Goal: Task Accomplishment & Management: Use online tool/utility

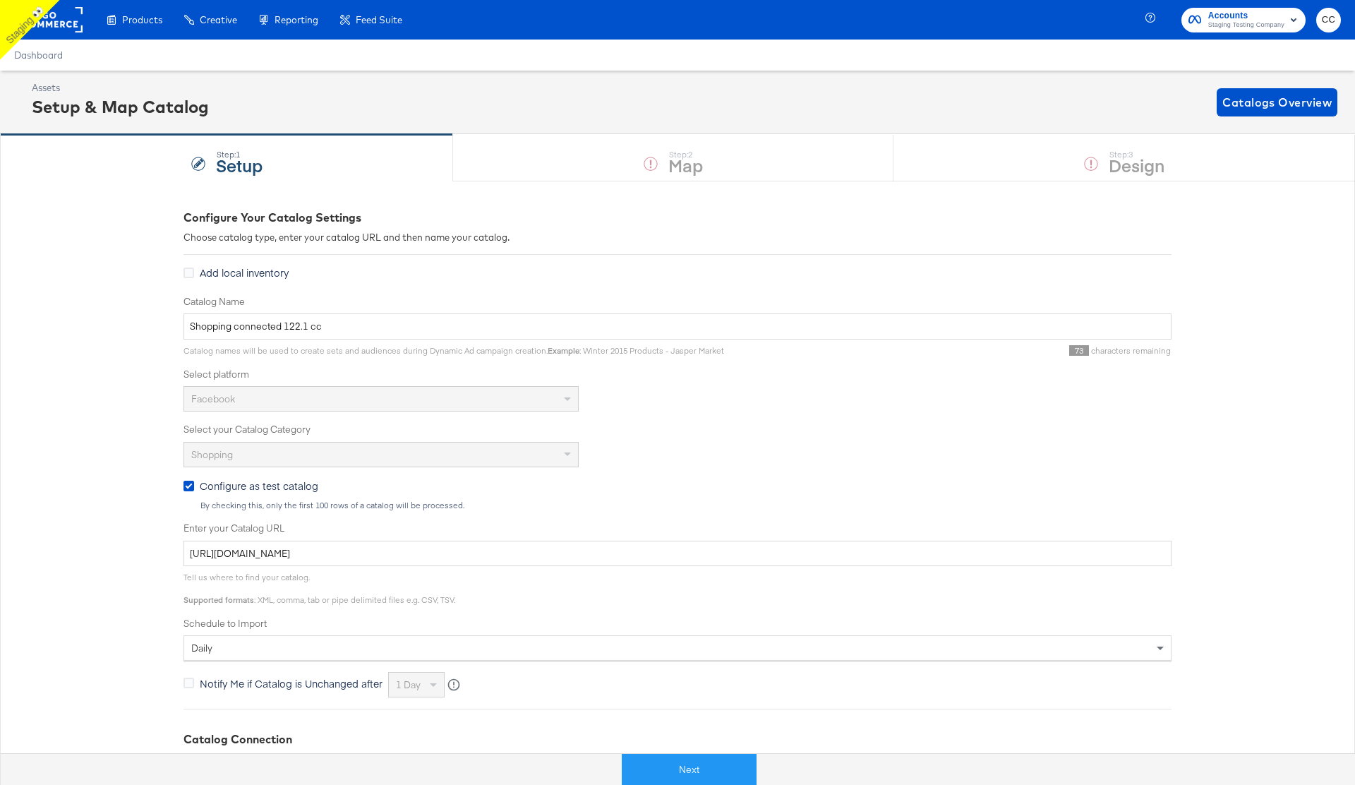
scroll to position [37, 0]
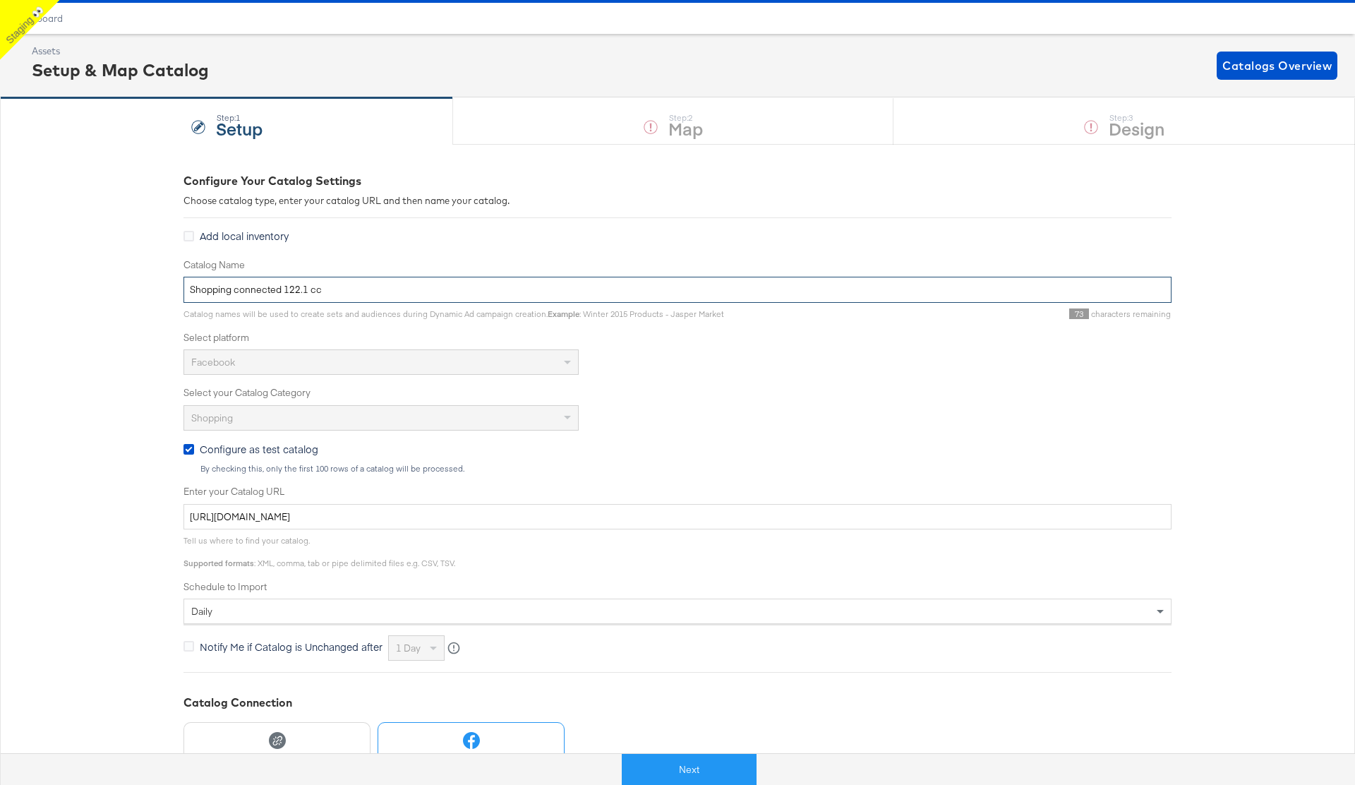
click at [280, 293] on input "Shopping connected 122.1 cc" at bounding box center [678, 290] width 988 height 26
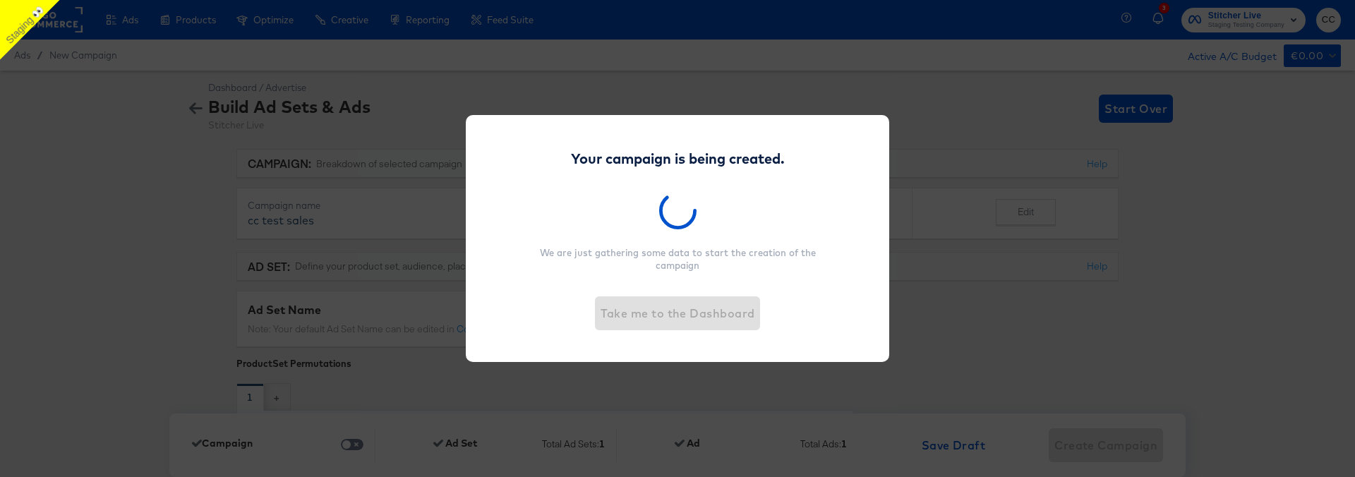
scroll to position [4279, 0]
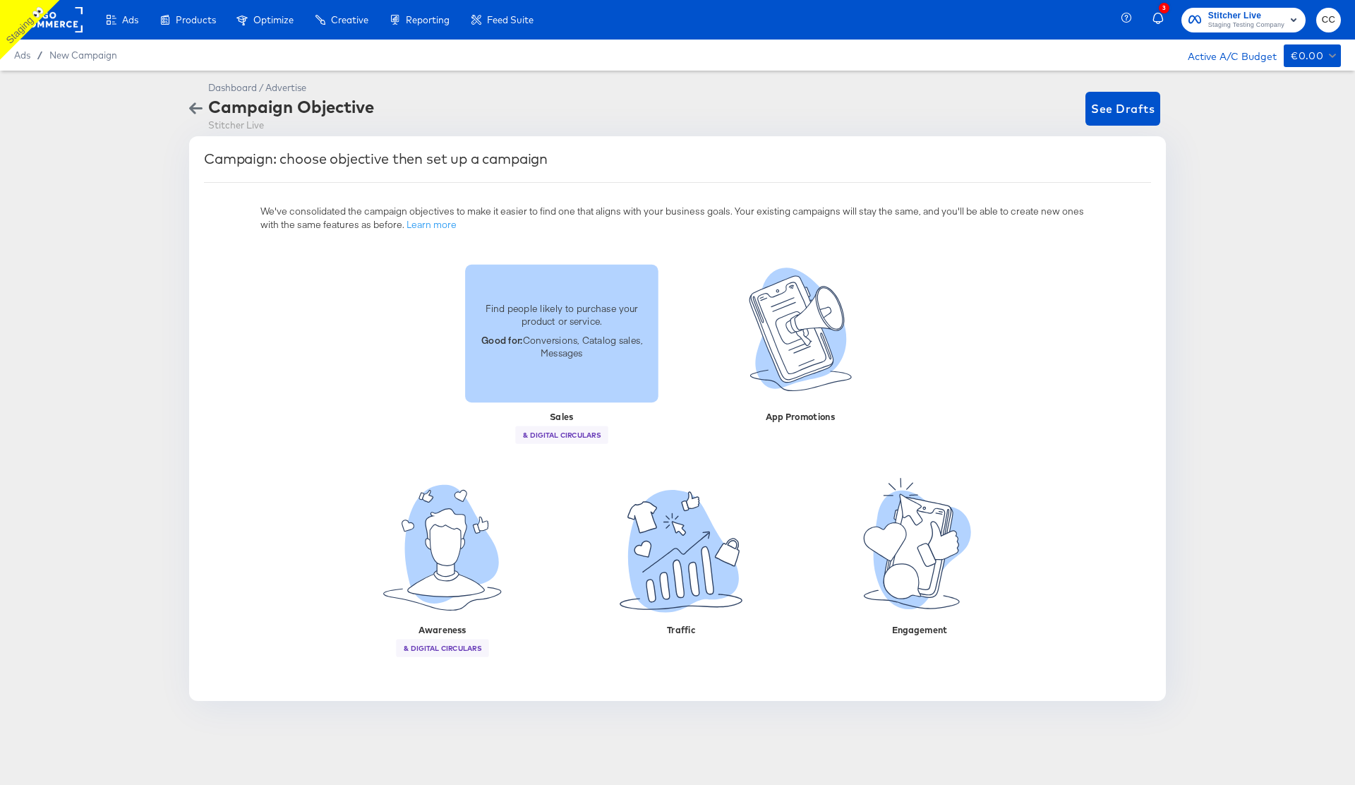
click at [553, 361] on div "Find people likely to purchase your product or service. Good for: Conversions, …" at bounding box center [561, 333] width 193 height 80
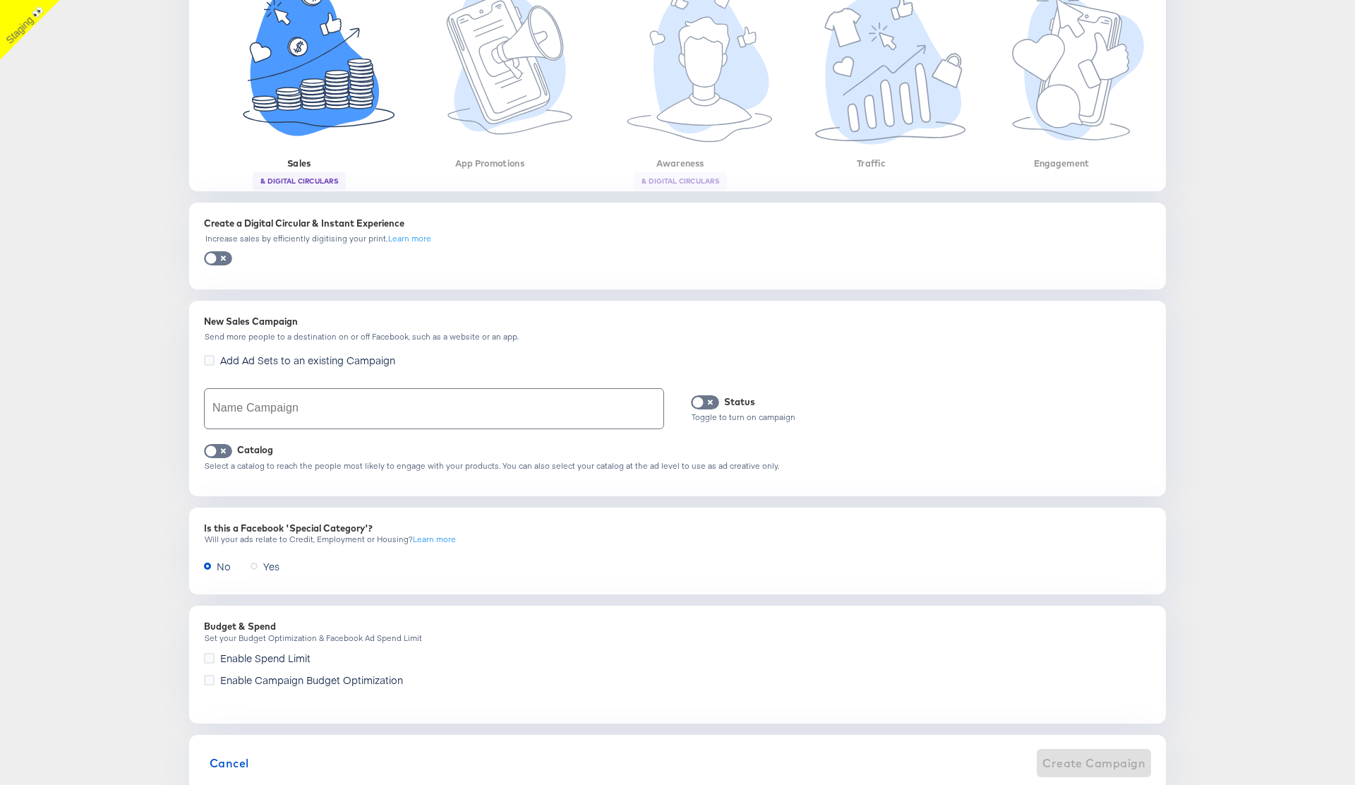
scroll to position [329, 0]
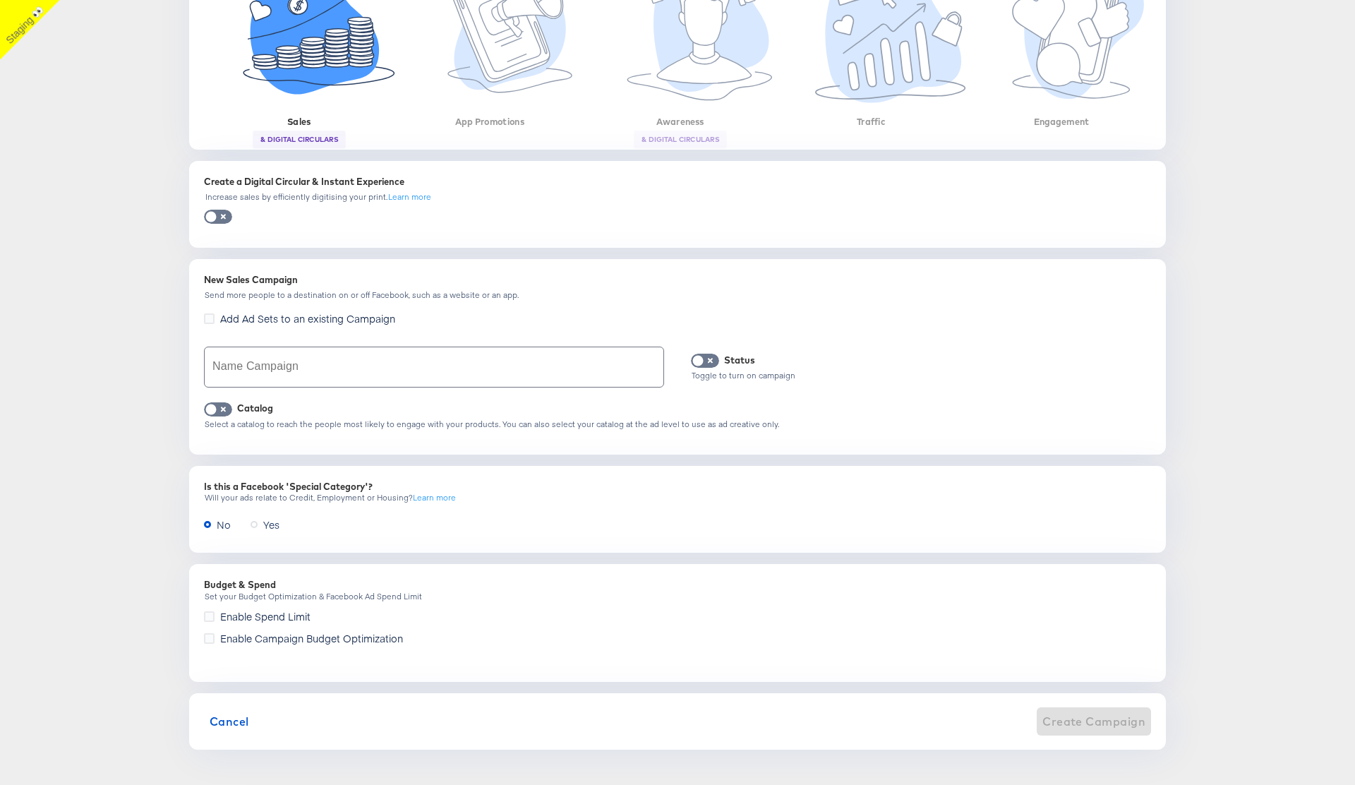
click at [311, 359] on input "text" at bounding box center [434, 367] width 459 height 40
type input "Sales test cc catalog 138.0"
click at [208, 412] on input "checkbox" at bounding box center [211, 413] width 42 height 14
checkbox input "true"
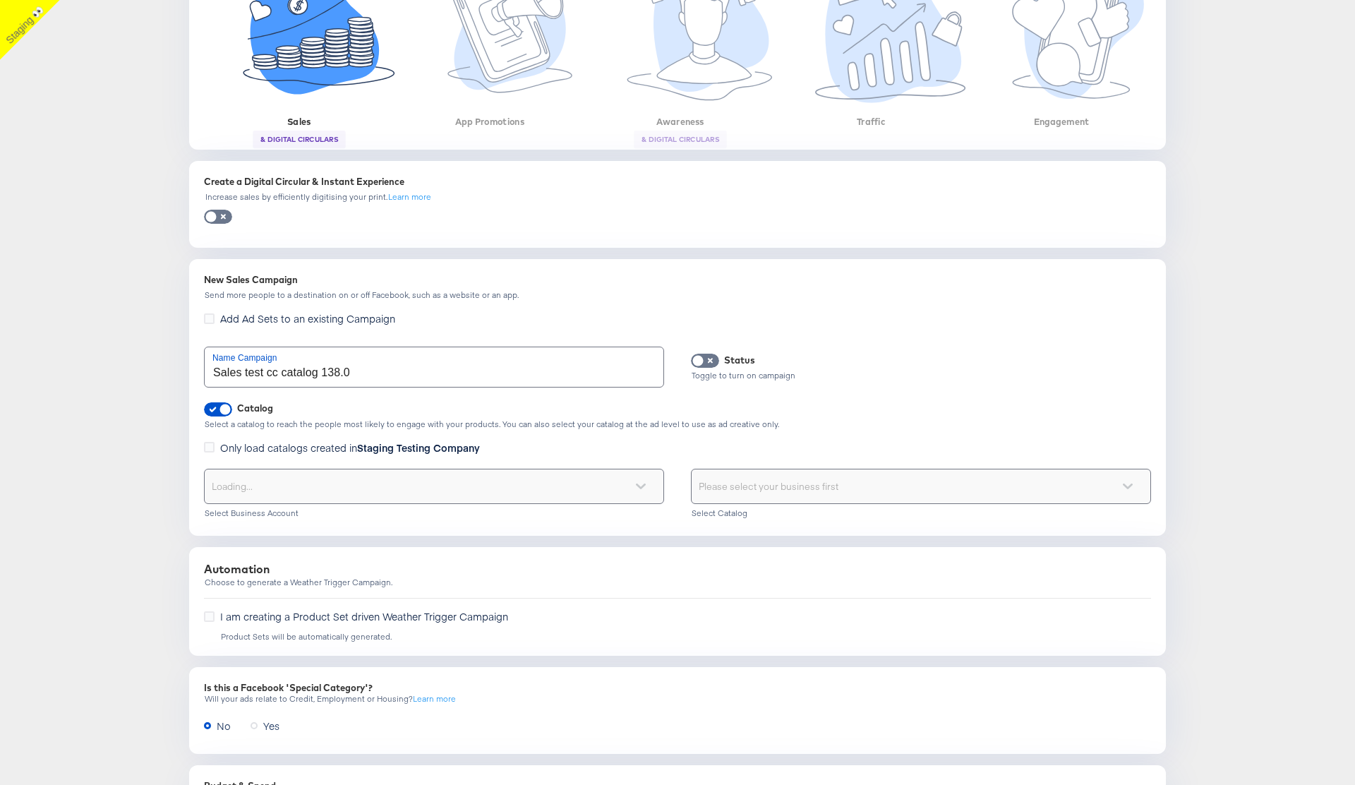
click at [385, 476] on div "Loading..." at bounding box center [434, 486] width 459 height 34
click at [416, 476] on div "Select your business" at bounding box center [434, 486] width 459 height 34
click at [763, 476] on div "Choose the product catalog that includes what you want to sell" at bounding box center [921, 486] width 459 height 34
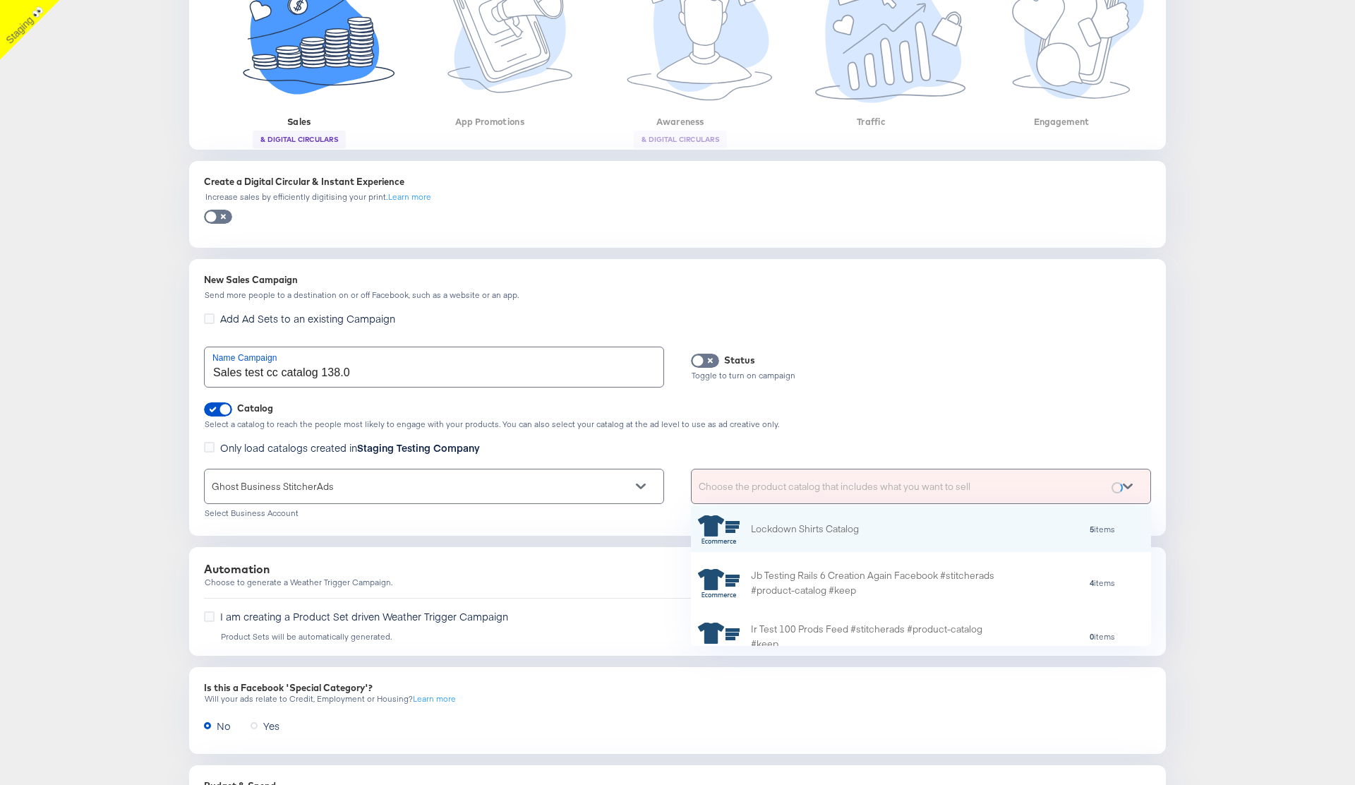
scroll to position [140, 460]
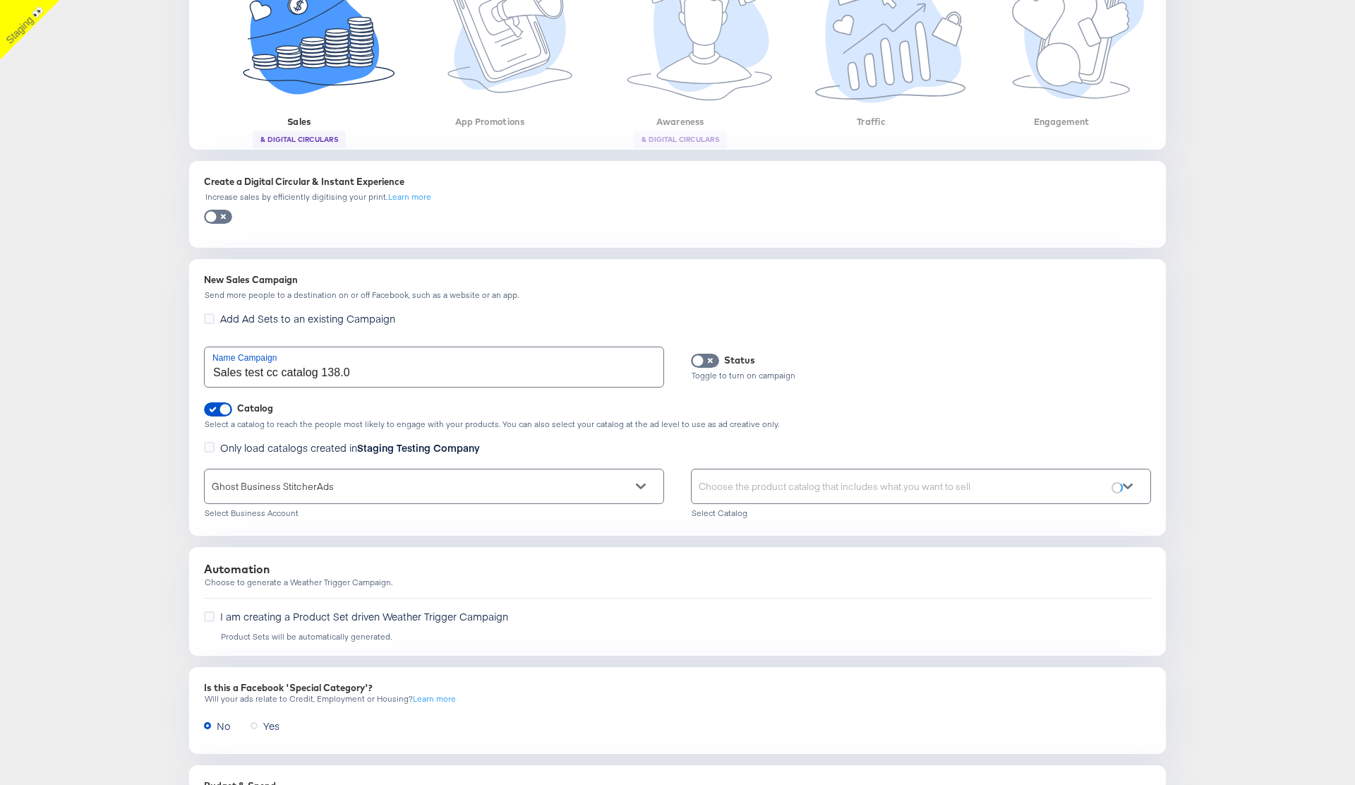
click at [801, 476] on div "Choose the product catalog that includes what you want to sell" at bounding box center [921, 486] width 459 height 34
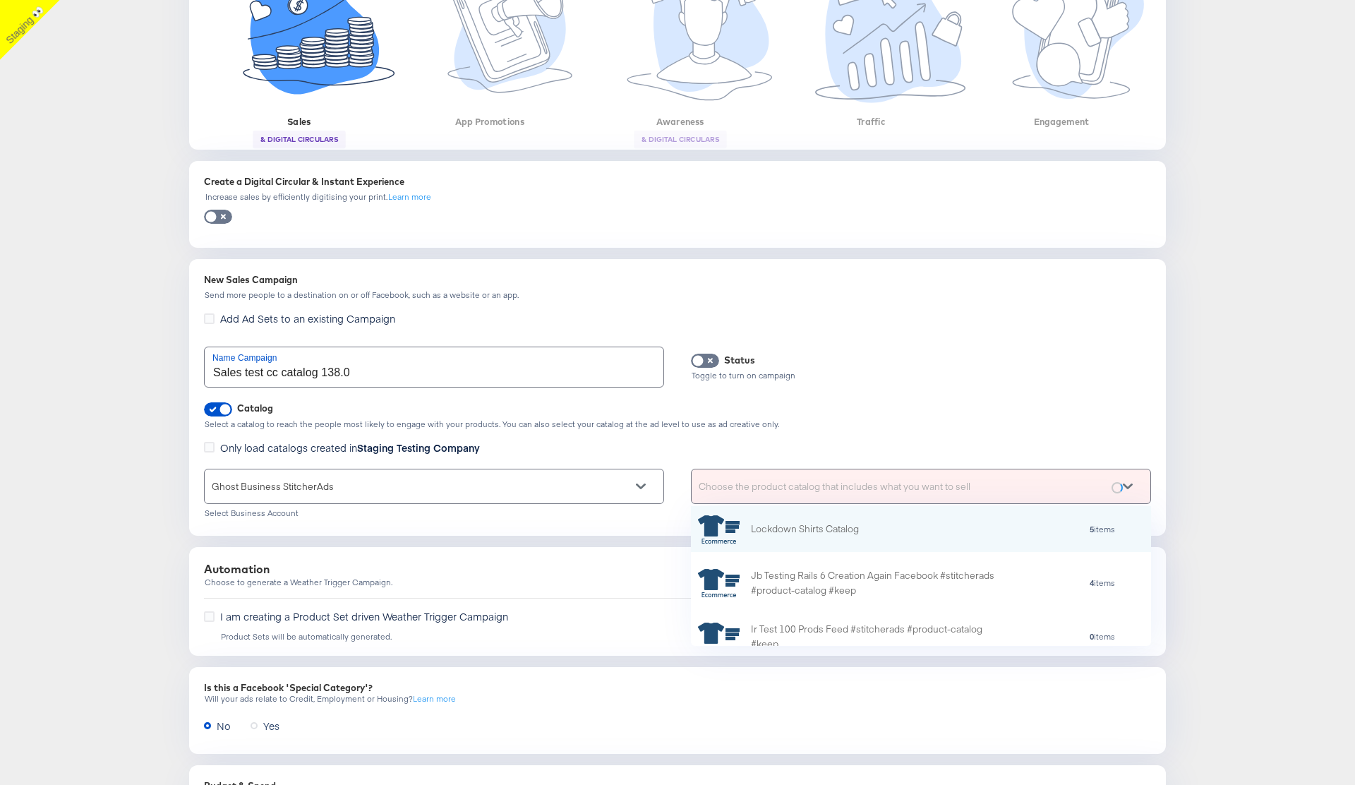
scroll to position [1, 1]
paste input "Shopping connected 122.1 cc"
type input "Shopping connected 122.1 cc"
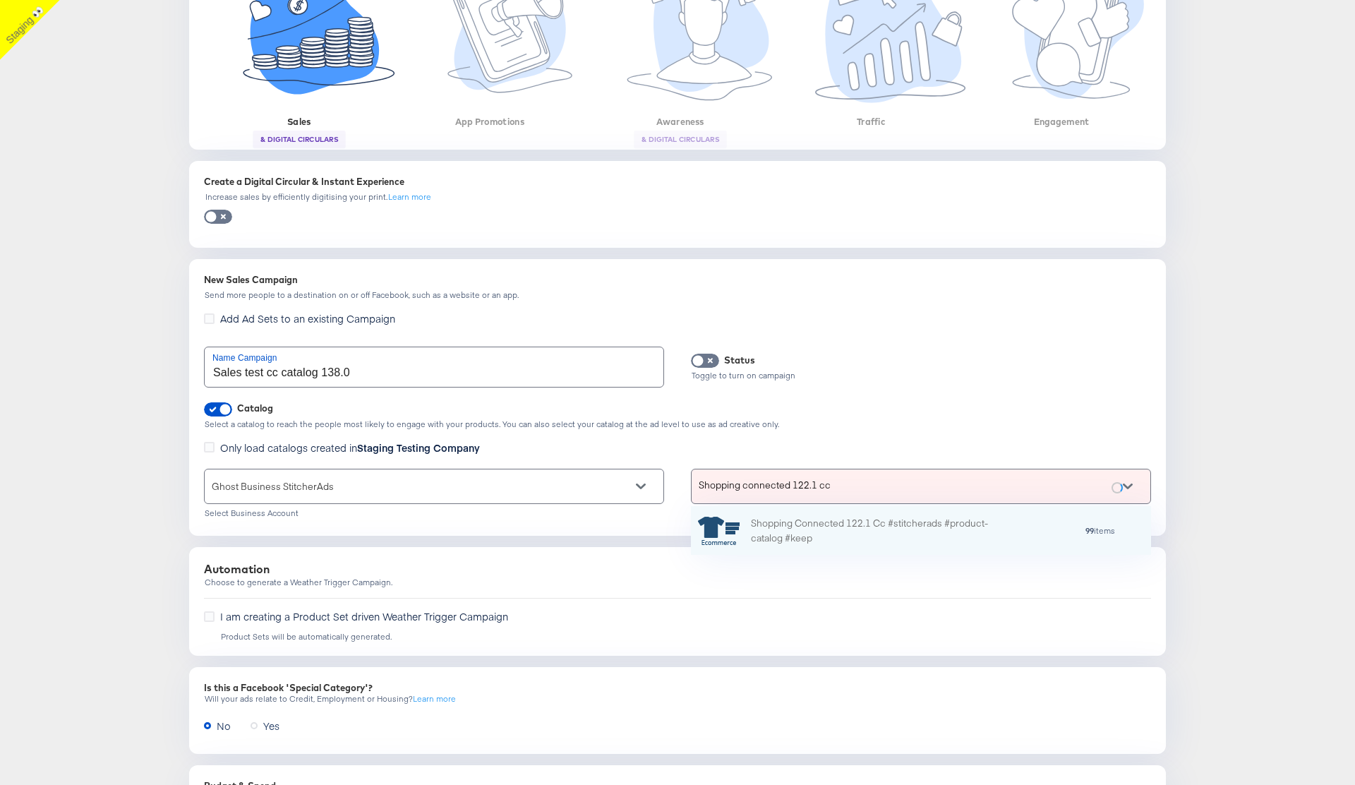
scroll to position [49, 460]
click at [938, 476] on div "Shopping Connected 122.1 Cc #stitcherads #product-catalog #keep" at bounding box center [874, 531] width 247 height 30
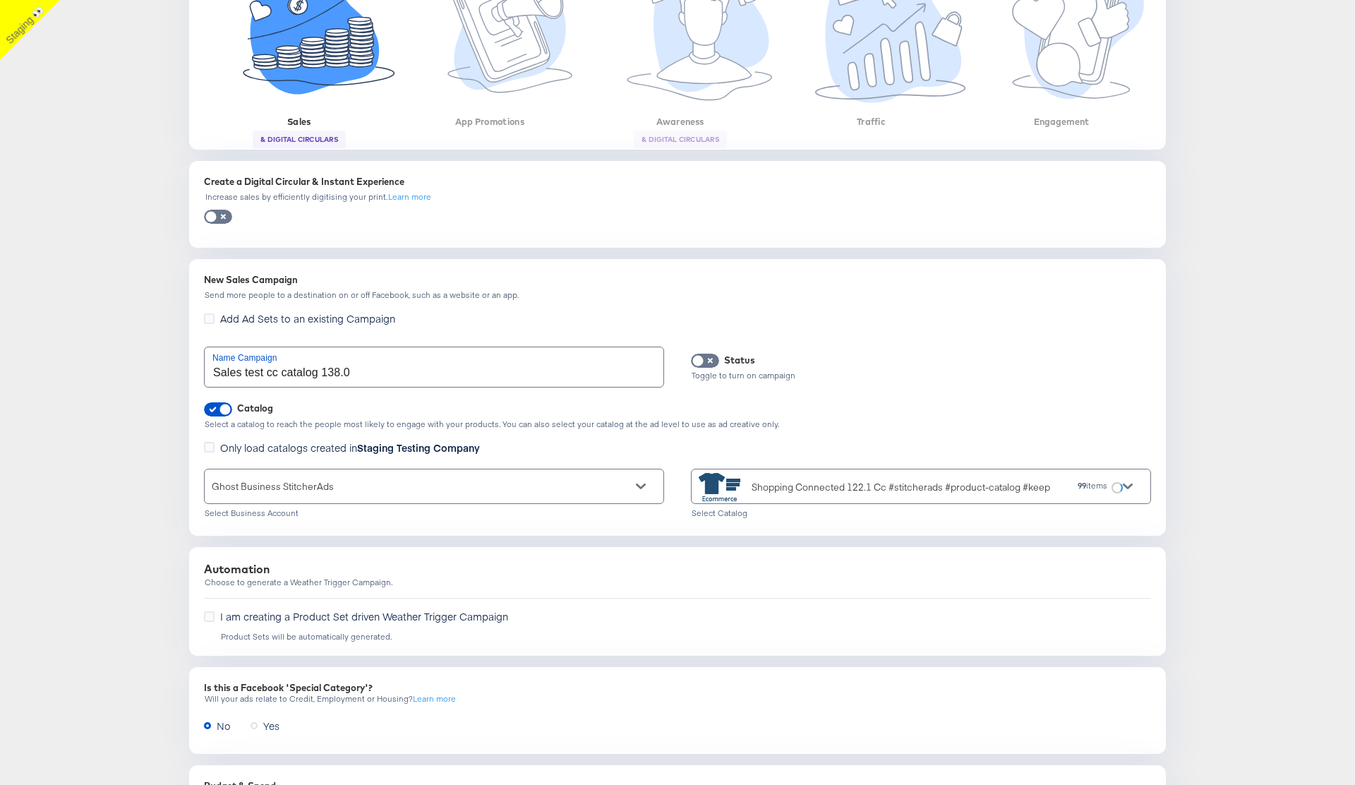
click at [1271, 464] on div "Dashboard / Advertise Campaign Objective Stitcher Live See Drafts Campaign: cho…" at bounding box center [677, 346] width 1355 height 1209
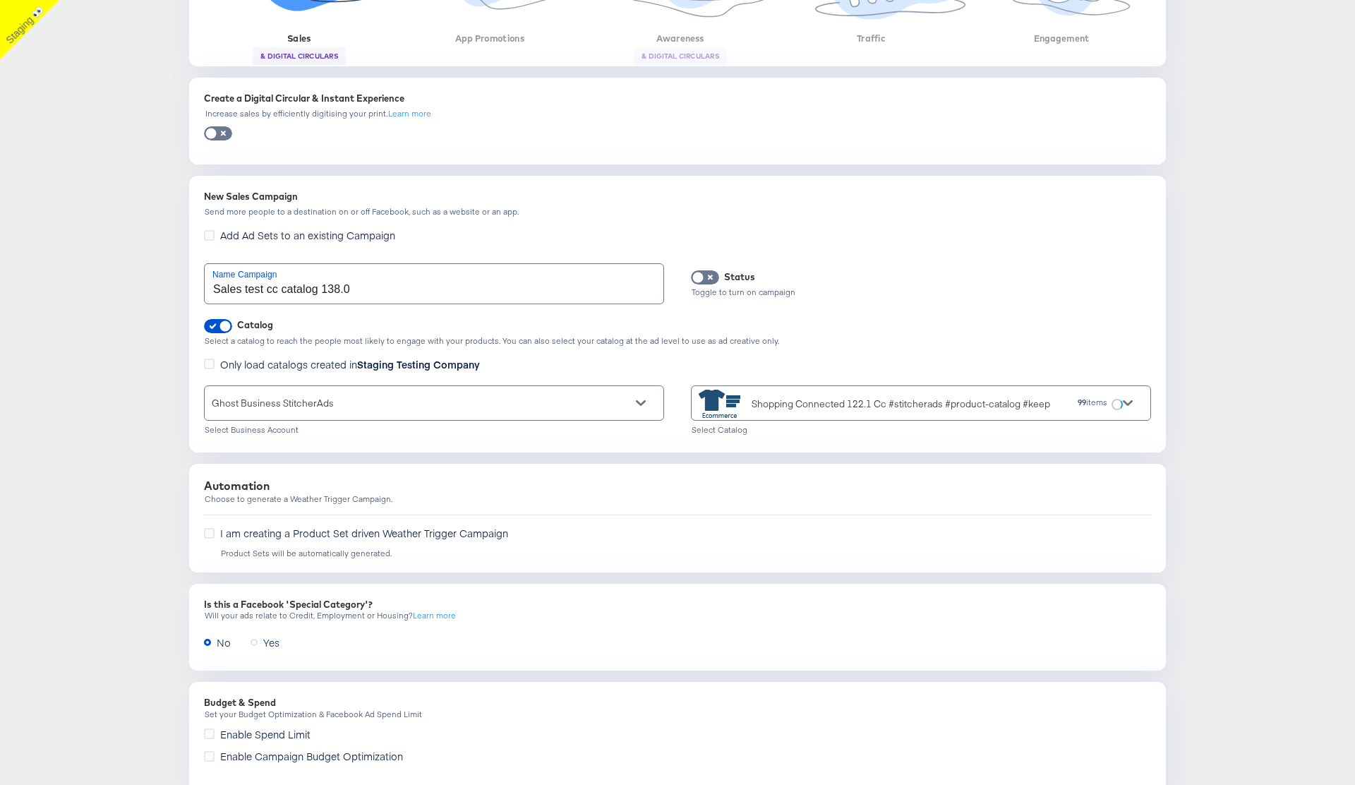
scroll to position [530, 0]
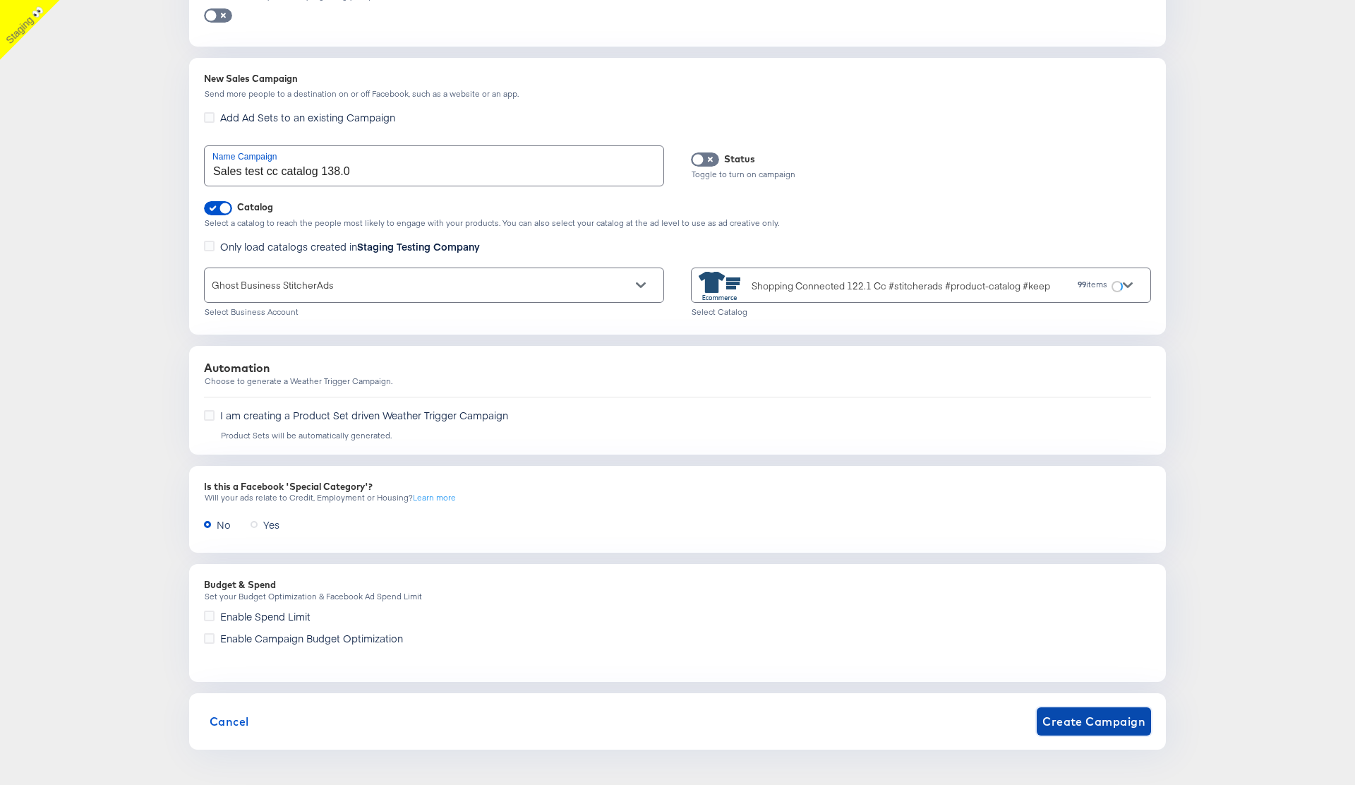
click at [1076, 476] on span "Create Campaign" at bounding box center [1093, 721] width 103 height 20
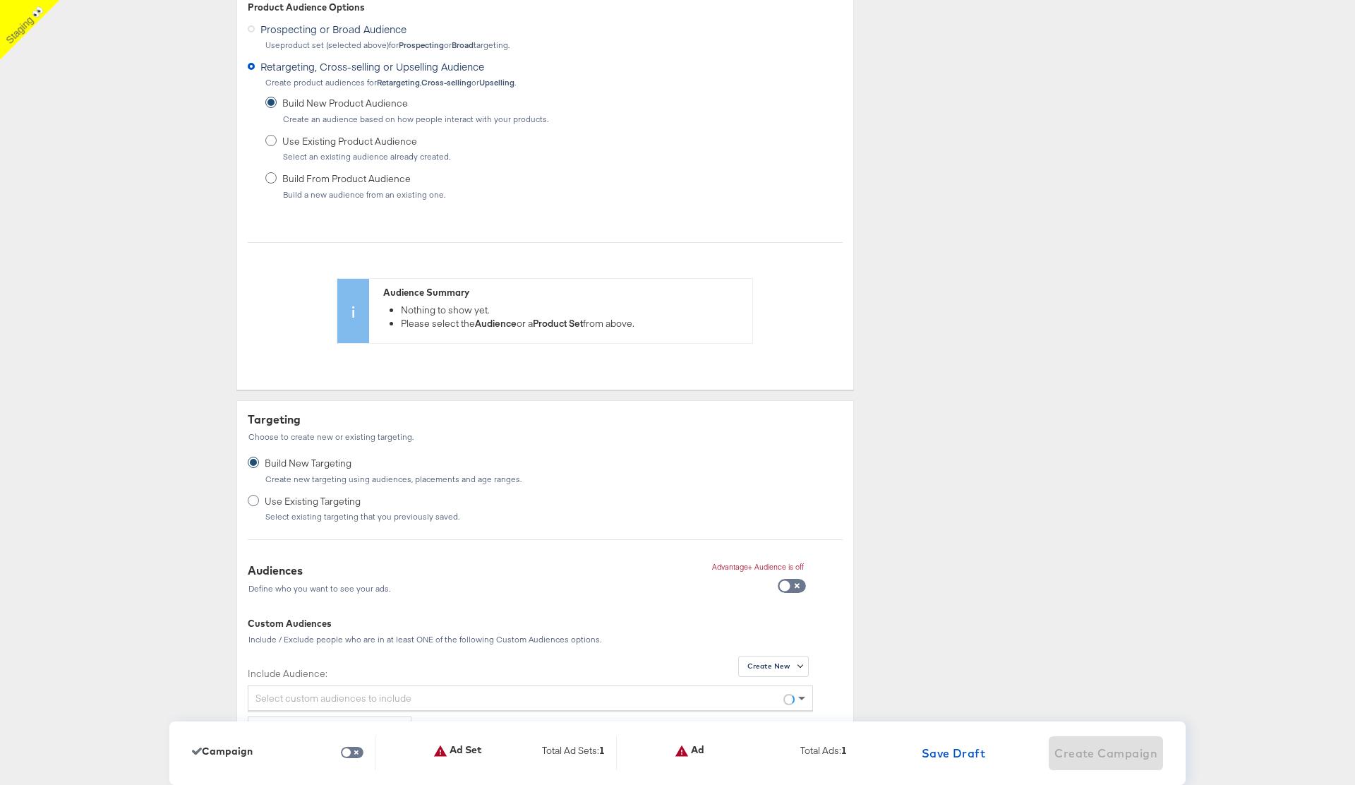
scroll to position [0, 0]
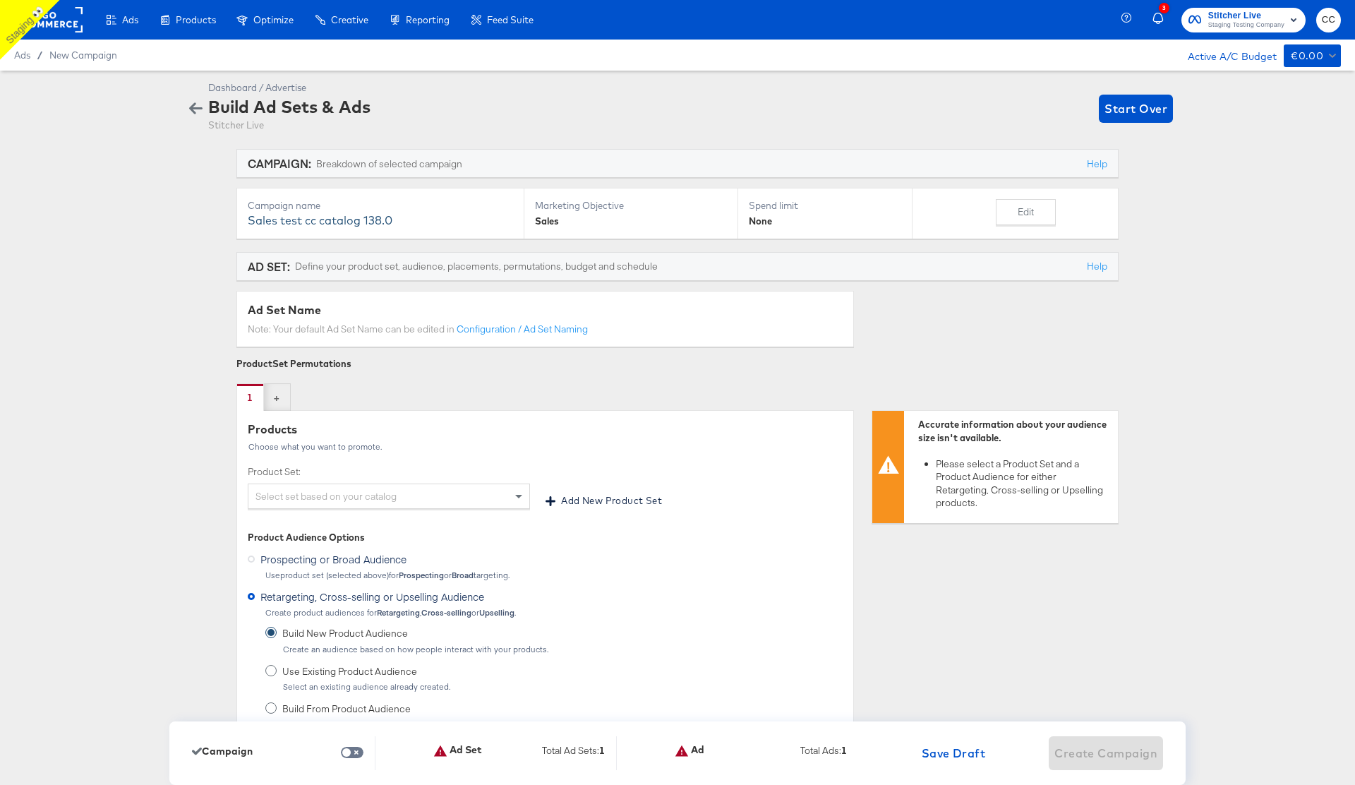
click at [271, 476] on div "Select set based on your catalog" at bounding box center [388, 496] width 281 height 24
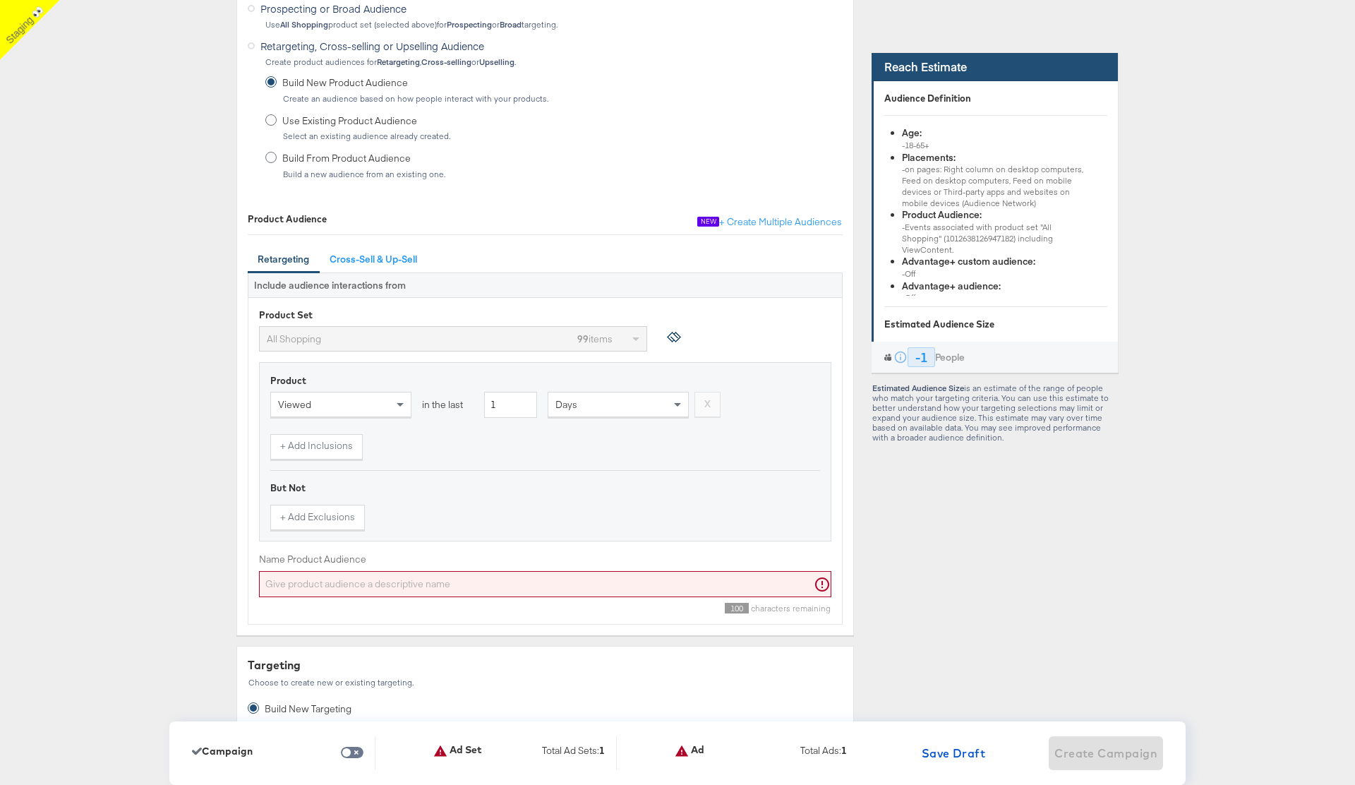
scroll to position [576, 0]
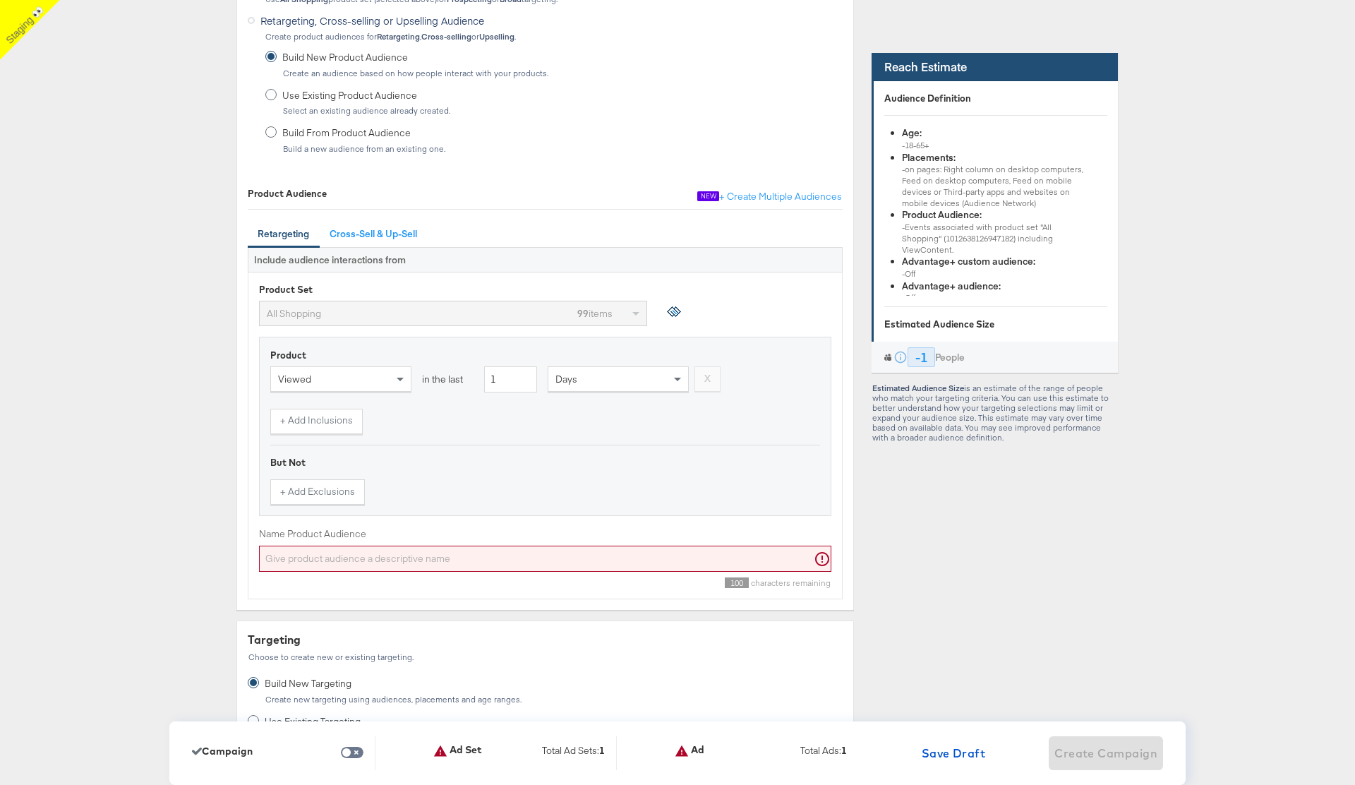
click at [440, 476] on input "Name Product Audience" at bounding box center [545, 559] width 572 height 26
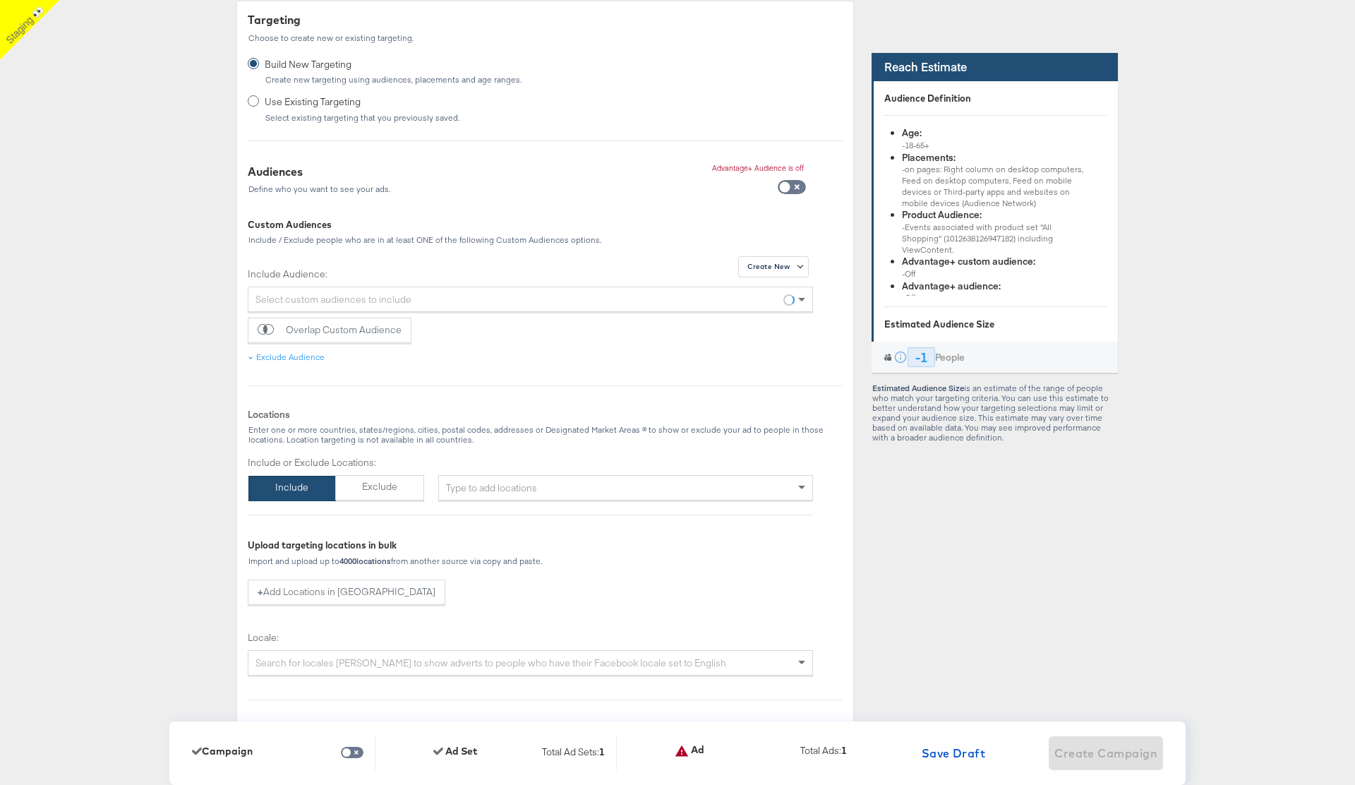
scroll to position [1218, 0]
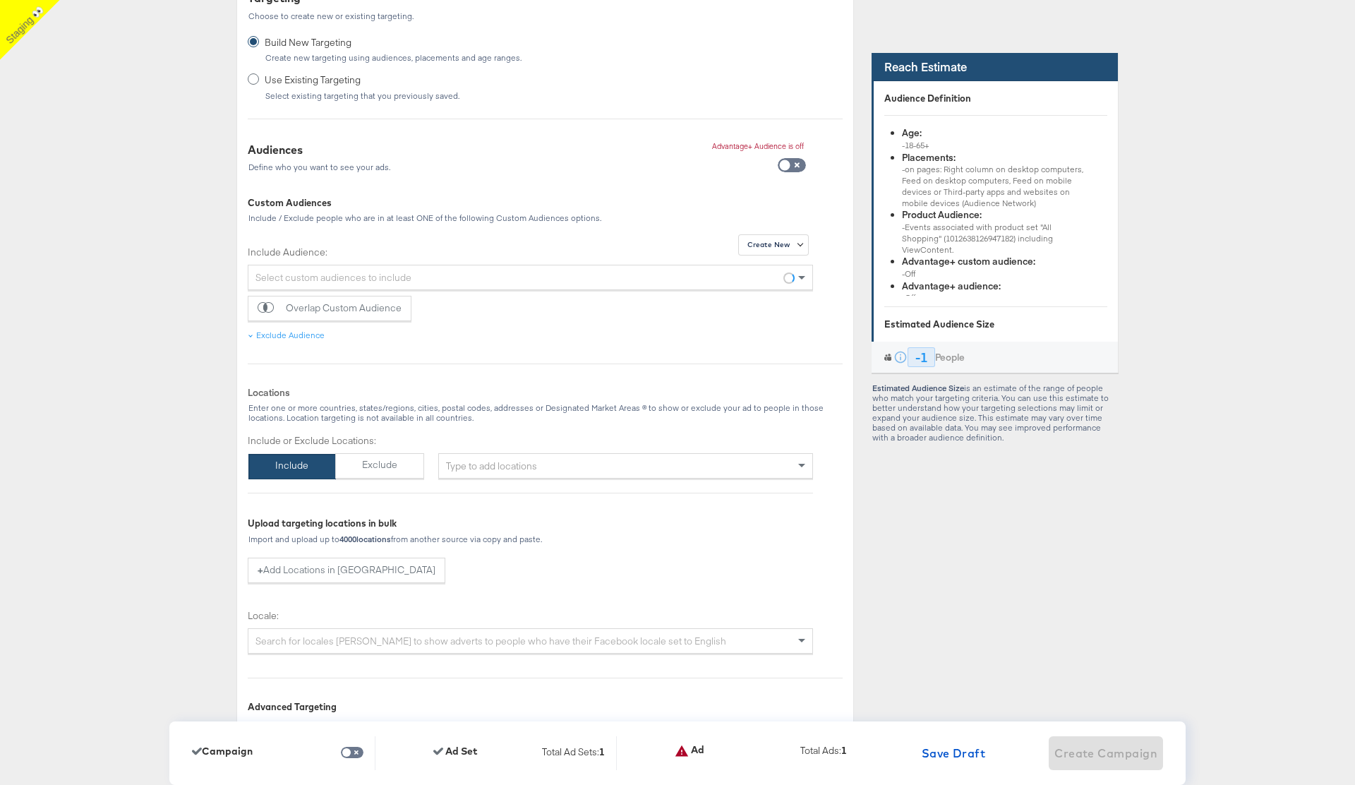
type input "edsrfzdg"
click at [519, 459] on div "Type to add locations" at bounding box center [625, 465] width 375 height 25
type input "usa"
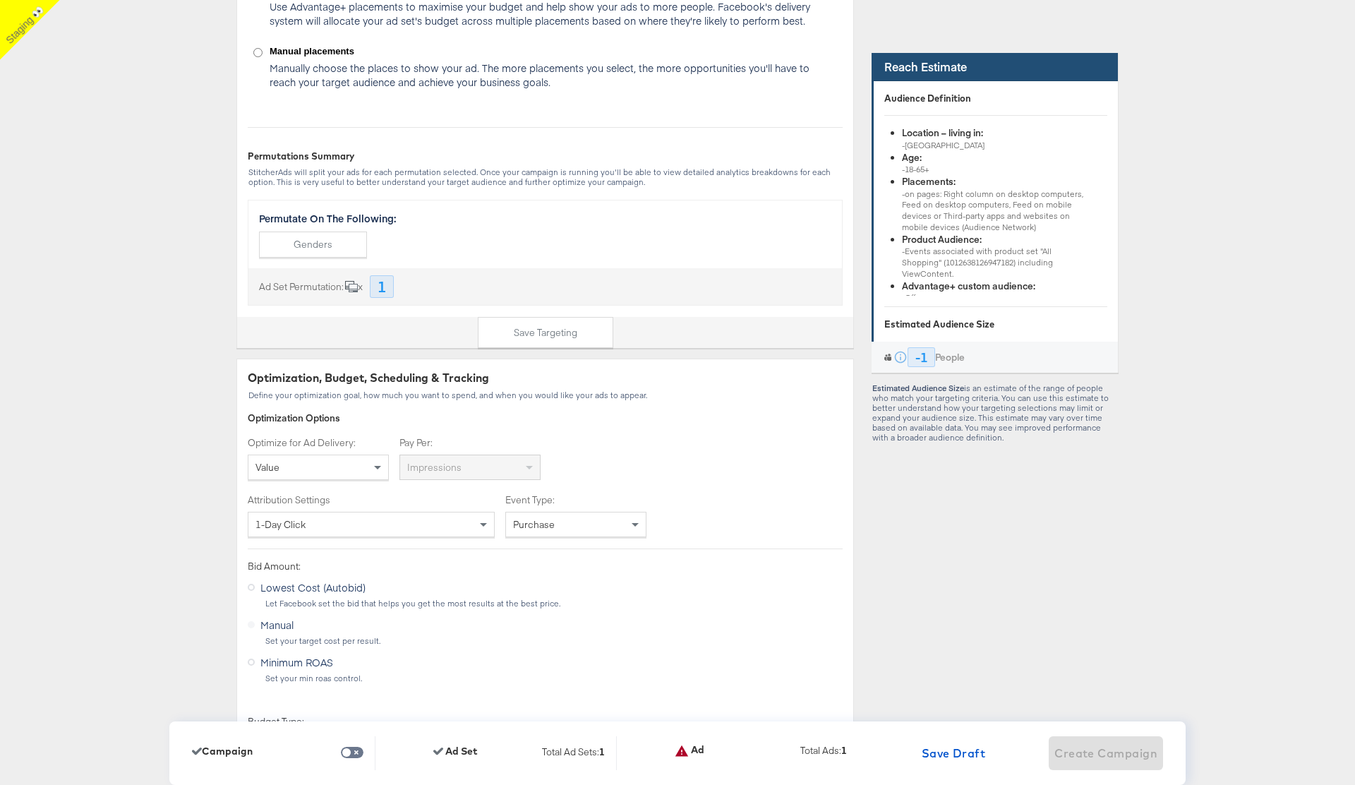
scroll to position [2506, 0]
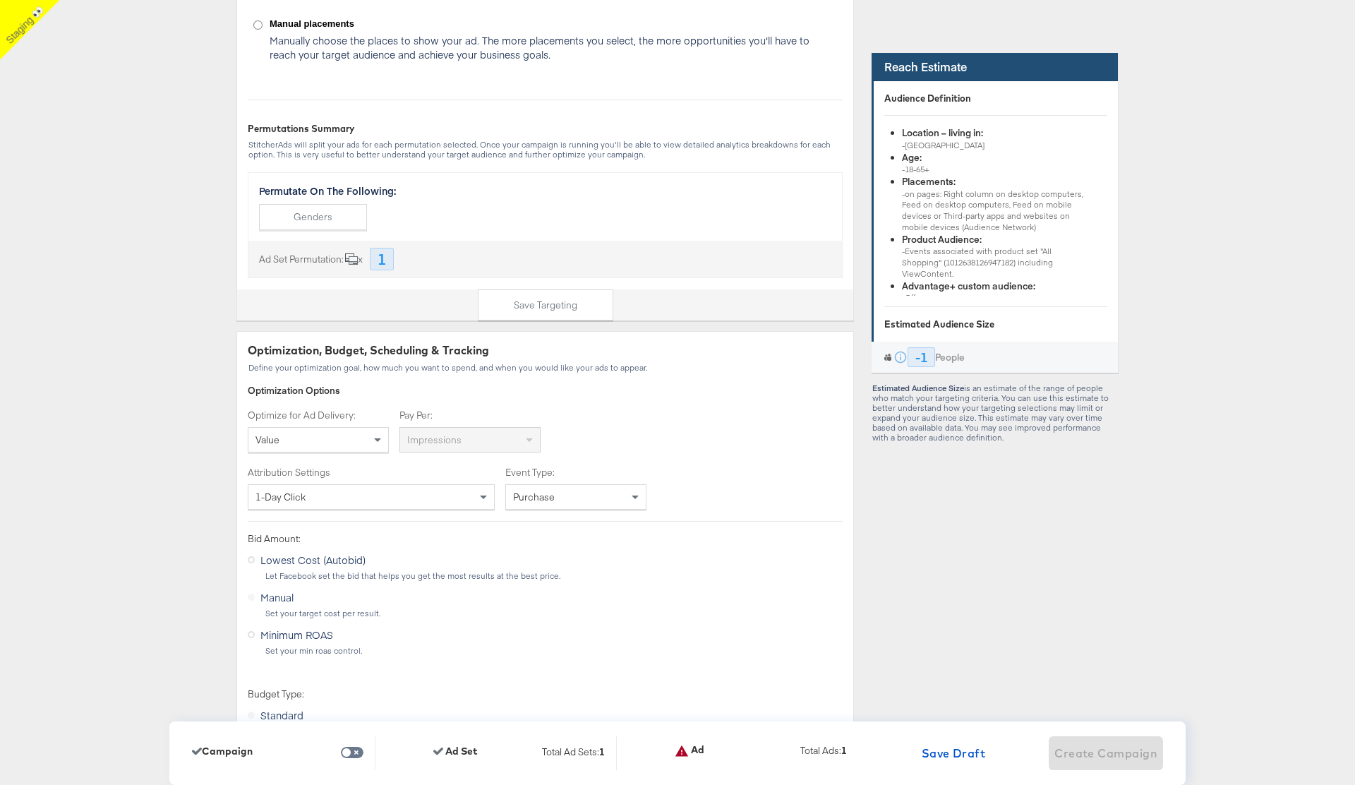
click at [367, 442] on div "Value" at bounding box center [318, 440] width 140 height 24
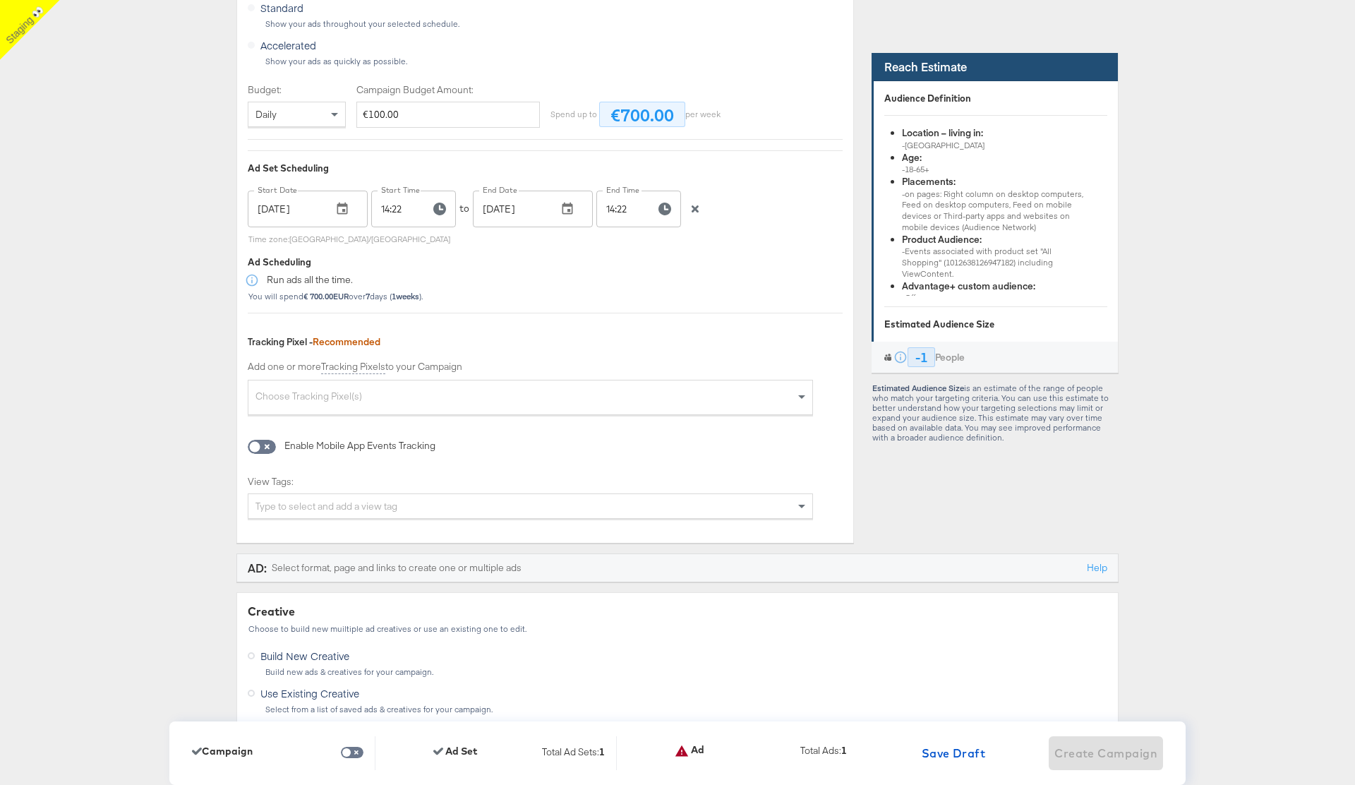
scroll to position [3293, 0]
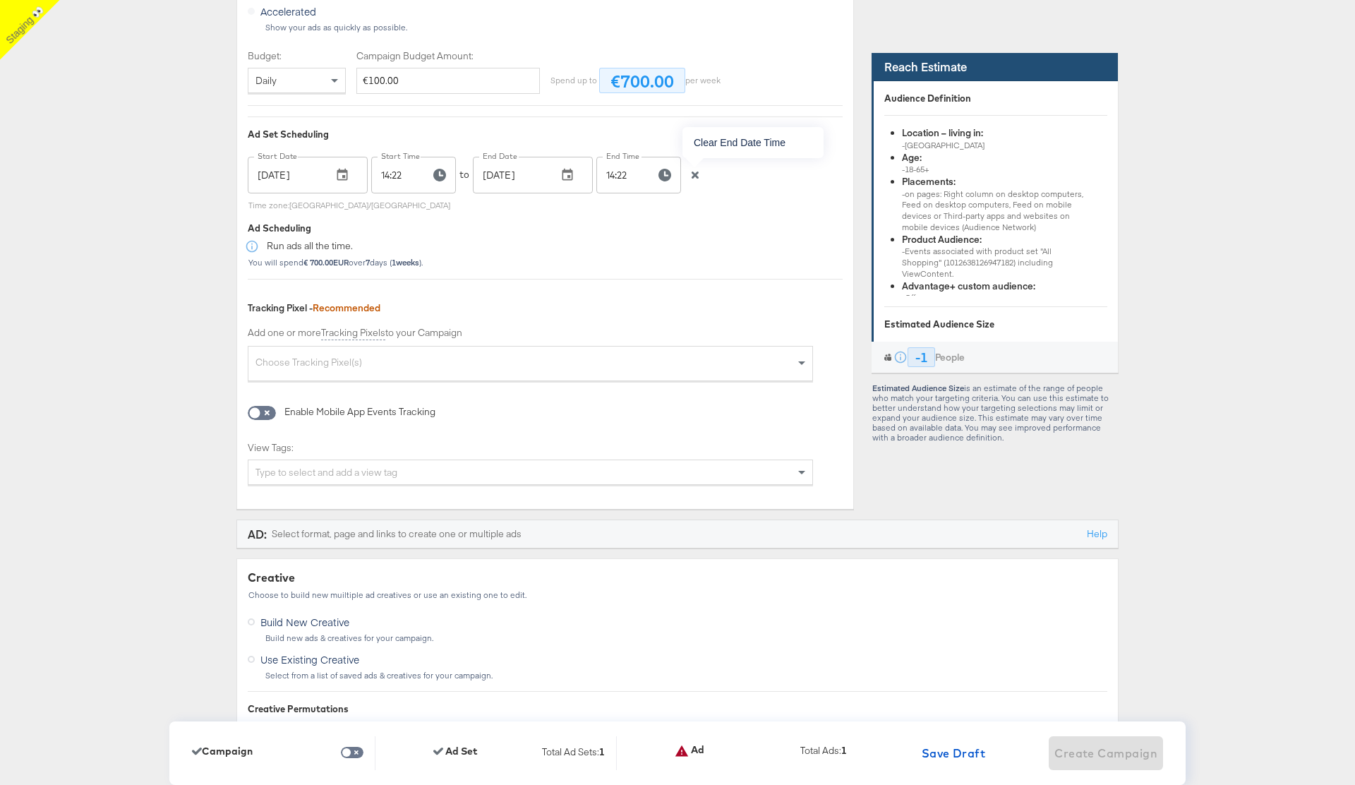
click at [697, 176] on icon "button" at bounding box center [695, 175] width 7 height 7
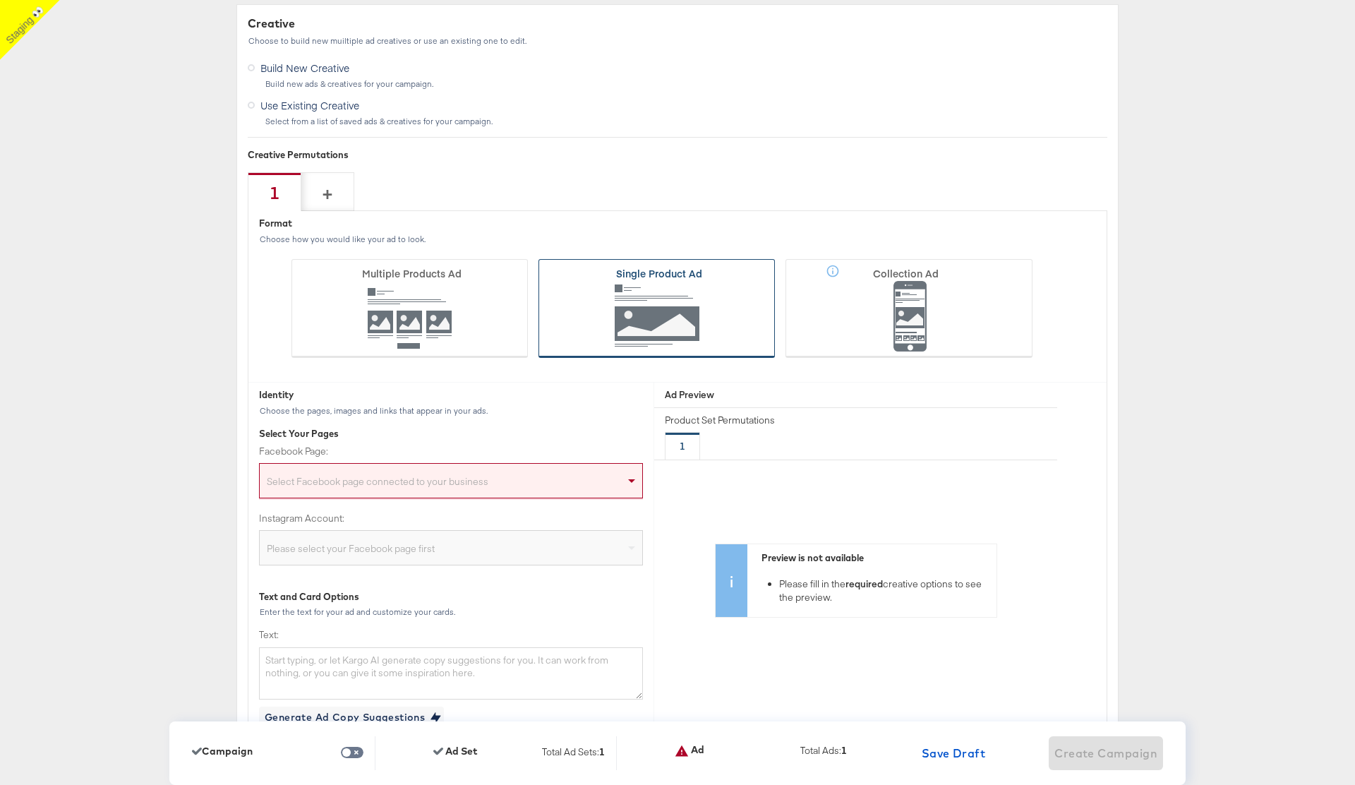
scroll to position [3883, 0]
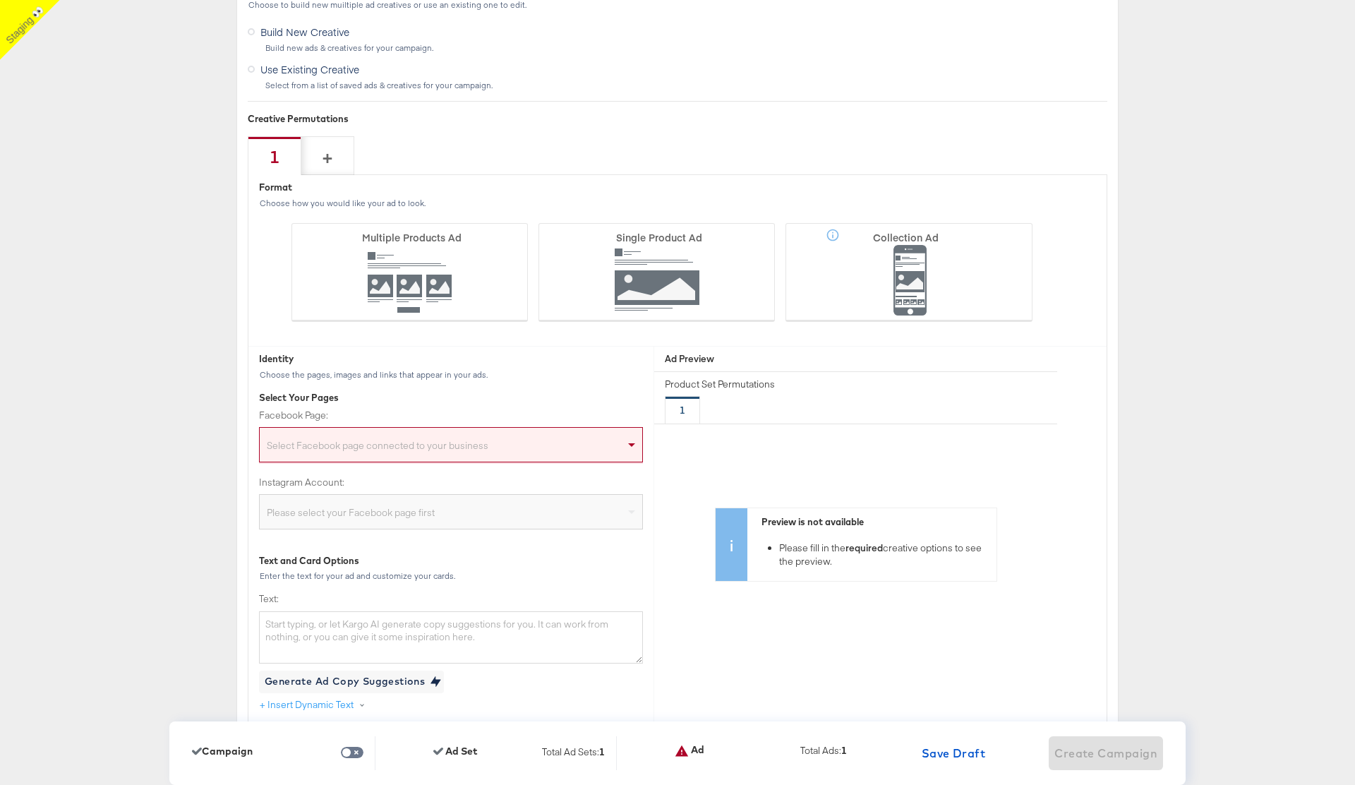
click at [447, 448] on div "Select Facebook page connected to your business" at bounding box center [451, 447] width 383 height 28
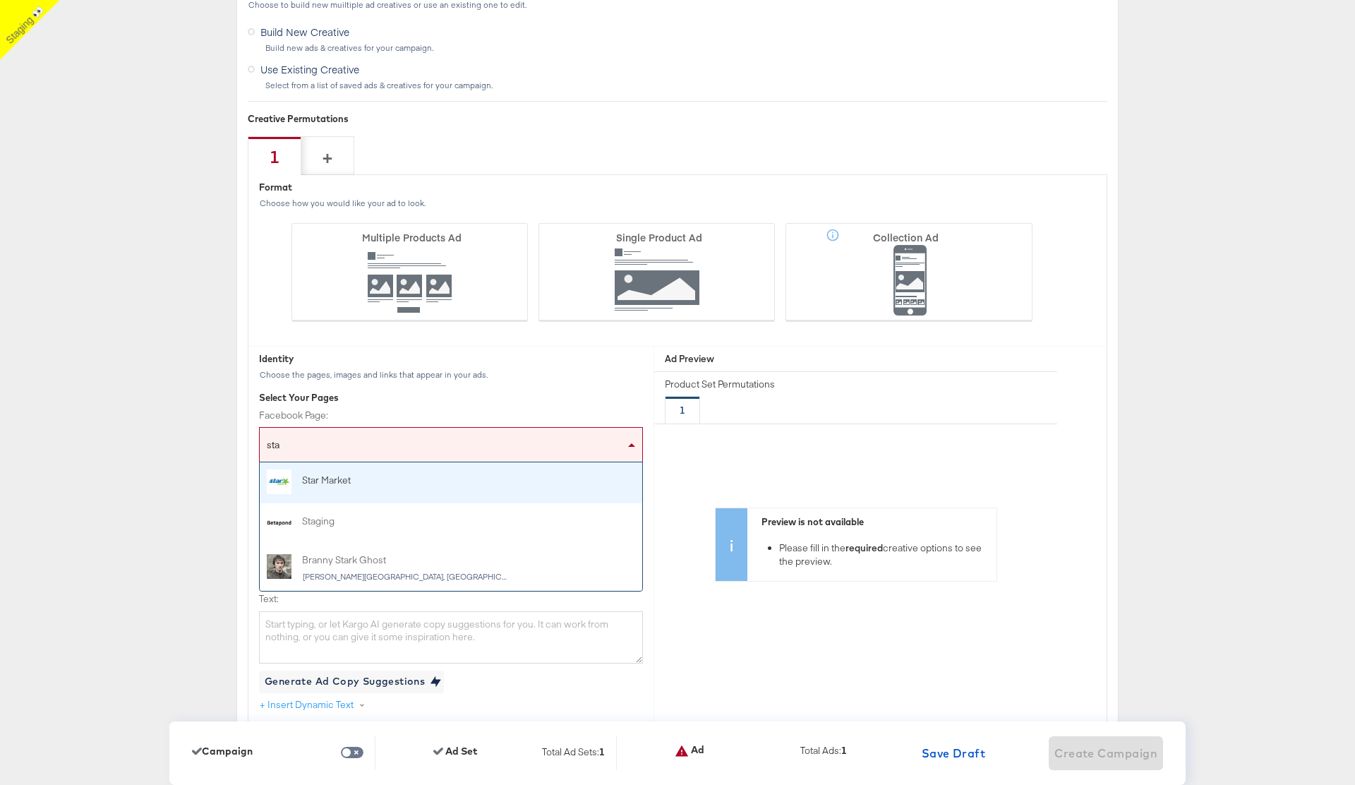
type input "stag"
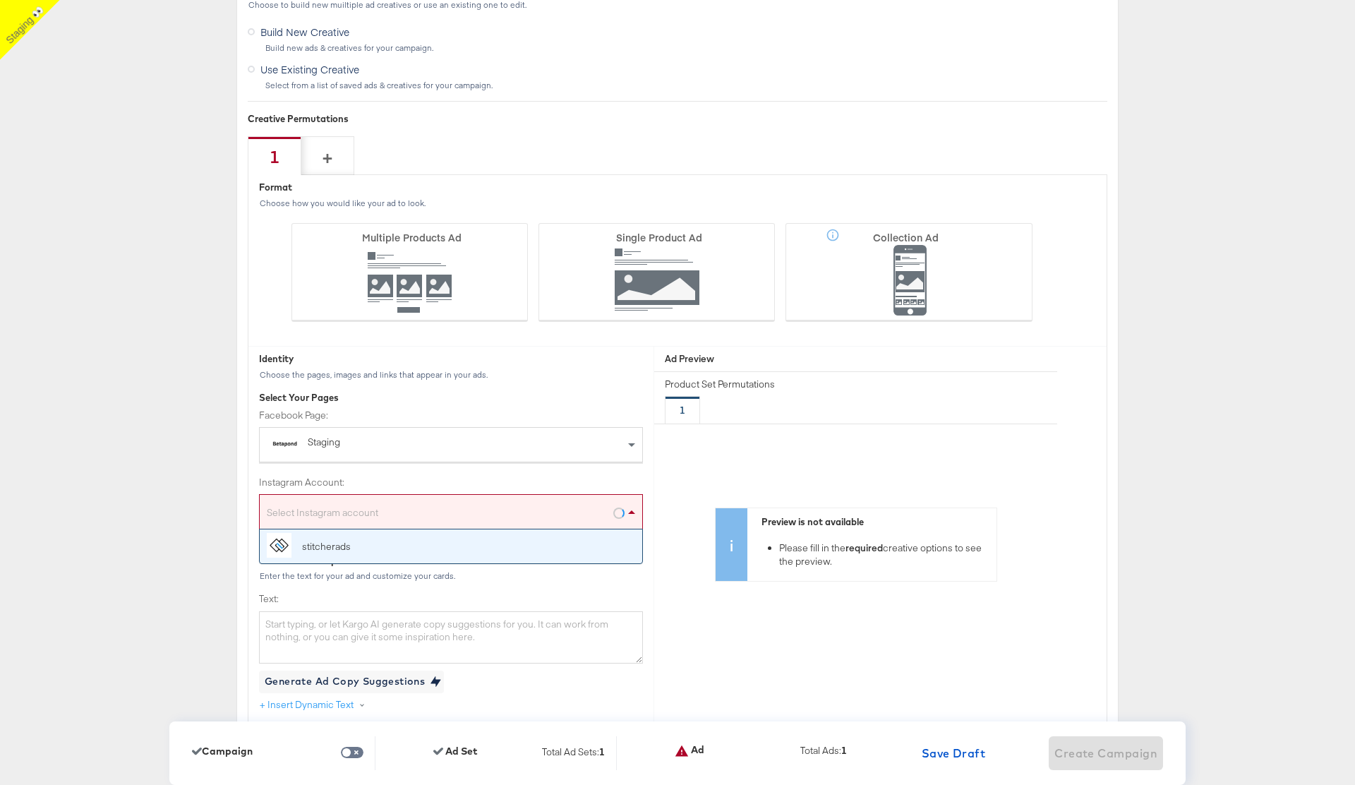
click at [426, 476] on div "Select Instagram account" at bounding box center [451, 514] width 383 height 28
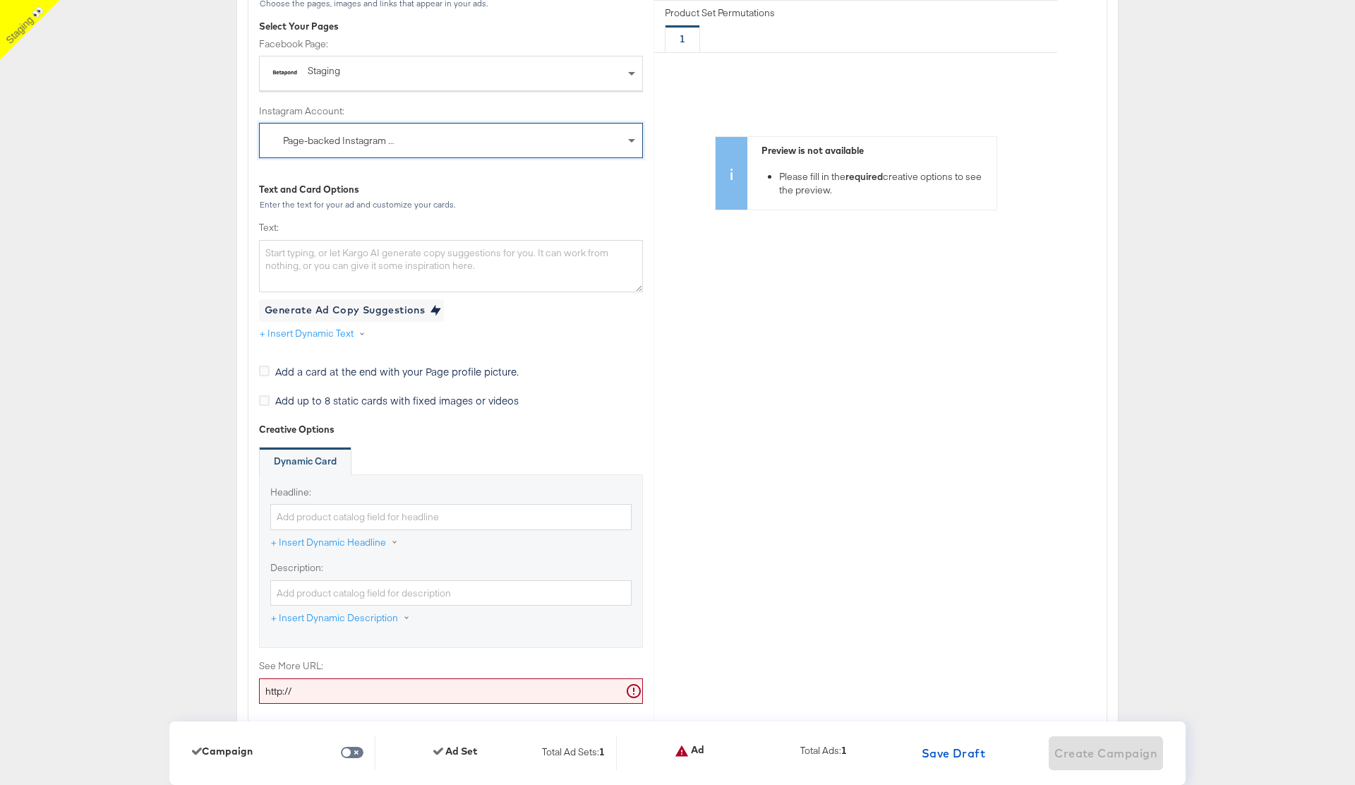
scroll to position [4260, 0]
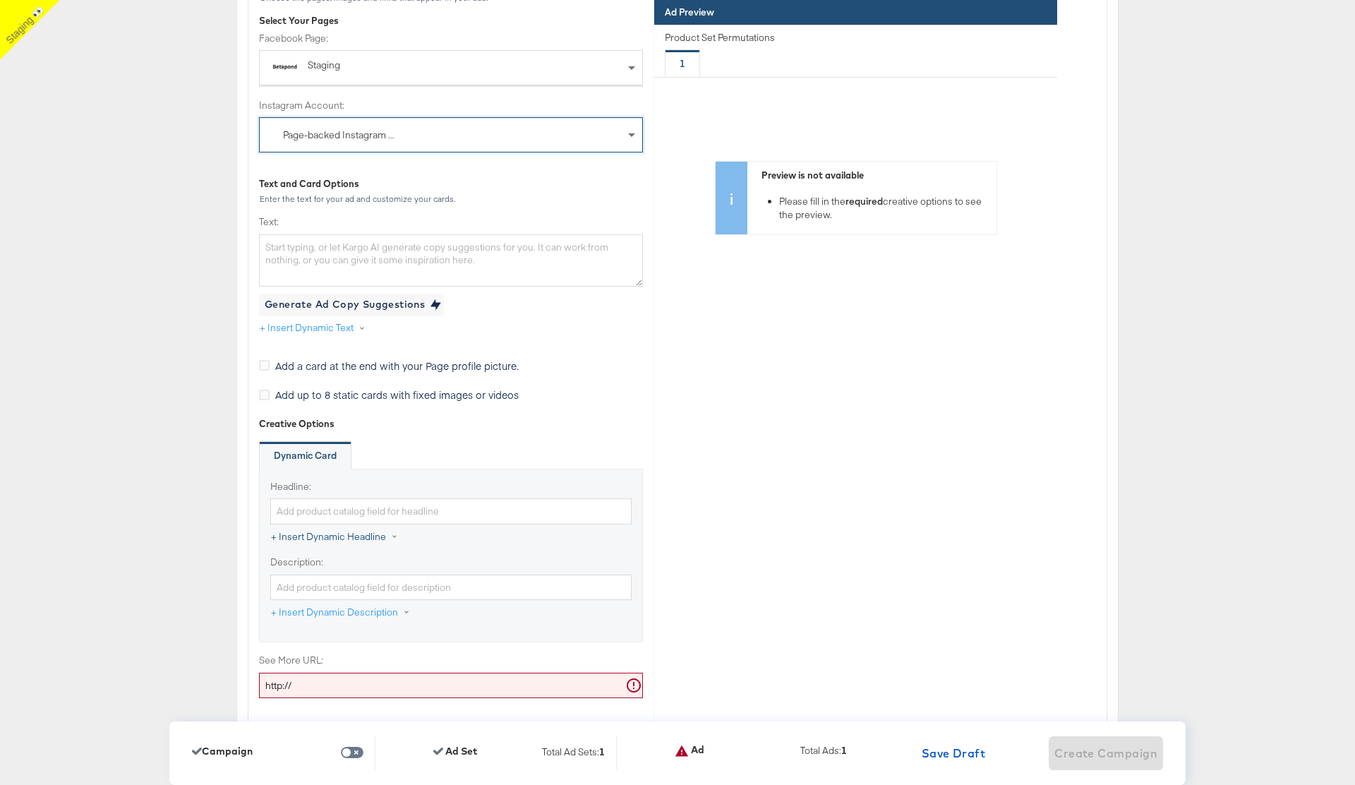
click at [362, 476] on button "+ Insert Dynamic Headline" at bounding box center [341, 536] width 143 height 25
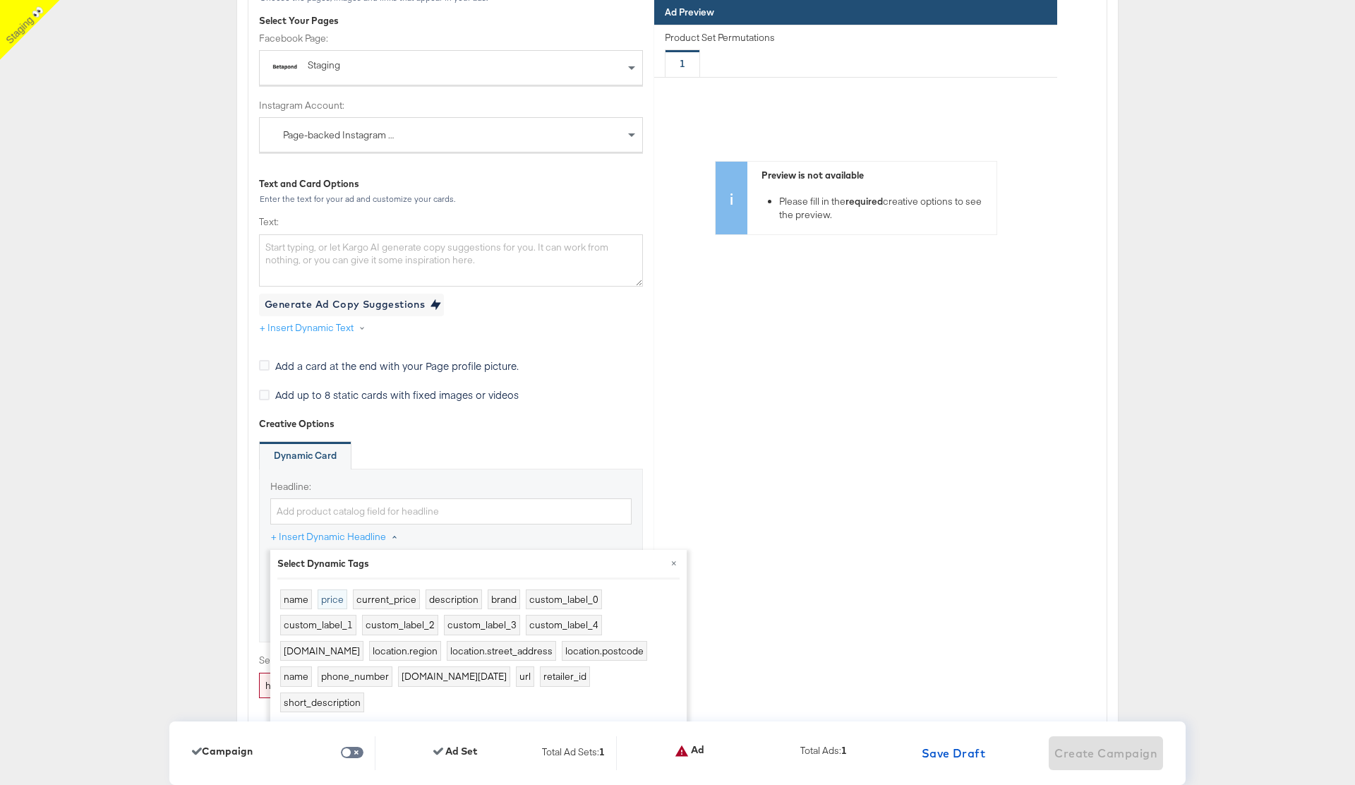
click at [330, 476] on button "price" at bounding box center [333, 599] width 30 height 20
type input "{{product.price}}"
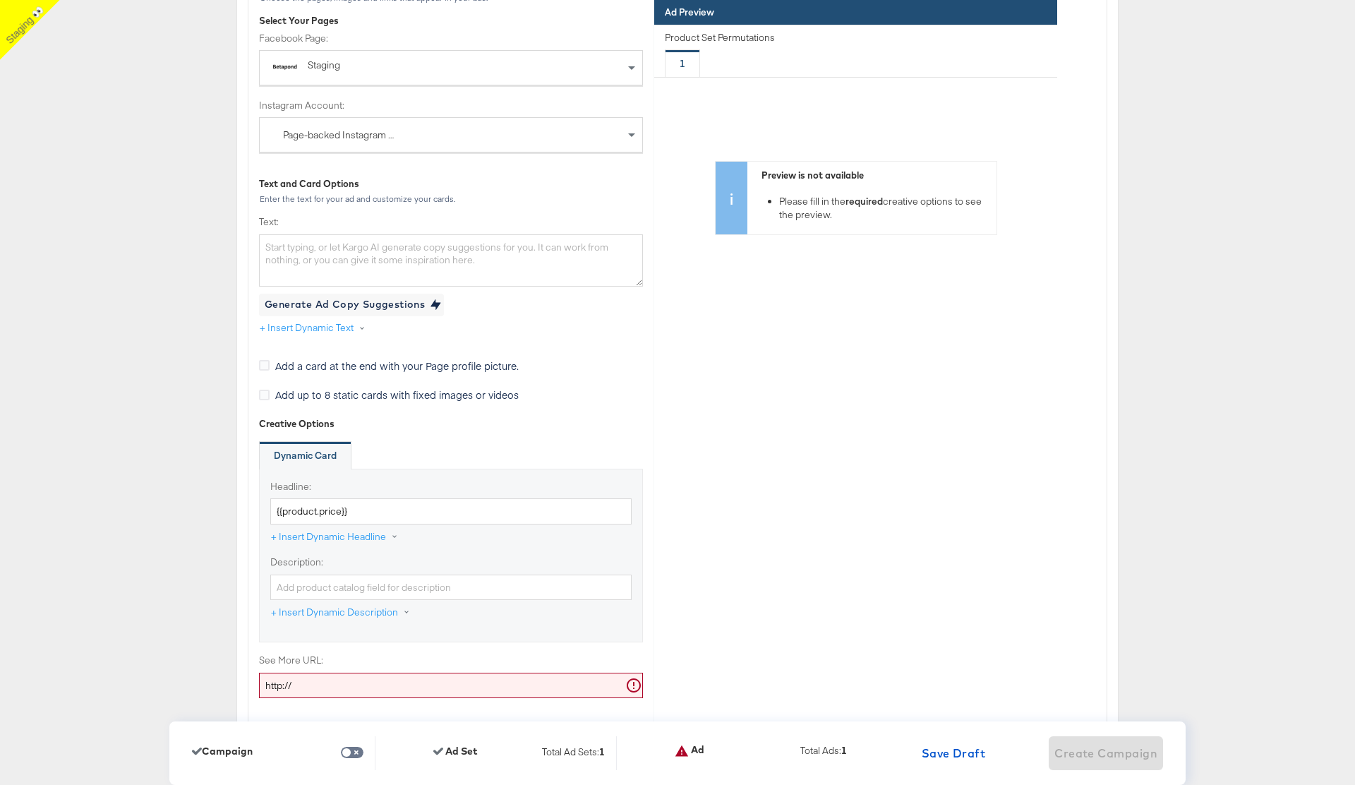
click at [319, 476] on input "http://" at bounding box center [451, 686] width 384 height 26
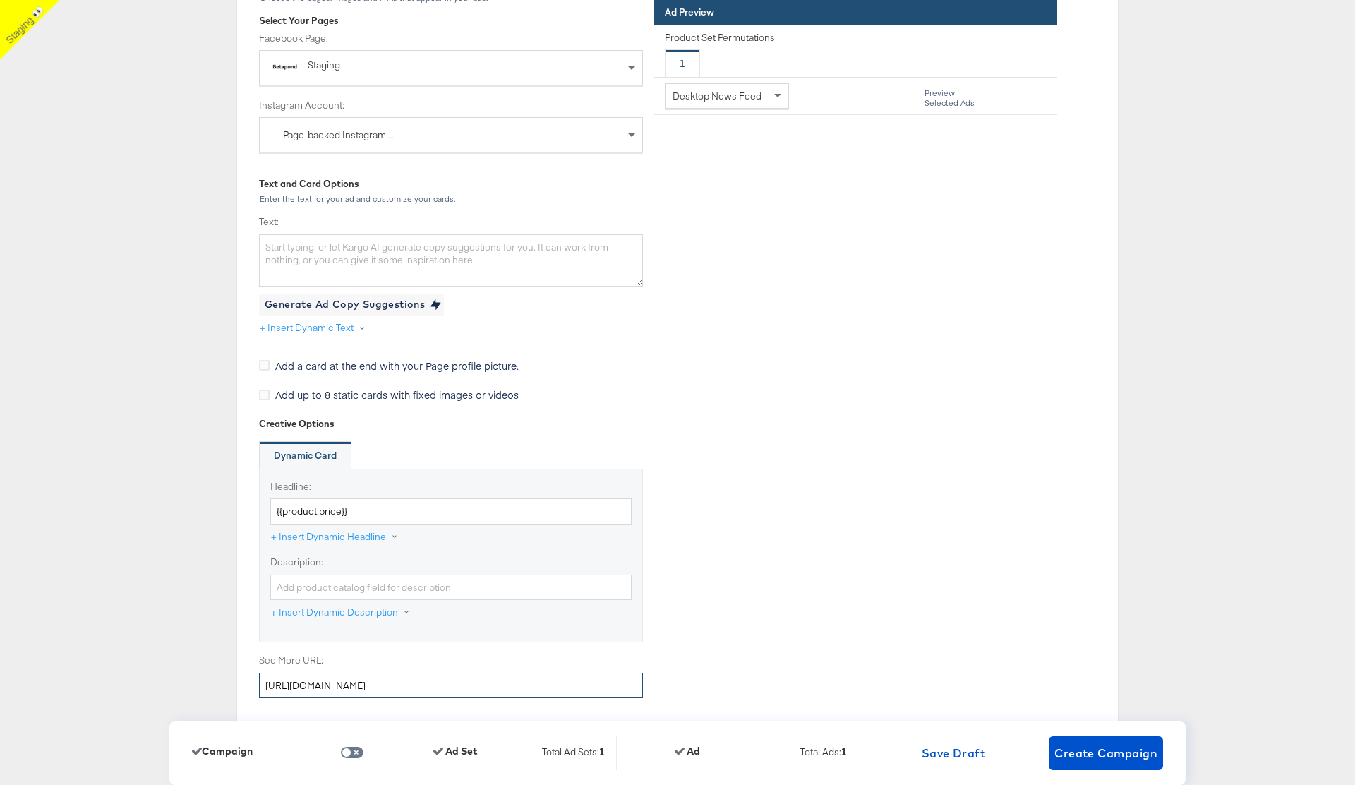
type input "[URL][DOMAIN_NAME]"
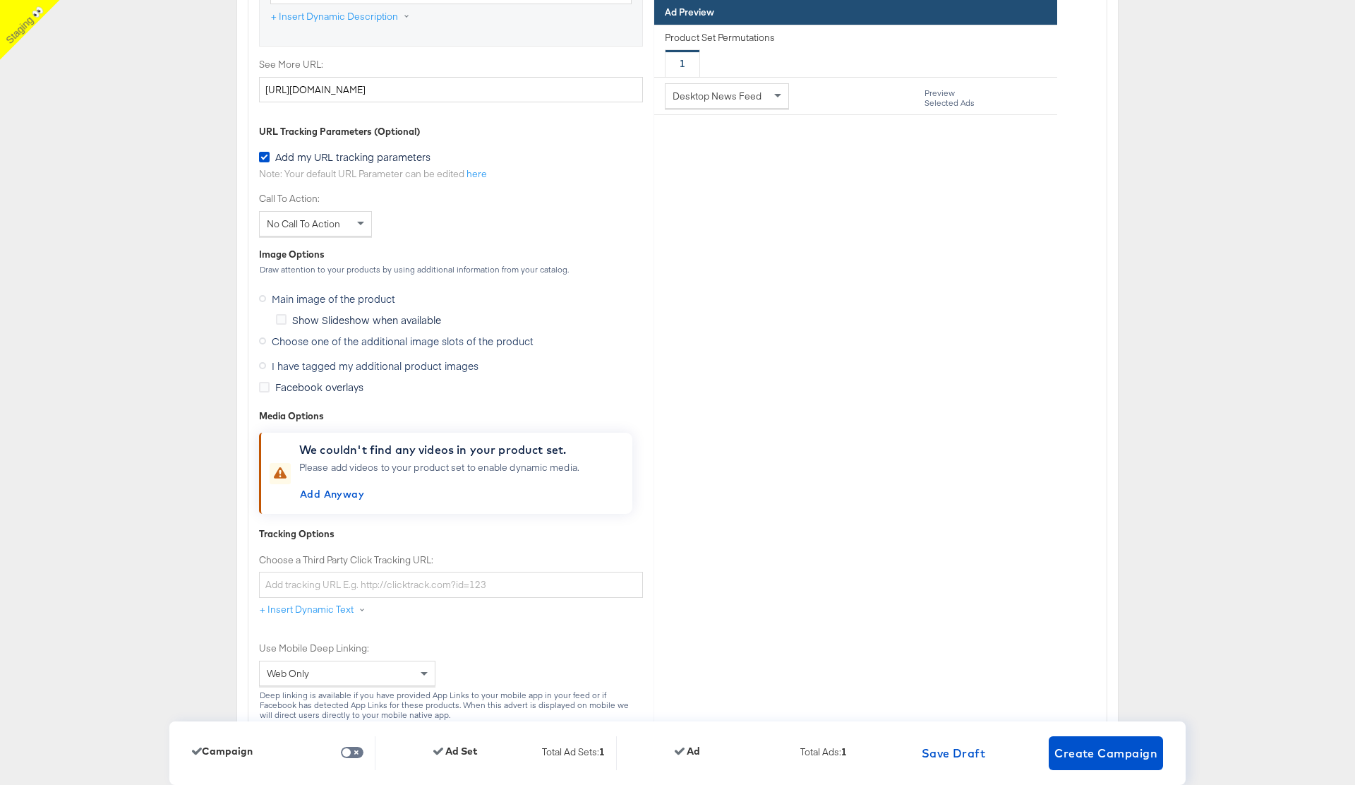
scroll to position [4882, 0]
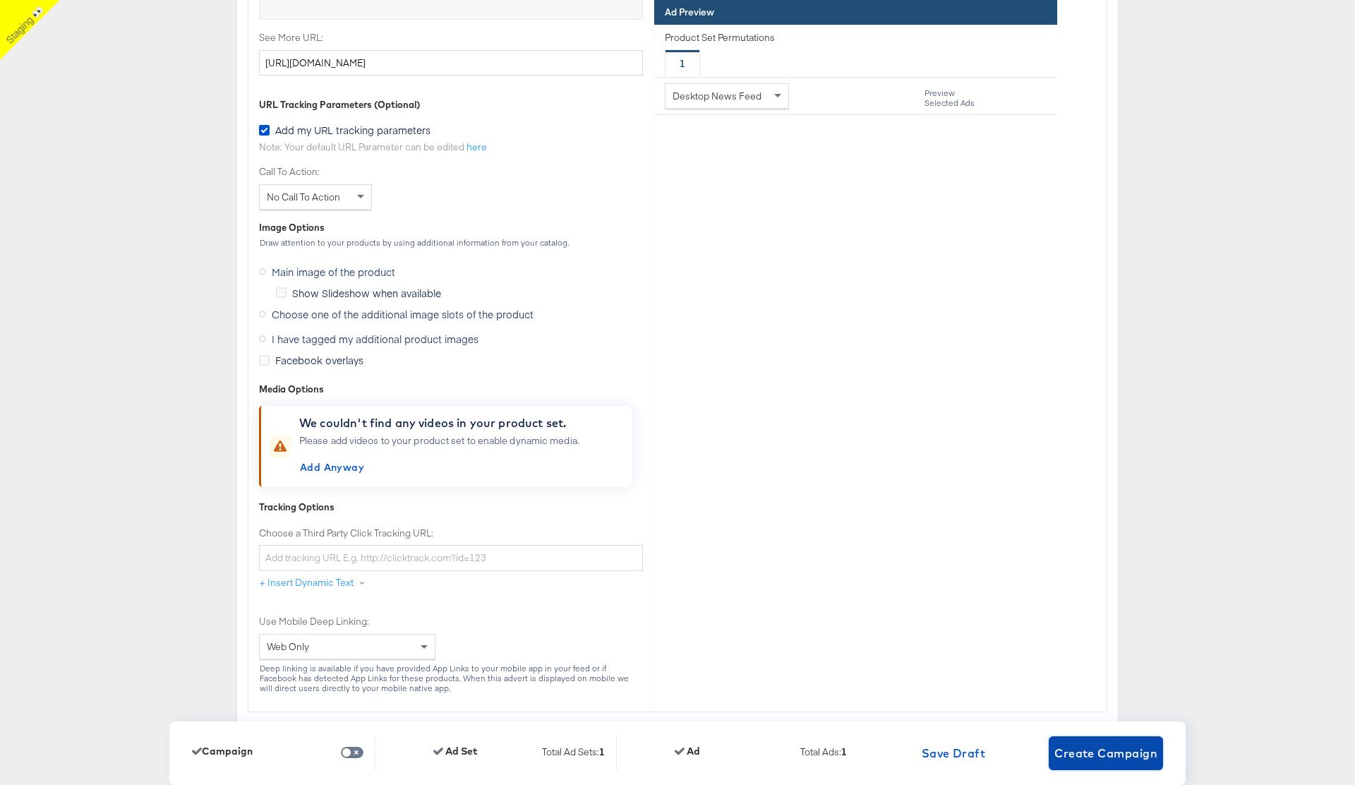
click at [1109, 476] on span "Create Campaign" at bounding box center [1105, 753] width 103 height 20
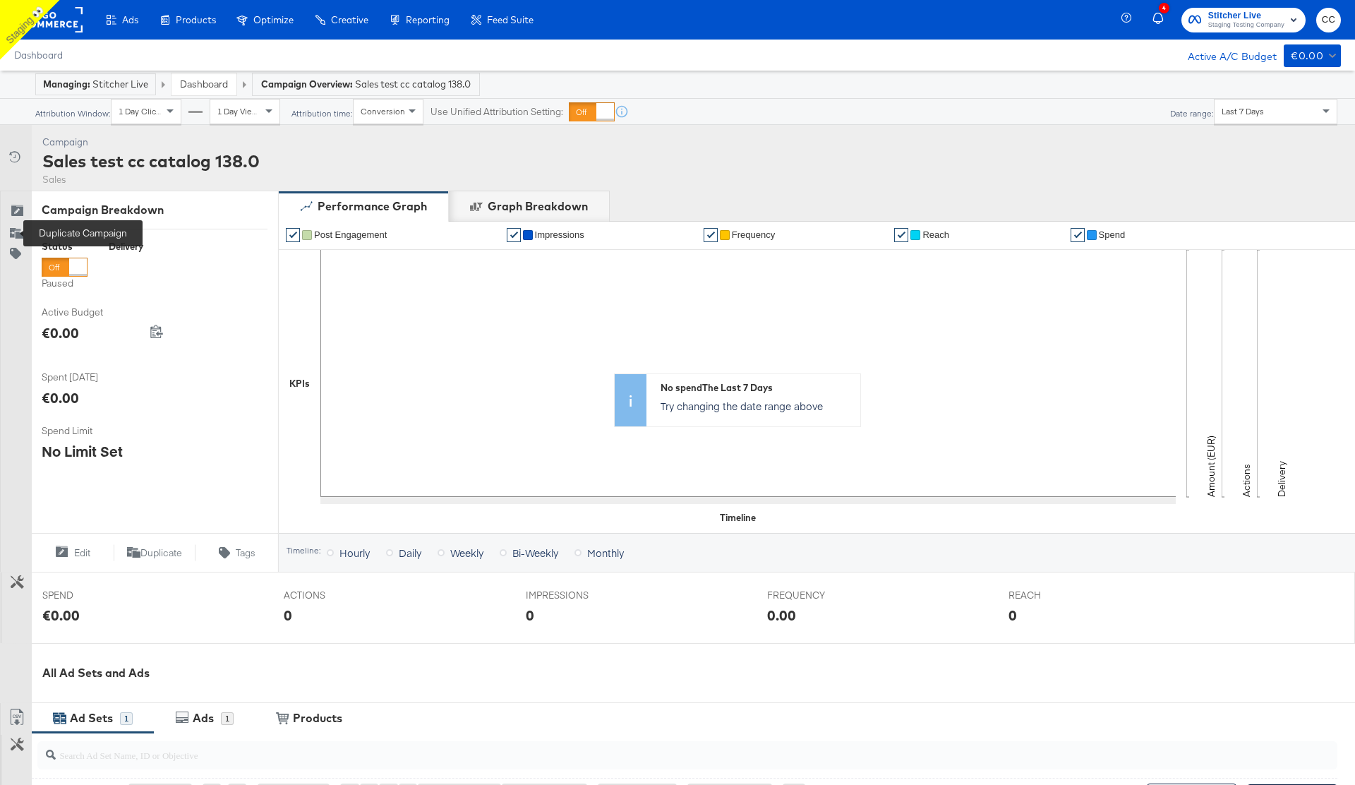
click at [13, 233] on g at bounding box center [16, 233] width 13 height 11
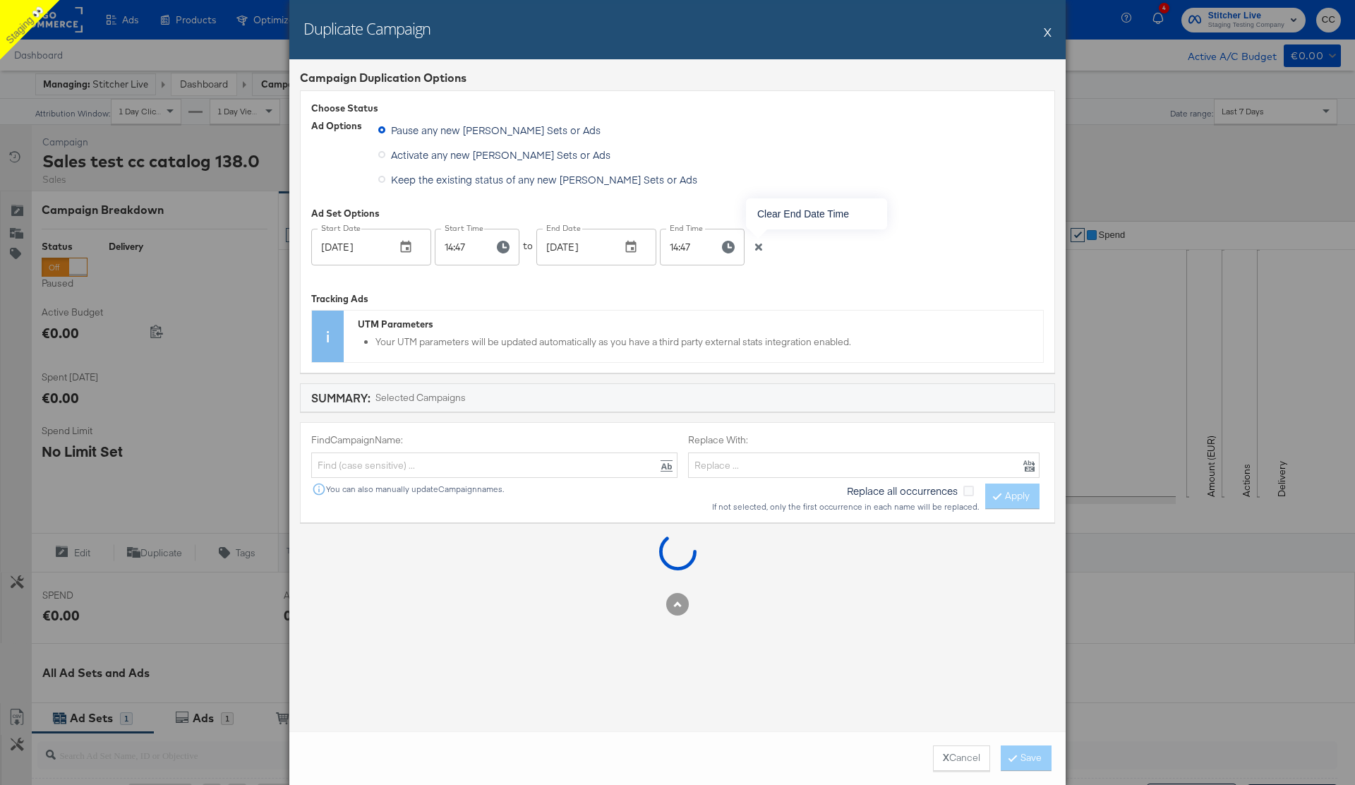
click at [759, 245] on icon "button" at bounding box center [758, 247] width 7 height 7
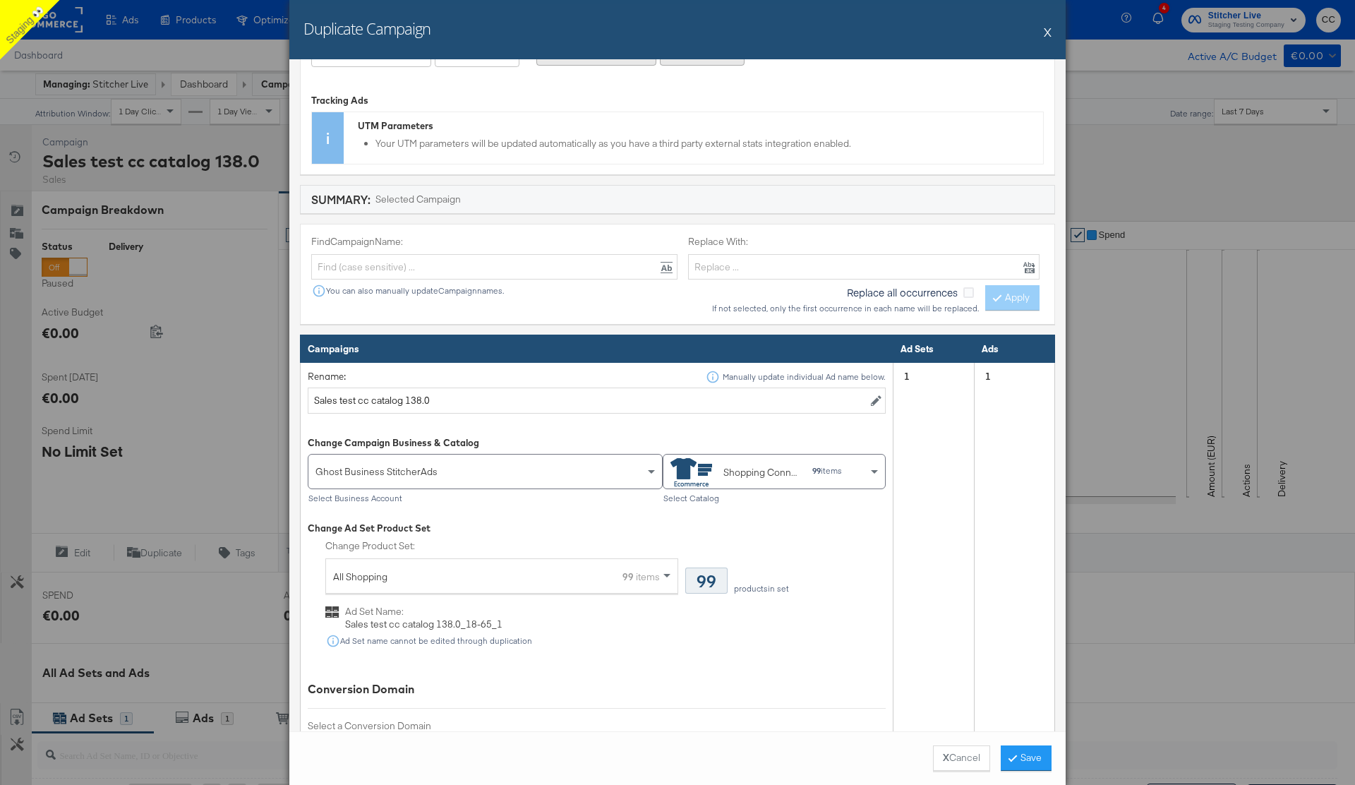
scroll to position [256, 0]
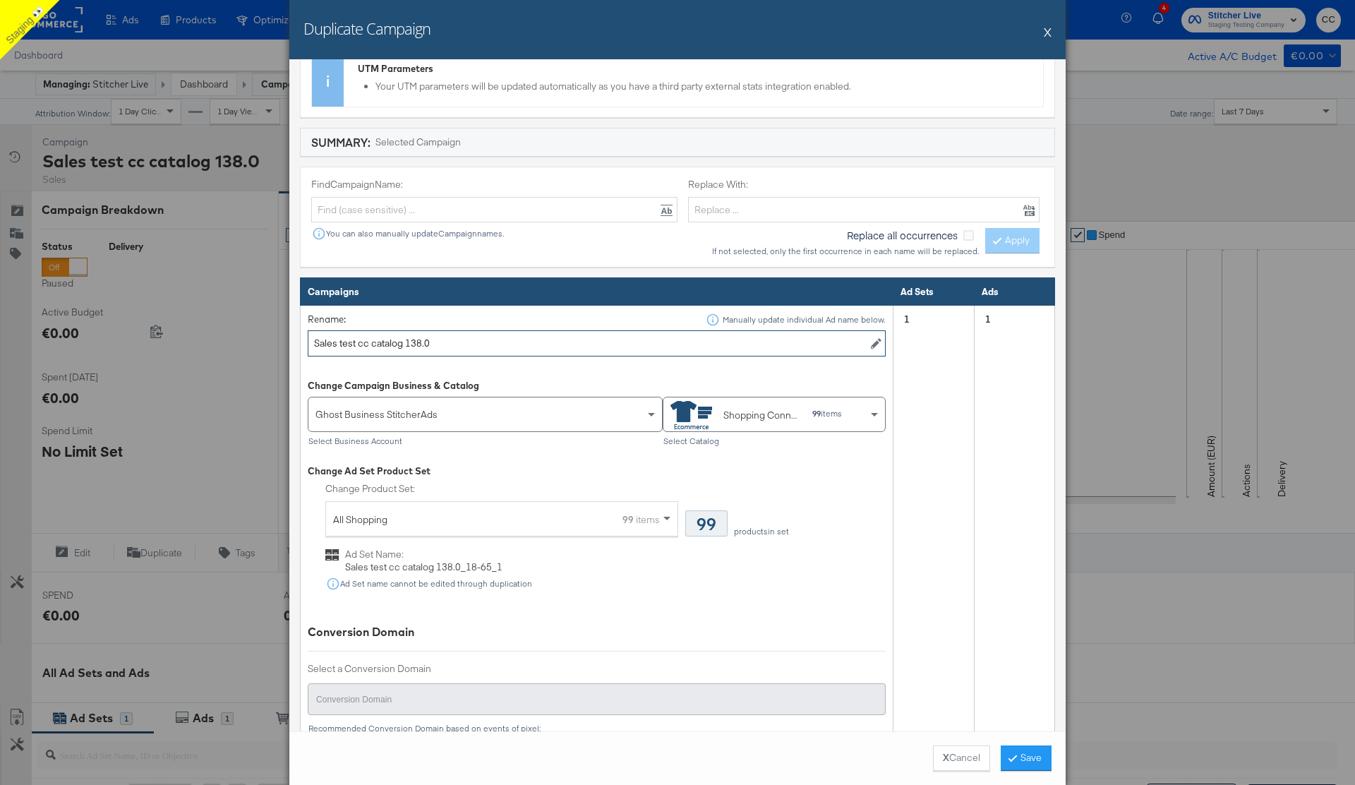
click at [483, 341] on input "Sales test cc catalog 138.0" at bounding box center [597, 343] width 578 height 26
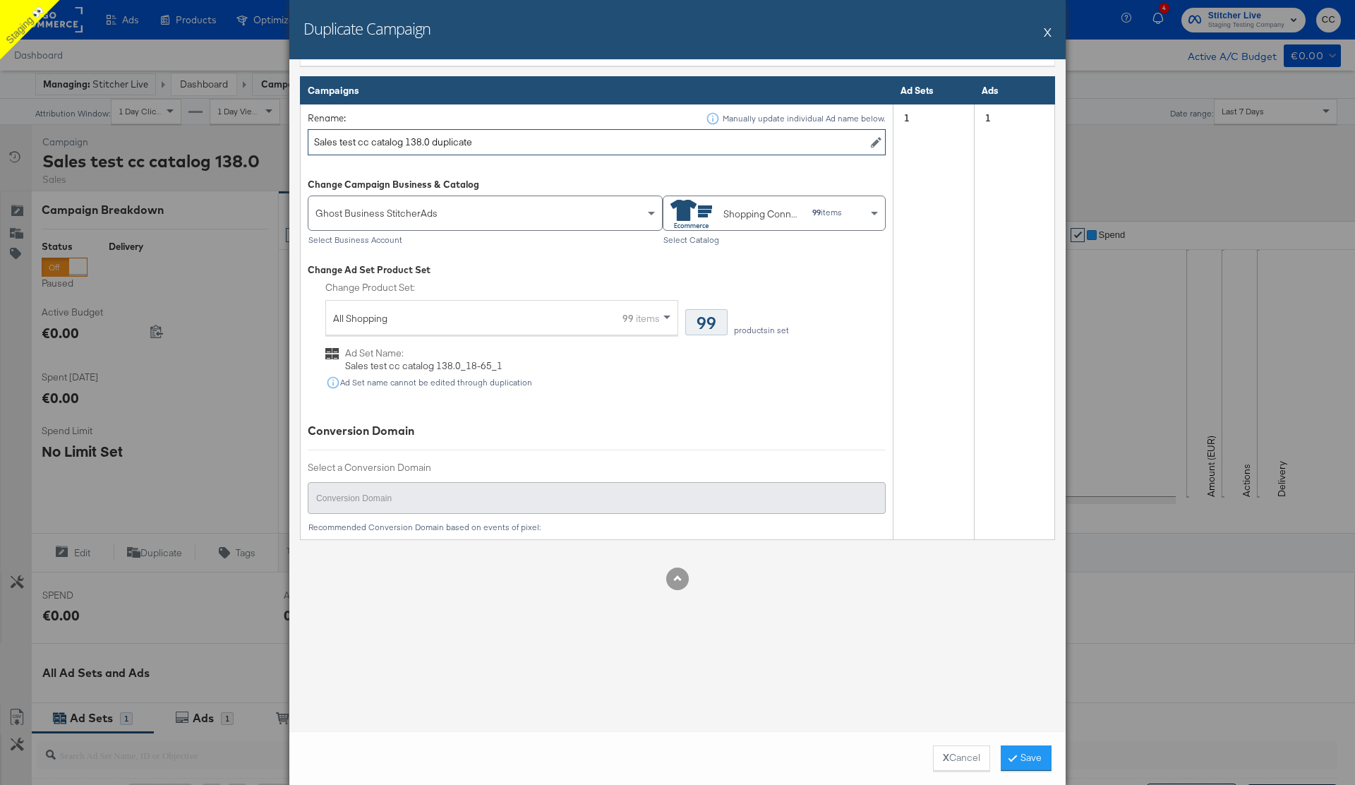
scroll to position [467, 0]
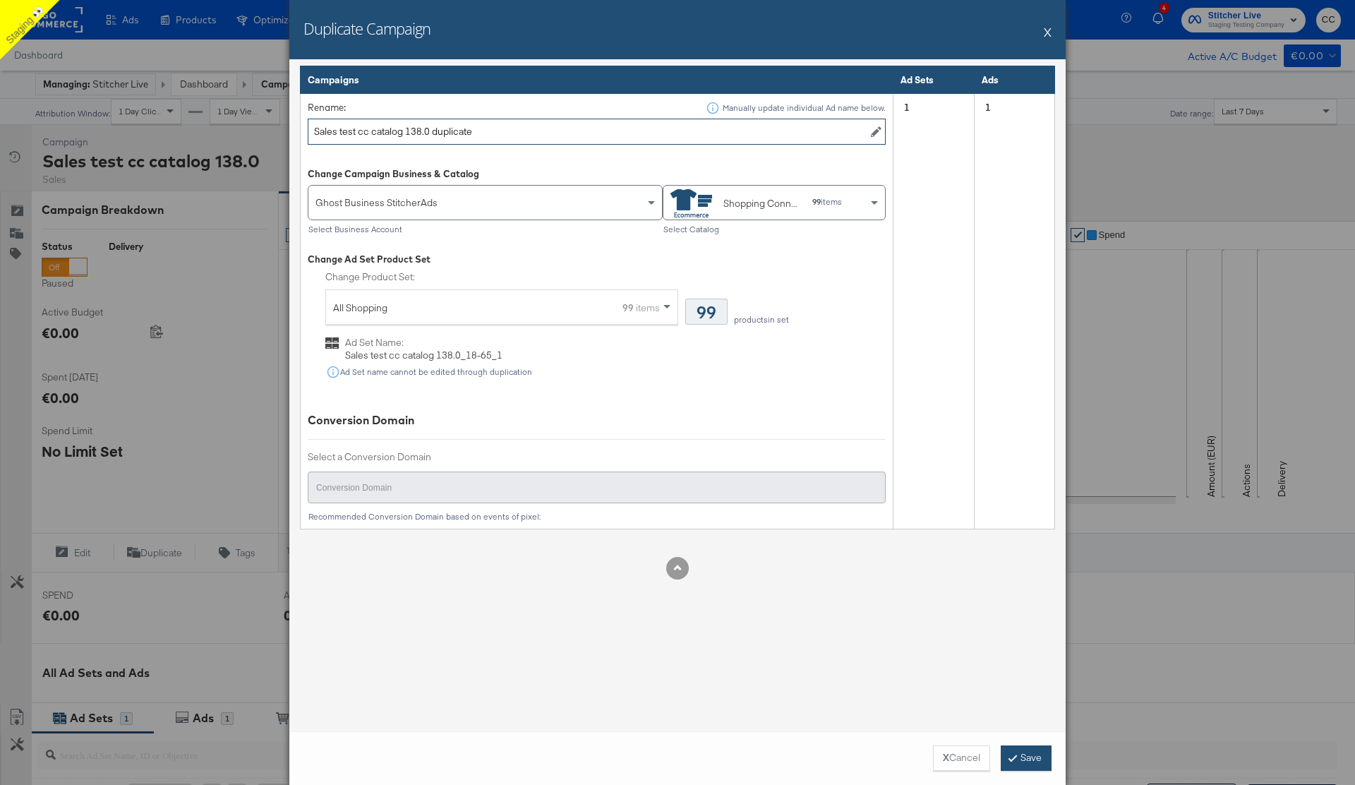
type input "Sales test cc catalog 138.0 duplicate"
click at [1027, 762] on button "Save" at bounding box center [1026, 757] width 51 height 25
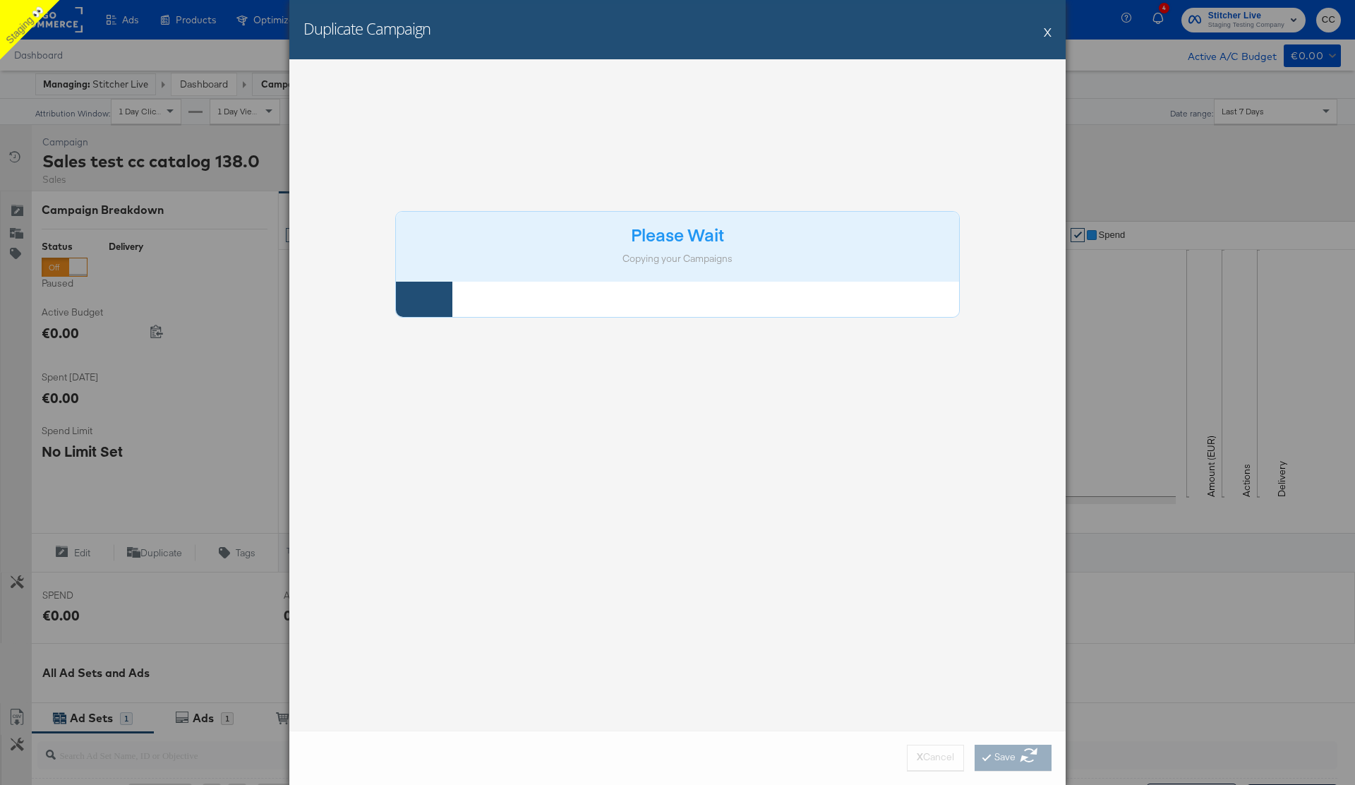
scroll to position [0, 0]
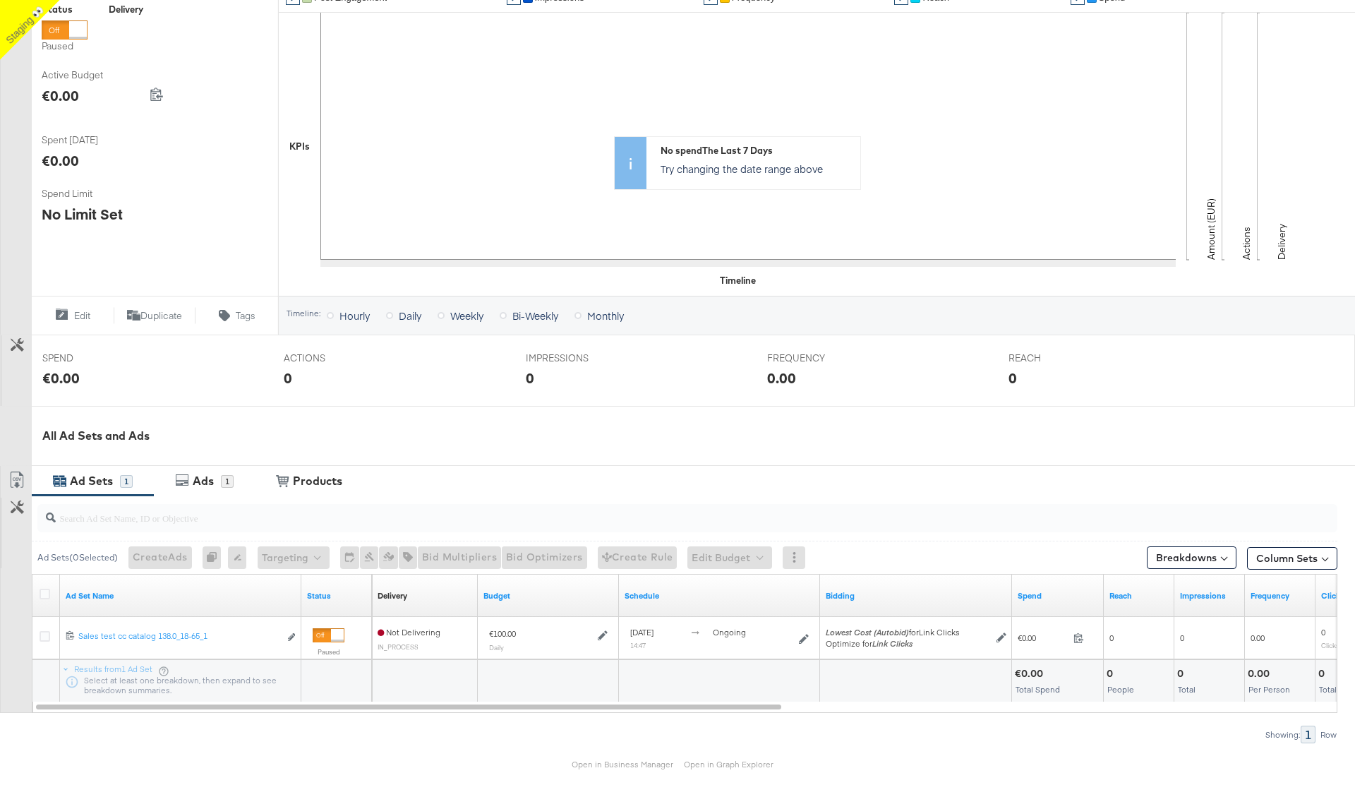
scroll to position [289, 0]
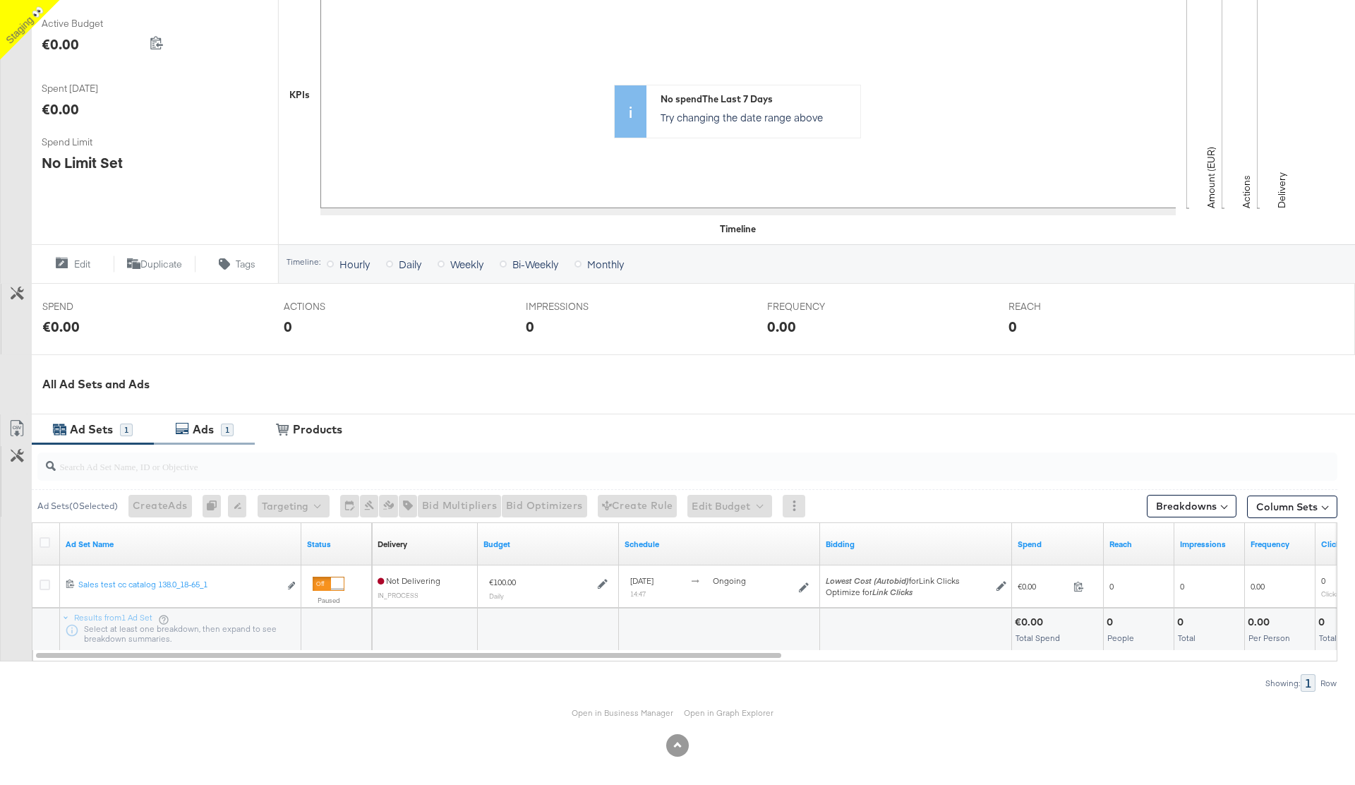
click at [212, 424] on div "Ads" at bounding box center [203, 429] width 21 height 16
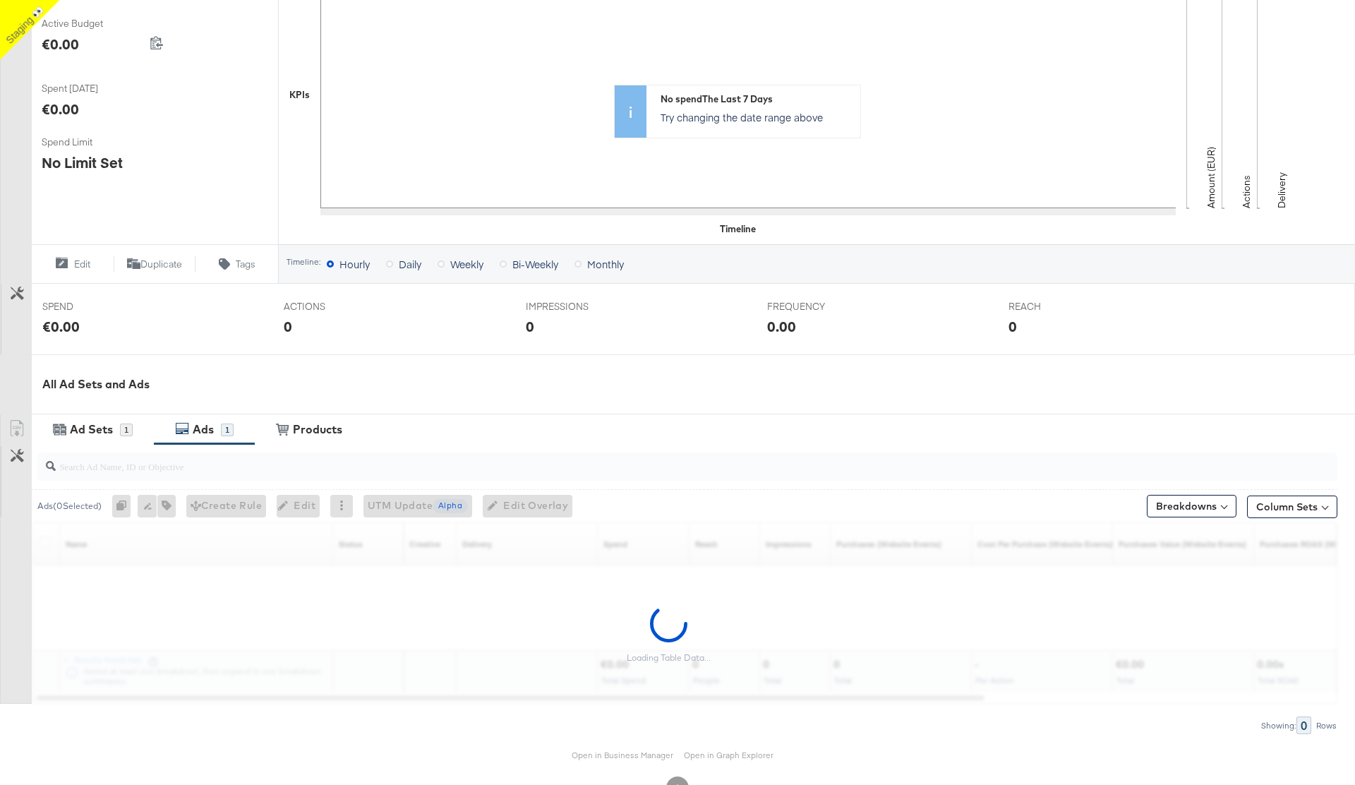
click at [135, 469] on input "search" at bounding box center [637, 461] width 1162 height 28
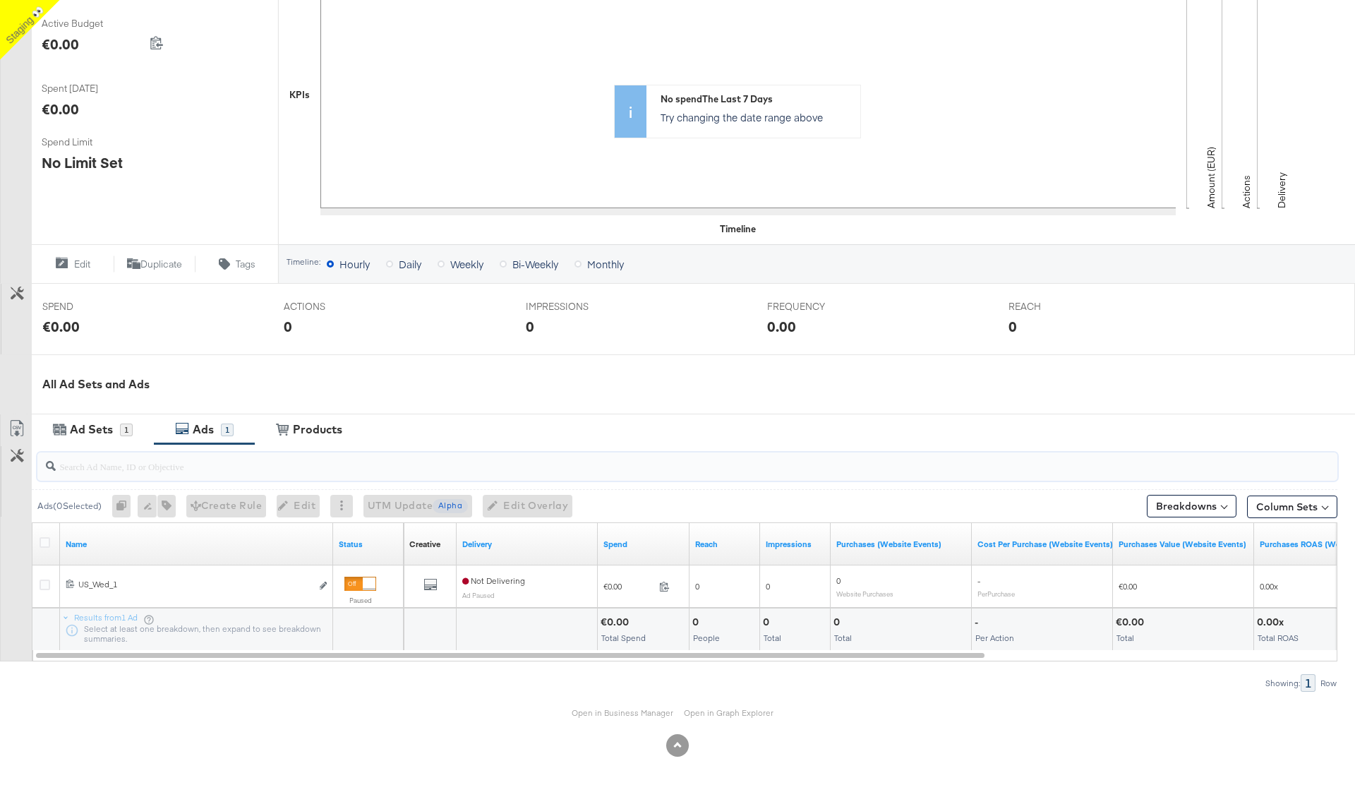
paste input "6854794771765"
type input "6854794771765"
click at [82, 431] on div "Ad Sets" at bounding box center [91, 429] width 43 height 16
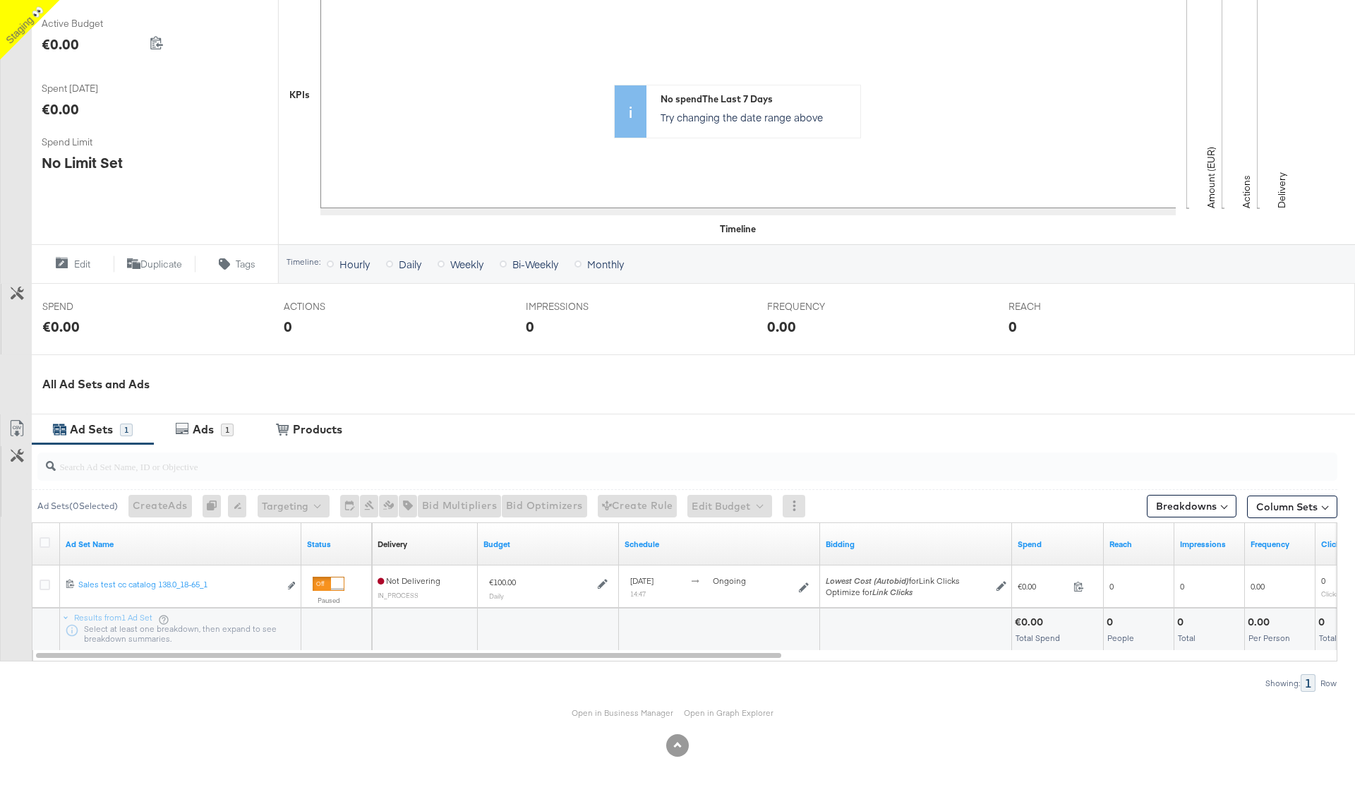
click at [119, 472] on input "search" at bounding box center [637, 461] width 1162 height 28
paste input "6854794682765"
type input "6854794682765"
click at [536, 182] on div "No spend The Last 7 Days Try changing the date range above" at bounding box center [817, 111] width 1076 height 247
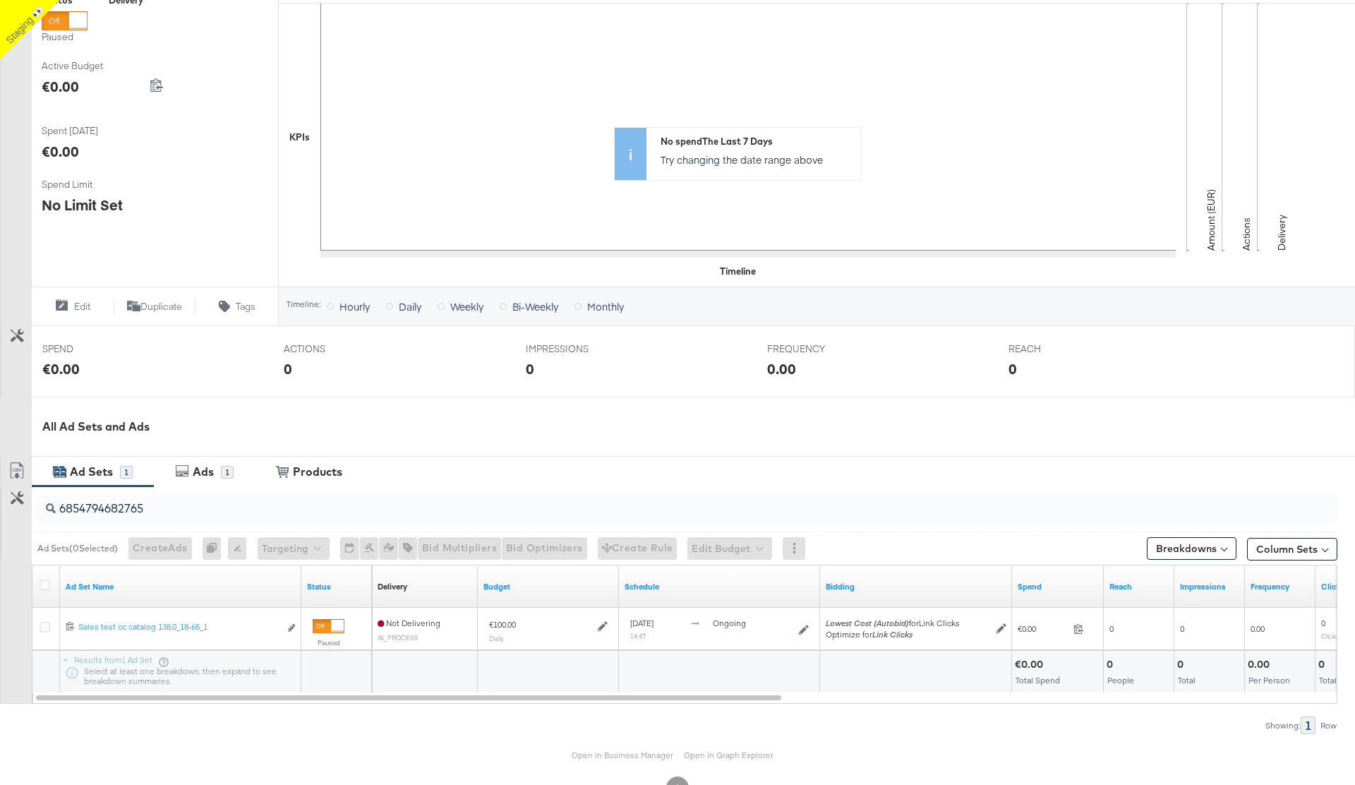
scroll to position [293, 0]
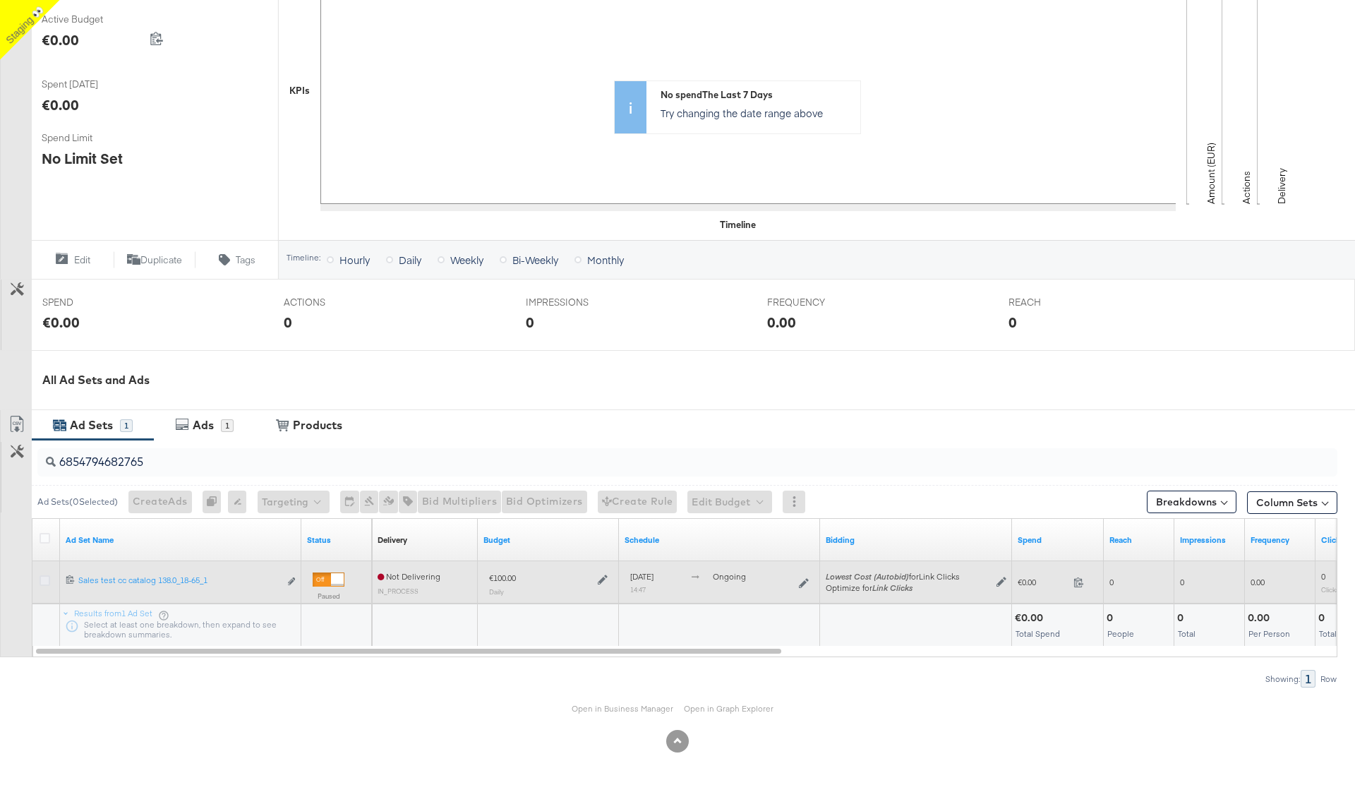
click at [44, 577] on icon at bounding box center [45, 580] width 11 height 11
click at [0, 0] on input "checkbox" at bounding box center [0, 0] width 0 height 0
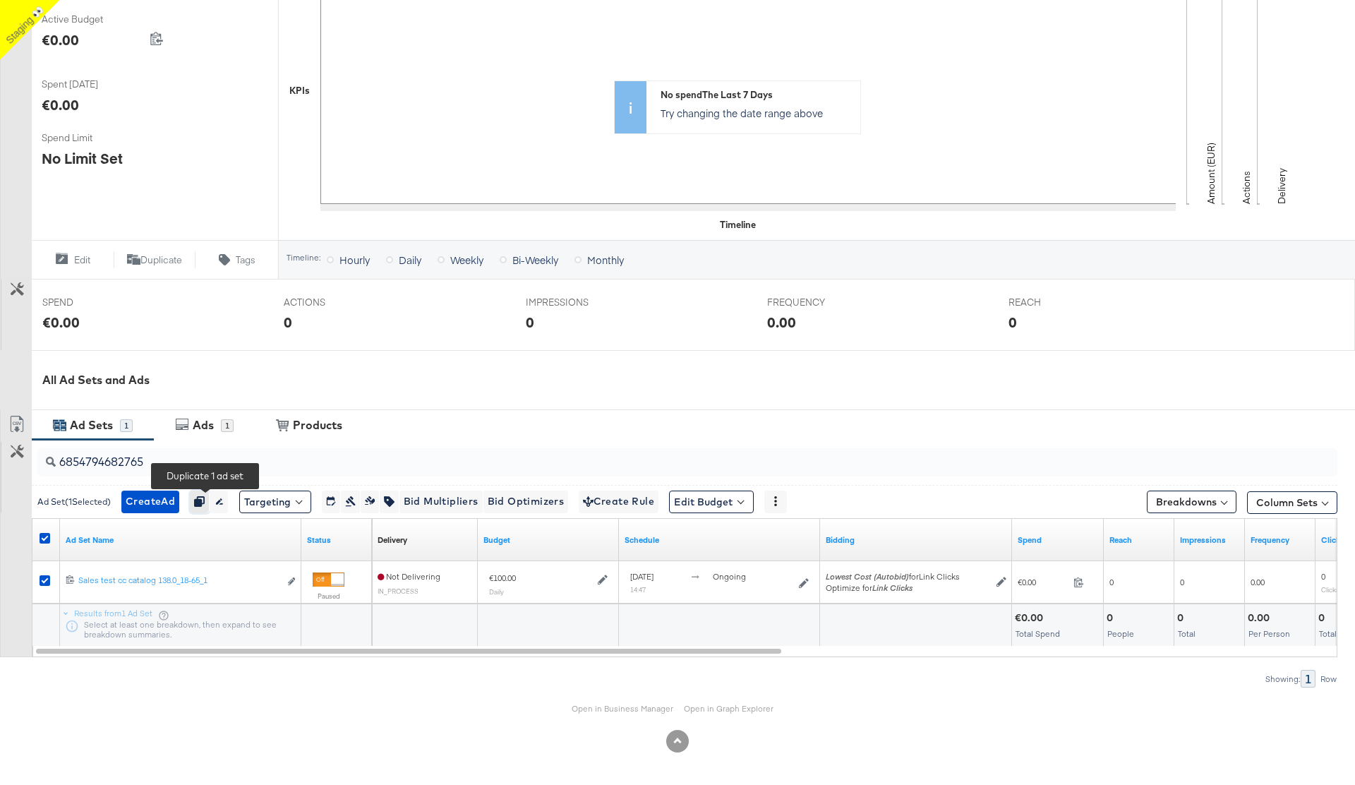
click at [204, 498] on icon "button" at bounding box center [199, 501] width 10 height 10
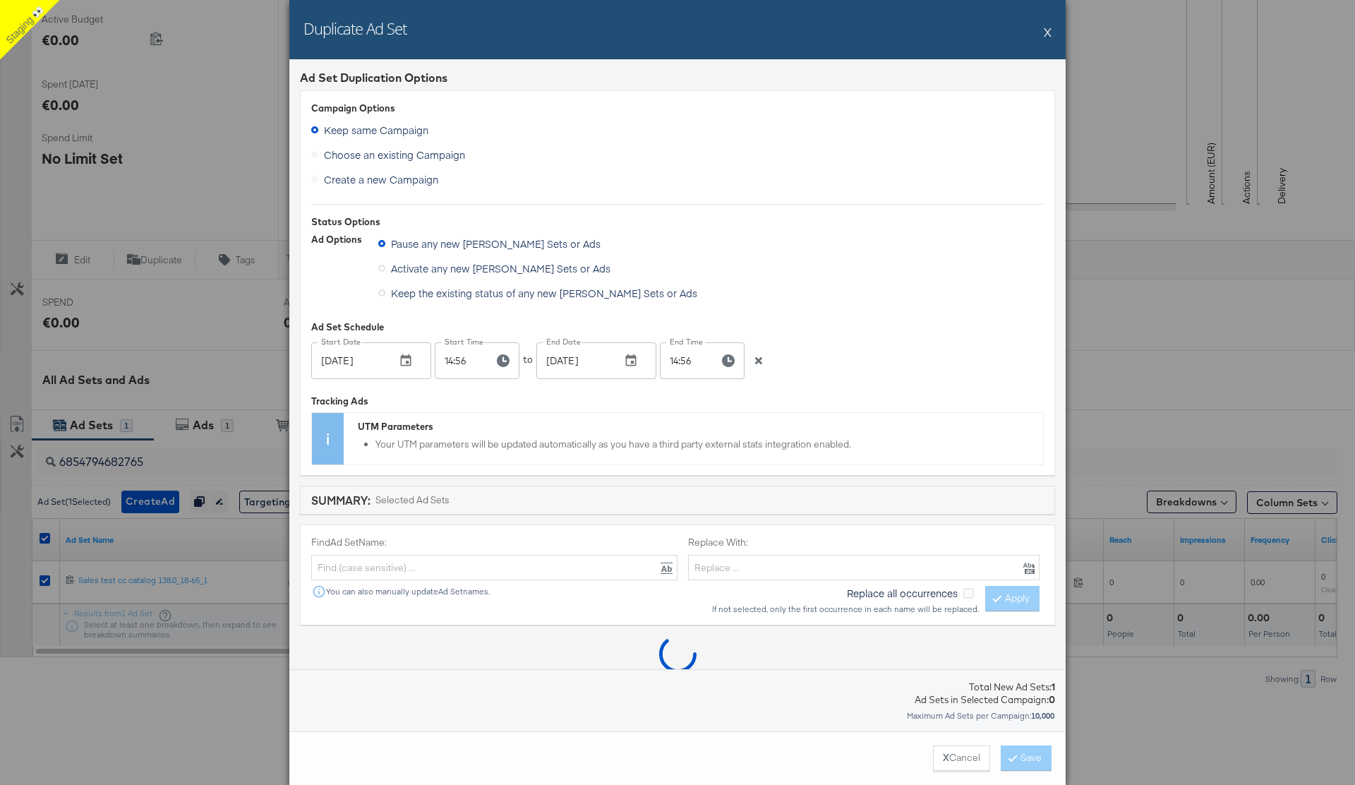
click at [759, 363] on icon "button" at bounding box center [759, 361] width 10 height 10
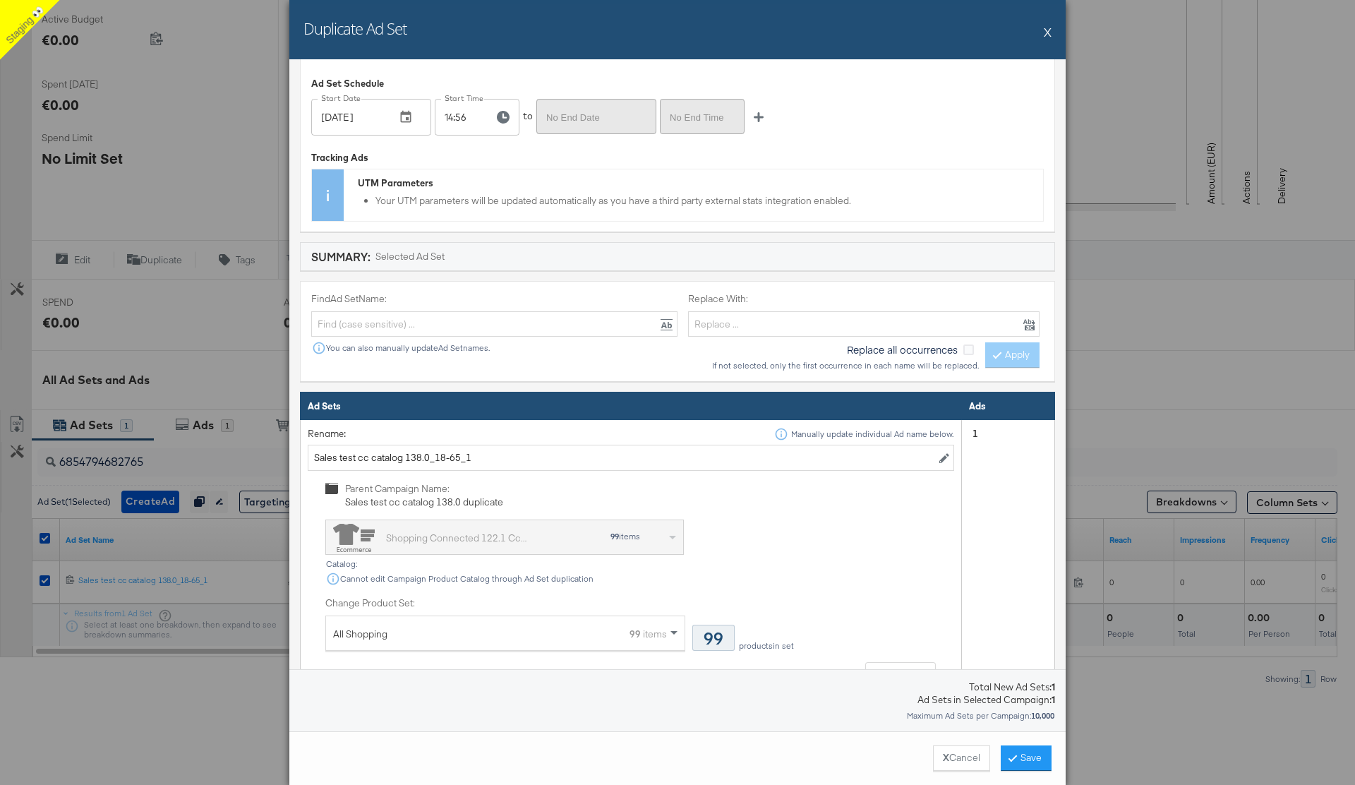
scroll to position [247, 0]
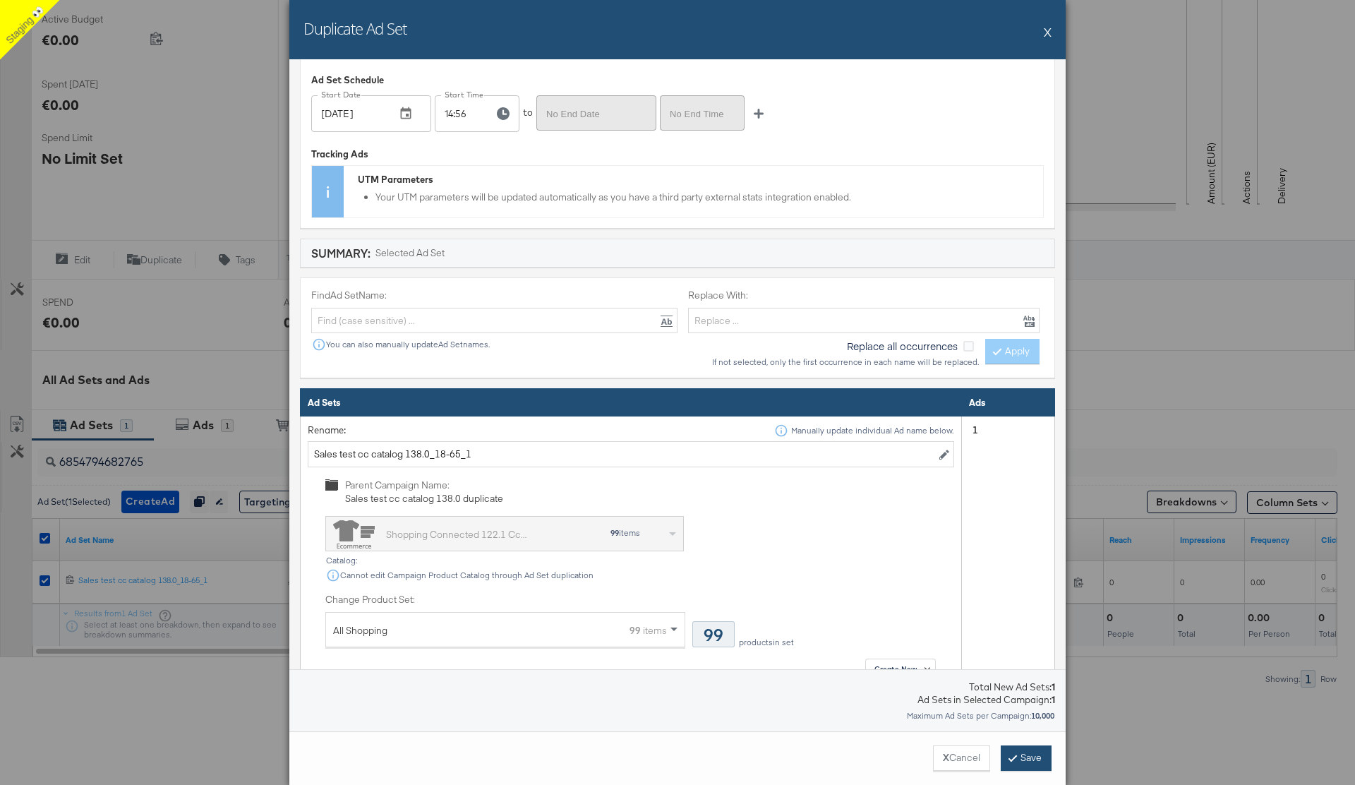
click at [1020, 755] on button "Save" at bounding box center [1026, 757] width 51 height 25
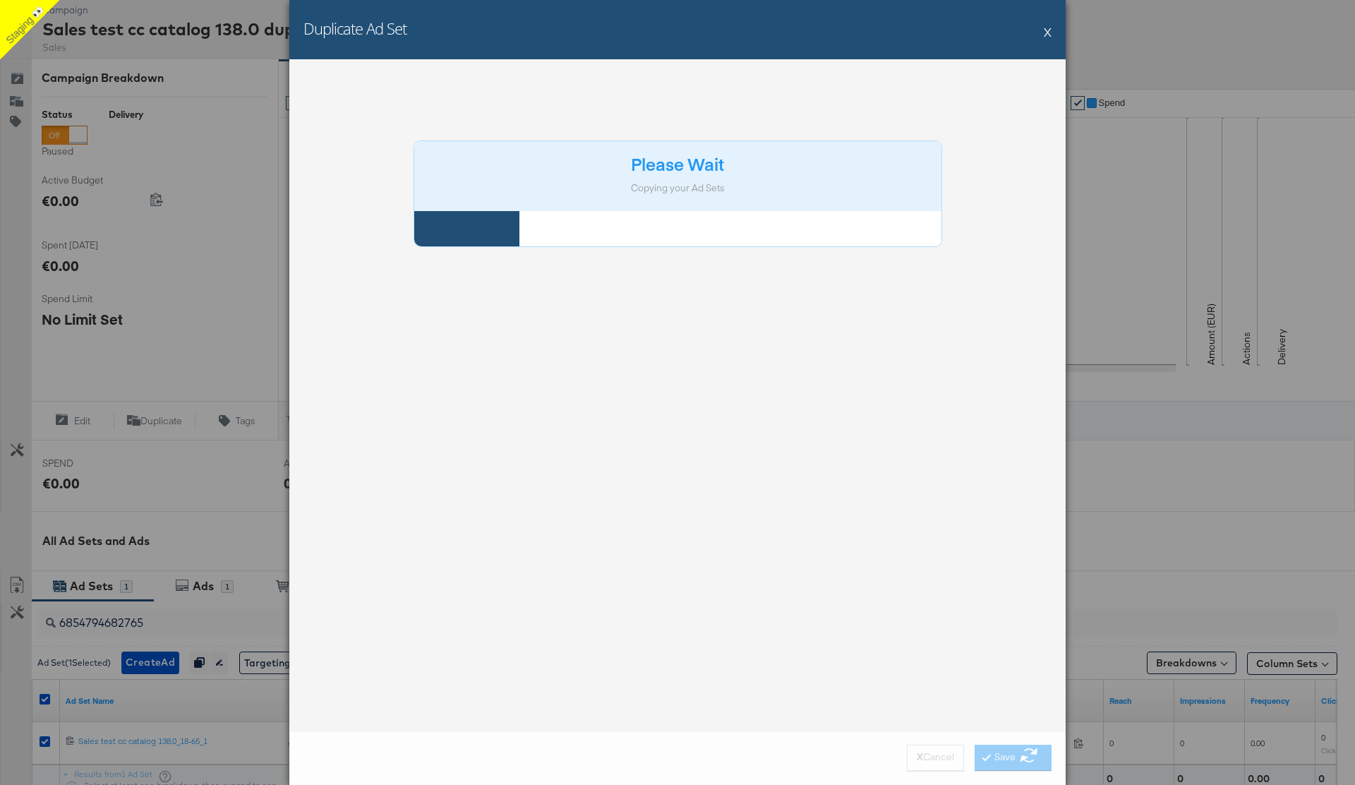
scroll to position [0, 0]
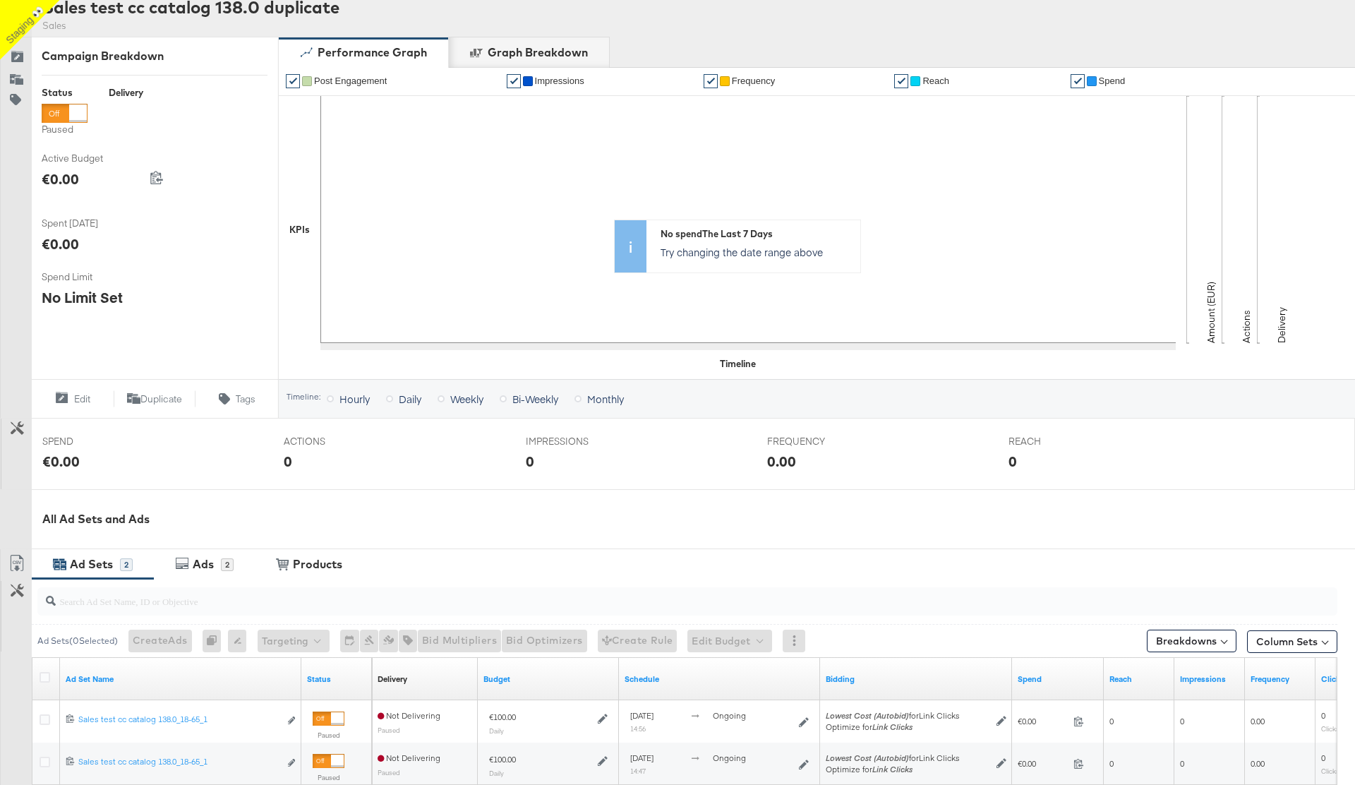
scroll to position [335, 0]
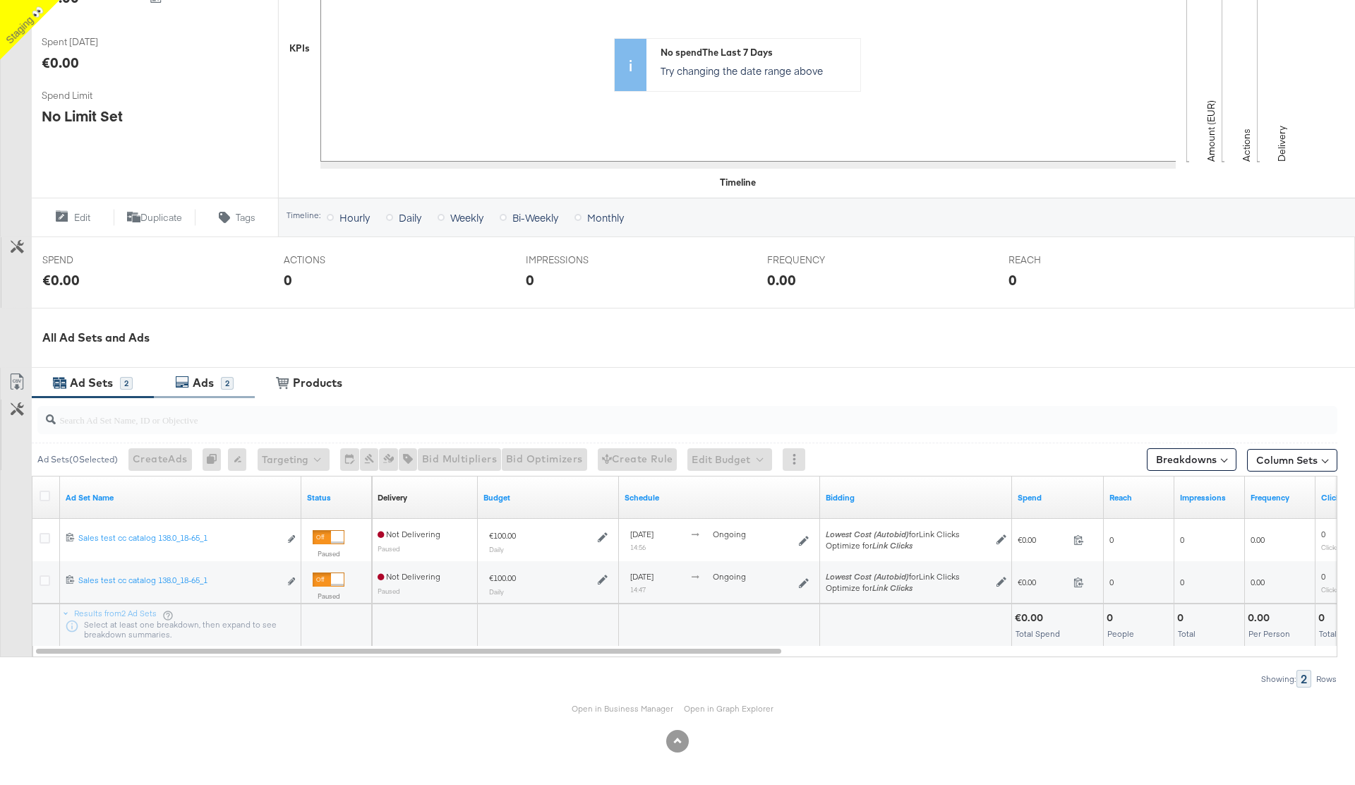
click at [205, 383] on div "Ads" at bounding box center [203, 383] width 21 height 16
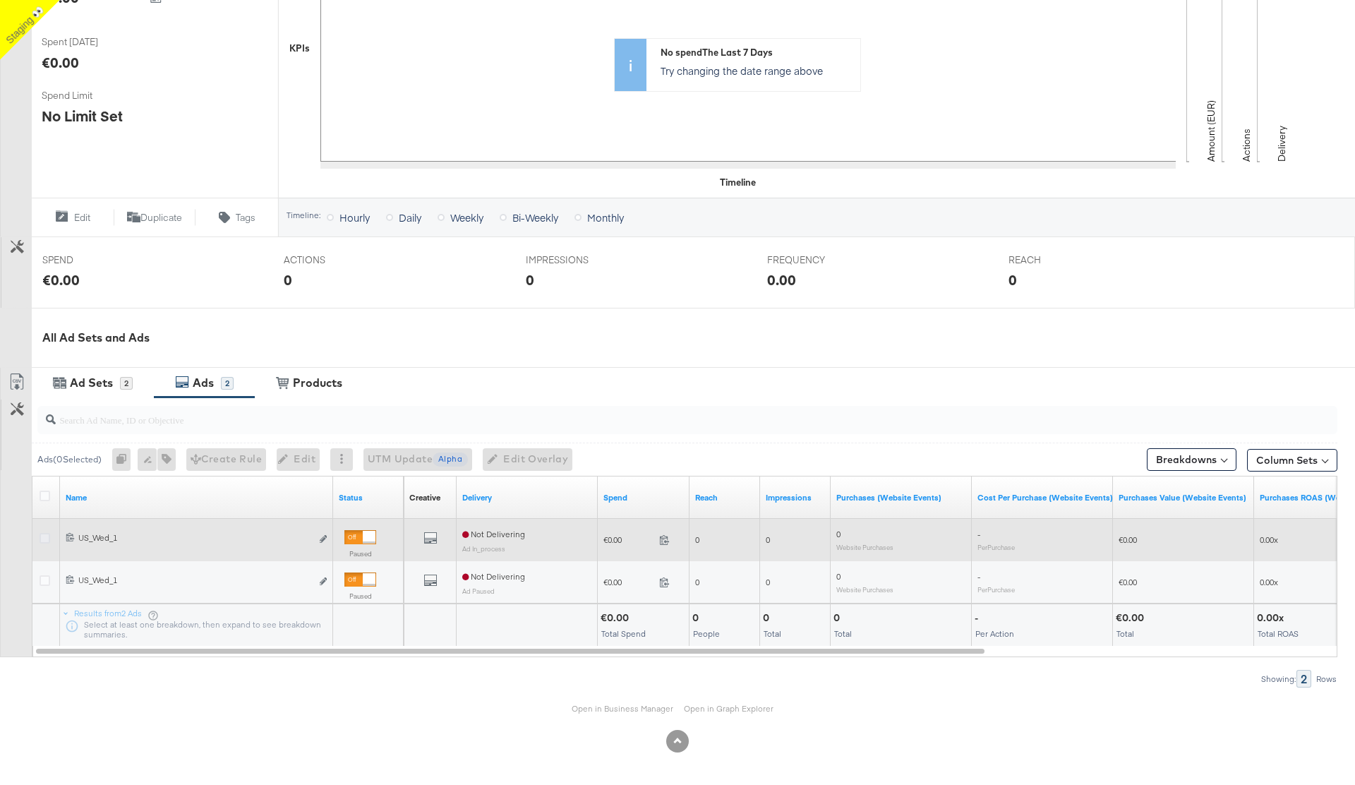
click at [44, 537] on icon at bounding box center [45, 538] width 11 height 11
click at [0, 0] on input "checkbox" at bounding box center [0, 0] width 0 height 0
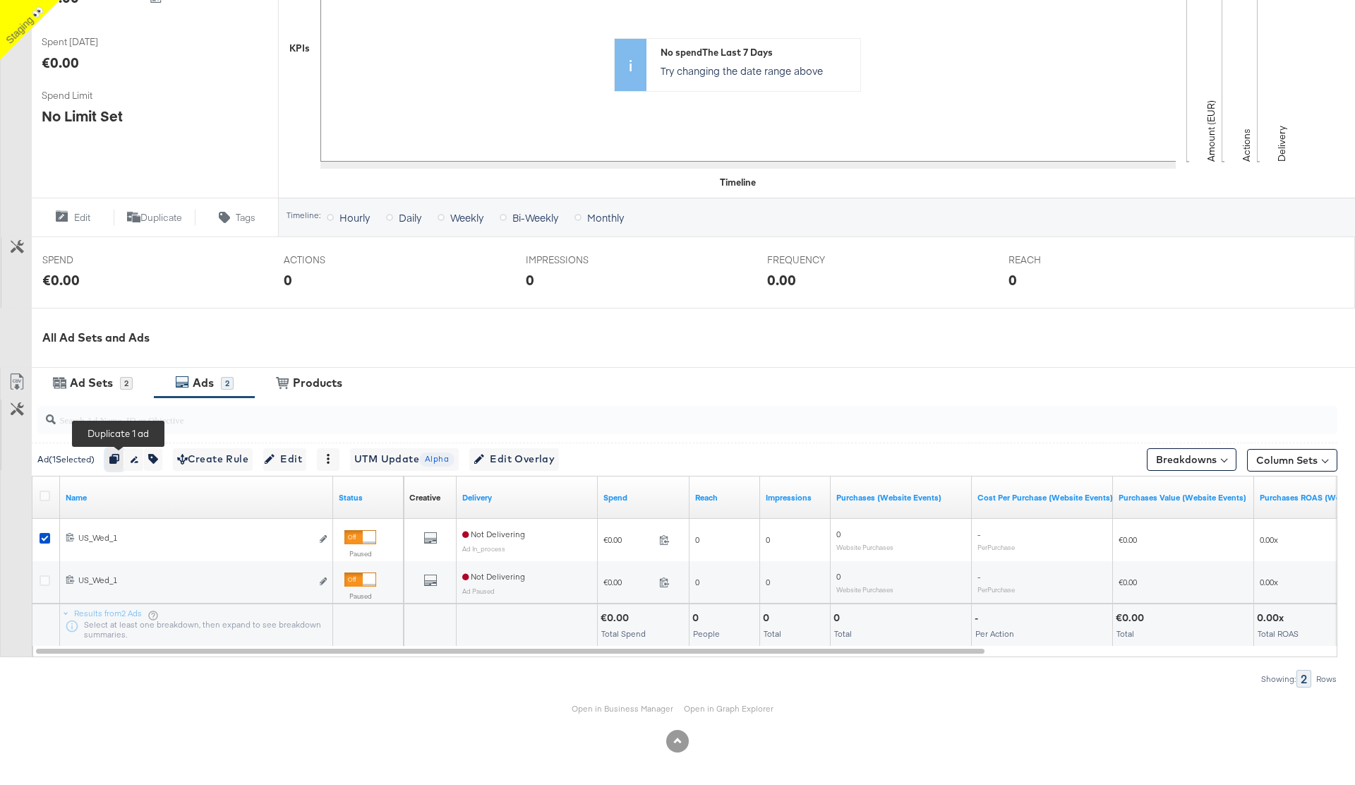
click at [116, 456] on icon "button" at bounding box center [114, 459] width 10 height 10
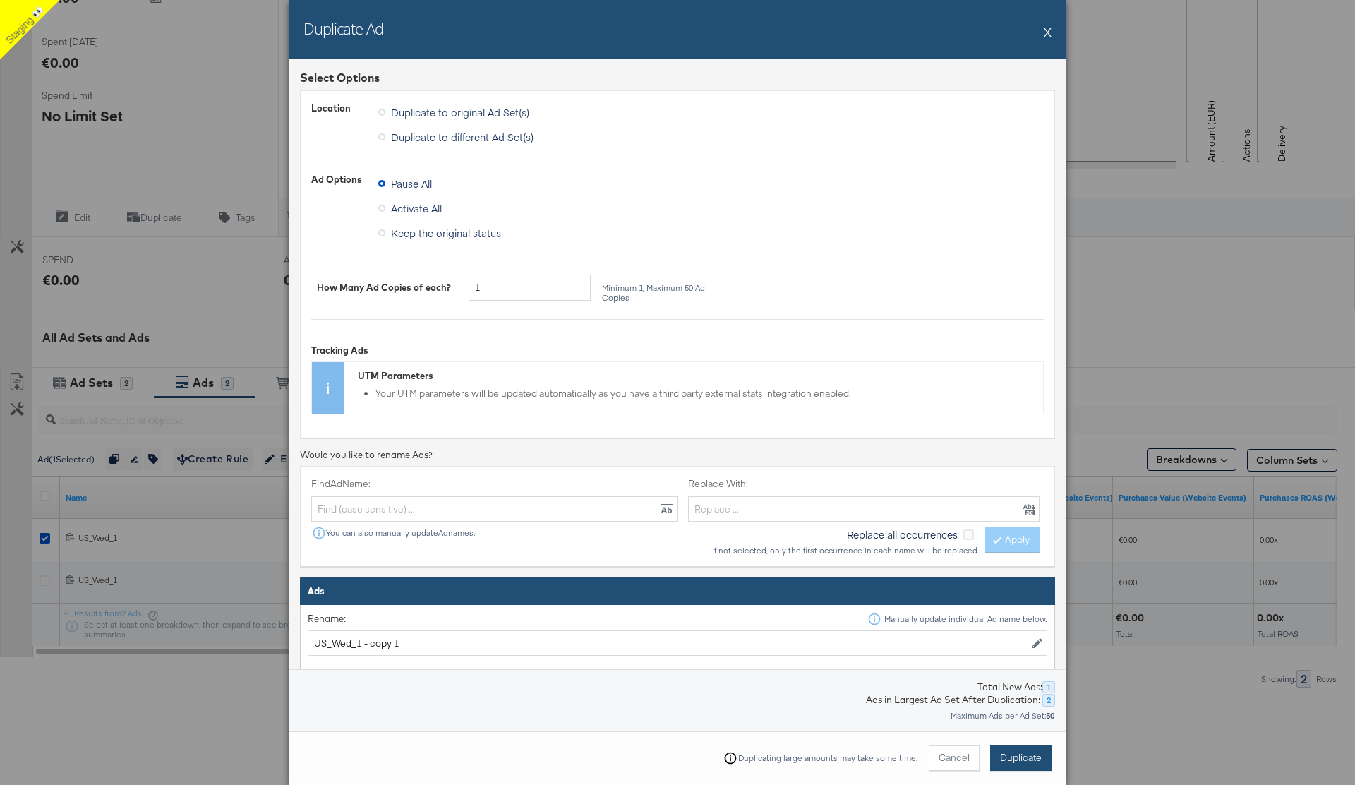
click at [1016, 760] on span "Duplicate" at bounding box center [1021, 757] width 42 height 13
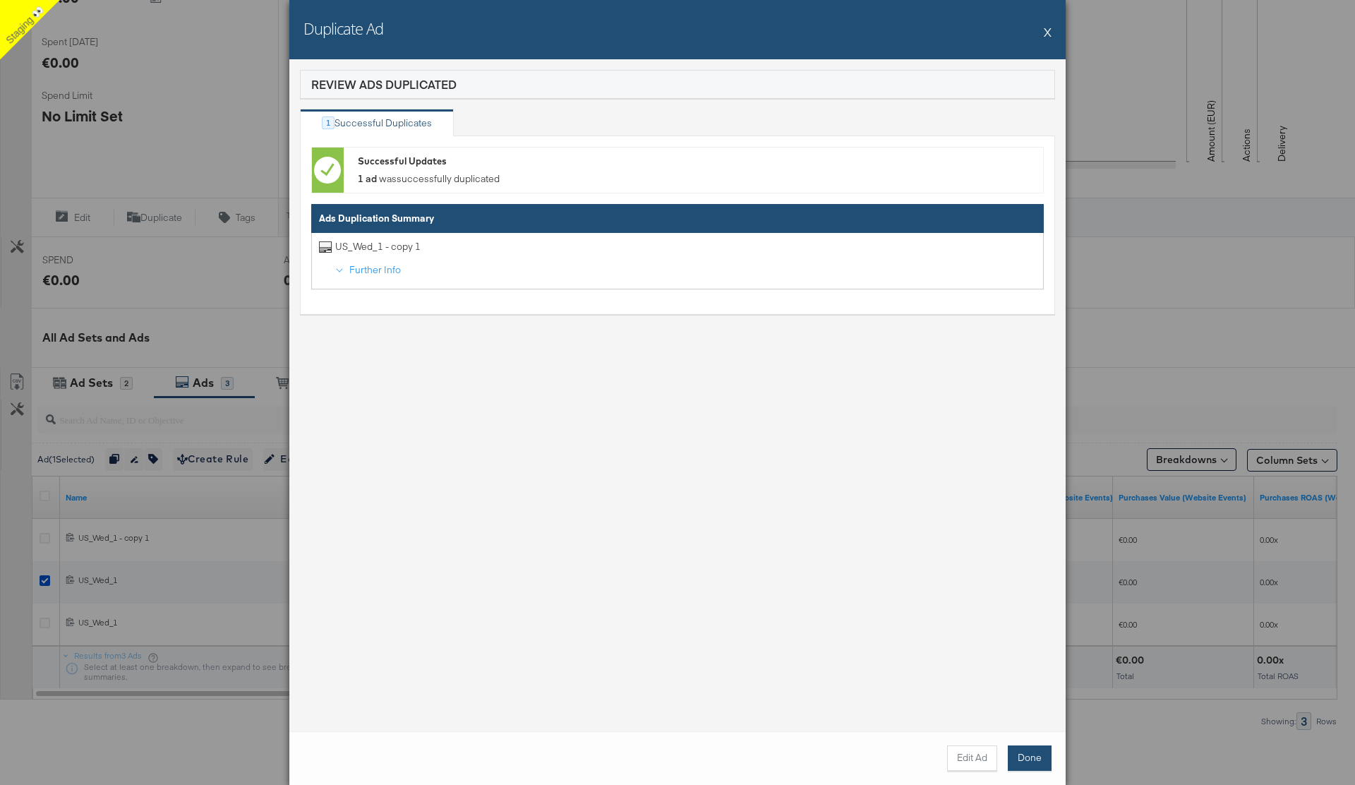
click at [1038, 749] on button "Done" at bounding box center [1030, 757] width 44 height 25
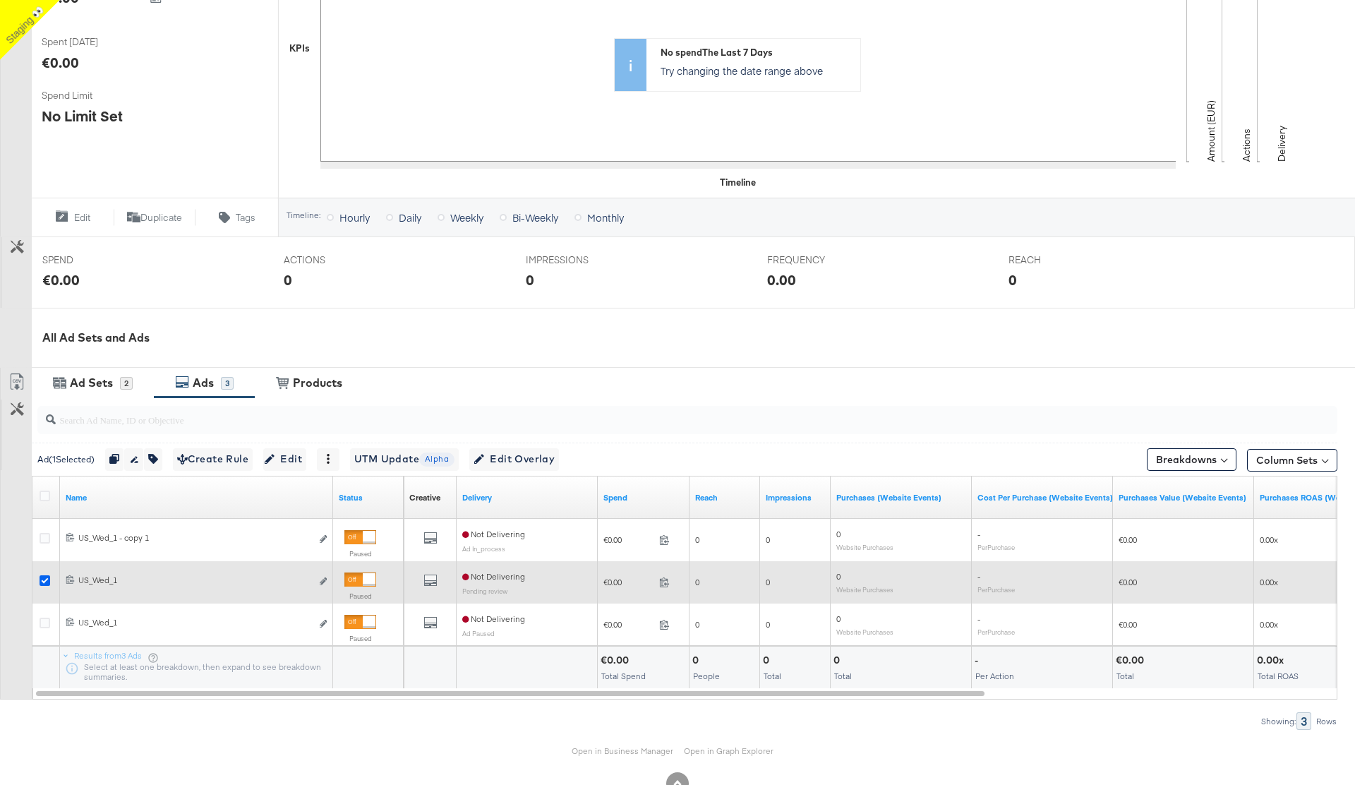
click at [42, 584] on icon at bounding box center [45, 580] width 11 height 11
click at [0, 0] on input "checkbox" at bounding box center [0, 0] width 0 height 0
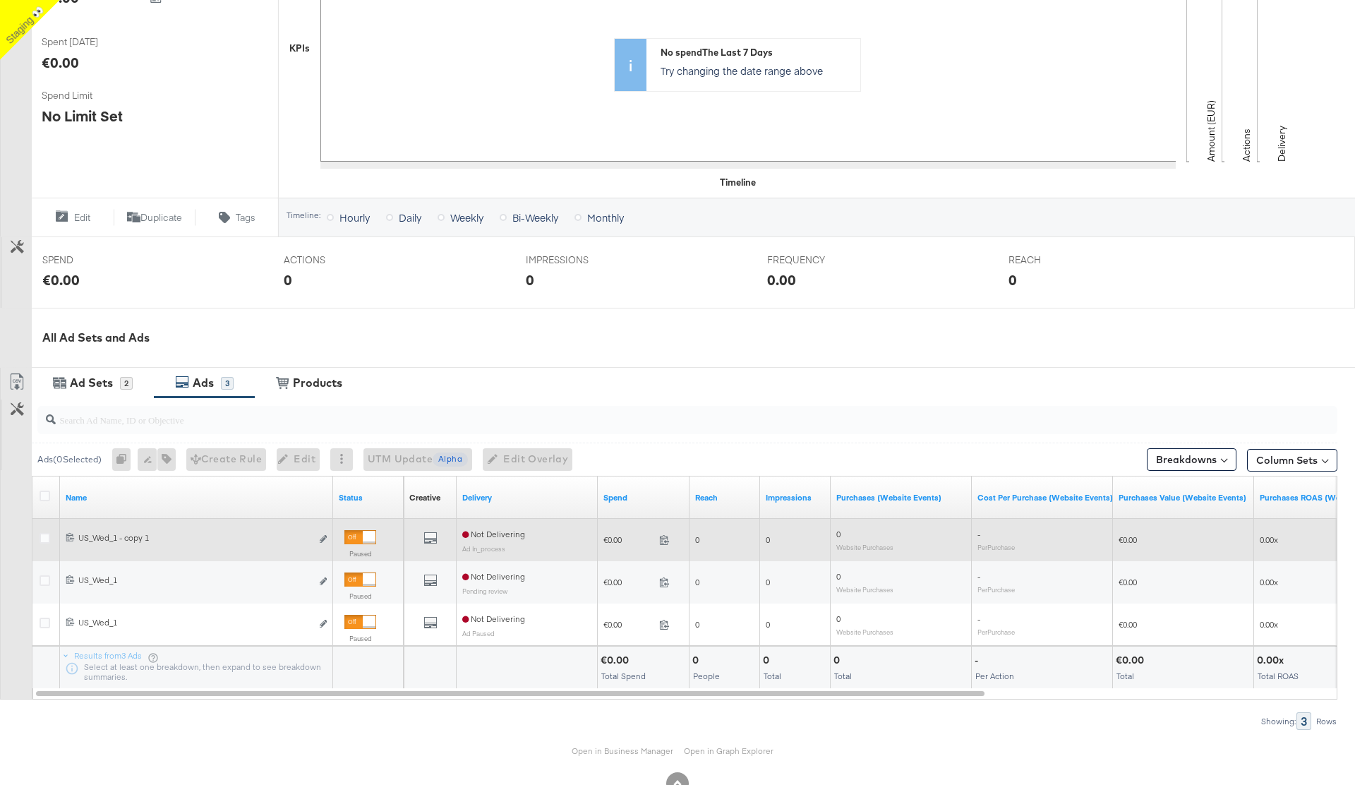
click at [361, 537] on div at bounding box center [360, 537] width 32 height 14
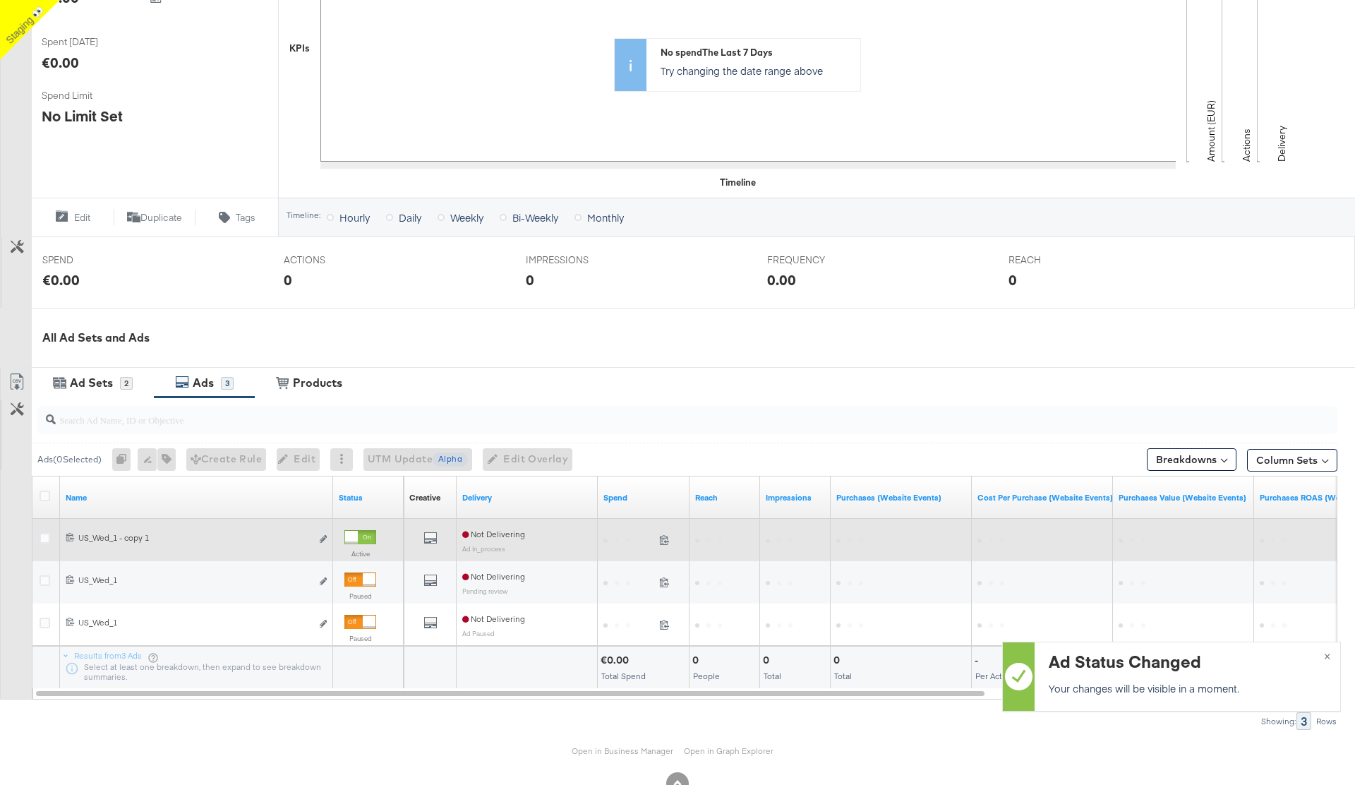
click at [361, 534] on div at bounding box center [360, 537] width 32 height 14
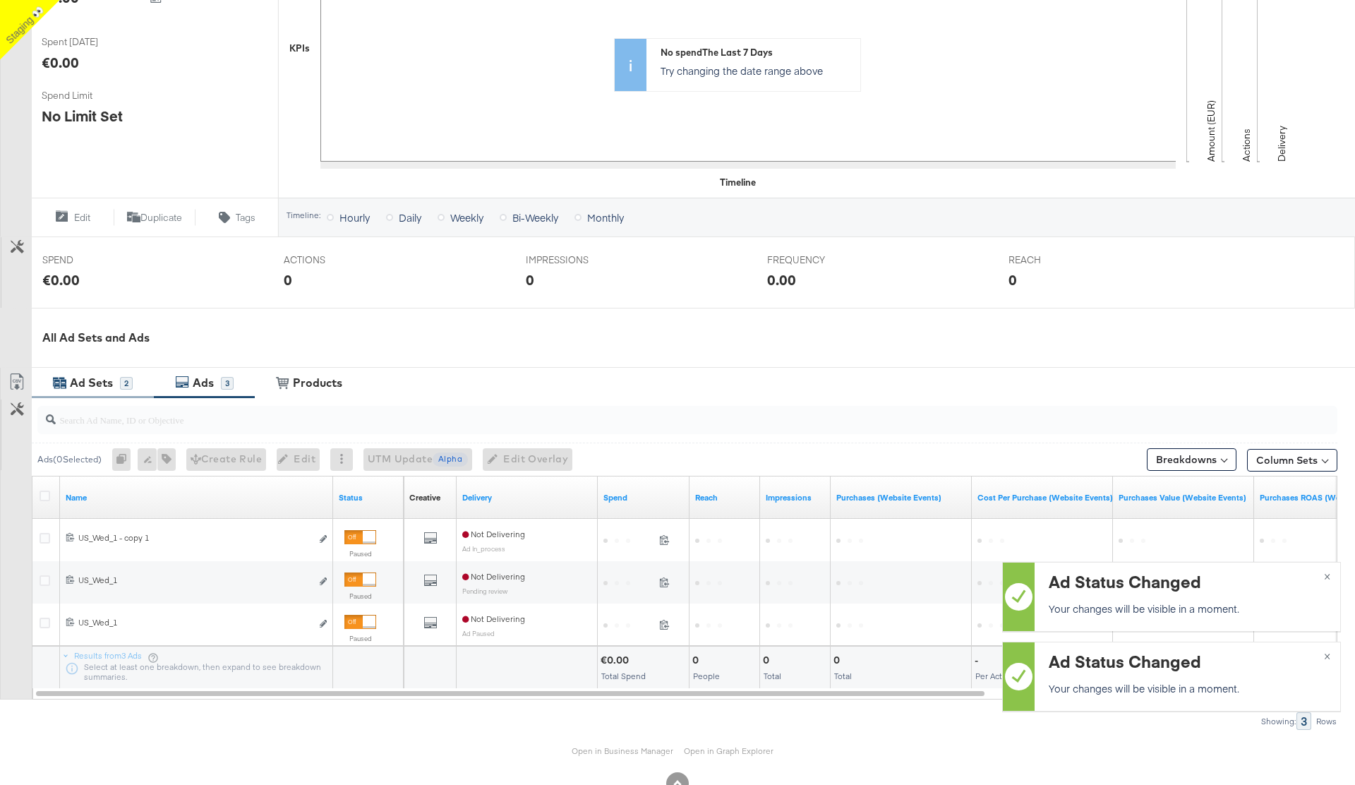
click at [100, 385] on div "Ad Sets" at bounding box center [91, 383] width 43 height 16
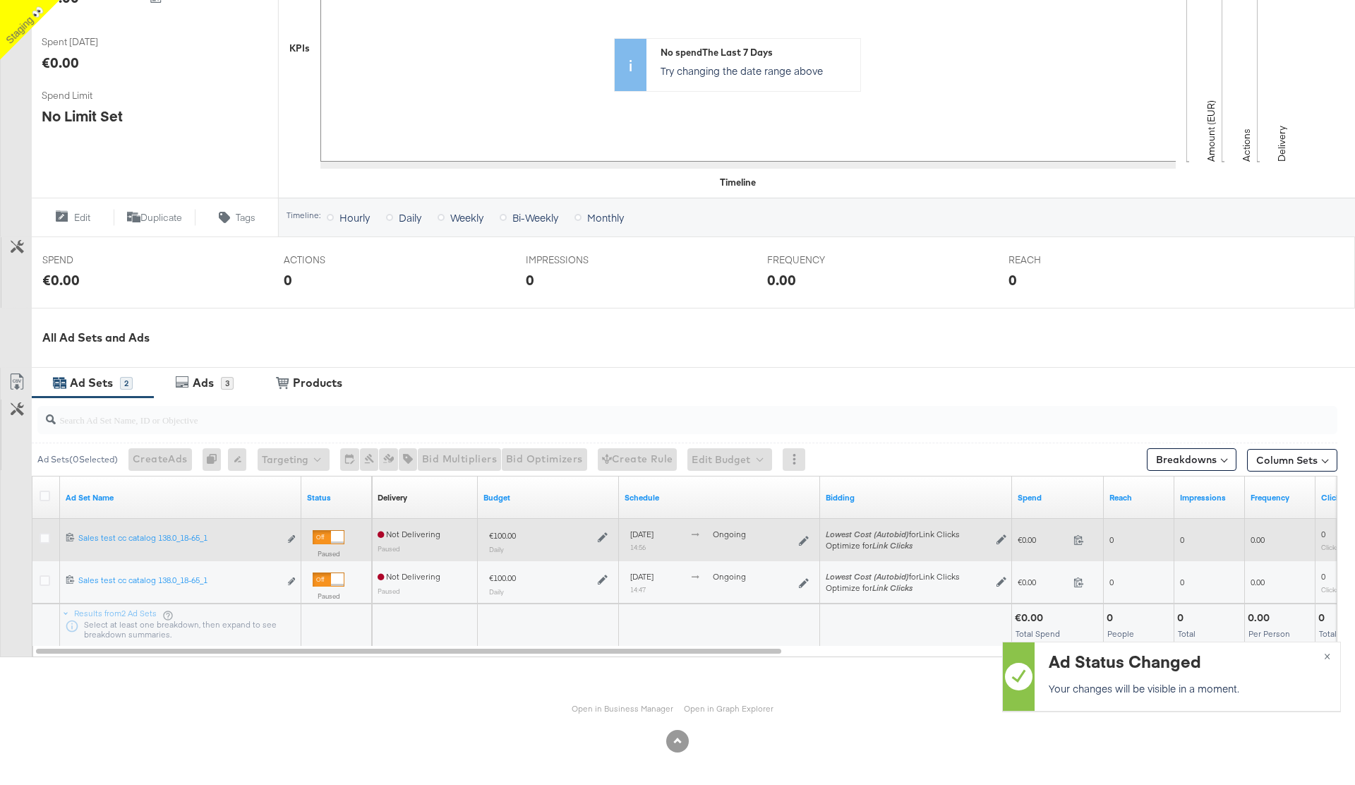
click at [331, 540] on div at bounding box center [337, 537] width 13 height 13
click at [329, 535] on div at bounding box center [329, 537] width 32 height 14
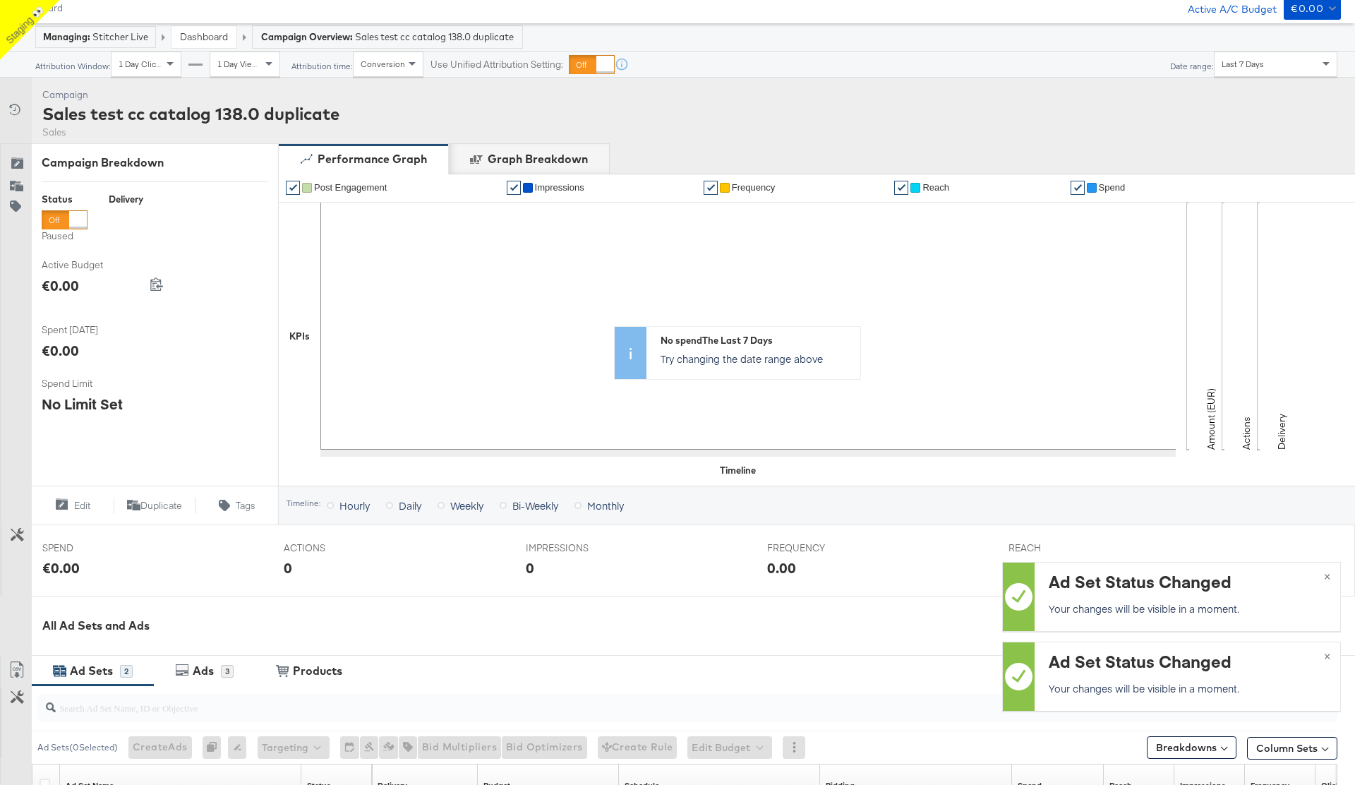
scroll to position [0, 0]
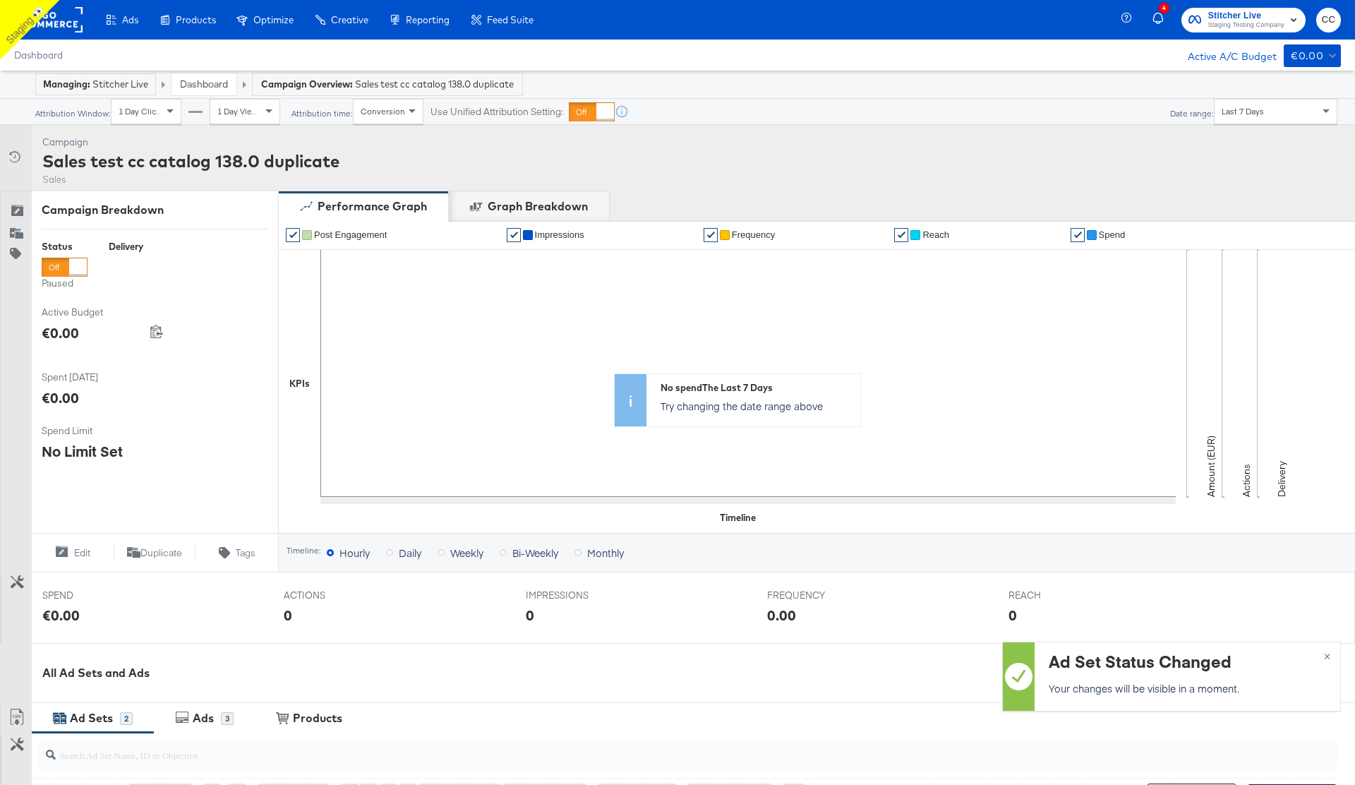
click at [61, 264] on div at bounding box center [65, 267] width 46 height 19
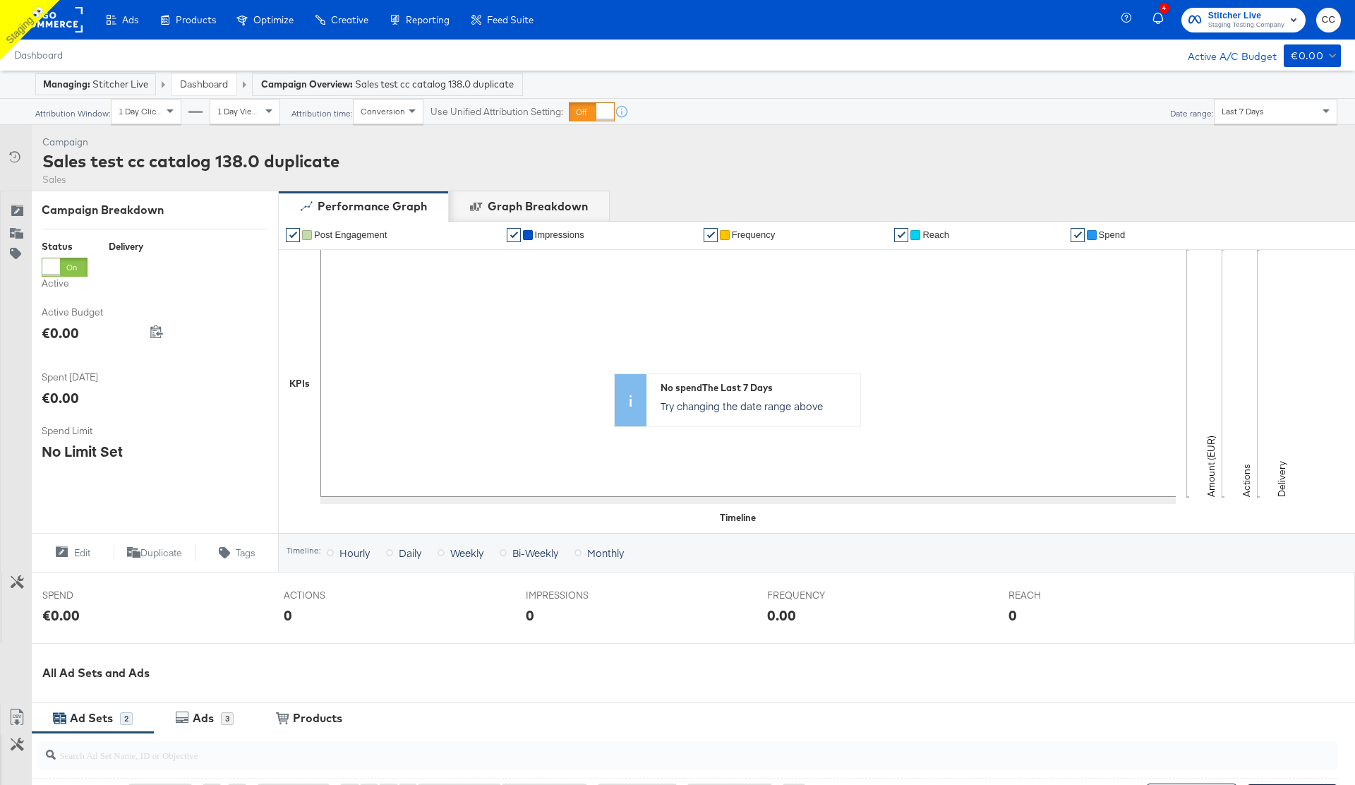
click at [57, 270] on div at bounding box center [51, 267] width 18 height 18
click at [211, 83] on link "Dashboard" at bounding box center [204, 84] width 48 height 13
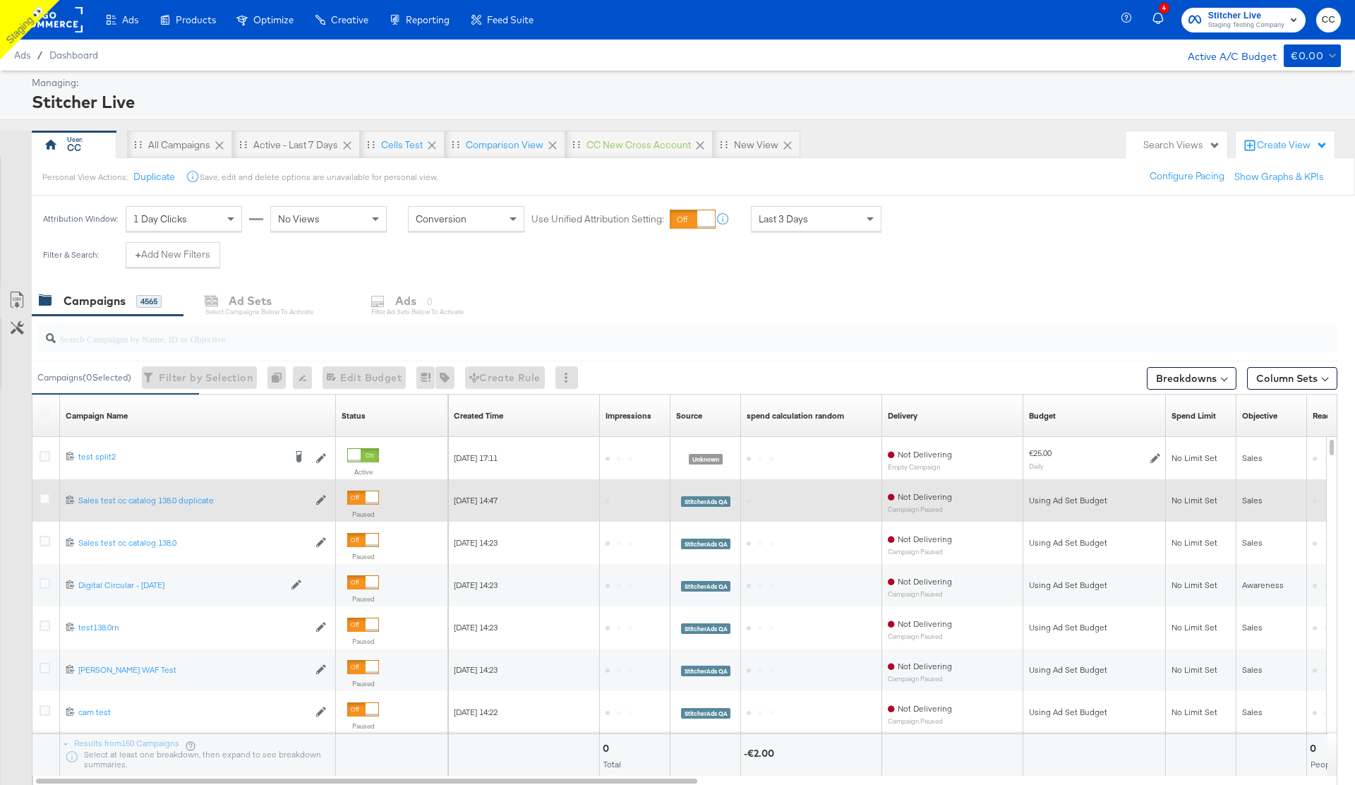
click at [364, 493] on div at bounding box center [363, 498] width 32 height 14
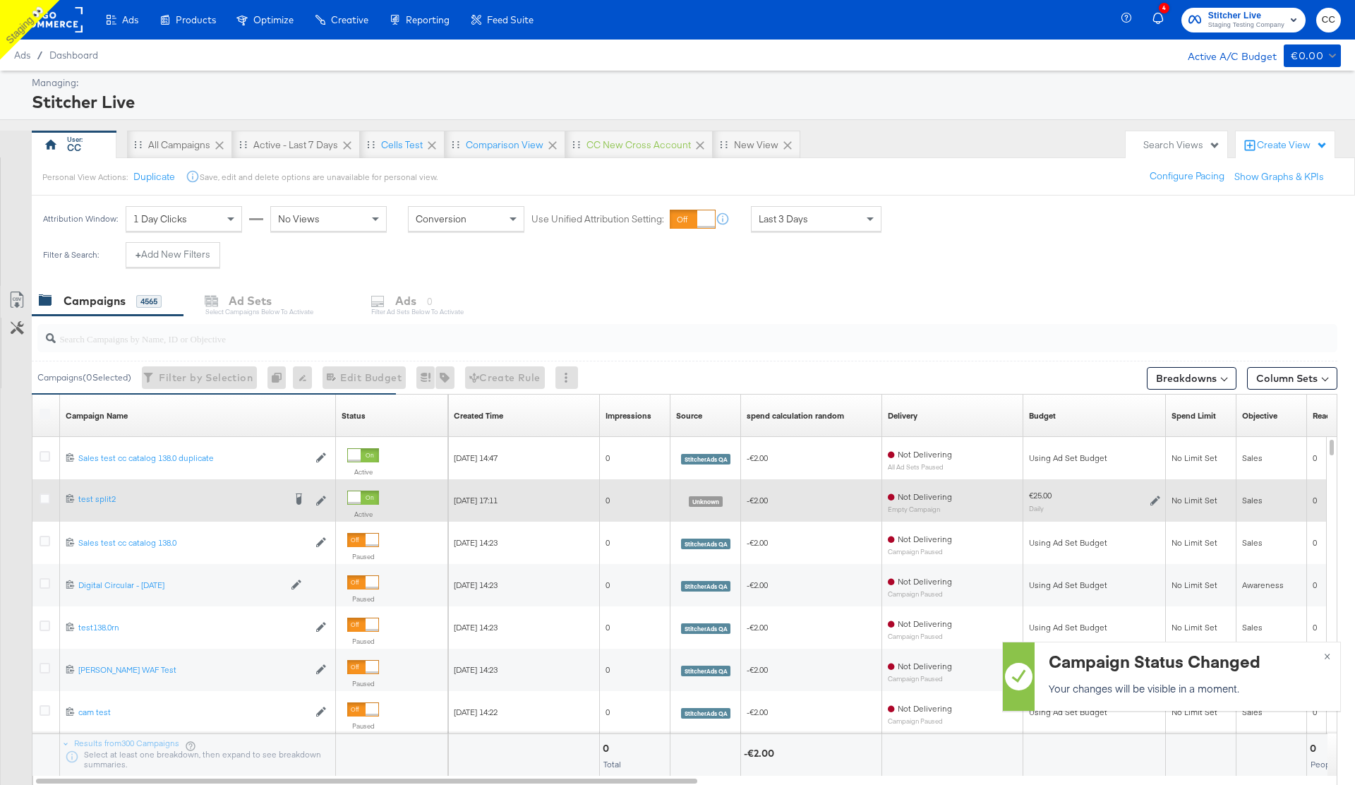
click at [361, 498] on div at bounding box center [354, 497] width 13 height 13
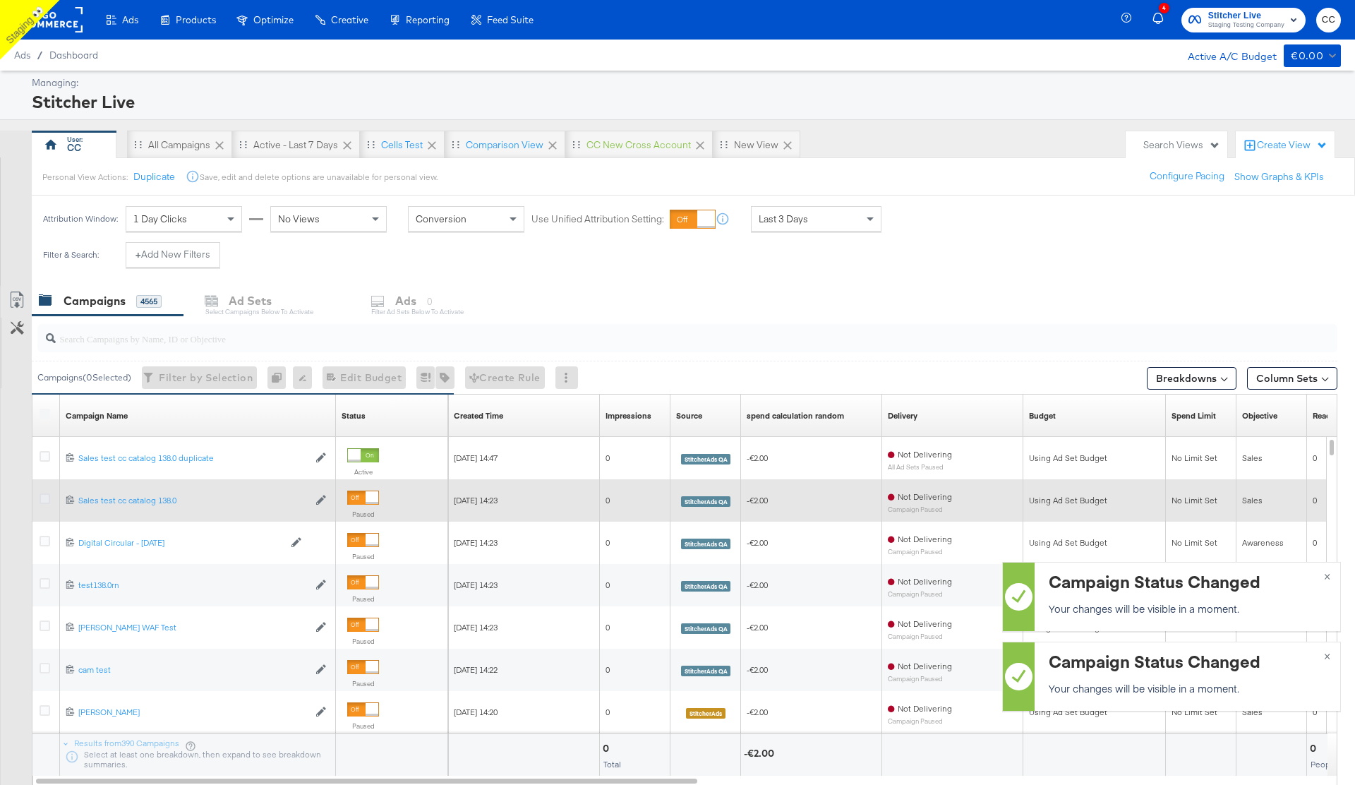
click at [42, 502] on icon at bounding box center [45, 498] width 11 height 11
click at [0, 0] on input "checkbox" at bounding box center [0, 0] width 0 height 0
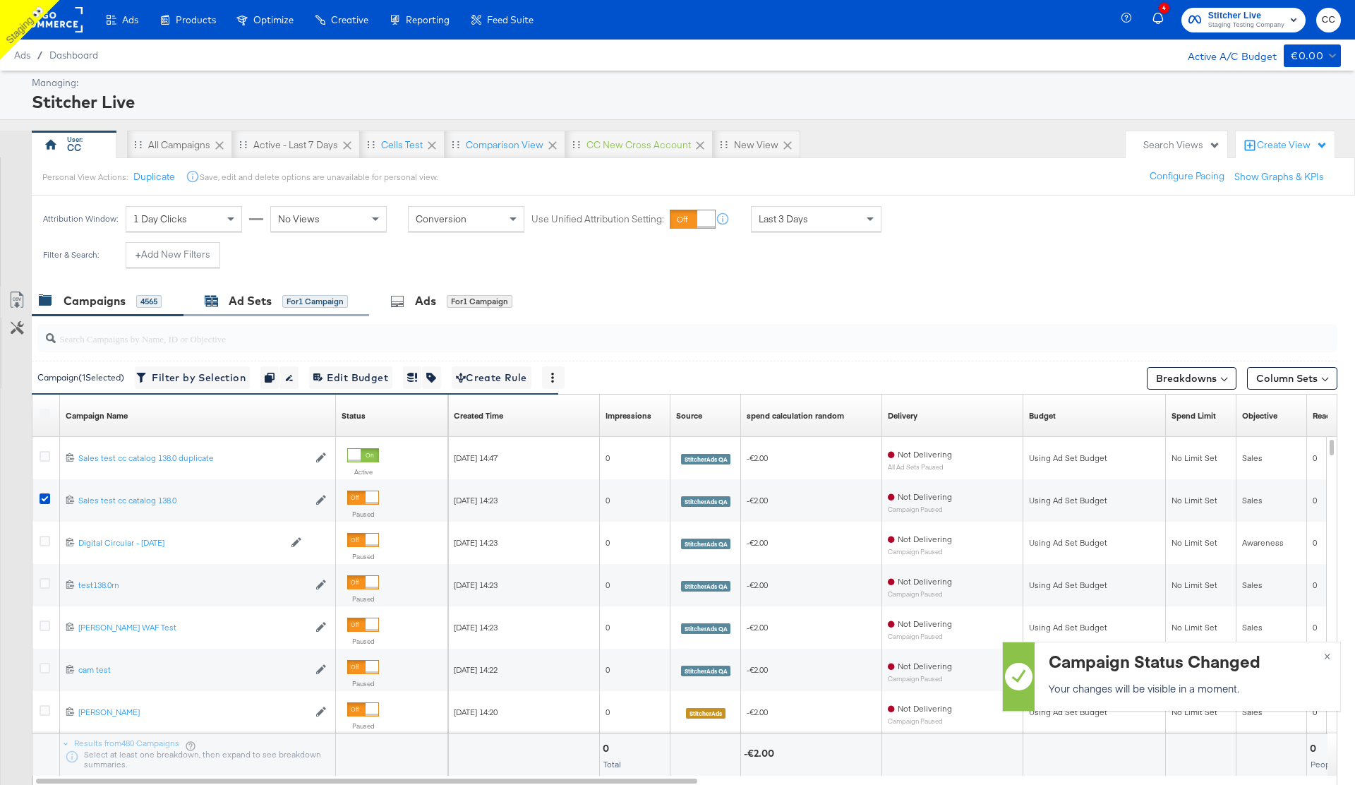
click at [250, 304] on div "Ad Sets" at bounding box center [250, 301] width 43 height 16
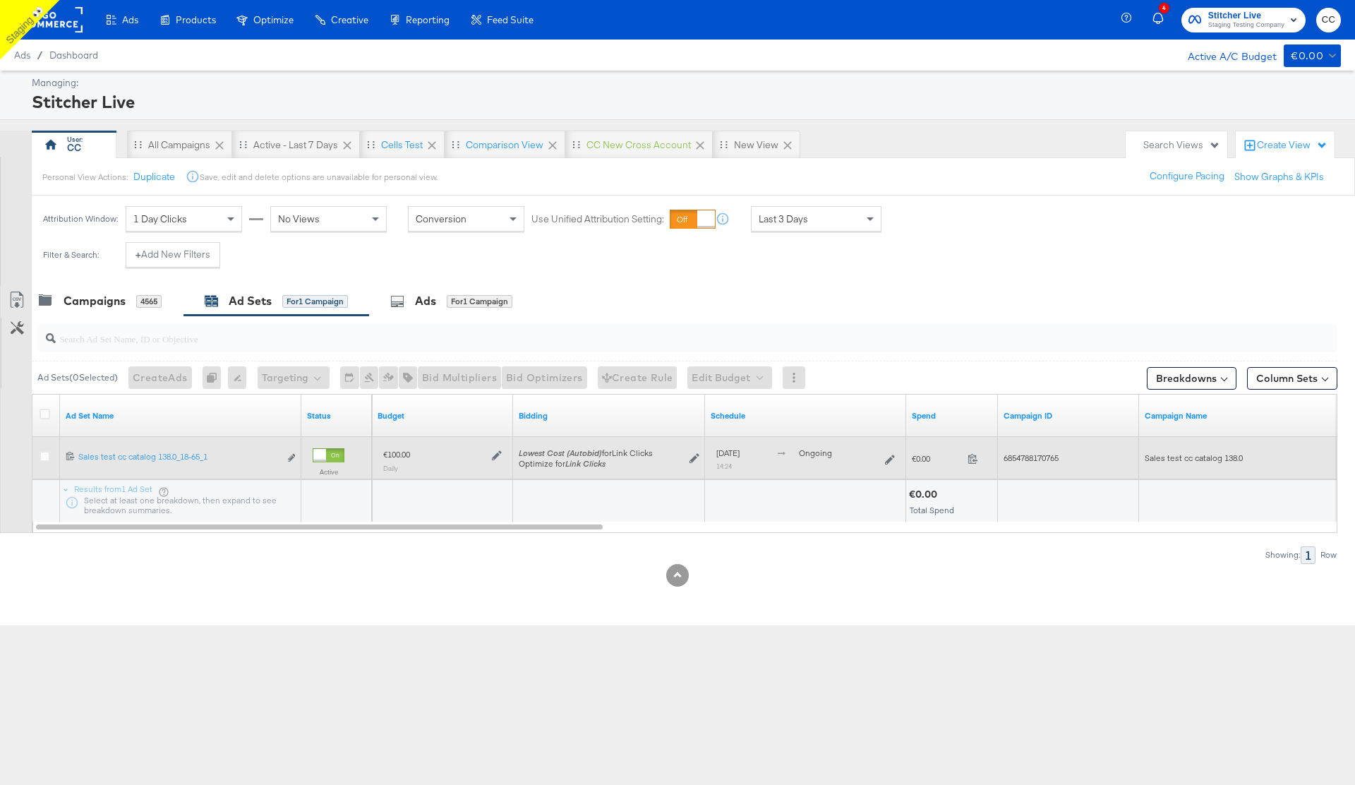
click at [326, 457] on div at bounding box center [329, 455] width 32 height 14
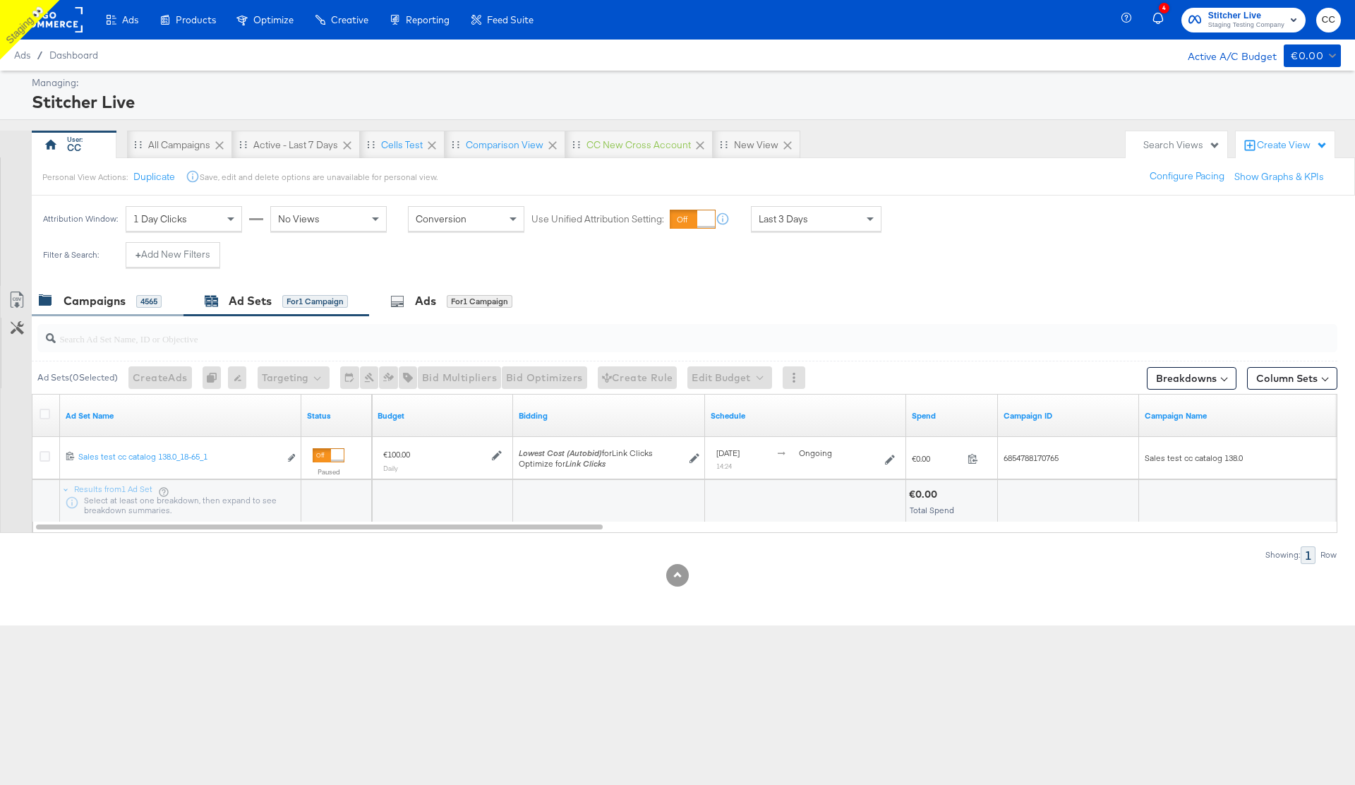
click at [128, 299] on div "Campaigns 4565" at bounding box center [100, 301] width 123 height 16
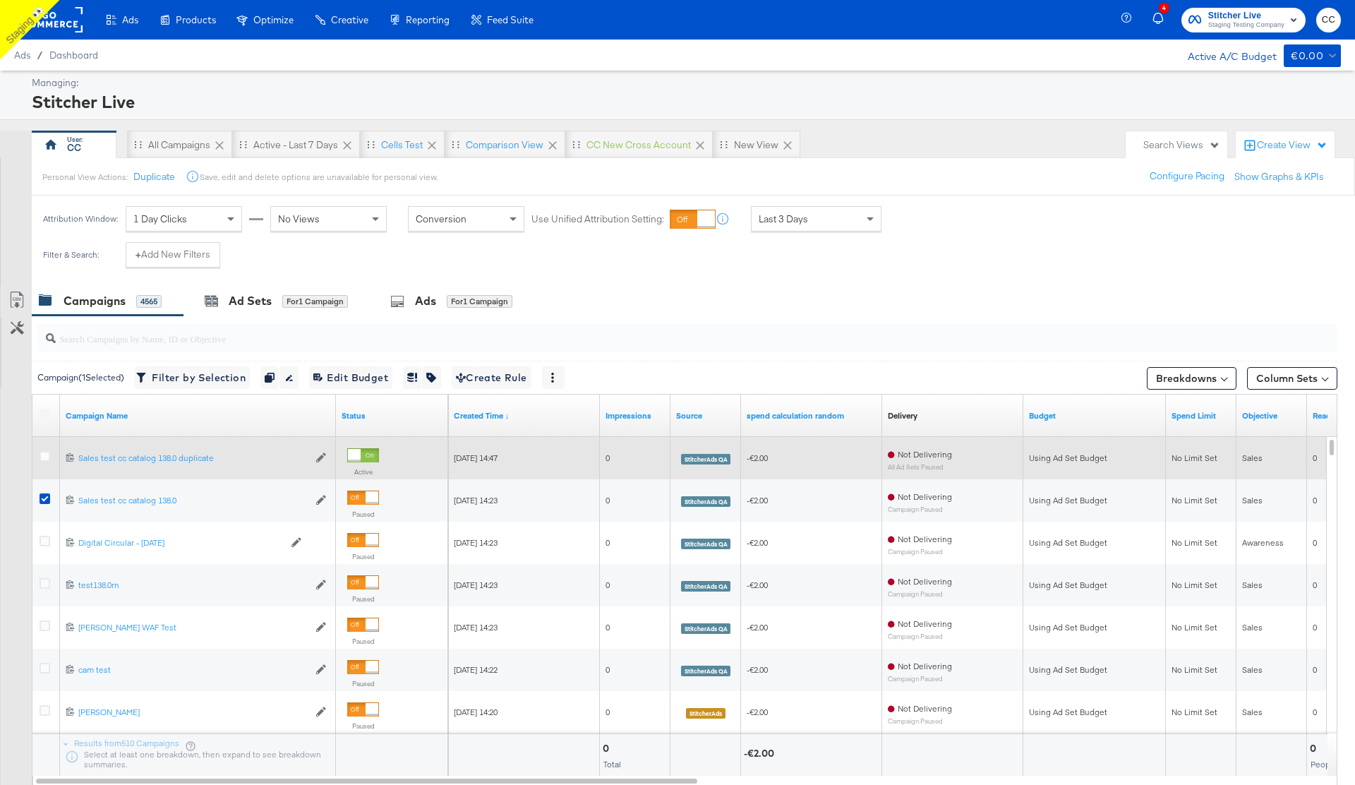
click at [363, 457] on div at bounding box center [363, 455] width 32 height 14
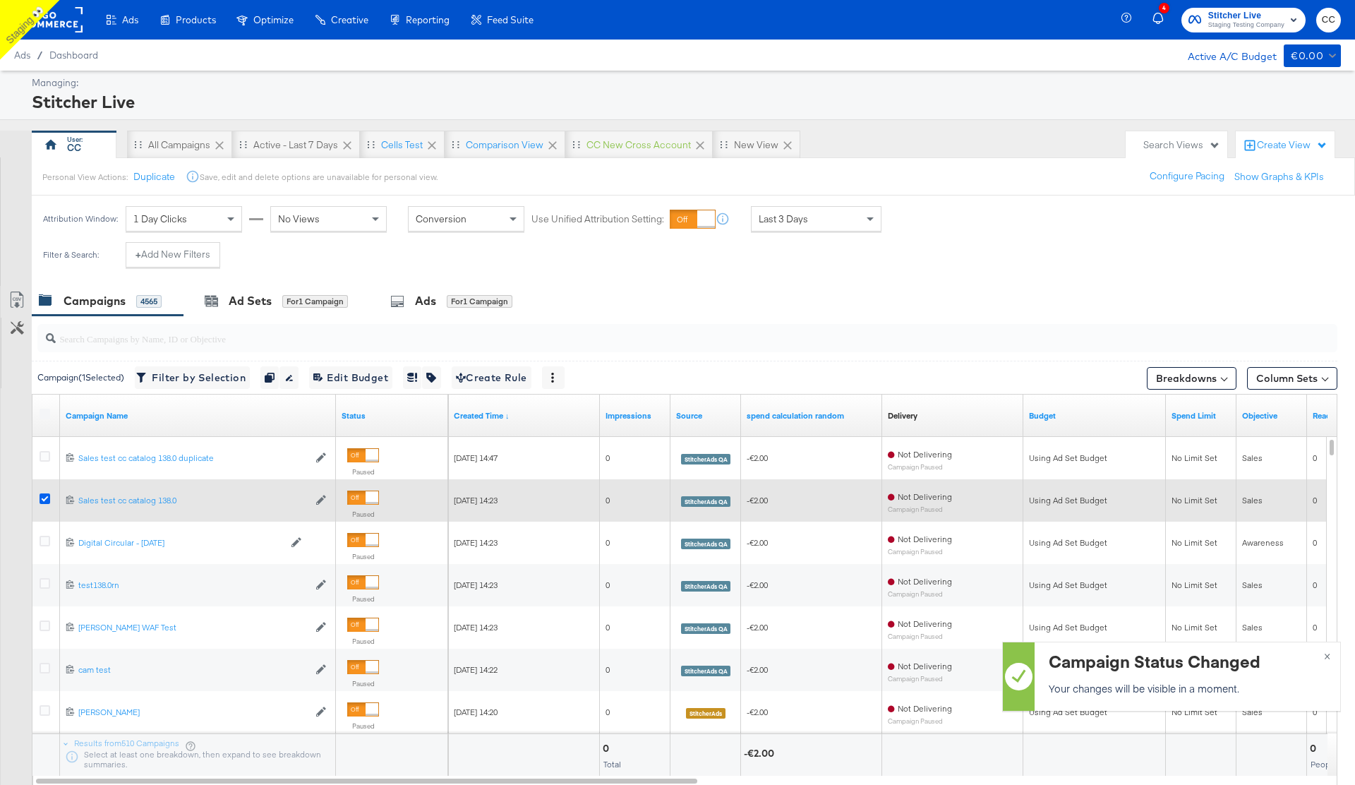
click at [43, 501] on icon at bounding box center [45, 498] width 11 height 11
click at [0, 0] on input "checkbox" at bounding box center [0, 0] width 0 height 0
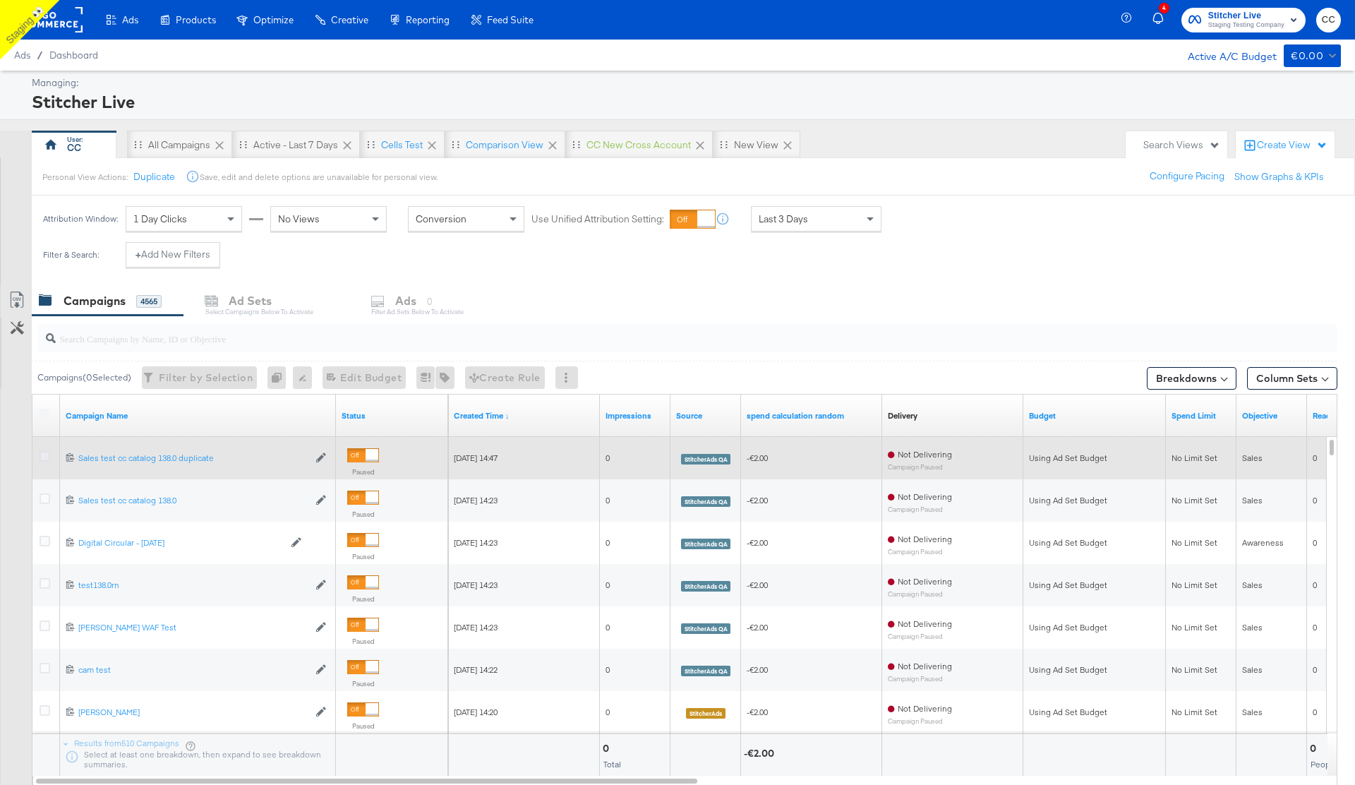
click at [44, 455] on icon at bounding box center [45, 456] width 11 height 11
click at [0, 0] on input "checkbox" at bounding box center [0, 0] width 0 height 0
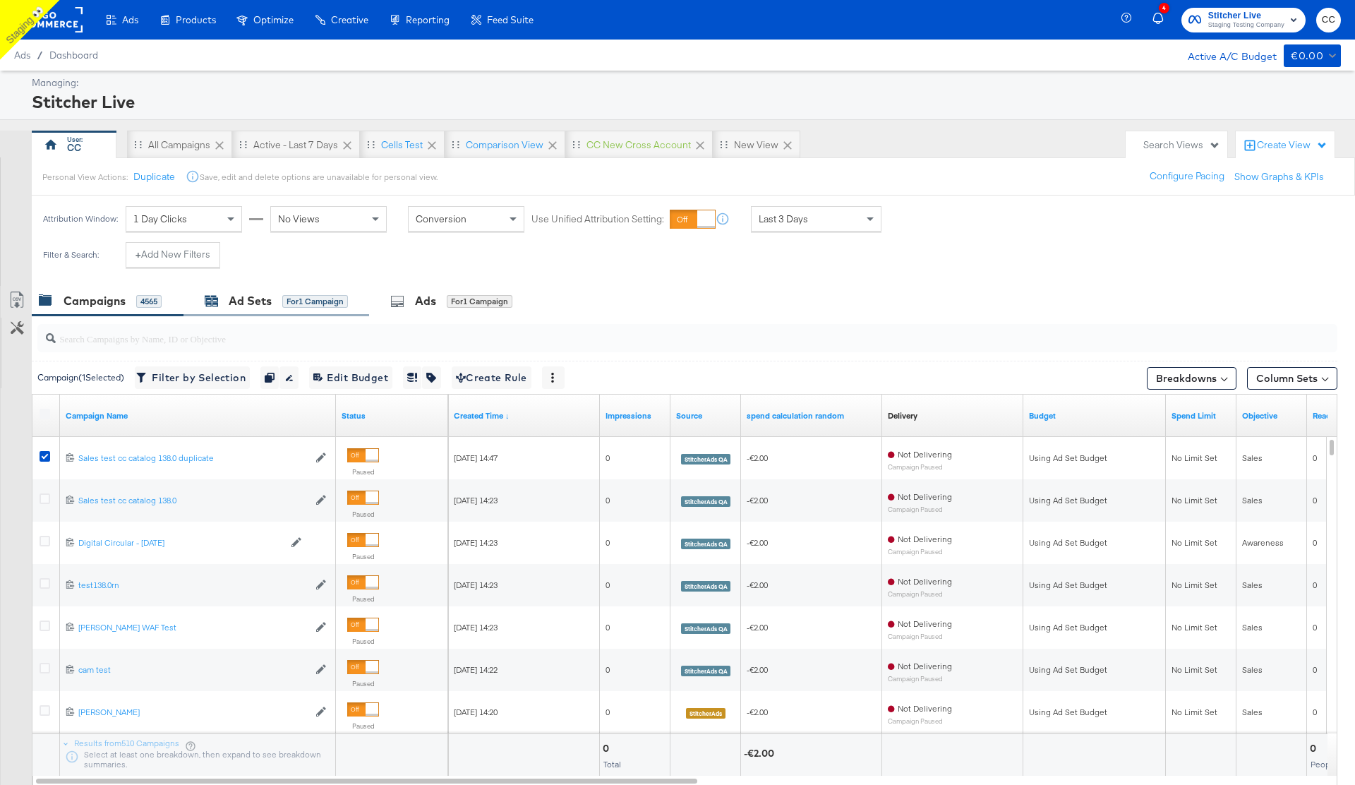
click at [267, 307] on div "Ad Sets" at bounding box center [250, 301] width 43 height 16
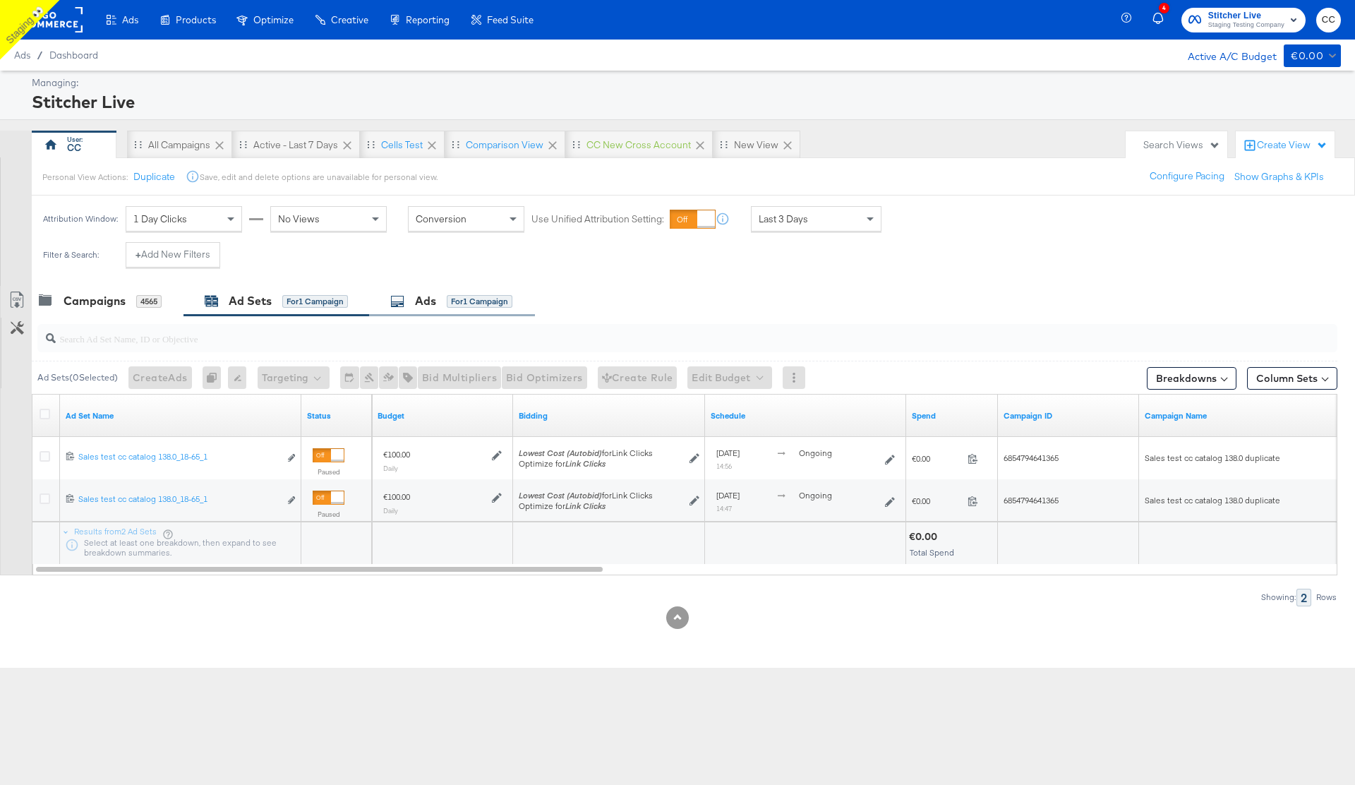
click at [447, 303] on div "Ads for 1 Campaign" at bounding box center [451, 301] width 122 height 16
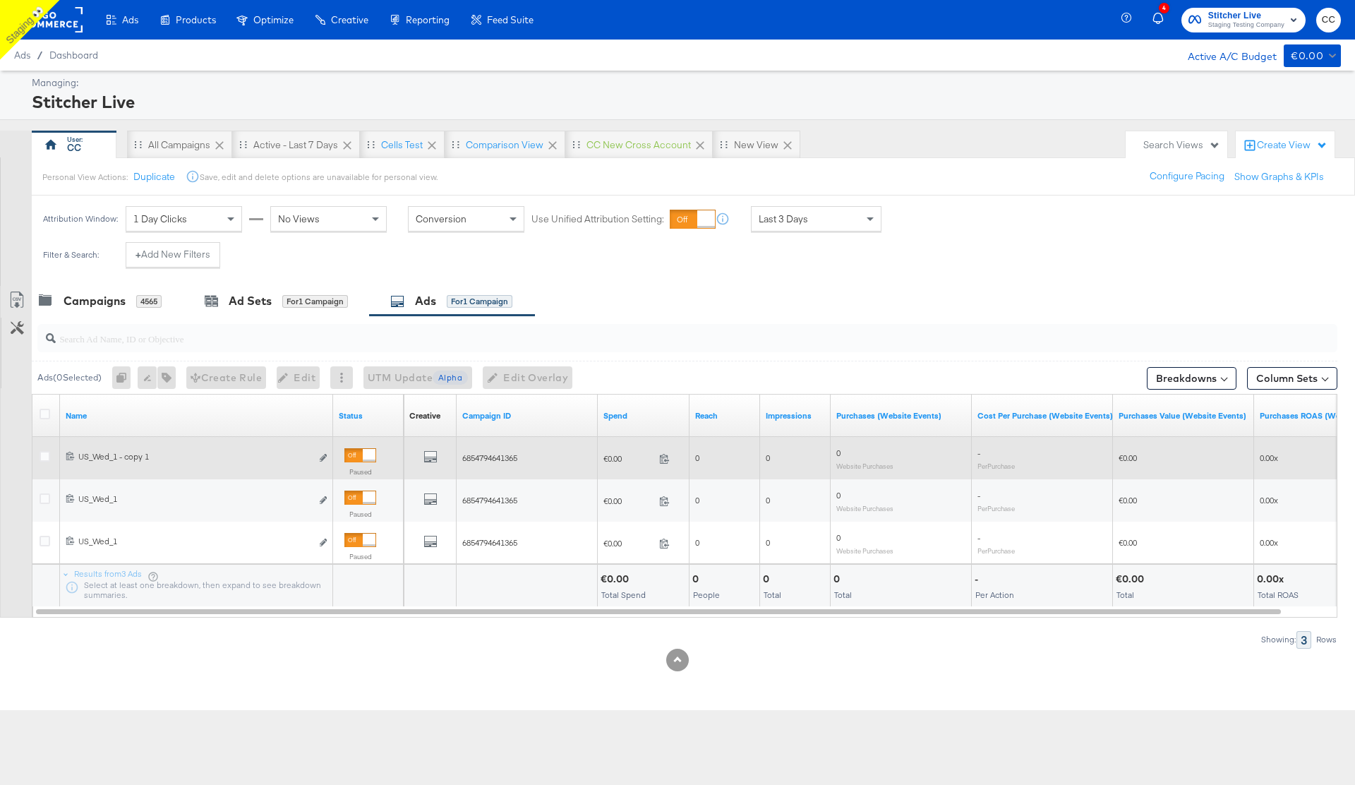
click at [356, 456] on div at bounding box center [360, 455] width 32 height 14
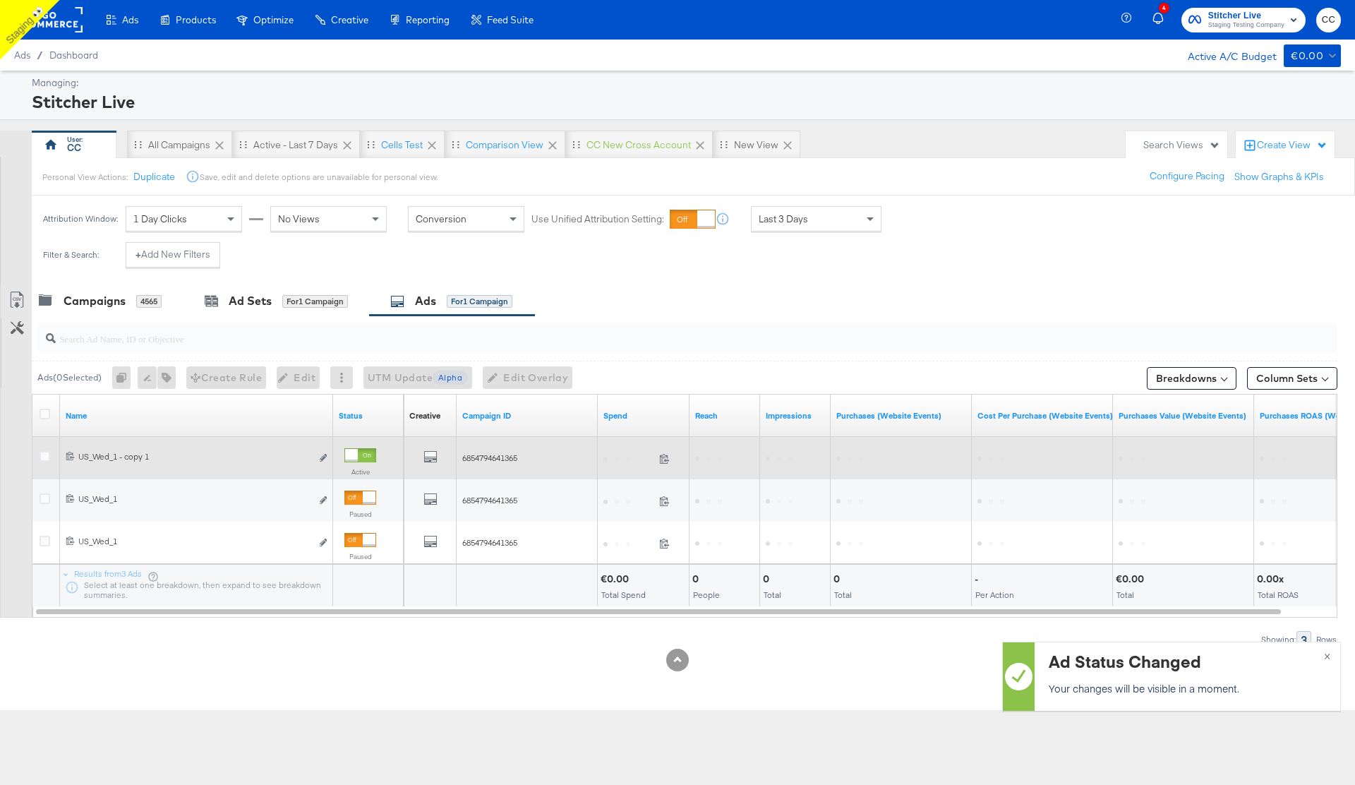
click at [356, 456] on div at bounding box center [351, 455] width 13 height 13
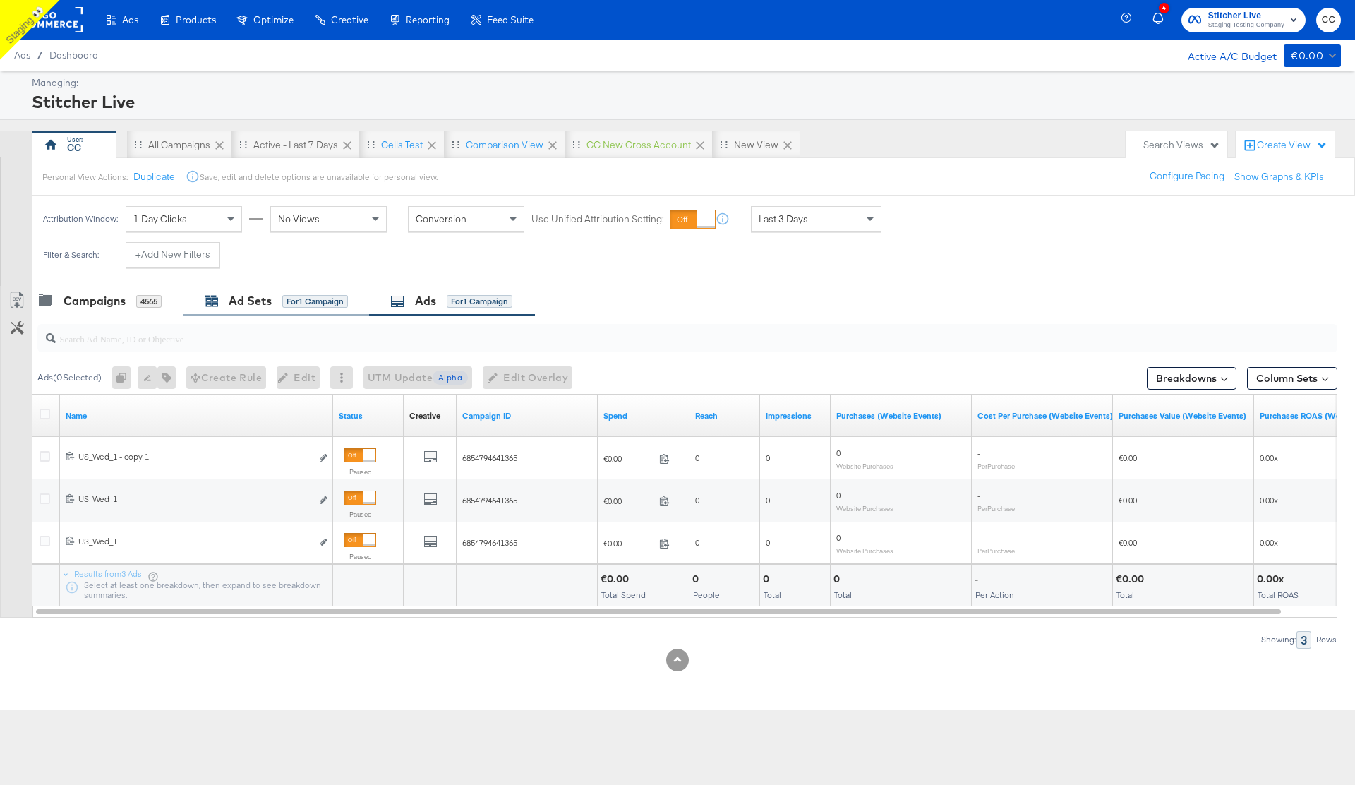
click at [241, 301] on div "Ad Sets" at bounding box center [250, 301] width 43 height 16
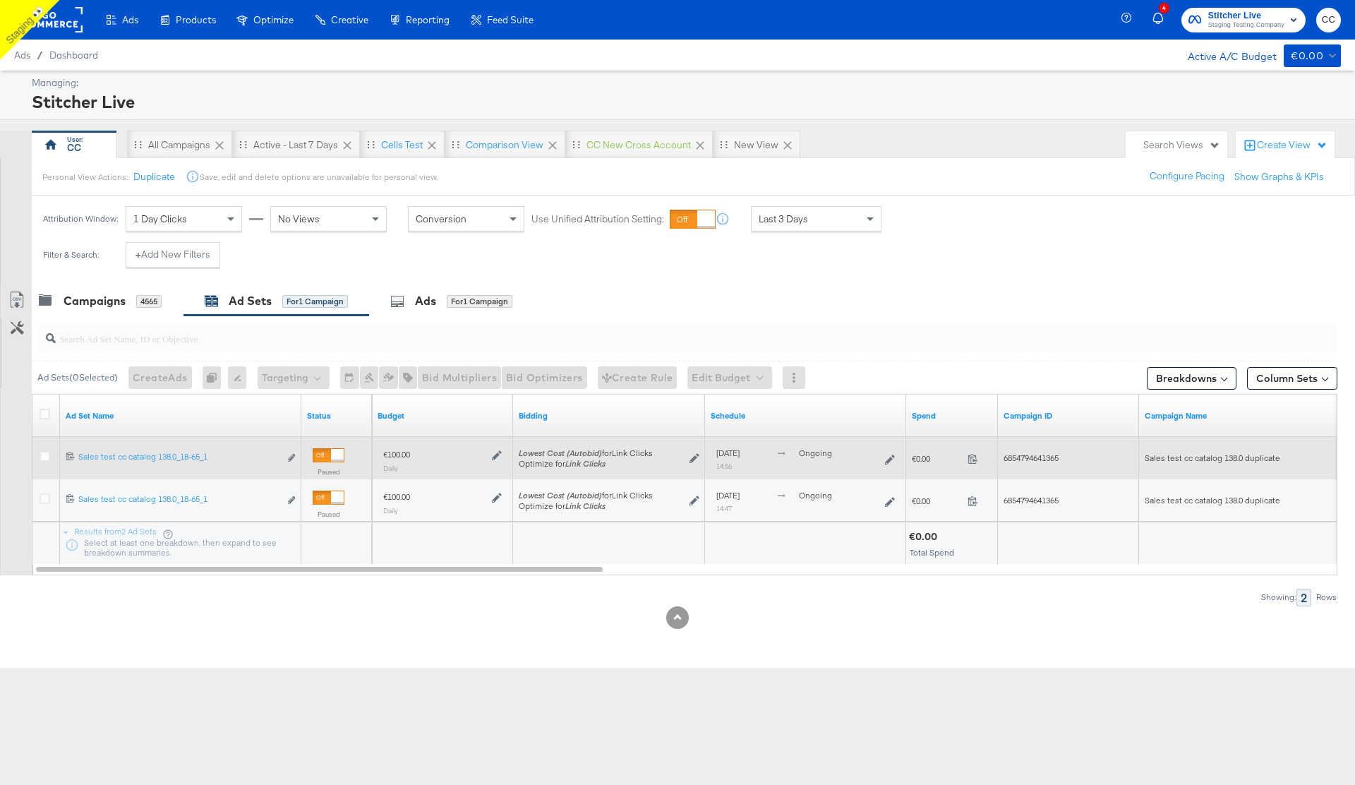
click at [499, 453] on icon at bounding box center [497, 455] width 10 height 10
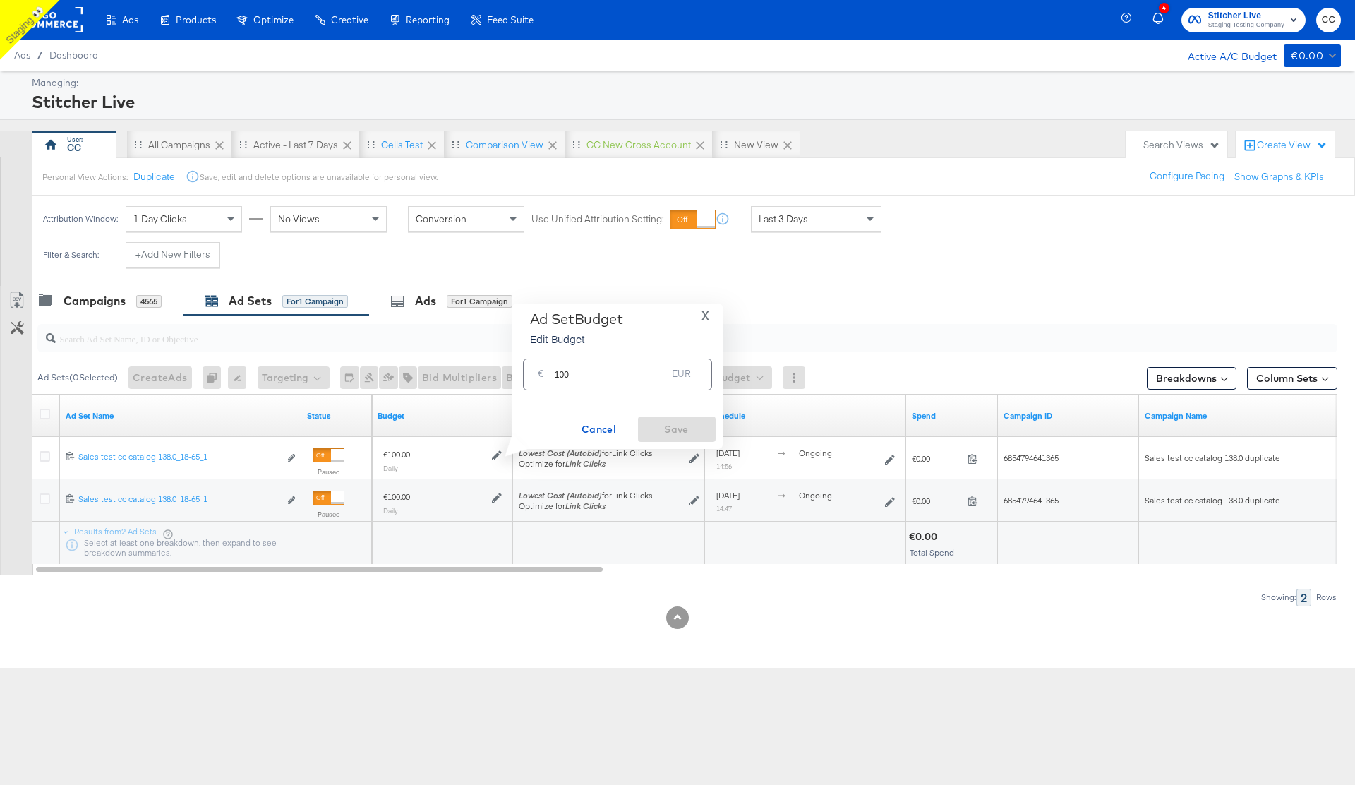
click at [591, 374] on input "100" at bounding box center [611, 369] width 112 height 30
type input "101"
click at [671, 441] on button "Save" at bounding box center [677, 428] width 78 height 25
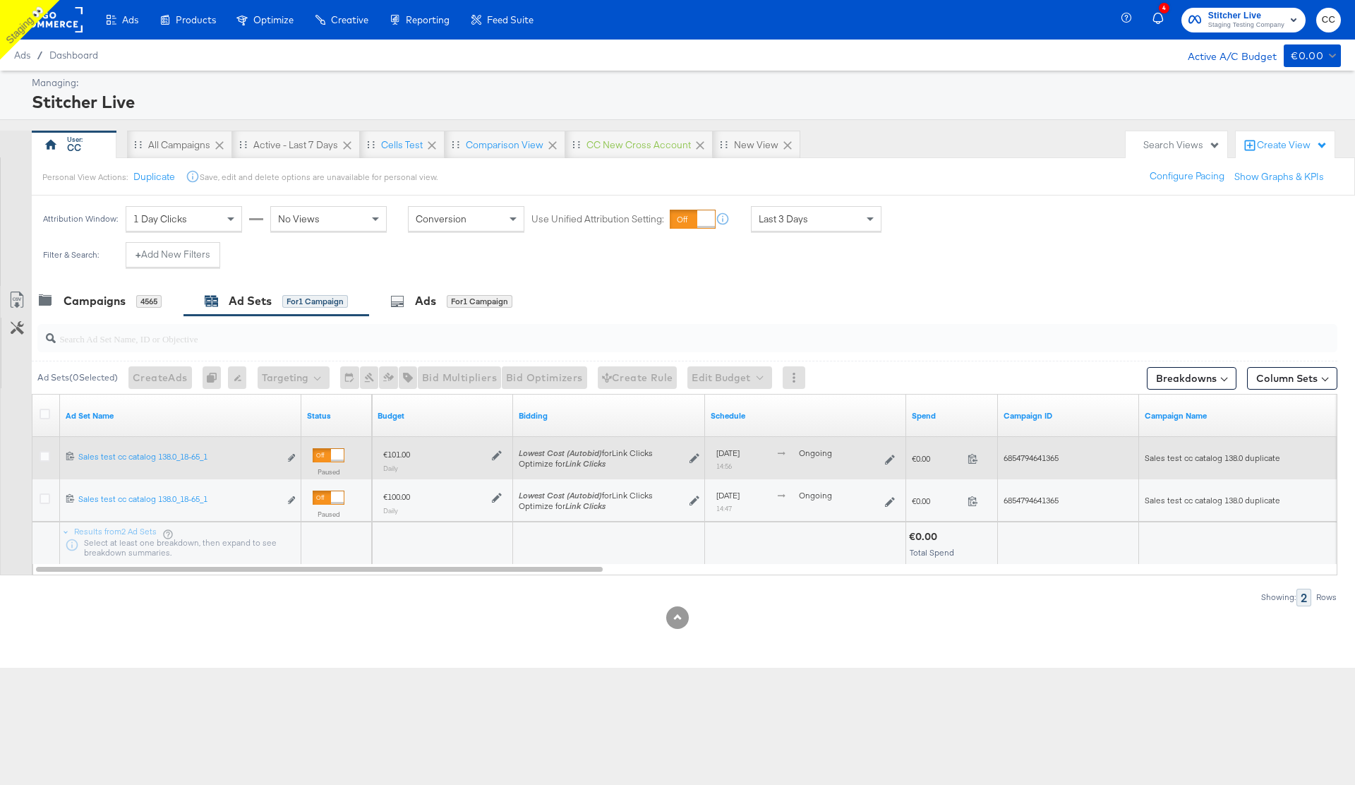
click at [668, 459] on div "Lowest Cost (Autobid) for Link Clicks Optimize for Link Clicks" at bounding box center [609, 458] width 181 height 22
click at [891, 457] on icon at bounding box center [890, 460] width 10 height 10
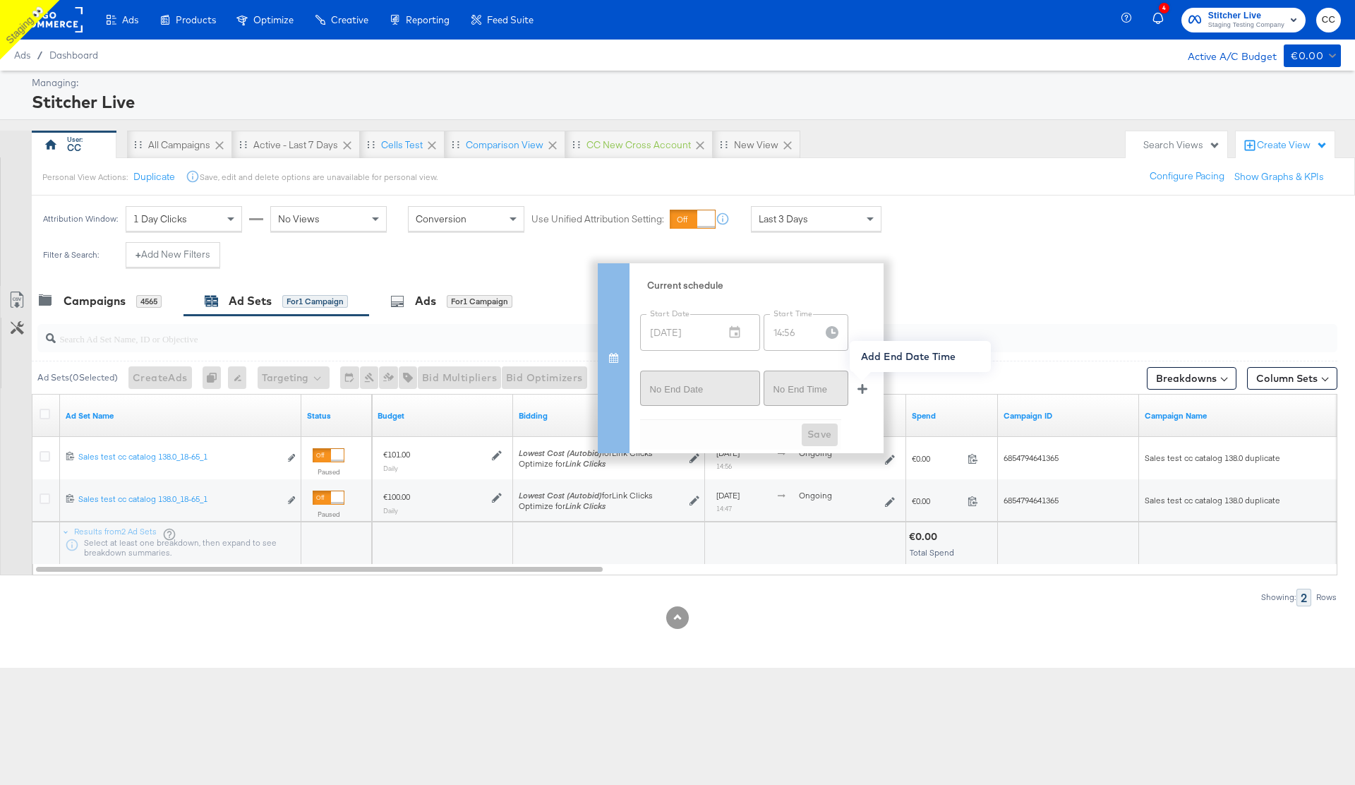
click at [862, 392] on icon "button" at bounding box center [863, 389] width 10 height 10
click at [821, 432] on span "Save" at bounding box center [819, 435] width 25 height 18
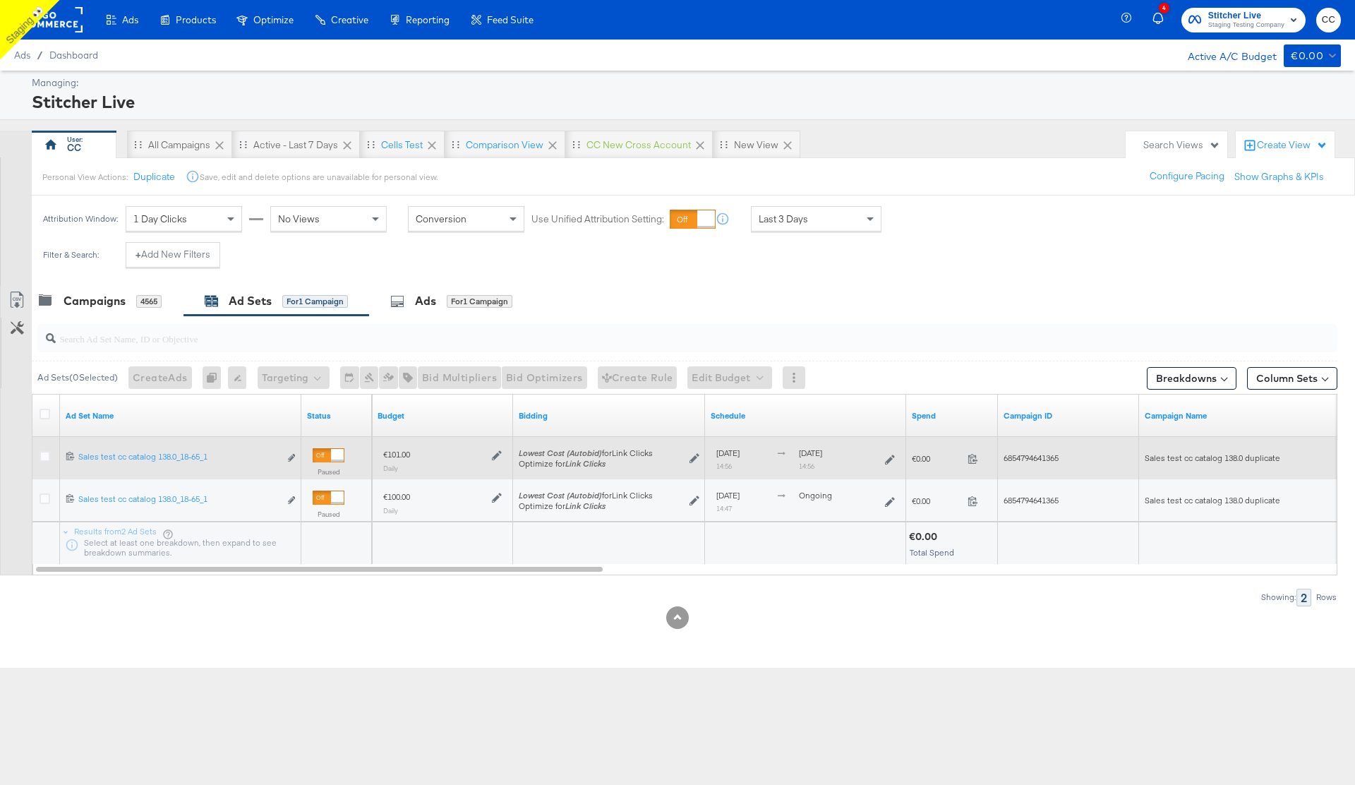
click at [698, 456] on icon at bounding box center [695, 458] width 10 height 10
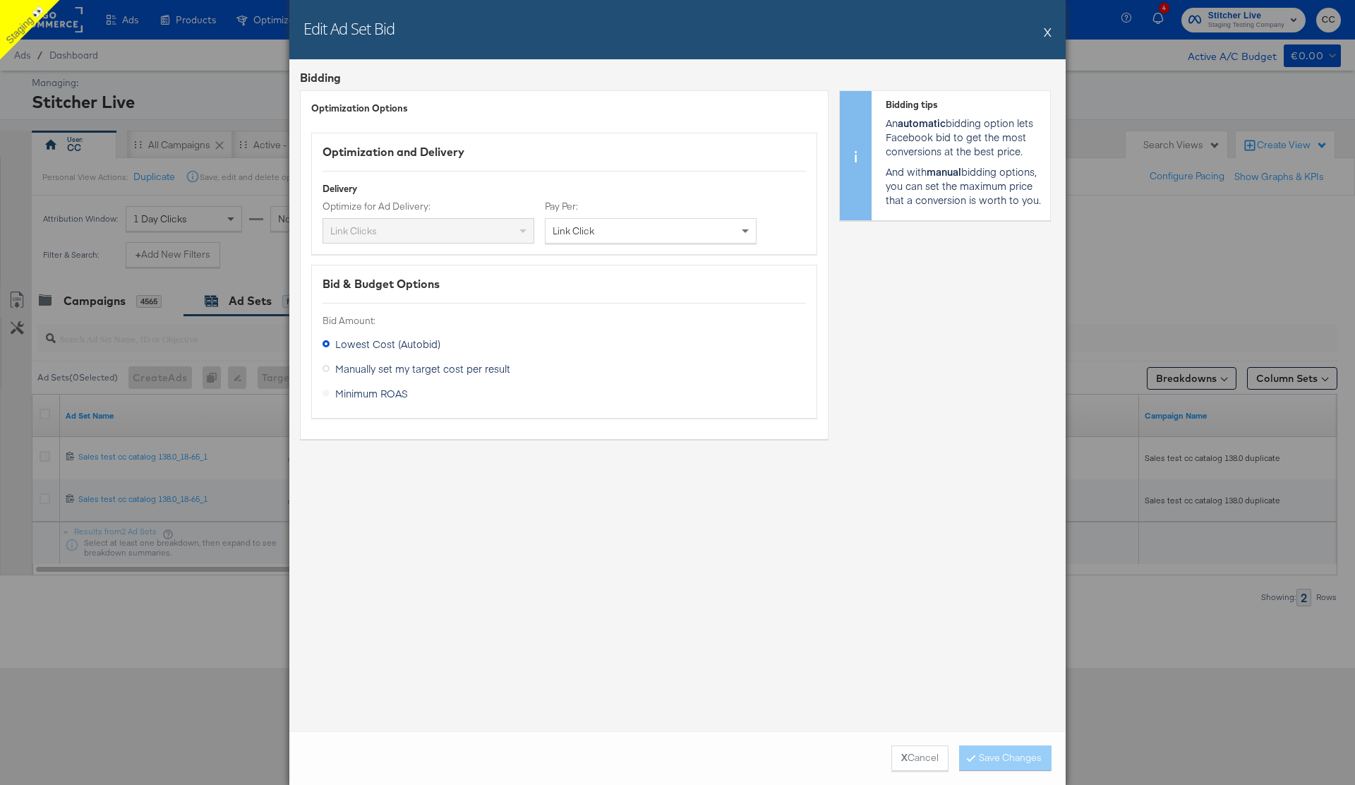
click at [718, 233] on div "Link Click" at bounding box center [651, 231] width 210 height 24
click at [324, 368] on icon at bounding box center [326, 368] width 7 height 7
click at [0, 0] on div "Manually set my target cost per result" at bounding box center [0, 0] width 0 height 0
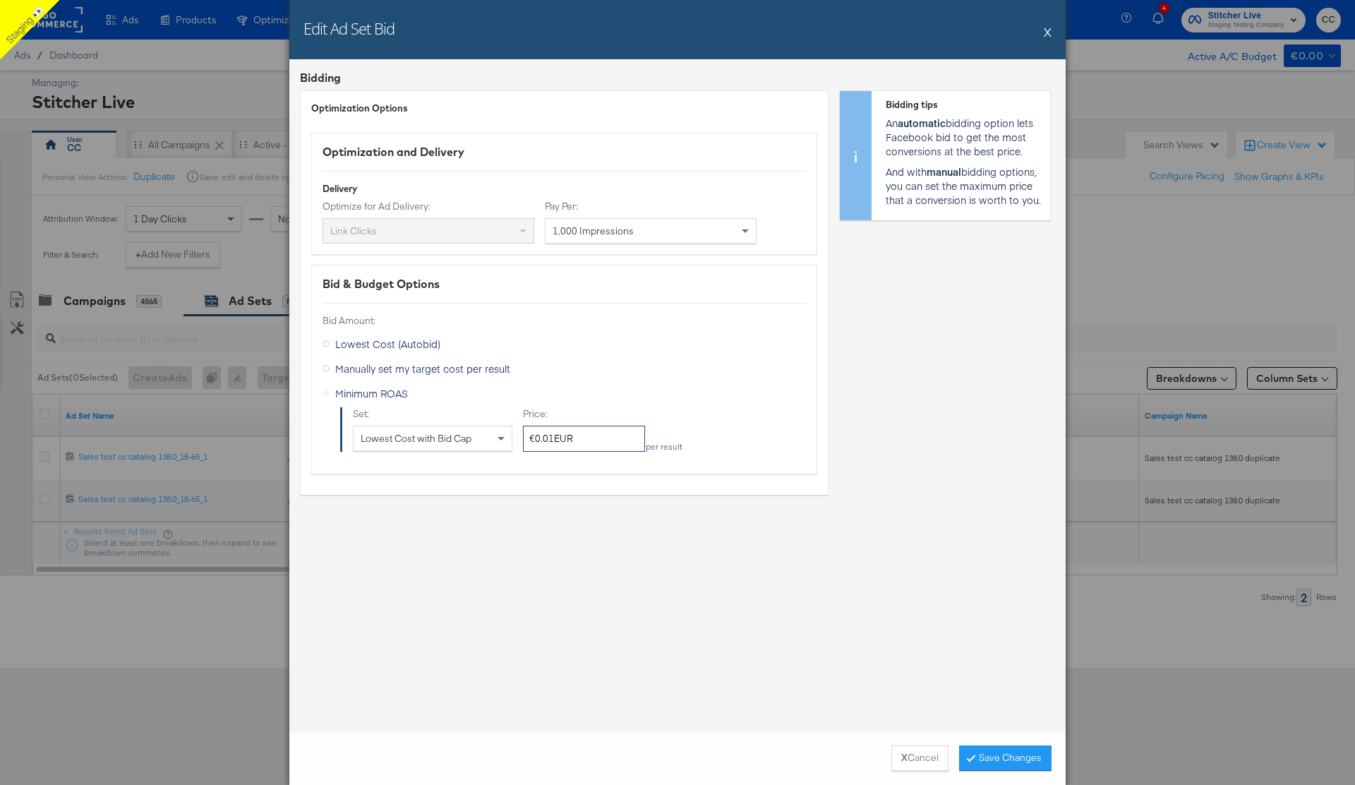
click at [548, 436] on div "€0.01EUR" at bounding box center [584, 439] width 122 height 26
type div "€0.51EUR"
click at [958, 711] on div "Bidding Optimization Options Optimization and Delivery Delivery Optimize for Ad…" at bounding box center [677, 395] width 776 height 672
click at [1014, 760] on button "Save Changes" at bounding box center [1005, 757] width 92 height 25
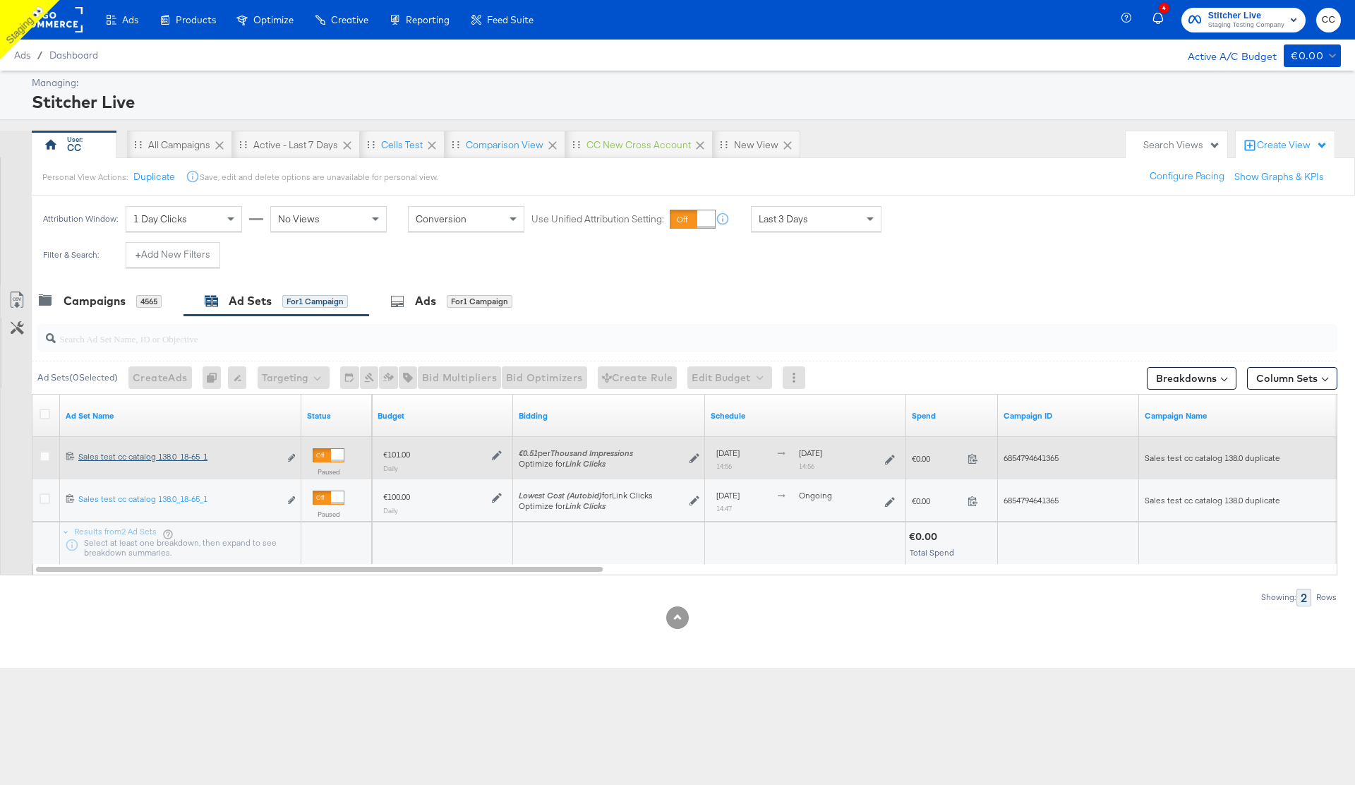
click at [158, 465] on link "Sales test cc catalog 138.0_18-65_1 Sales test cc catalog 138.0_18-65_1" at bounding box center [178, 458] width 201 height 15
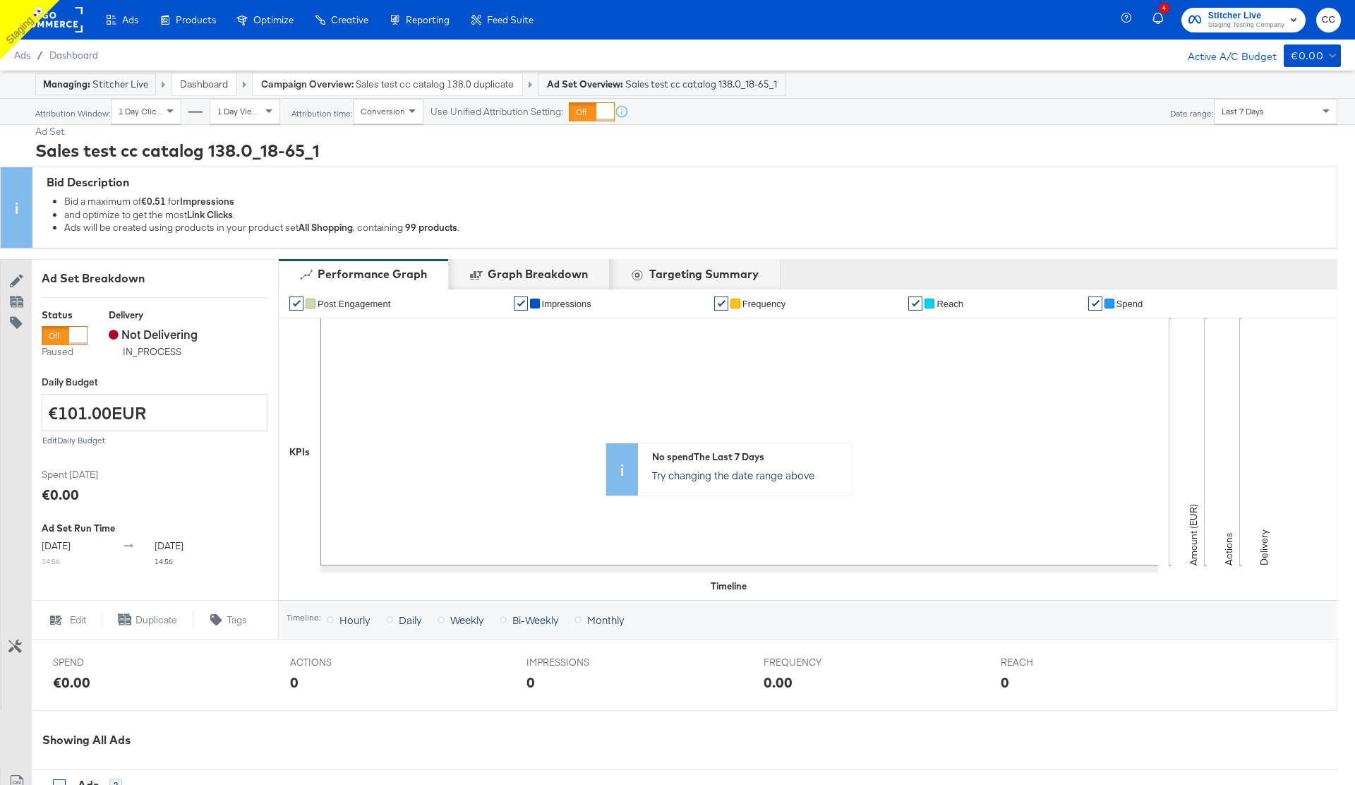
click at [427, 88] on span "Sales test cc catalog 138.0 duplicate" at bounding box center [435, 84] width 158 height 13
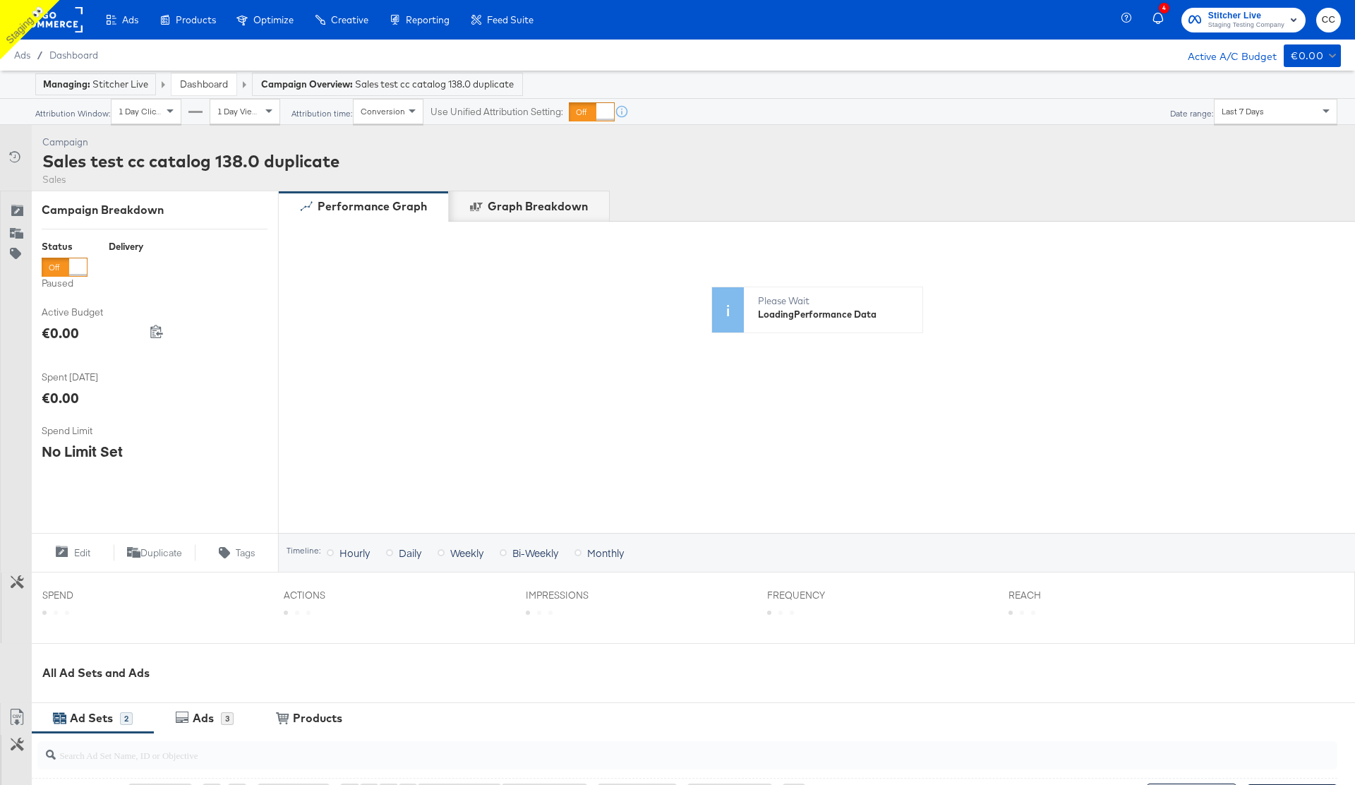
scroll to position [335, 0]
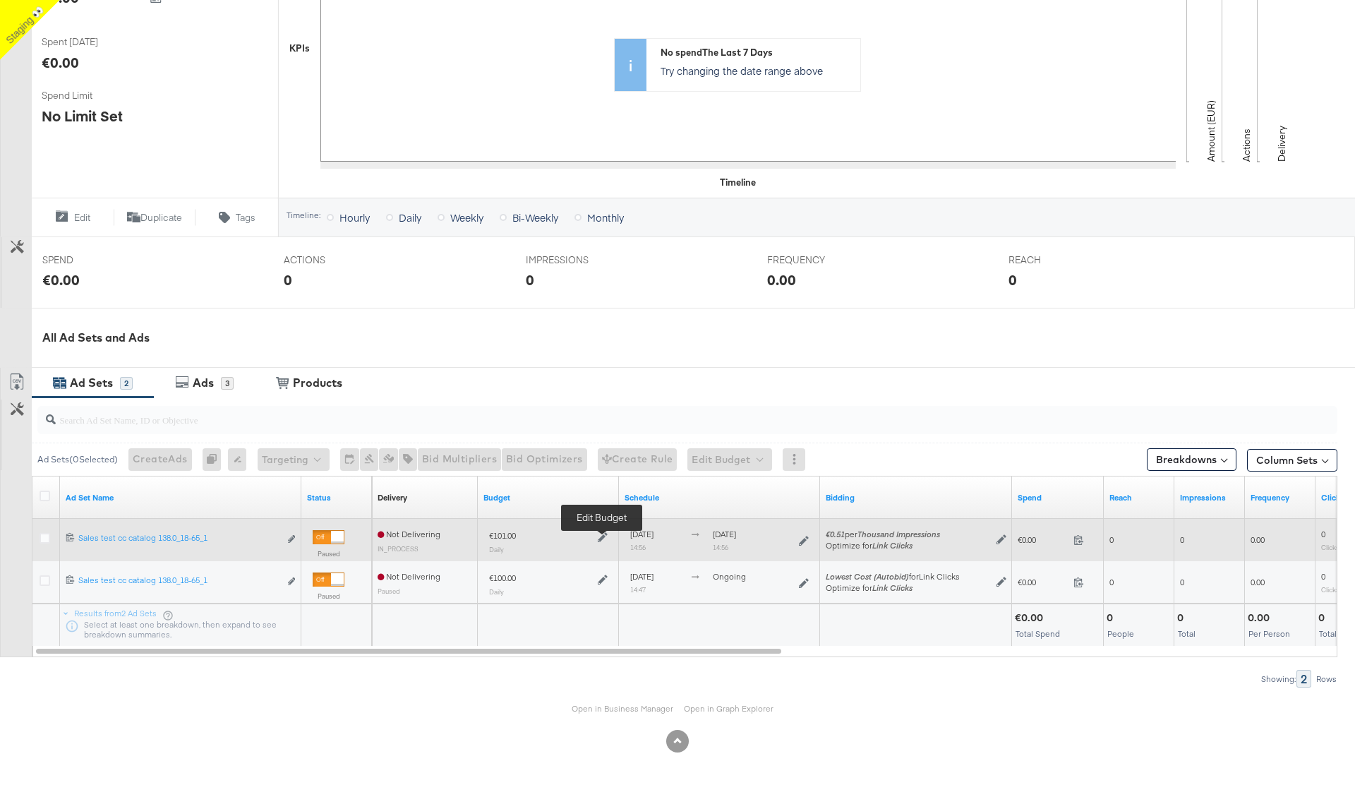
click at [604, 534] on icon at bounding box center [603, 537] width 10 height 10
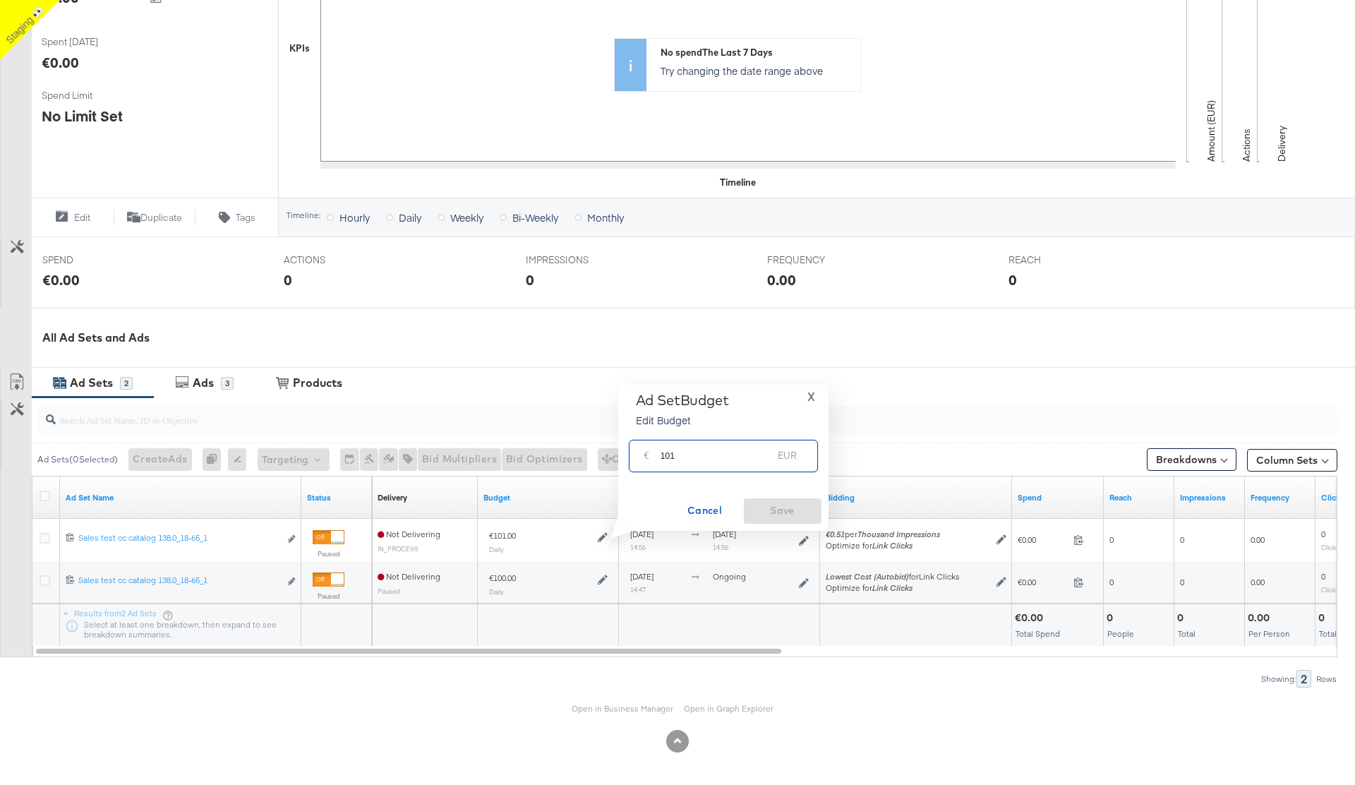
click at [689, 462] on input "101" at bounding box center [717, 450] width 112 height 30
type input "102"
click at [783, 509] on span "Save" at bounding box center [783, 511] width 66 height 18
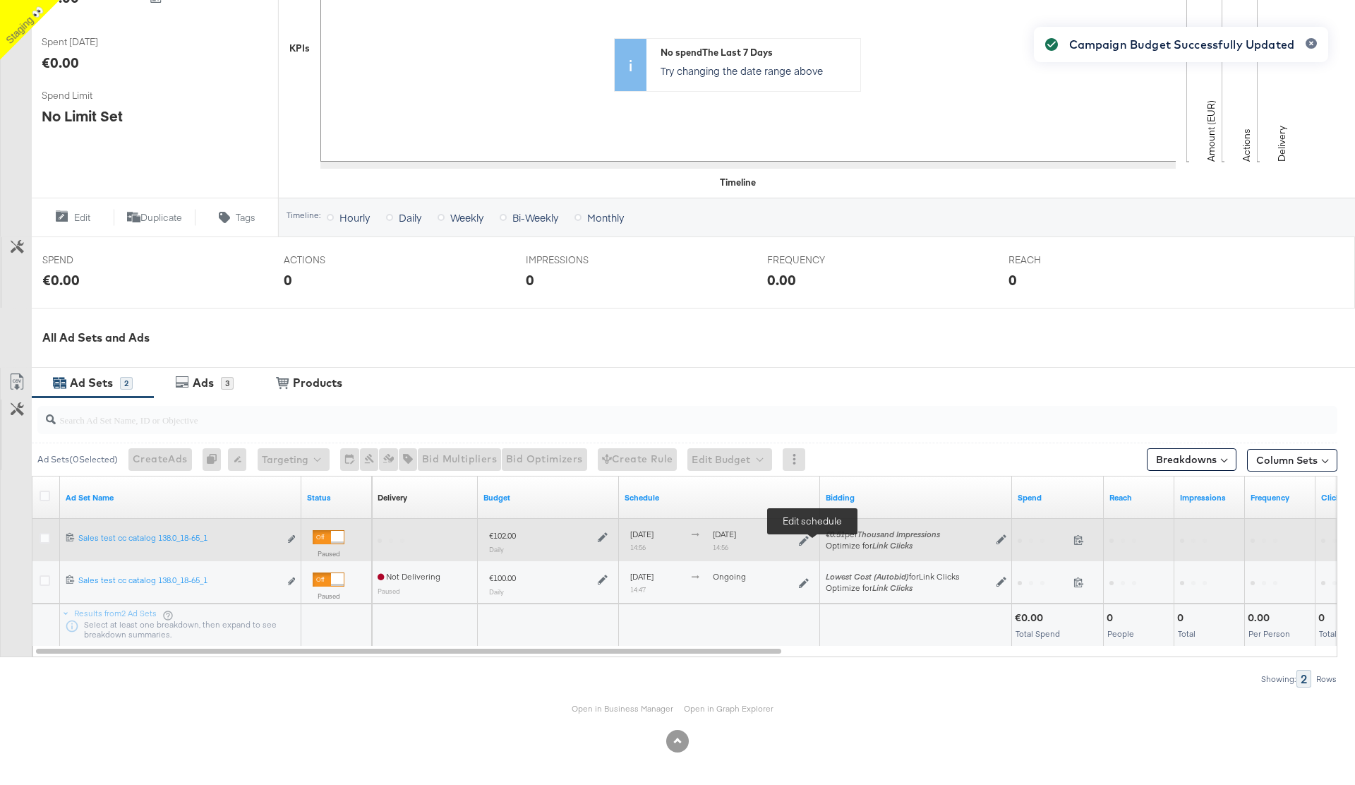
click at [809, 542] on icon at bounding box center [804, 541] width 10 height 10
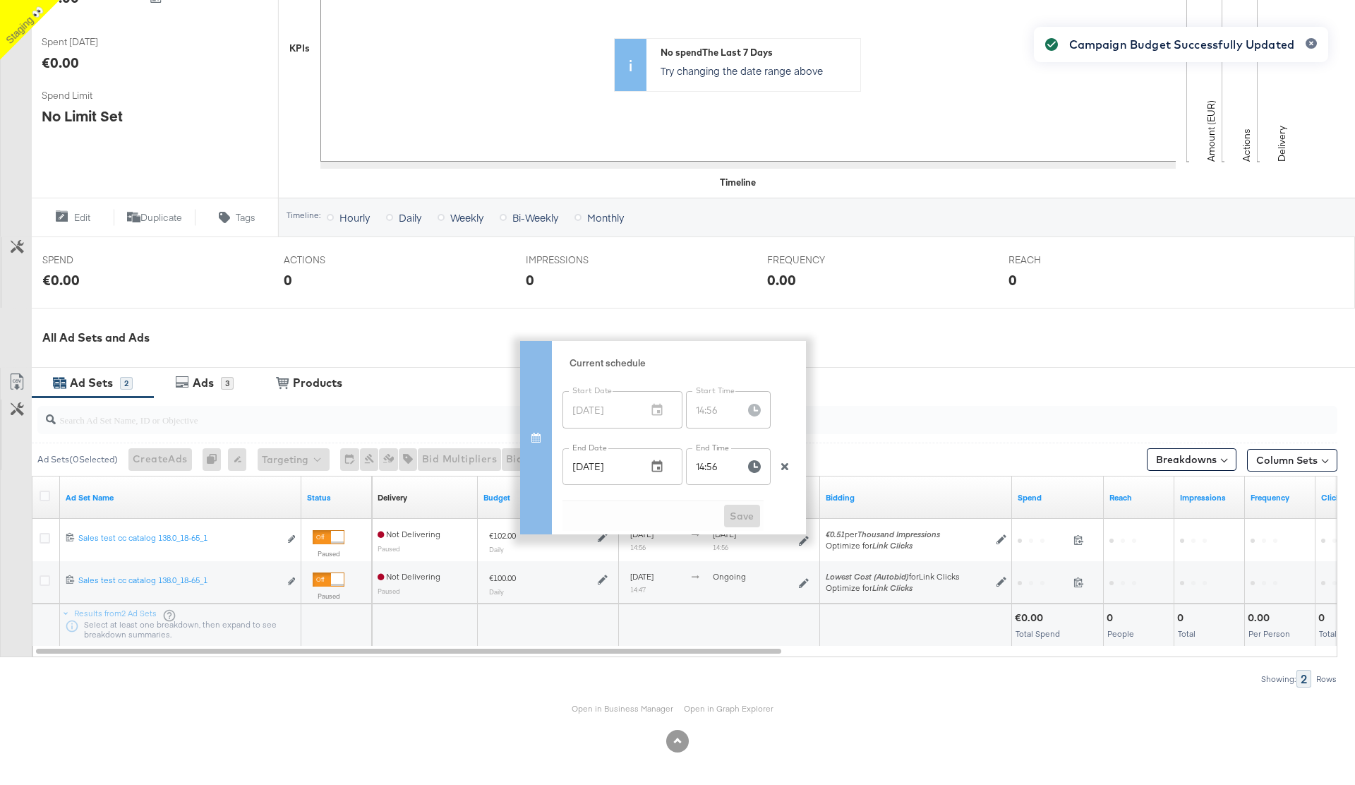
click at [784, 467] on icon "button" at bounding box center [784, 466] width 7 height 7
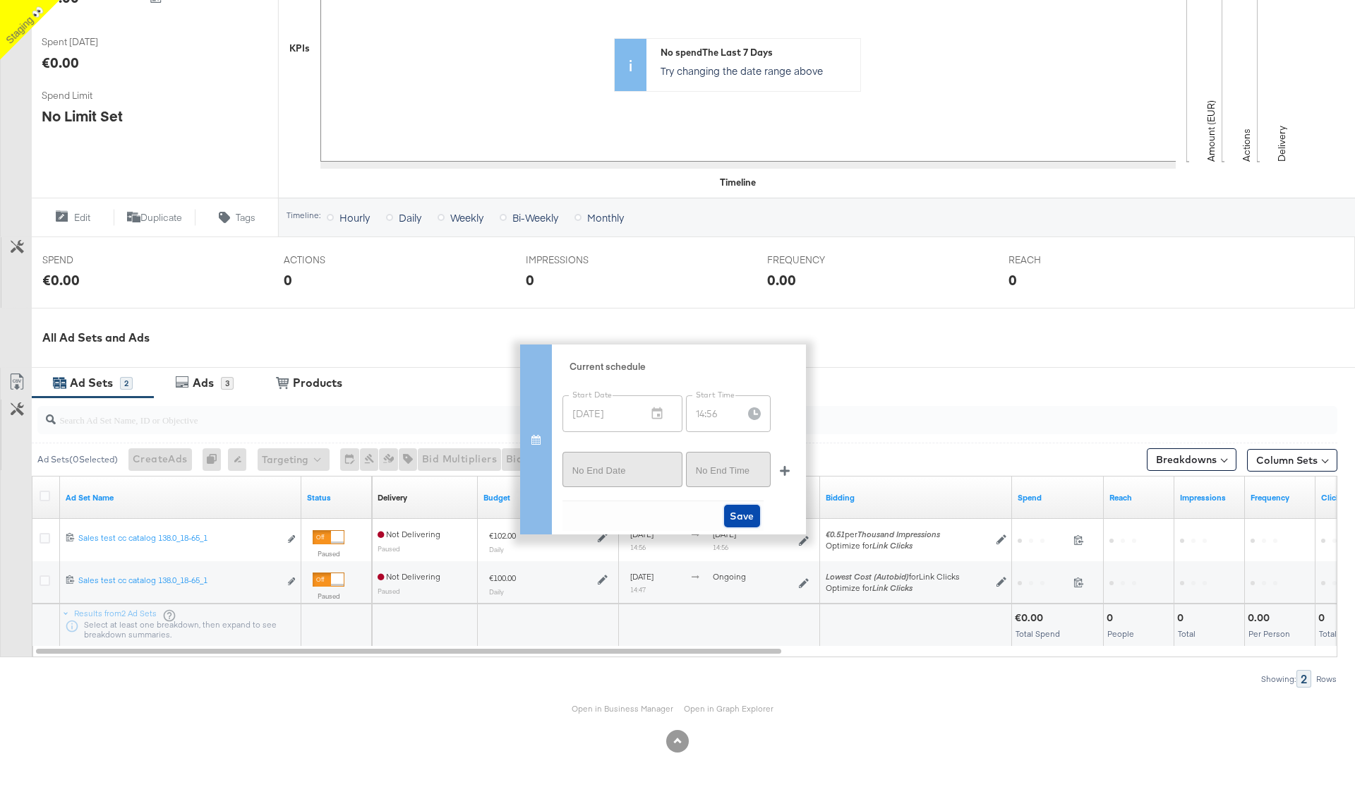
click at [742, 510] on span "Save" at bounding box center [742, 516] width 25 height 18
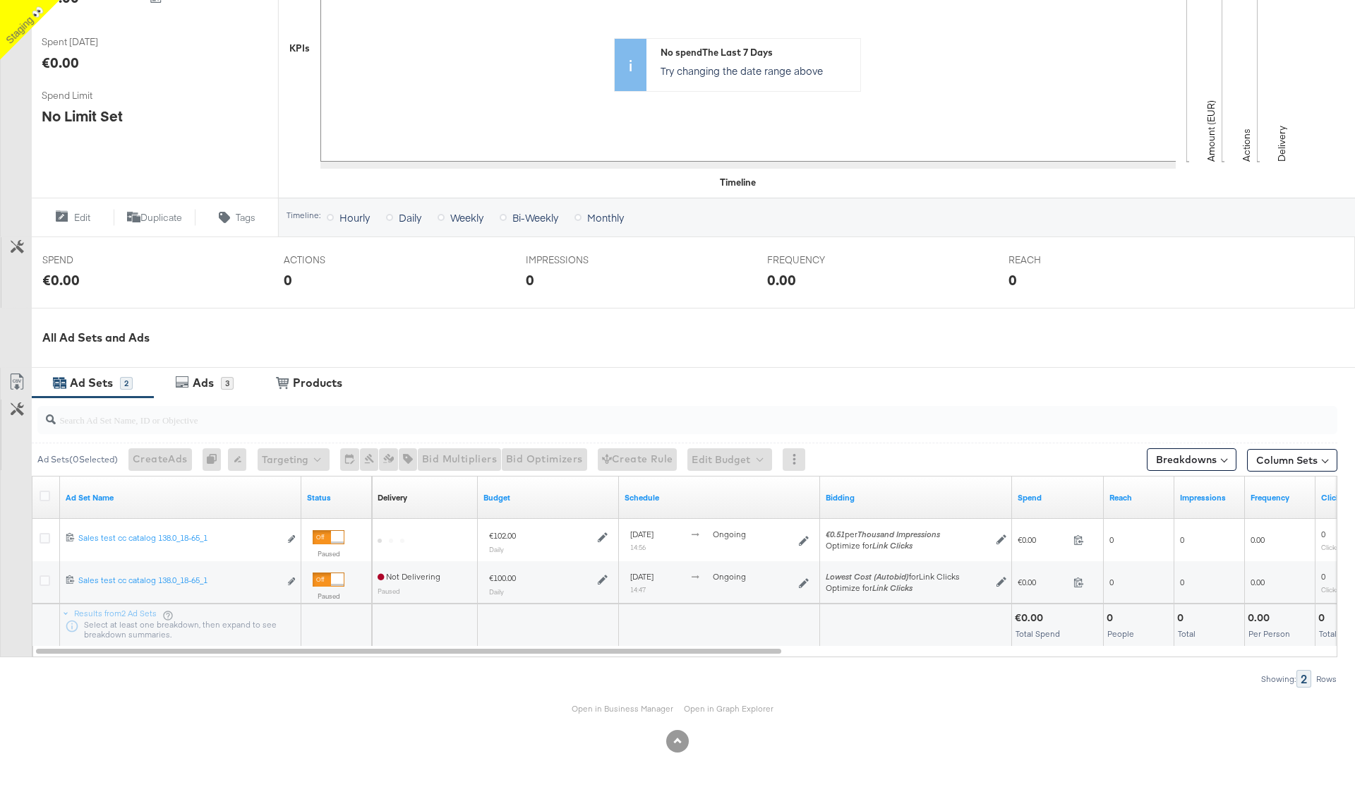
click at [842, 332] on div "All Ad Sets and Ads" at bounding box center [698, 338] width 1313 height 16
click at [45, 493] on icon at bounding box center [45, 496] width 11 height 11
click at [0, 0] on input "checkbox" at bounding box center [0, 0] width 0 height 0
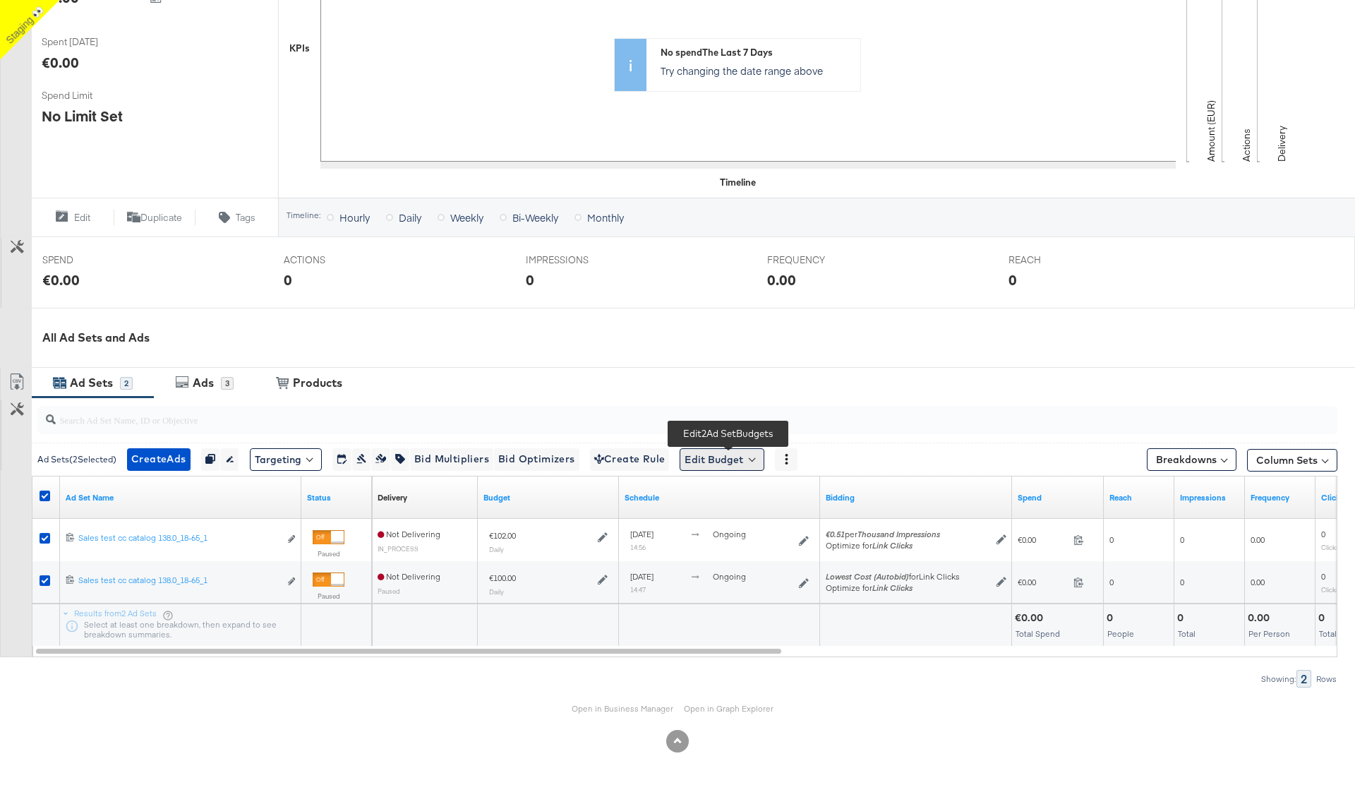
click at [733, 458] on button "Edit Budget" at bounding box center [722, 459] width 85 height 23
click at [744, 498] on span "Edit Ad Set Budget" at bounding box center [726, 496] width 80 height 18
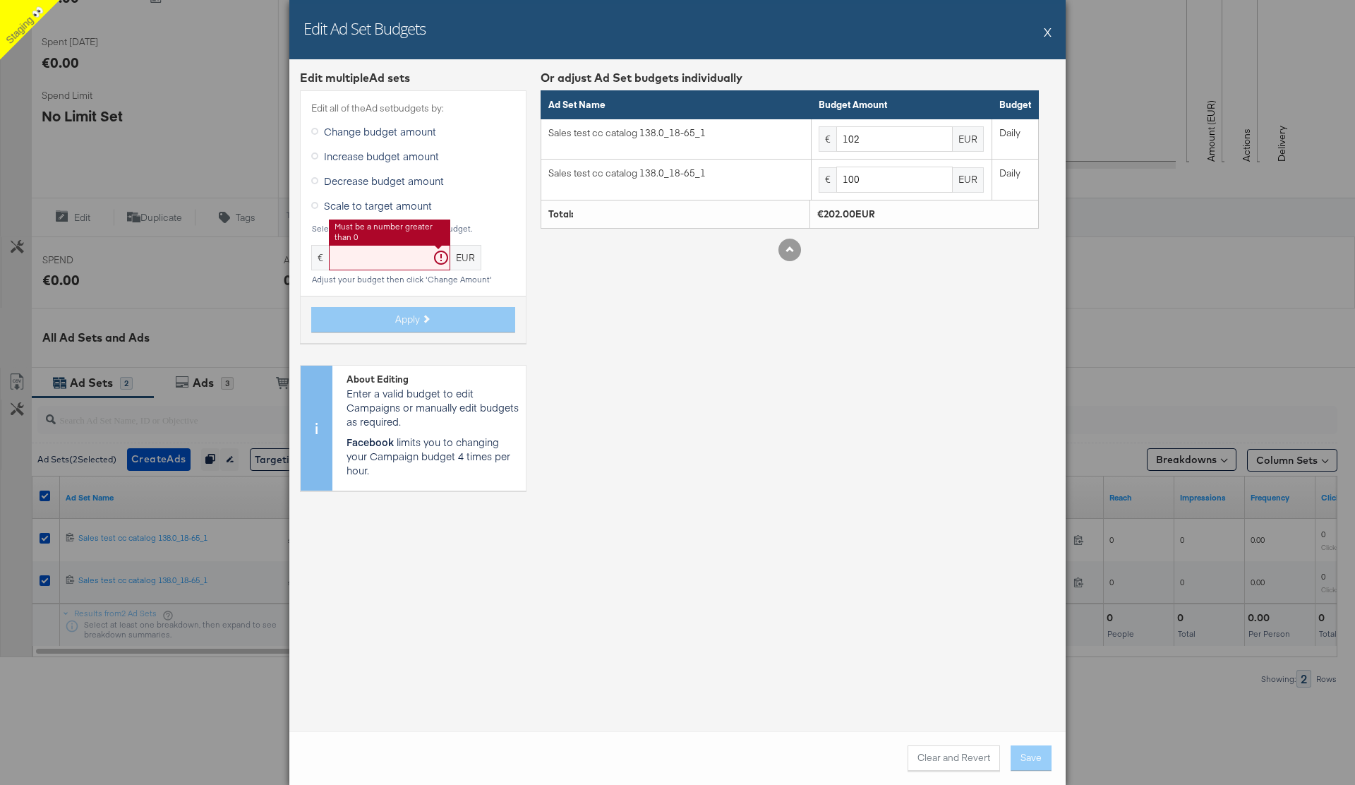
click at [367, 258] on input "text" at bounding box center [389, 258] width 121 height 26
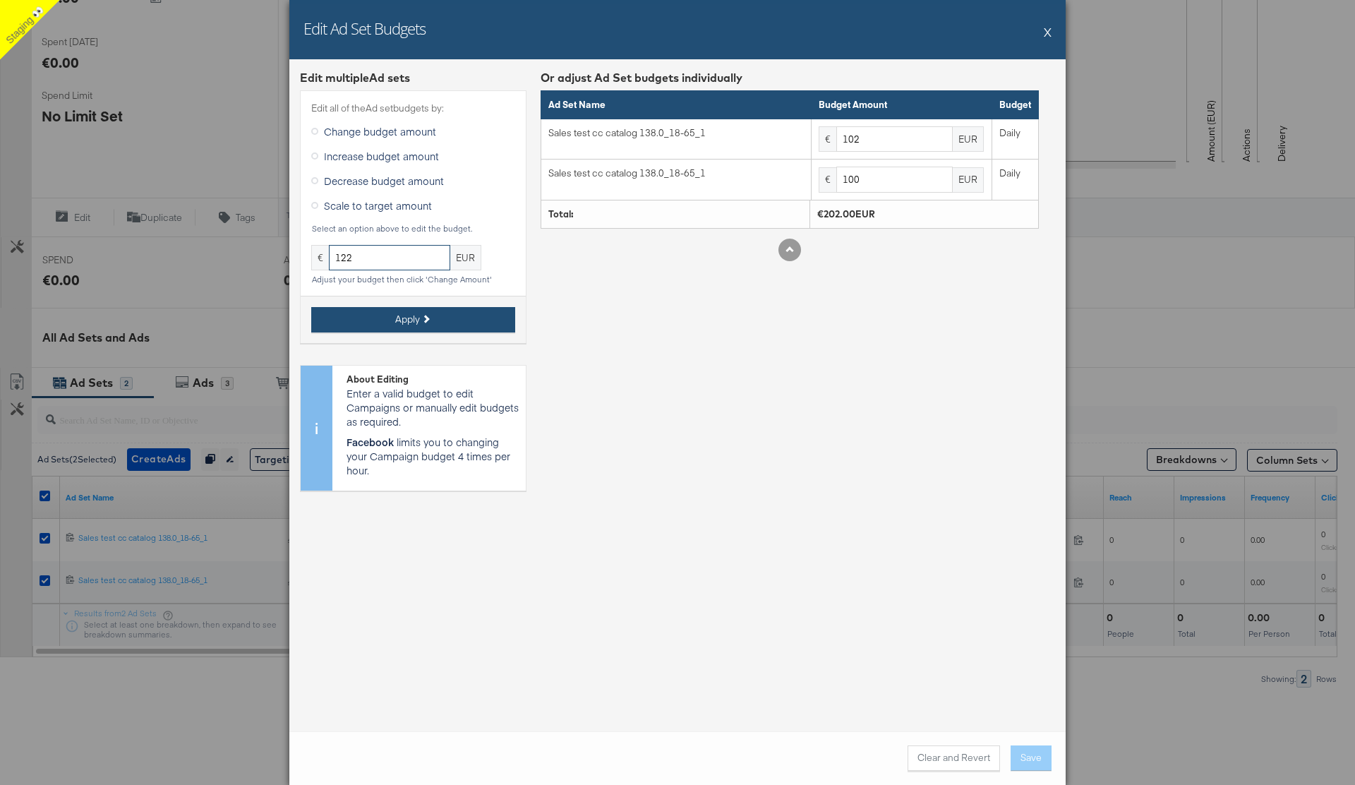
type input "122"
click at [440, 330] on button "Apply" at bounding box center [413, 319] width 204 height 25
type input "122"
click at [1035, 757] on button "Save" at bounding box center [1031, 757] width 41 height 25
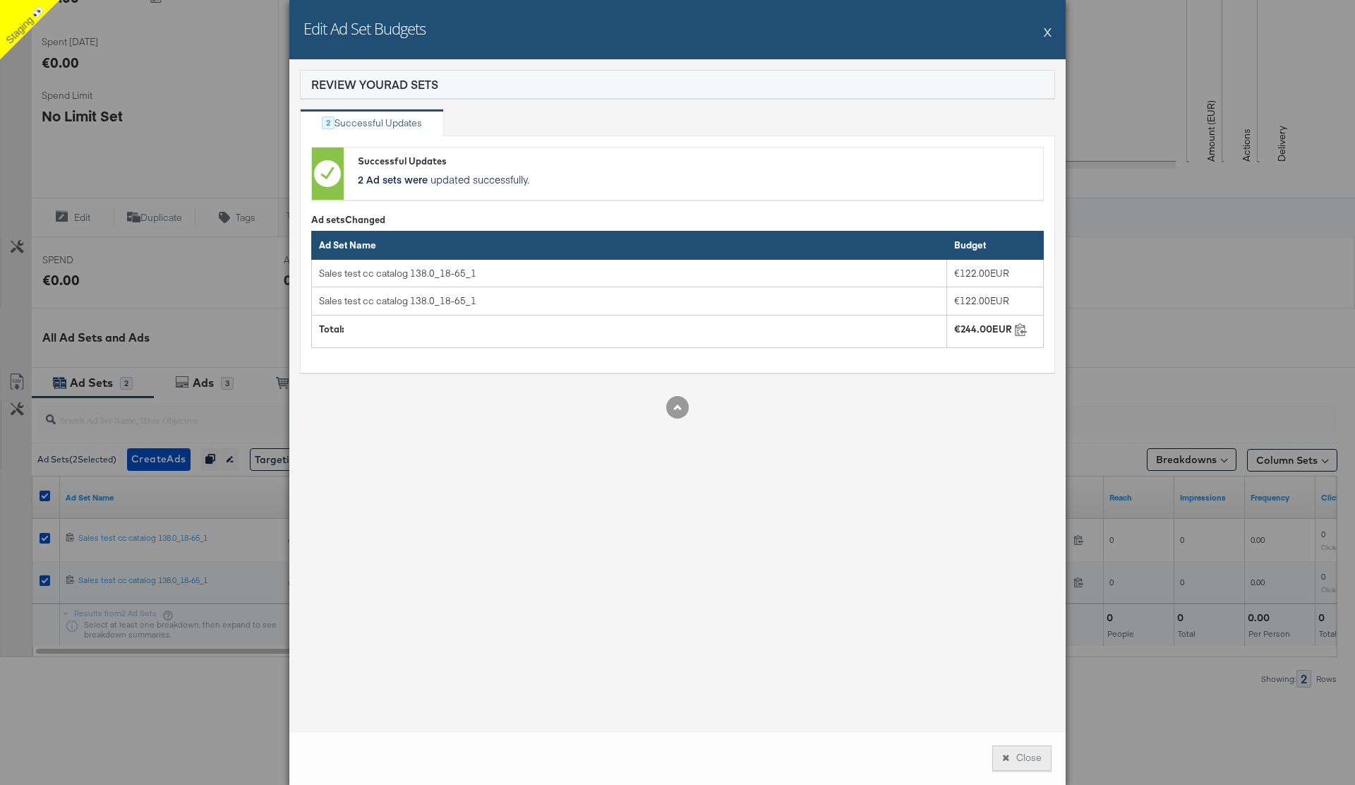
click at [1017, 753] on button "Close" at bounding box center [1021, 757] width 59 height 25
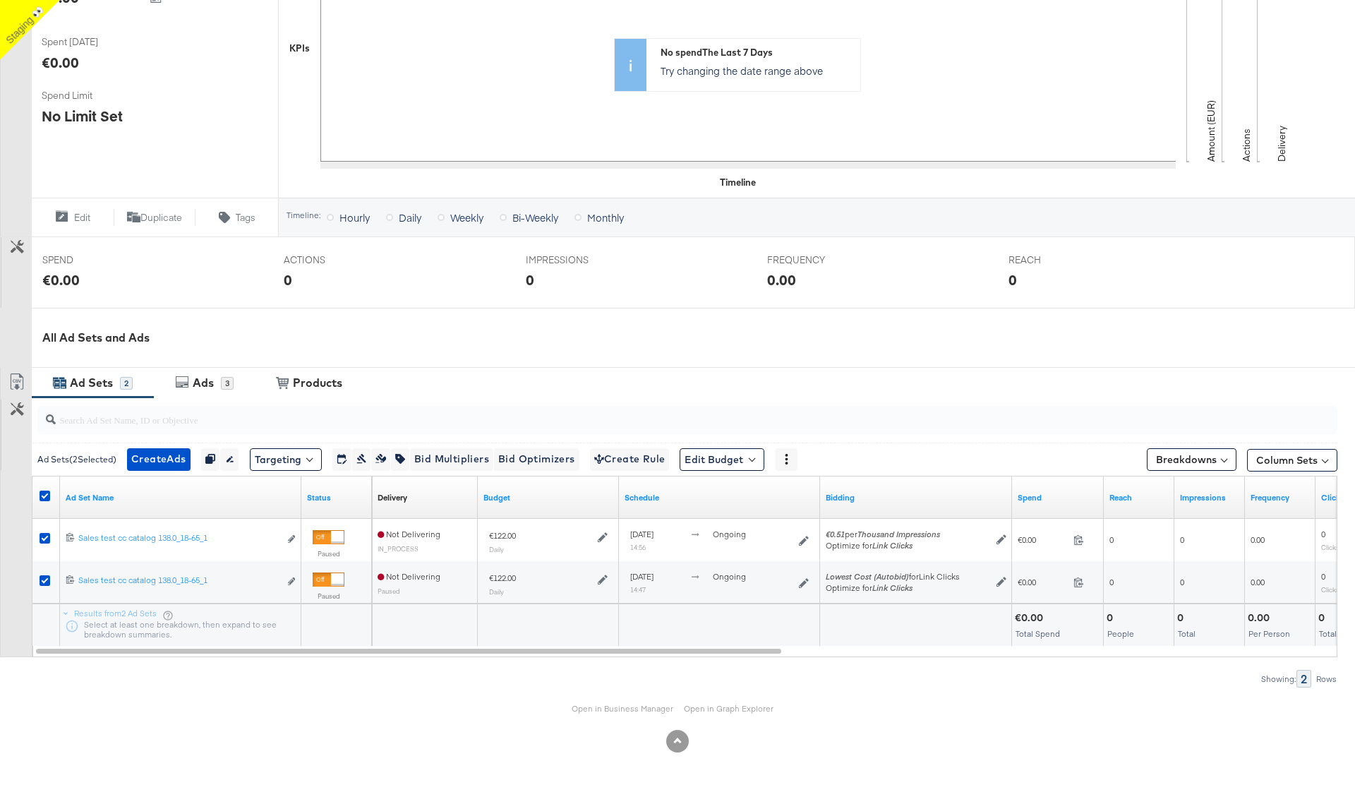
scroll to position [0, 0]
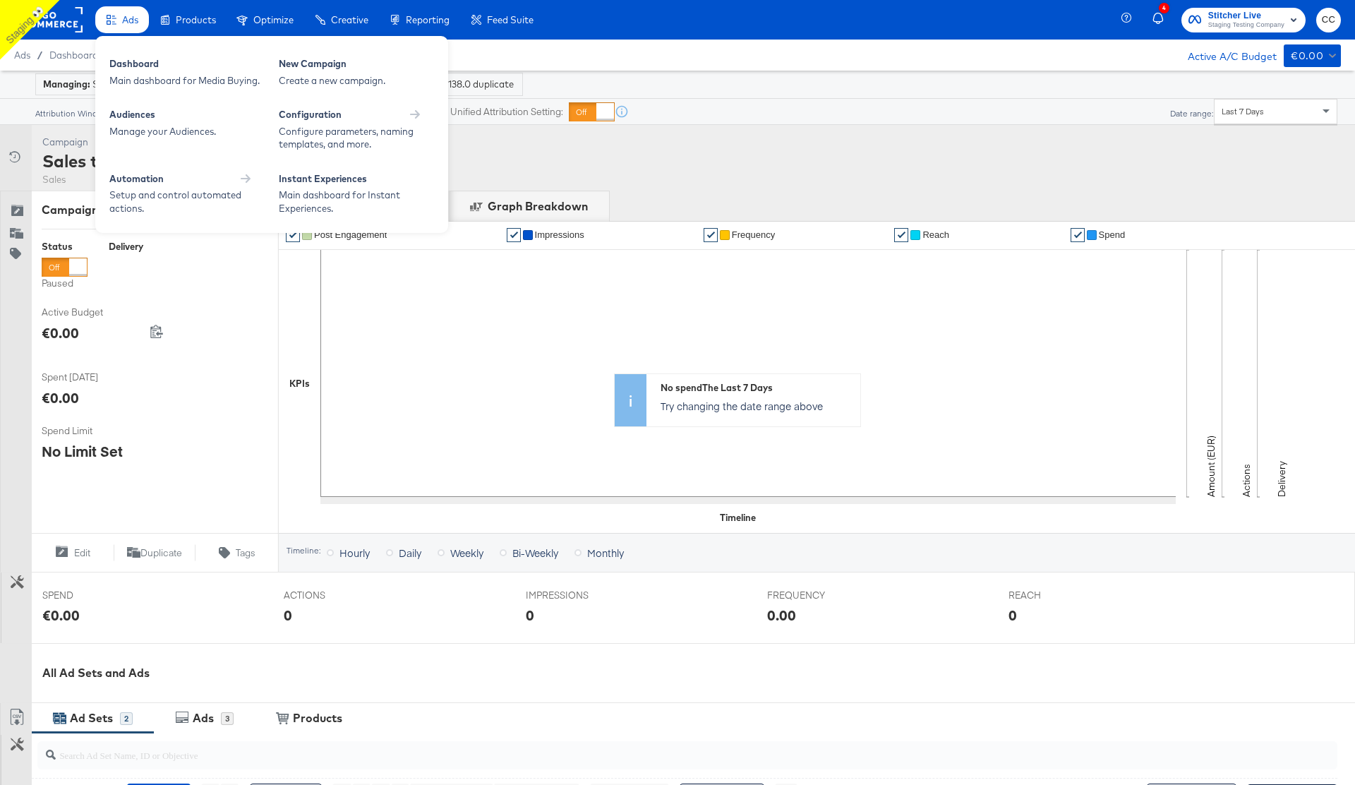
click at [132, 23] on span "Ads" at bounding box center [130, 19] width 16 height 11
click at [342, 68] on div "New Campaign" at bounding box center [356, 65] width 155 height 17
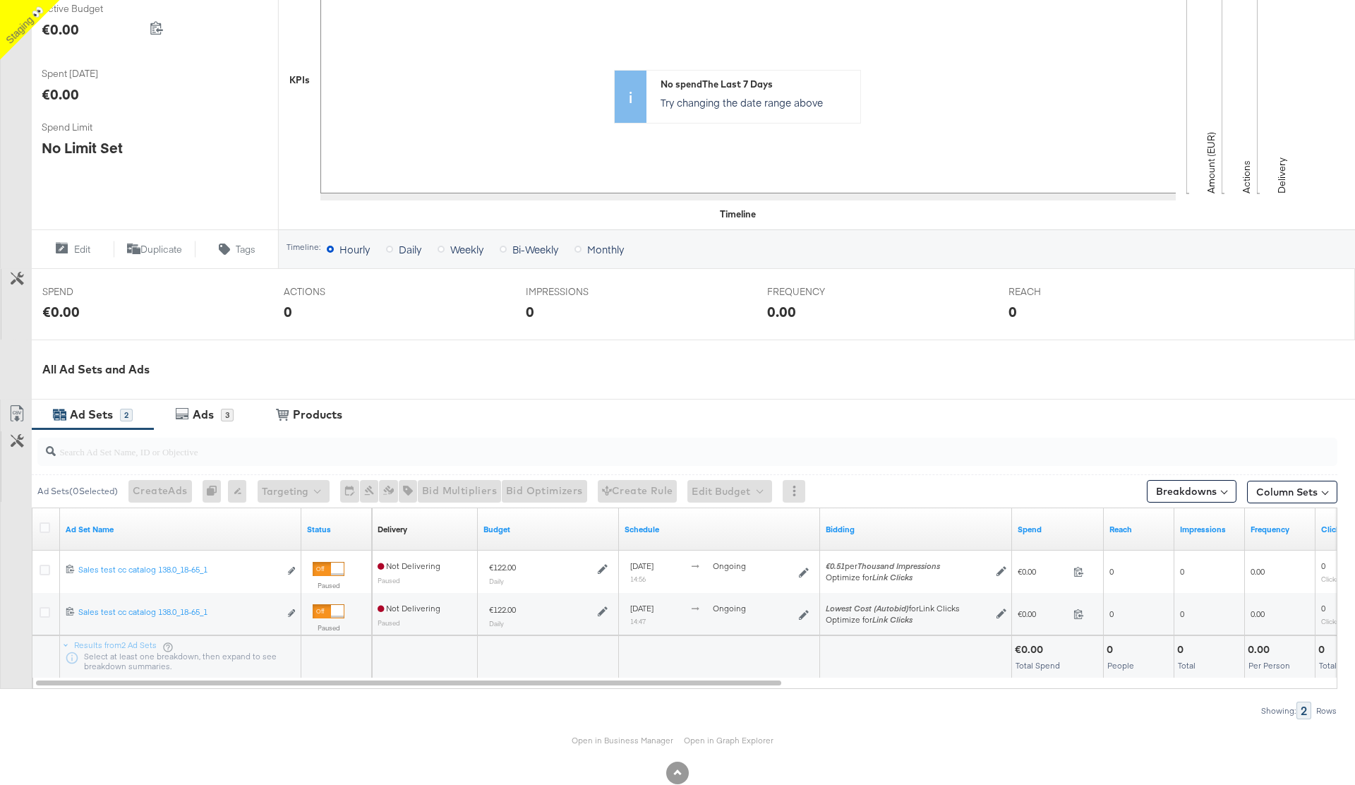
scroll to position [335, 0]
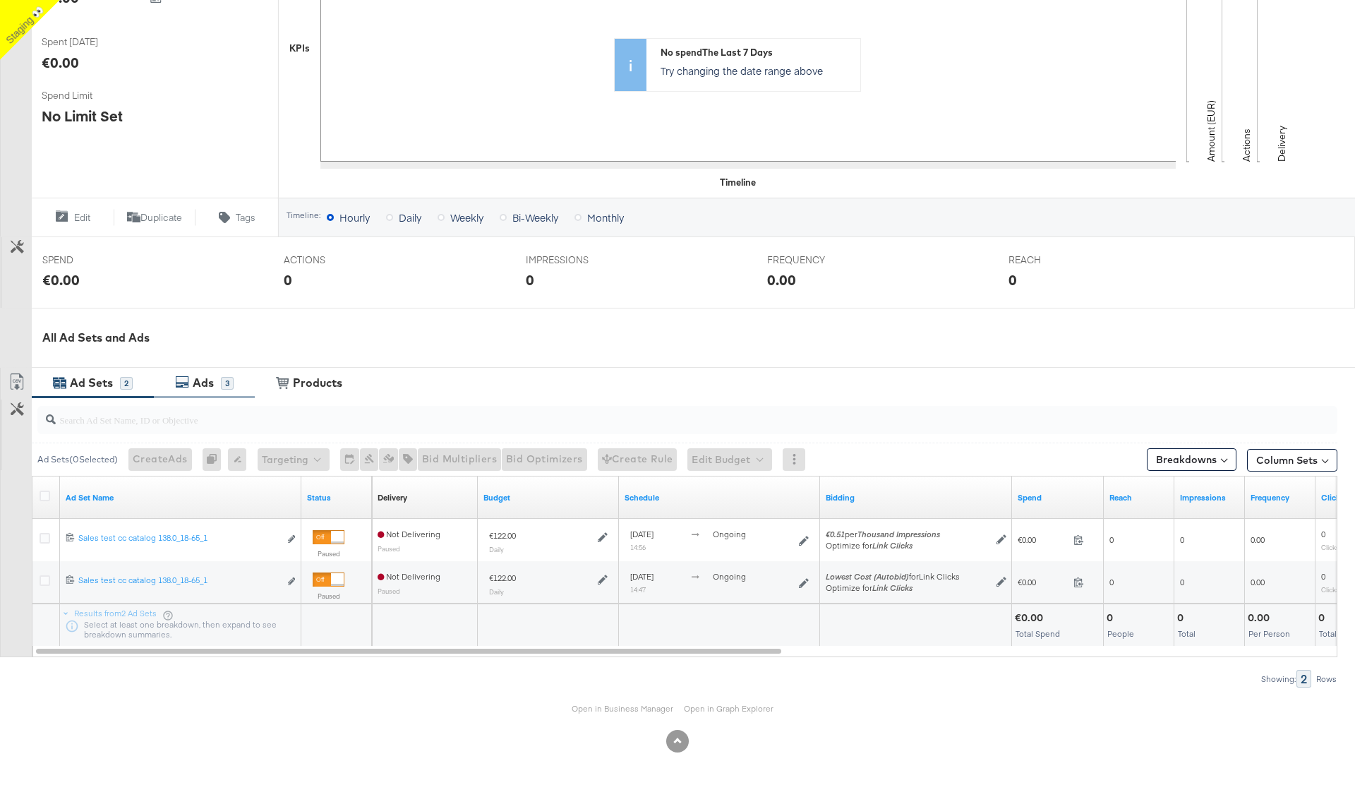
click at [212, 382] on div "Ads" at bounding box center [203, 383] width 21 height 16
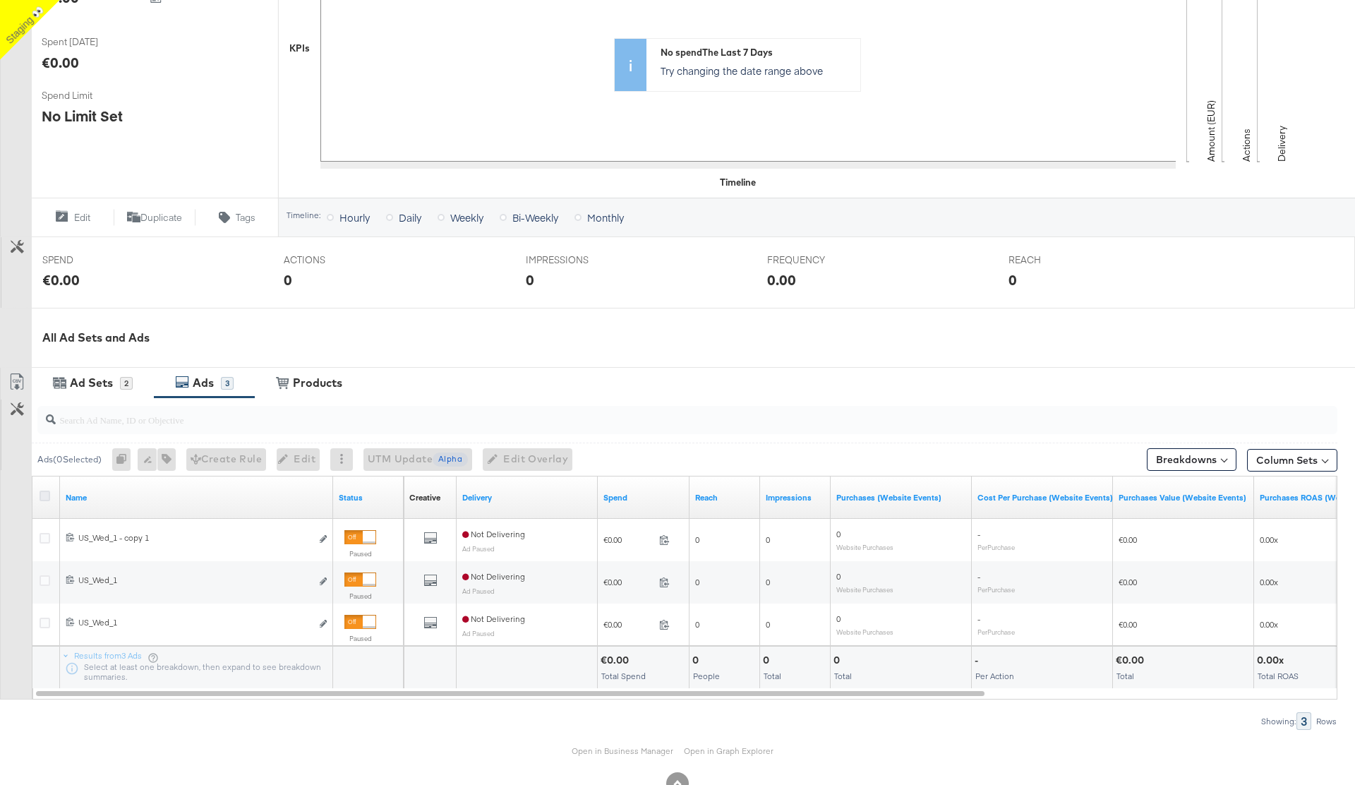
click at [44, 494] on icon at bounding box center [45, 496] width 11 height 11
click at [0, 0] on input "checkbox" at bounding box center [0, 0] width 0 height 0
click at [298, 461] on span "Edit" at bounding box center [290, 459] width 35 height 18
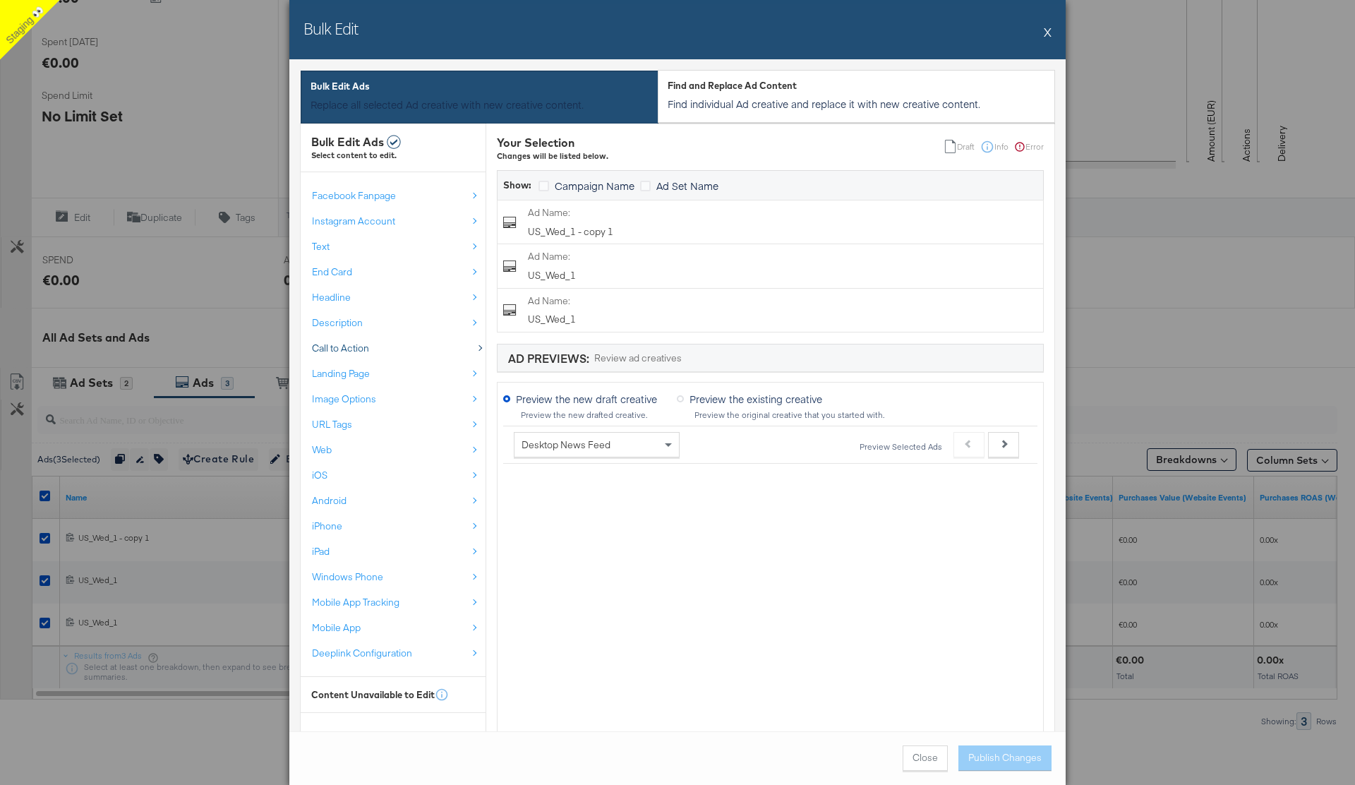
click at [408, 347] on div "Call to Action" at bounding box center [389, 348] width 155 height 13
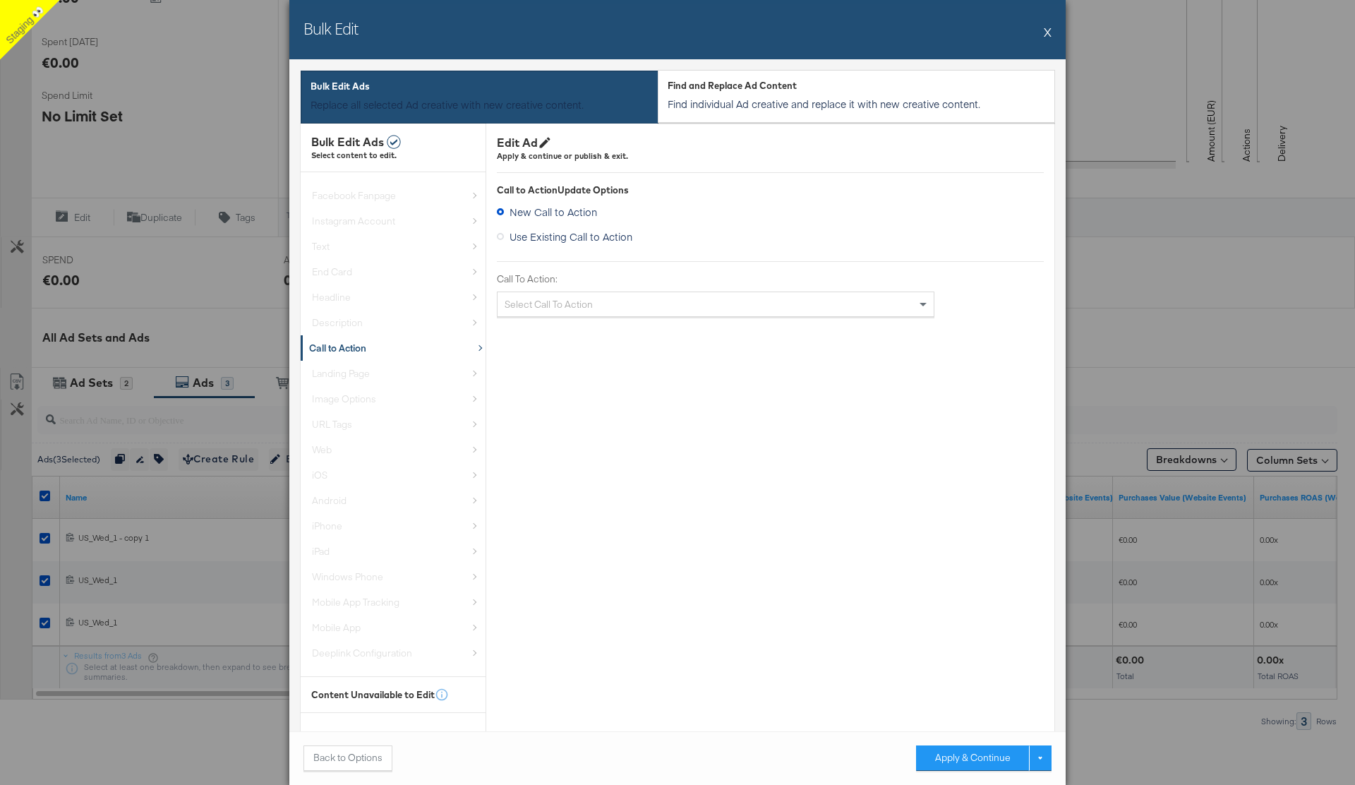
click at [574, 308] on div "Select Call To Action" at bounding box center [716, 304] width 436 height 24
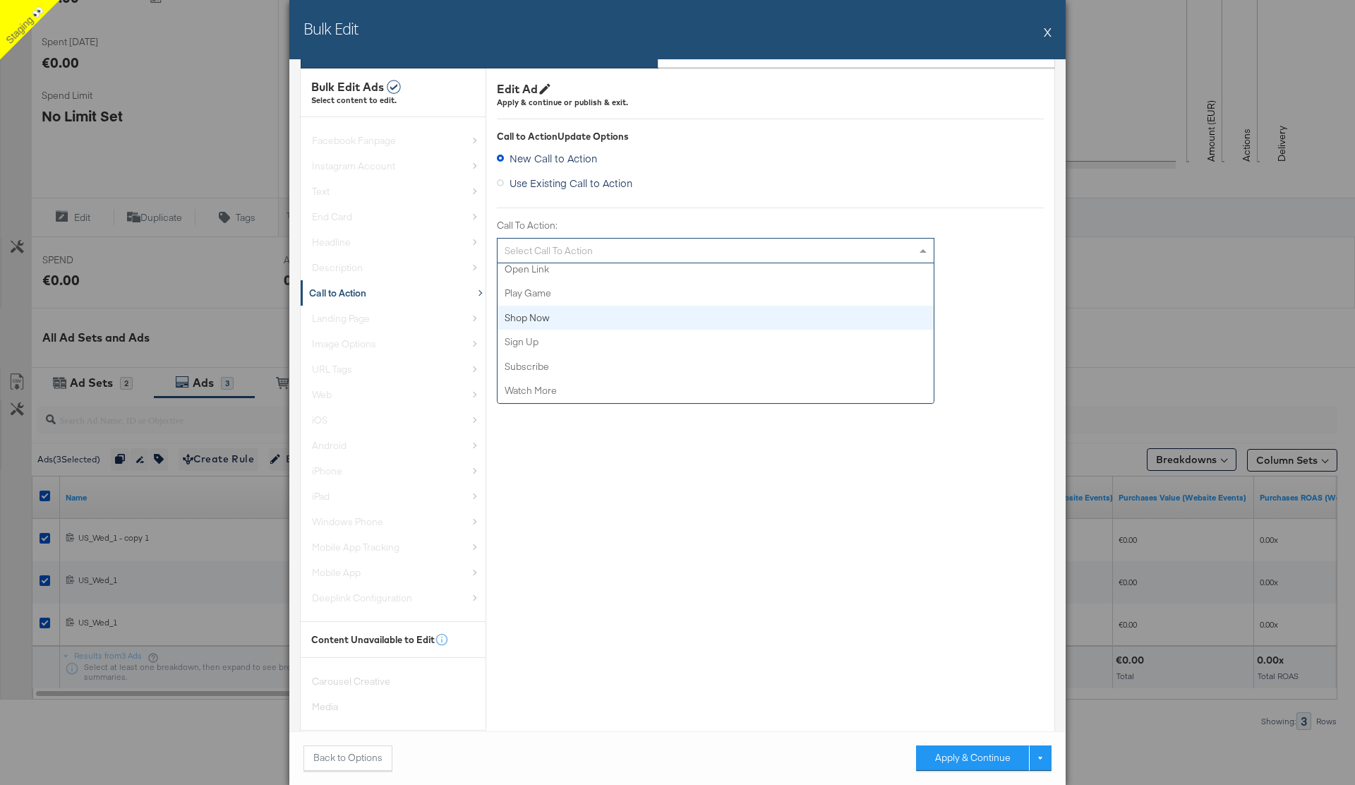
scroll to position [68, 0]
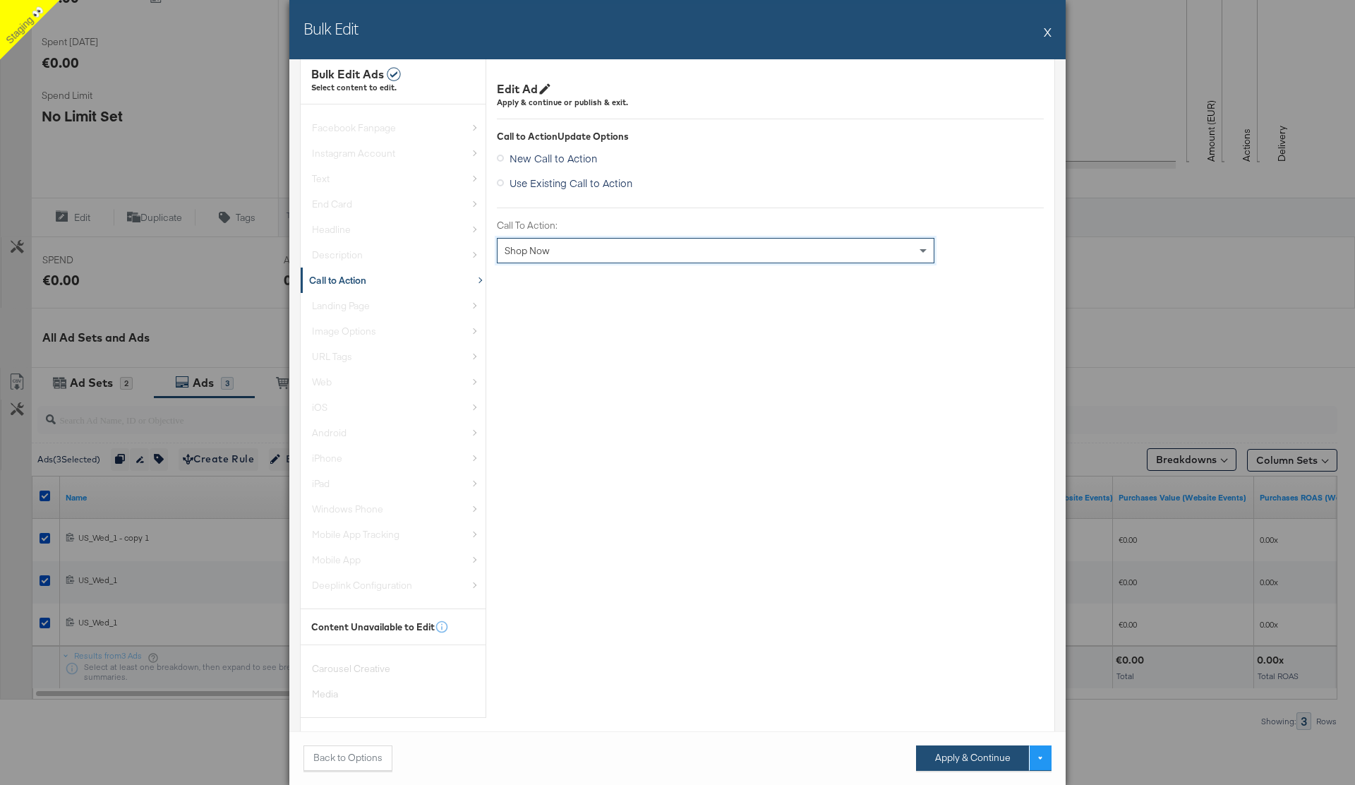
click at [947, 757] on button "Apply & Continue" at bounding box center [972, 757] width 113 height 25
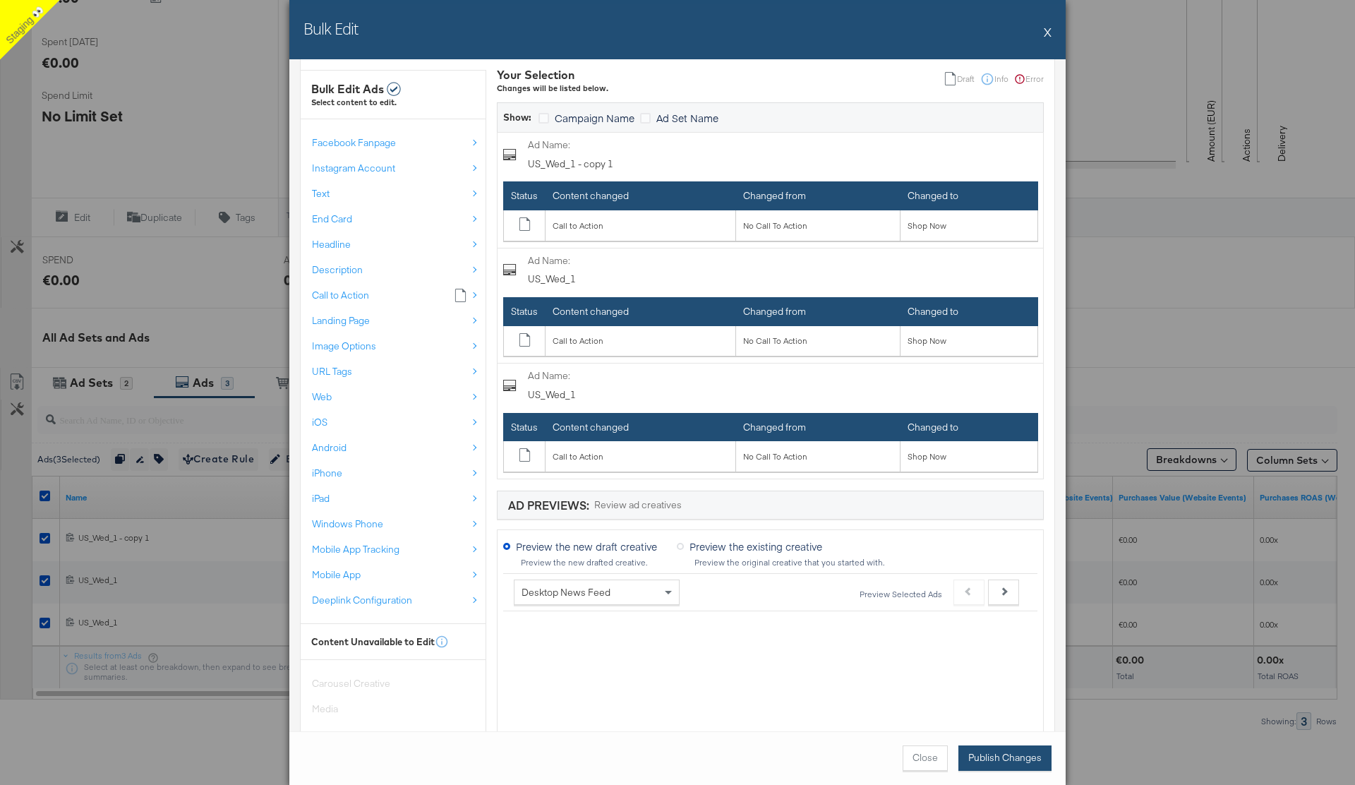
click at [998, 763] on button "Publish Changes" at bounding box center [1004, 757] width 93 height 25
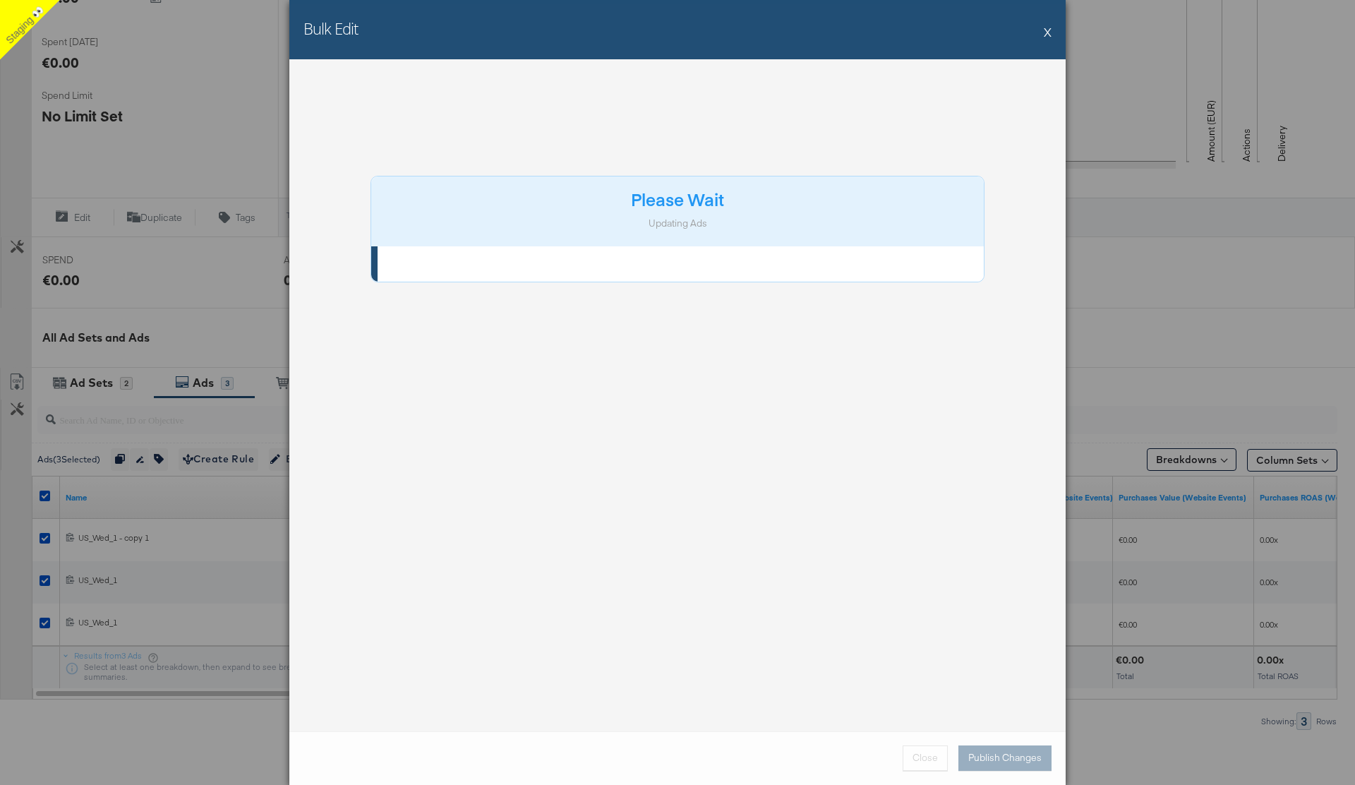
scroll to position [0, 0]
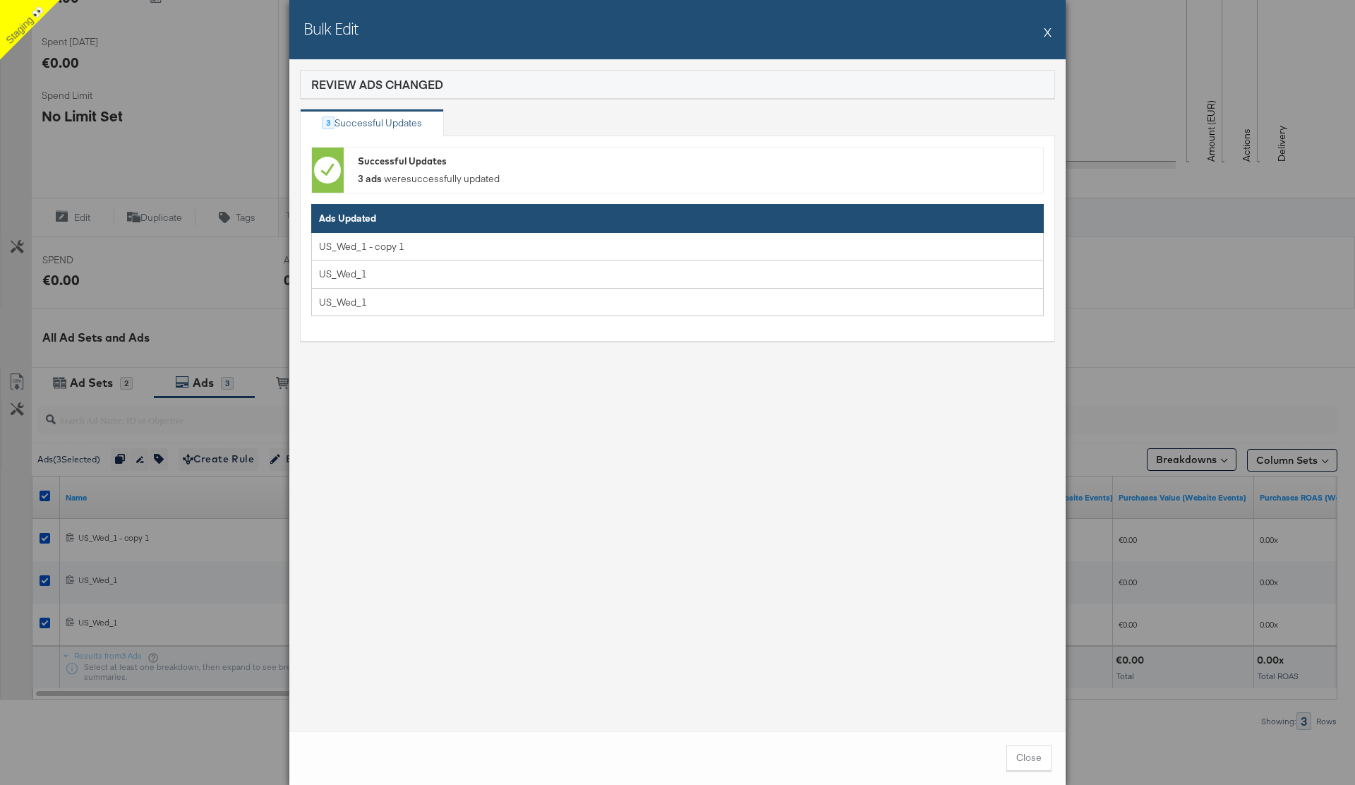
click at [1049, 35] on button "X" at bounding box center [1048, 32] width 8 height 28
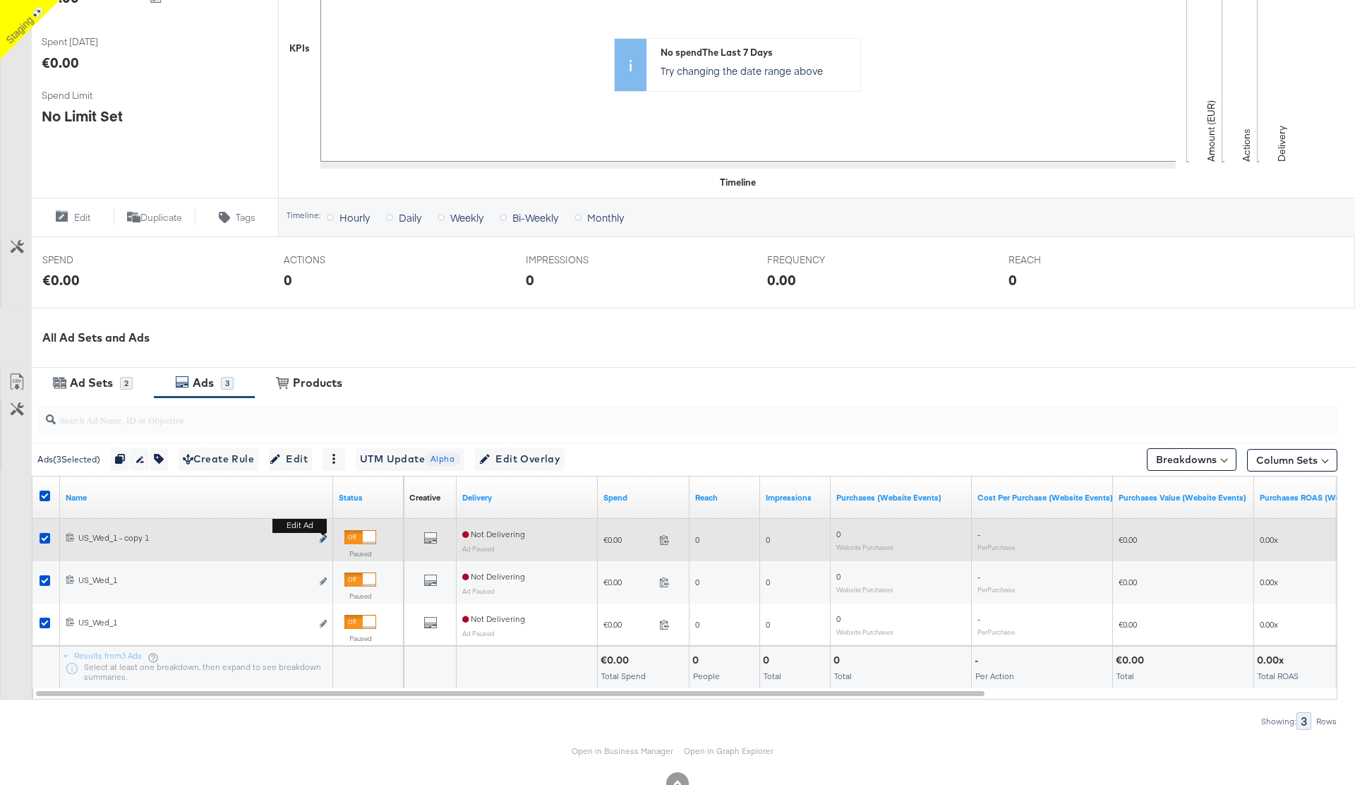
click at [323, 541] on icon "link" at bounding box center [323, 539] width 7 height 8
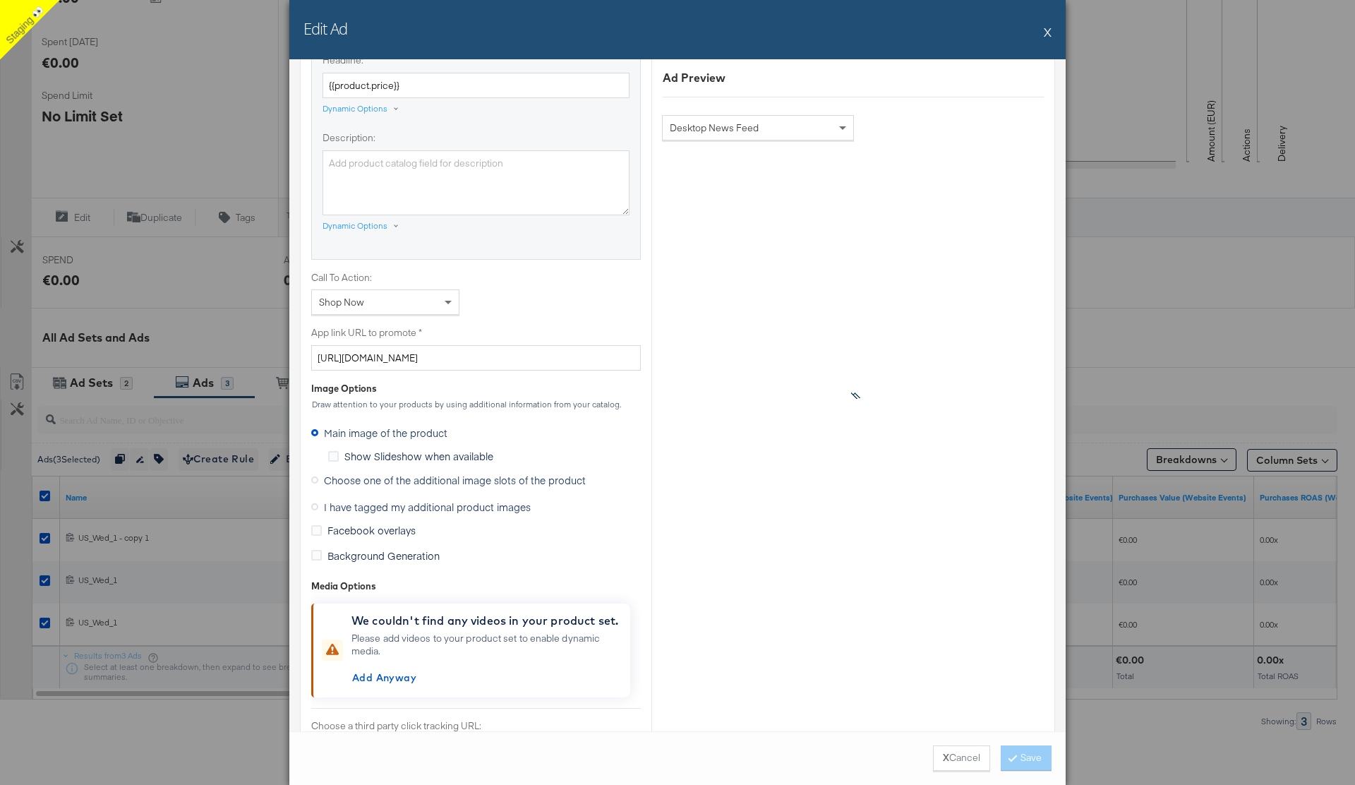
scroll to position [903, 0]
click at [315, 476] on icon at bounding box center [314, 476] width 7 height 7
click at [0, 0] on input "Choose one of the additional image slots of the product" at bounding box center [0, 0] width 0 height 0
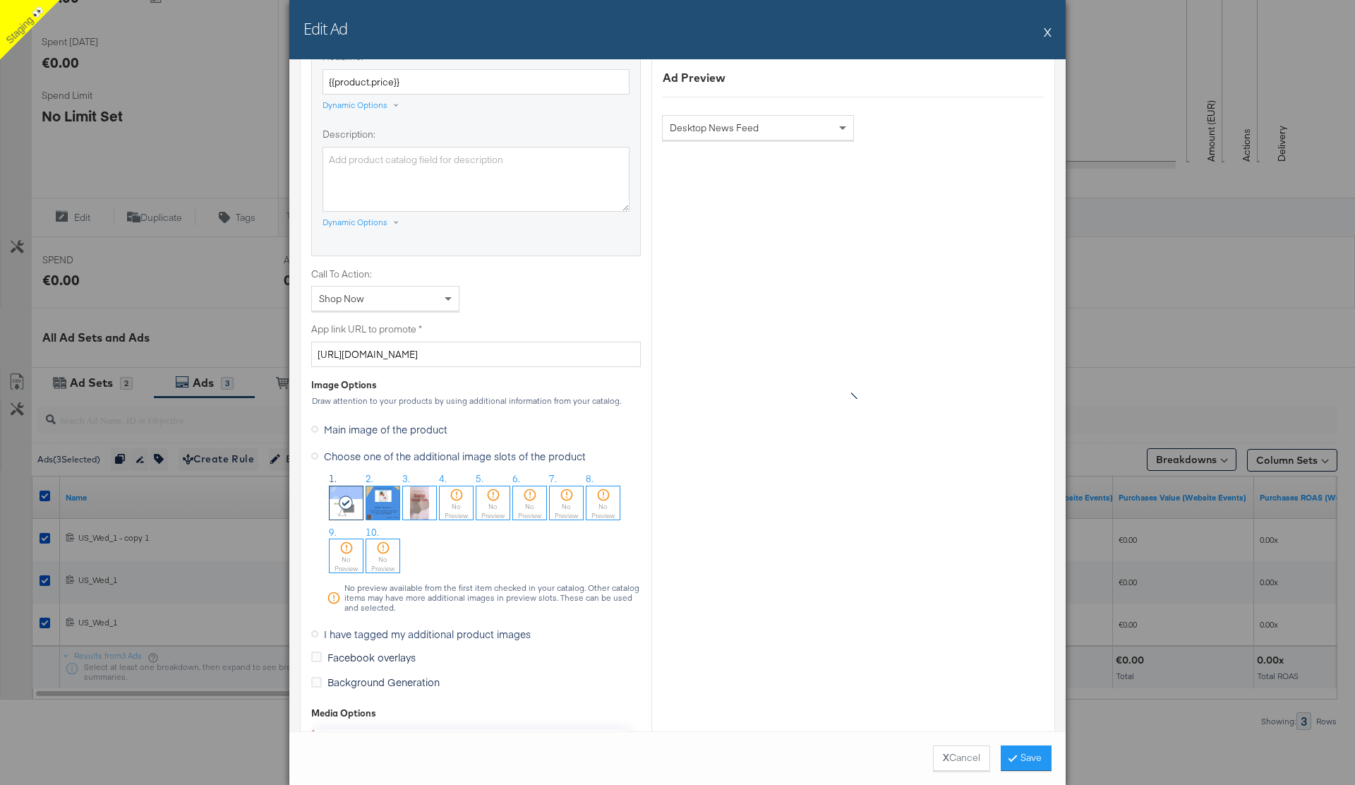
click at [387, 513] on img at bounding box center [382, 502] width 33 height 33
click at [313, 635] on icon at bounding box center [314, 633] width 7 height 7
click at [0, 0] on input "I have tagged my additional product images" at bounding box center [0, 0] width 0 height 0
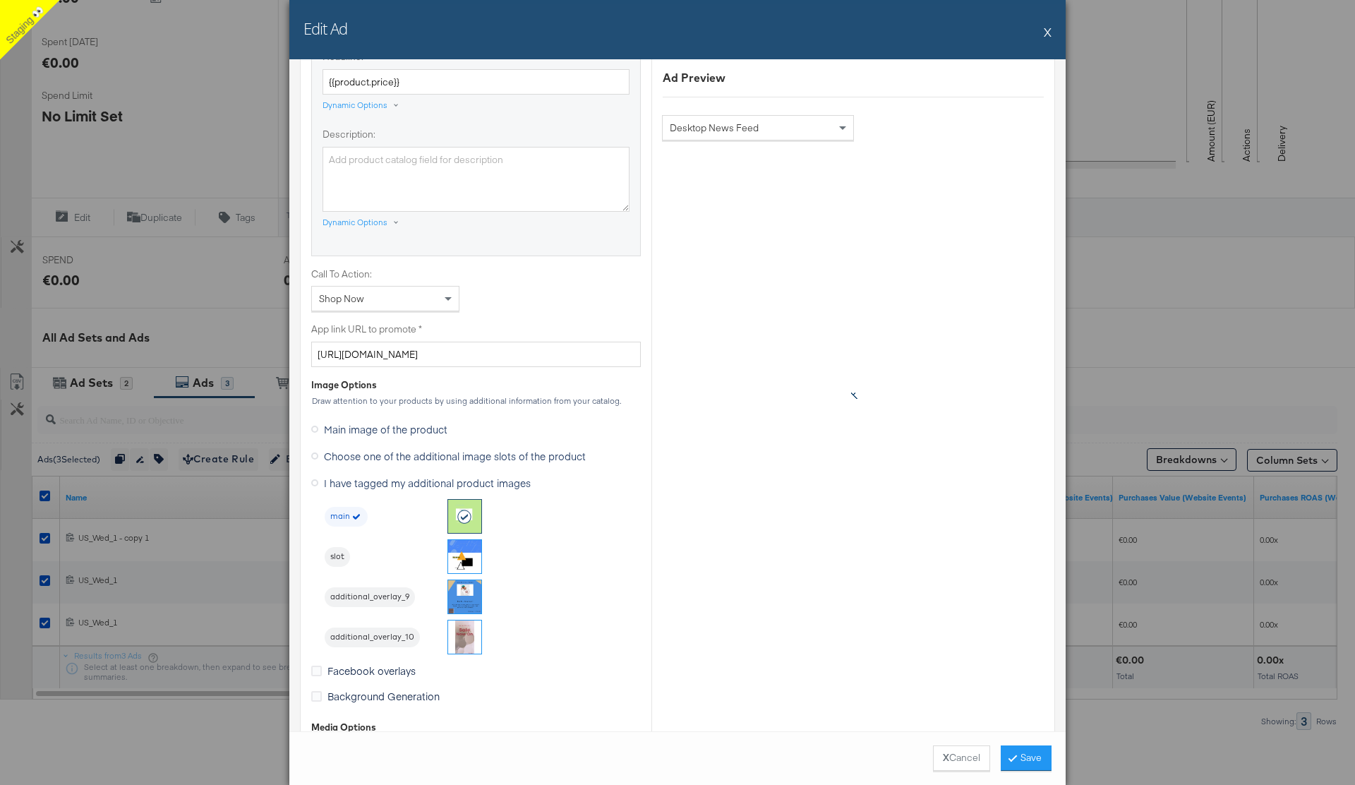
click at [315, 457] on icon at bounding box center [314, 455] width 7 height 7
click at [0, 0] on input "Choose one of the additional image slots of the product" at bounding box center [0, 0] width 0 height 0
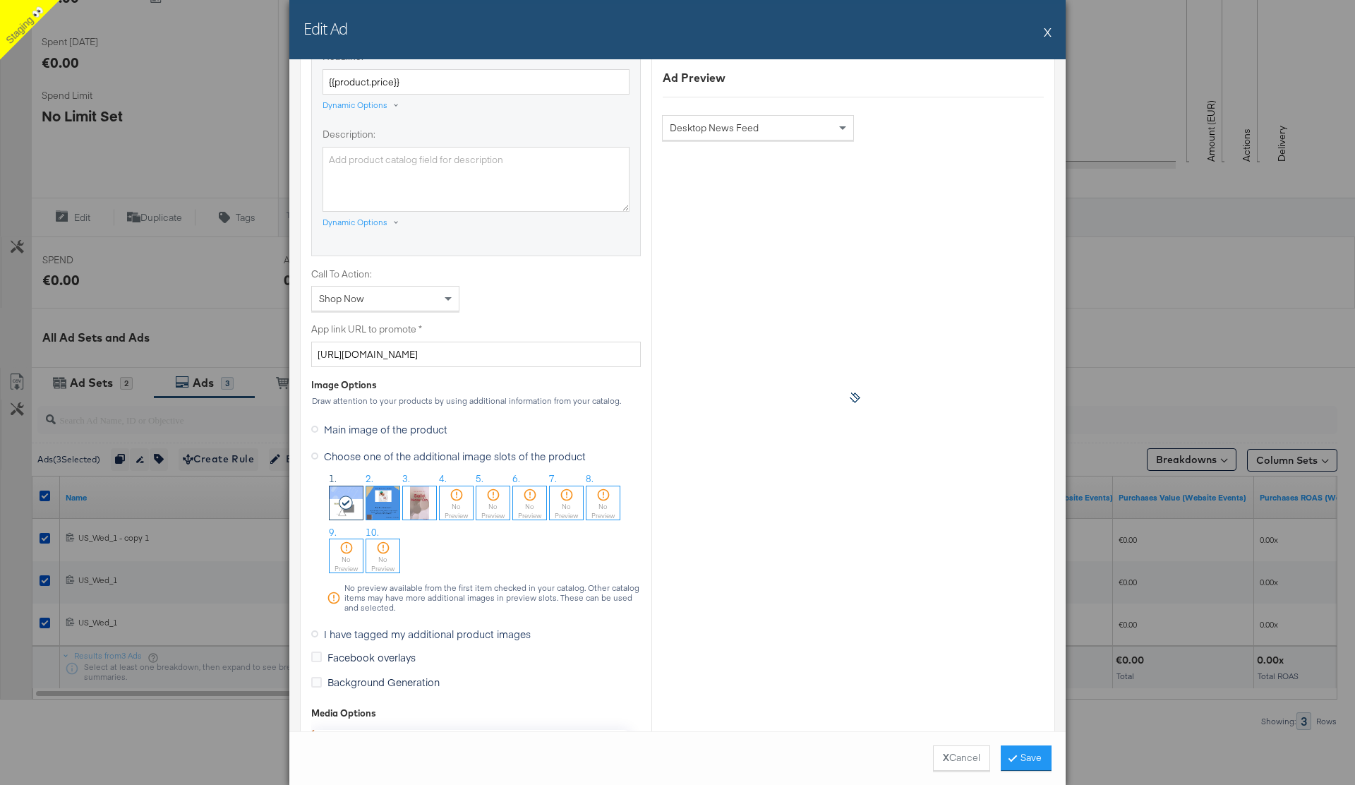
click at [391, 498] on img at bounding box center [382, 502] width 33 height 33
click at [1026, 761] on button "Save" at bounding box center [1026, 757] width 51 height 25
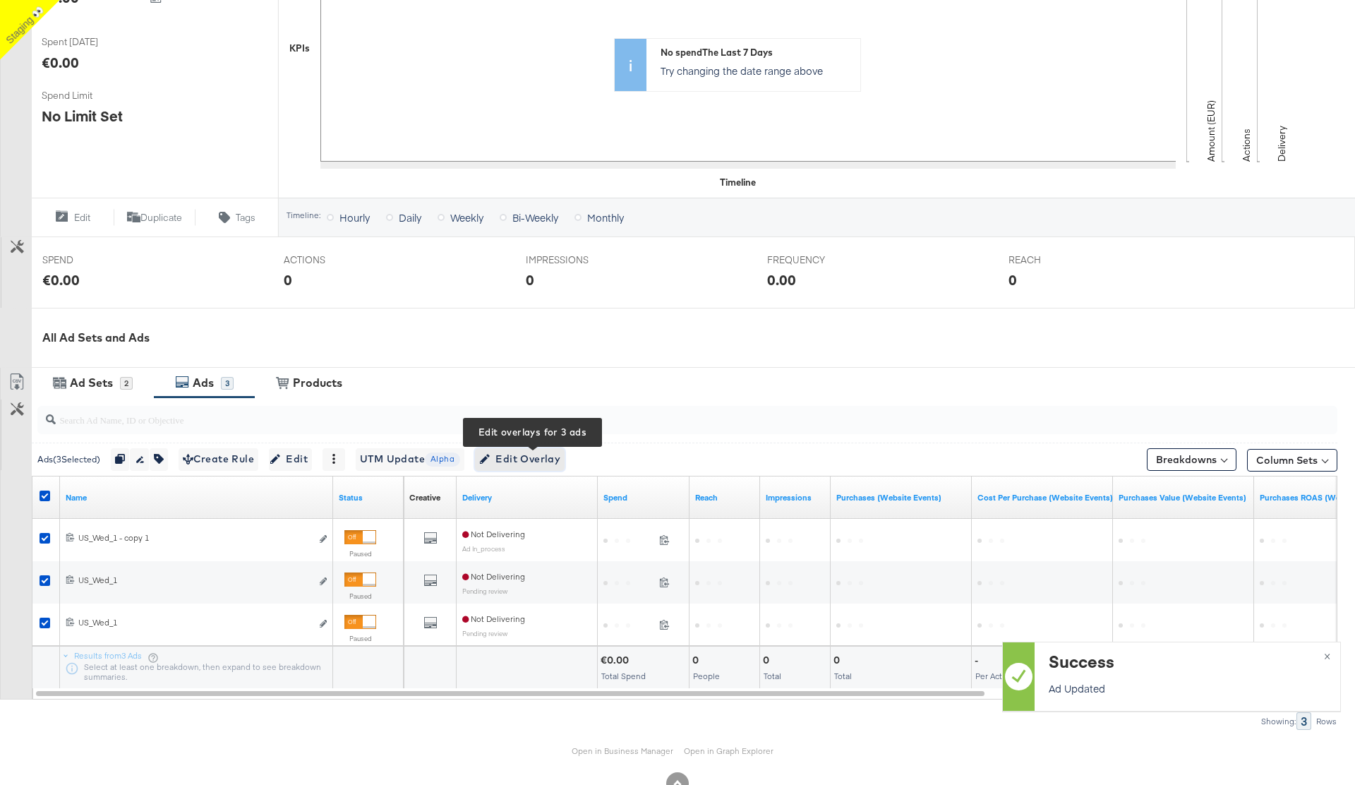
click at [552, 455] on span "Edit Overlay Edit overlays for 3 ads" at bounding box center [519, 459] width 81 height 18
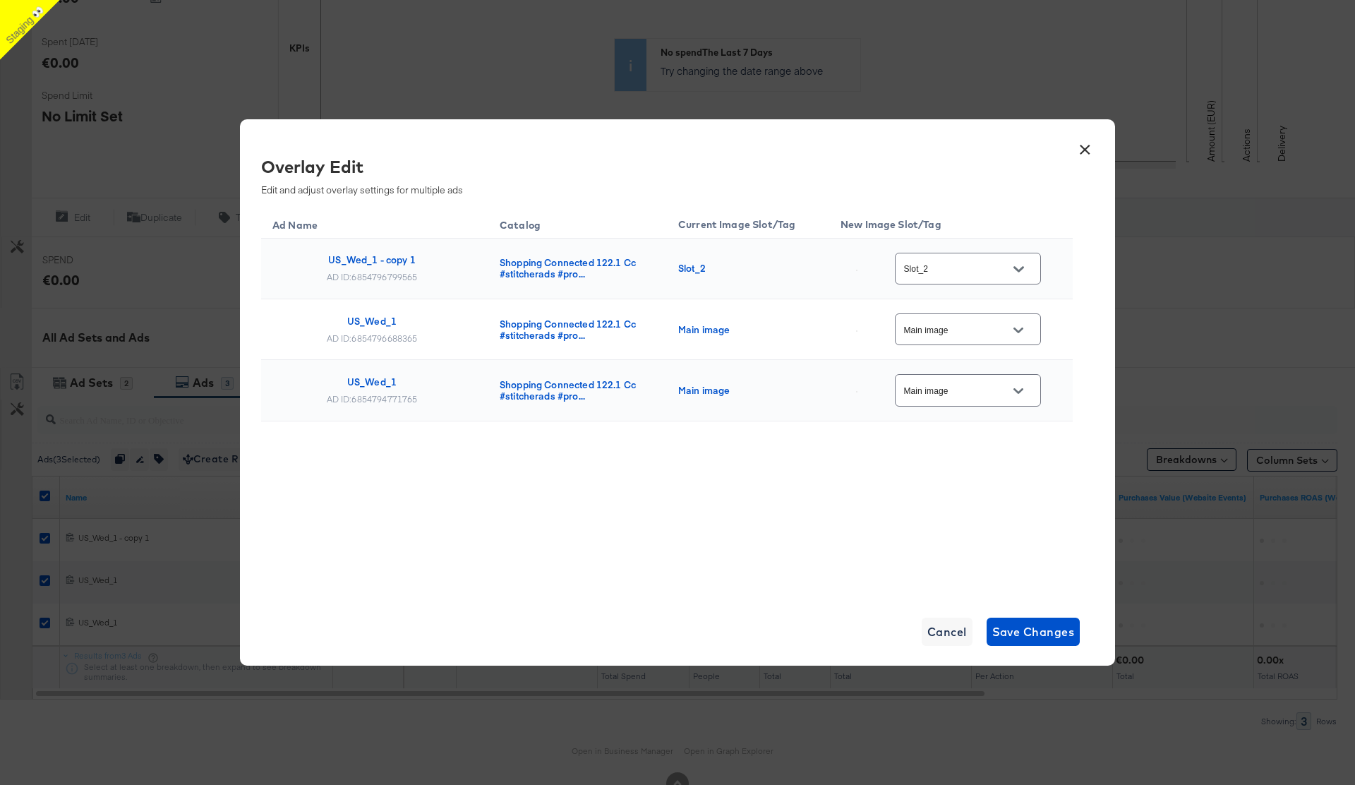
click at [1023, 333] on icon "Open" at bounding box center [1019, 330] width 10 height 10
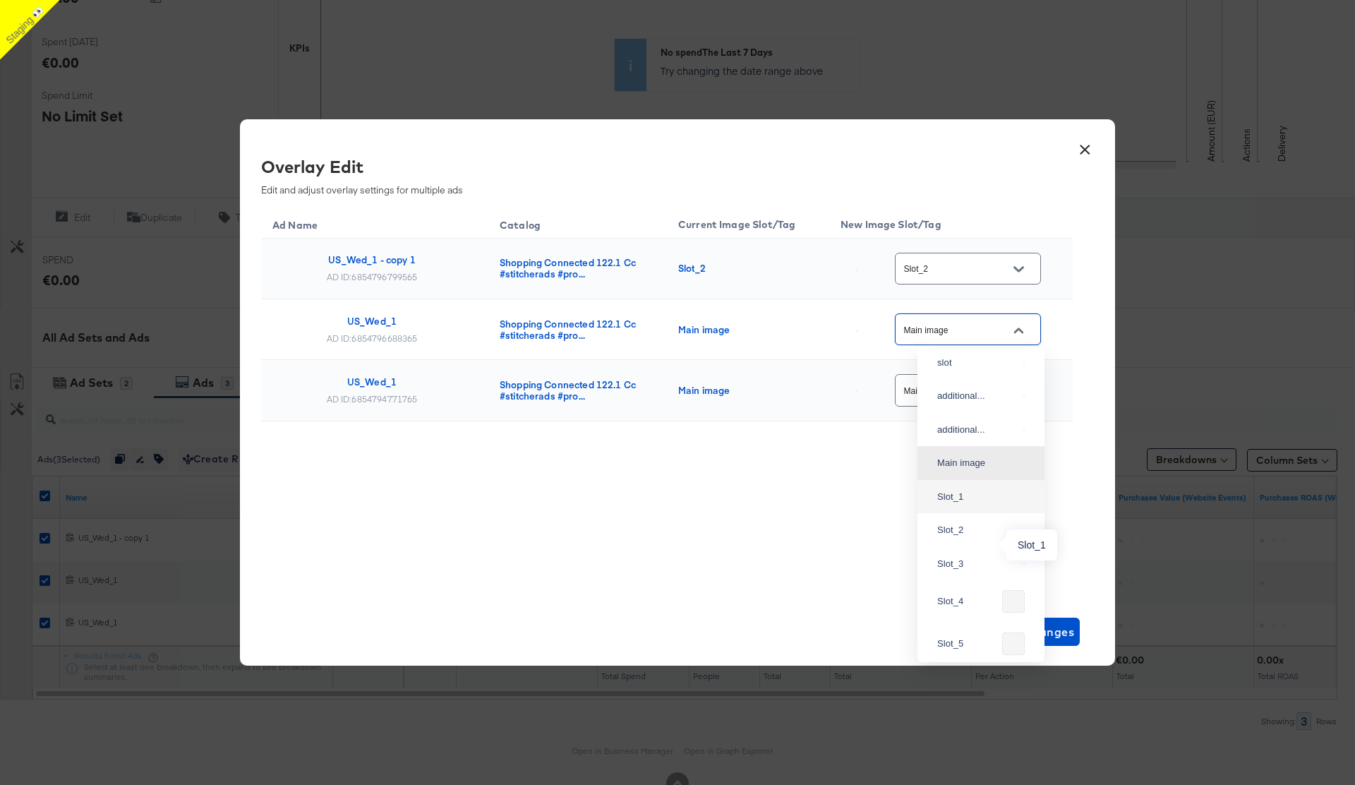
click at [977, 504] on div "Slot_1" at bounding box center [977, 497] width 80 height 14
type input "Slot_1"
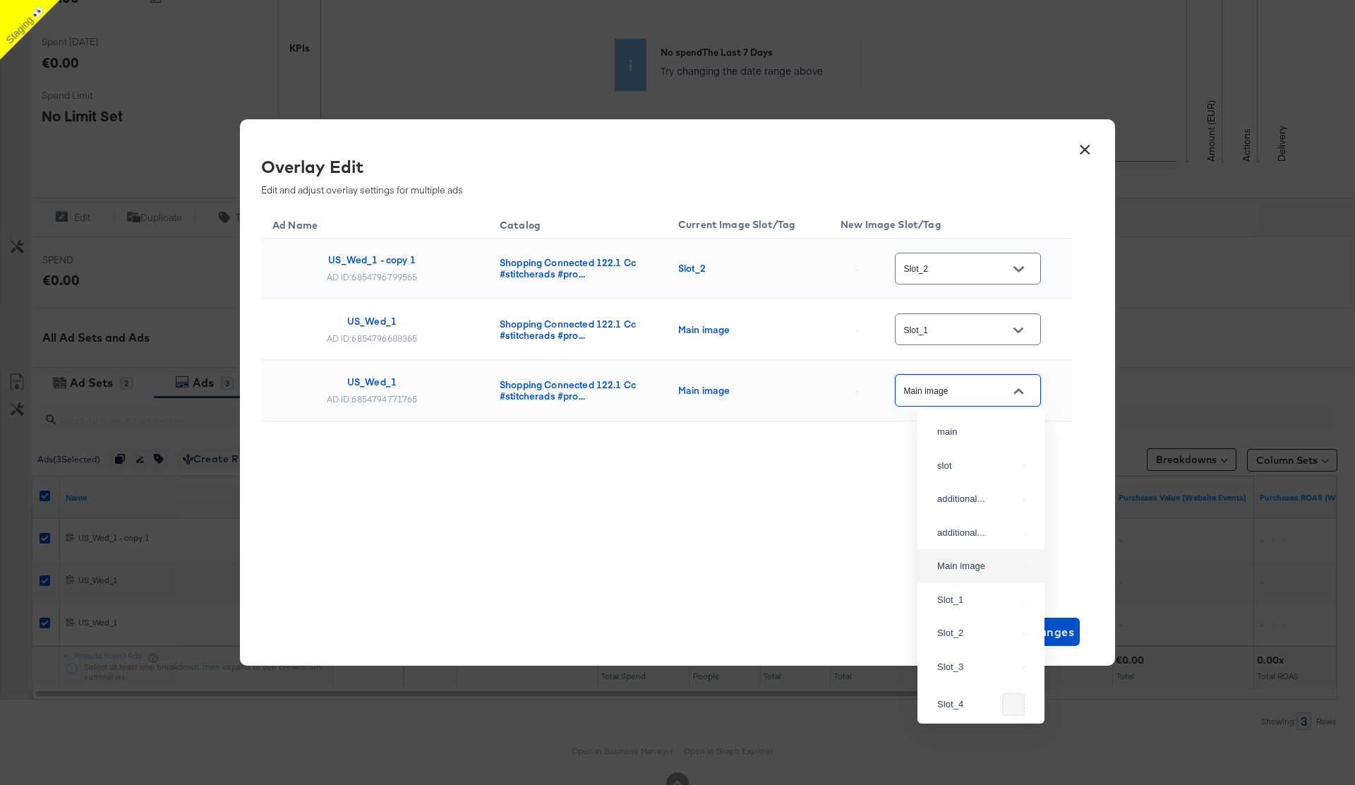
click at [993, 392] on input "Main image" at bounding box center [957, 391] width 112 height 16
click at [990, 615] on div "Slot_3" at bounding box center [977, 608] width 80 height 14
type input "Slot_3"
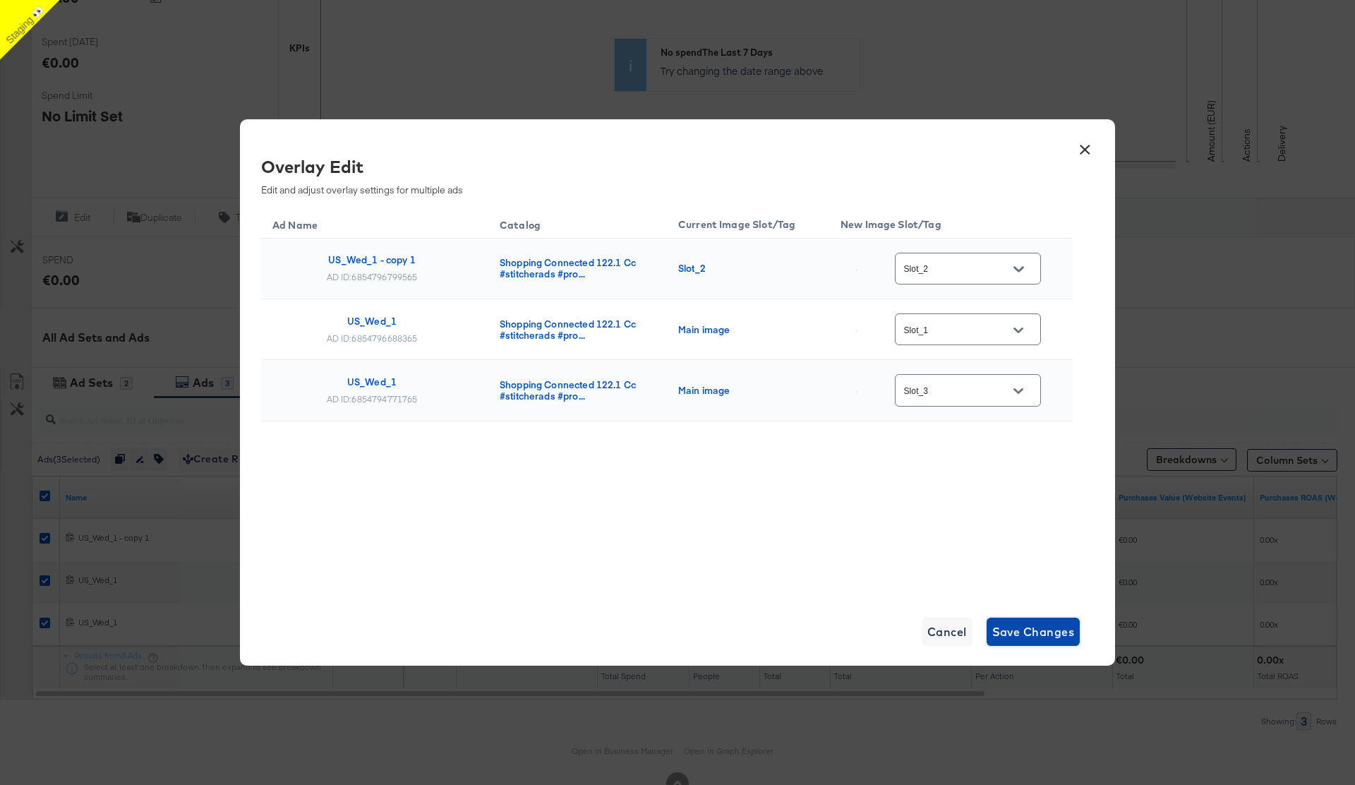
click at [1022, 633] on span "Save Changes" at bounding box center [1033, 632] width 83 height 20
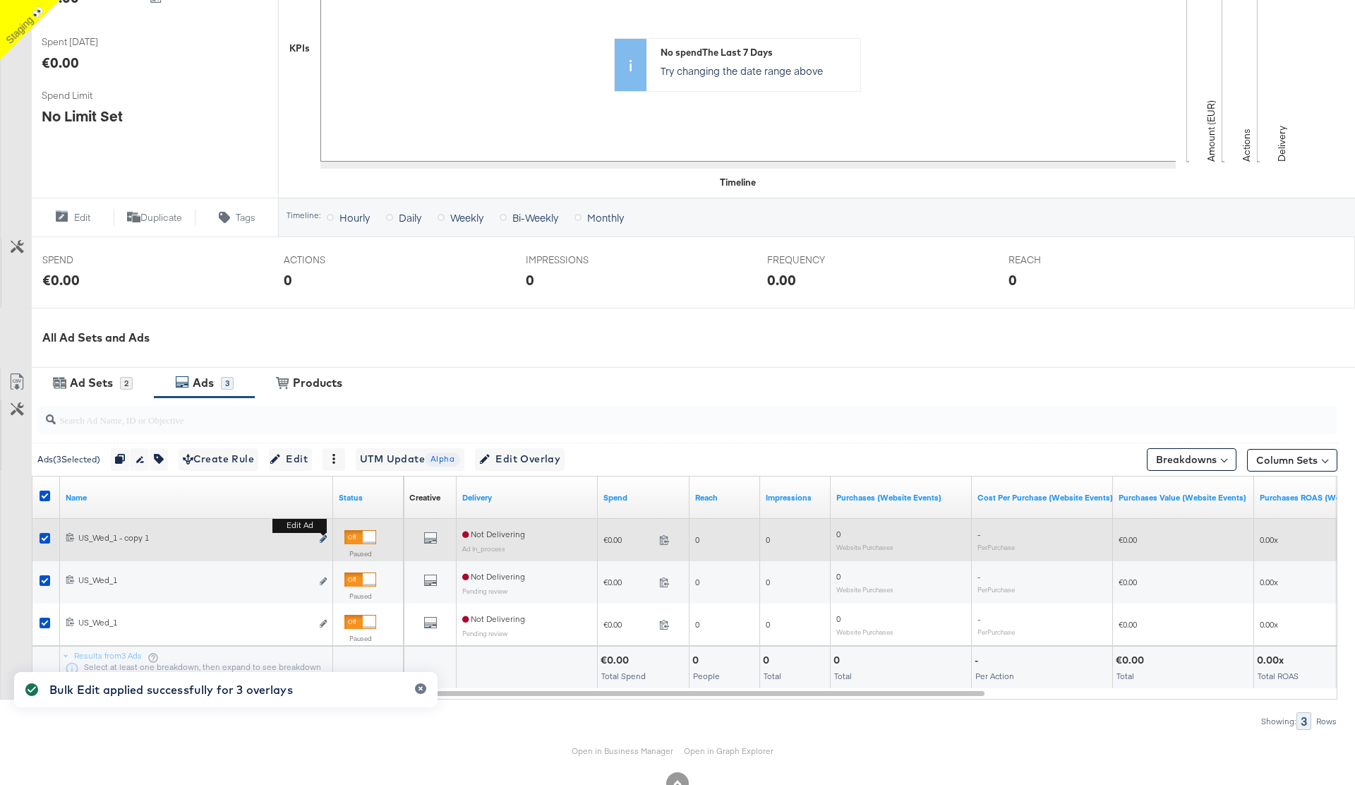
click at [323, 539] on icon "link" at bounding box center [323, 539] width 7 height 8
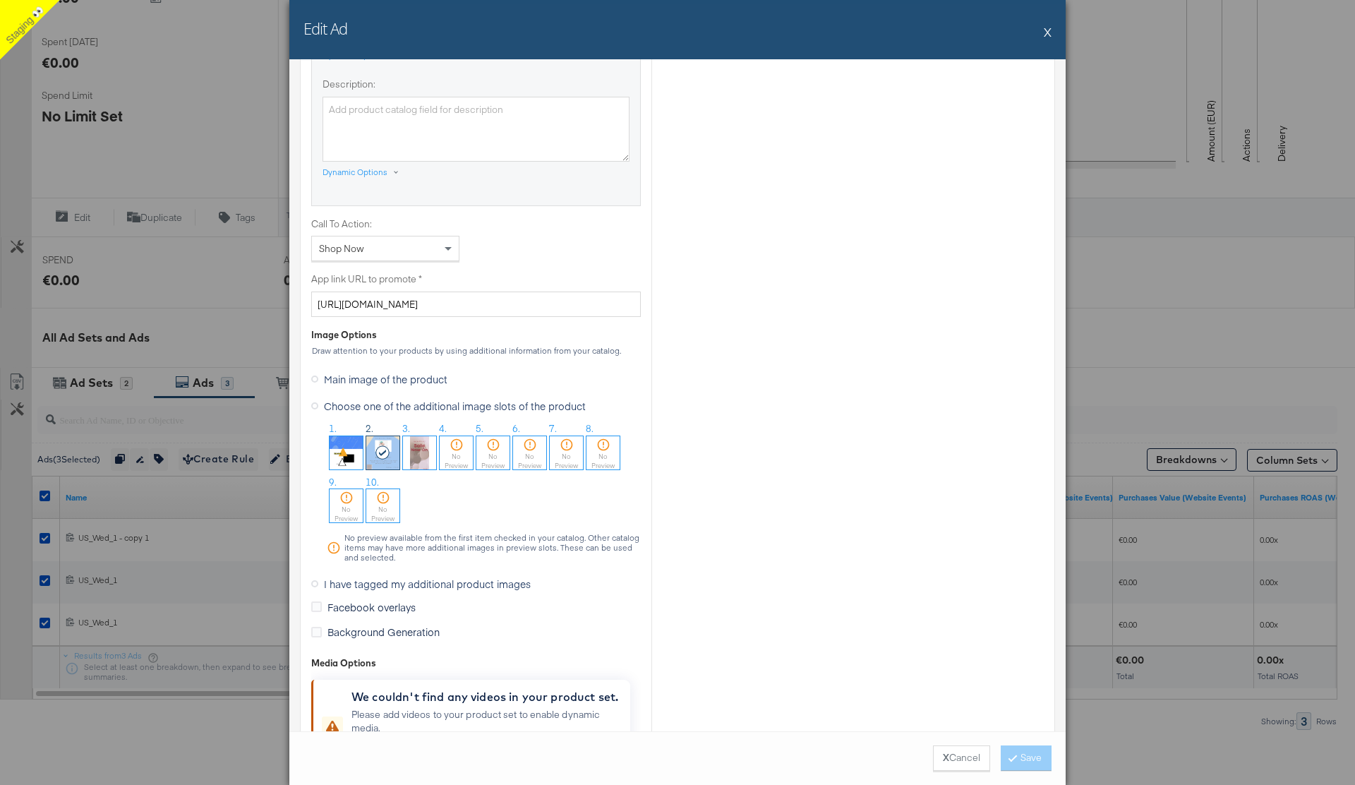
scroll to position [966, 0]
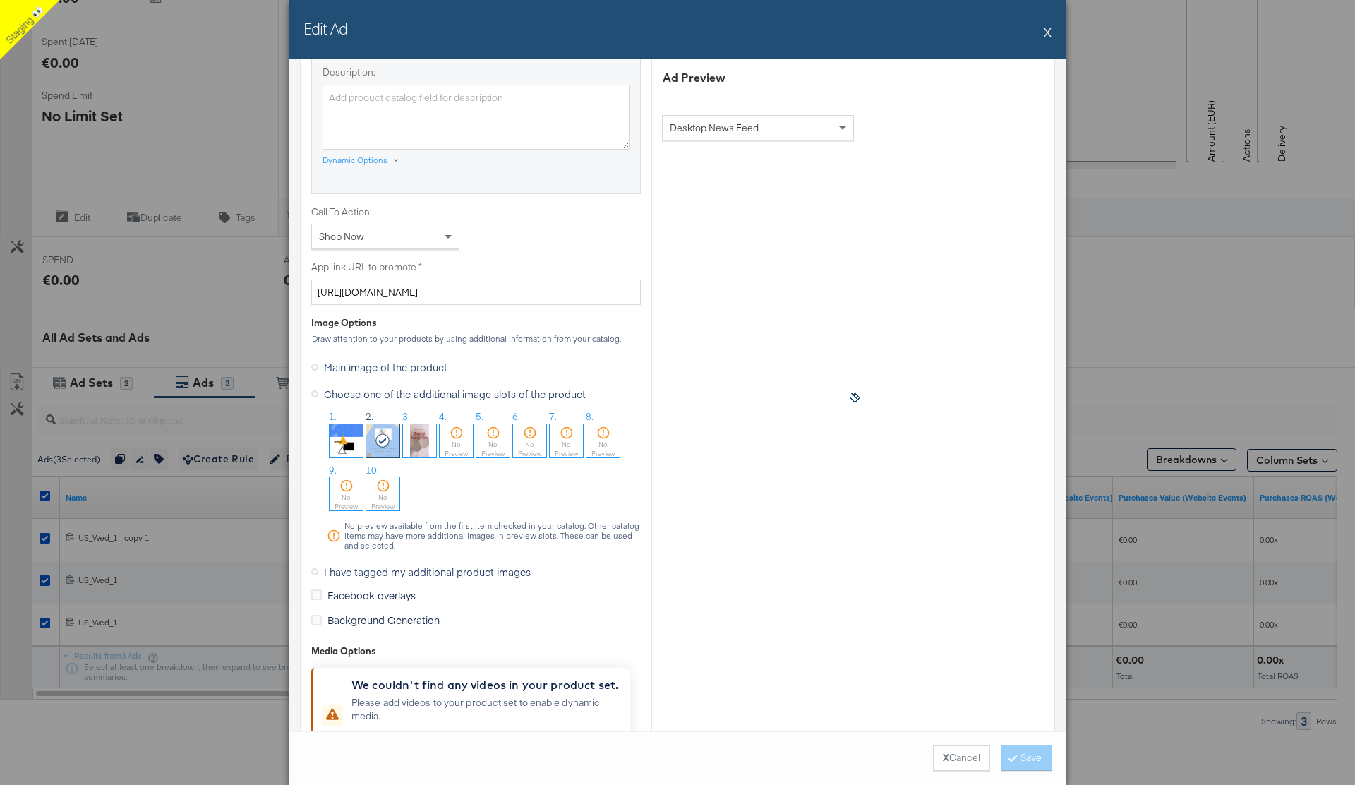
click at [1049, 32] on button "X" at bounding box center [1048, 32] width 8 height 28
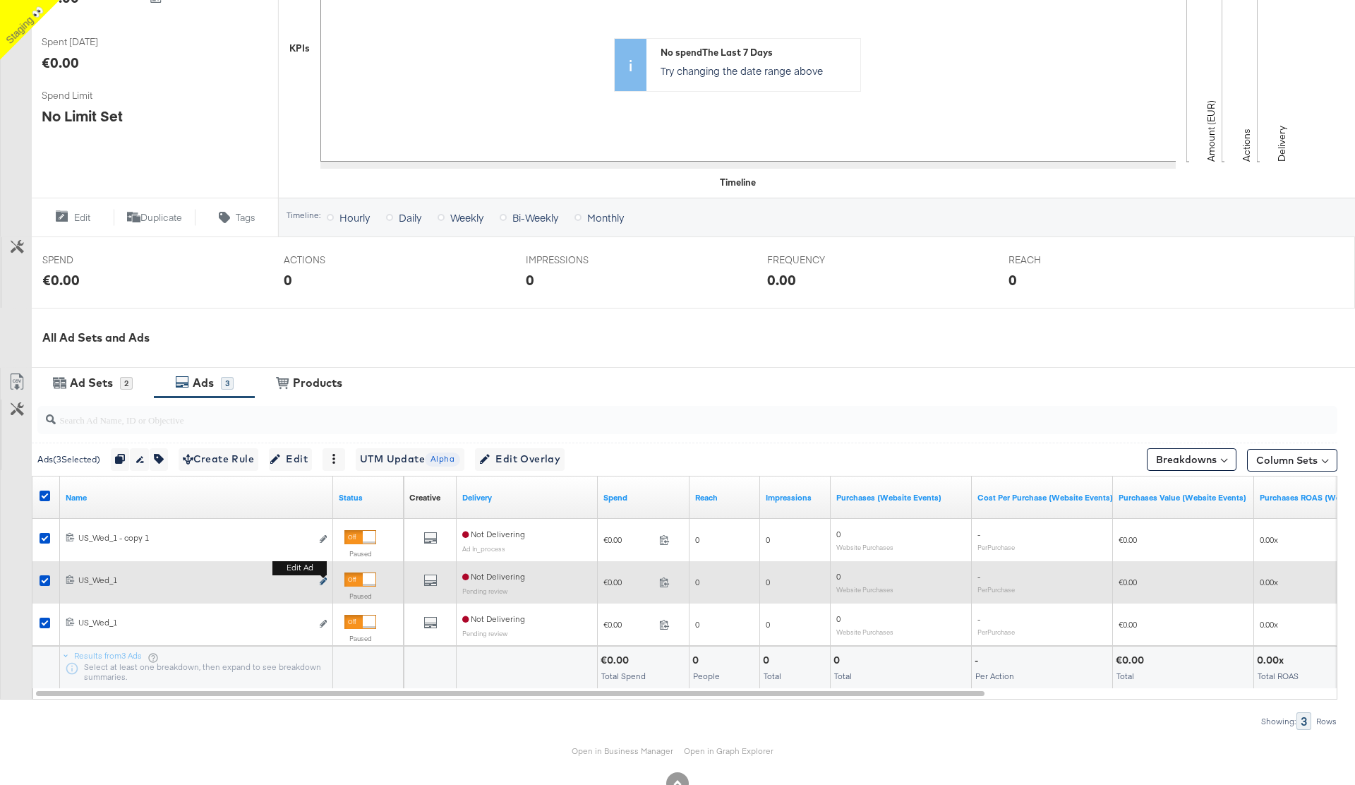
click at [325, 581] on icon "link" at bounding box center [323, 581] width 7 height 8
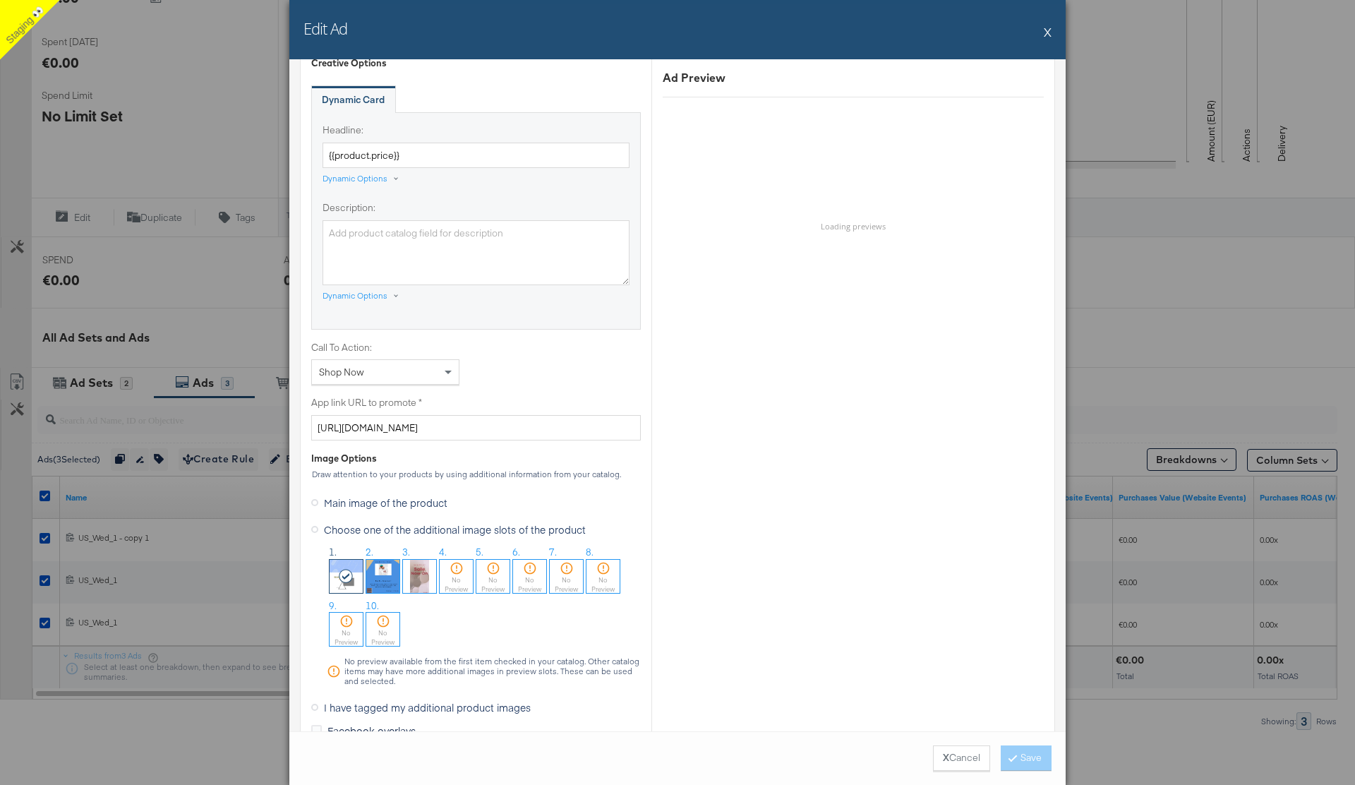
scroll to position [862, 0]
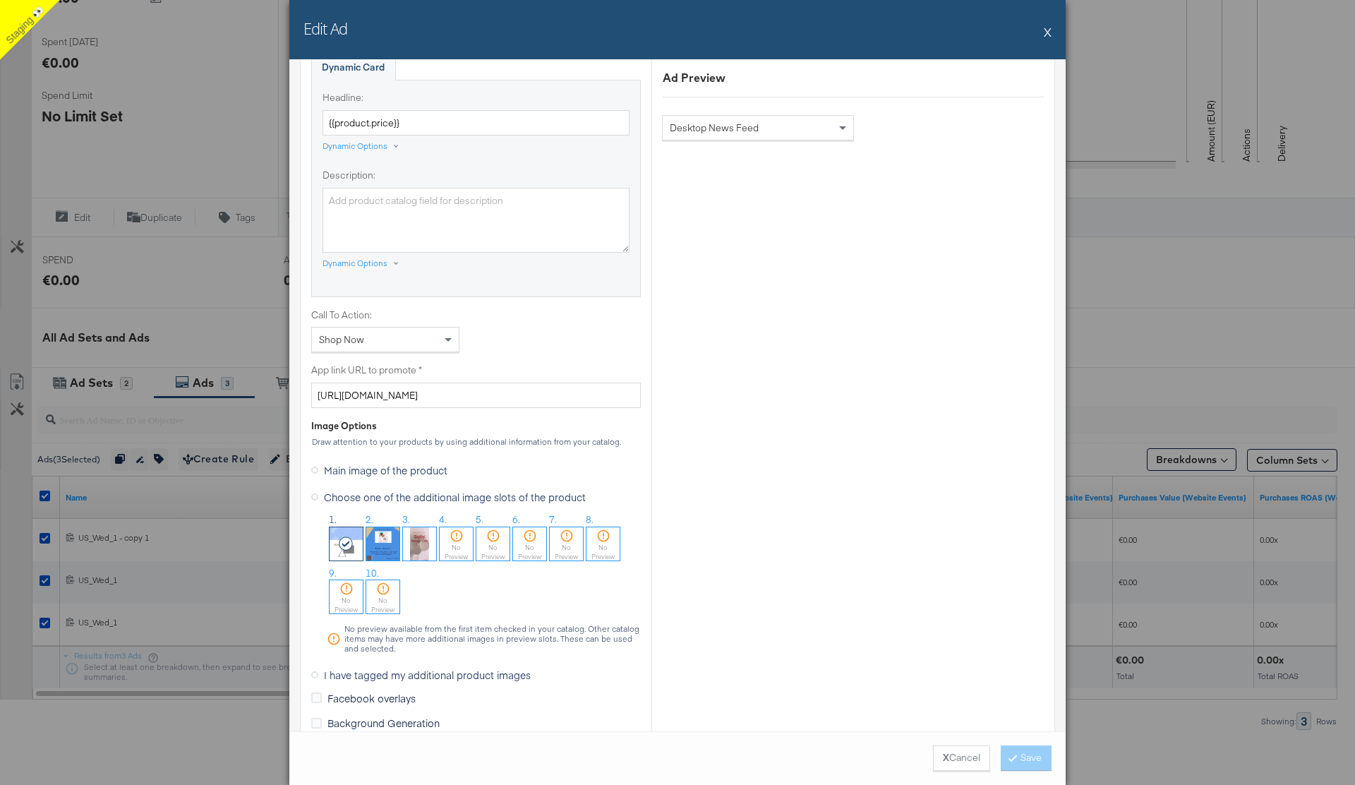
click at [1047, 33] on button "X" at bounding box center [1048, 32] width 8 height 28
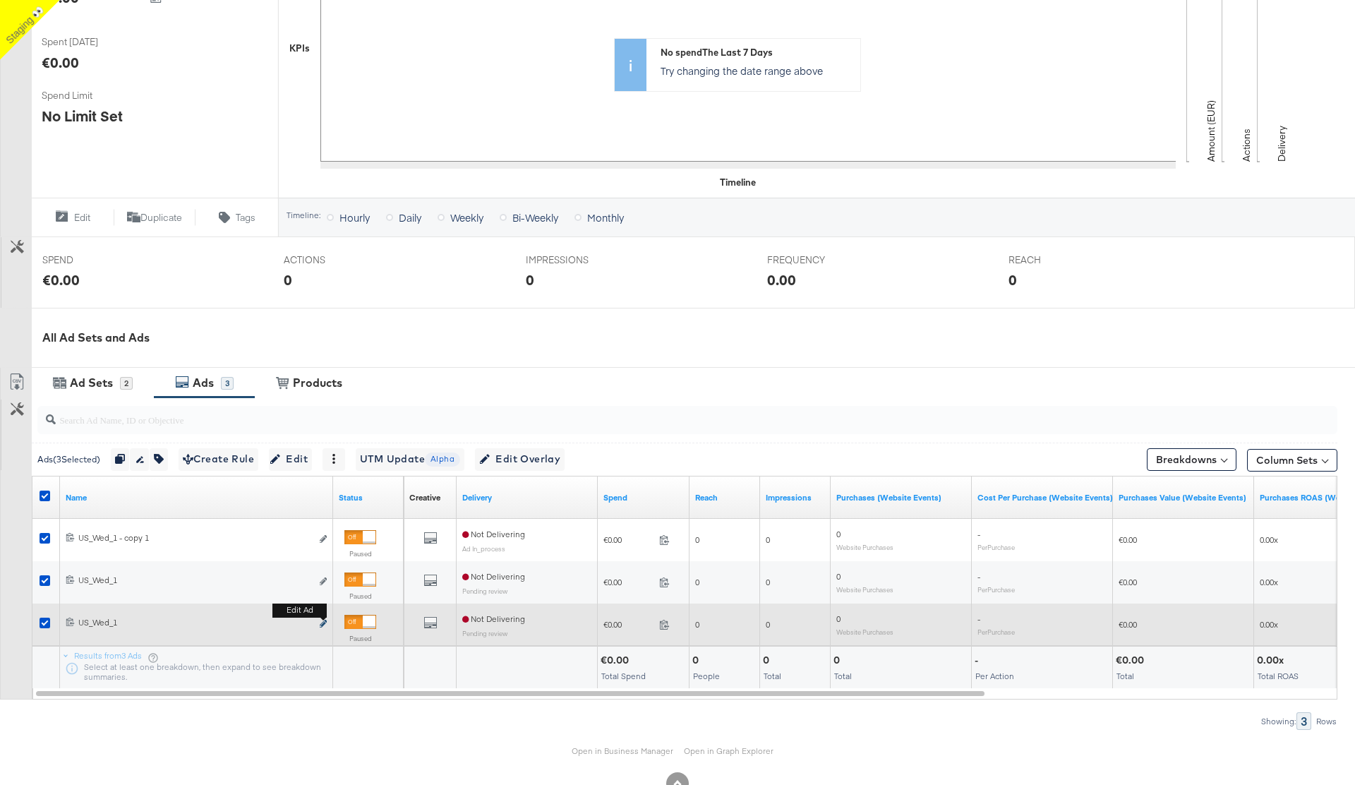
click at [320, 623] on icon "link" at bounding box center [323, 624] width 7 height 8
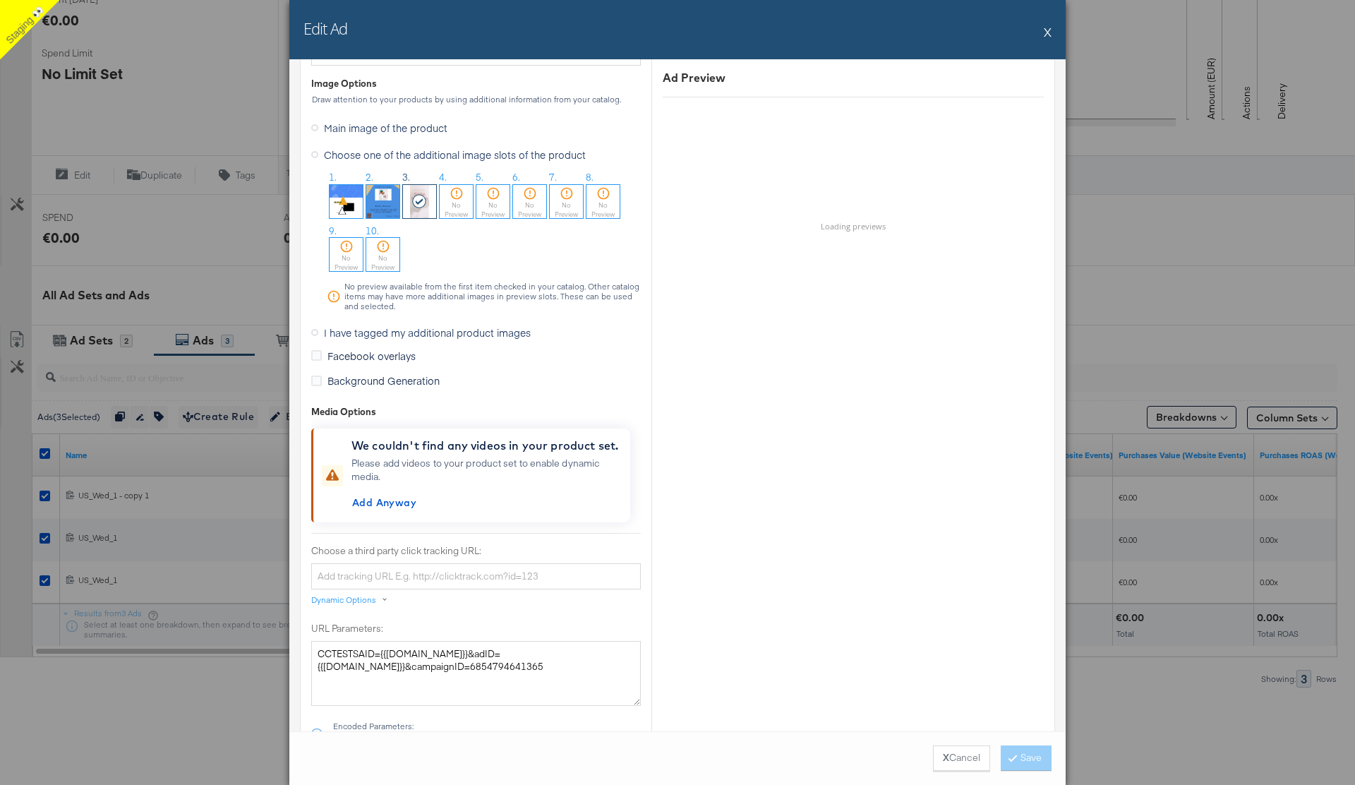
scroll to position [1203, 0]
click at [1050, 35] on button "X" at bounding box center [1048, 32] width 8 height 28
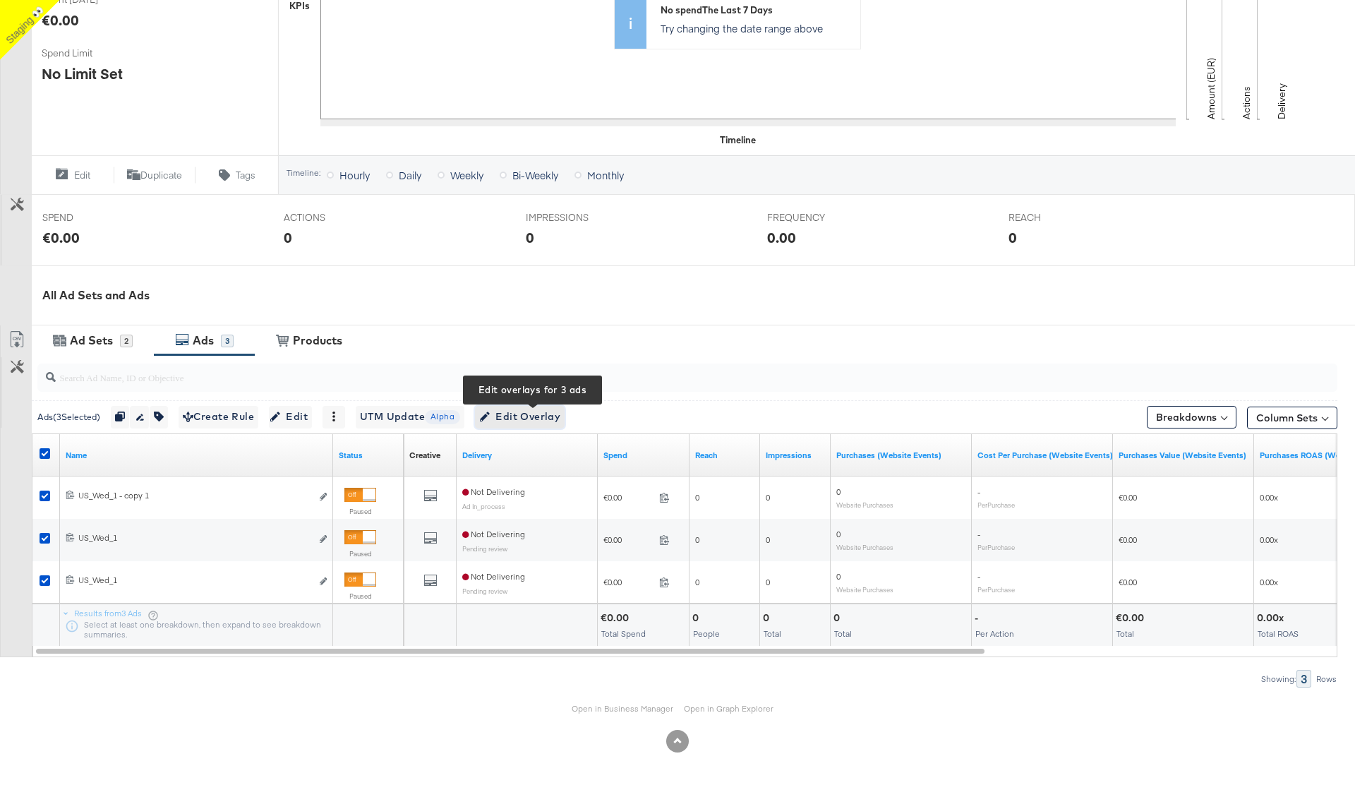
click at [536, 419] on span "Edit Overlay Edit overlays for 3 ads" at bounding box center [519, 417] width 81 height 18
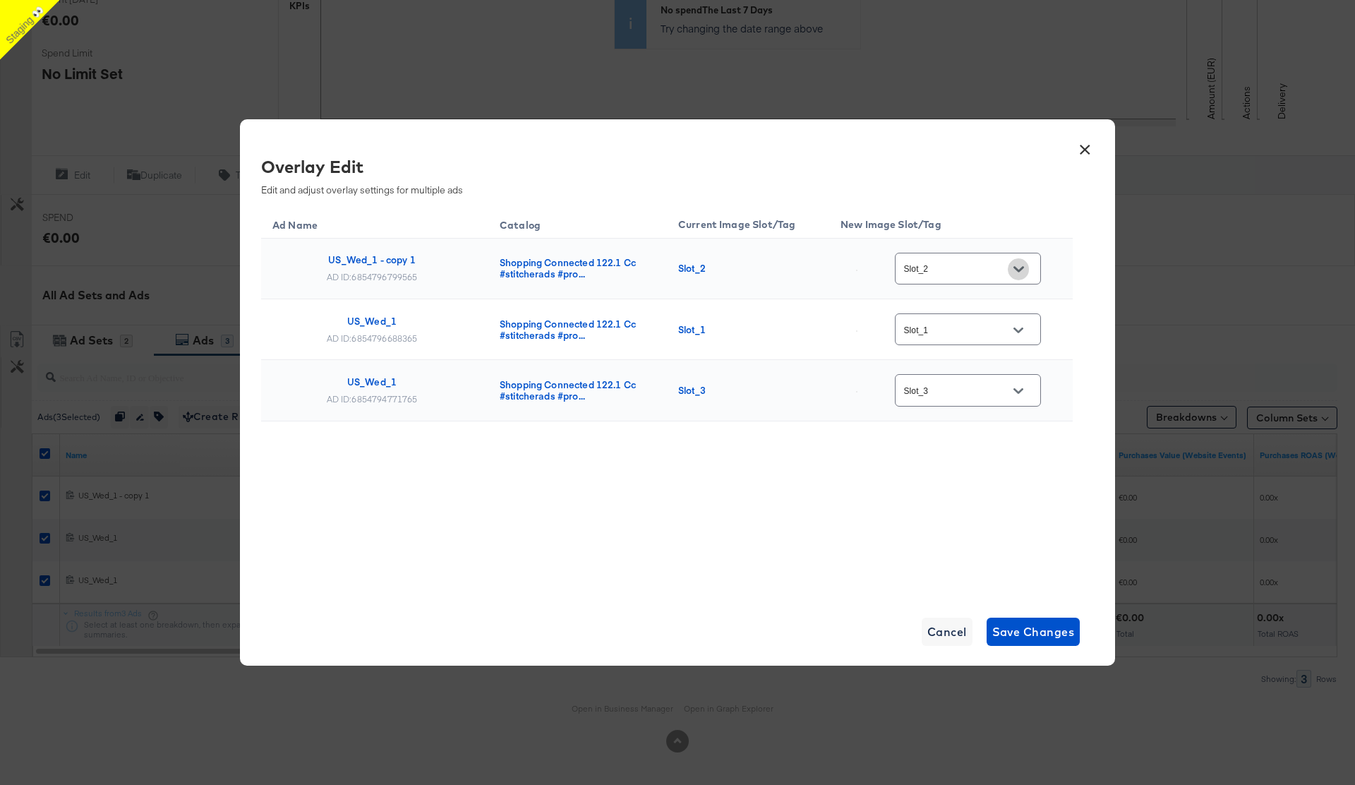
click at [1023, 266] on icon "Open" at bounding box center [1019, 269] width 10 height 10
click at [981, 451] on div "Main image" at bounding box center [977, 444] width 80 height 14
type input "Main image"
click at [1004, 332] on input "Slot_1" at bounding box center [957, 330] width 112 height 16
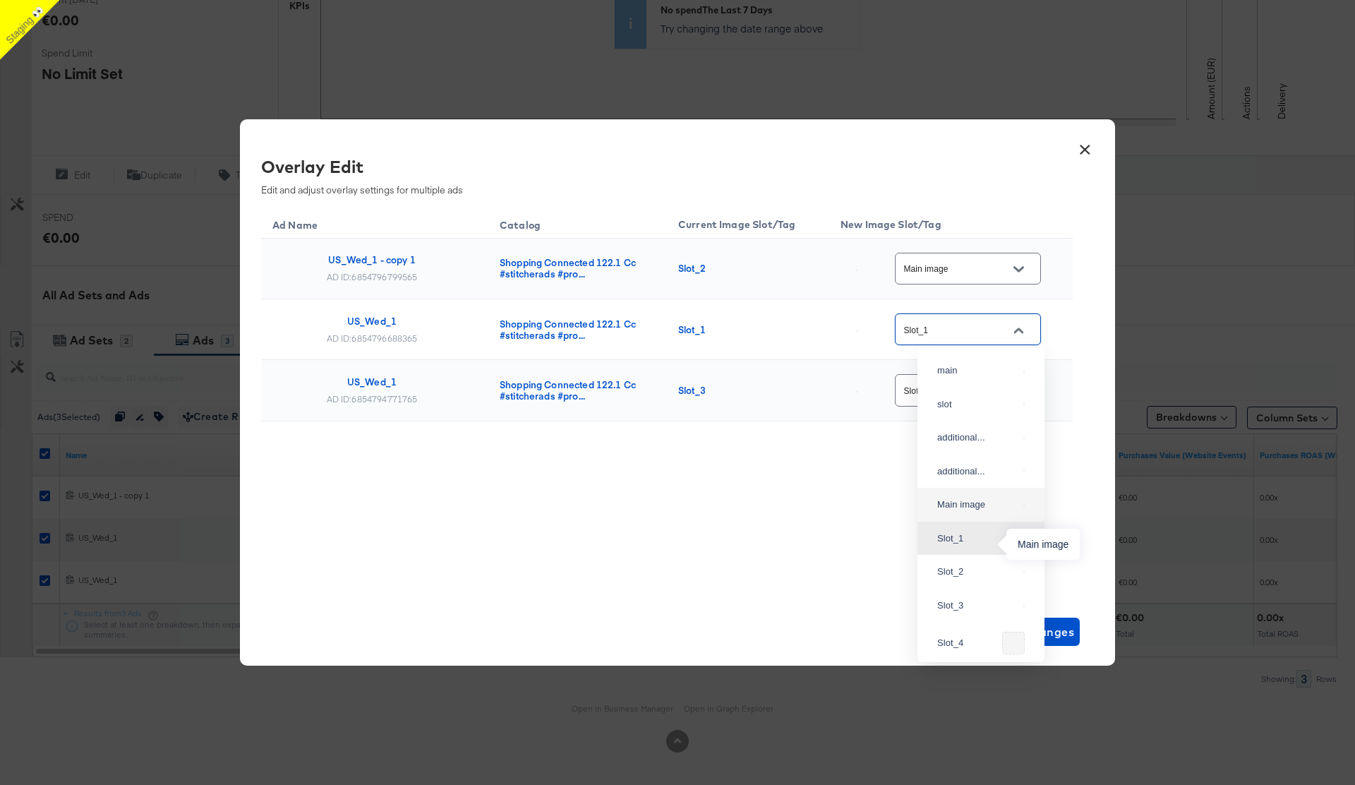
click at [968, 512] on div "Main image" at bounding box center [977, 505] width 80 height 14
type input "Main image"
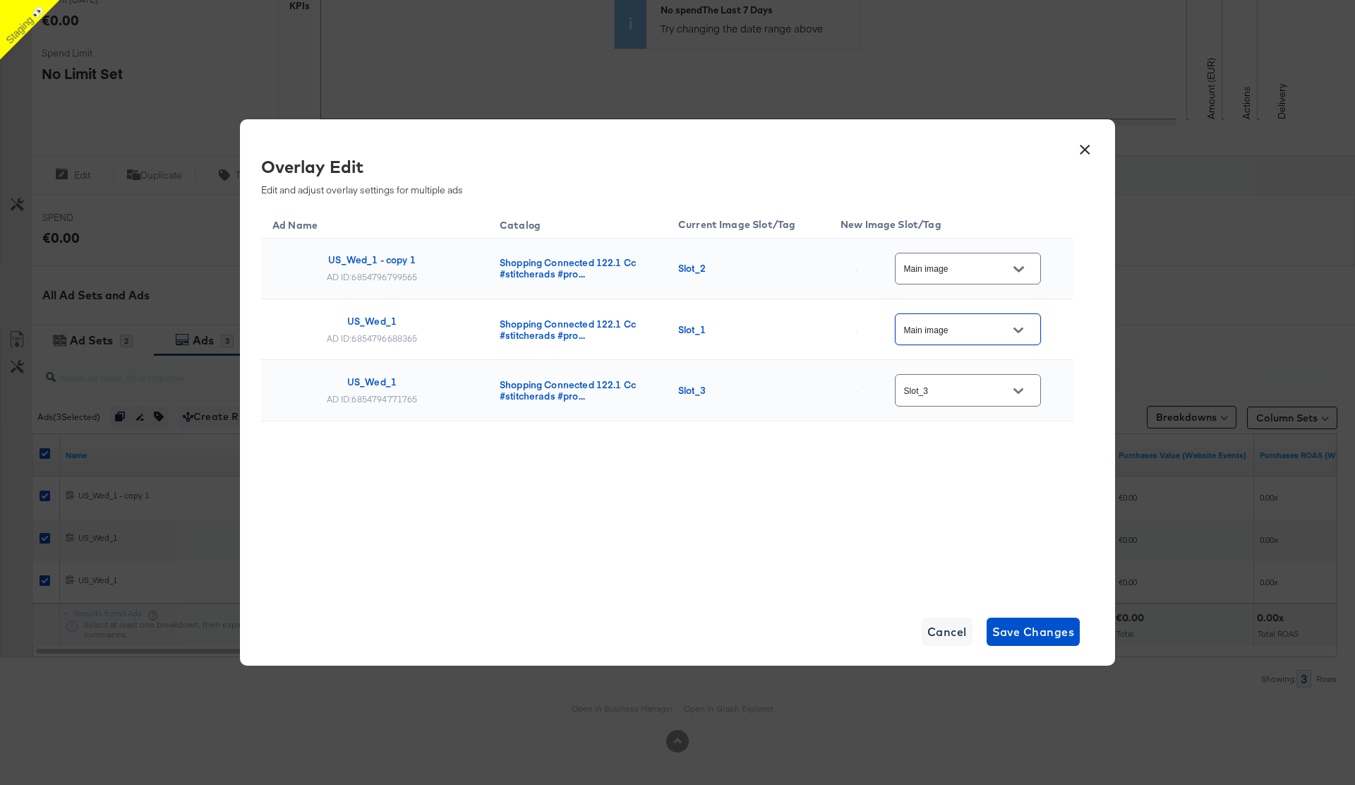
click at [977, 390] on input "Slot_3" at bounding box center [957, 391] width 112 height 16
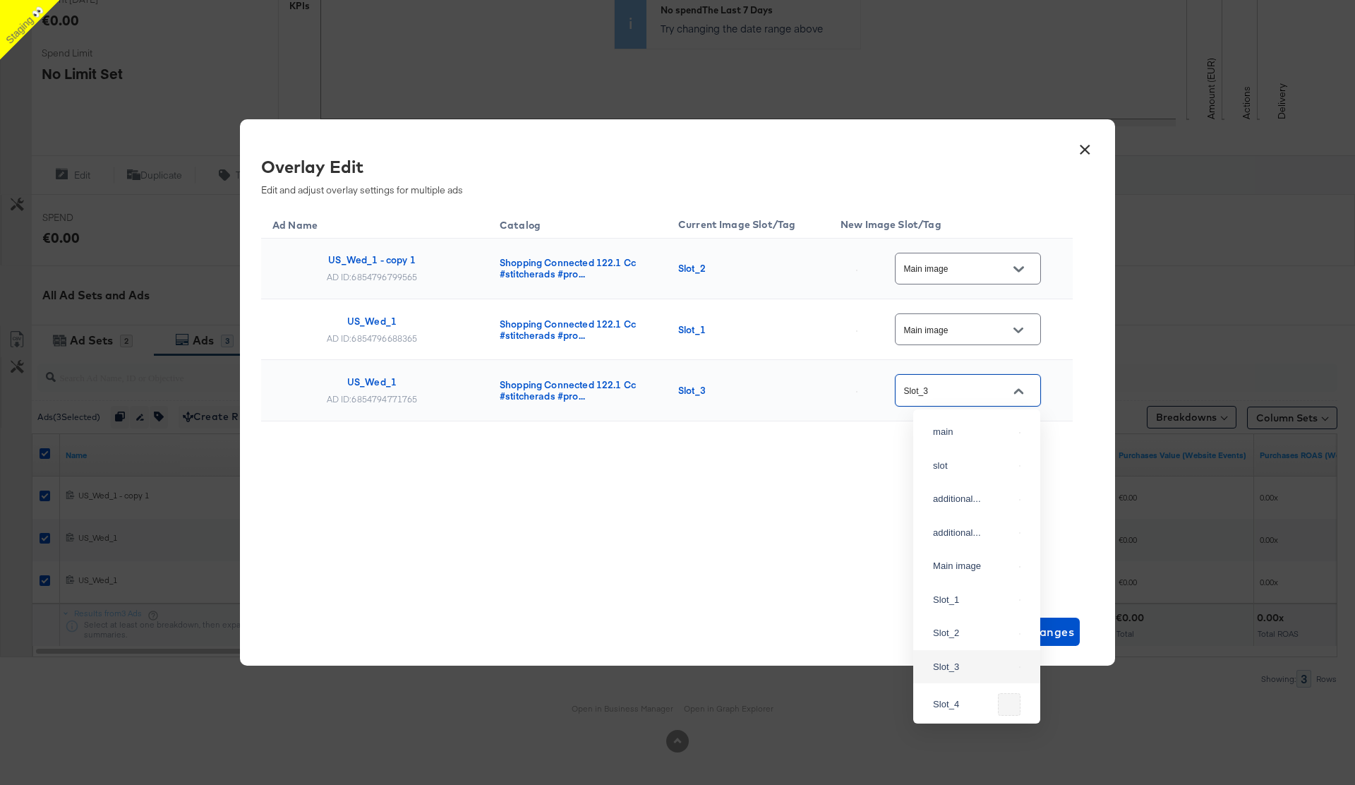
scroll to position [33, 0]
click at [973, 540] on div "Main image" at bounding box center [973, 533] width 80 height 14
type input "Main image"
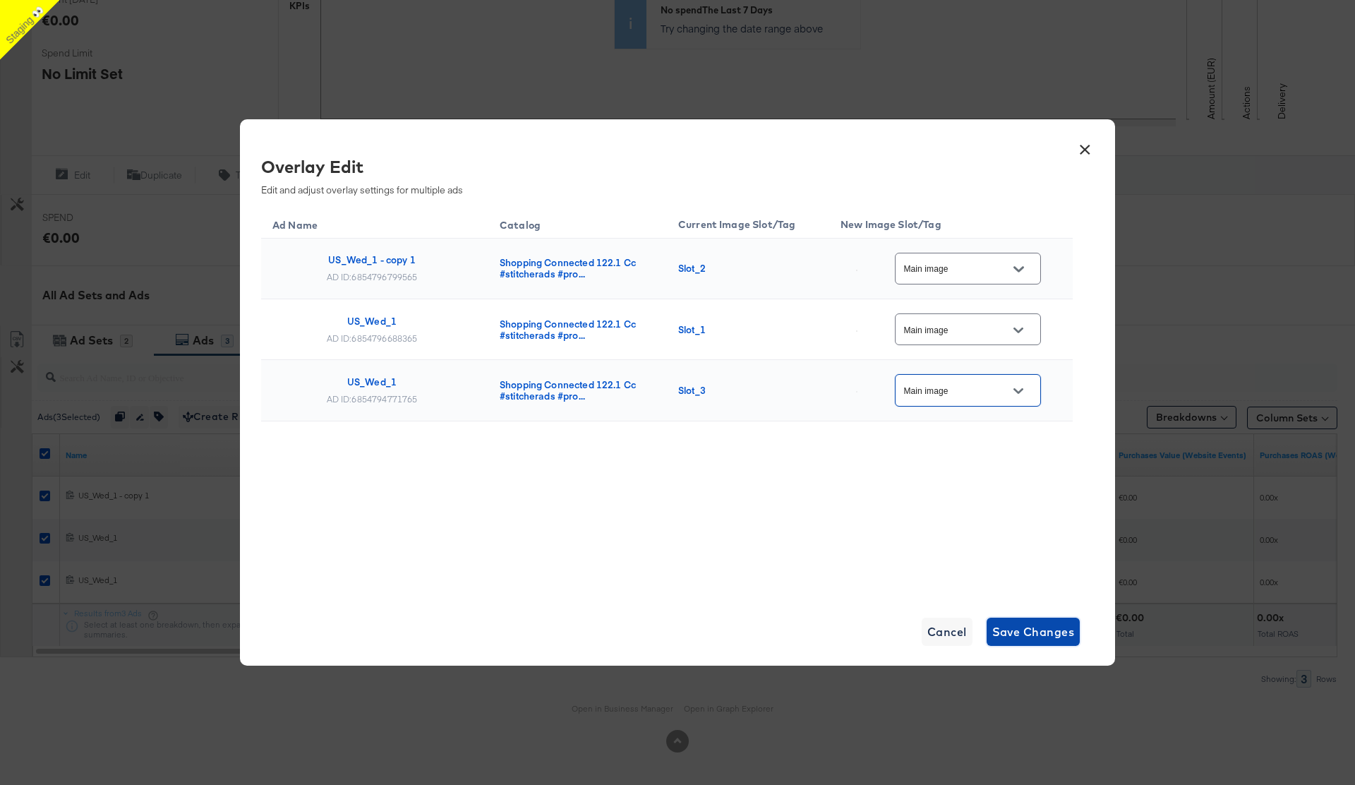
click at [1030, 634] on span "Save Changes" at bounding box center [1033, 632] width 83 height 20
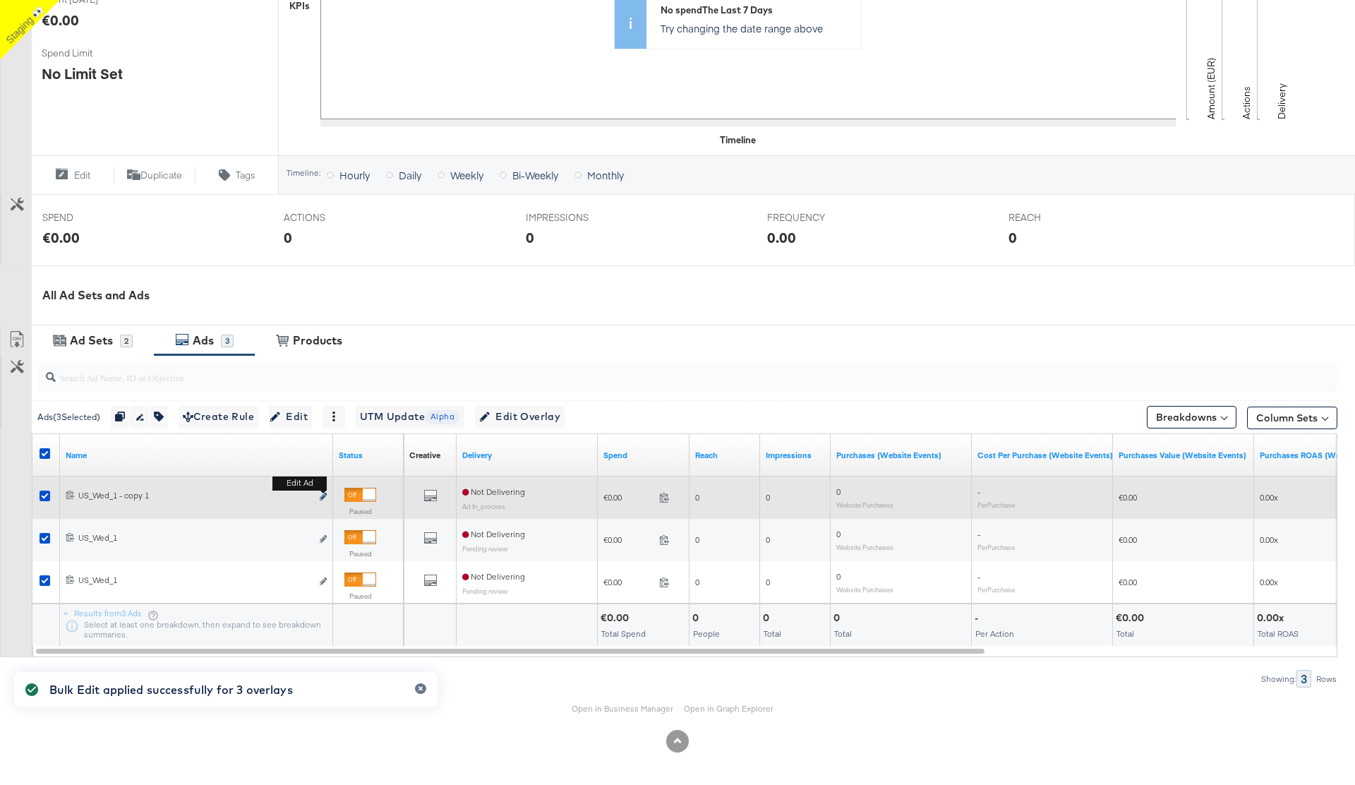
click at [320, 495] on icon "link" at bounding box center [323, 497] width 7 height 8
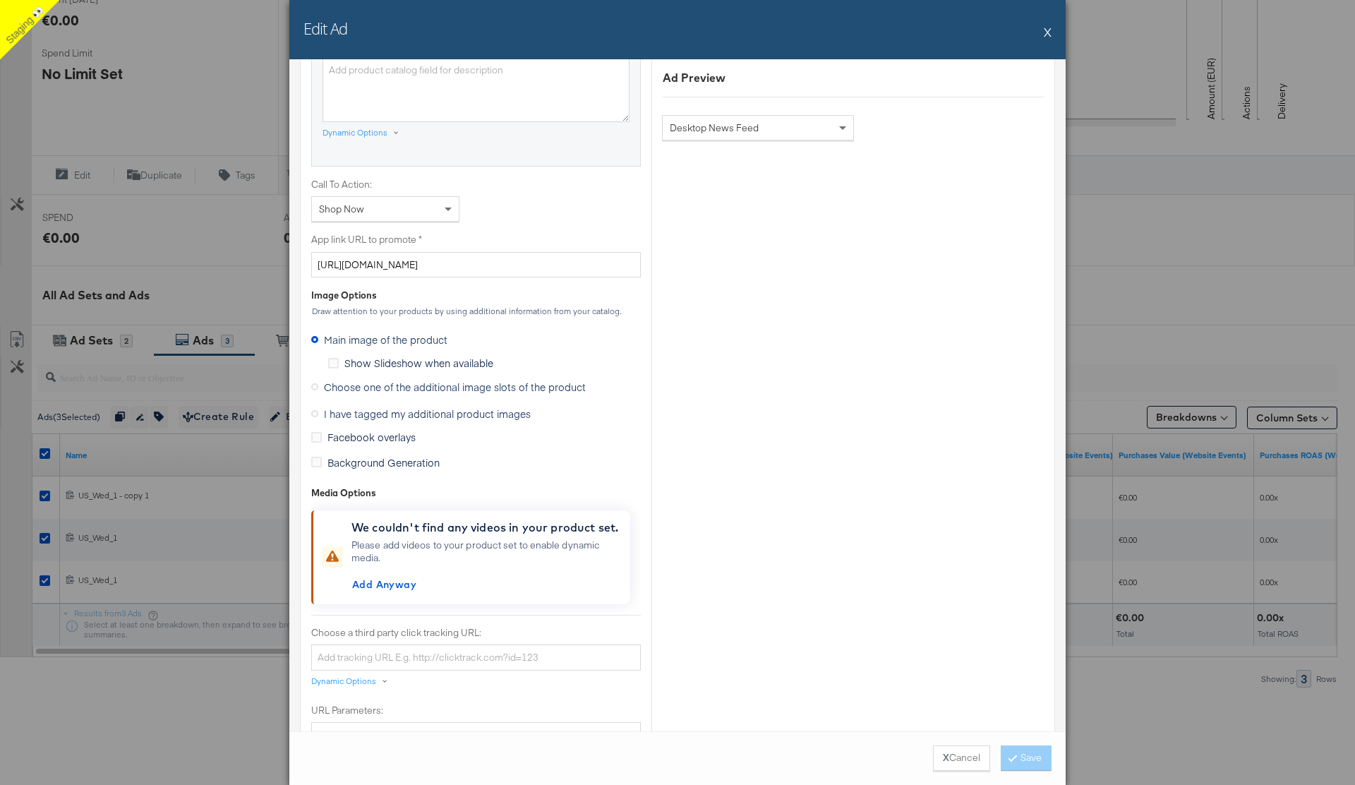
scroll to position [997, 0]
click at [1049, 33] on button "X" at bounding box center [1048, 32] width 8 height 28
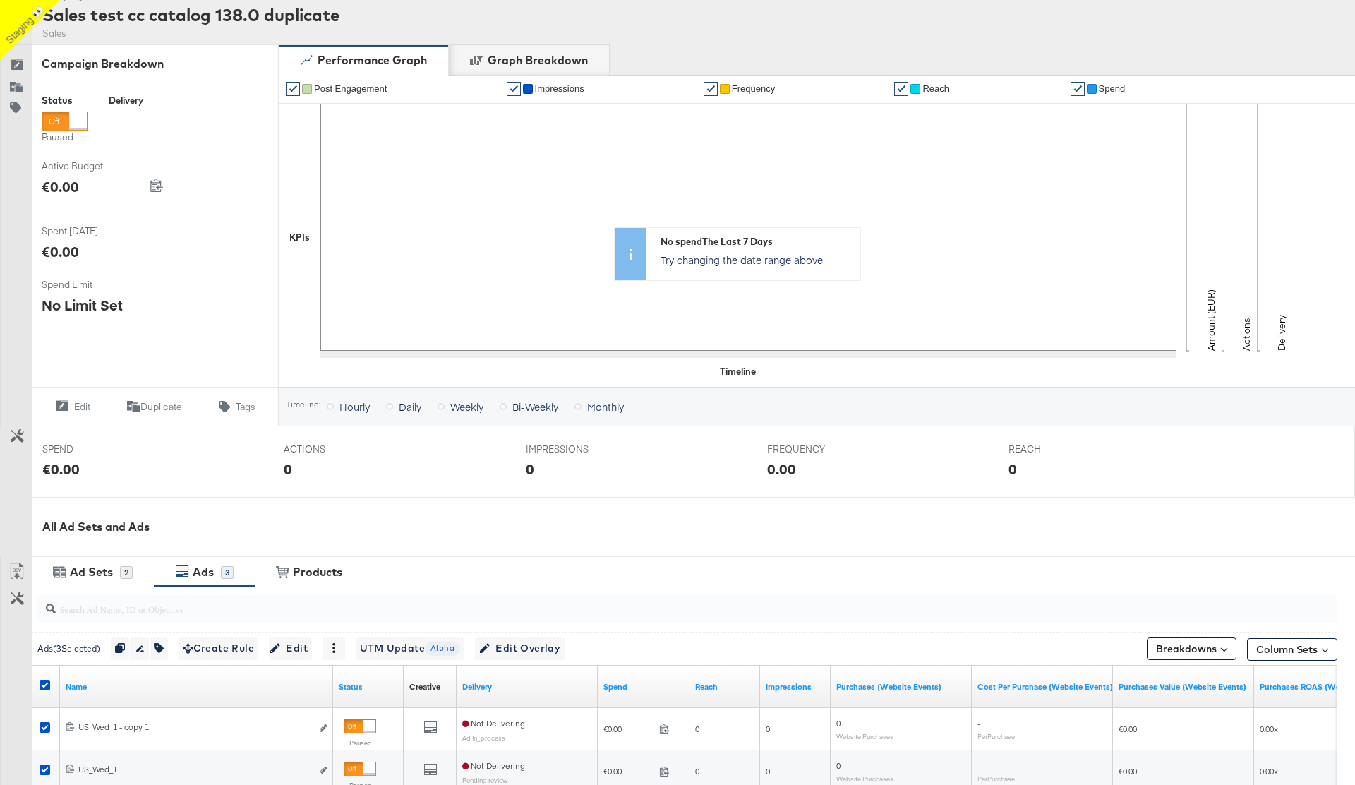
scroll to position [0, 0]
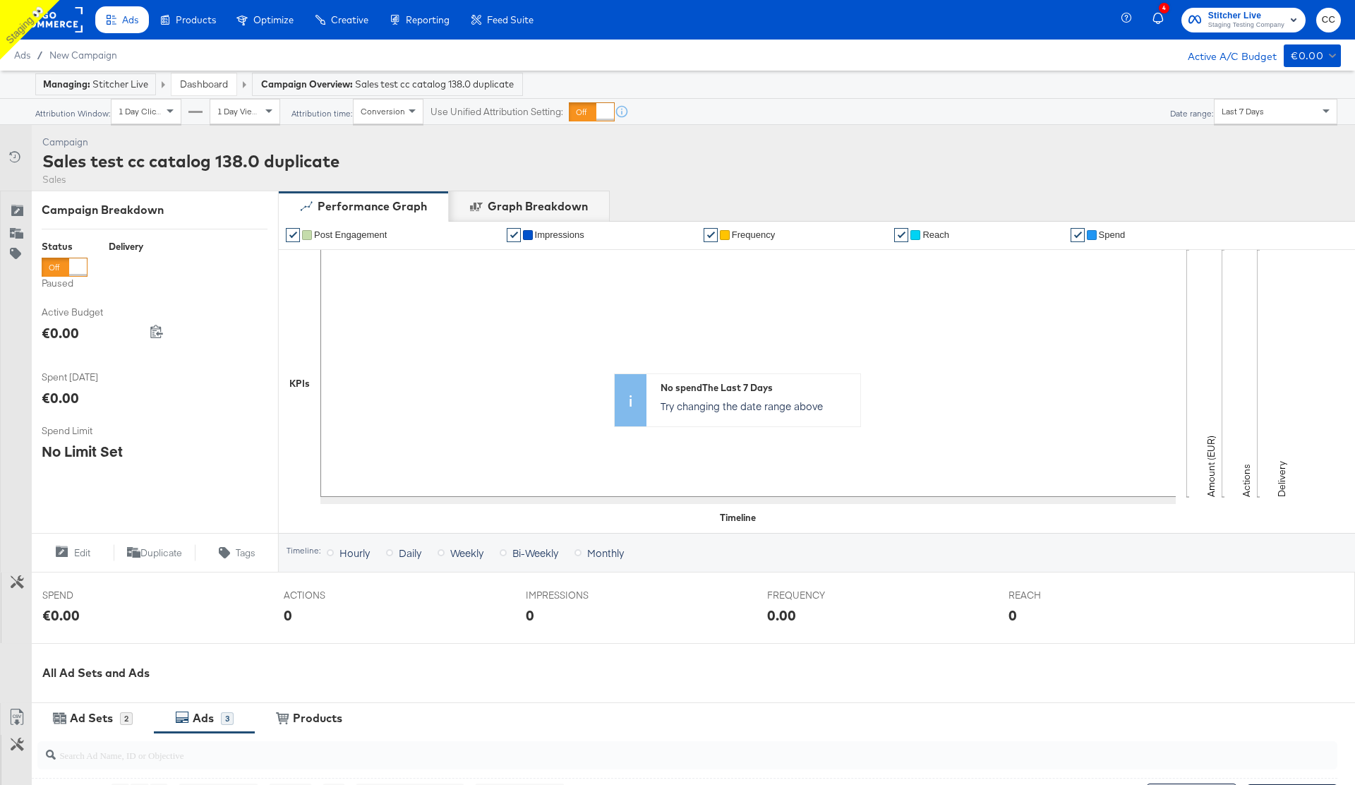
click at [134, 24] on span "Ads" at bounding box center [130, 19] width 16 height 11
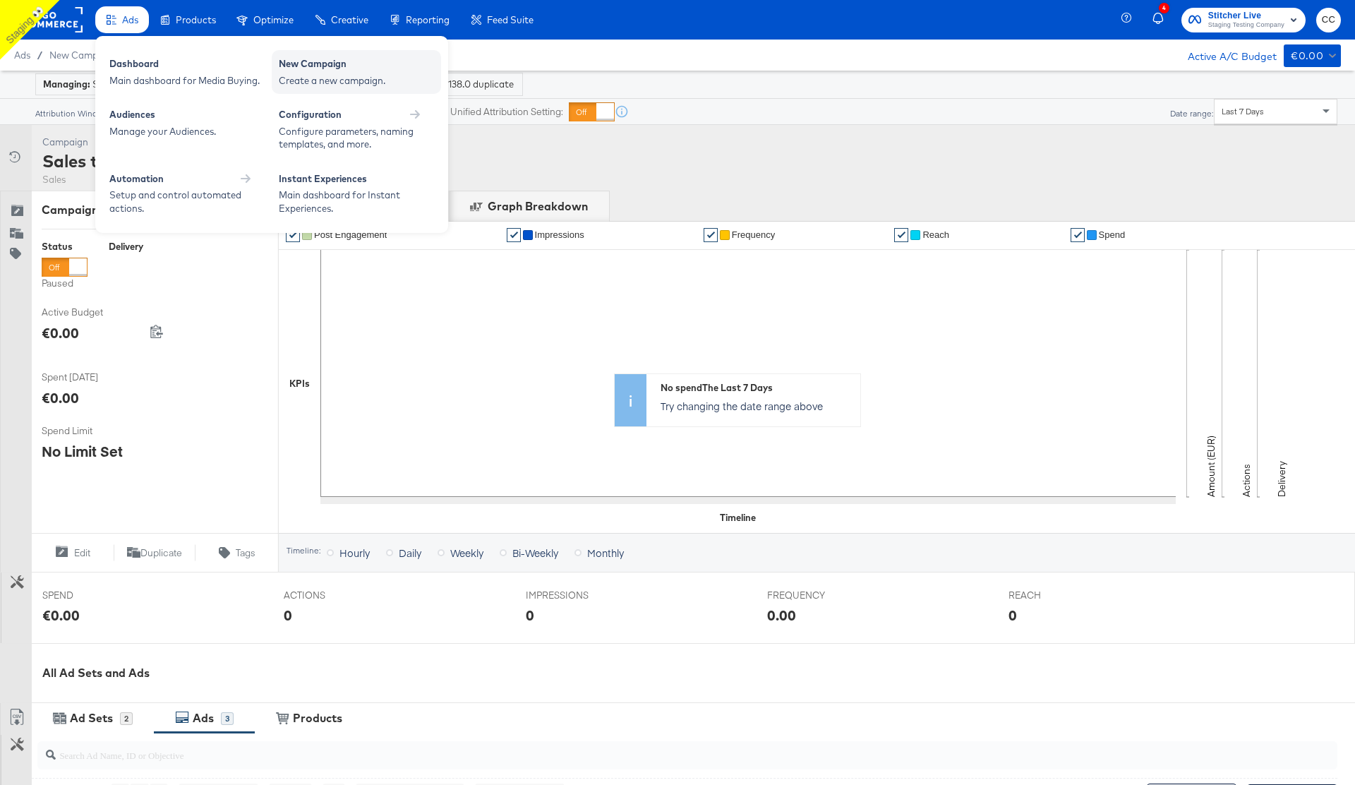
click at [339, 77] on div "Create a new campaign." at bounding box center [356, 80] width 155 height 13
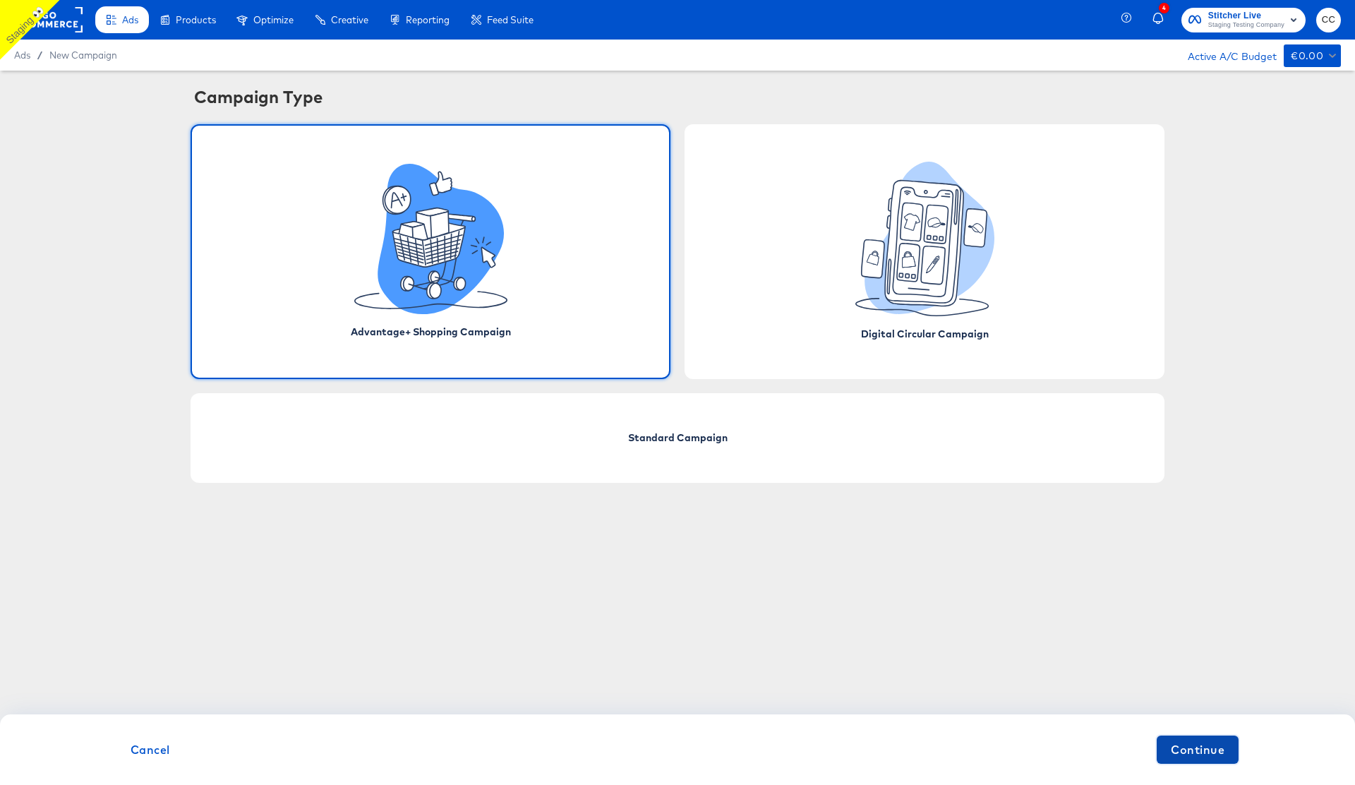
click at [1208, 745] on span "Continue" at bounding box center [1198, 750] width 54 height 20
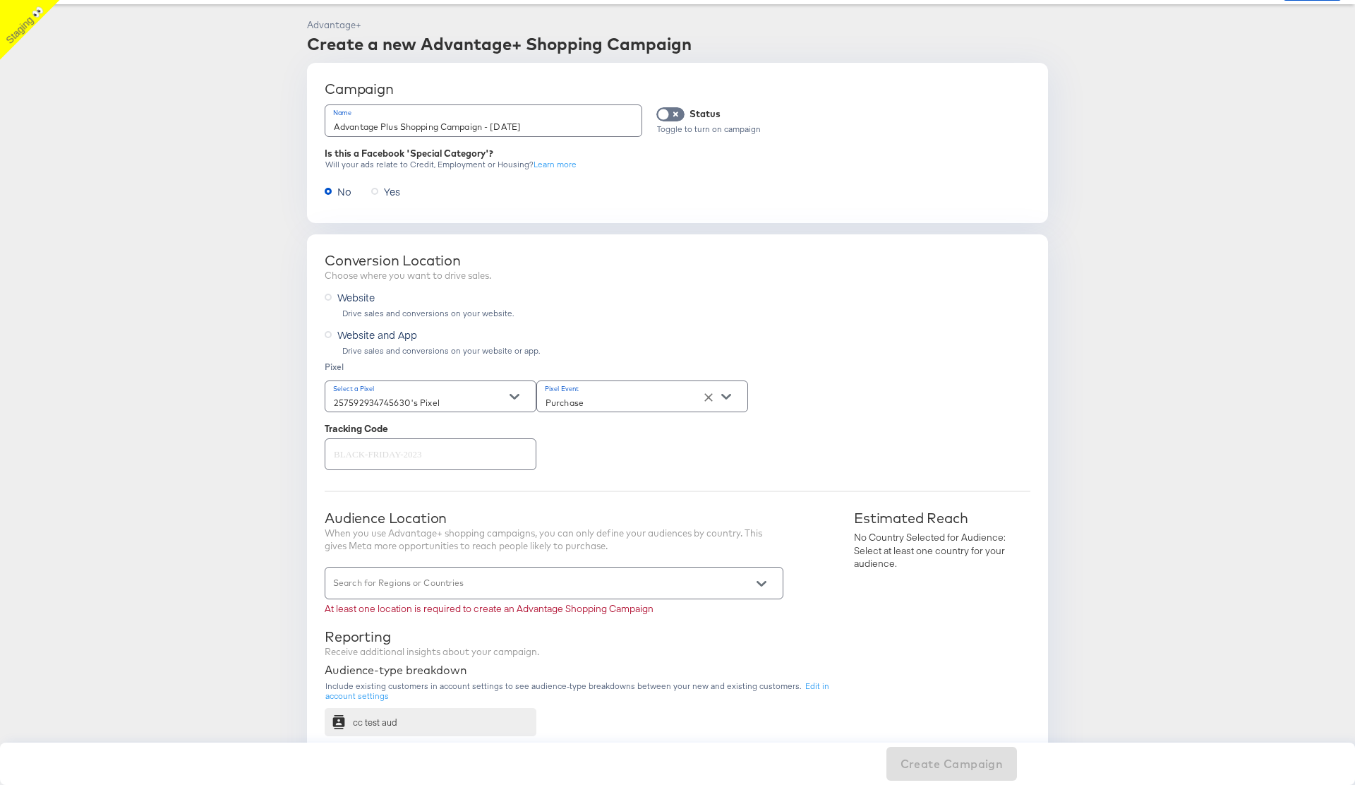
scroll to position [101, 0]
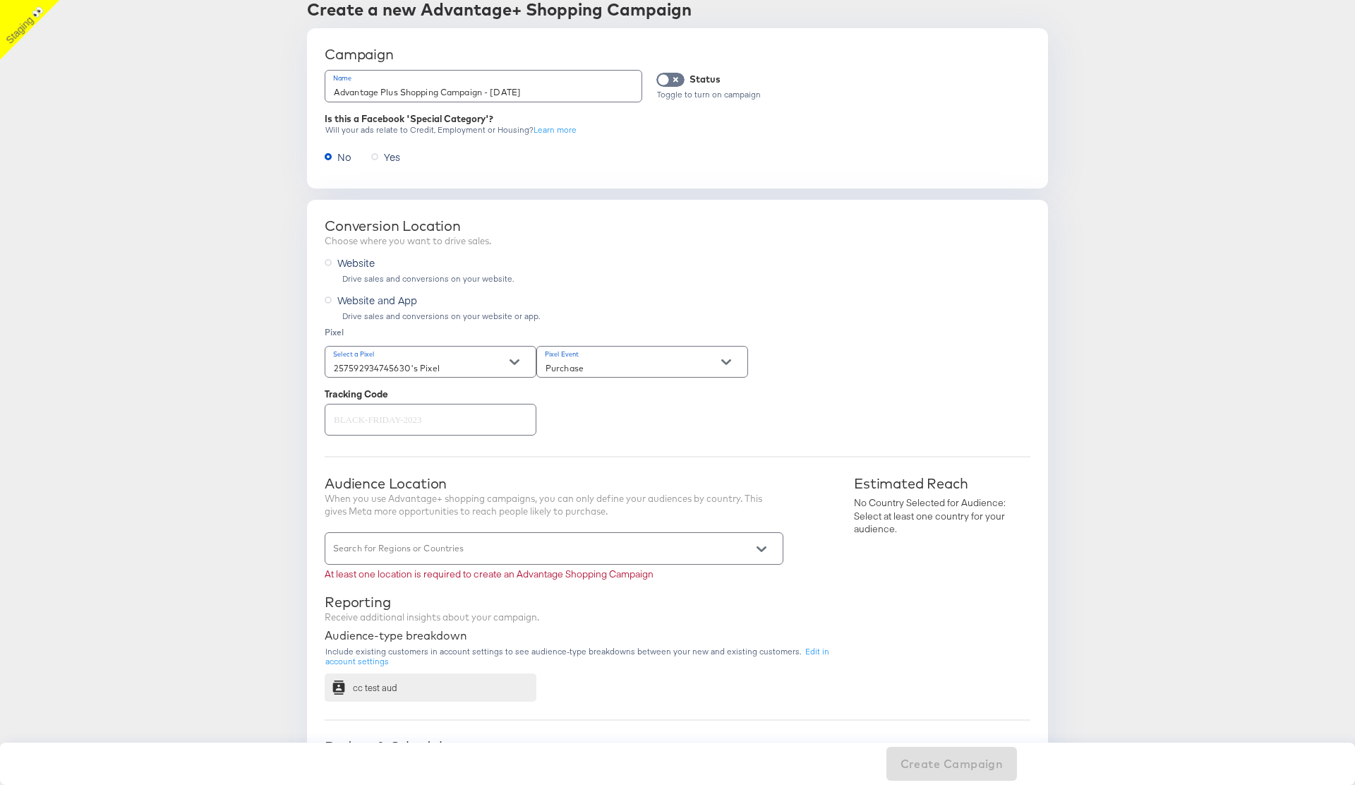
click at [469, 554] on input "Search for Regions or Countries" at bounding box center [534, 554] width 406 height 16
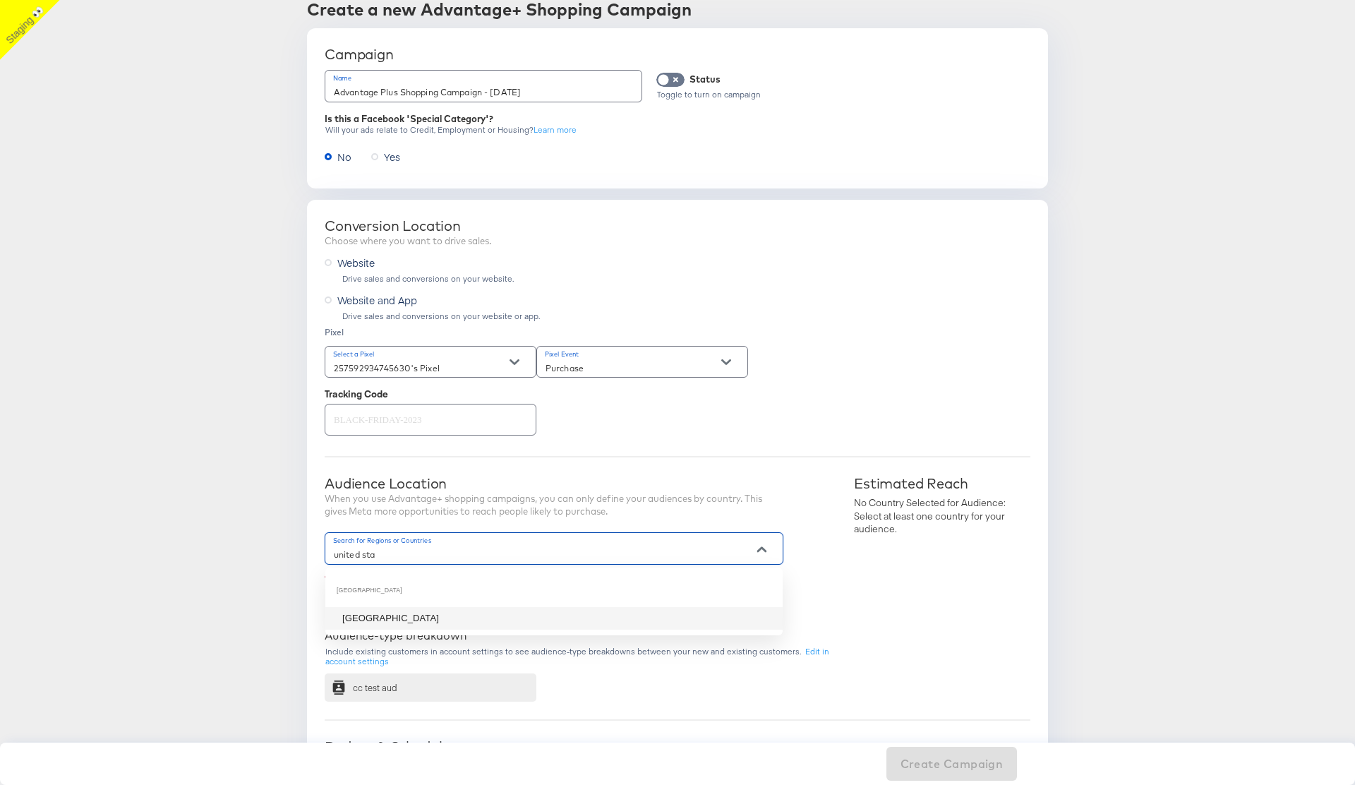
click at [459, 619] on li "United States" at bounding box center [553, 618] width 457 height 23
type input "united sta"
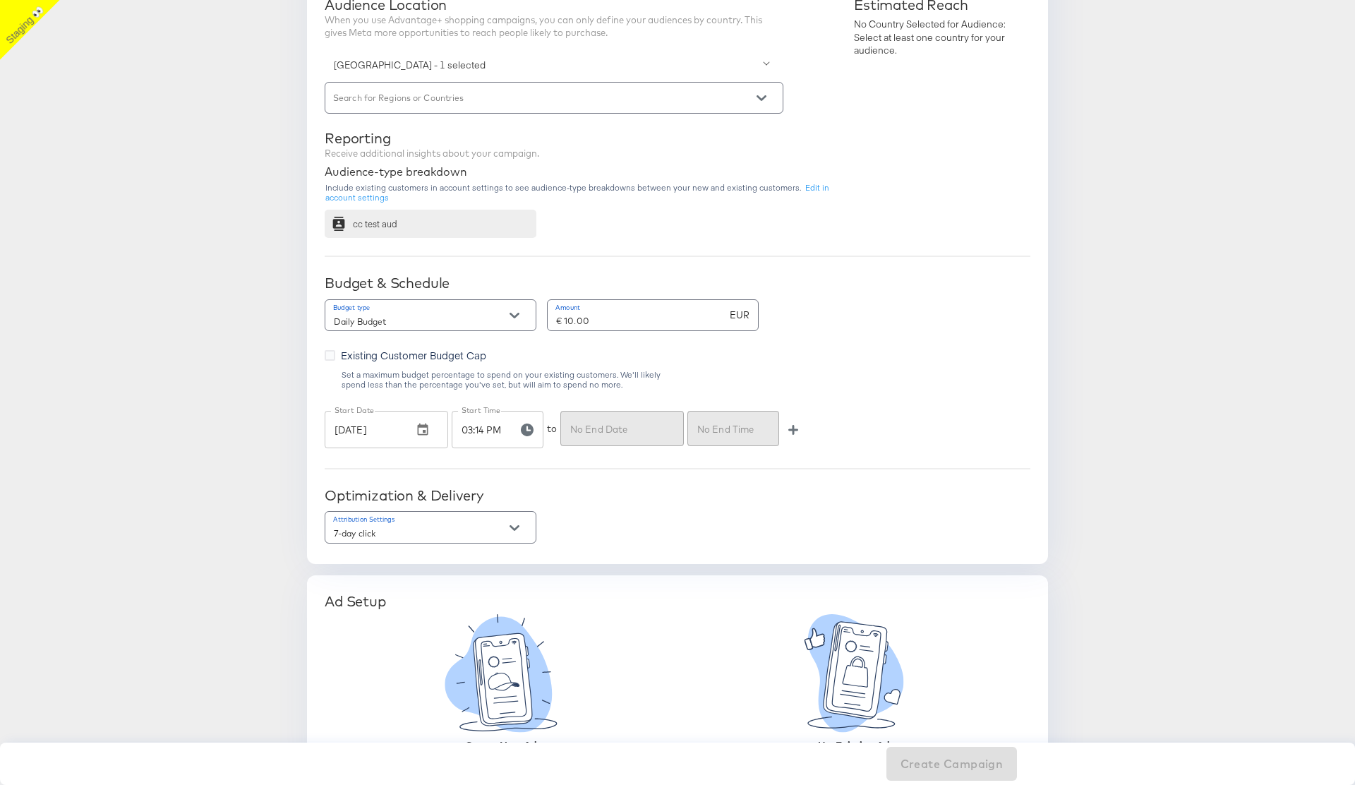
scroll to position [614, 0]
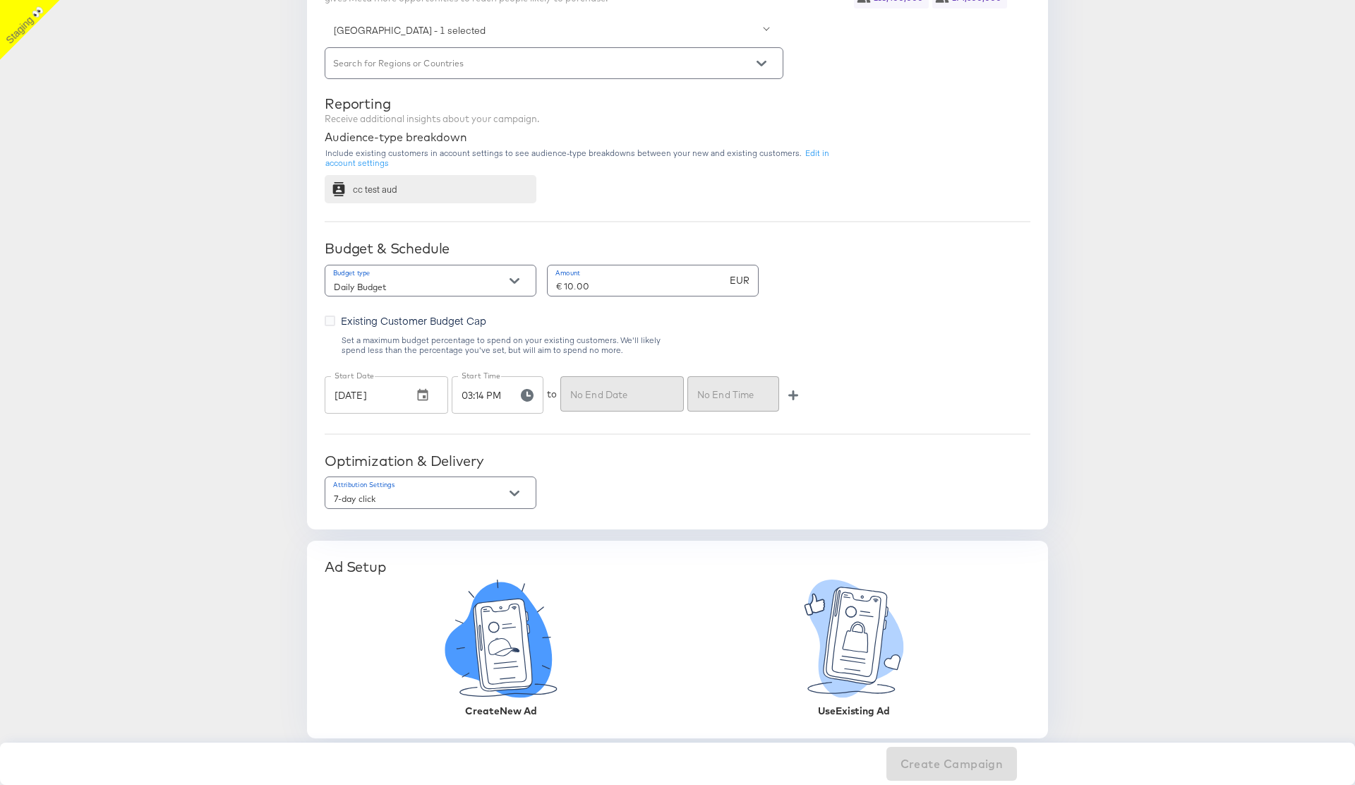
click at [513, 680] on icon at bounding box center [503, 645] width 59 height 92
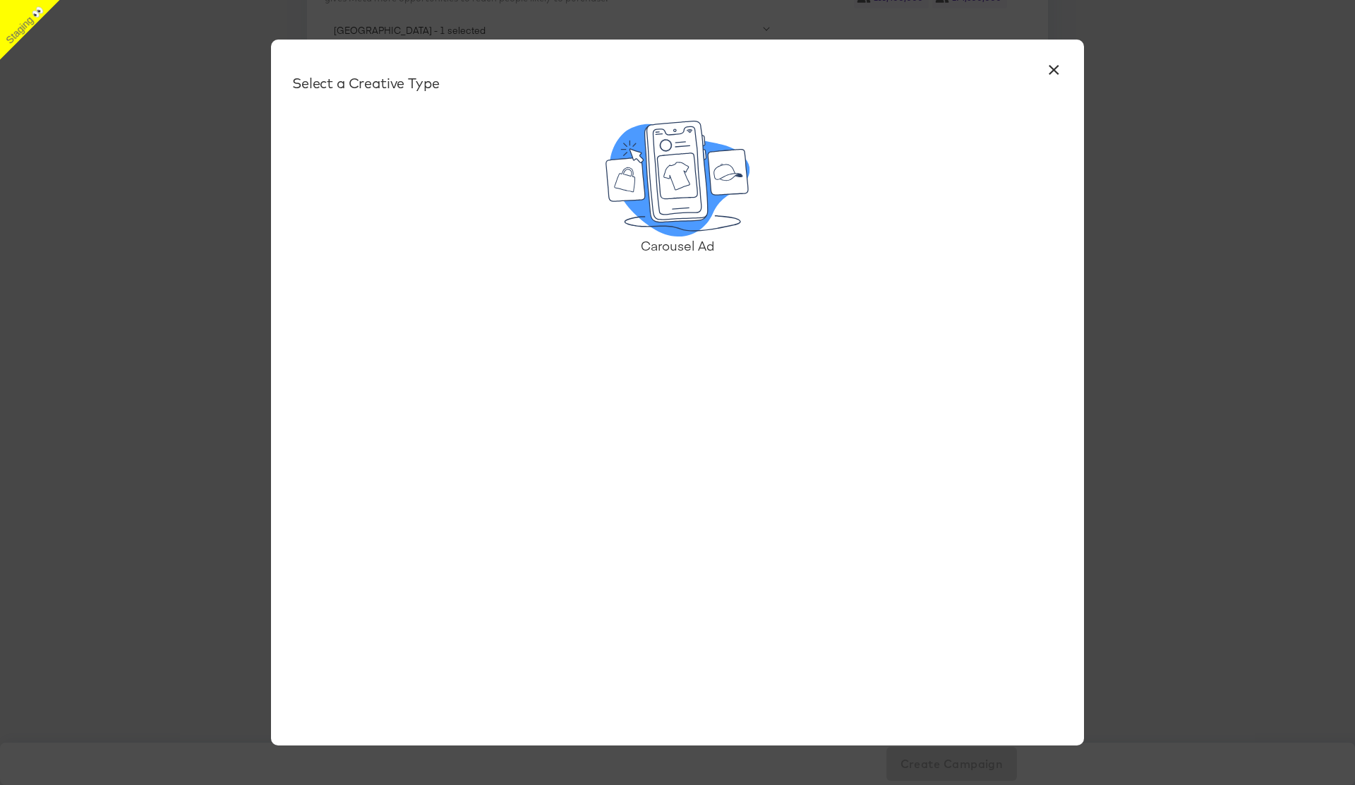
click at [702, 213] on icon at bounding box center [676, 171] width 64 height 101
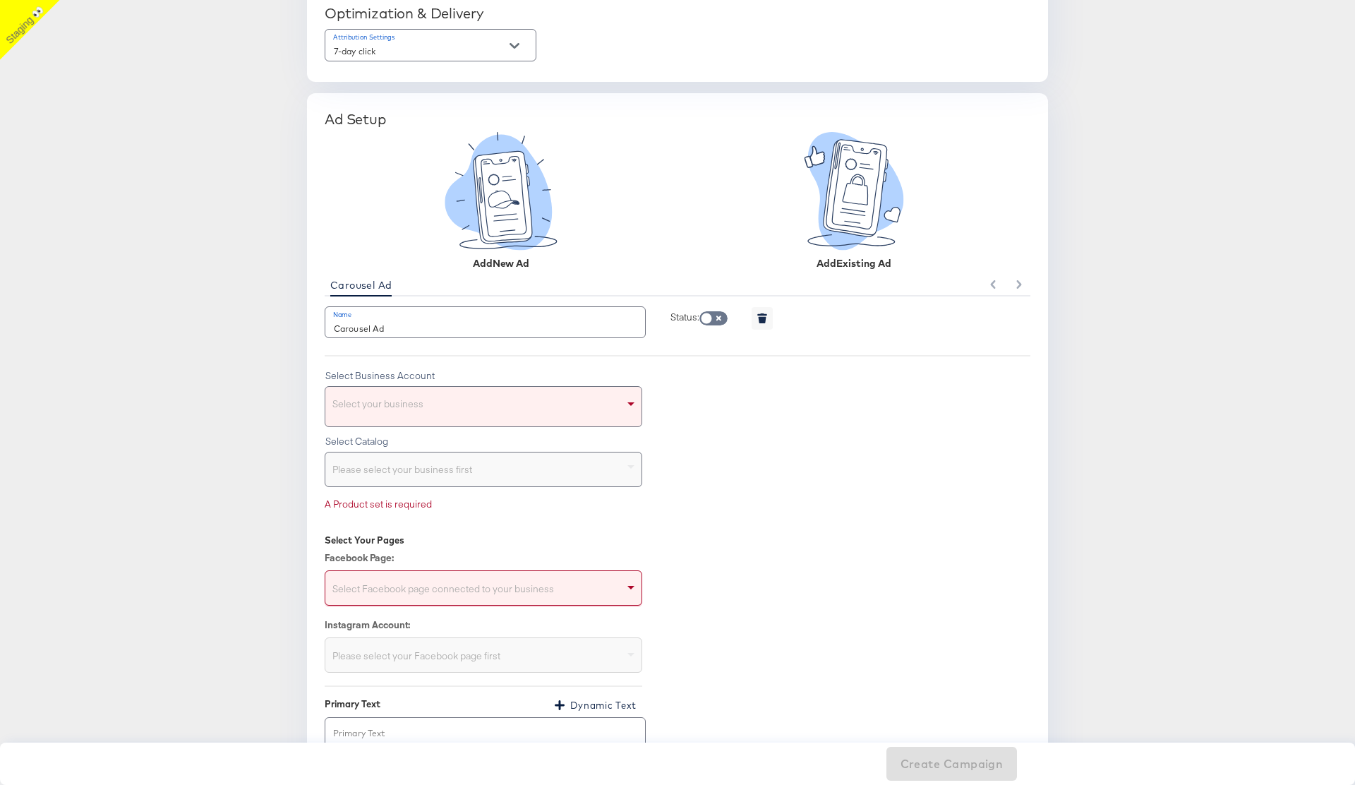
scroll to position [1107, 0]
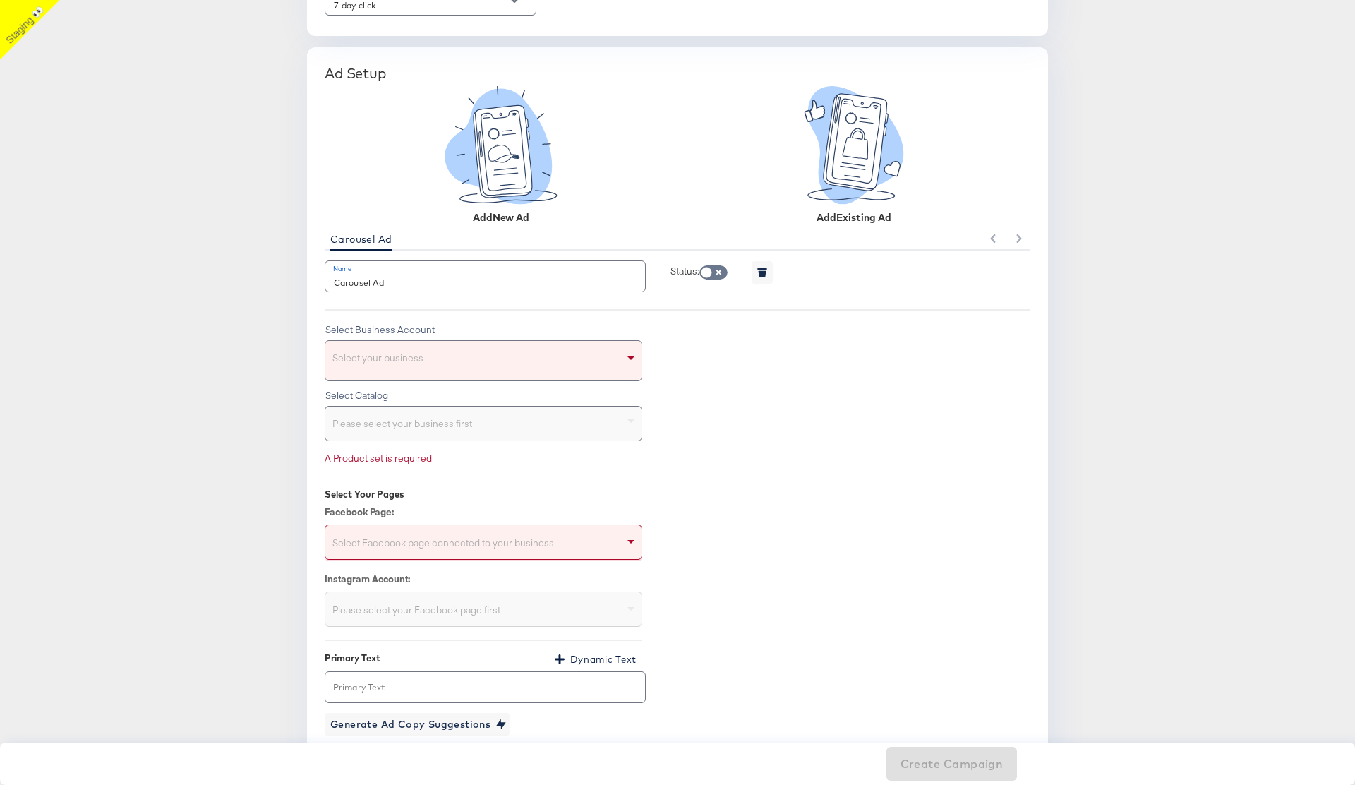
click at [543, 360] on div "Select your business" at bounding box center [483, 361] width 316 height 40
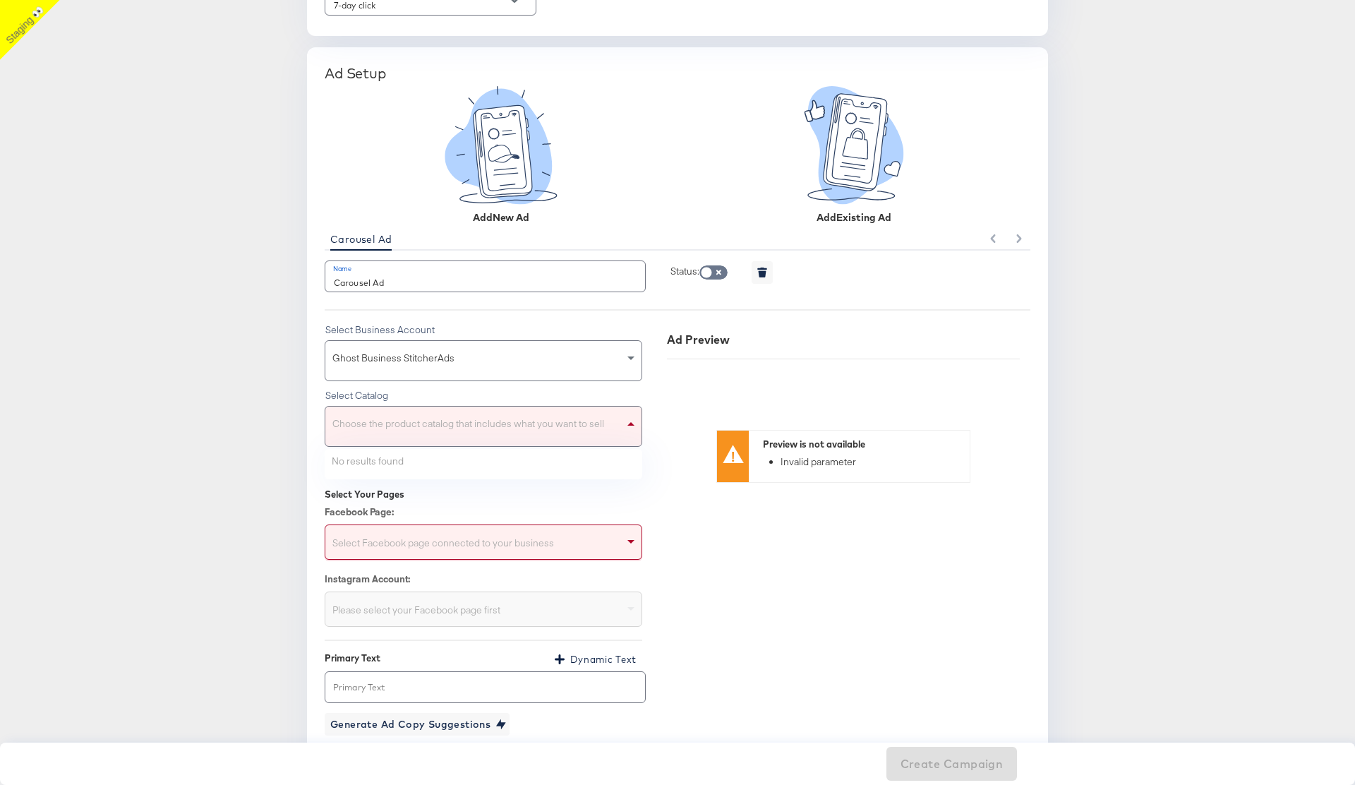
click at [516, 419] on div "Choose the product catalog that includes what you want to sell" at bounding box center [483, 427] width 316 height 40
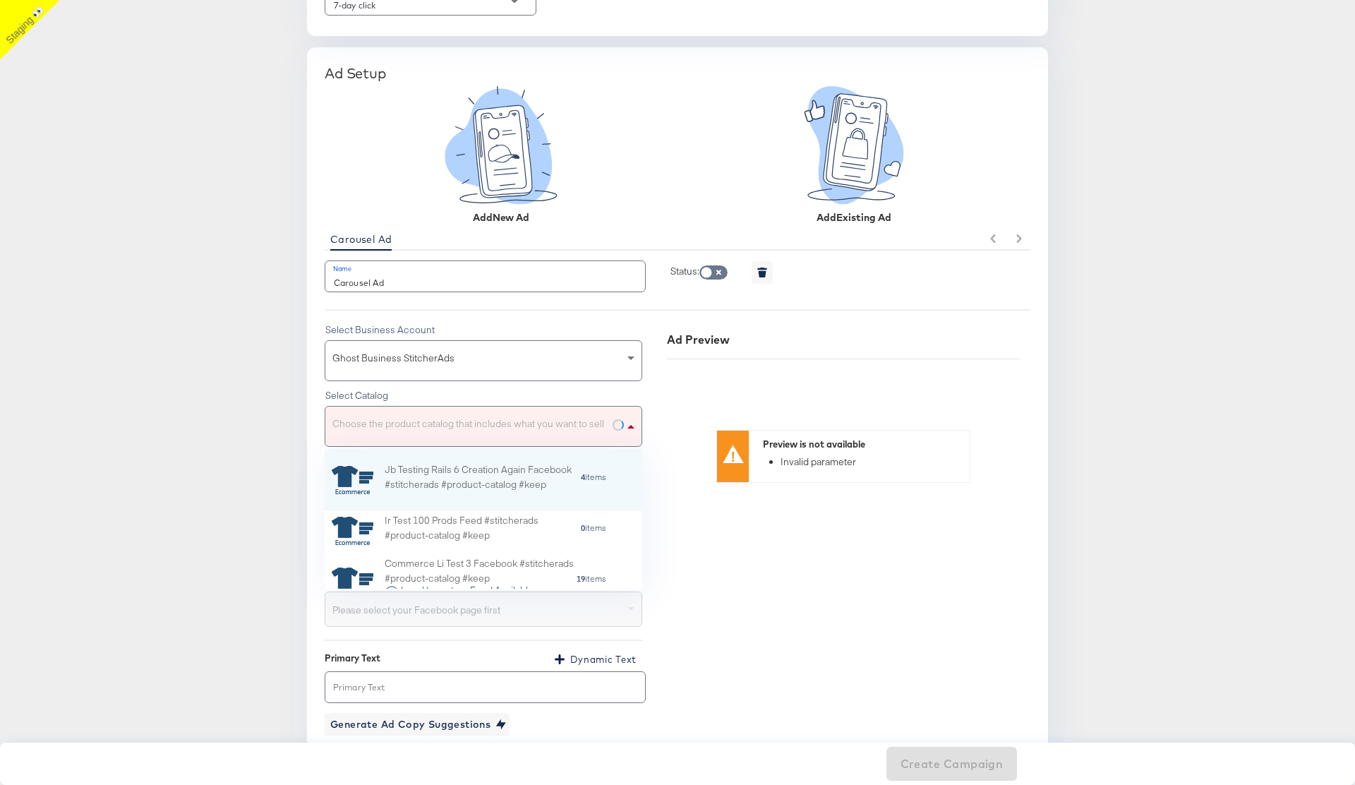
scroll to position [140, 318]
type input "cc"
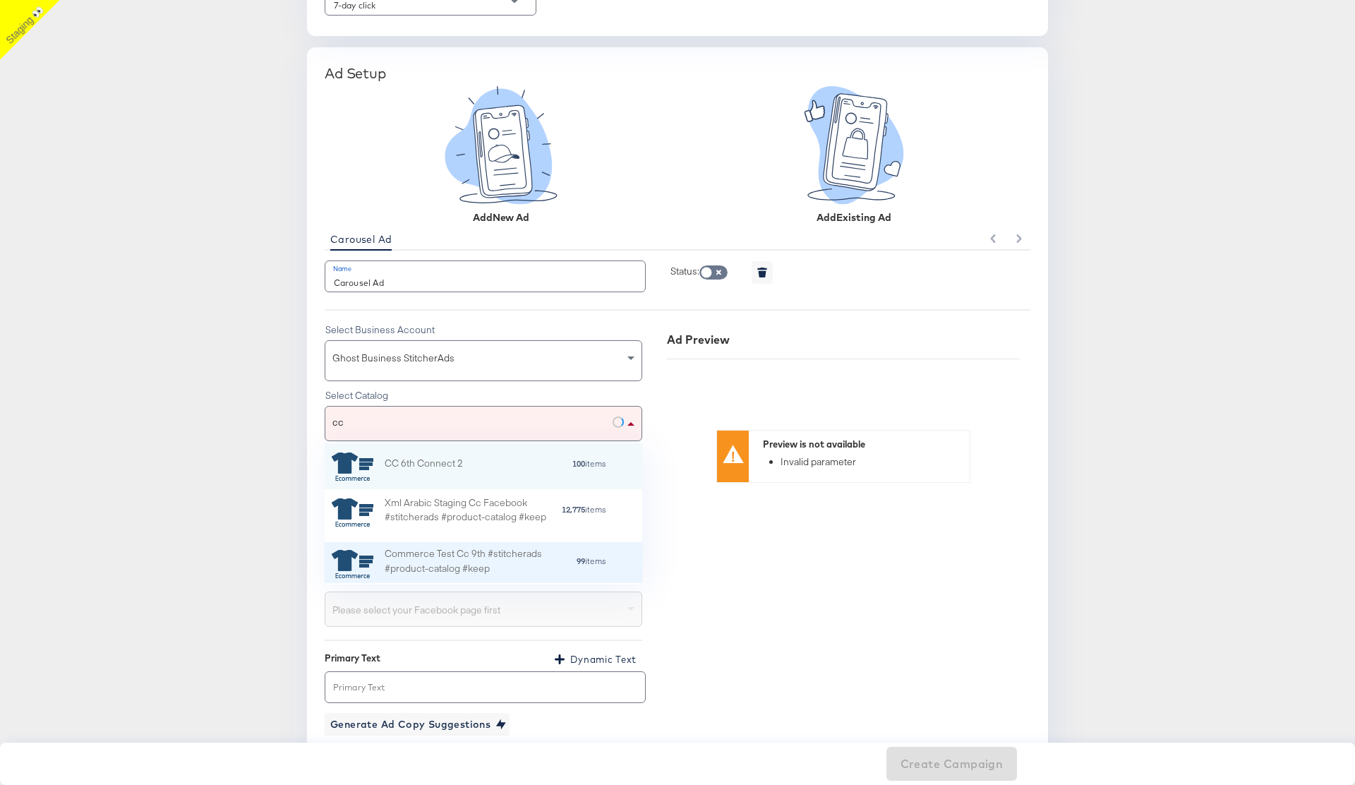
click at [461, 551] on div "Commerce Test Cc 9th #stitcherads #product-catalog #keep" at bounding box center [480, 563] width 191 height 35
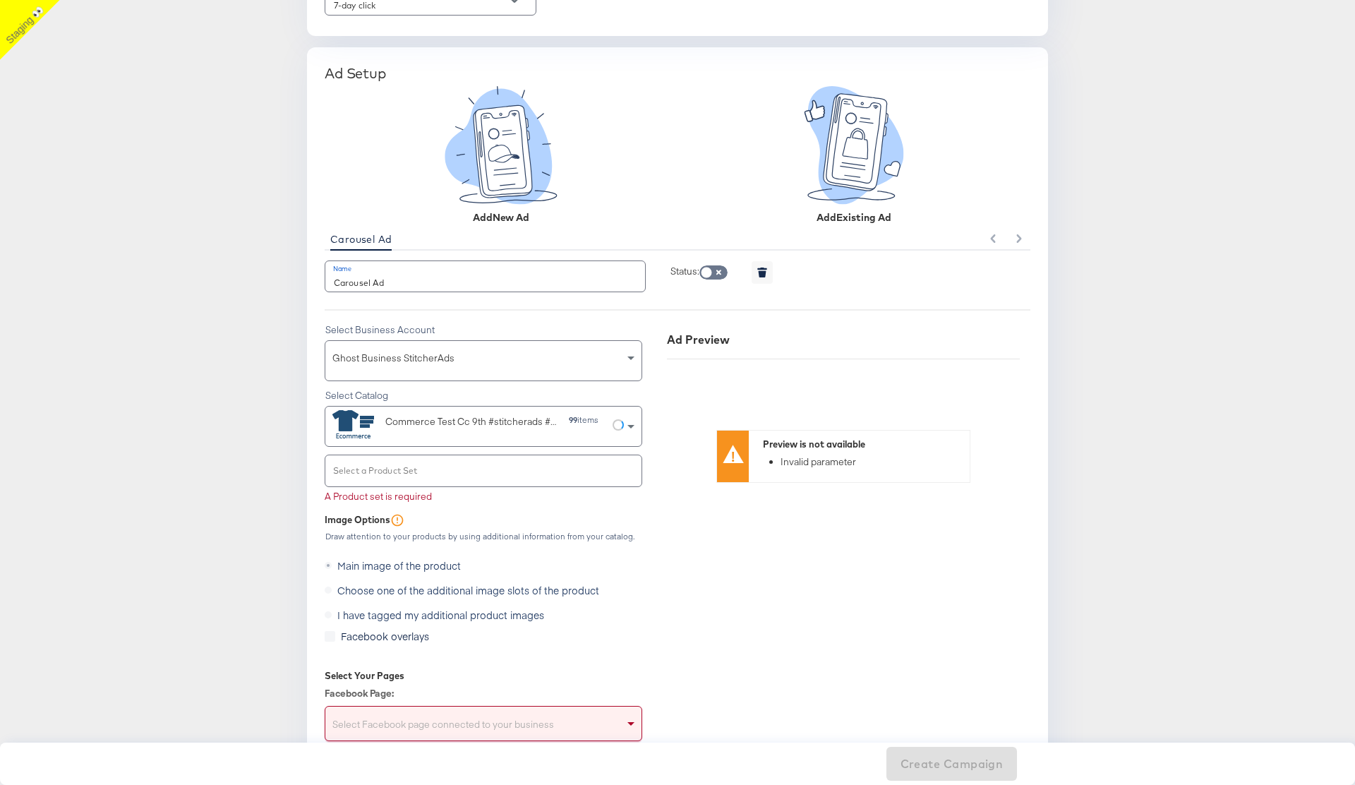
scroll to position [1129, 0]
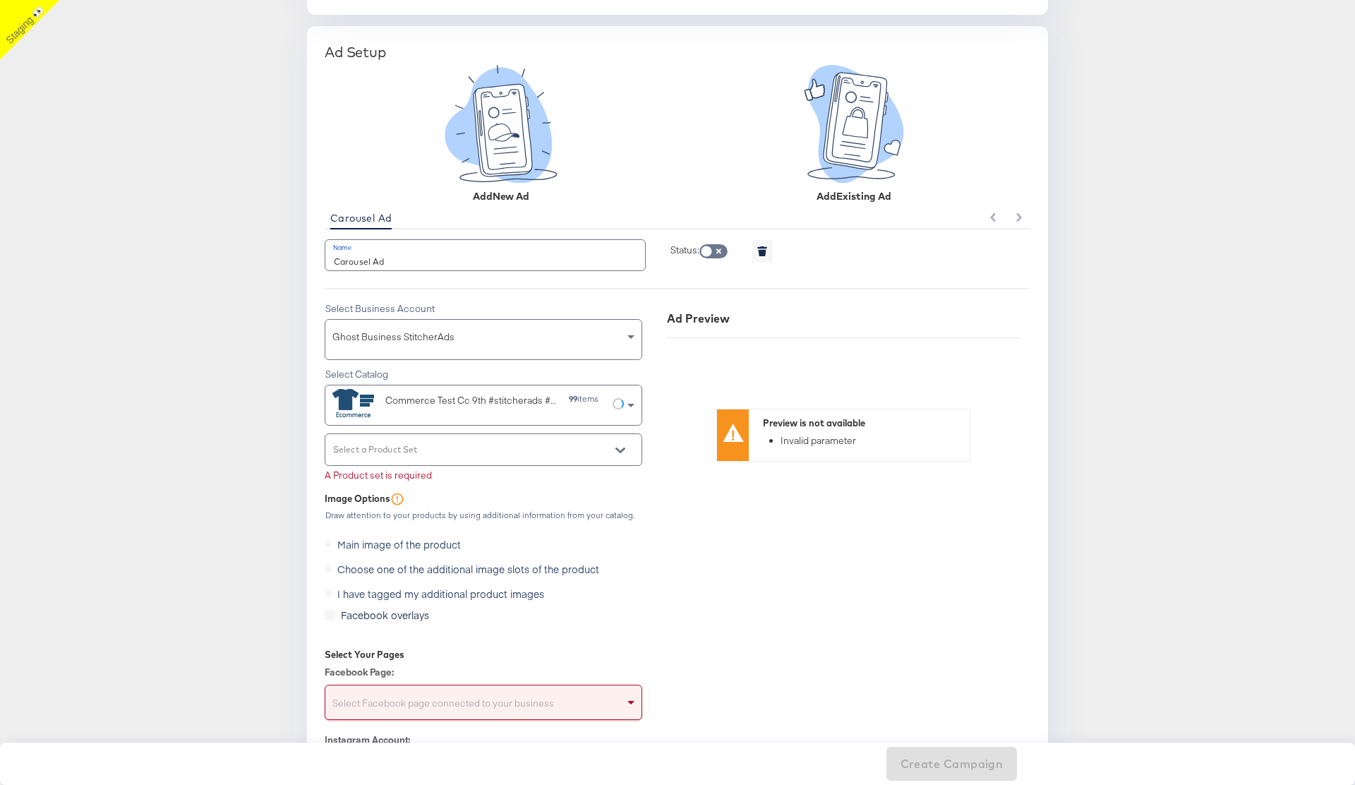
click at [509, 451] on input "Select a Product Set" at bounding box center [472, 455] width 283 height 16
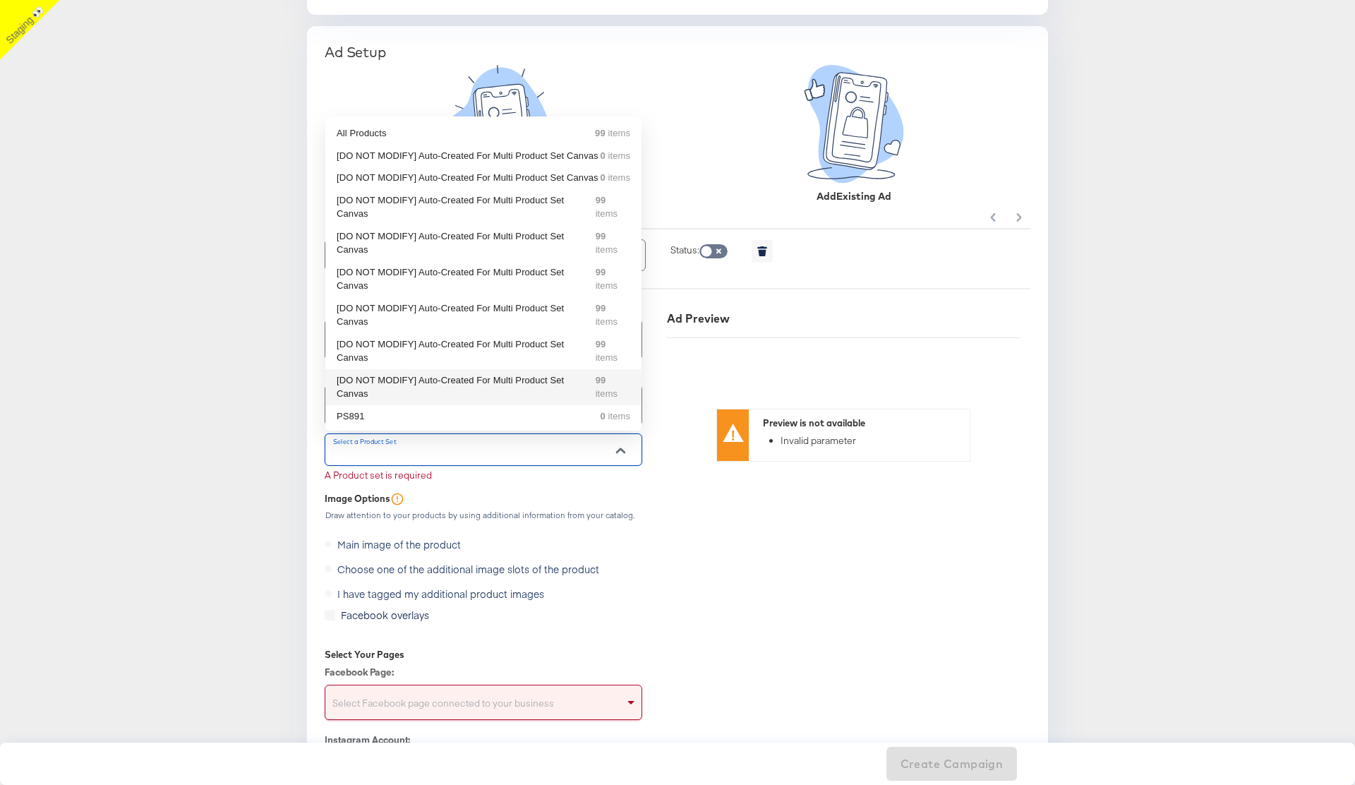
click at [492, 383] on div "[DO NOT MODIFY] Auto-Created For Multi Product Set Canvas" at bounding box center [466, 387] width 259 height 28
type input "[DO NOT MODIFY] Auto-Created For Multi Product Set Canvas"
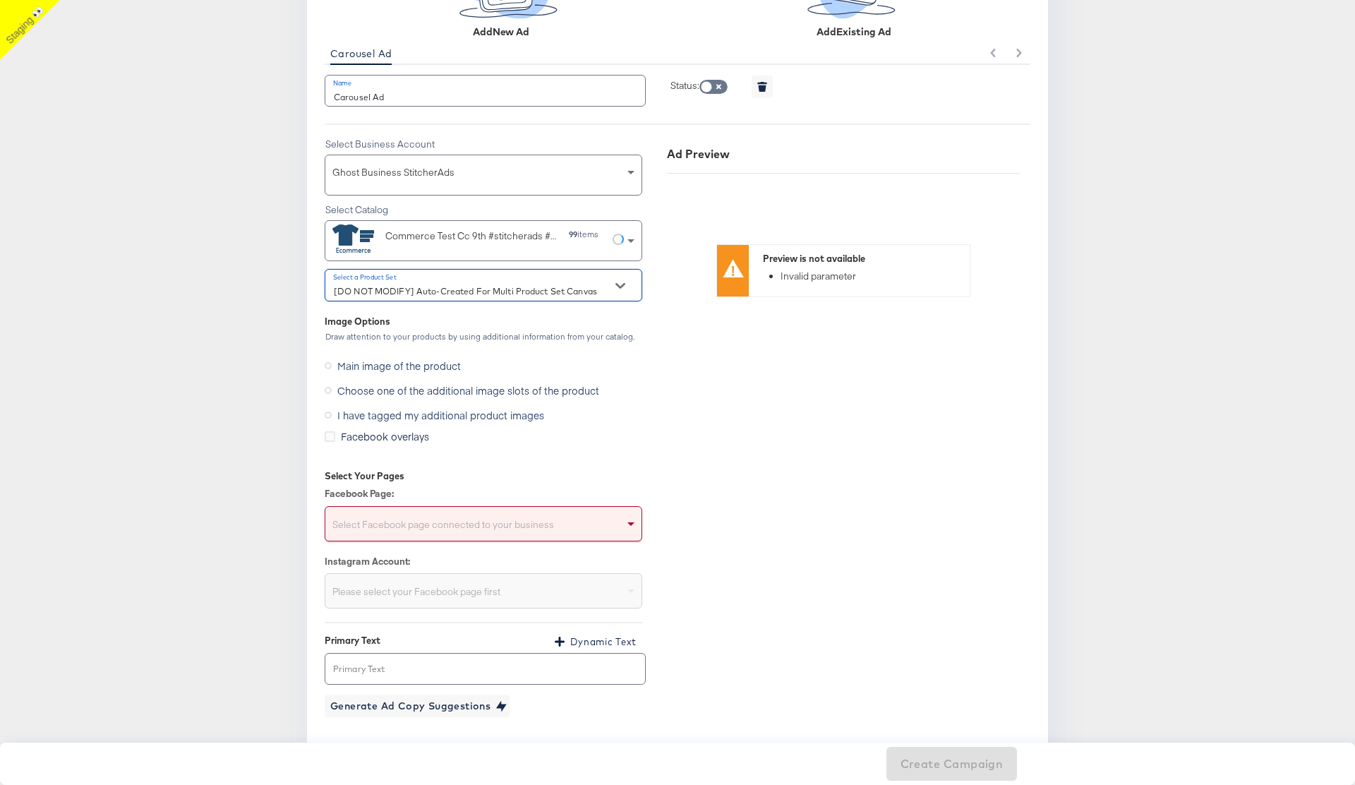
scroll to position [1305, 0]
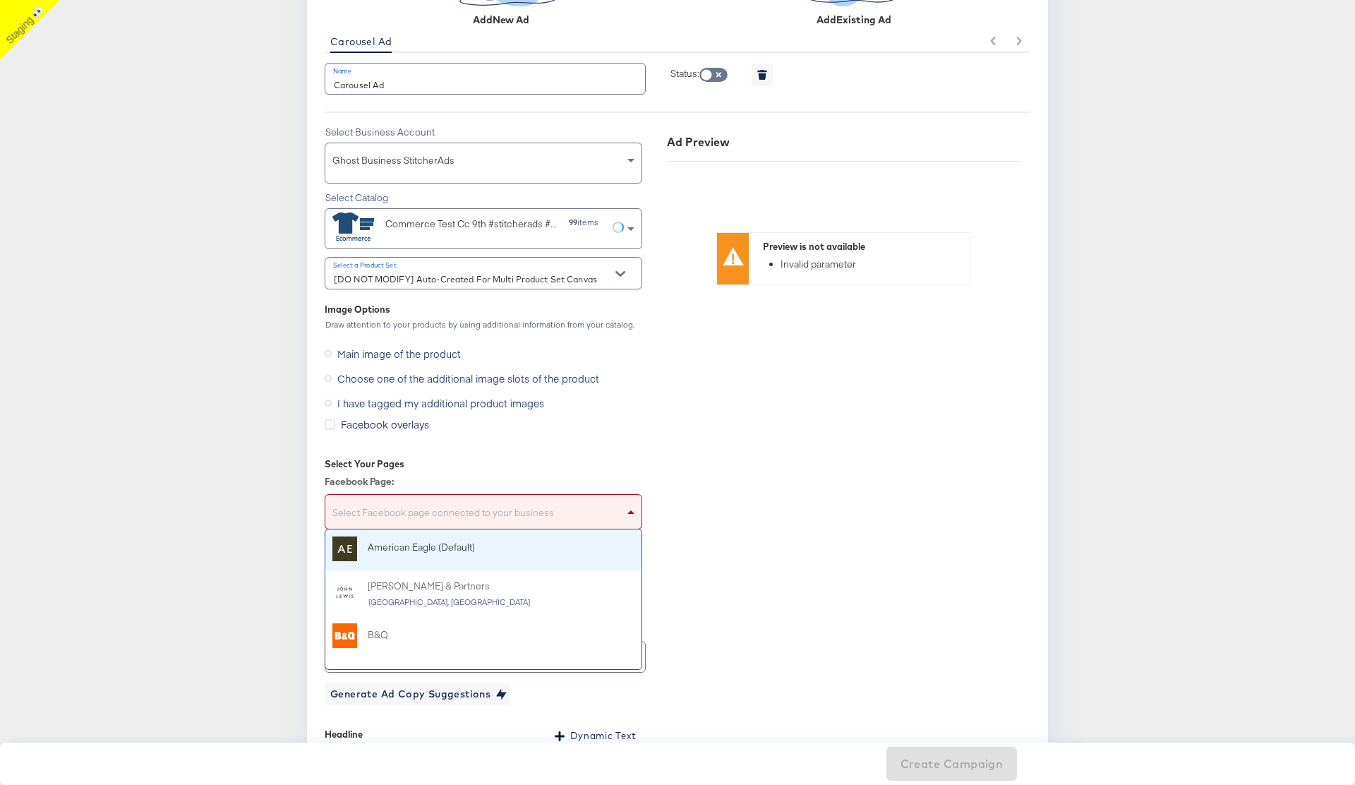
click at [495, 511] on div "Select Facebook page connected to your business" at bounding box center [483, 514] width 316 height 28
type input "stag"
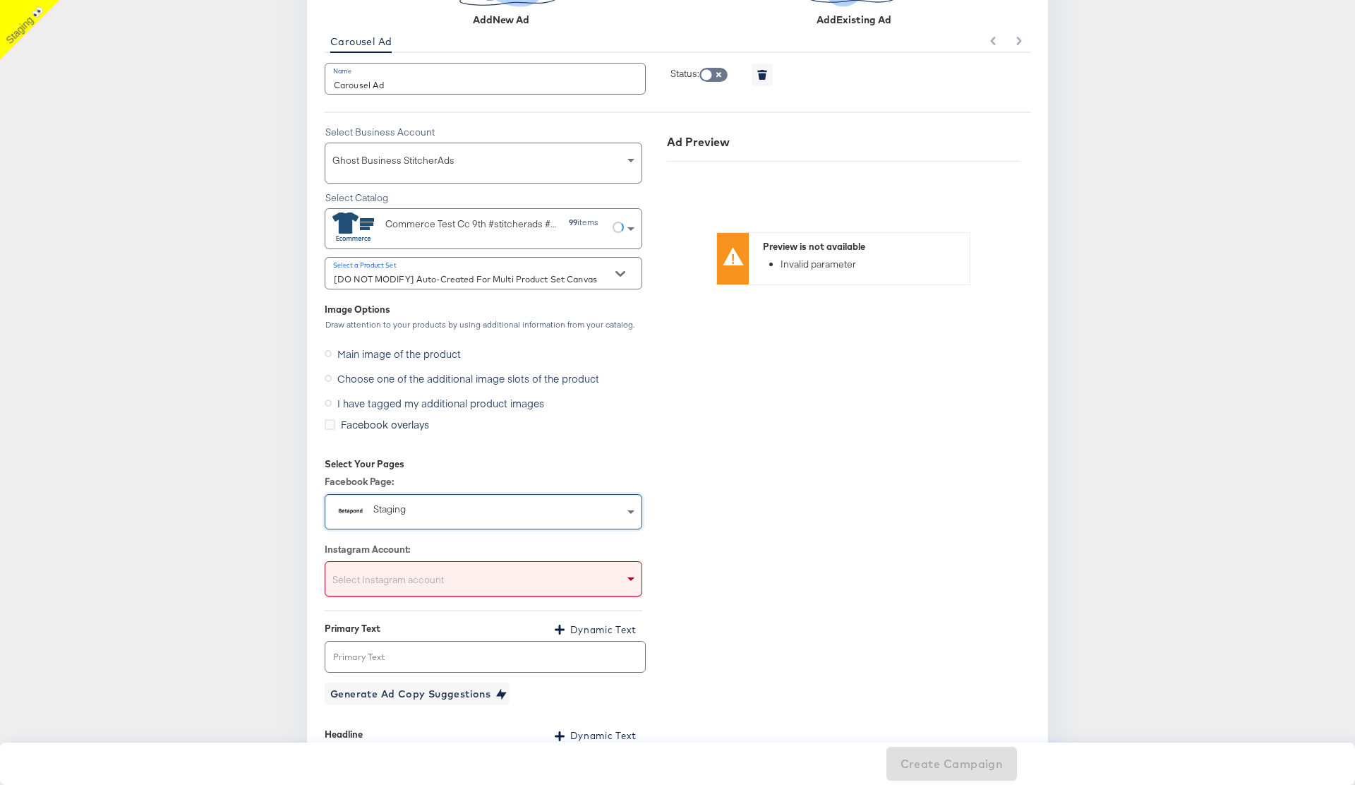
click at [490, 578] on div "Select Instagram account" at bounding box center [483, 581] width 316 height 28
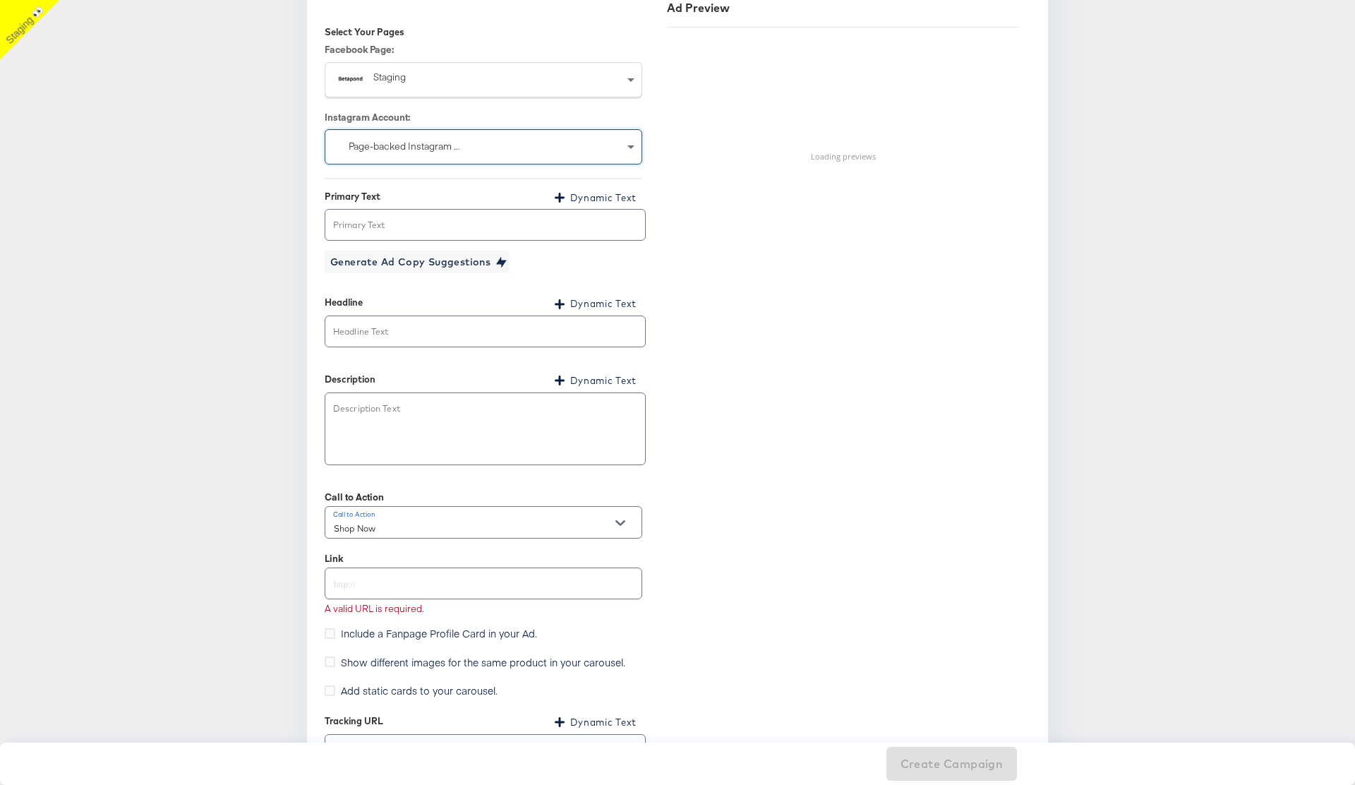
scroll to position [1767, 0]
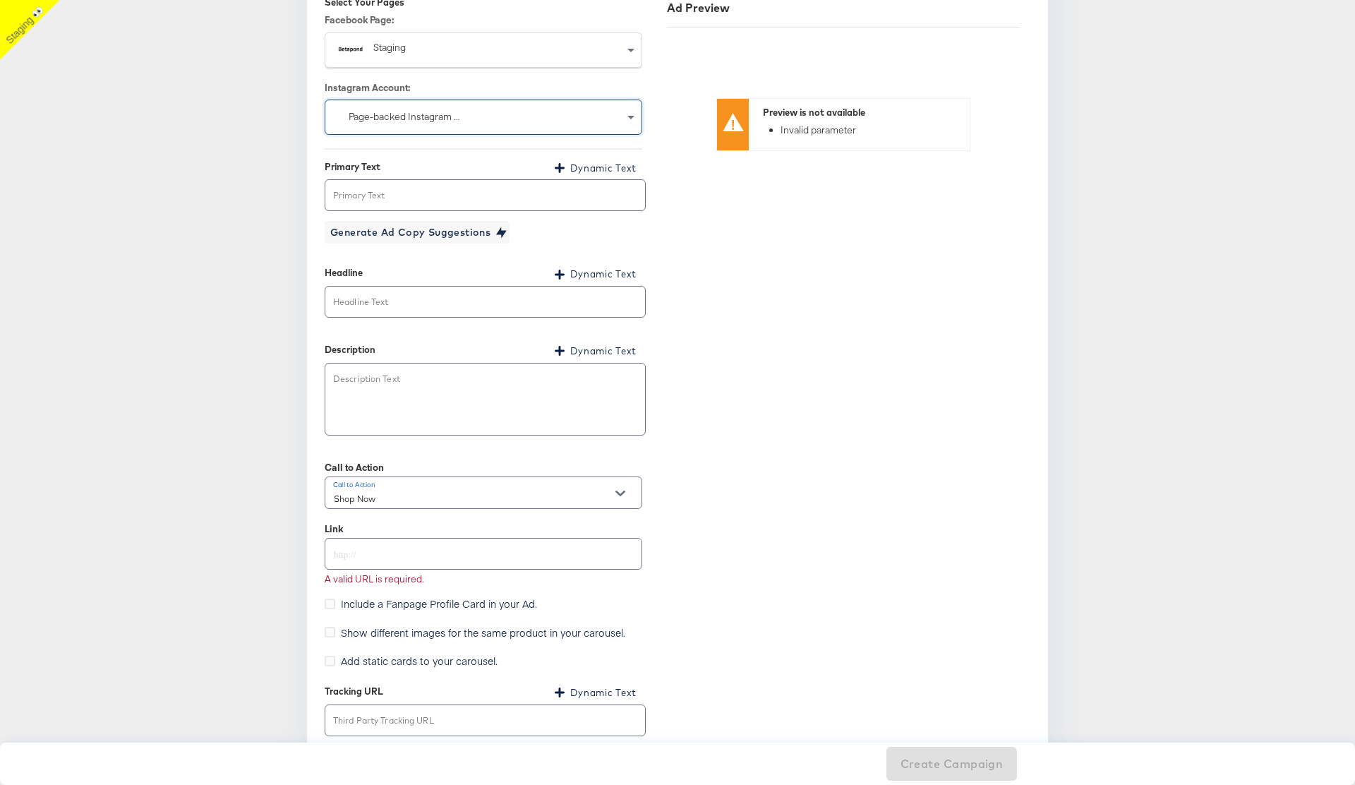
click at [399, 555] on input "text" at bounding box center [483, 548] width 316 height 30
type input "http://www.kargo.com"
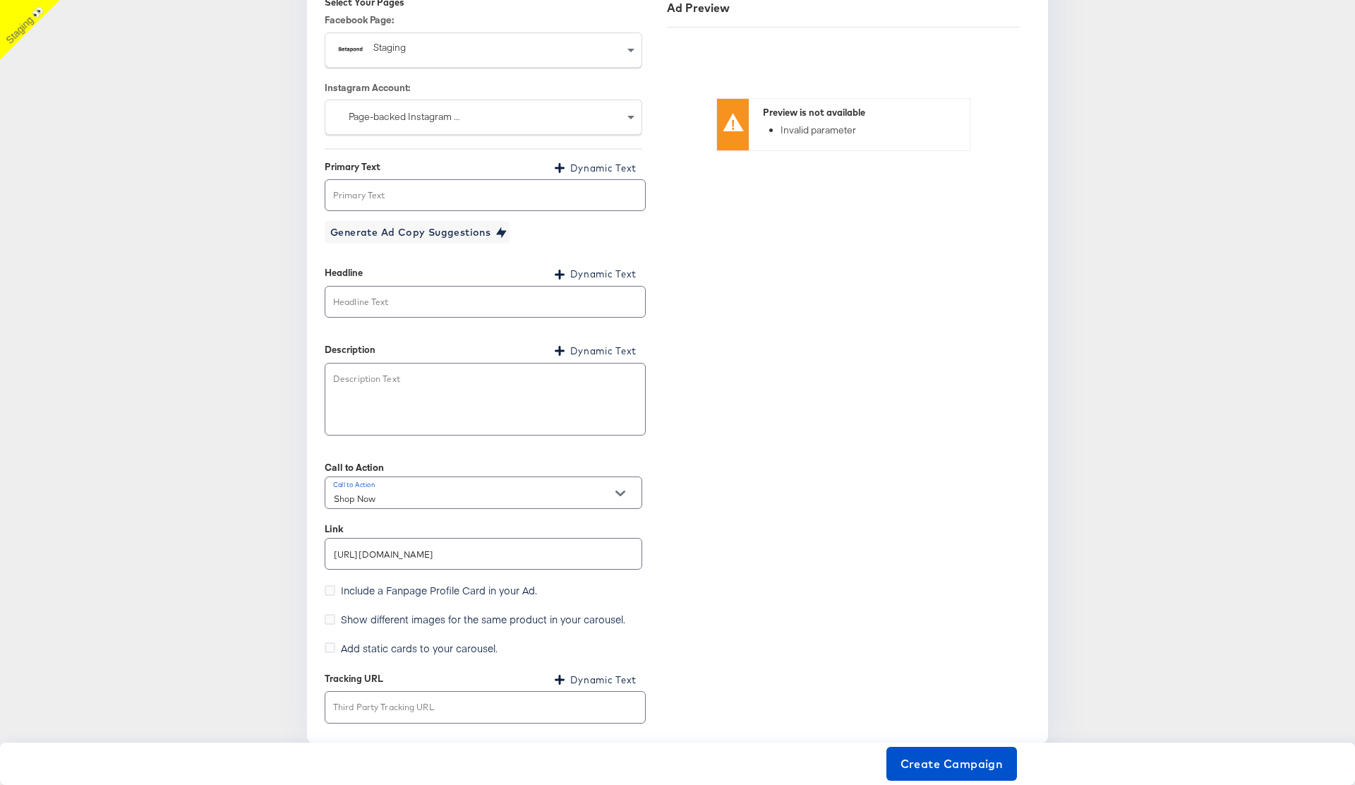
scroll to position [1772, 0]
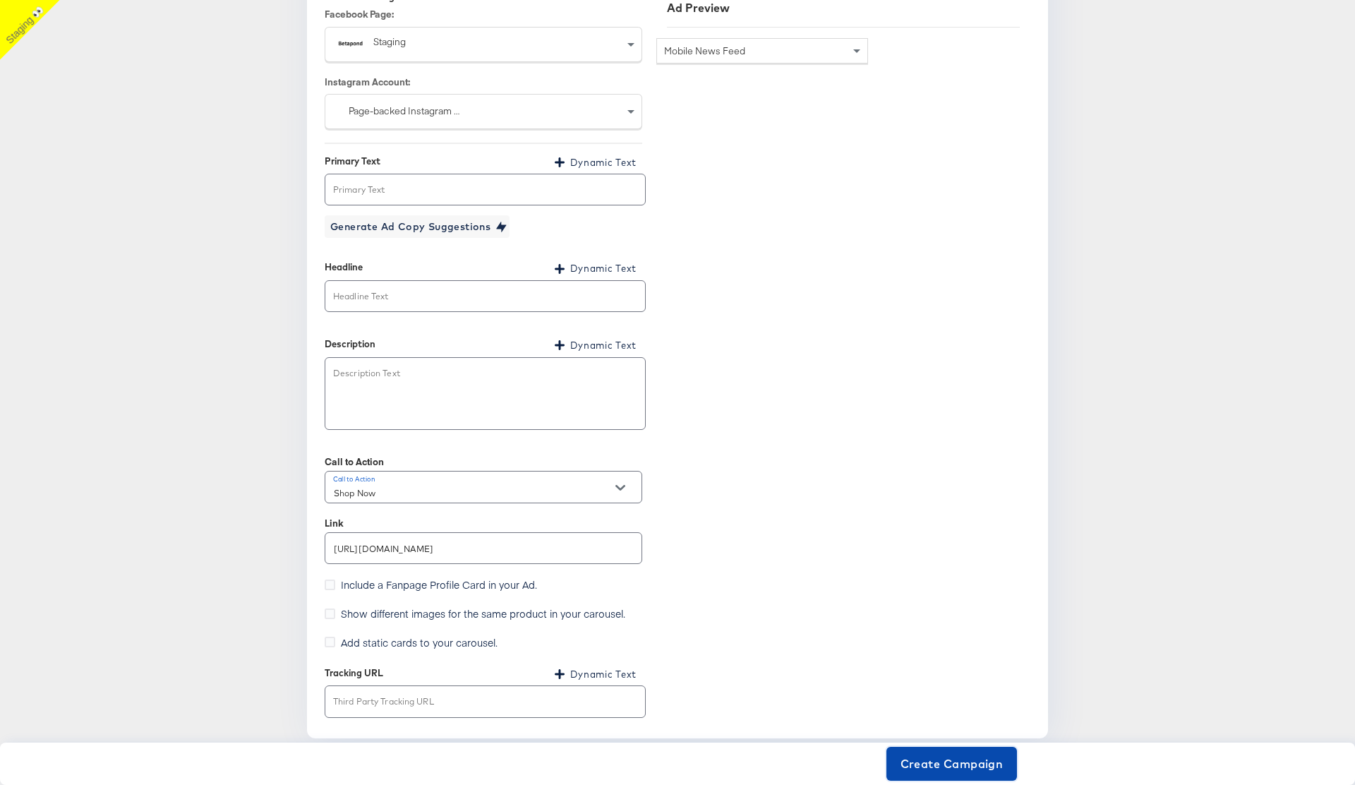
click at [975, 769] on span "Create Campaign" at bounding box center [952, 764] width 103 height 20
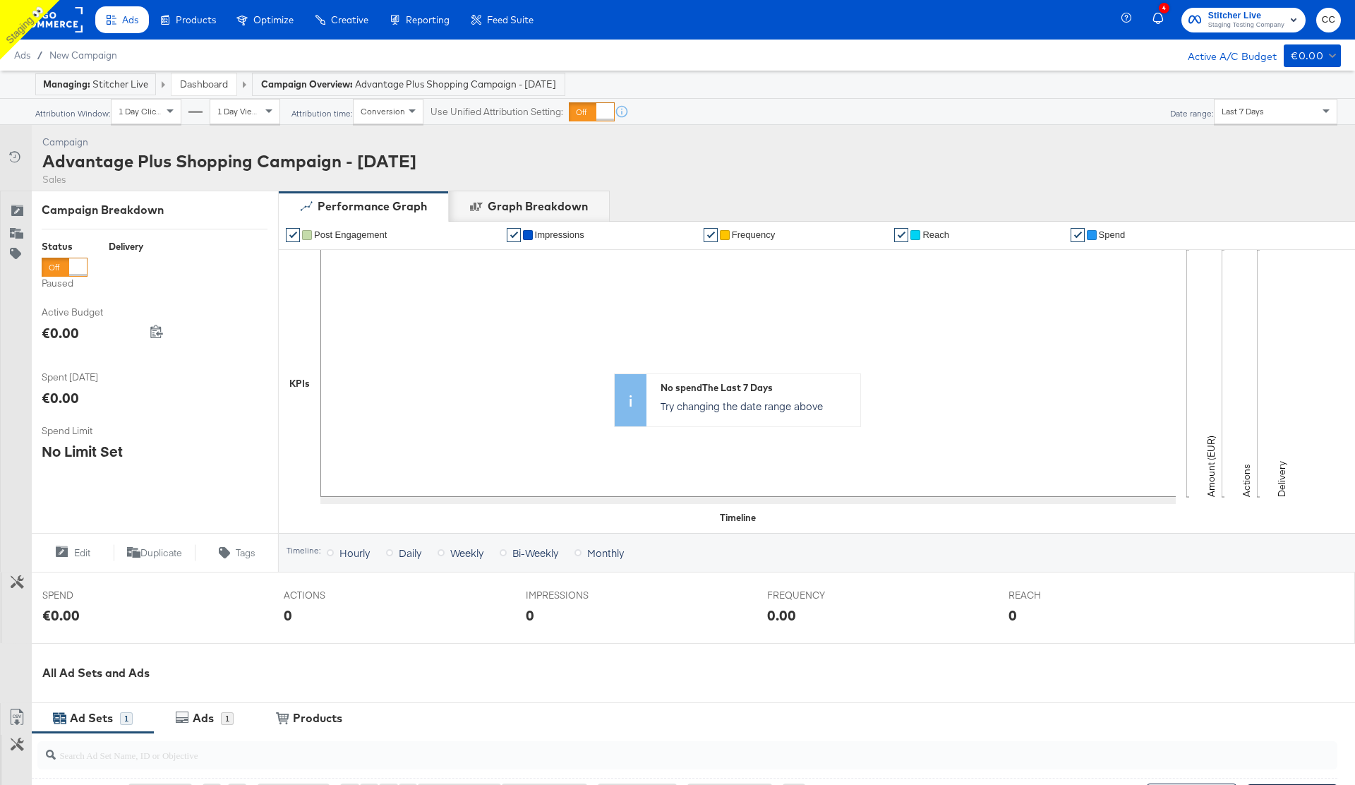
click at [143, 20] on div "Ads" at bounding box center [122, 20] width 54 height 28
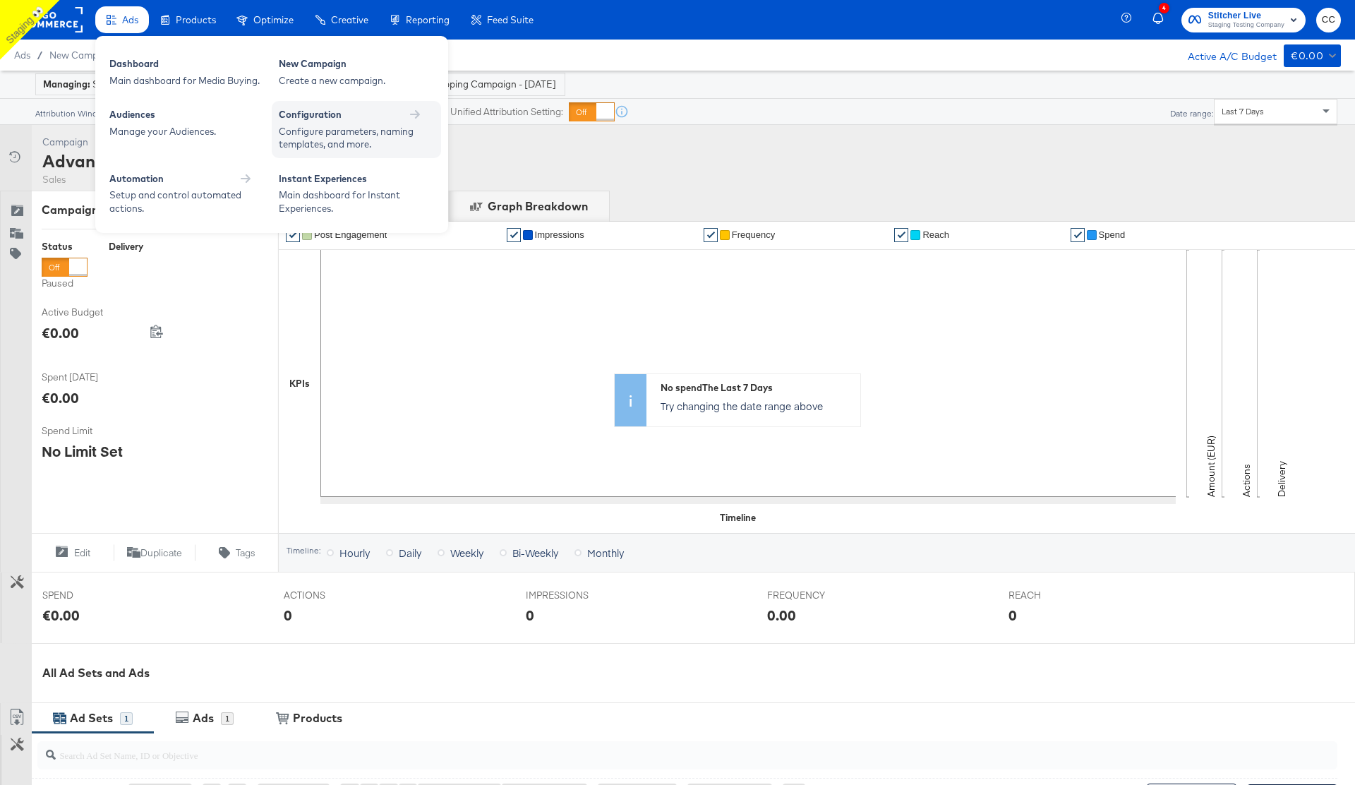
click at [345, 126] on div "Configure parameters, naming templates, and more." at bounding box center [349, 138] width 141 height 26
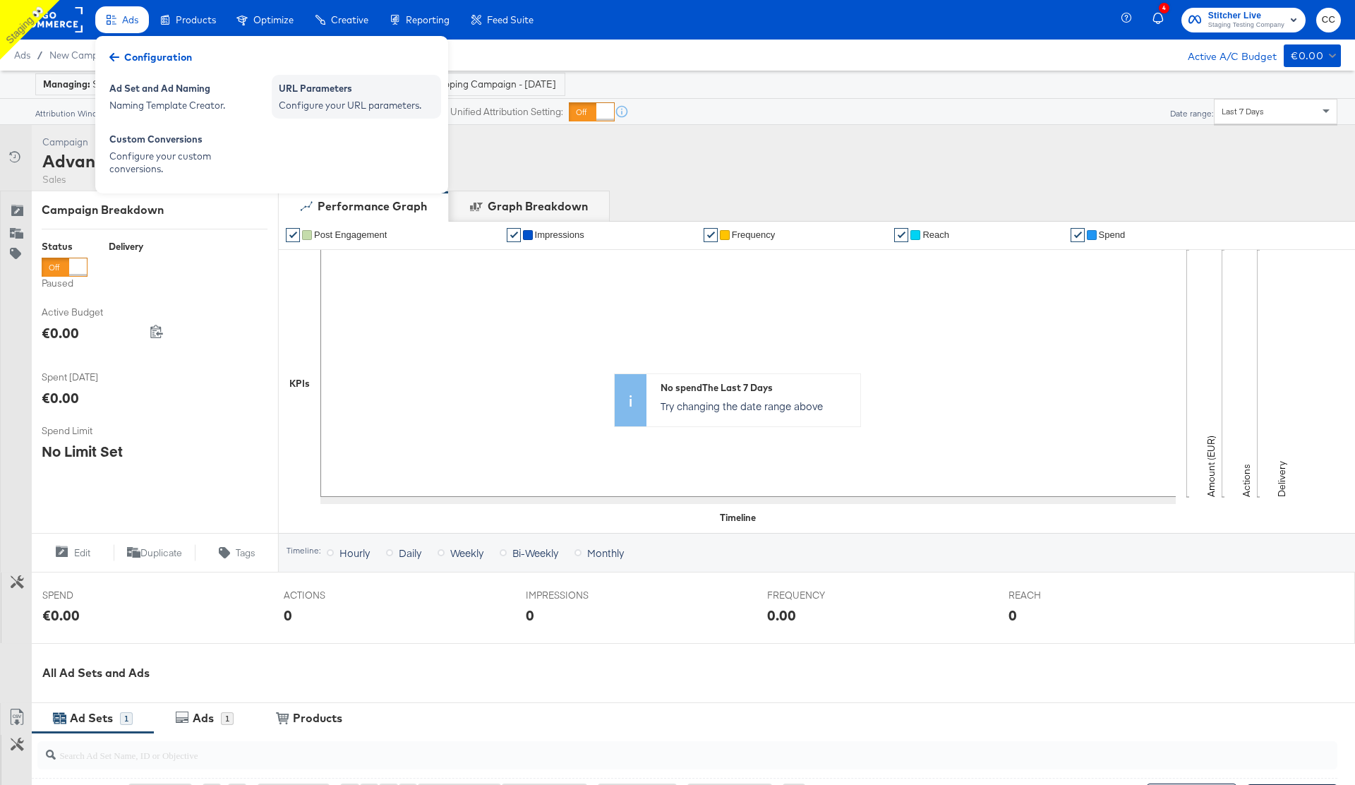
click at [339, 107] on div "Configure your URL parameters." at bounding box center [356, 105] width 155 height 13
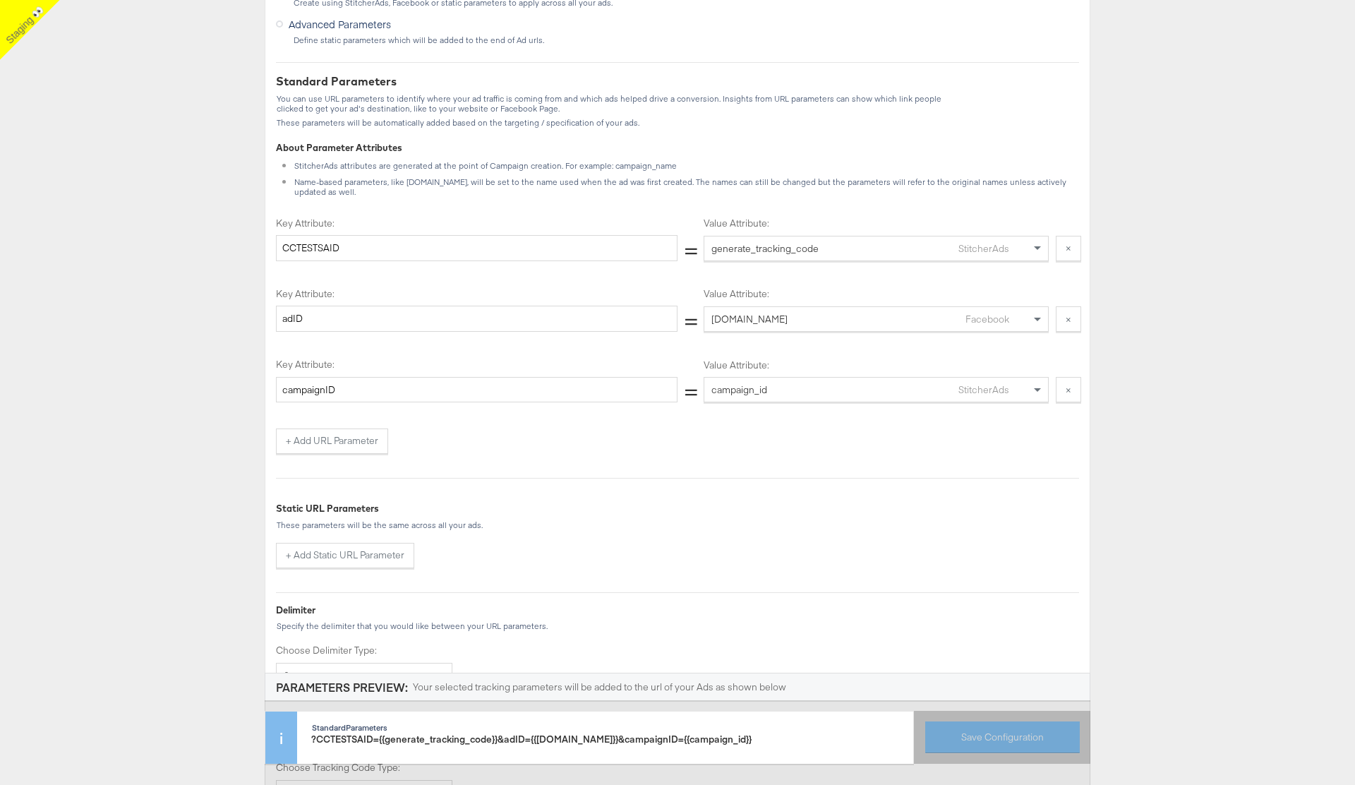
scroll to position [288, 0]
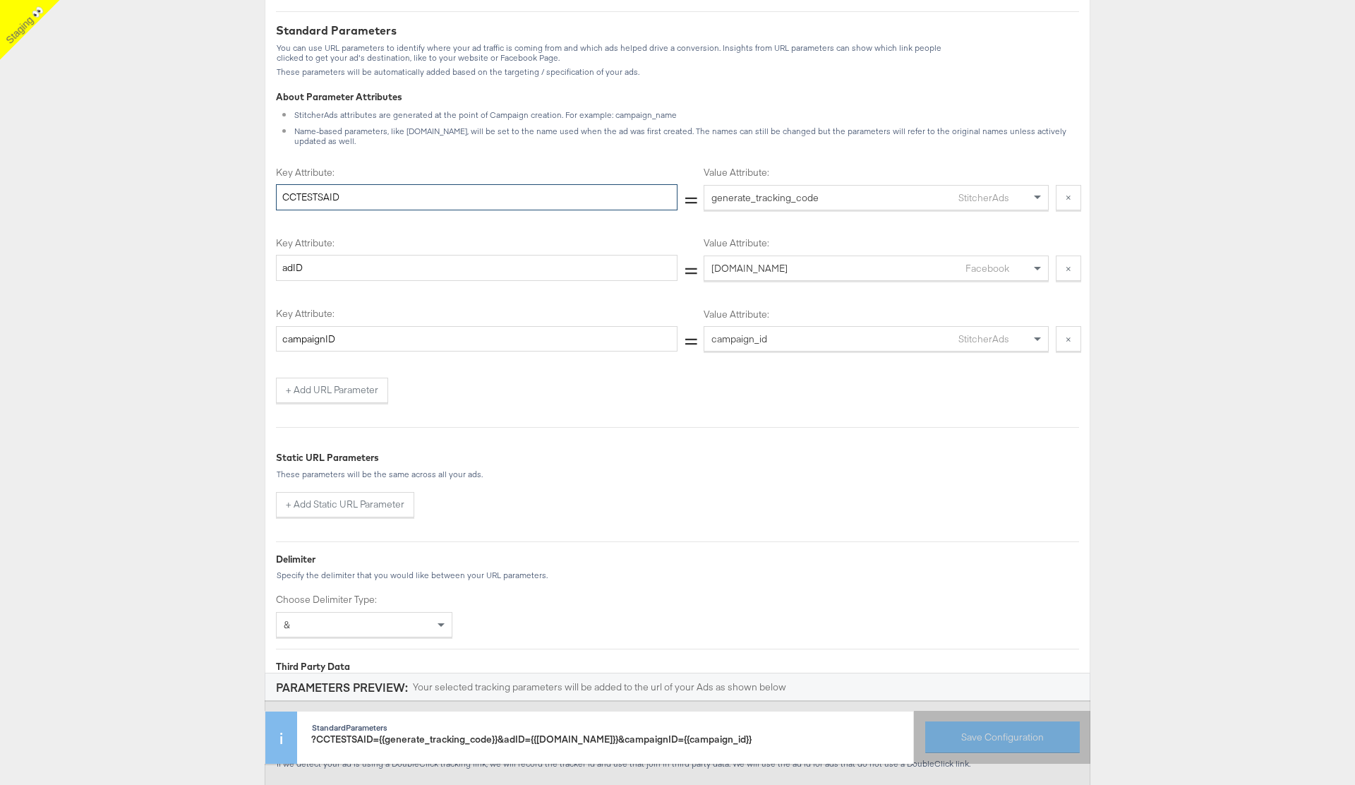
drag, startPoint x: 318, startPoint y: 185, endPoint x: 270, endPoint y: 185, distance: 47.3
click at [270, 185] on div "Choose Parameter Type Standard Parameters Create using StitcherAds, Facebook or…" at bounding box center [678, 338] width 826 height 904
type input "SAID"
click at [999, 736] on button "Save Configuration" at bounding box center [1002, 737] width 155 height 32
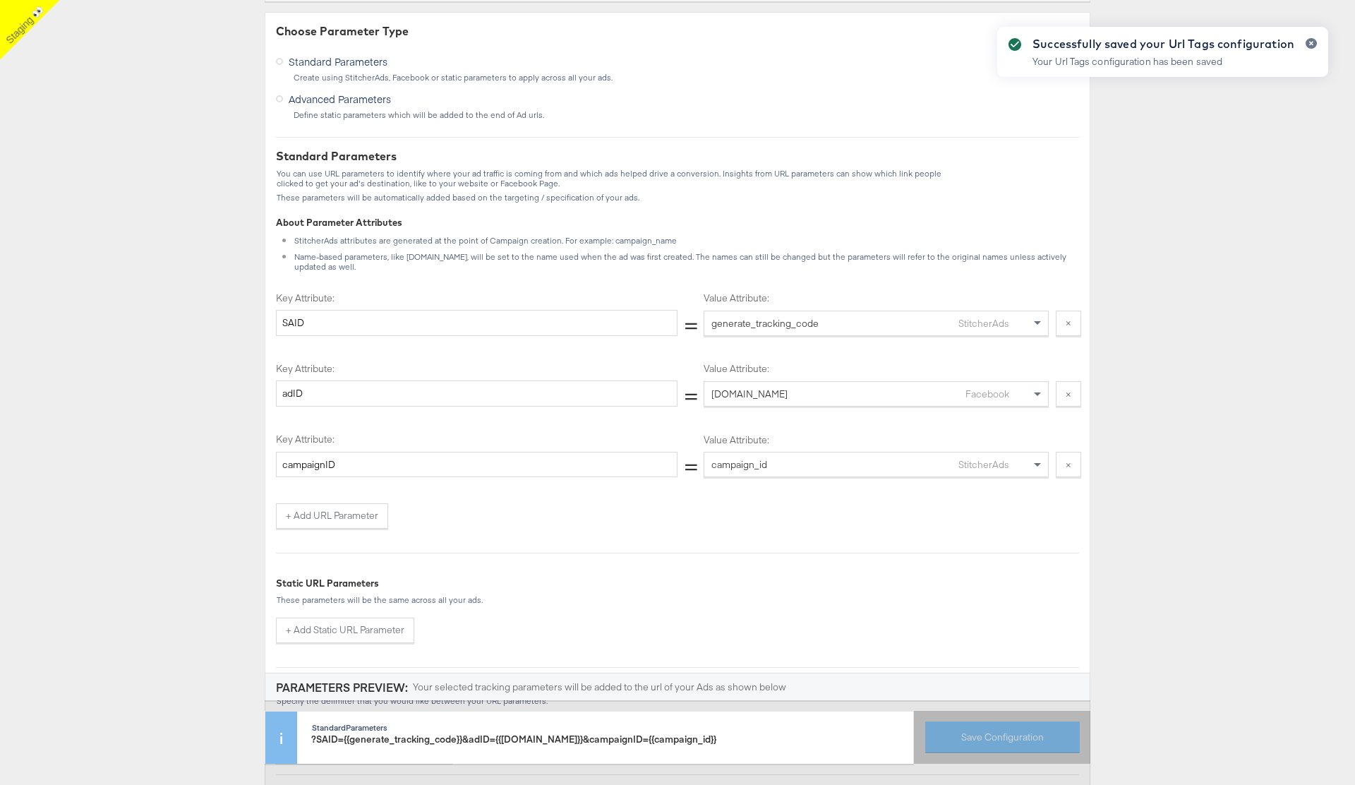
scroll to position [0, 0]
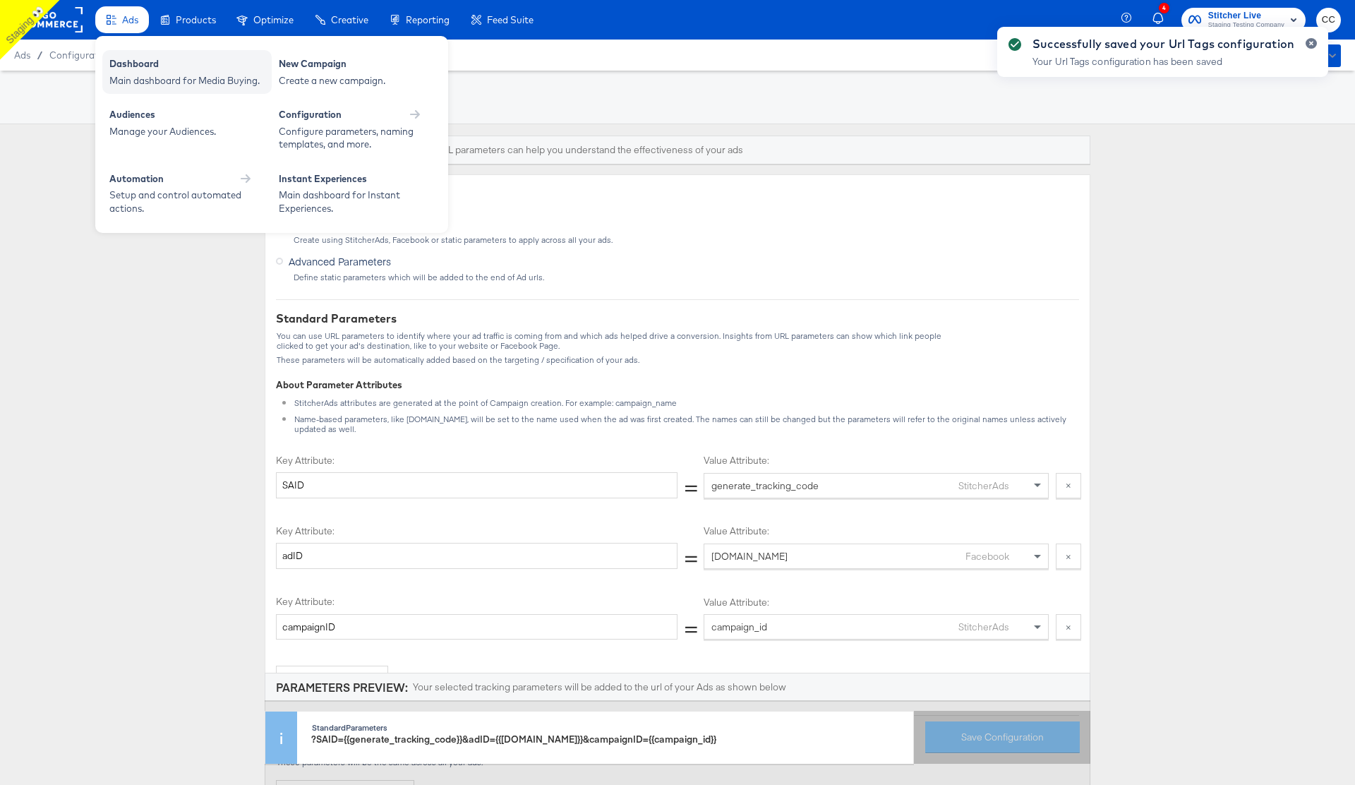
click at [124, 74] on div "Main dashboard for Media Buying." at bounding box center [186, 80] width 155 height 13
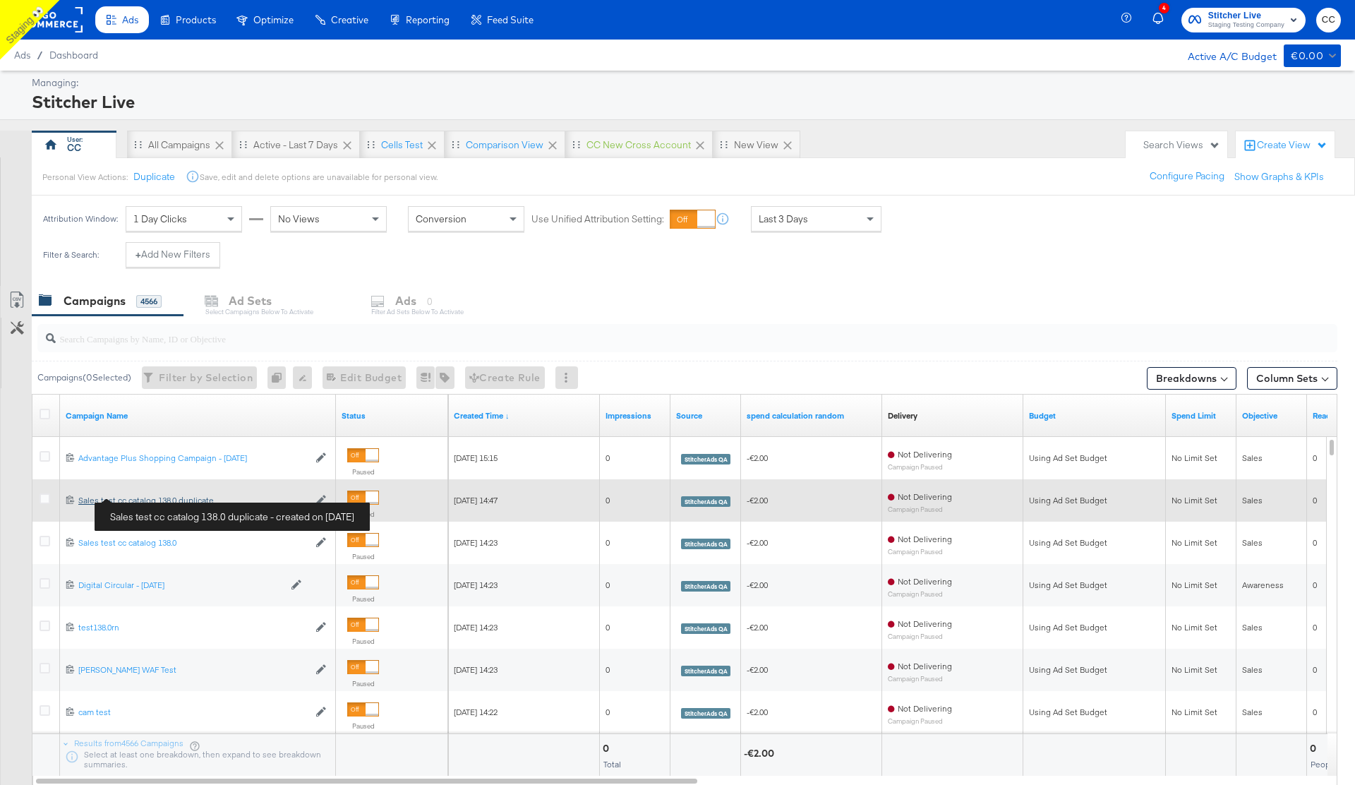
click at [142, 497] on div "Sales test cc catalog 138.0 duplicate Sales test cc catalog 138.0 duplicate" at bounding box center [193, 500] width 230 height 11
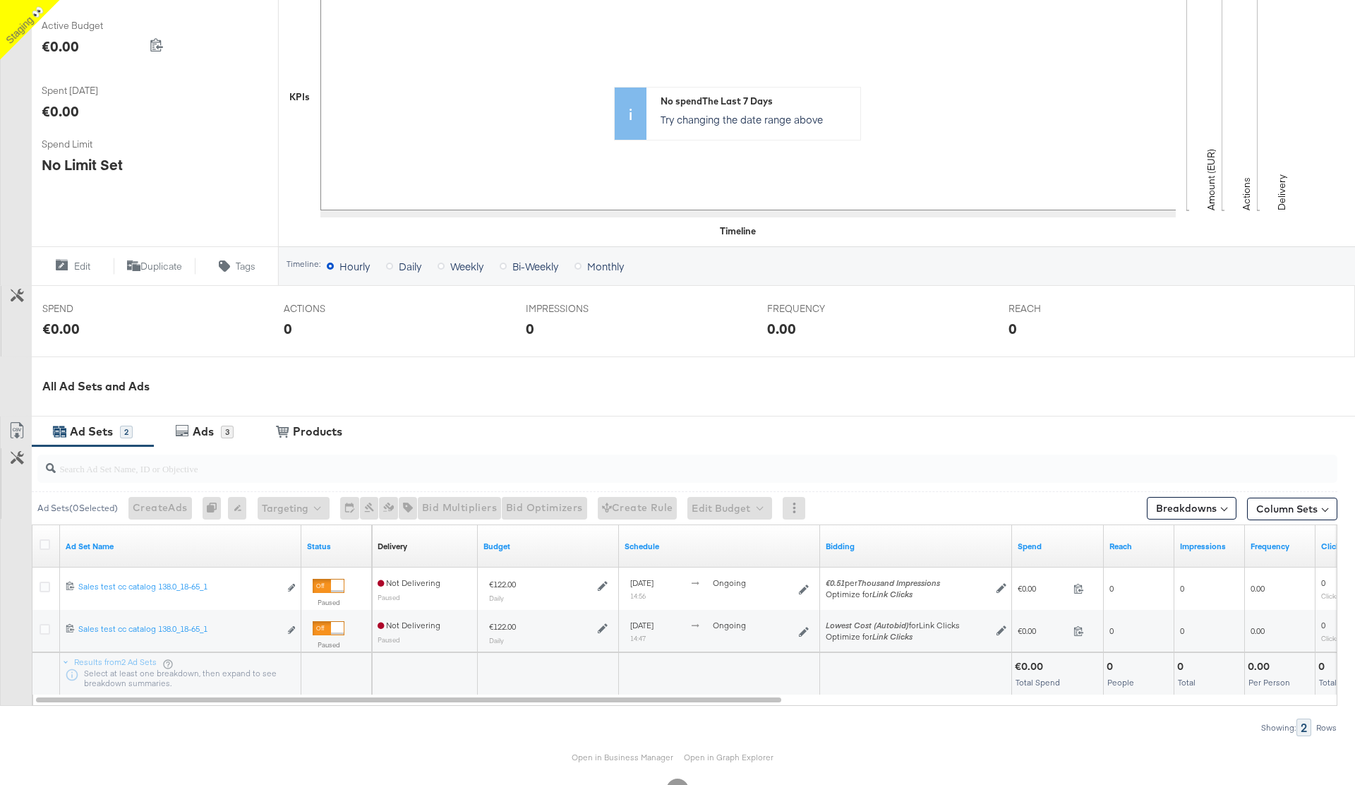
scroll to position [316, 0]
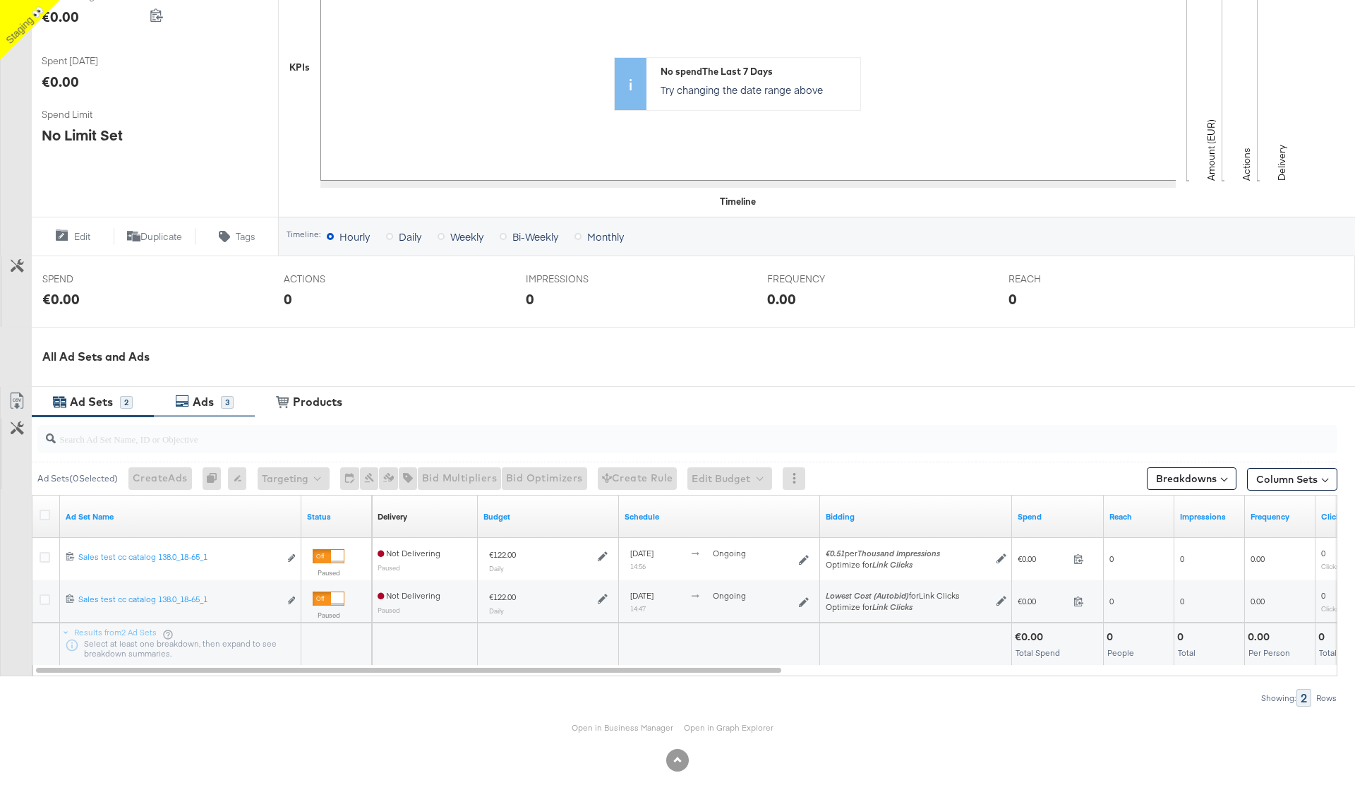
click at [209, 399] on div "Ads" at bounding box center [203, 402] width 21 height 16
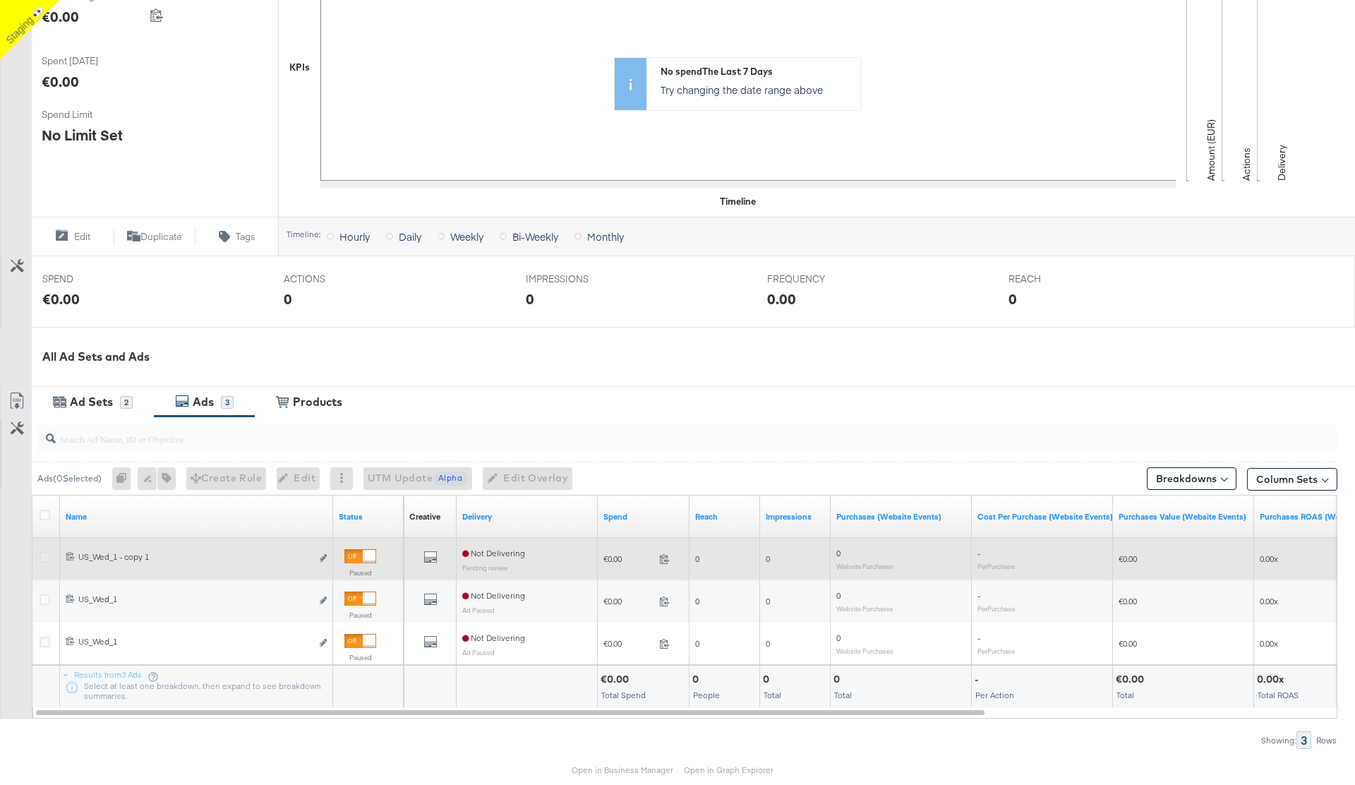
click at [45, 558] on icon at bounding box center [45, 557] width 11 height 11
click at [0, 0] on input "checkbox" at bounding box center [0, 0] width 0 height 0
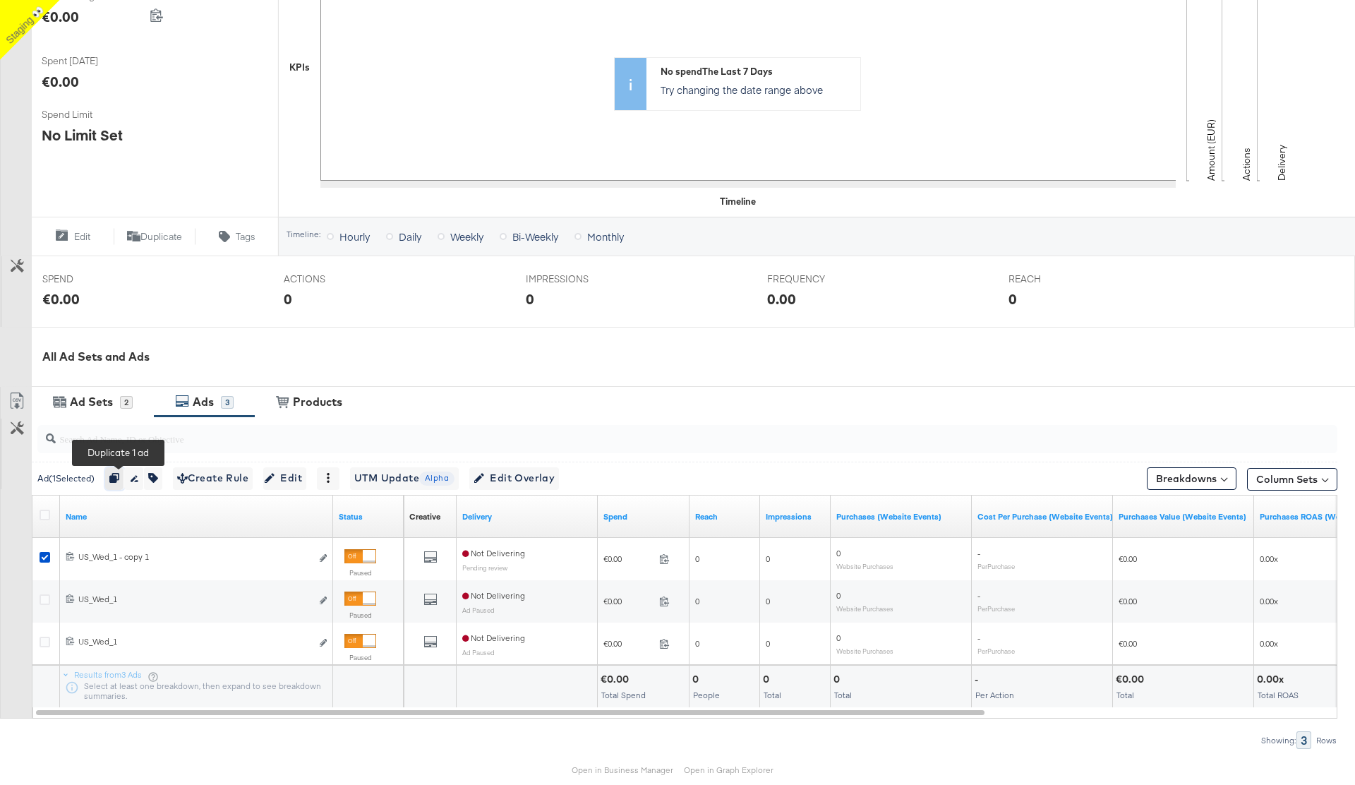
click at [119, 479] on icon "button" at bounding box center [114, 478] width 10 height 10
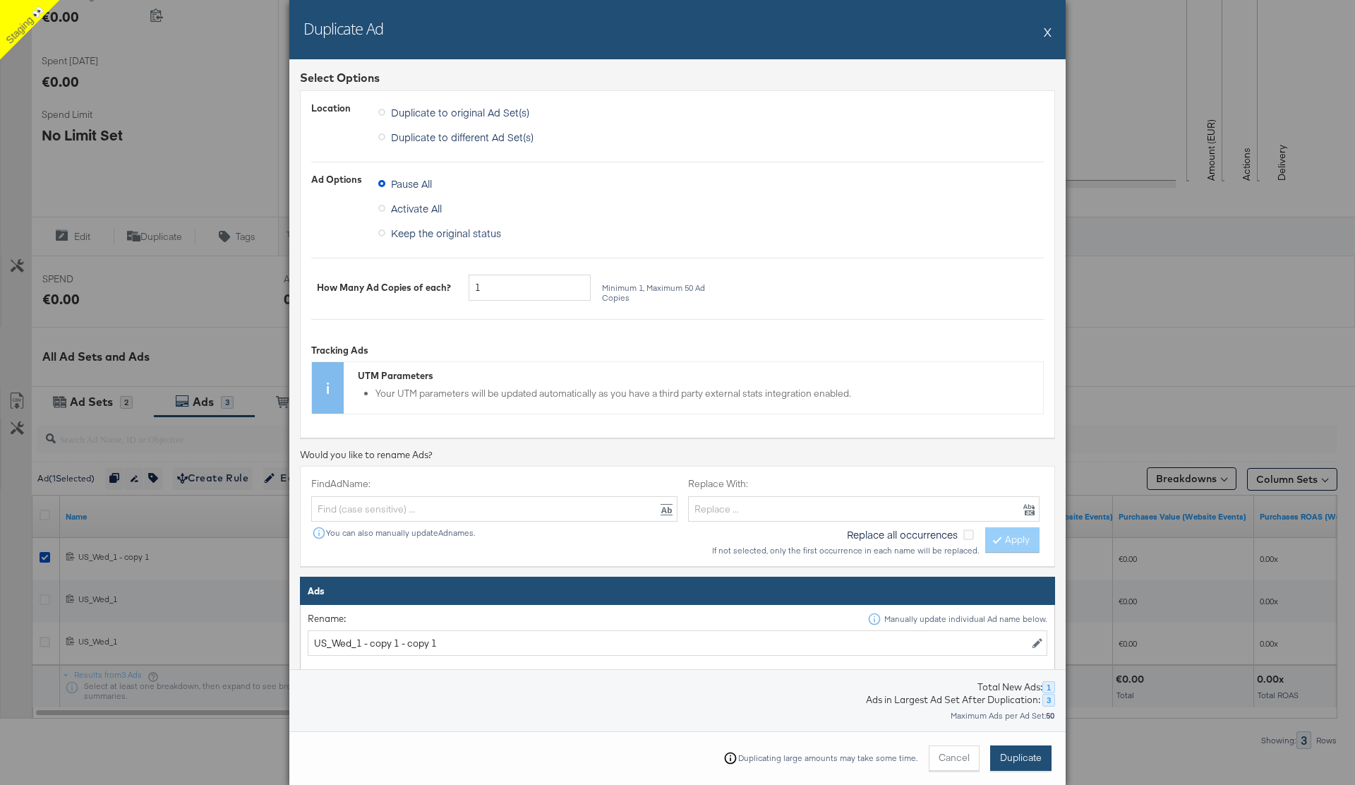
click at [1032, 765] on button "Duplicate" at bounding box center [1020, 757] width 61 height 25
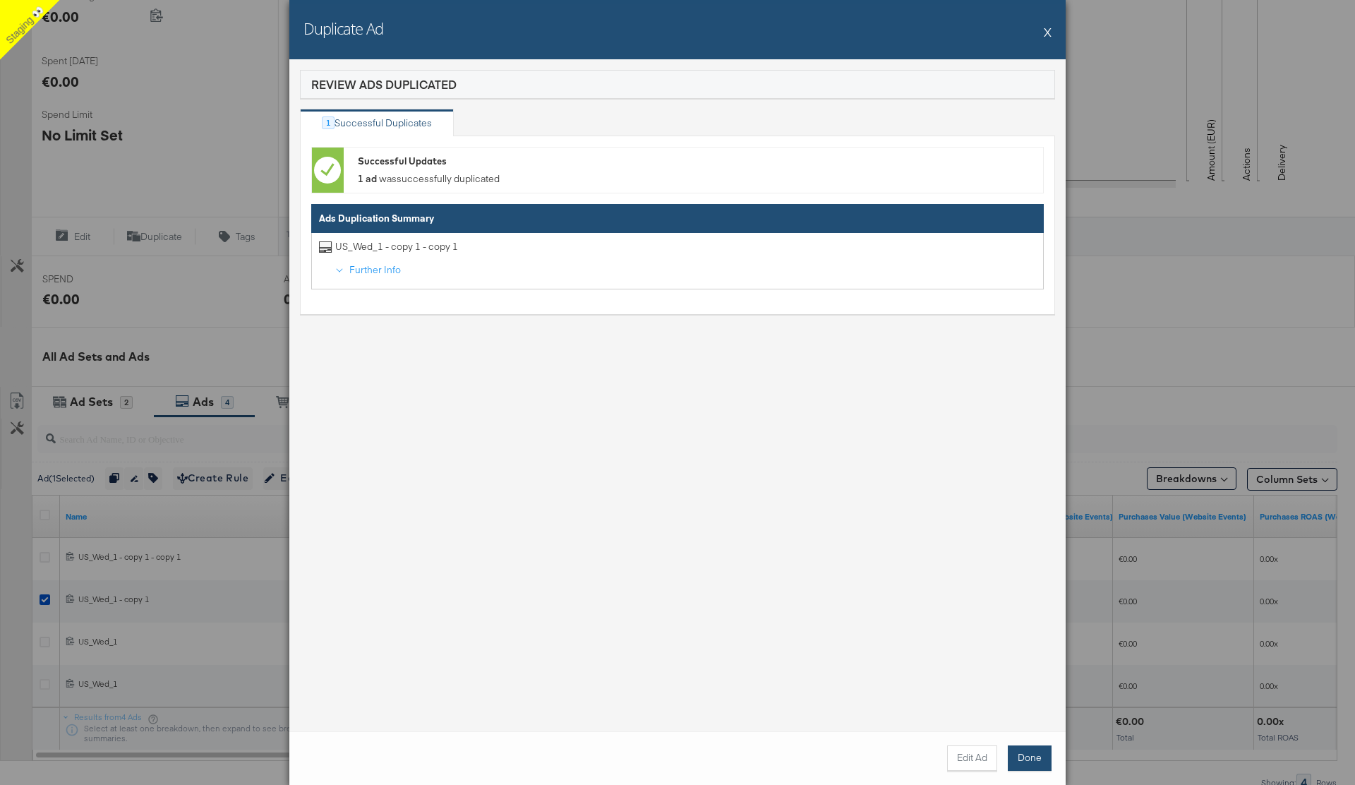
click at [1030, 757] on button "Done" at bounding box center [1030, 757] width 44 height 25
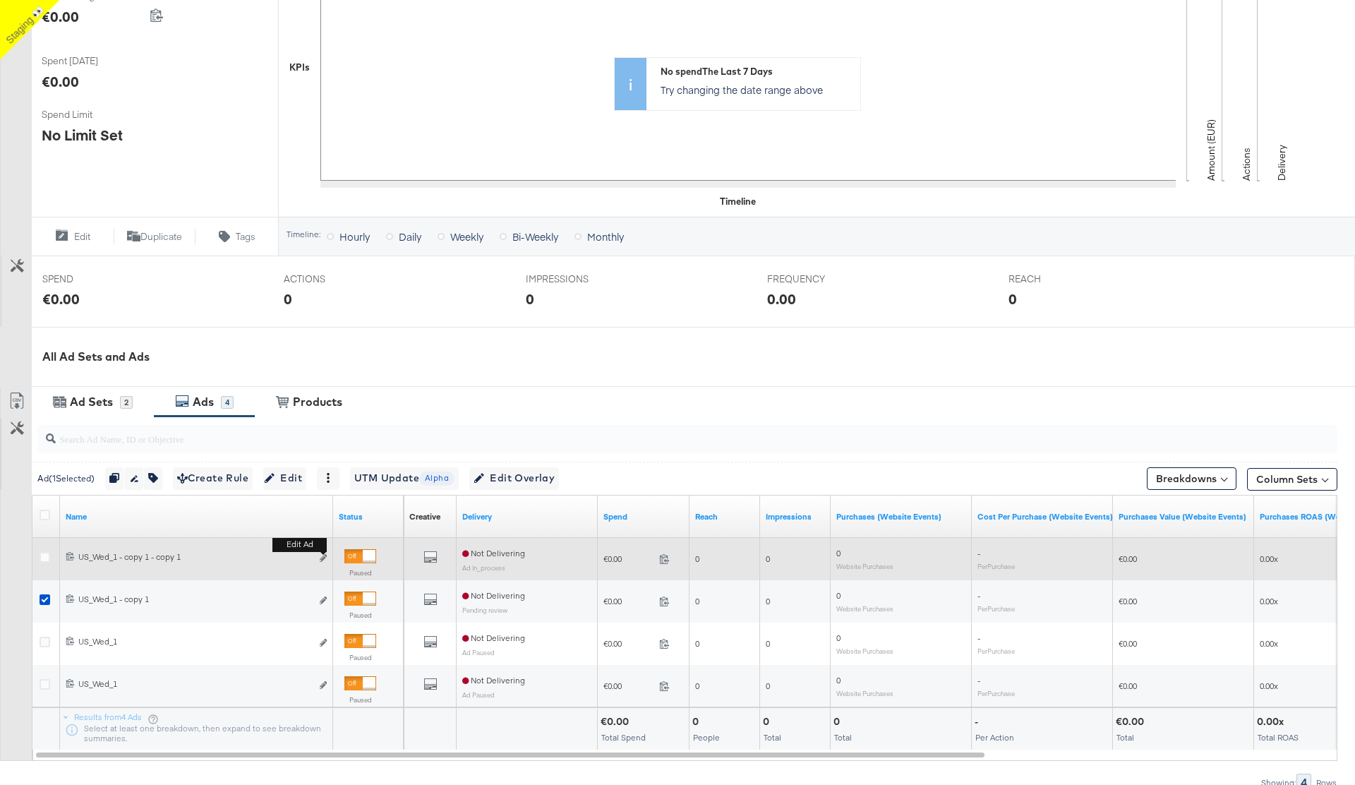
click at [318, 560] on div "Edit ad" at bounding box center [319, 558] width 16 height 15
click at [325, 558] on icon "link" at bounding box center [323, 558] width 7 height 8
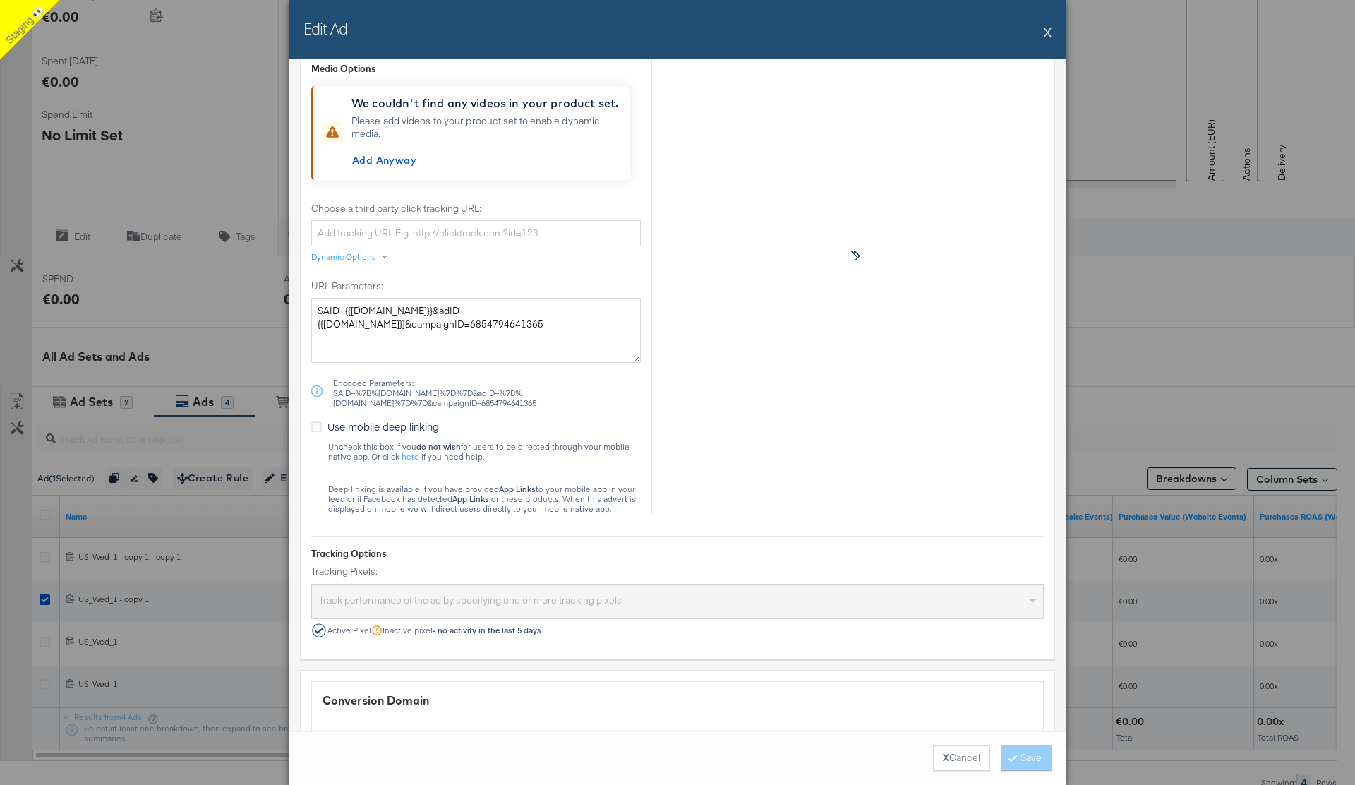
scroll to position [1414, 0]
click at [1047, 32] on button "X" at bounding box center [1048, 32] width 8 height 28
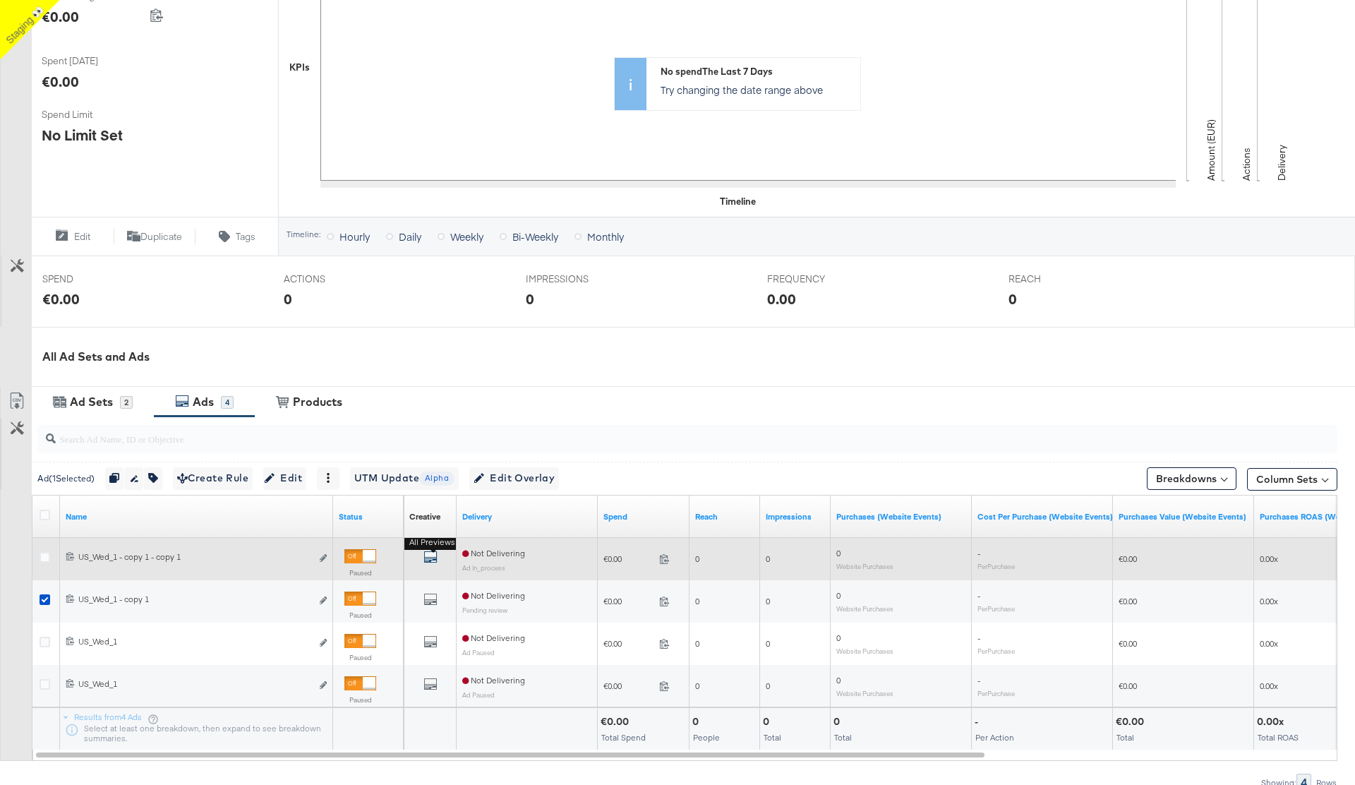
click at [431, 558] on icon "default" at bounding box center [430, 557] width 14 height 14
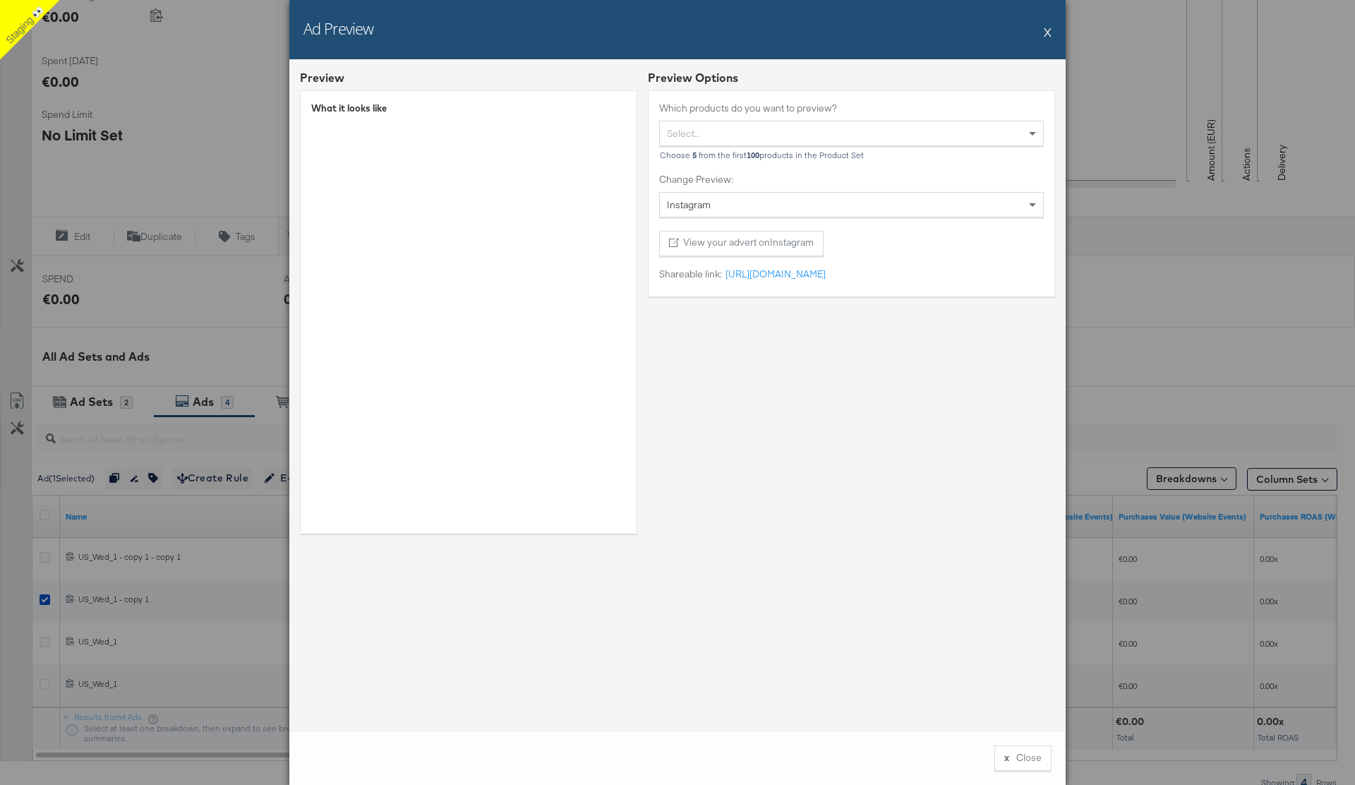
click at [1047, 33] on button "X" at bounding box center [1048, 32] width 8 height 28
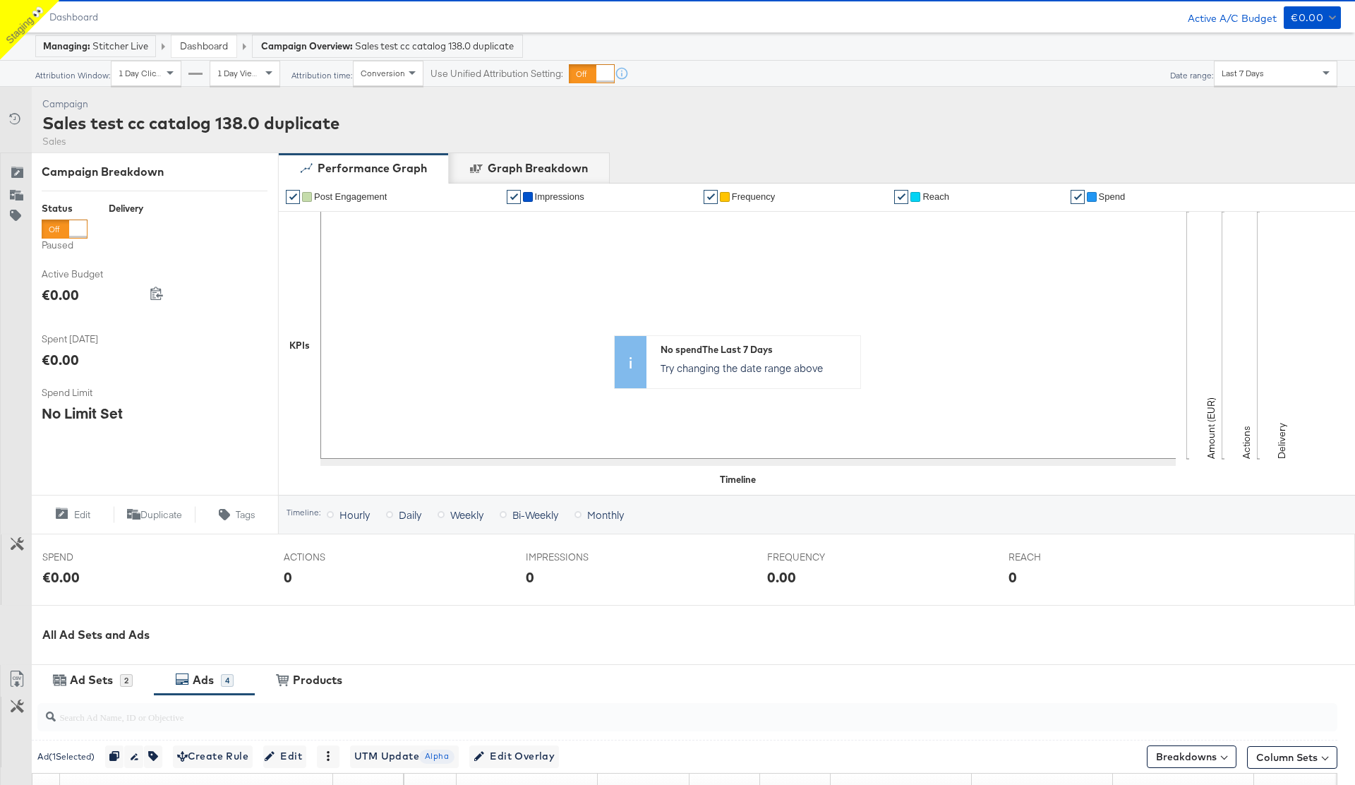
scroll to position [0, 0]
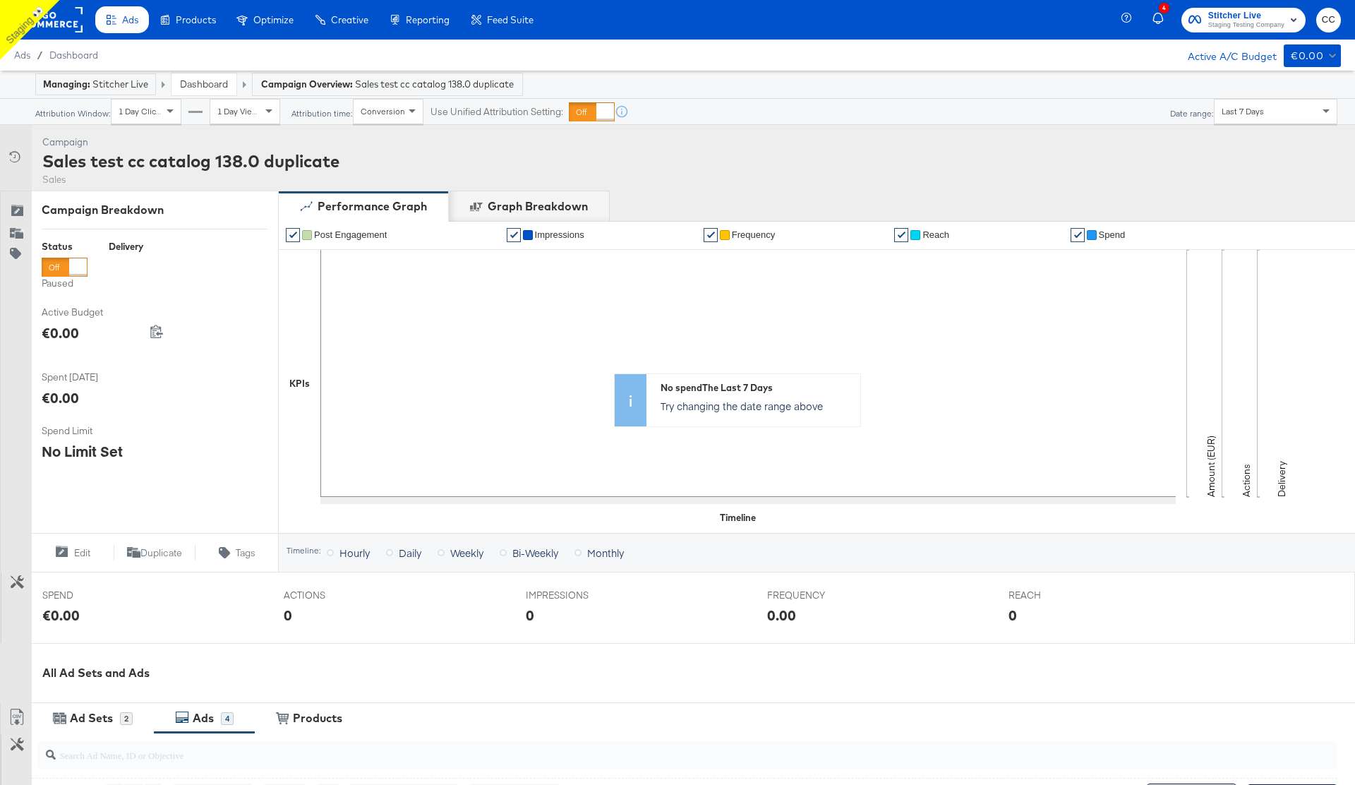
click at [135, 21] on span "Ads" at bounding box center [130, 19] width 16 height 11
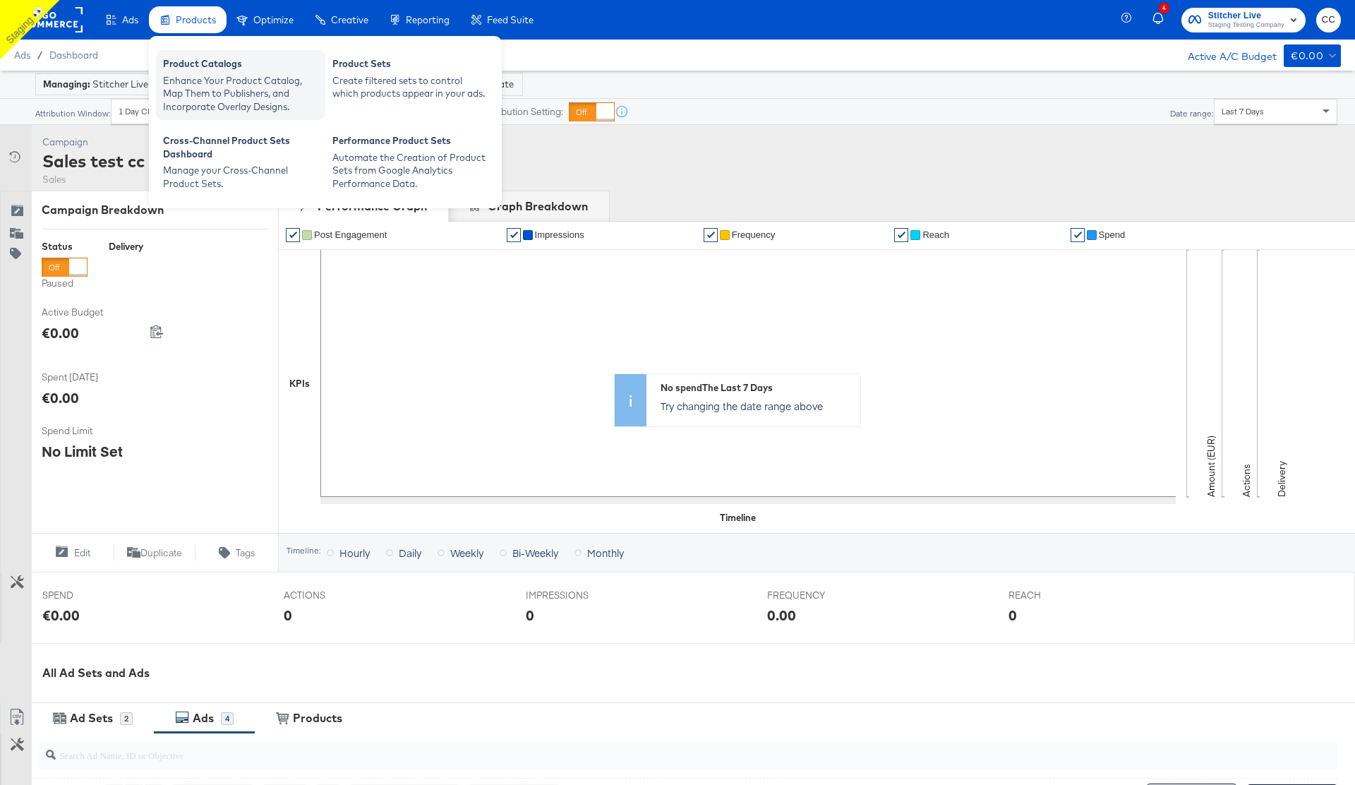
click at [208, 75] on div "Enhance Your Product Catalog, Map Them to Publishers, and Incorporate Overlay D…" at bounding box center [240, 94] width 155 height 40
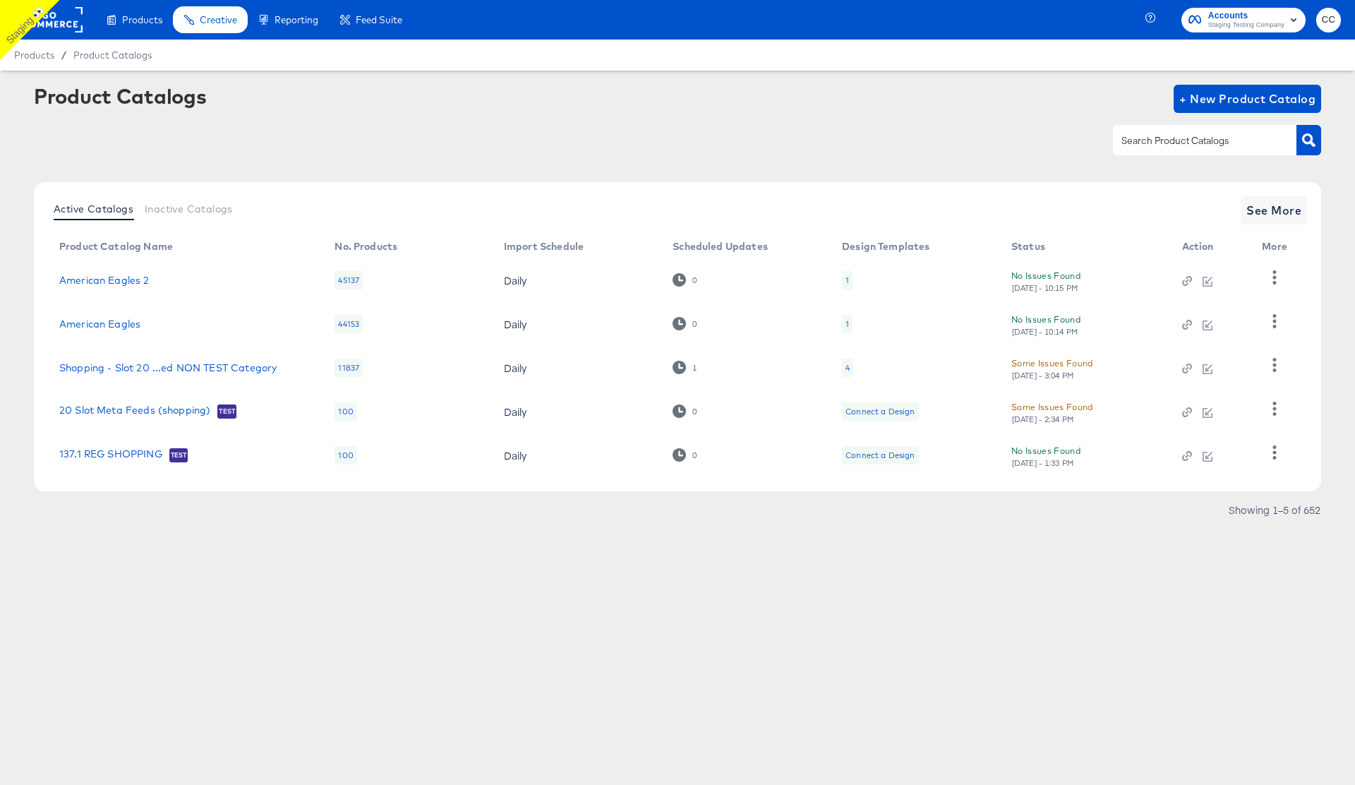
click at [1160, 145] on input "text" at bounding box center [1194, 141] width 150 height 16
type input "cc"
click at [1307, 136] on icon "button" at bounding box center [1308, 139] width 13 height 13
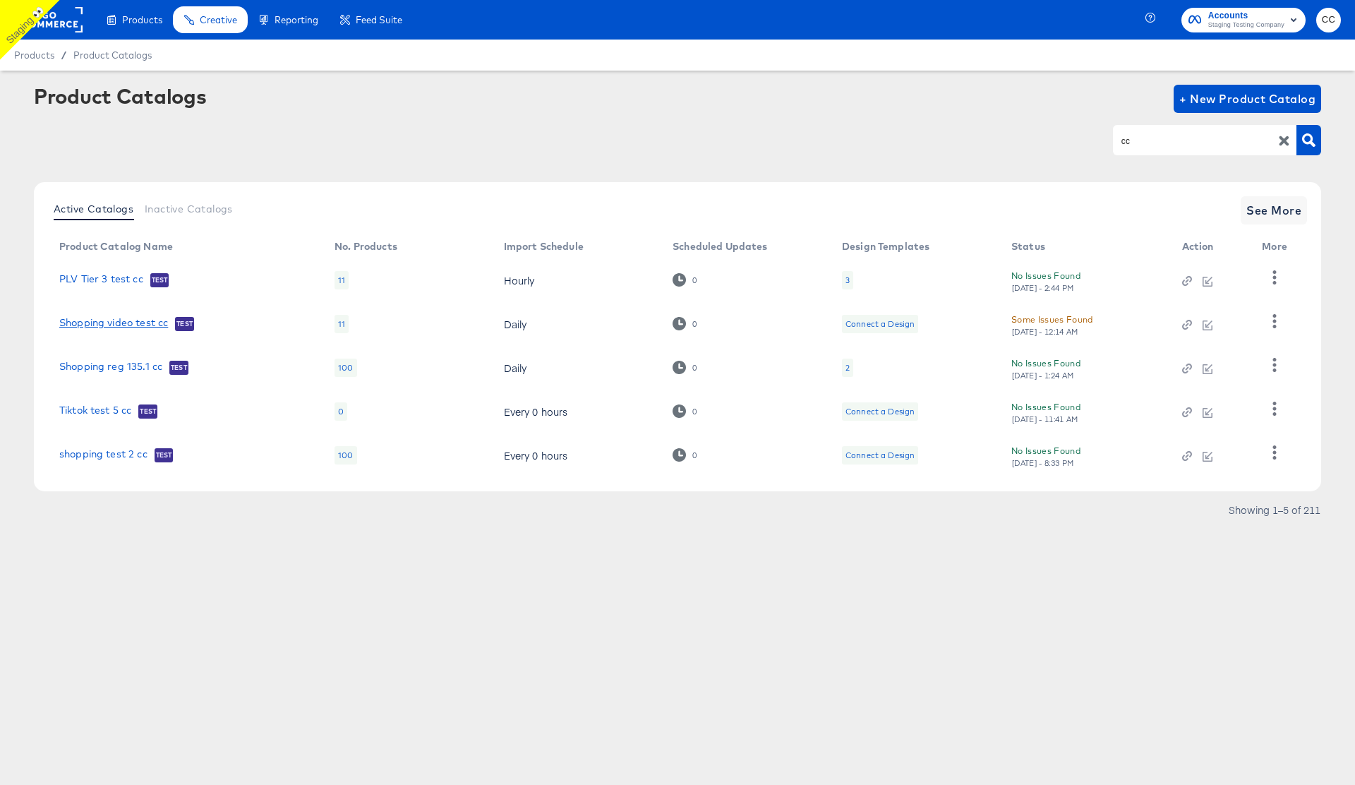
click at [148, 324] on link "Shopping video test cc" at bounding box center [113, 324] width 109 height 14
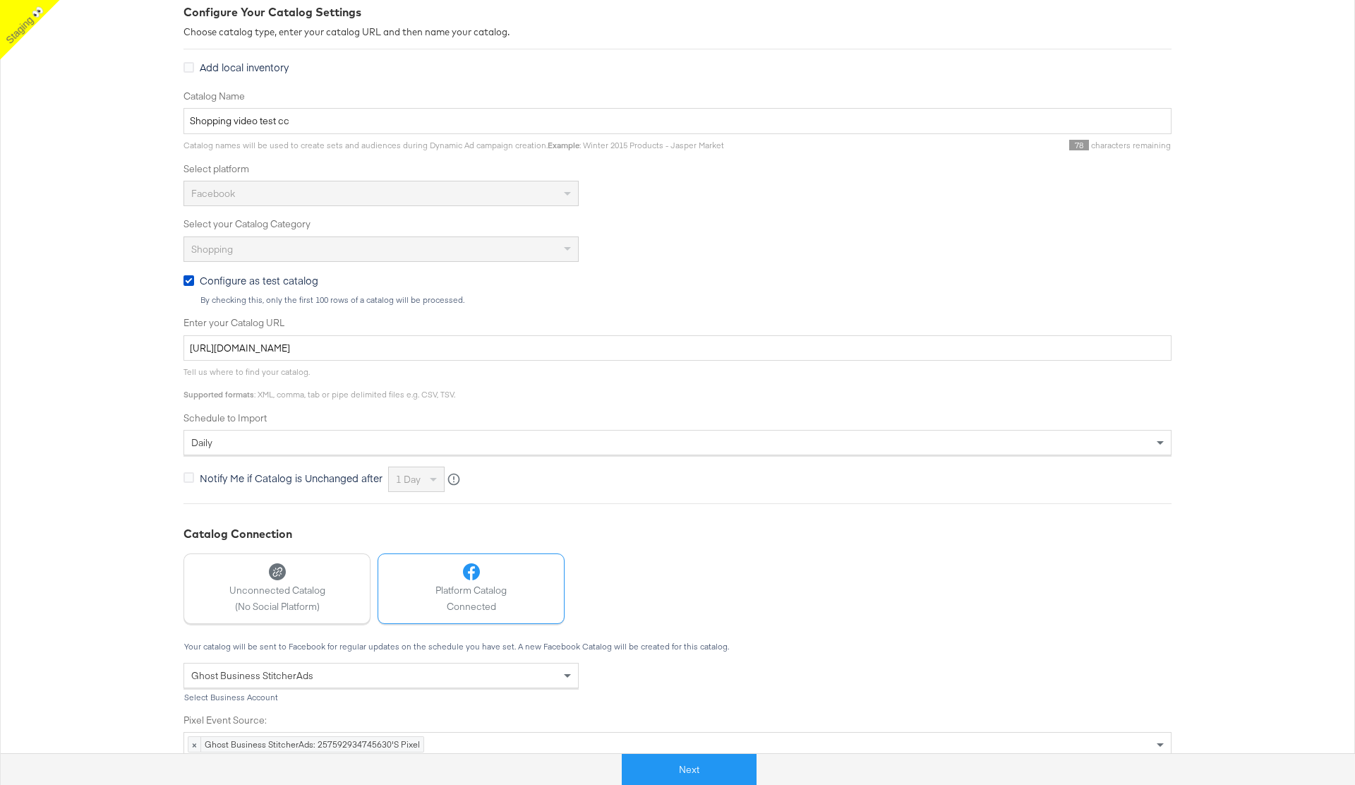
scroll to position [272, 0]
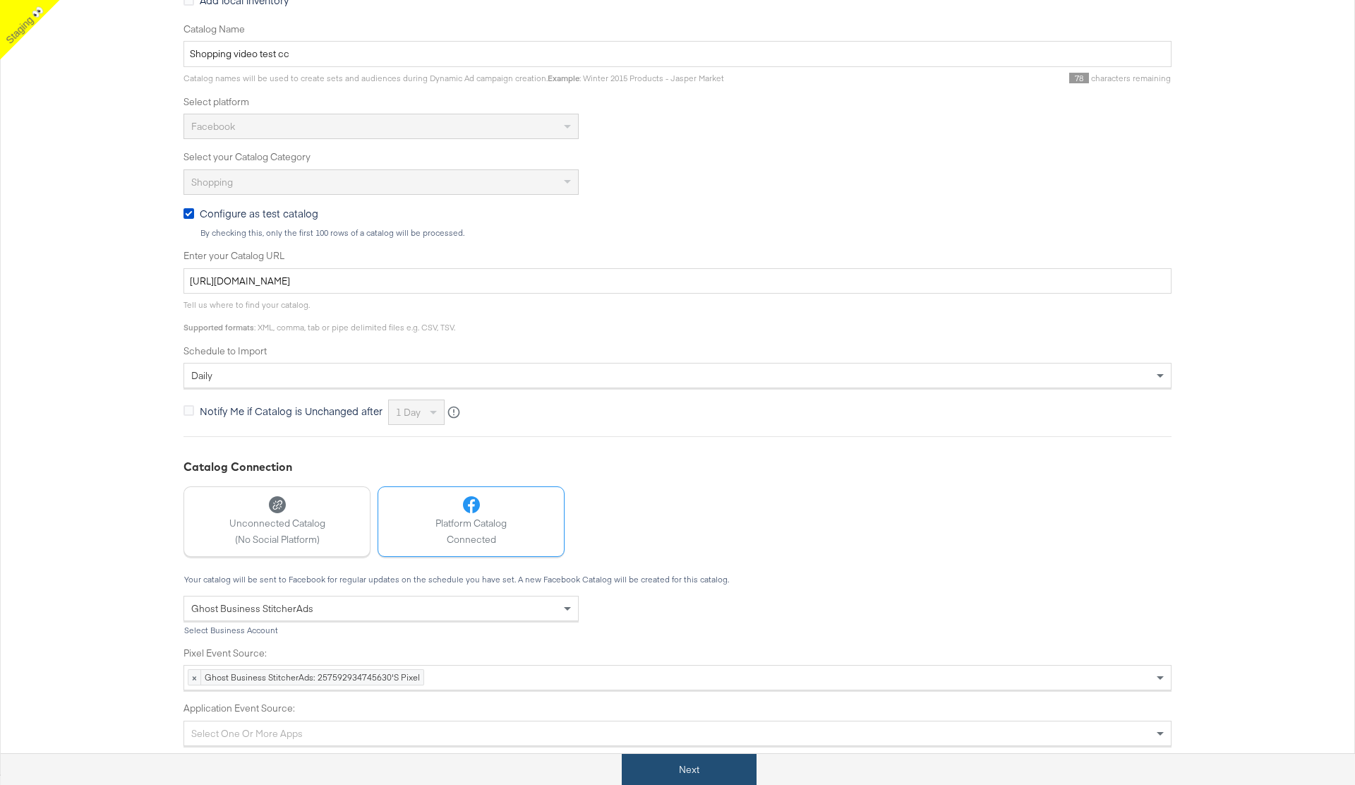
click at [672, 768] on button "Next" at bounding box center [689, 770] width 135 height 32
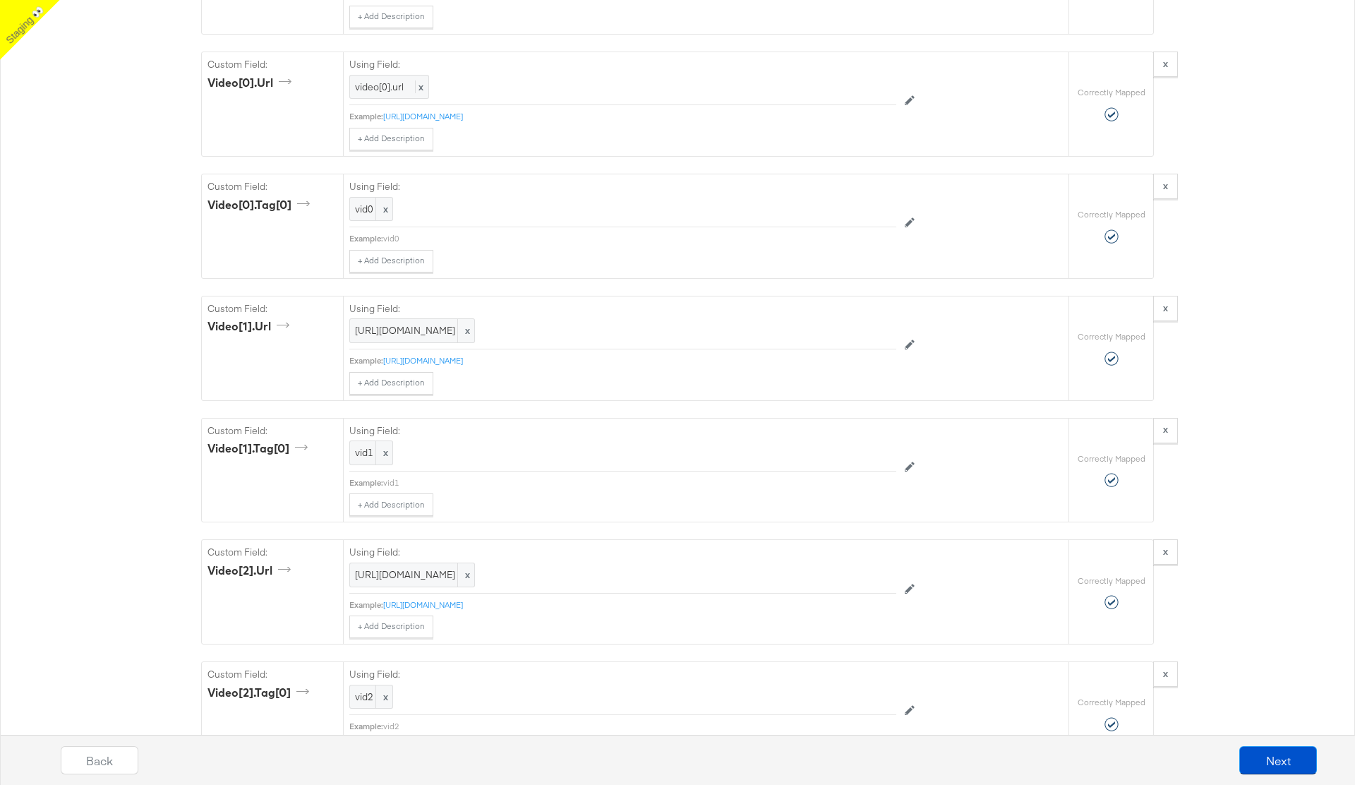
scroll to position [2052, 0]
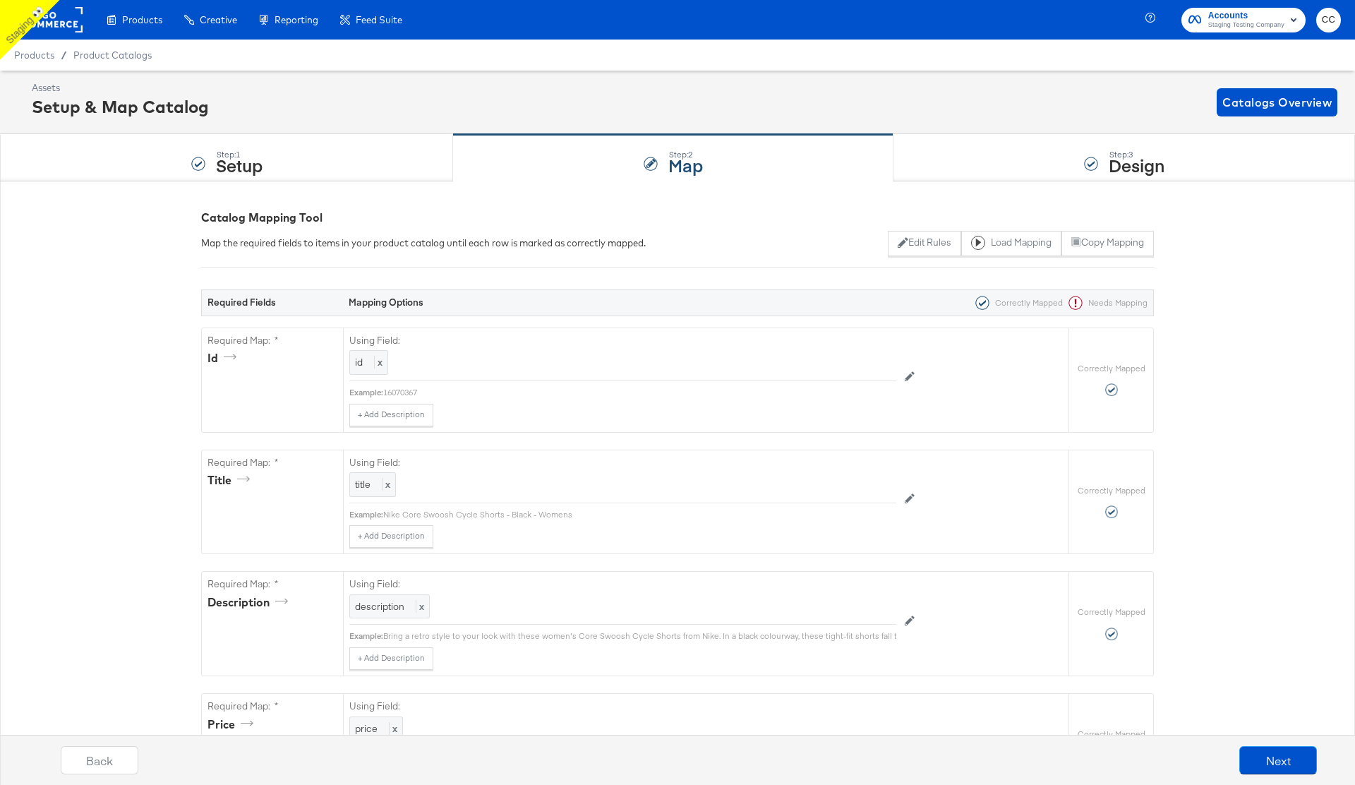
scroll to position [2171, 0]
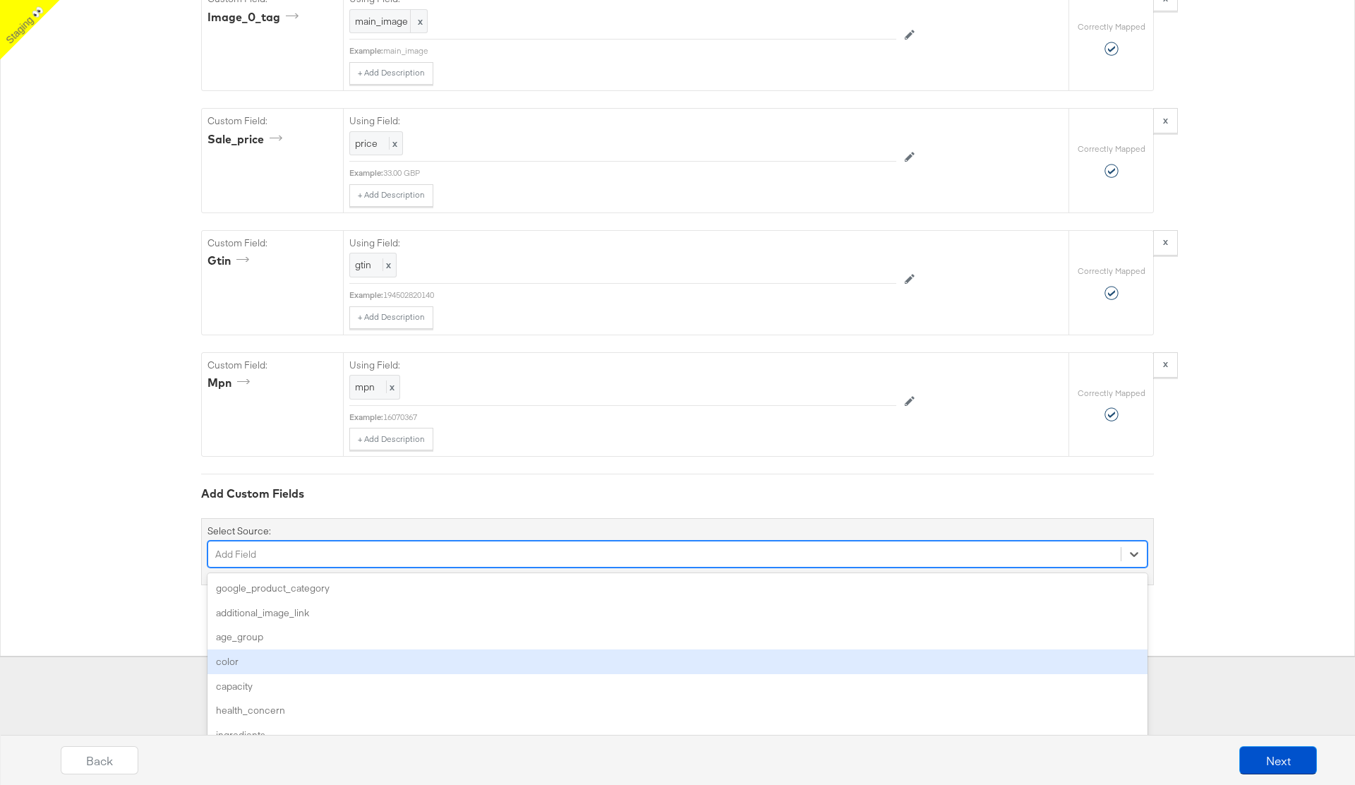
click at [376, 653] on div "color" at bounding box center [678, 661] width 940 height 25
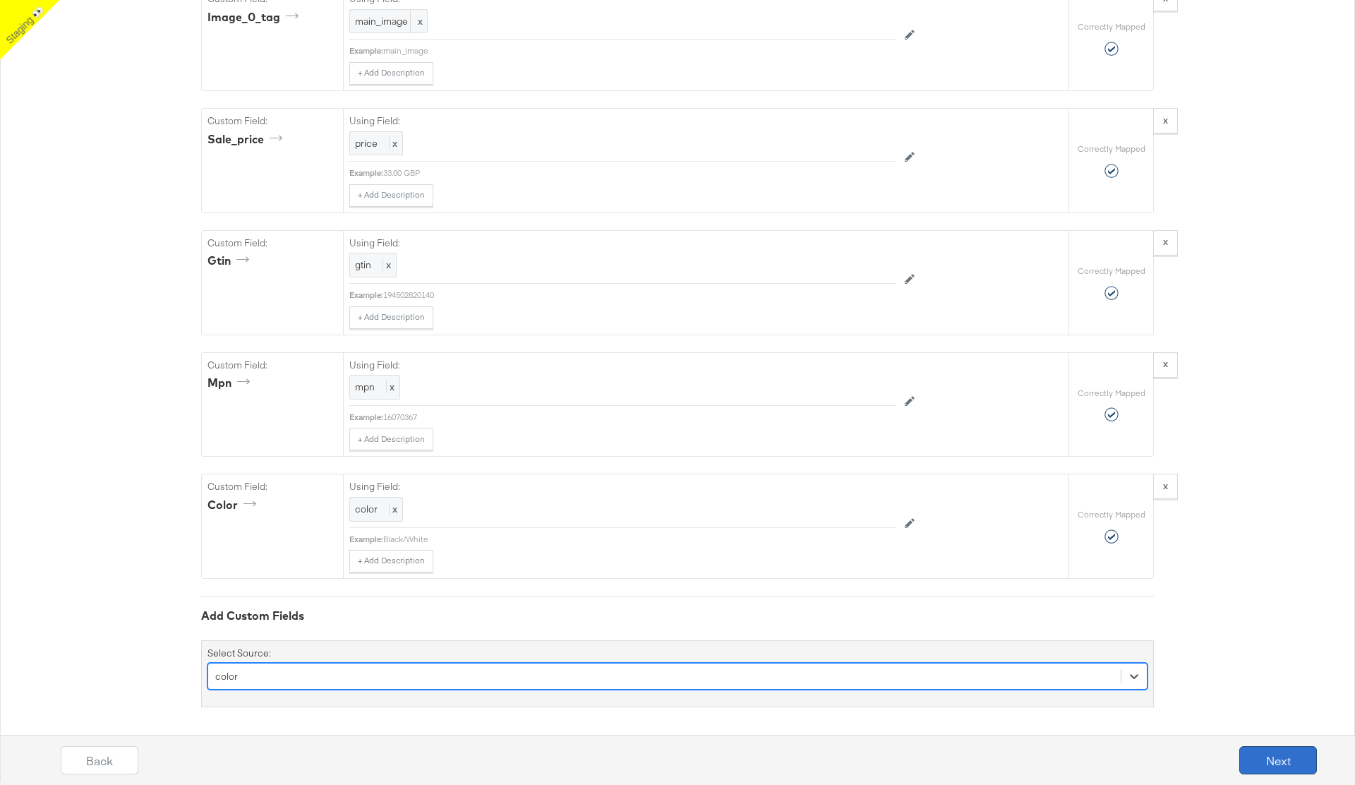
click at [1263, 757] on button "Next" at bounding box center [1278, 760] width 78 height 28
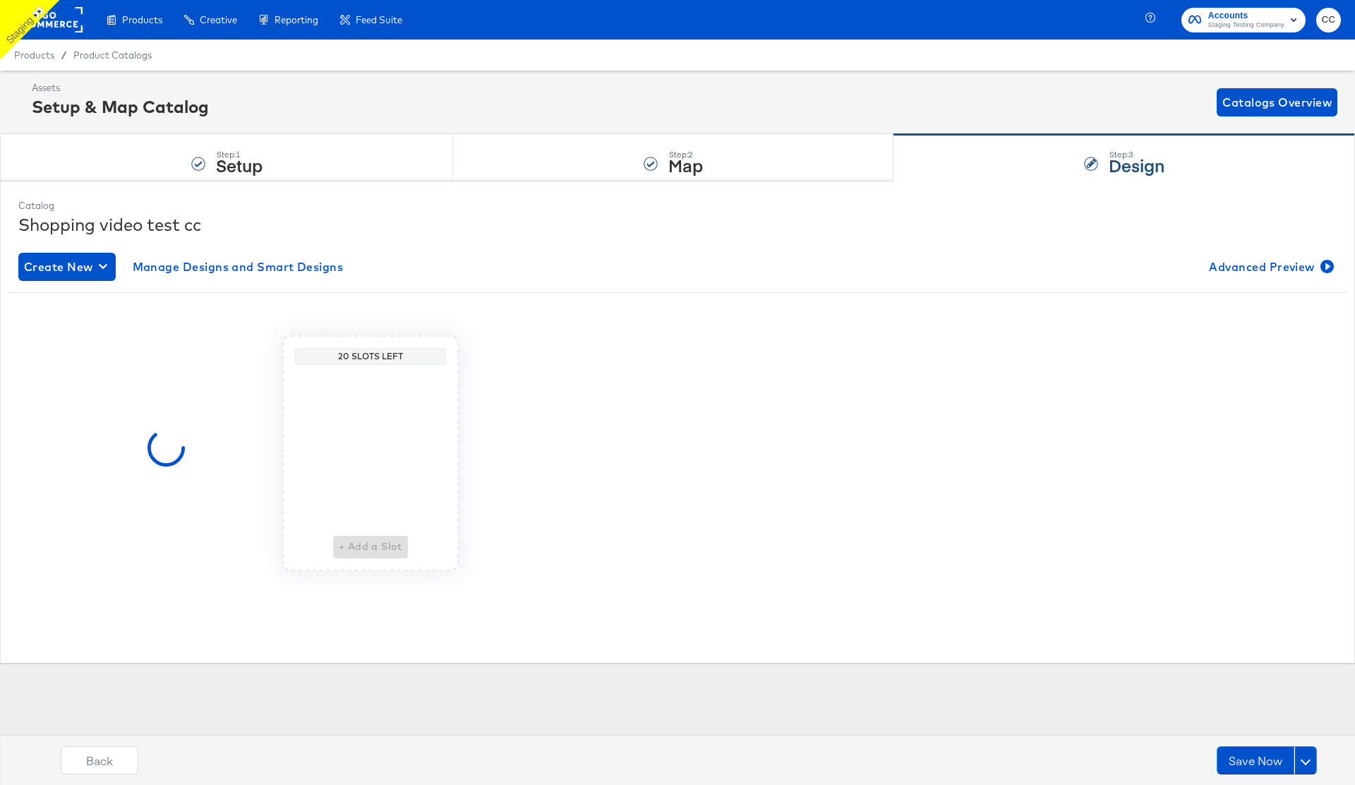
scroll to position [0, 0]
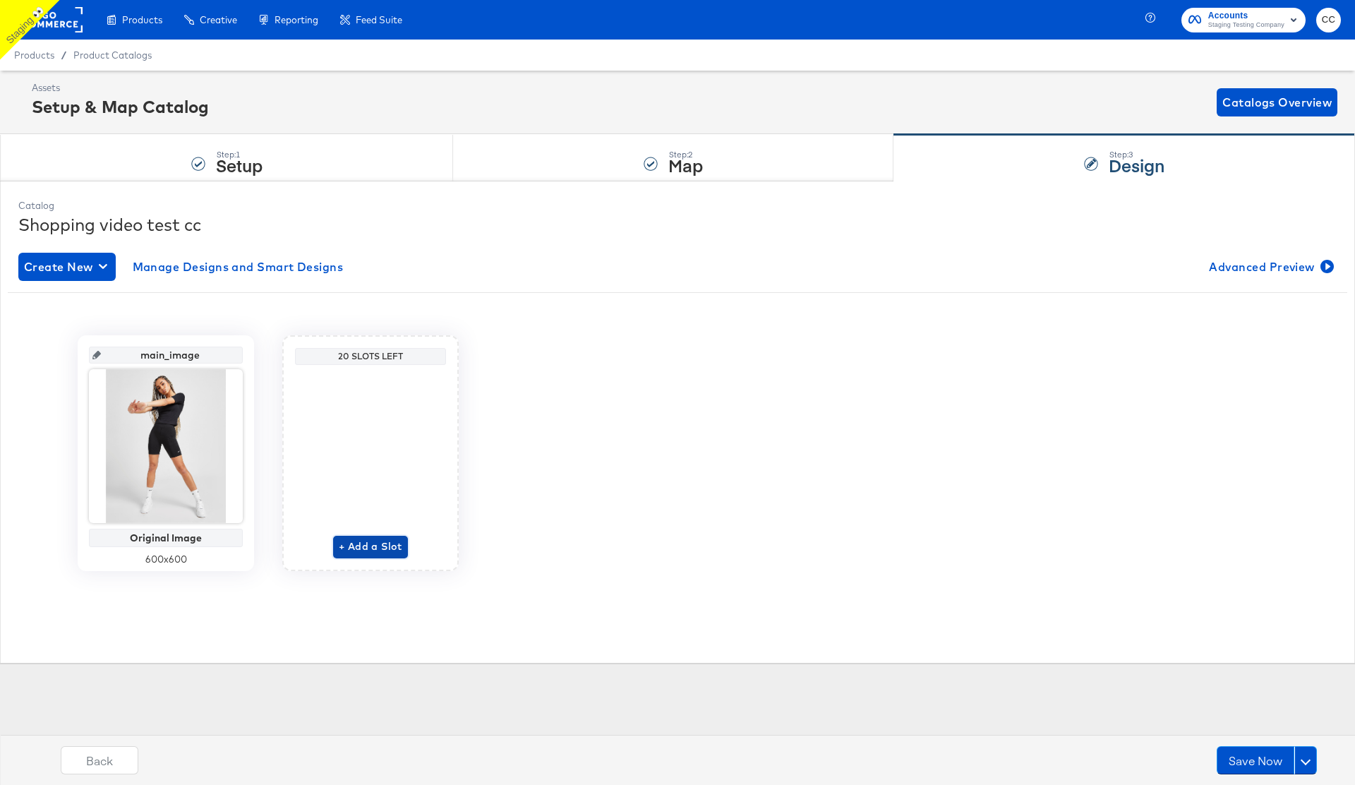
click at [372, 544] on span "+ Add a Slot" at bounding box center [371, 547] width 64 height 18
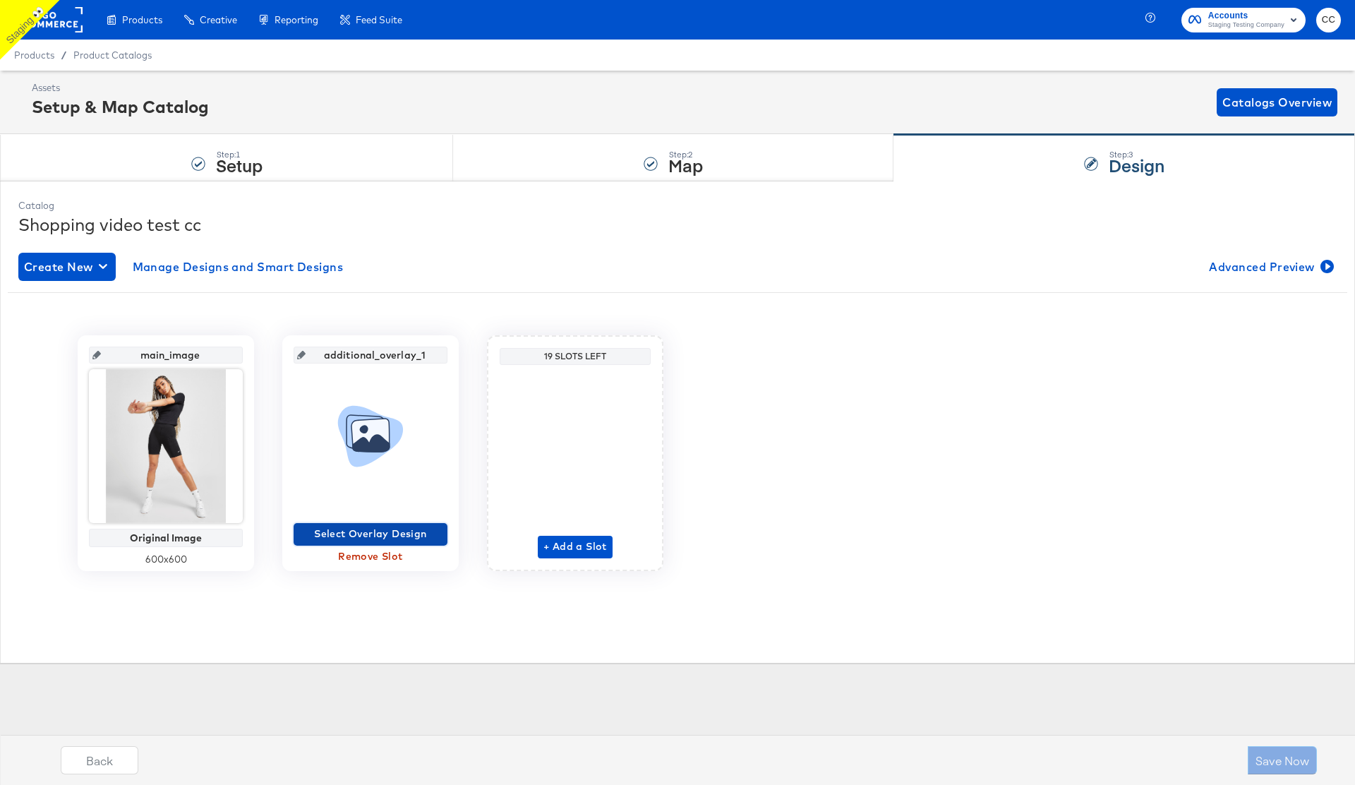
click at [381, 532] on span "Select Overlay Design" at bounding box center [370, 534] width 143 height 18
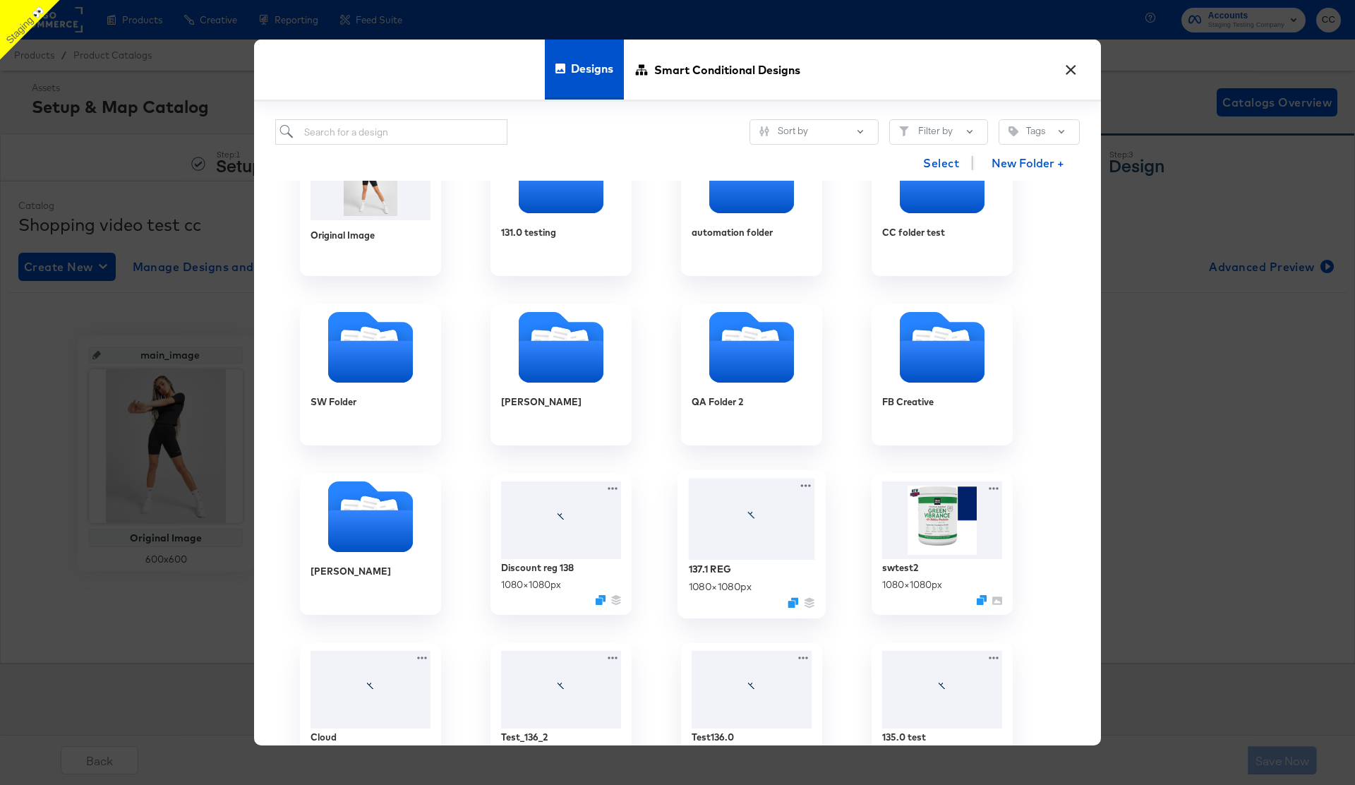
scroll to position [62, 0]
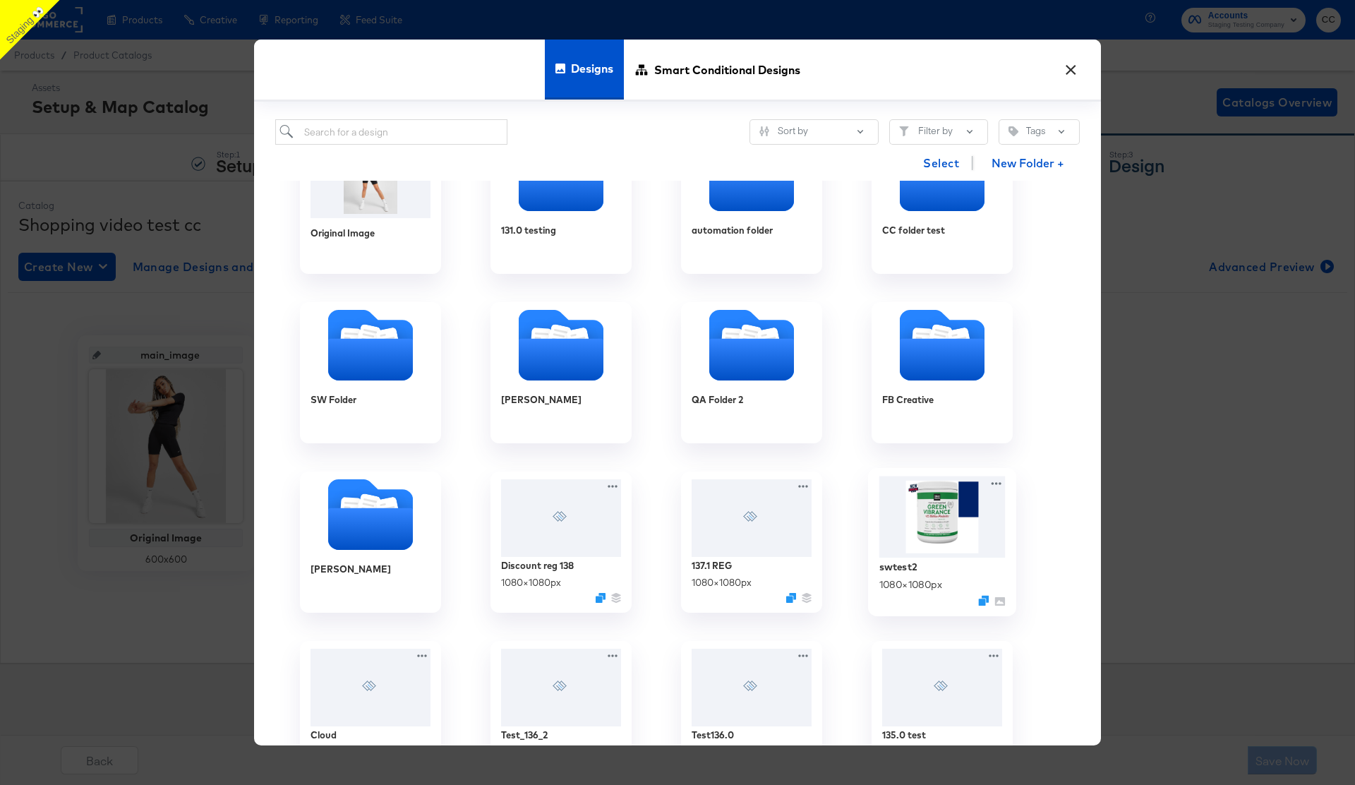
click at [918, 557] on img at bounding box center [942, 517] width 126 height 82
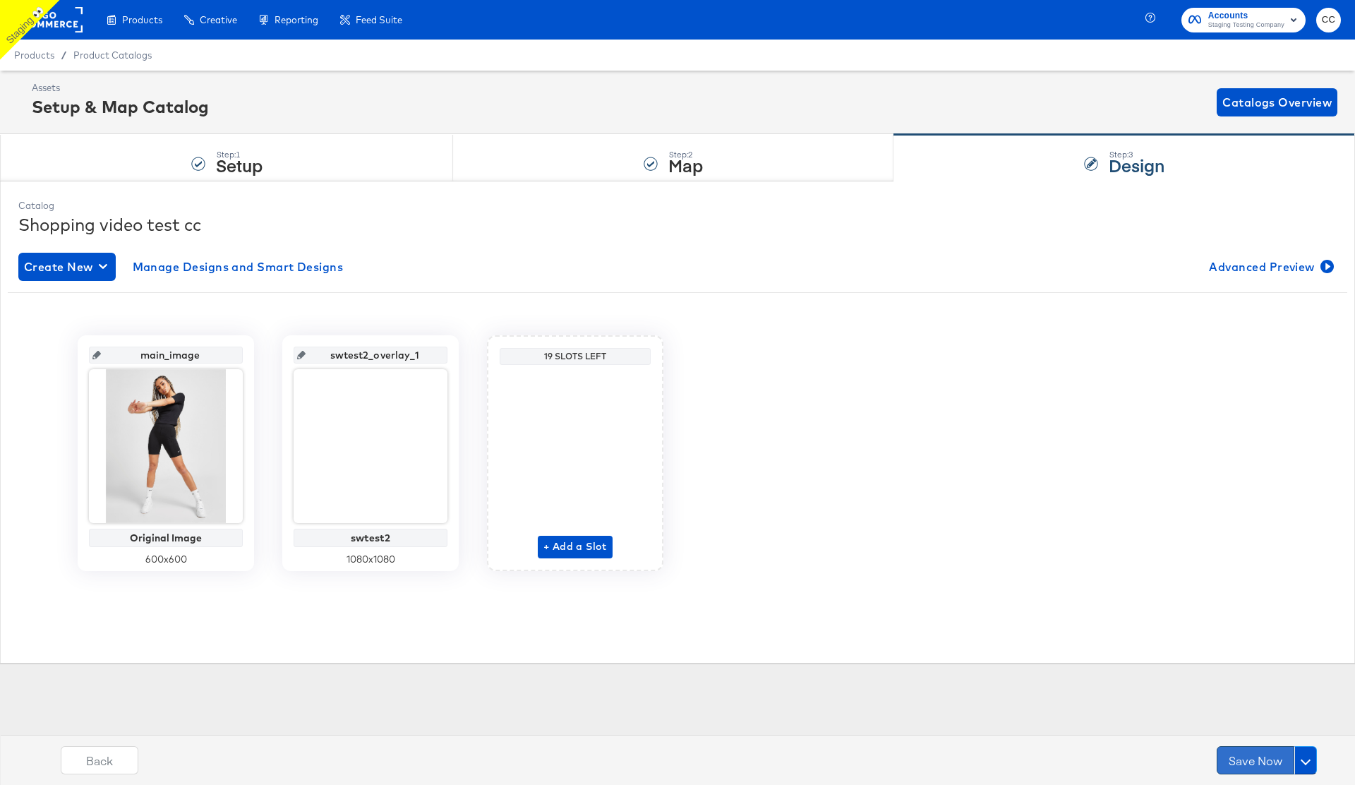
click at [1253, 761] on button "Save Now" at bounding box center [1256, 760] width 78 height 28
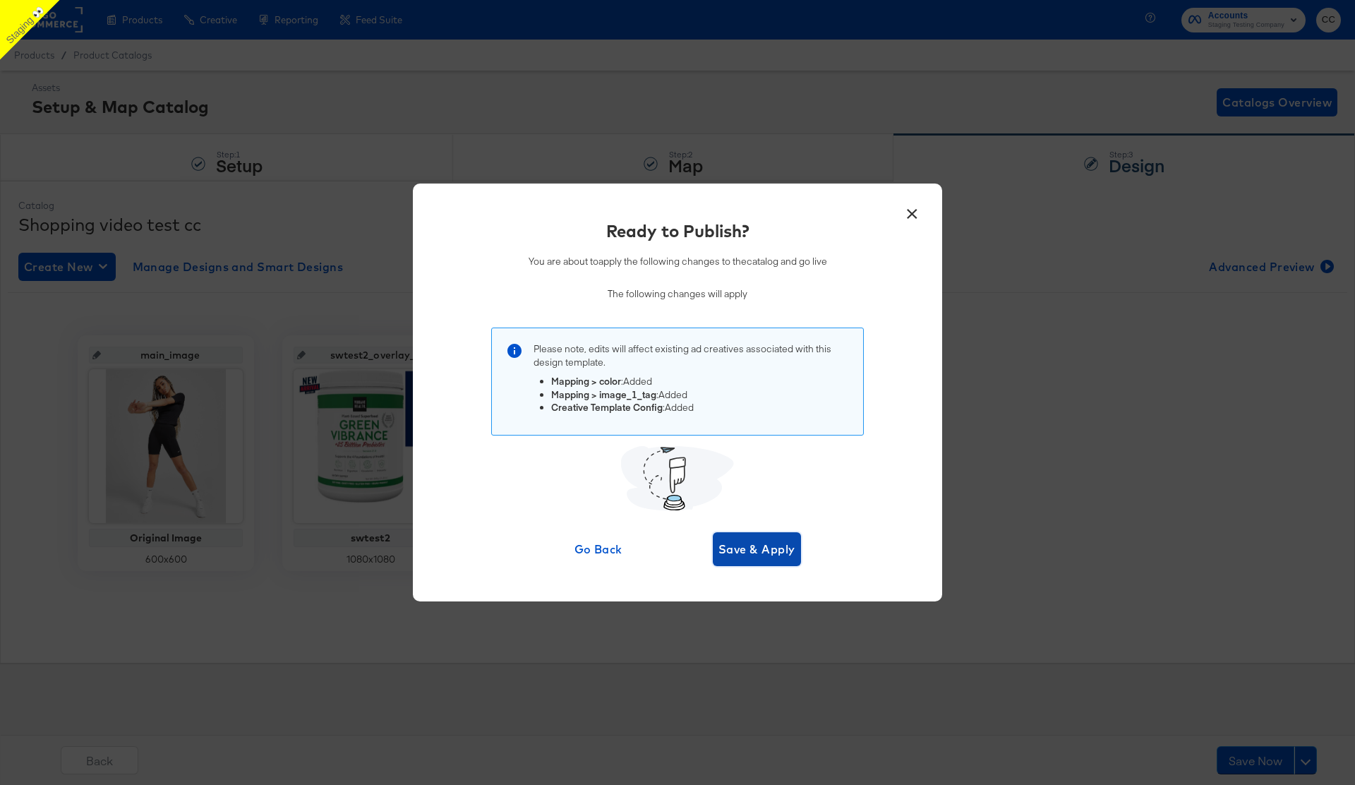
click at [752, 549] on span "Save & Apply" at bounding box center [757, 549] width 77 height 20
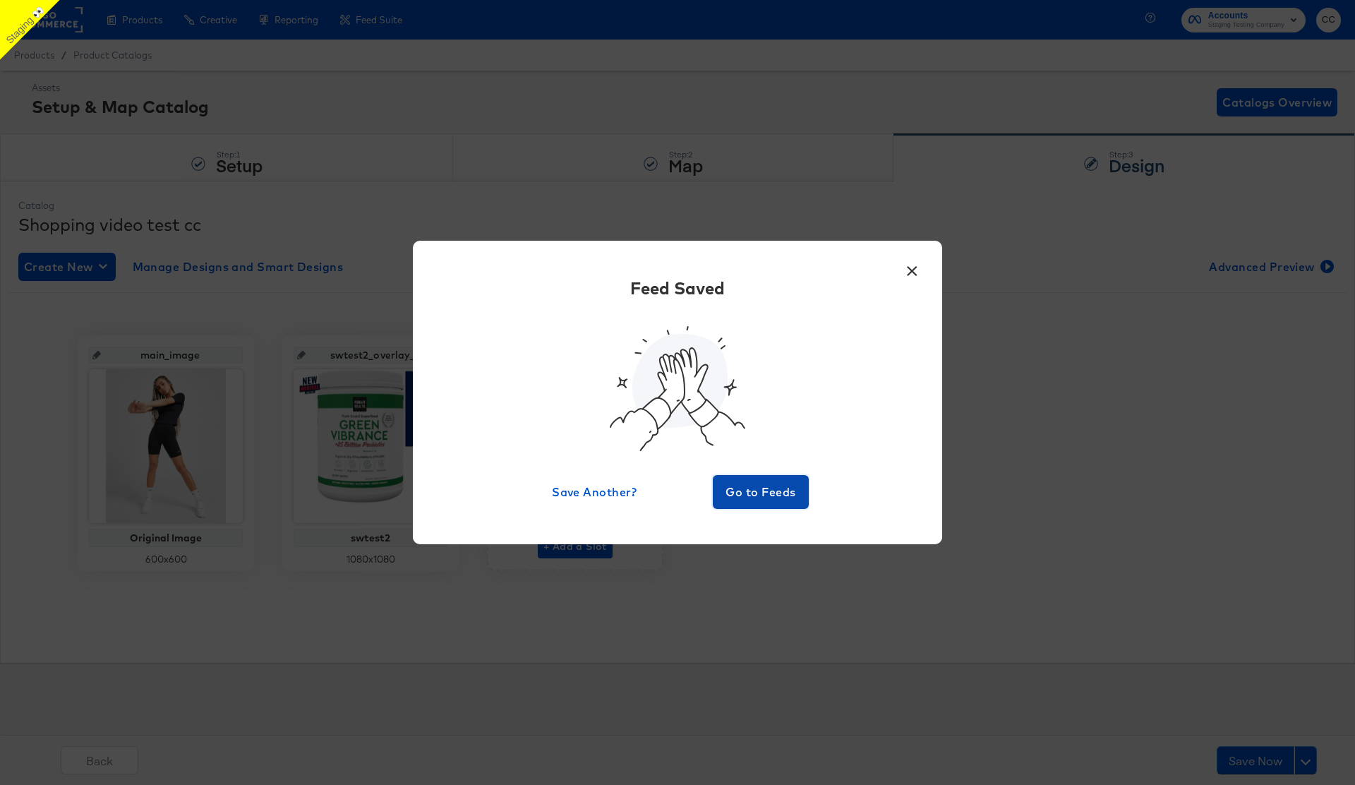
click at [759, 494] on span "Go to Feeds" at bounding box center [761, 492] width 85 height 20
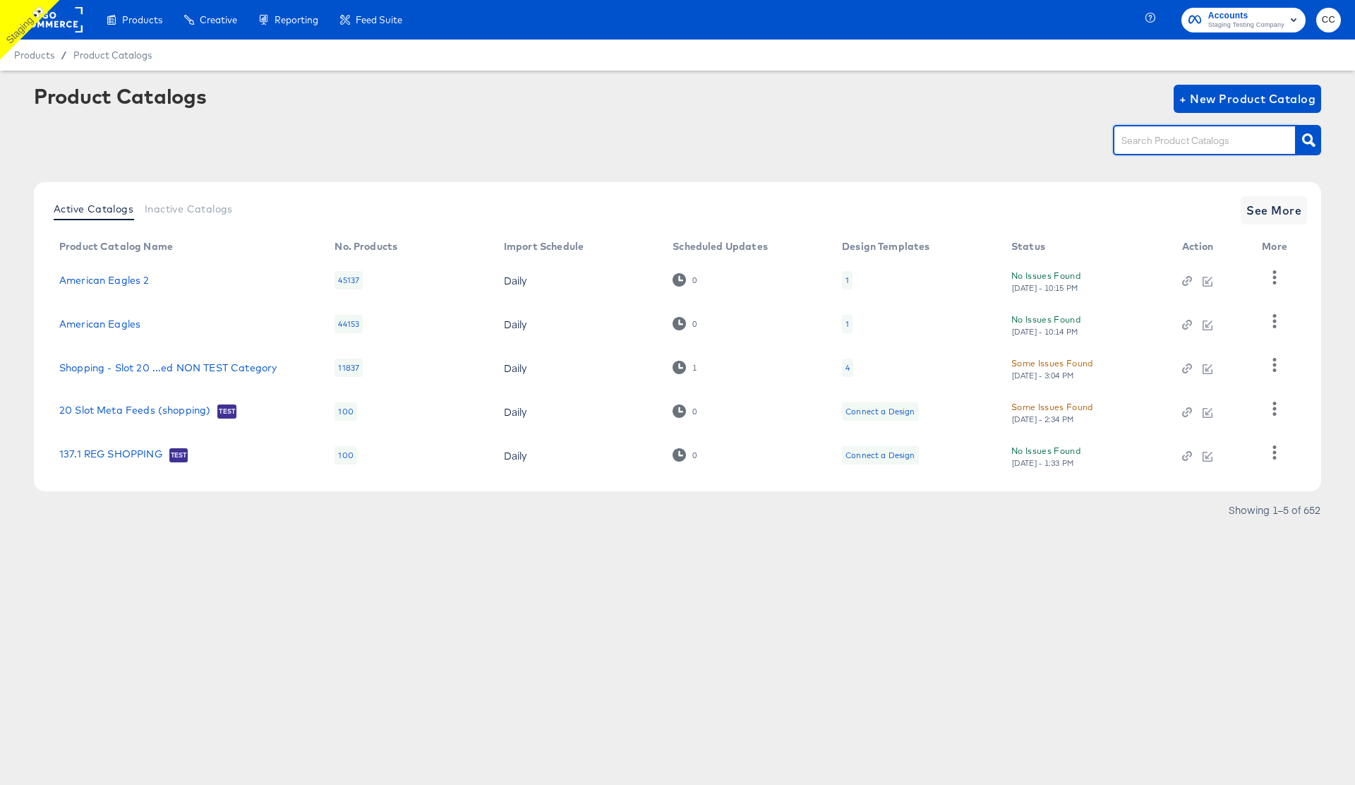
click at [1157, 144] on input "text" at bounding box center [1194, 141] width 150 height 16
type input "cc"
click at [1304, 136] on icon "button" at bounding box center [1308, 139] width 13 height 13
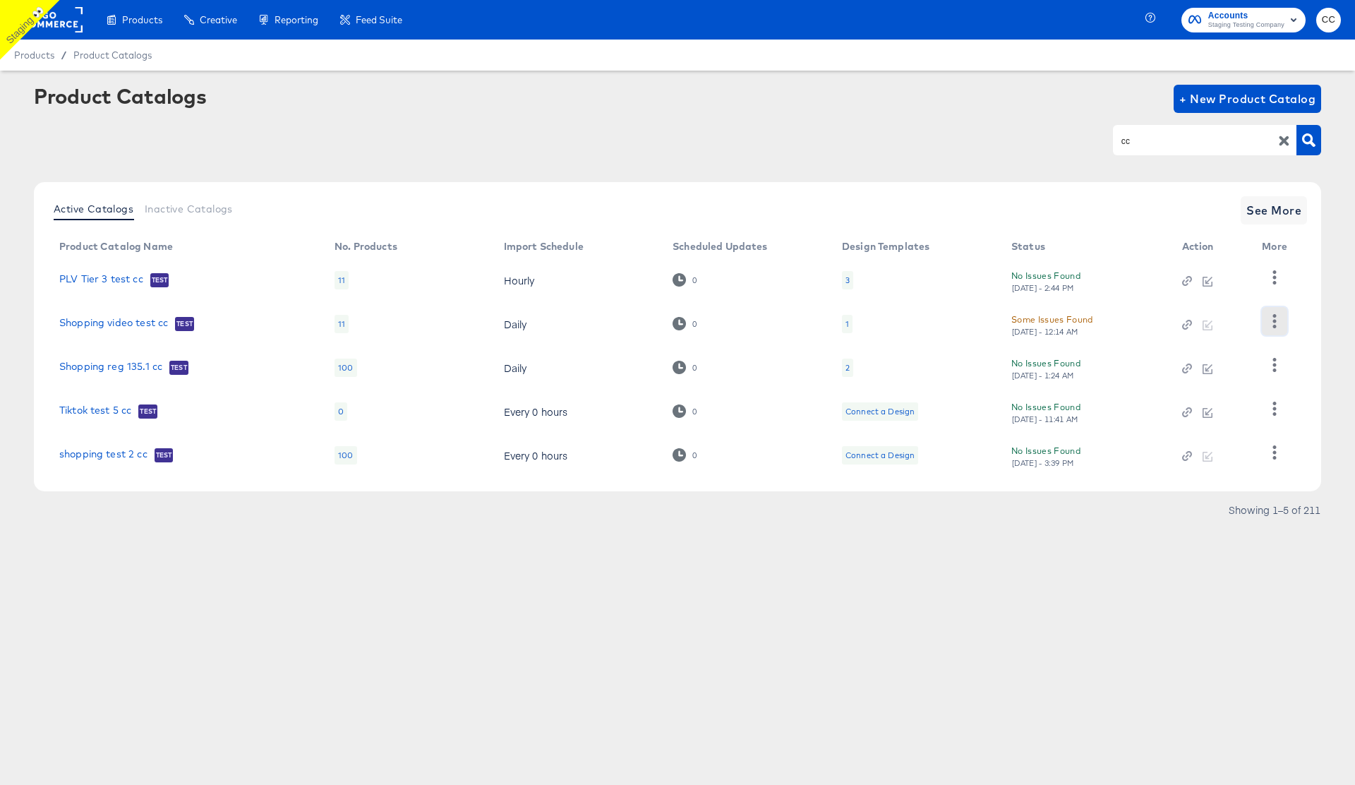
click at [1275, 320] on icon "button" at bounding box center [1275, 320] width 4 height 13
click at [1233, 325] on div "HUD Checks (Internal)" at bounding box center [1216, 322] width 141 height 23
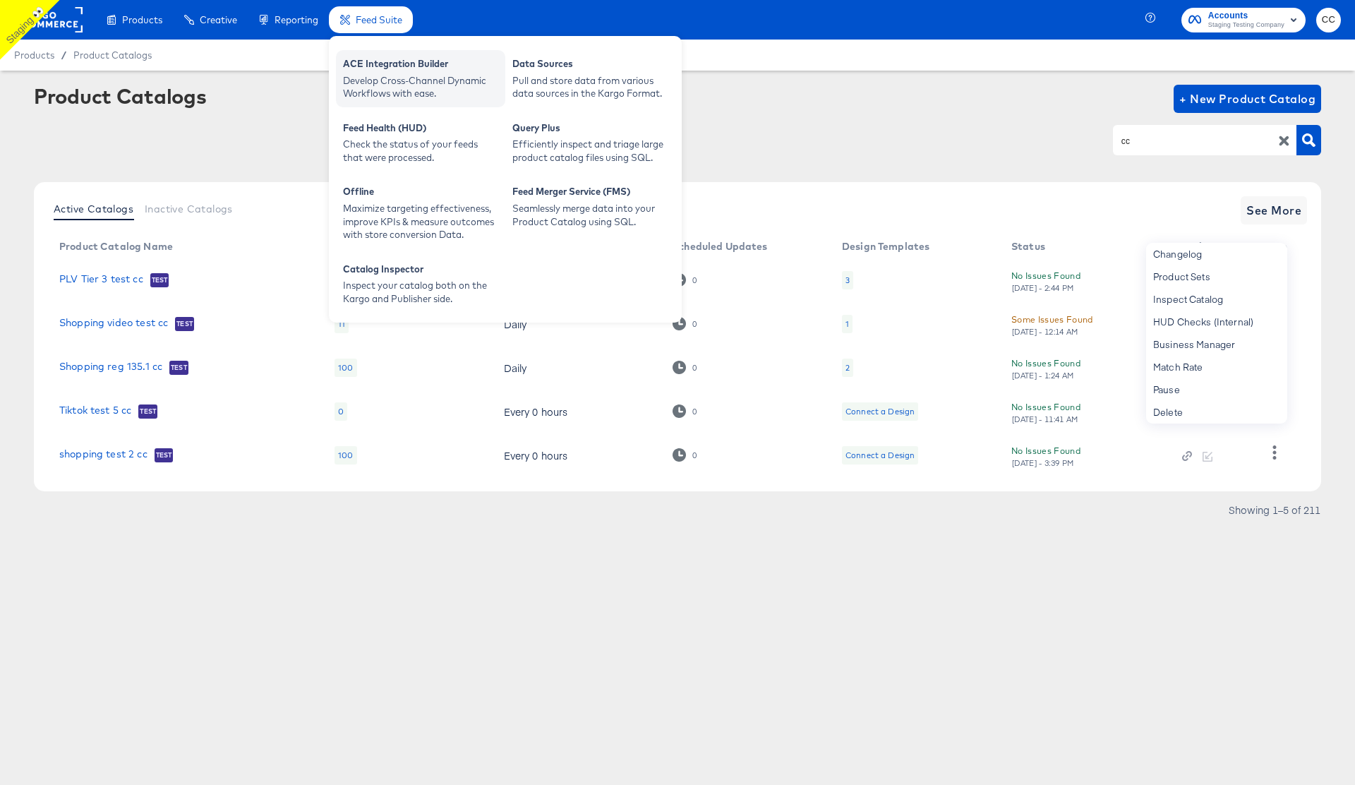
click at [393, 77] on div "Develop Cross-Channel Dynamic Workflows with ease." at bounding box center [420, 87] width 155 height 26
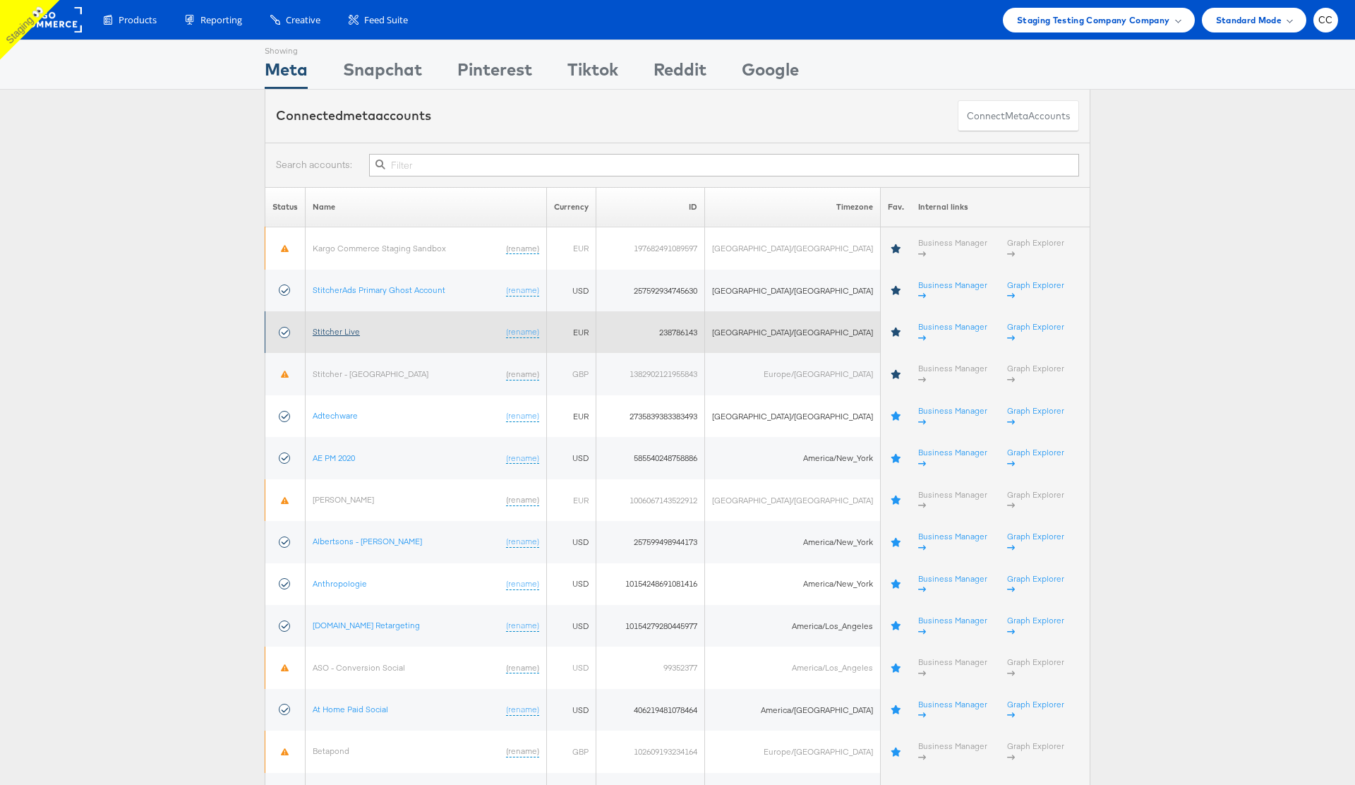
click at [344, 326] on link "Stitcher Live" at bounding box center [336, 331] width 47 height 11
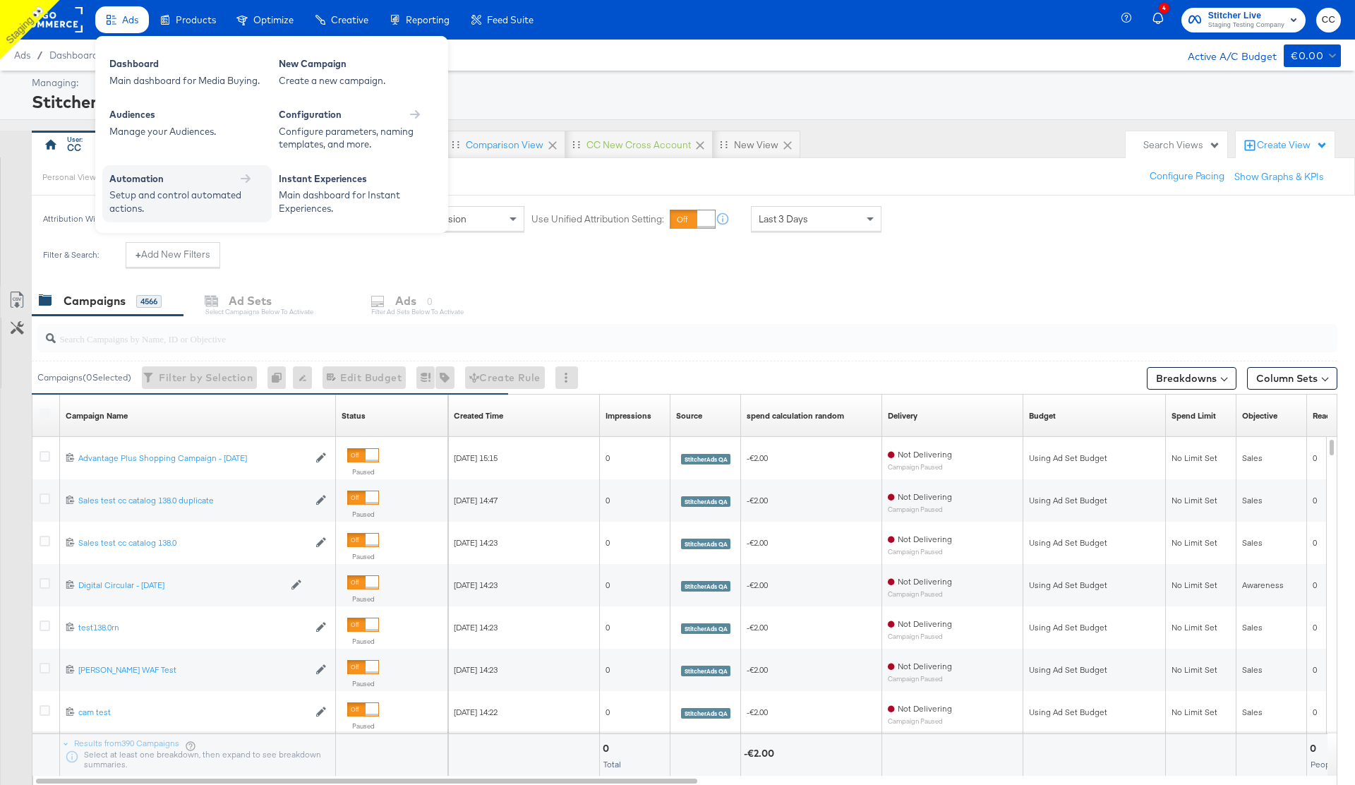
click at [220, 177] on div "Automation" at bounding box center [186, 178] width 155 height 13
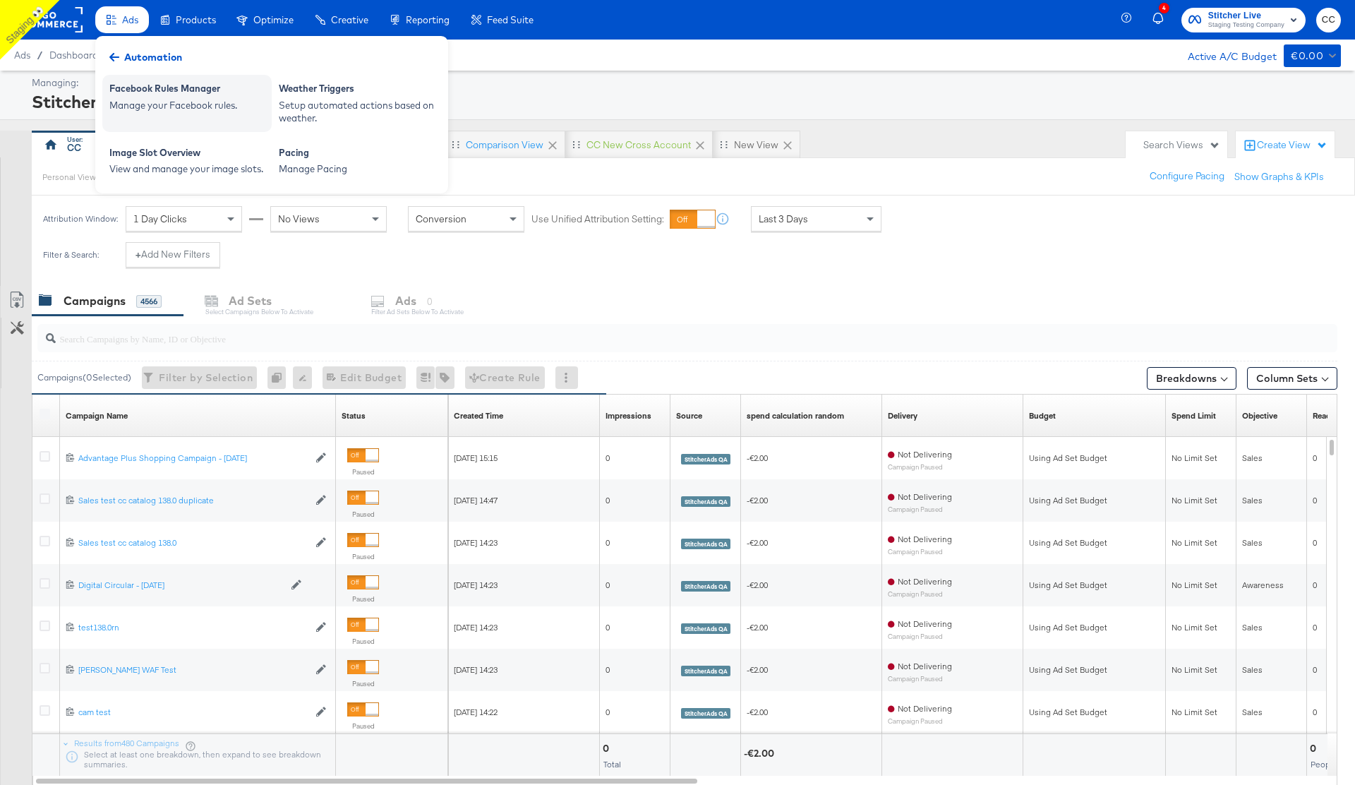
click at [180, 103] on div "Manage your Facebook rules." at bounding box center [186, 105] width 155 height 13
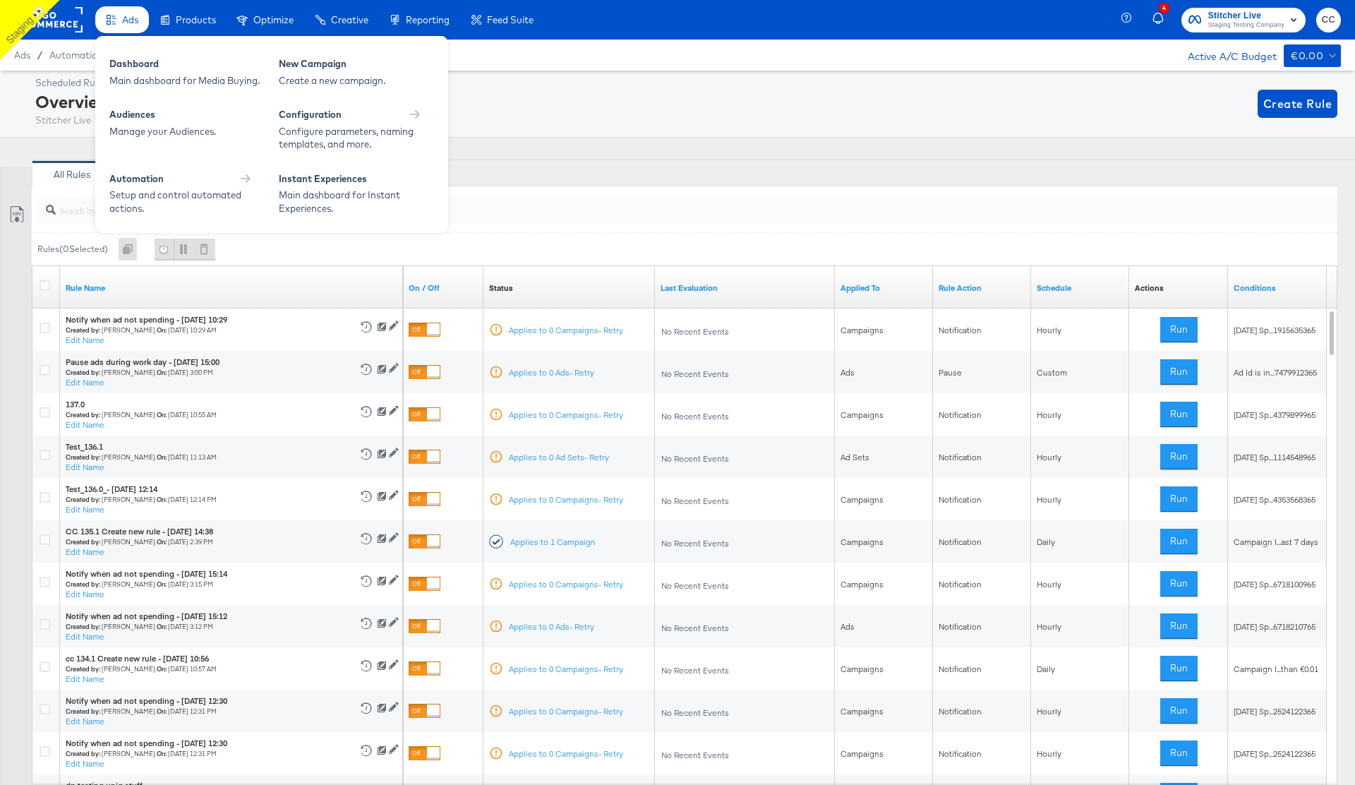
click at [131, 24] on span "Ads" at bounding box center [130, 19] width 16 height 11
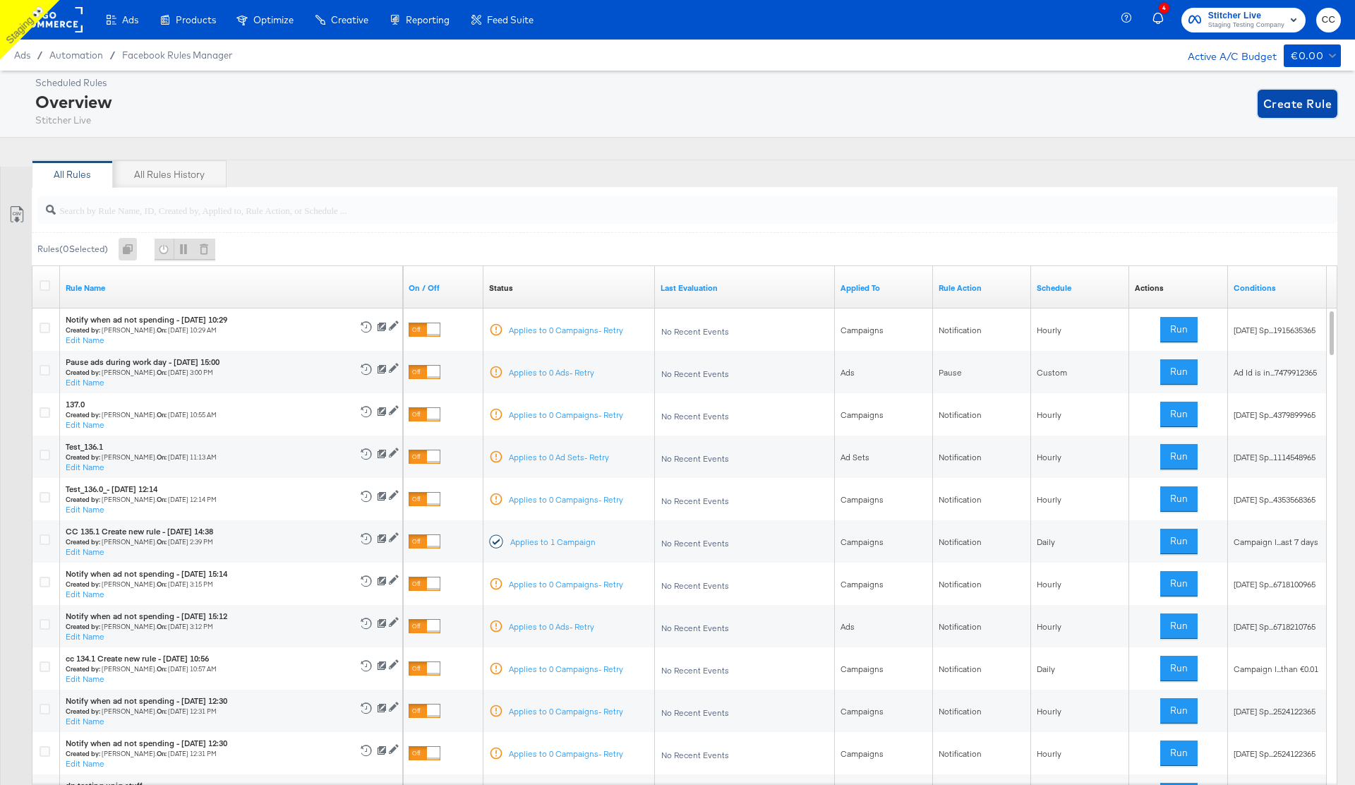
click at [1280, 98] on span "Create Rule" at bounding box center [1297, 104] width 68 height 20
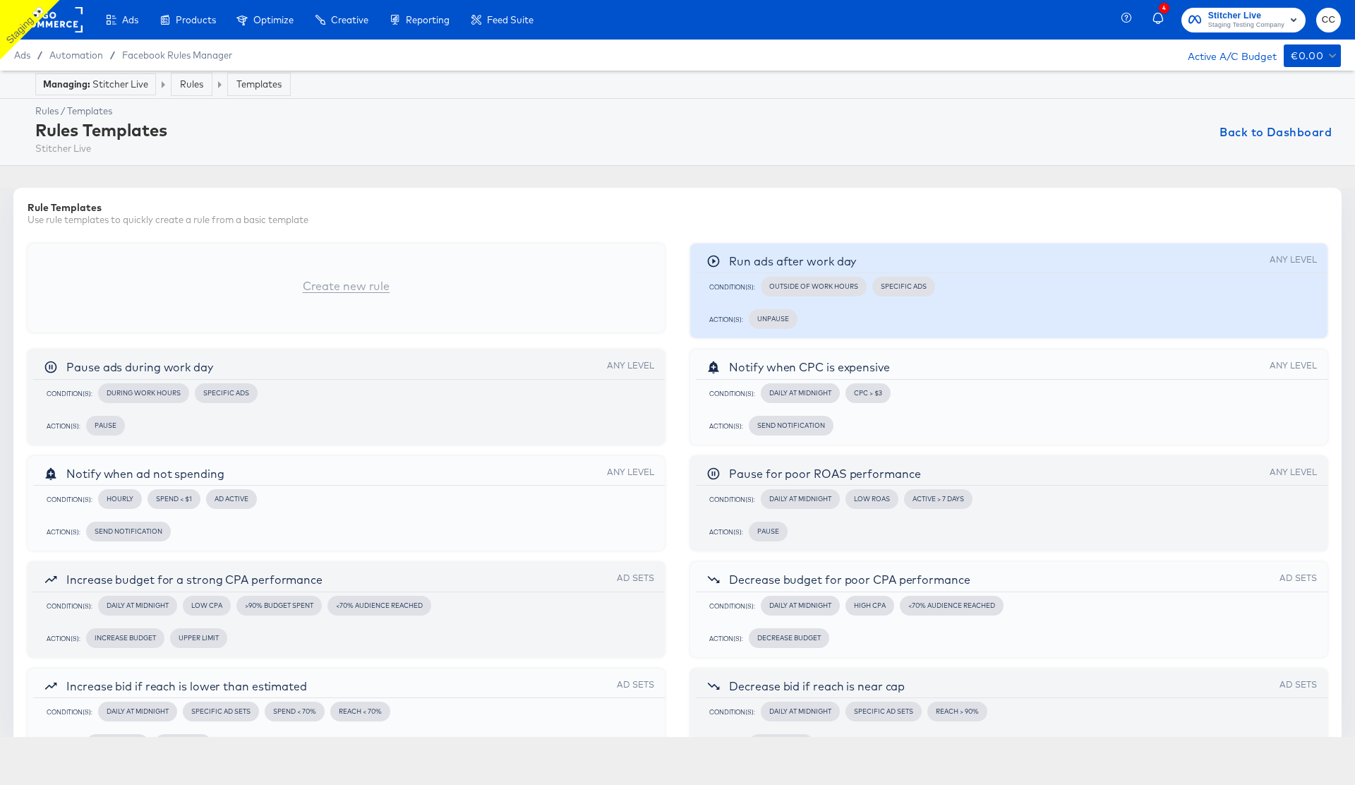
click at [1066, 300] on div "Condition(s): Outside of Work Hours Specific Ads Action(s): Unpause" at bounding box center [1008, 305] width 637 height 65
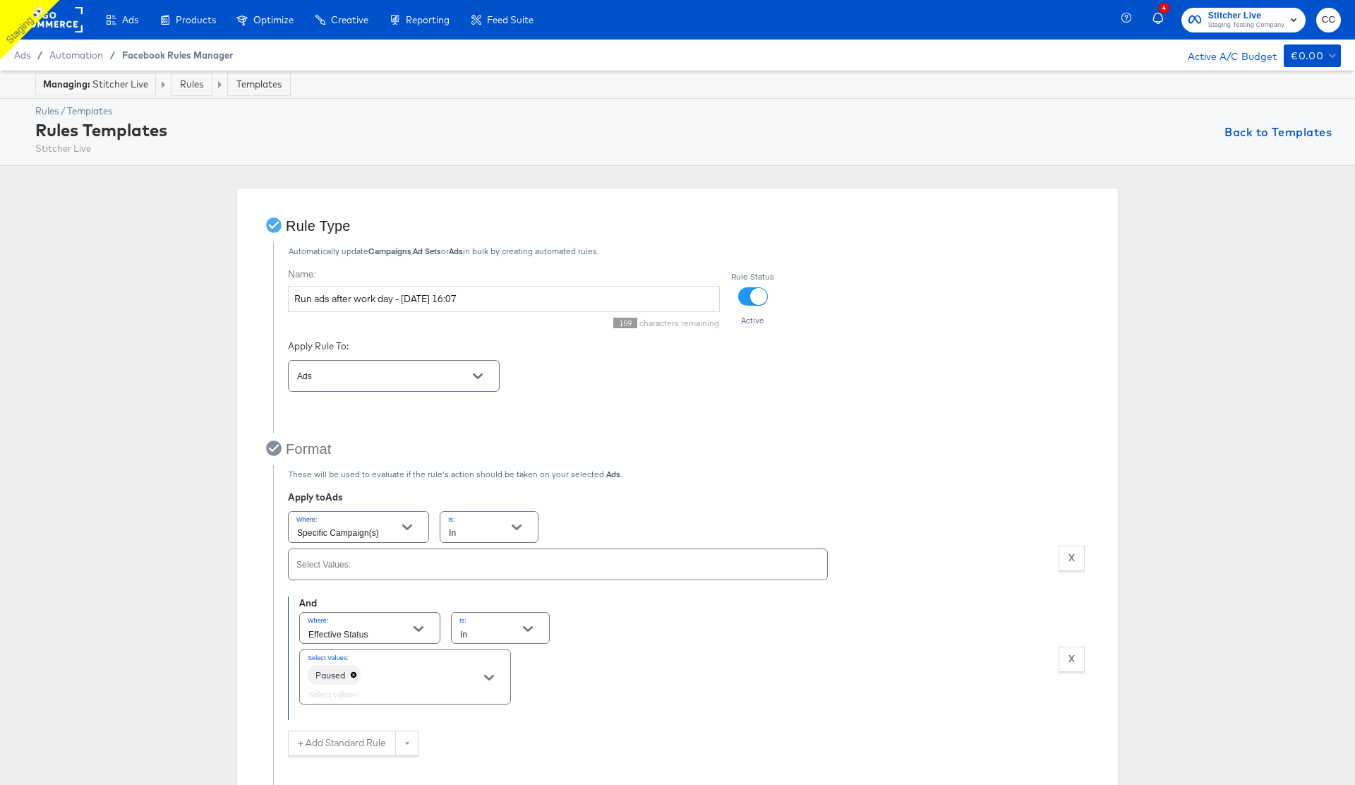
click at [181, 55] on span "Facebook Rules Manager" at bounding box center [177, 54] width 111 height 11
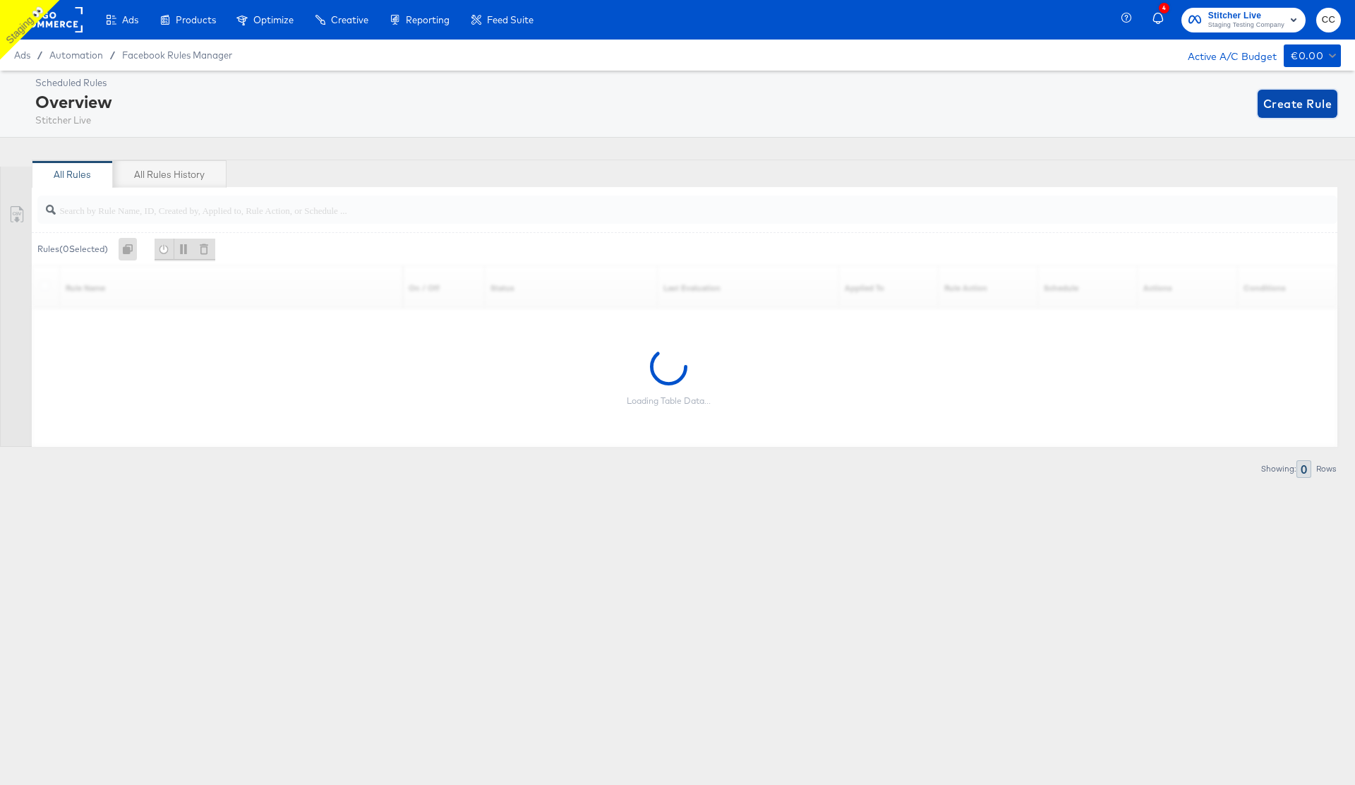
click at [1287, 104] on span "Create Rule" at bounding box center [1297, 104] width 68 height 20
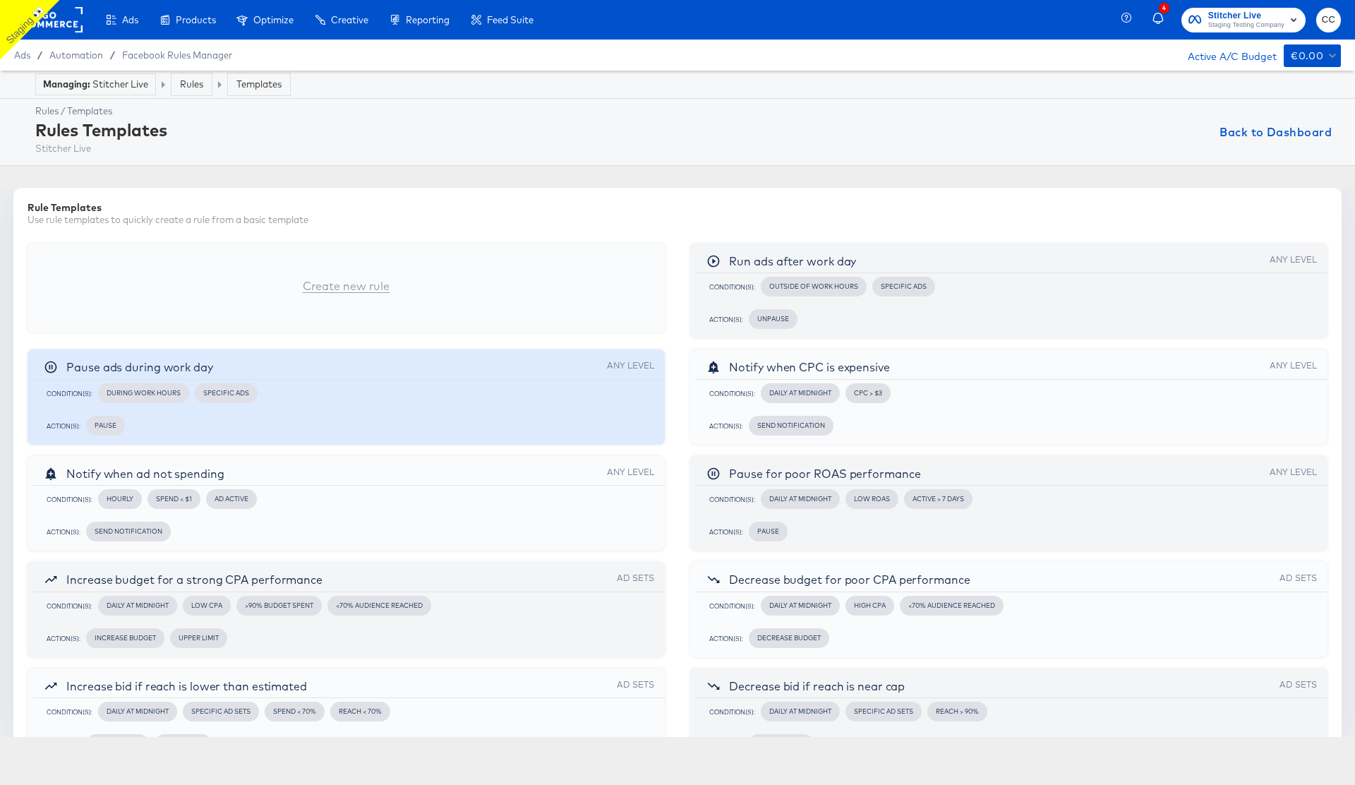
click at [381, 397] on div "Condition(s): During Work Hours Specific Ads" at bounding box center [345, 393] width 615 height 27
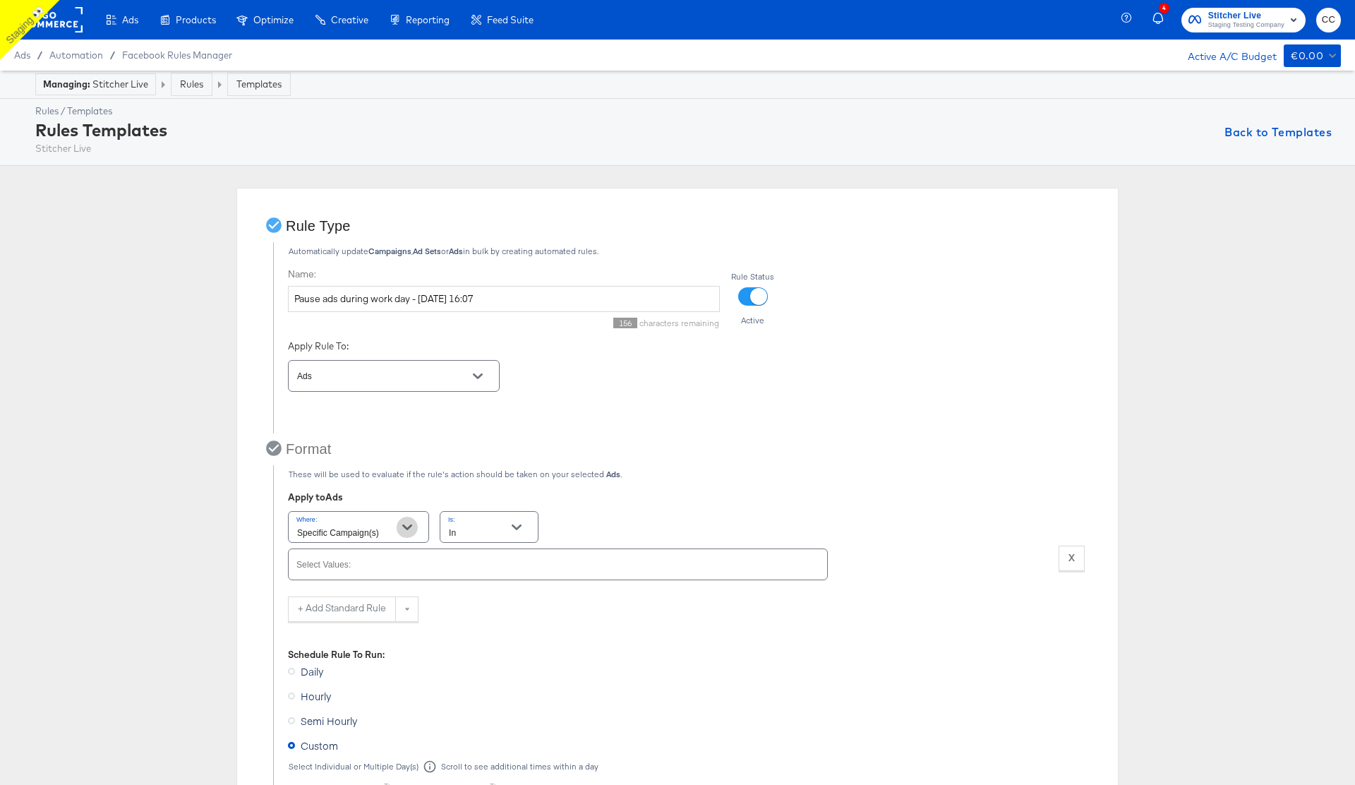
click at [408, 525] on icon "Open" at bounding box center [407, 527] width 10 height 10
click at [361, 646] on li "ID" at bounding box center [359, 651] width 140 height 23
type input "ID"
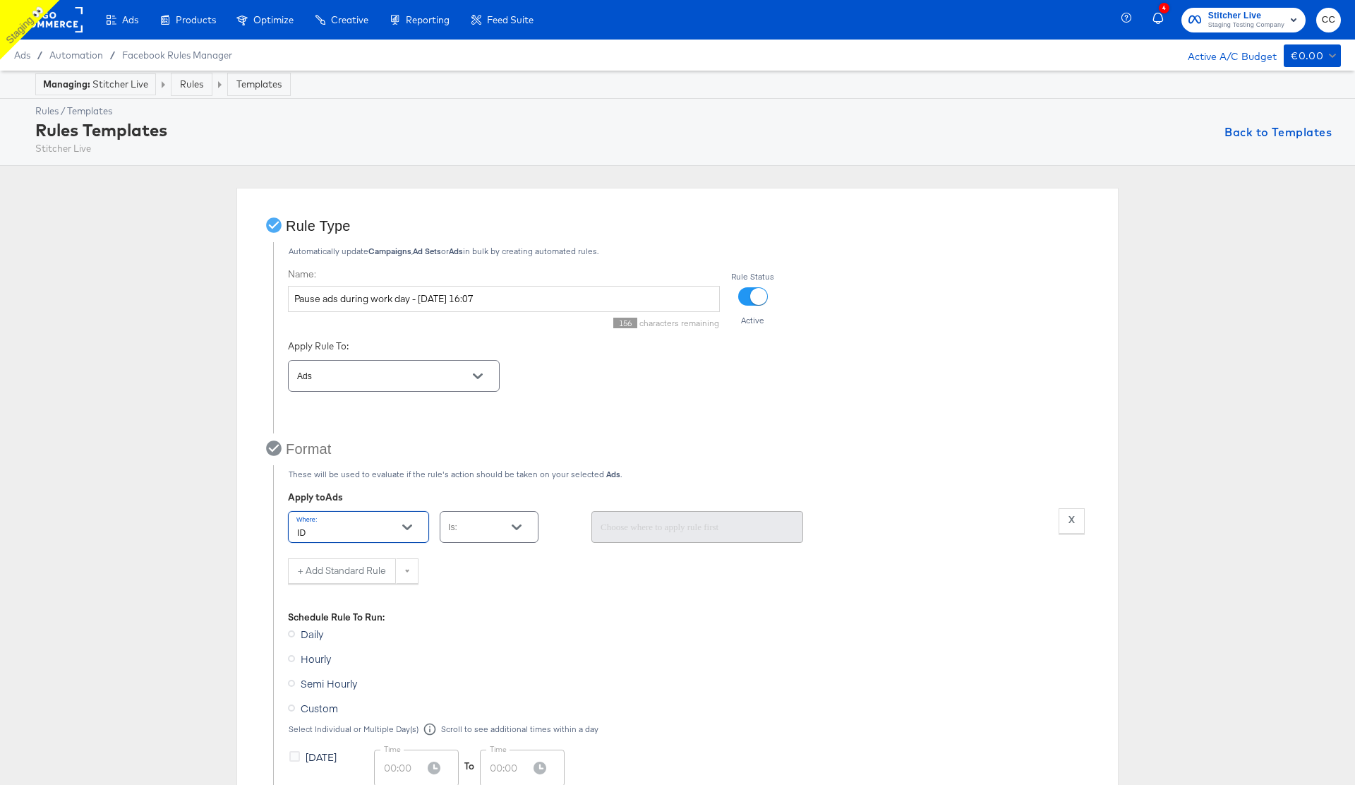
click at [513, 524] on icon "Open" at bounding box center [517, 527] width 10 height 10
type input "ID"
click at [481, 582] on li "In" at bounding box center [488, 585] width 97 height 23
type input "In"
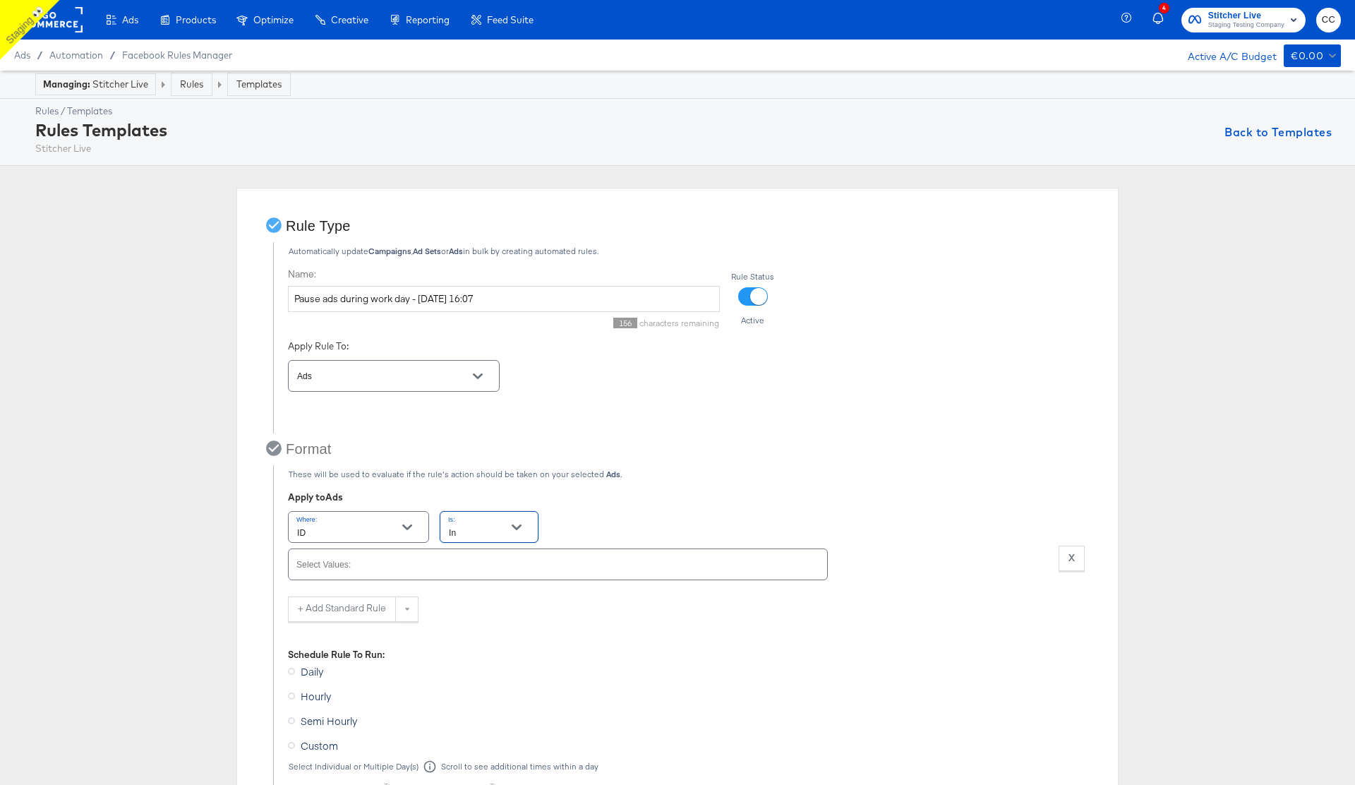
click at [482, 565] on input "Select Values:" at bounding box center [537, 571] width 487 height 16
paste input "6854801920965"
type input "6854801920965"
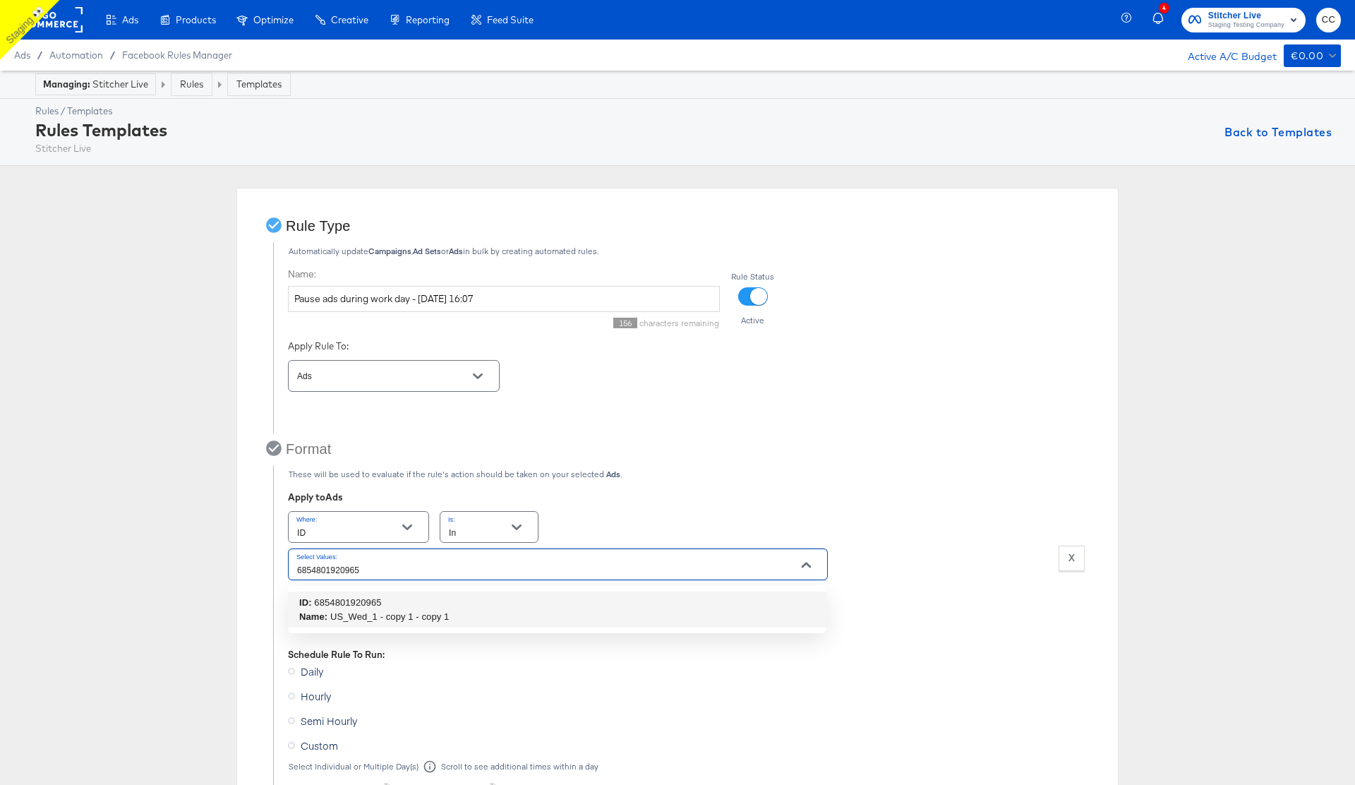
click at [438, 604] on div "ID: 6854801920965" at bounding box center [374, 603] width 150 height 14
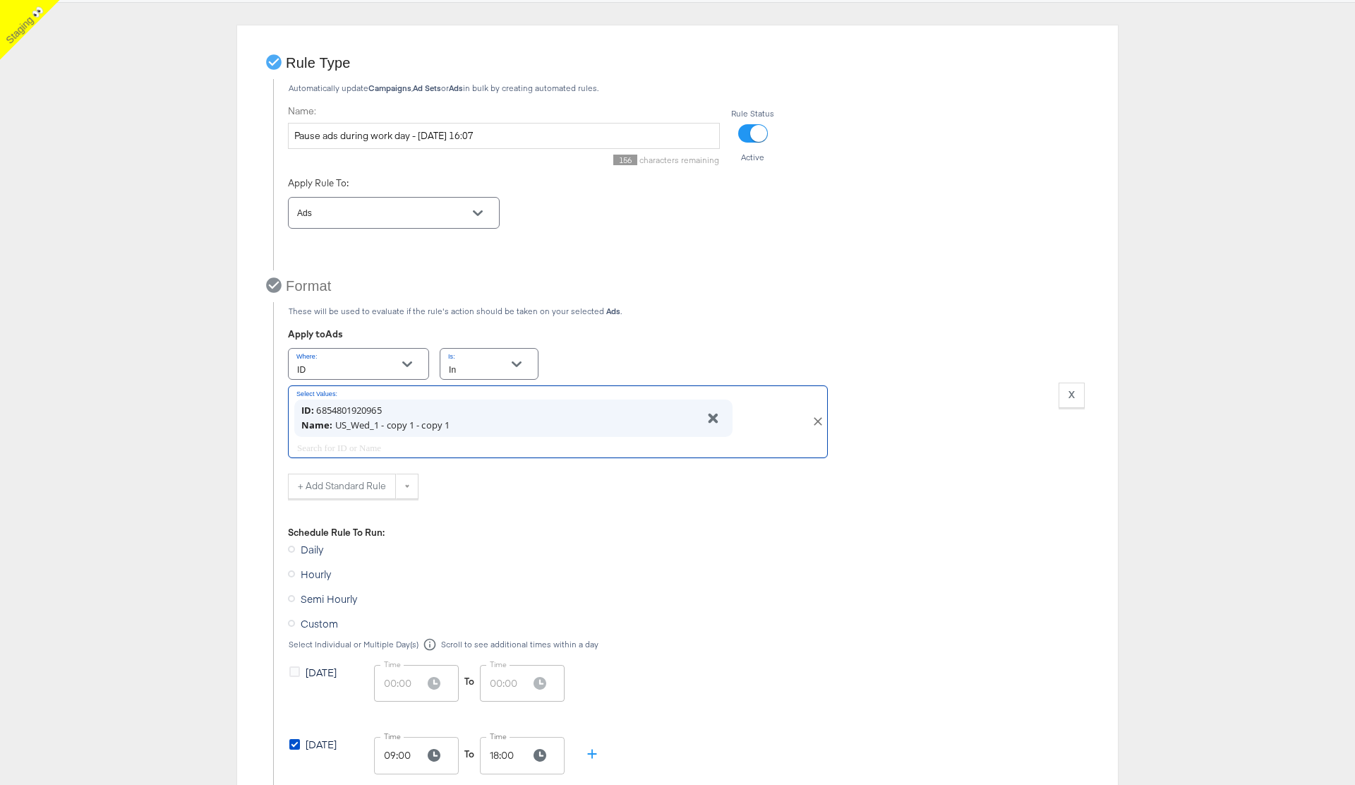
scroll to position [167, 0]
click at [359, 478] on button "+ Add Standard Rule" at bounding box center [342, 482] width 108 height 25
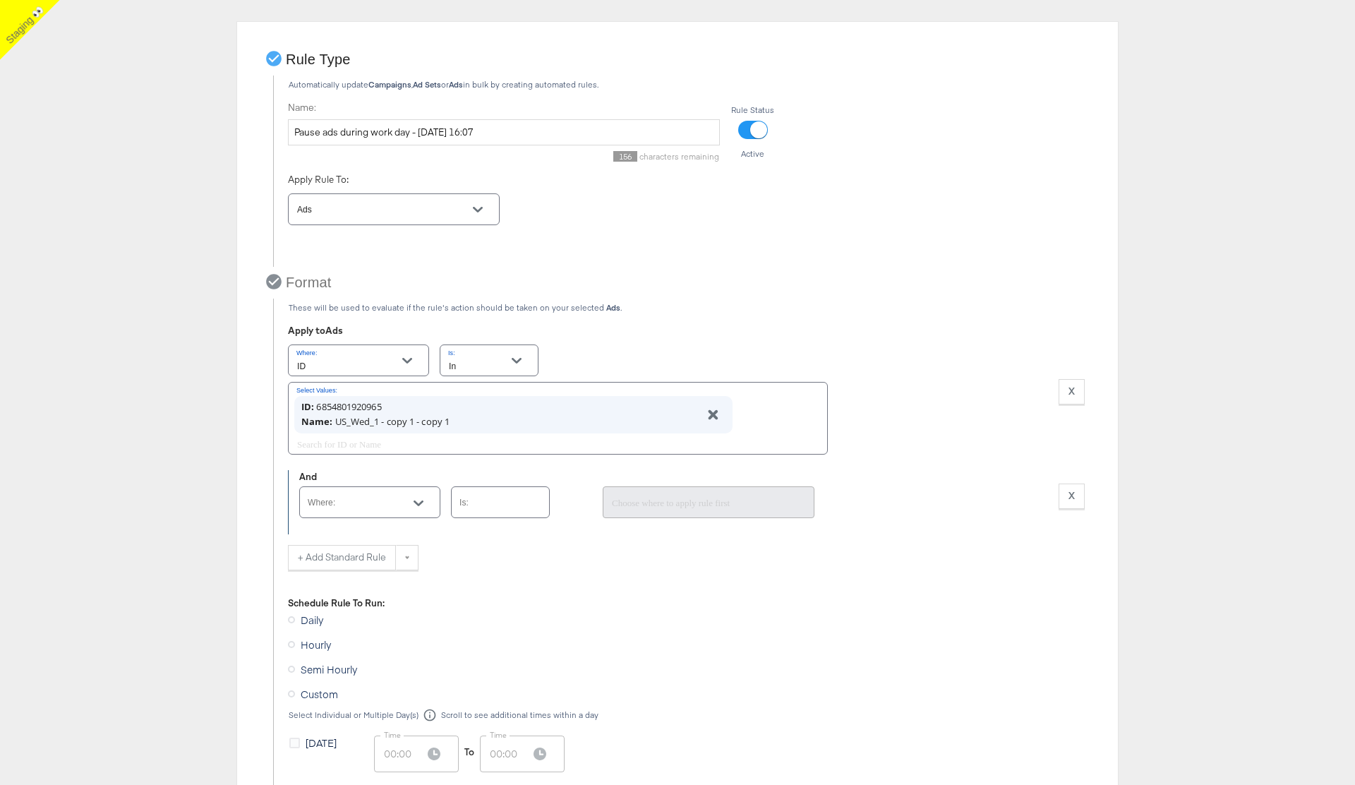
click at [363, 510] on input "Where:" at bounding box center [359, 508] width 107 height 16
click at [350, 537] on div "Ad Effective Status" at bounding box center [350, 538] width 78 height 14
click at [530, 500] on icon "Open" at bounding box center [528, 503] width 10 height 10
type input "Ad Effective Status"
click at [488, 536] on li "In" at bounding box center [500, 538] width 97 height 23
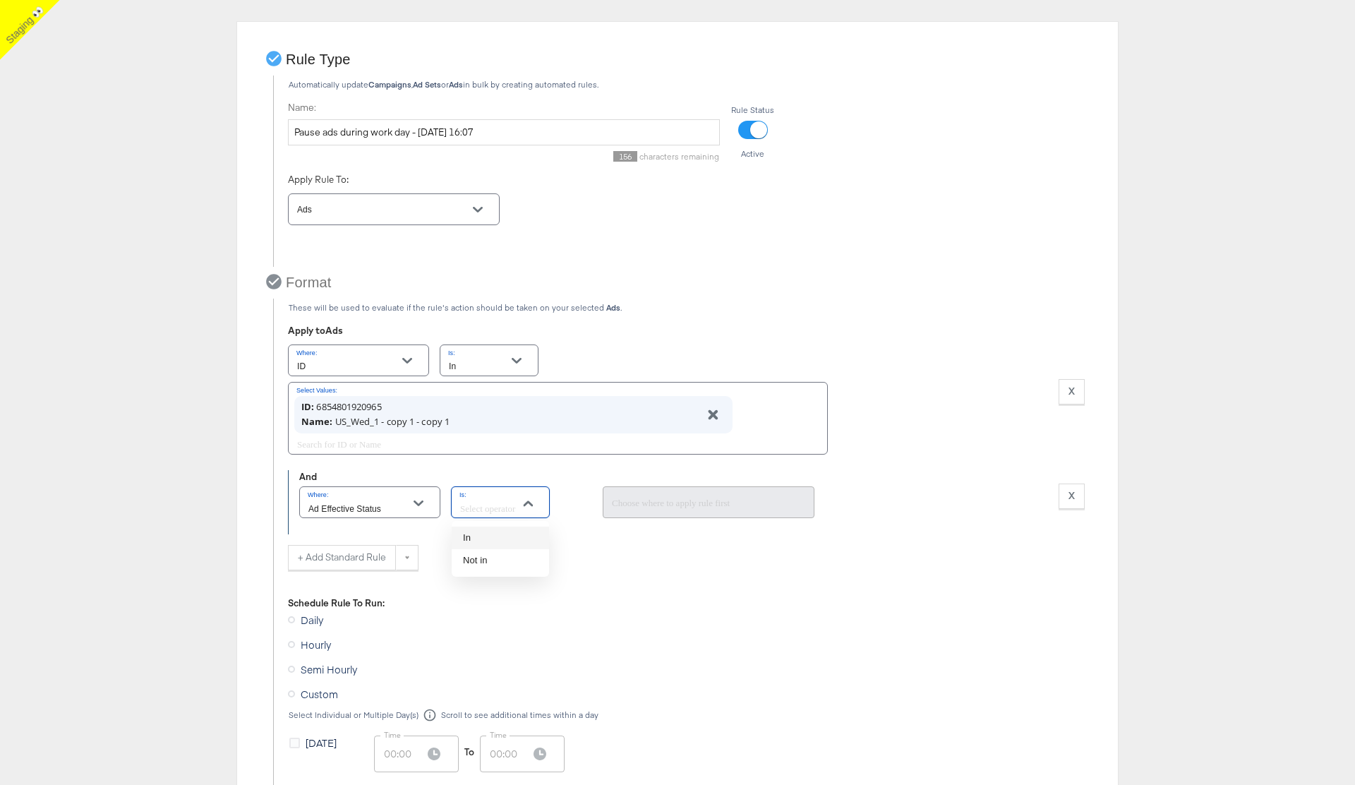
type input "In"
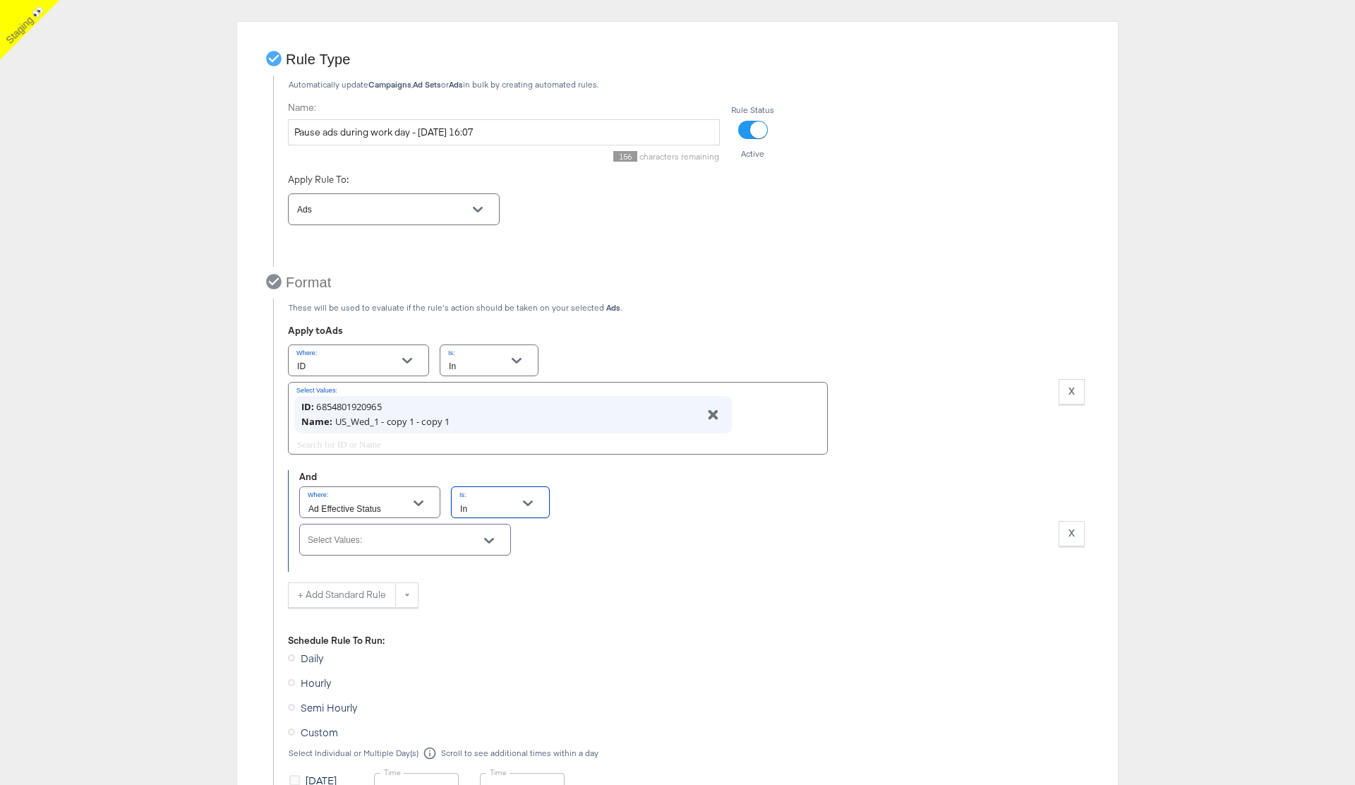
click at [491, 544] on icon "Open" at bounding box center [489, 541] width 10 height 10
click at [395, 585] on li "Active" at bounding box center [404, 582] width 210 height 31
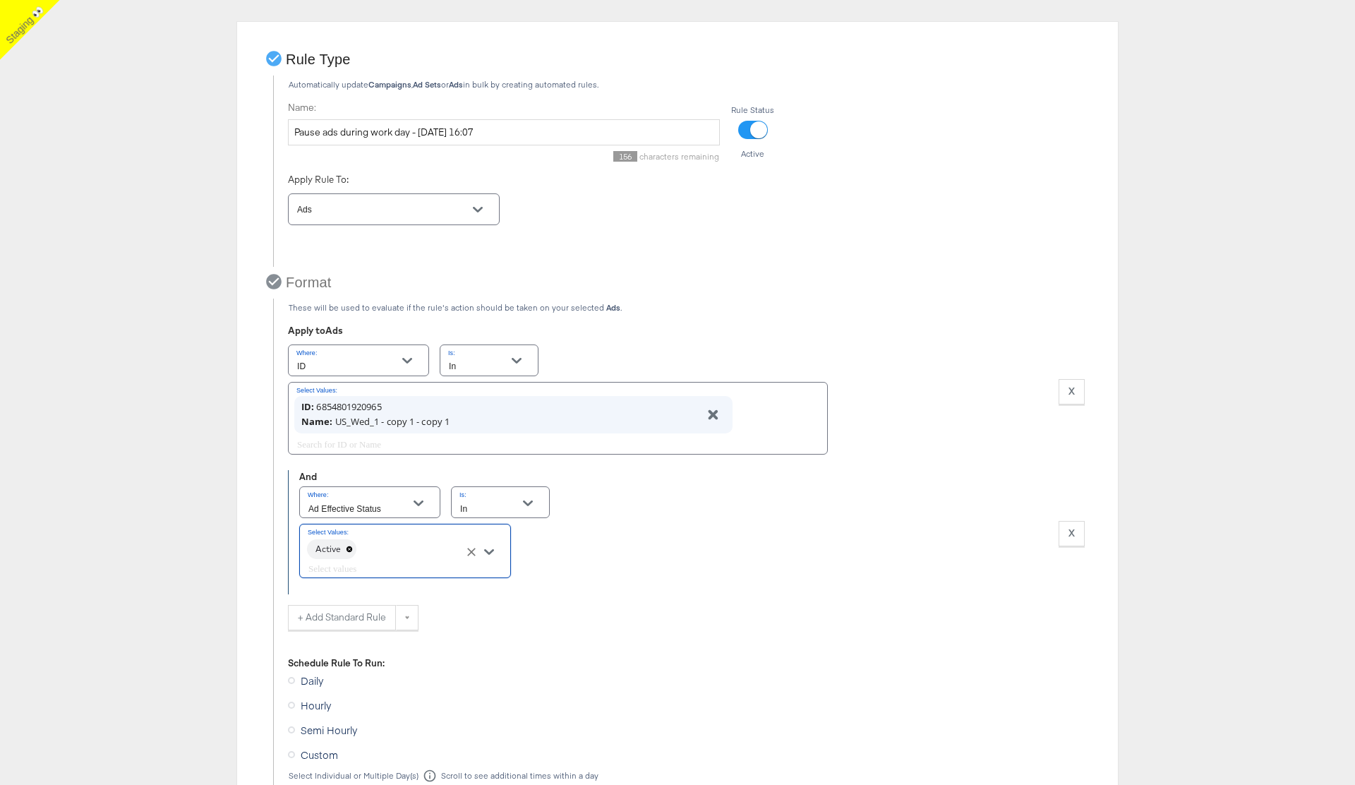
click at [414, 565] on input "Select Values:" at bounding box center [385, 568] width 159 height 16
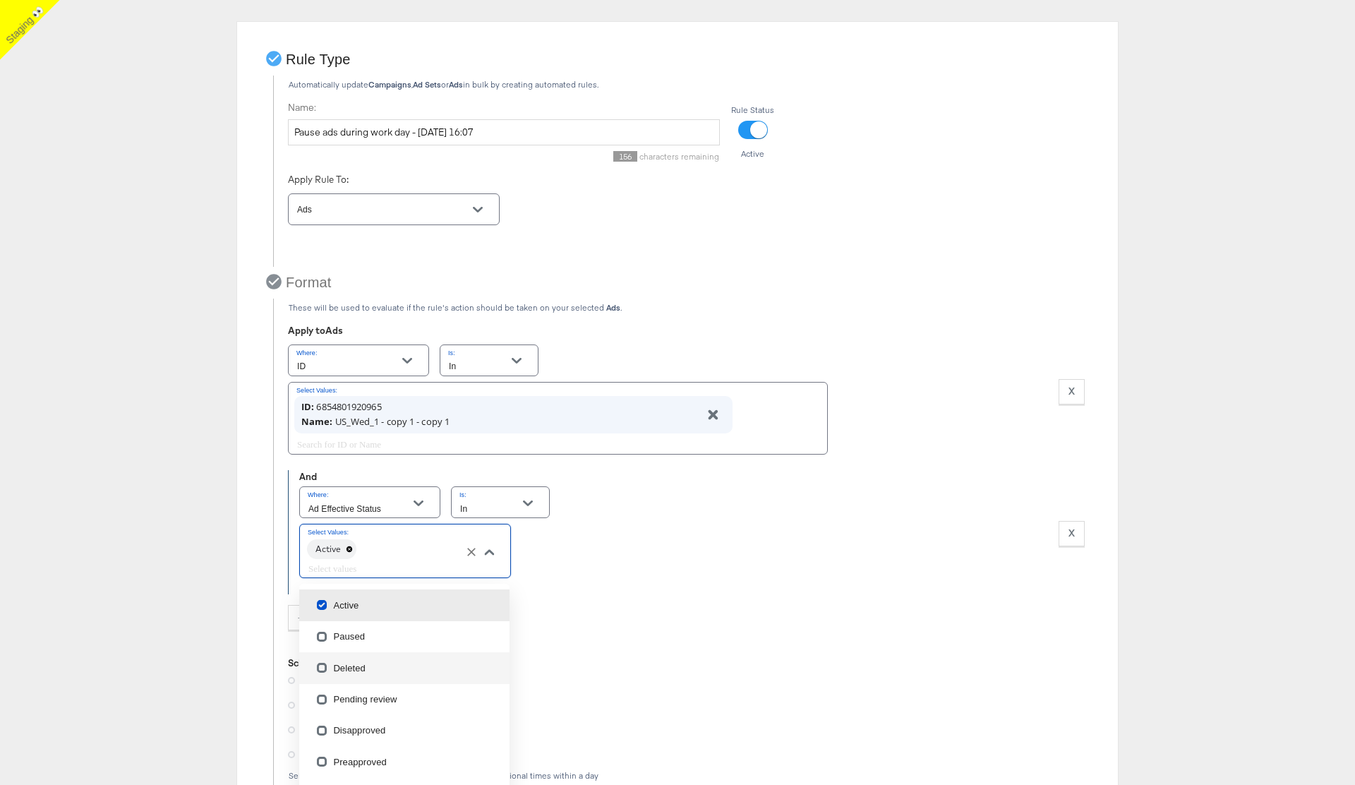
click at [390, 663] on li "Deleted" at bounding box center [404, 667] width 210 height 31
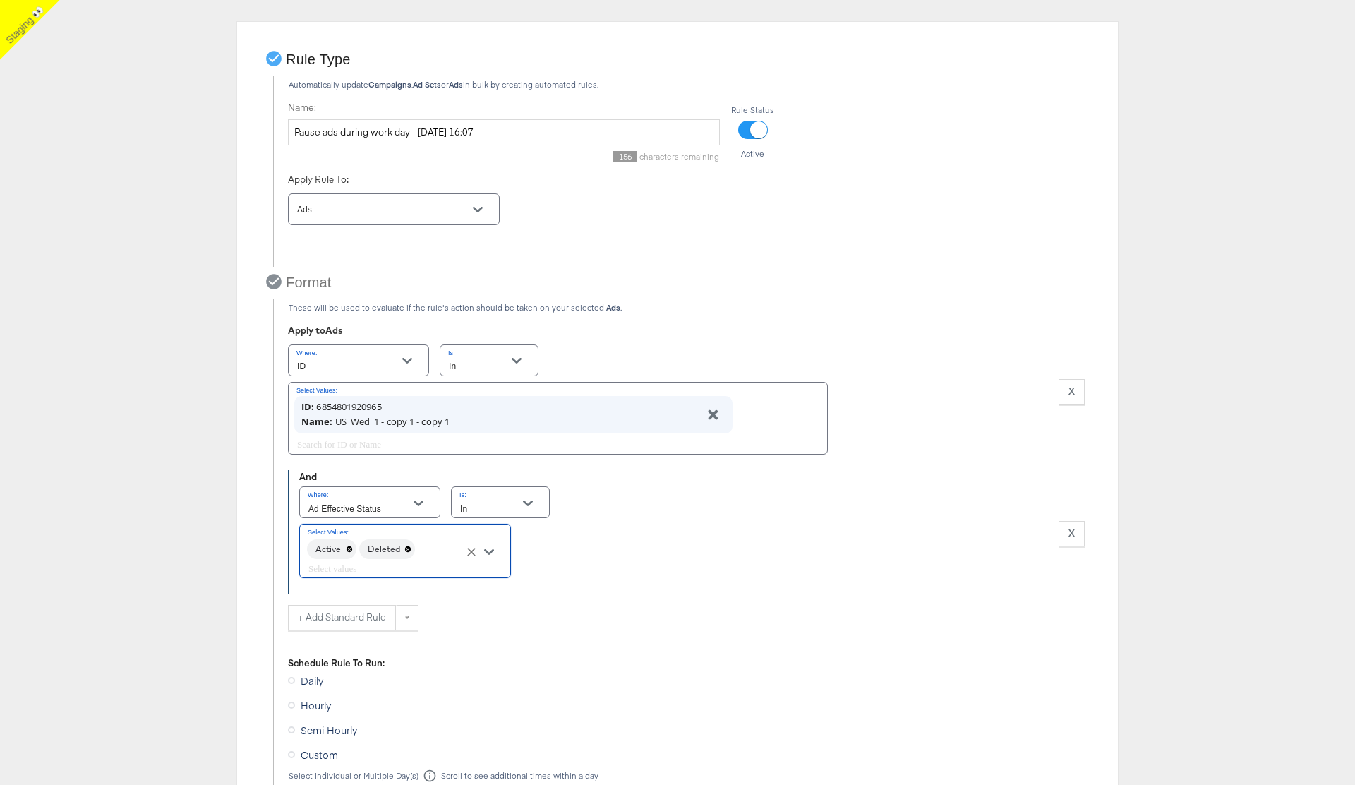
click at [407, 547] on icon at bounding box center [408, 549] width 6 height 6
click at [624, 581] on div "Select Values: Active" at bounding box center [569, 551] width 540 height 60
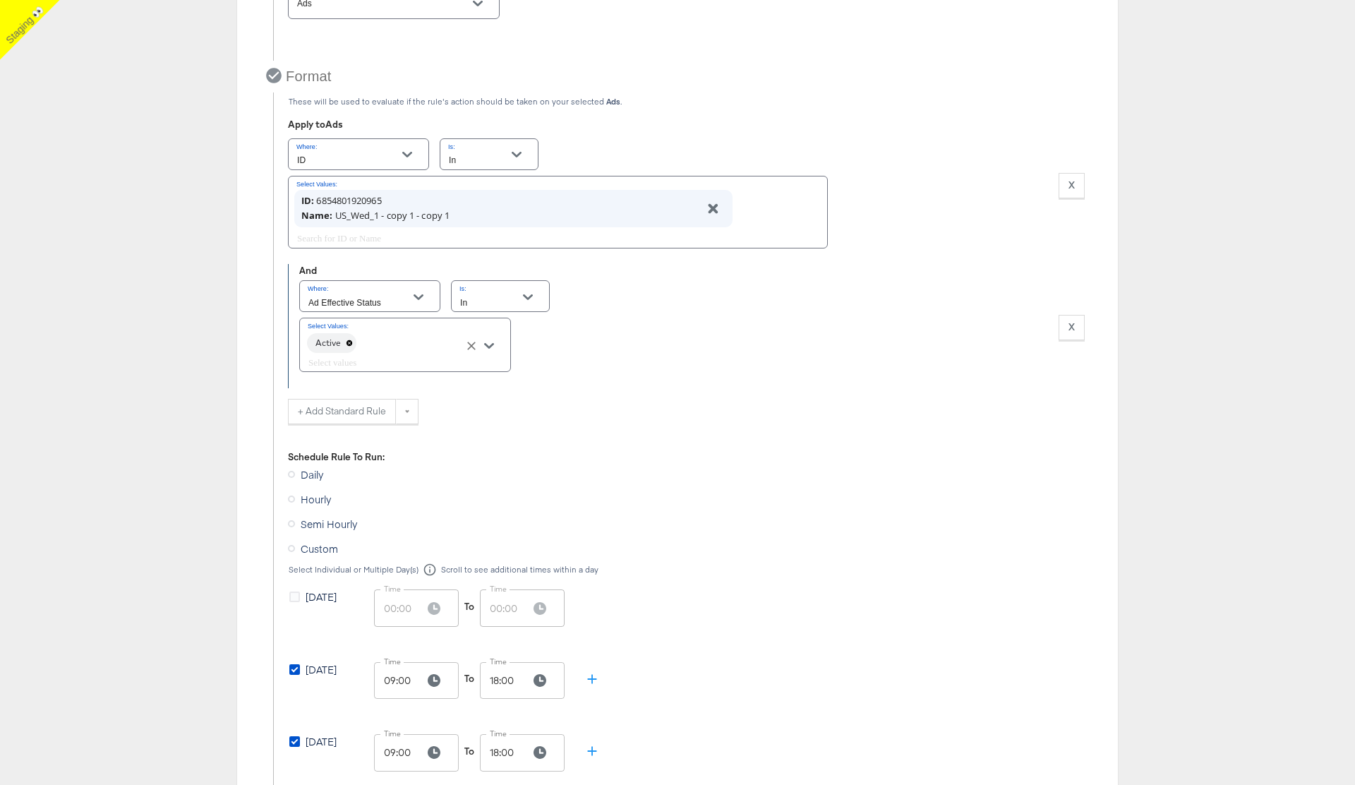
scroll to position [392, 0]
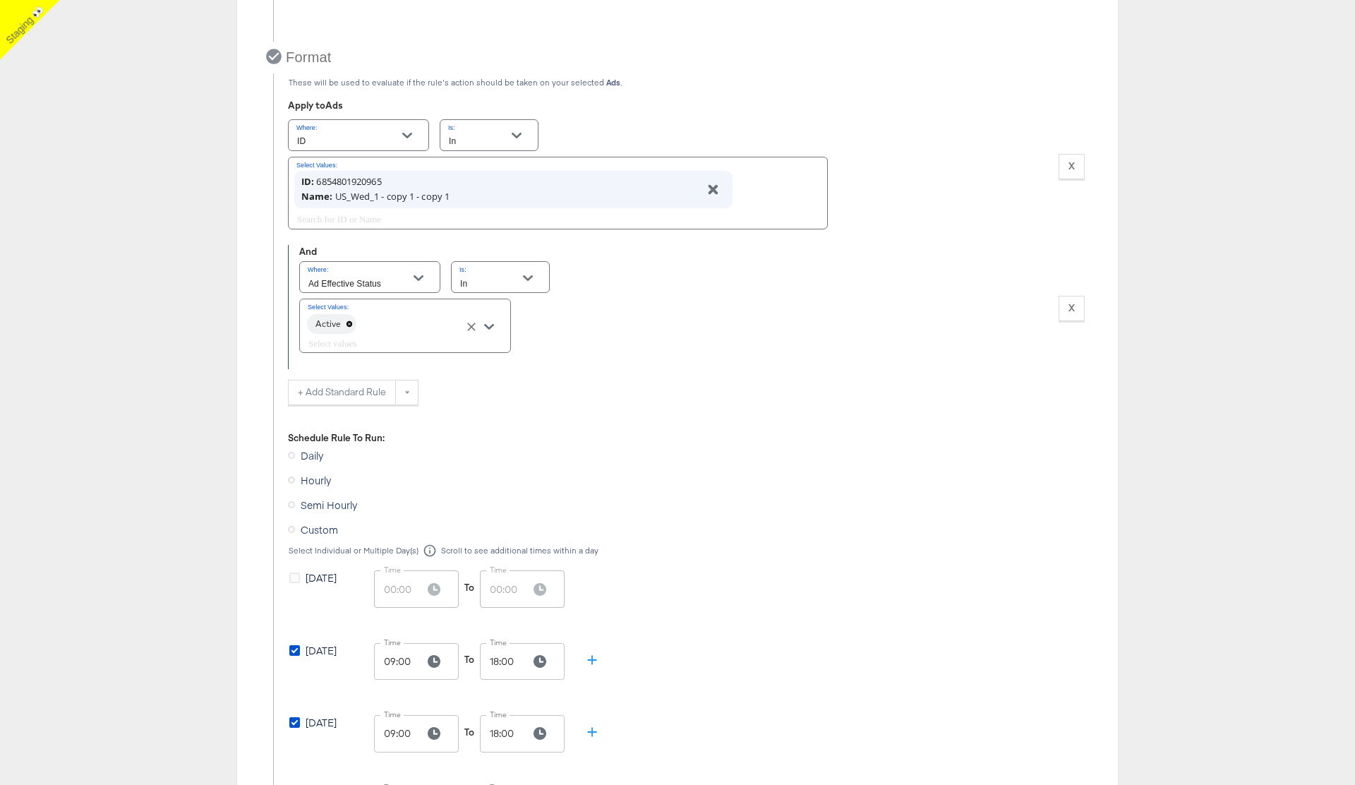
click at [293, 456] on icon at bounding box center [291, 455] width 7 height 7
click at [0, 0] on input "Daily" at bounding box center [0, 0] width 0 height 0
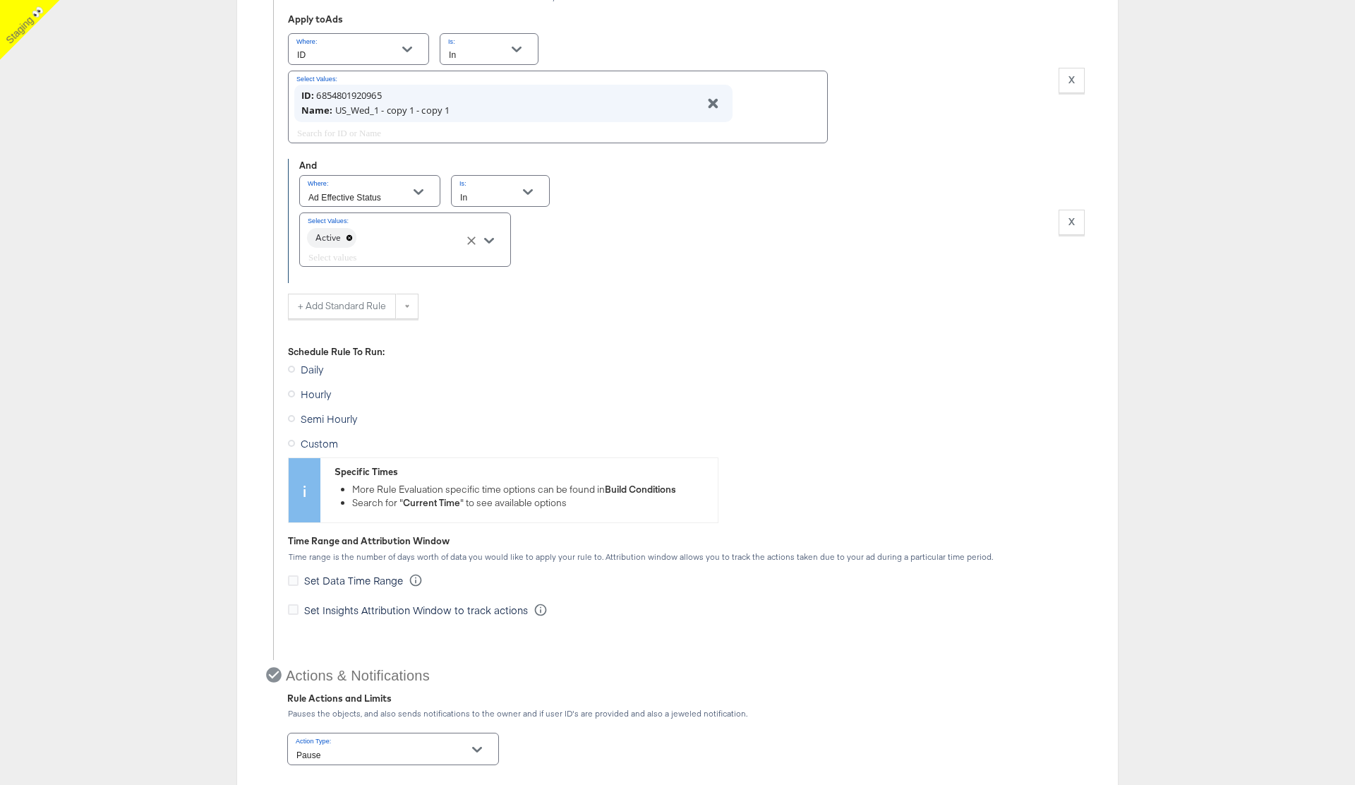
scroll to position [516, 0]
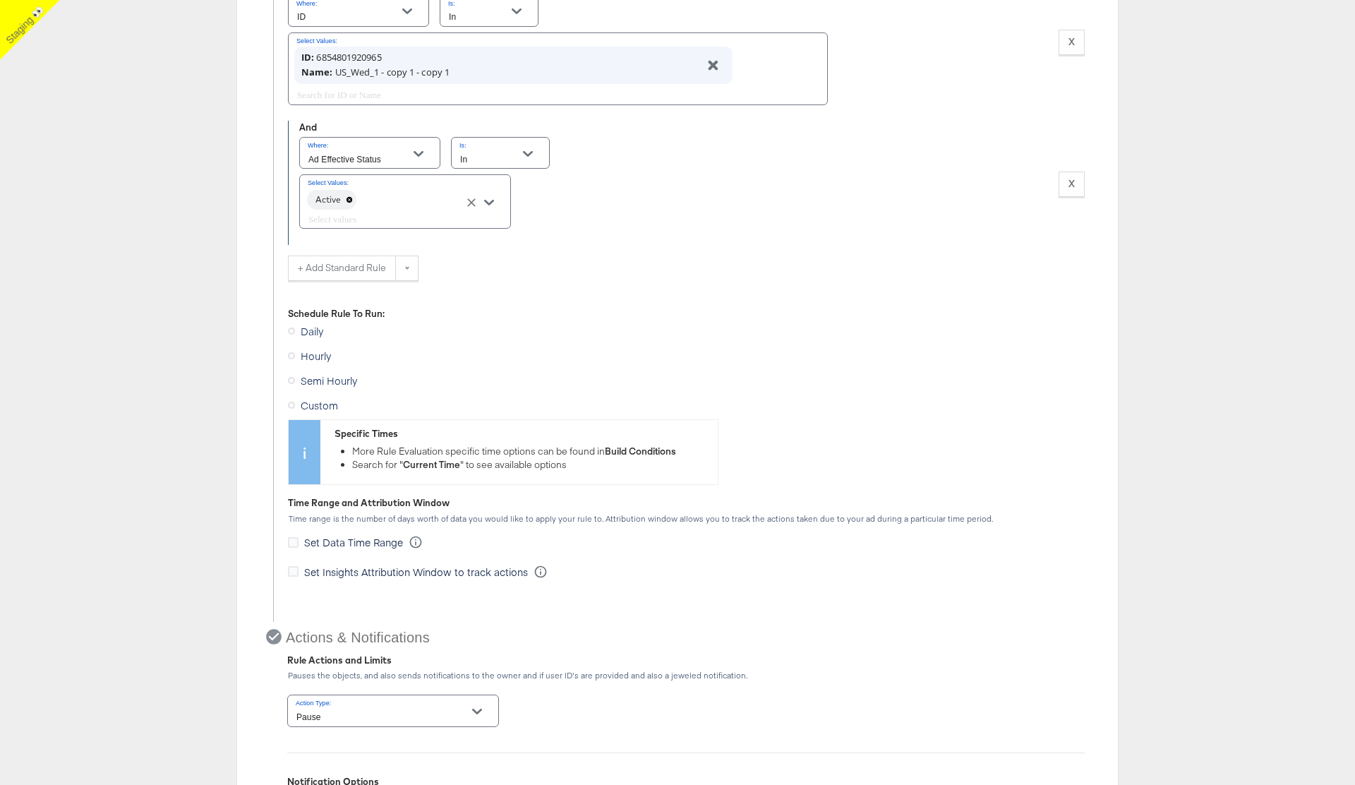
click at [299, 540] on label "Set Data Time Range" at bounding box center [348, 542] width 121 height 15
click at [0, 0] on input "Set Data Time Range" at bounding box center [0, 0] width 0 height 0
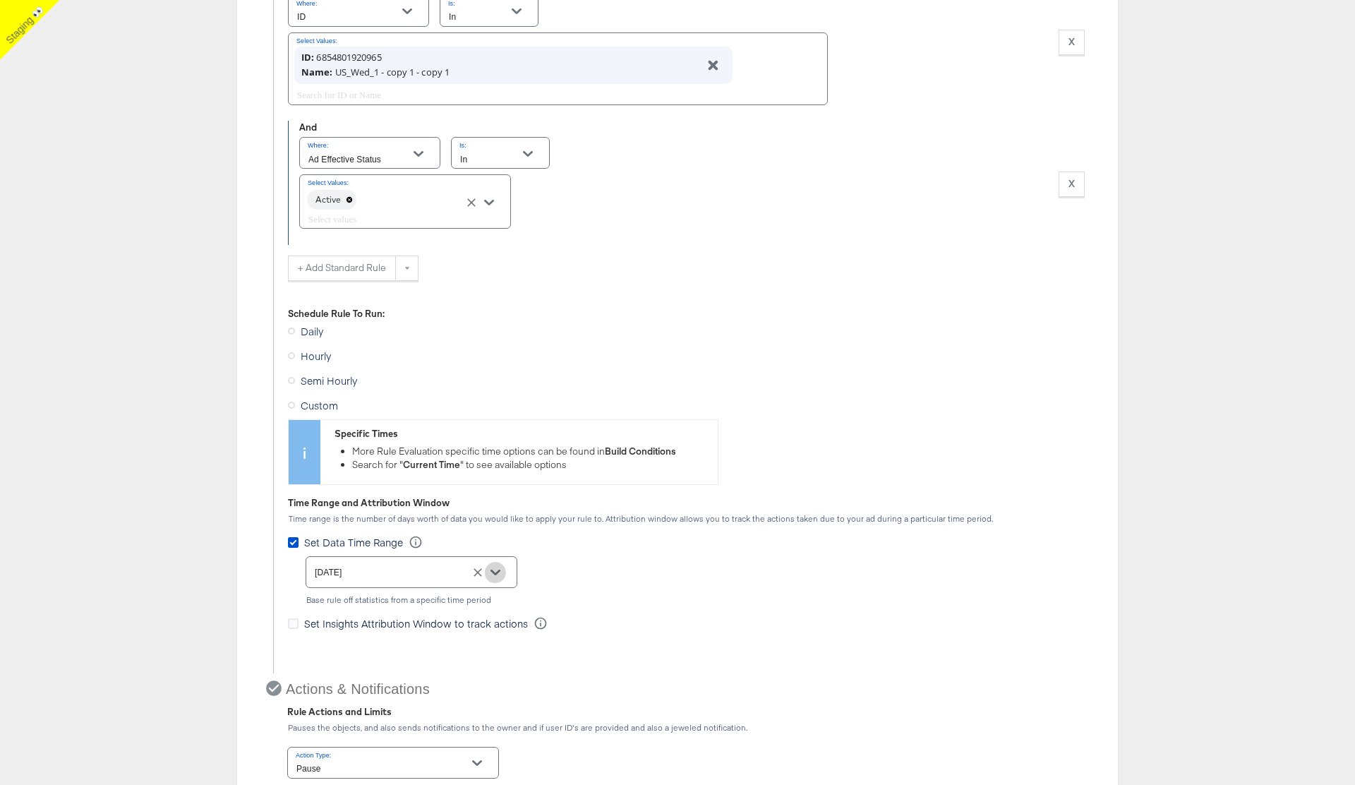
click at [495, 572] on icon "Open" at bounding box center [496, 573] width 10 height 6
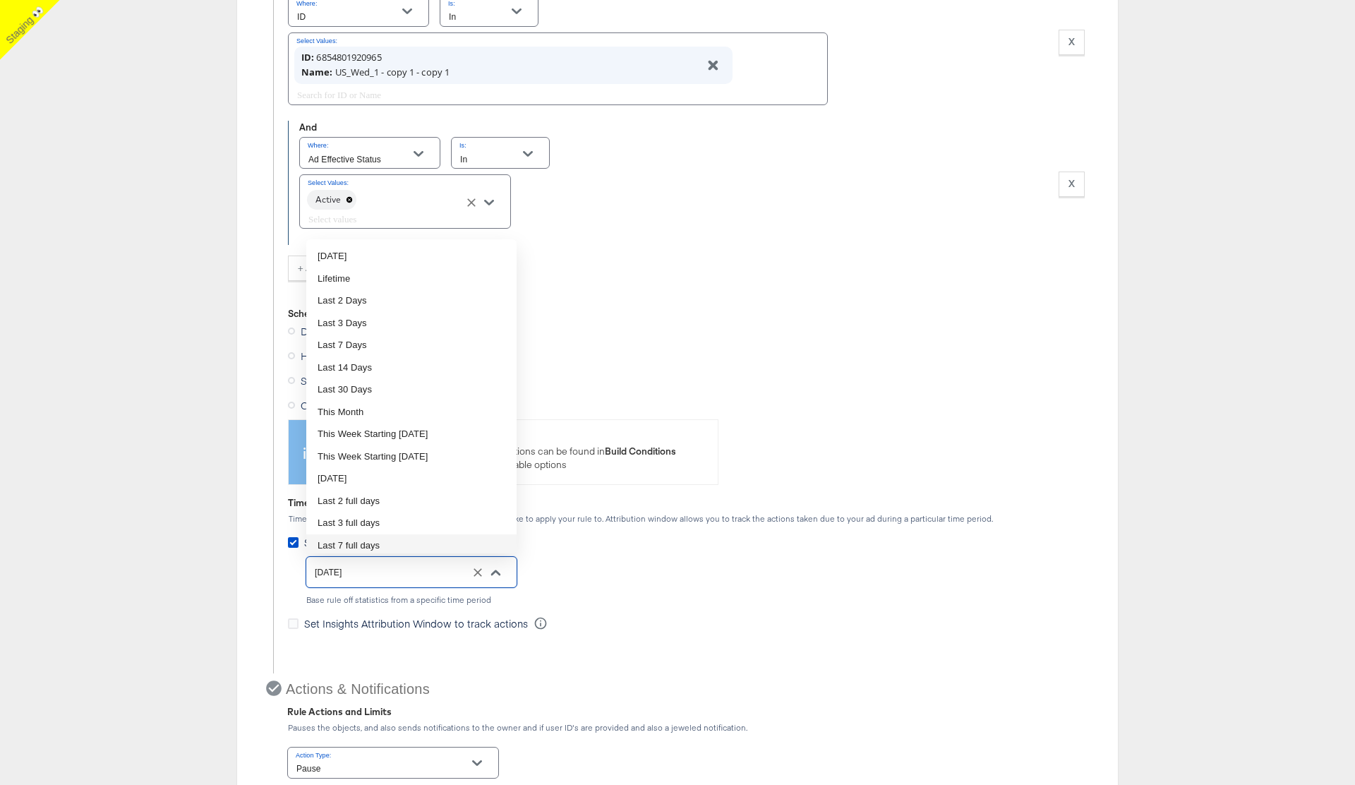
click at [390, 545] on li "Last 7 full days" at bounding box center [411, 545] width 210 height 23
type input "Last 7 full days"
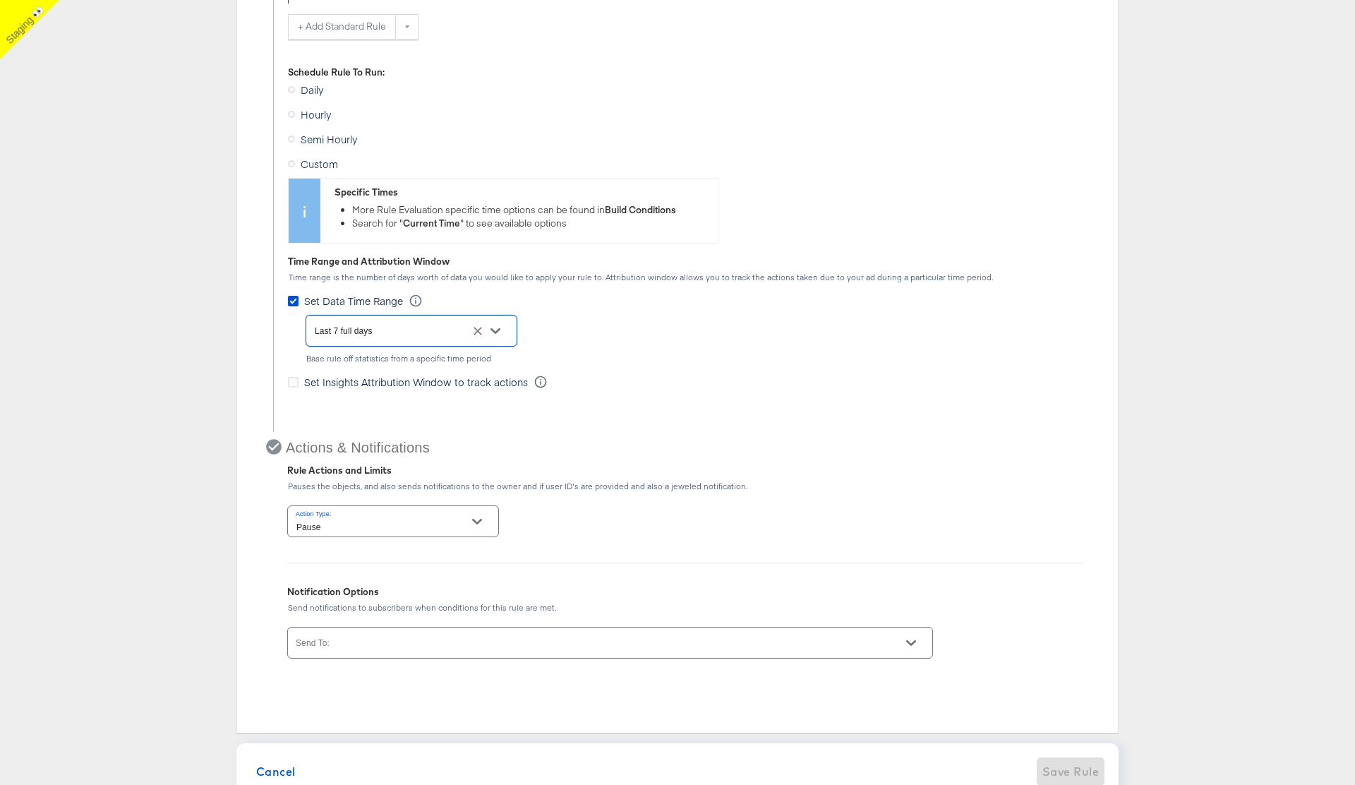
scroll to position [772, 0]
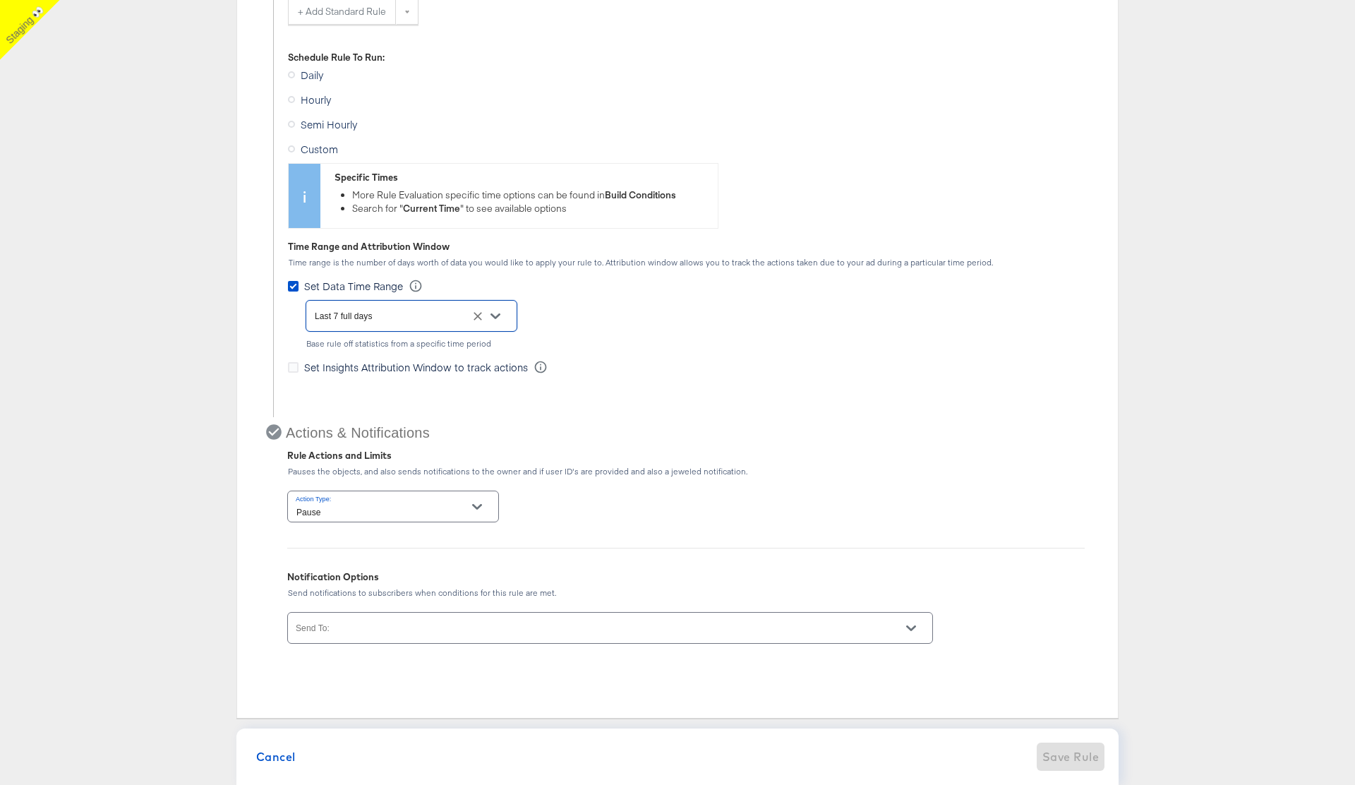
click at [471, 624] on div at bounding box center [610, 628] width 646 height 32
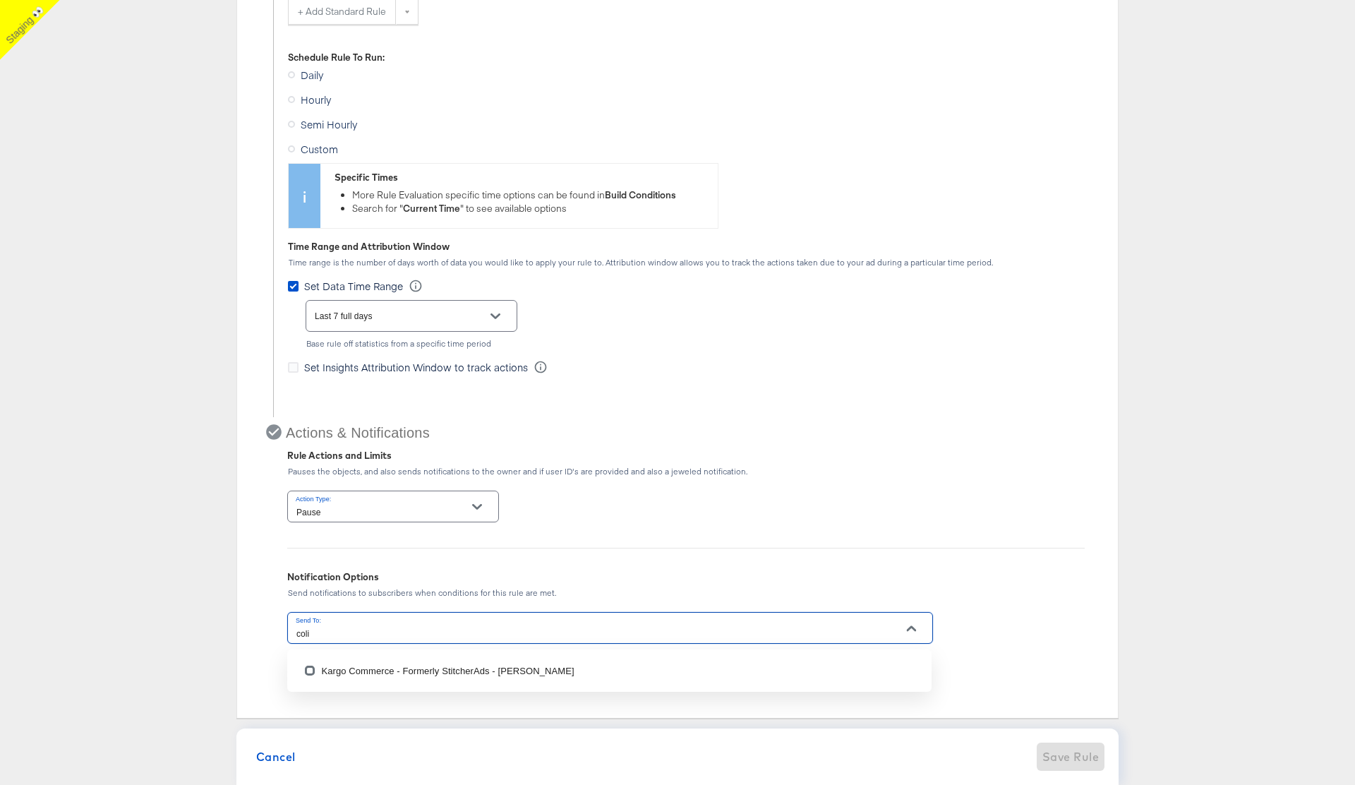
type input "colin"
click at [448, 674] on li "Kargo Commerce - Formerly StitcherAds - Colin Clarke" at bounding box center [609, 670] width 644 height 31
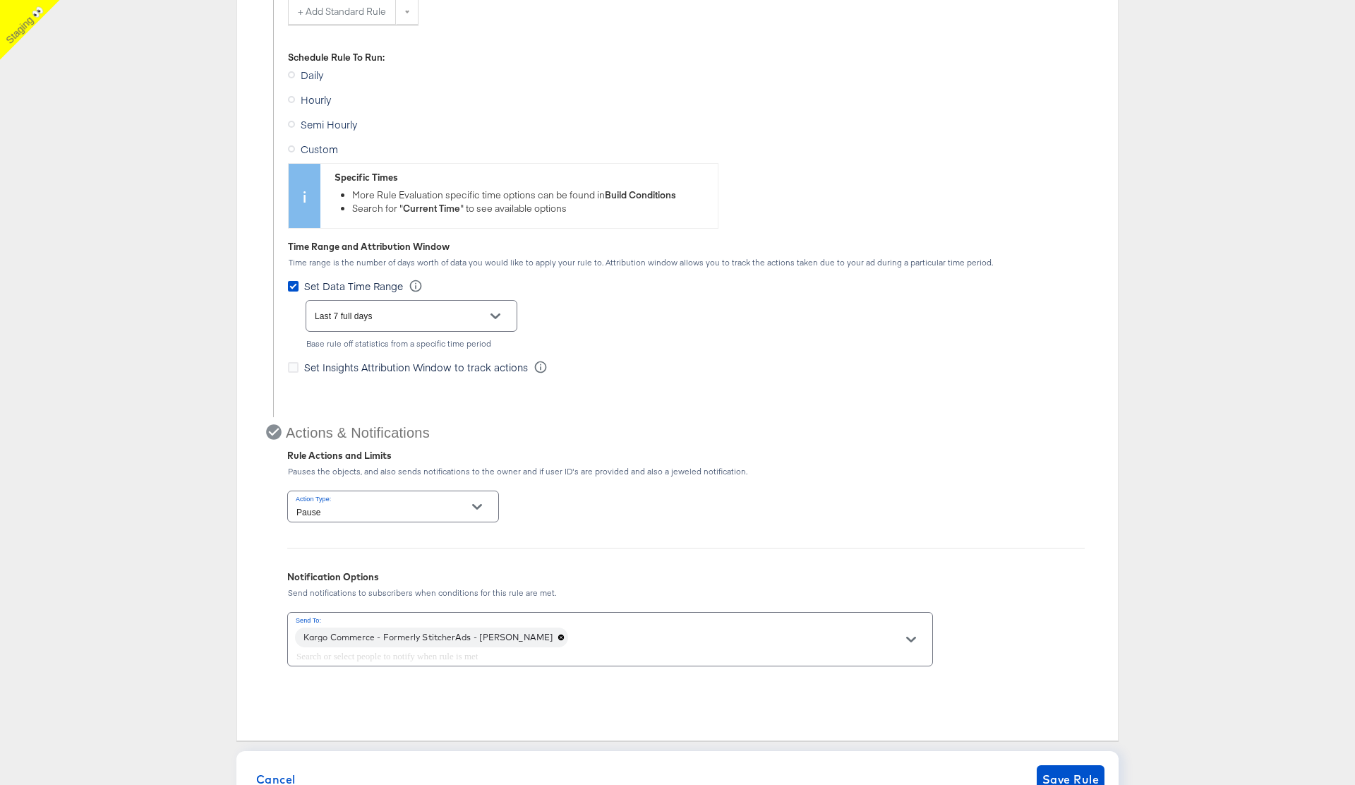
click at [1179, 551] on div "Rule Type Automatically update Campaigns , Ad Sets or Ads in bulk by creating a…" at bounding box center [677, 112] width 1355 height 1392
click at [1067, 774] on span "Save Rule" at bounding box center [1070, 779] width 56 height 20
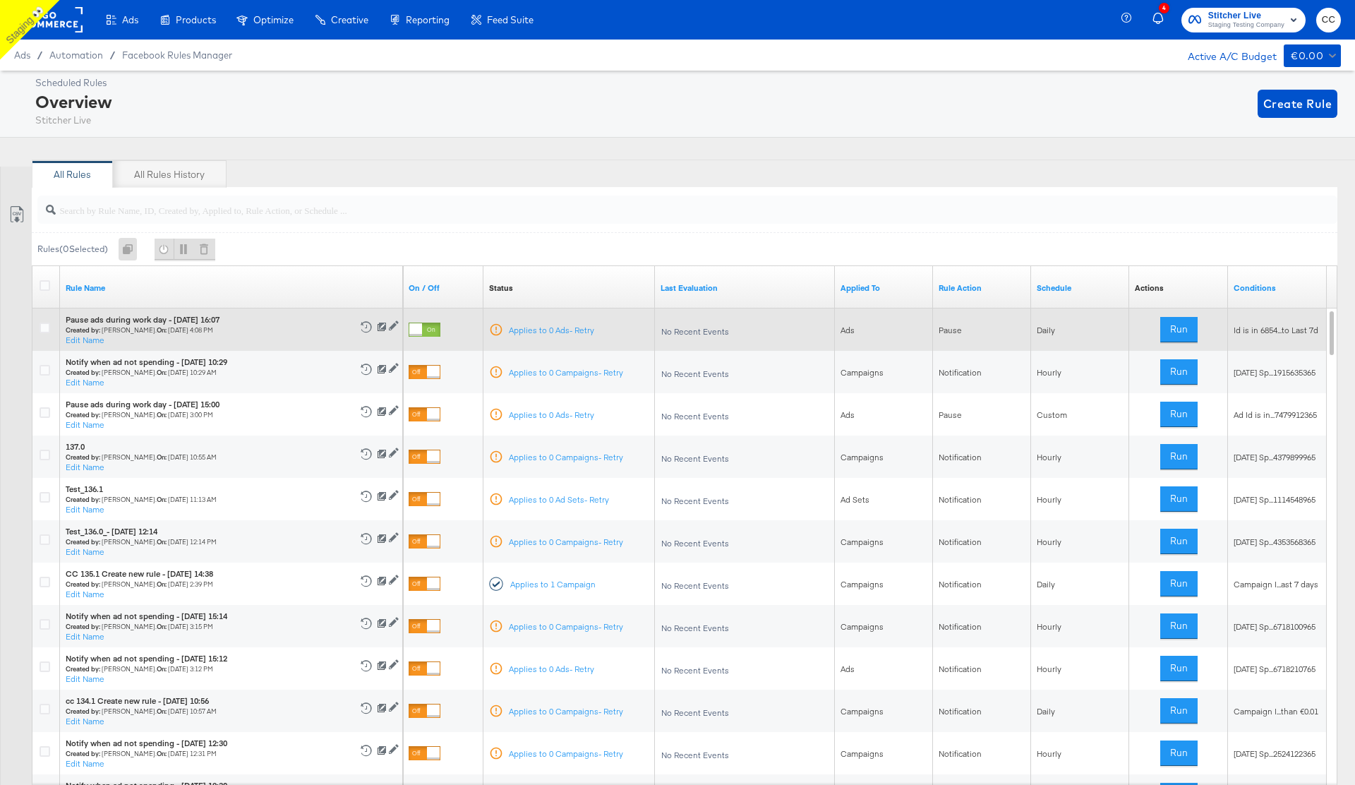
click at [422, 330] on div at bounding box center [415, 329] width 13 height 13
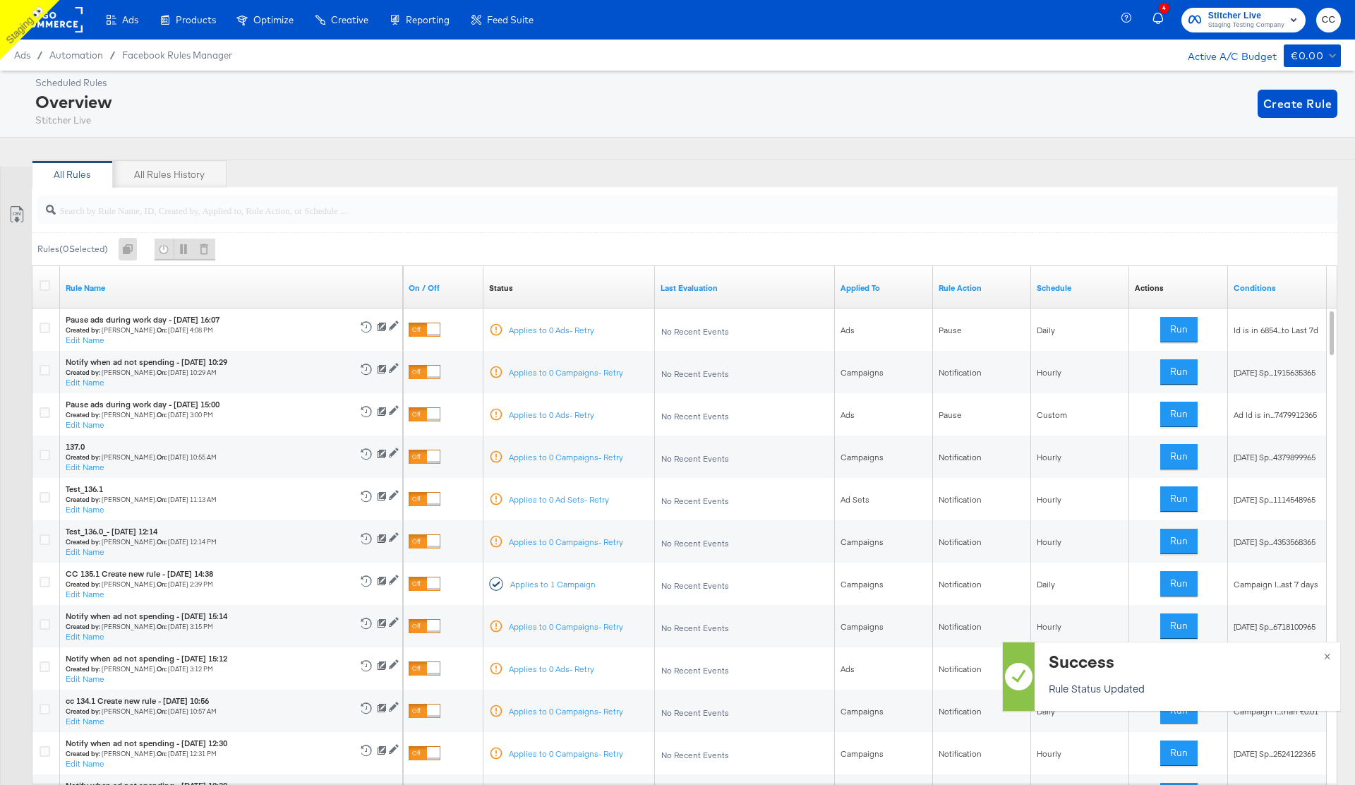
click at [762, 174] on div "All Rules All Rules History" at bounding box center [700, 174] width 1337 height 28
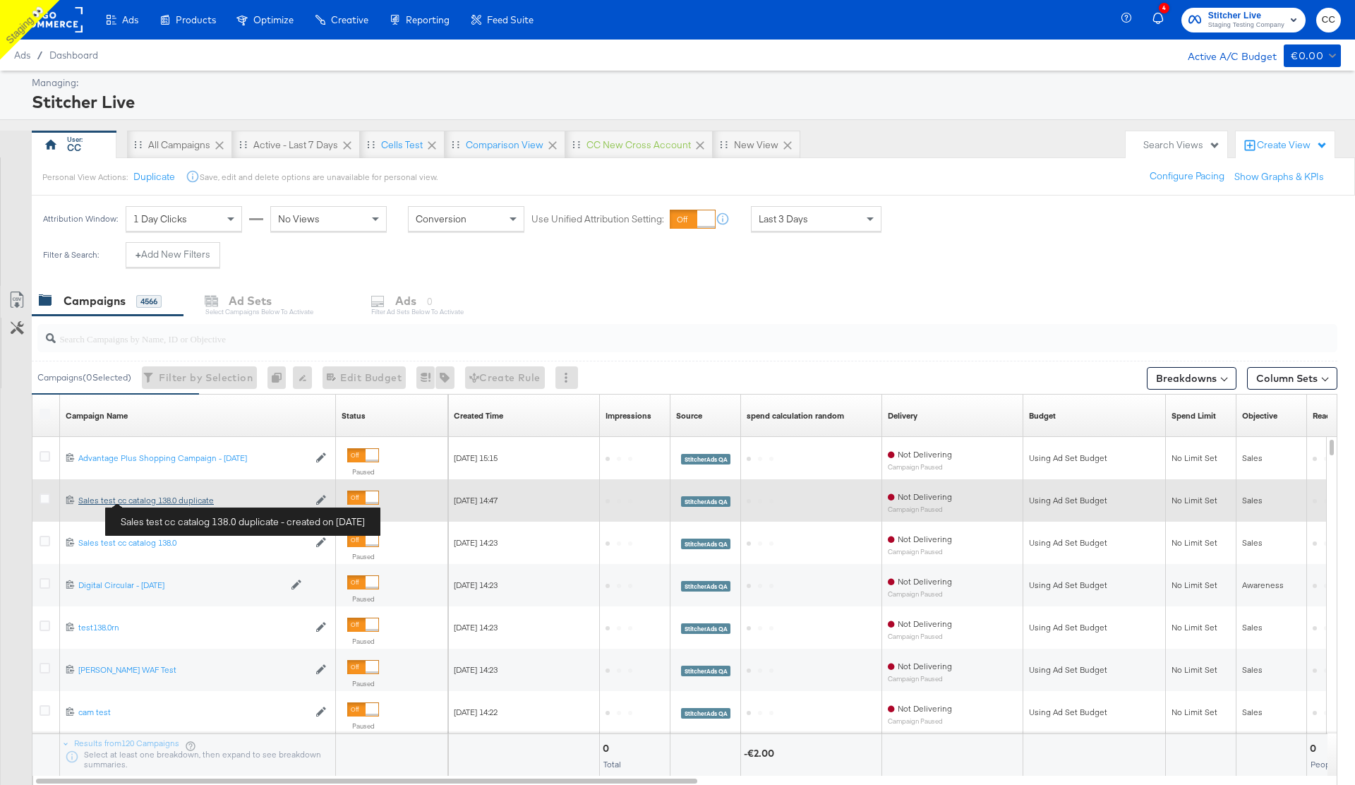
click at [158, 501] on div "Sales test cc catalog 138.0 duplicate Sales test cc catalog 138.0 duplicate" at bounding box center [193, 500] width 230 height 11
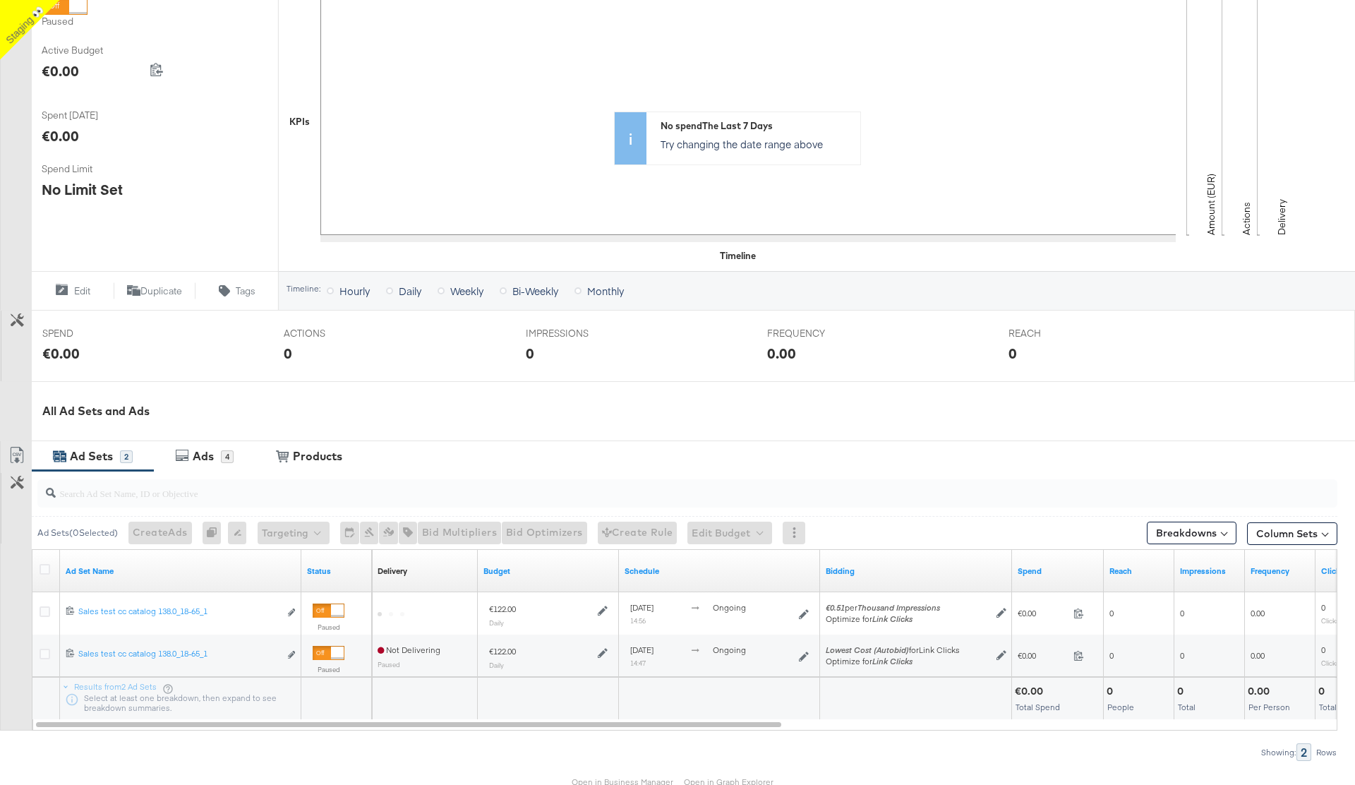
scroll to position [335, 0]
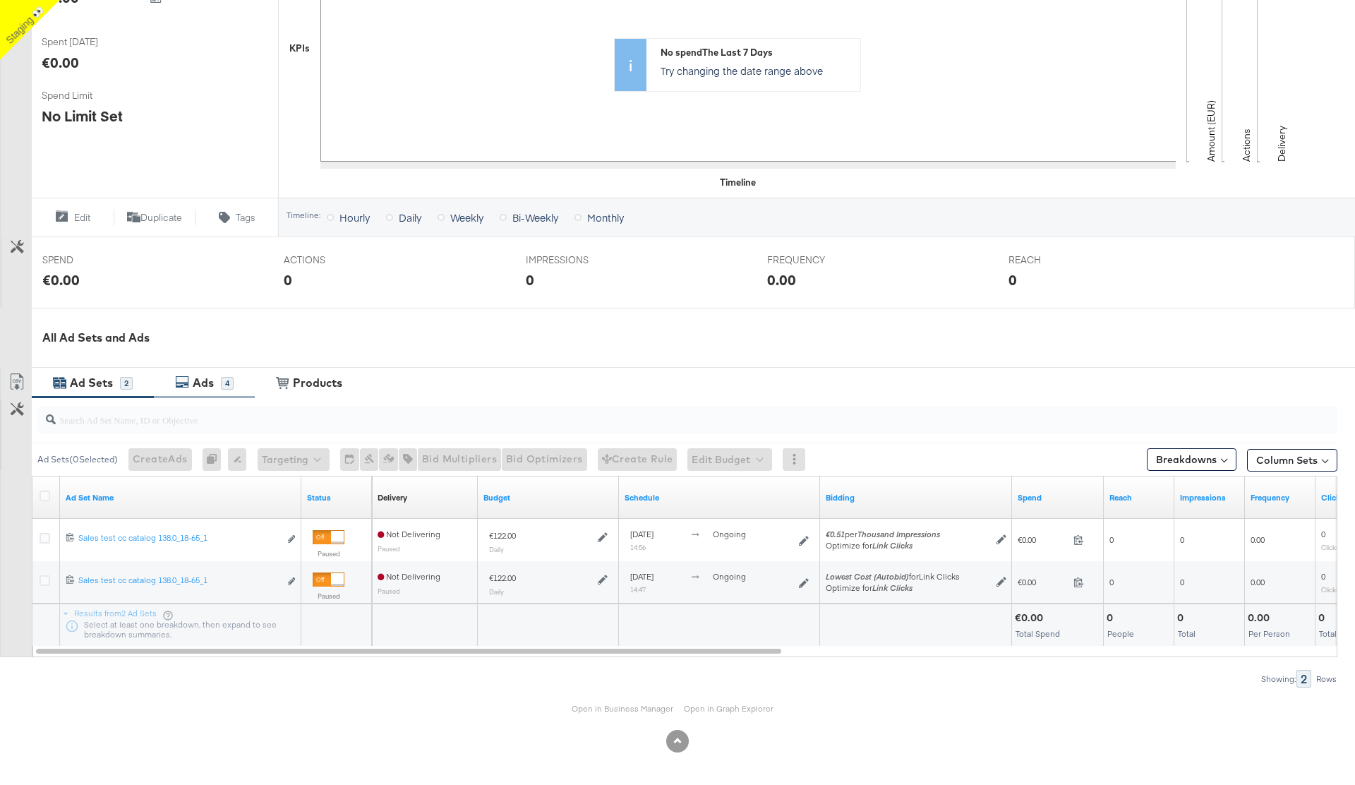
click at [203, 381] on div "Ads" at bounding box center [203, 383] width 21 height 16
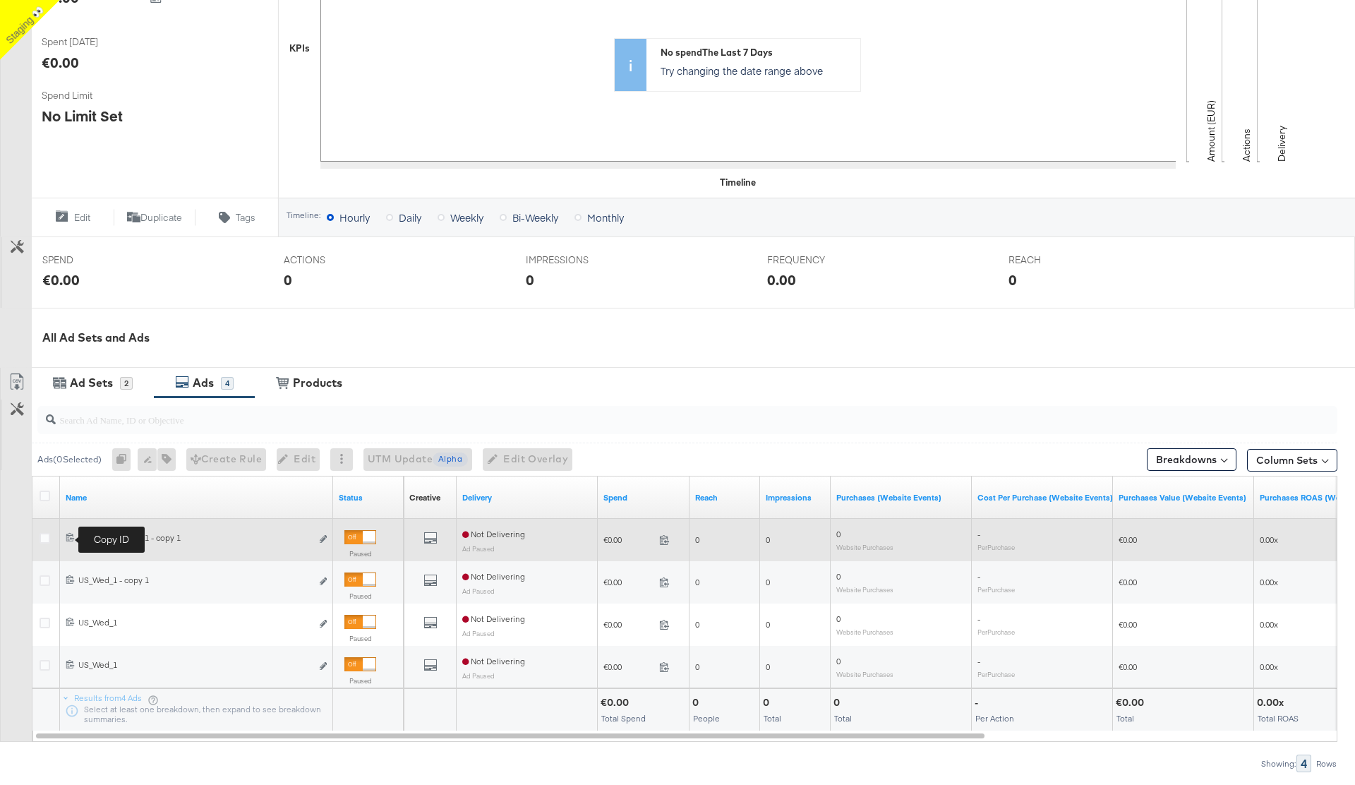
click at [67, 539] on icon at bounding box center [70, 536] width 9 height 9
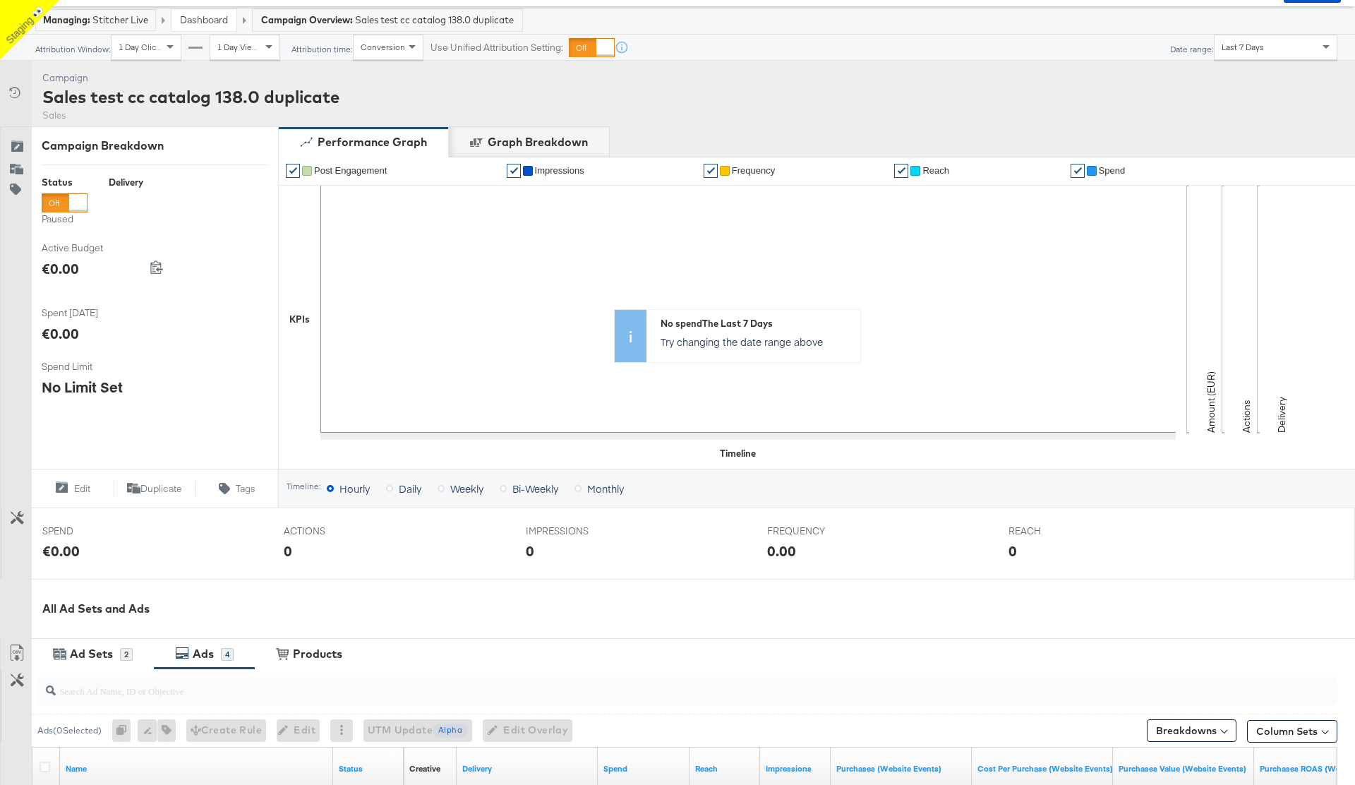
scroll to position [0, 0]
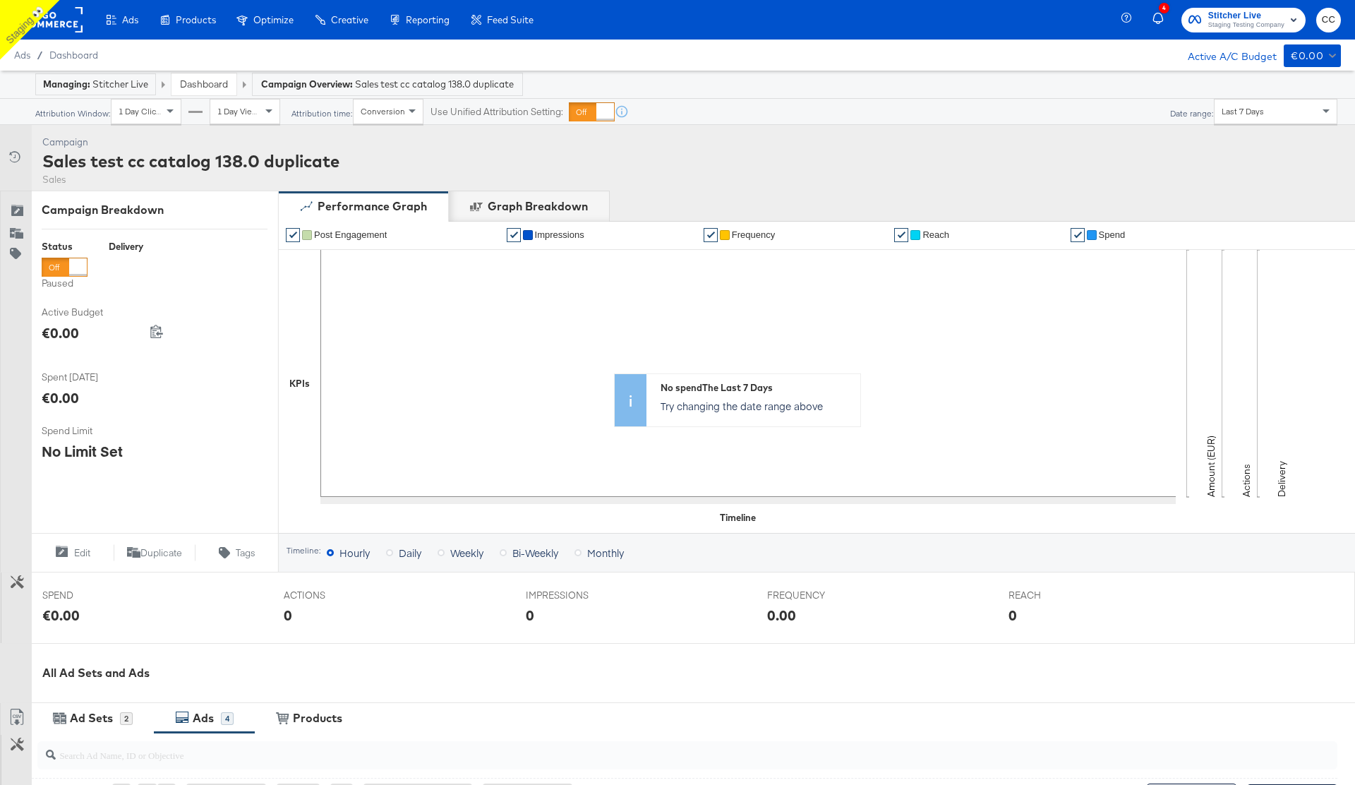
click at [64, 24] on rect at bounding box center [50, 19] width 65 height 25
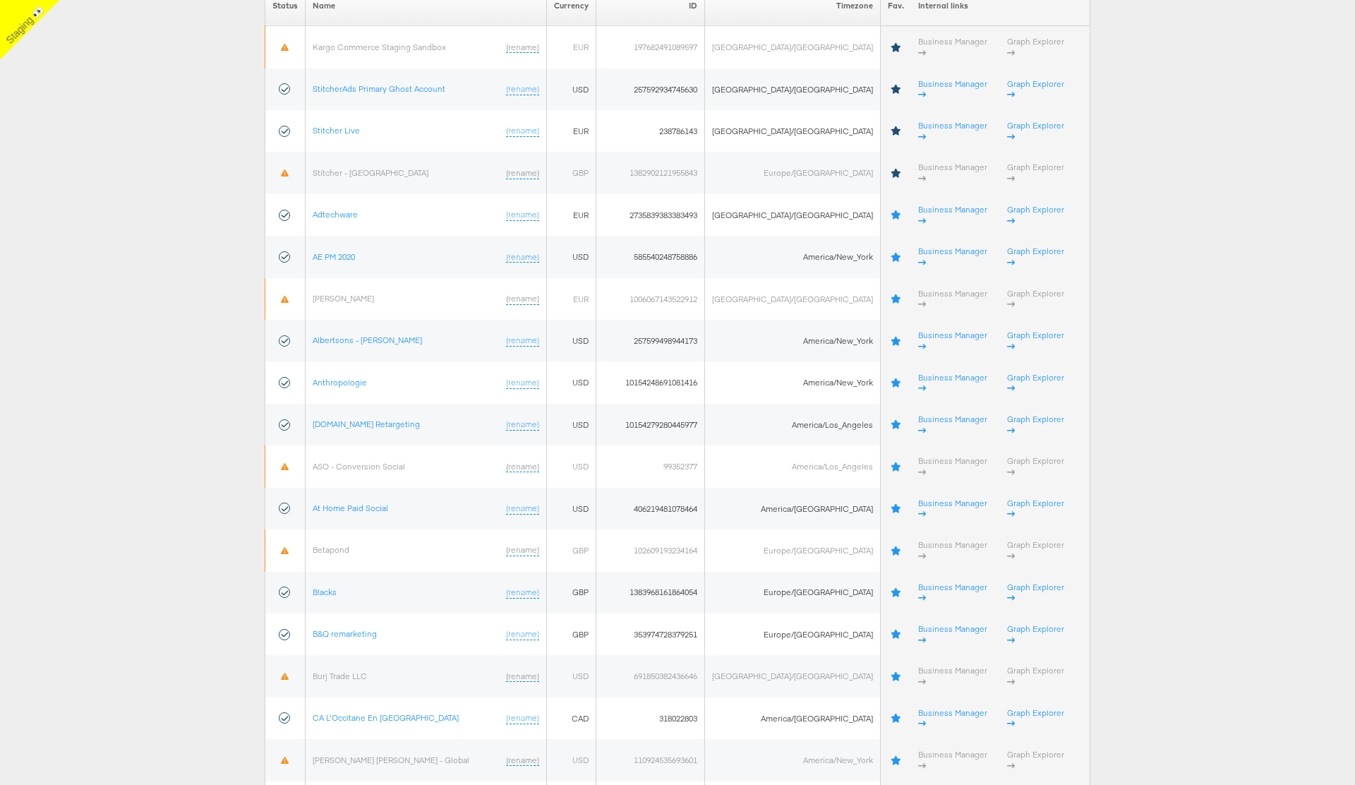
scroll to position [205, 0]
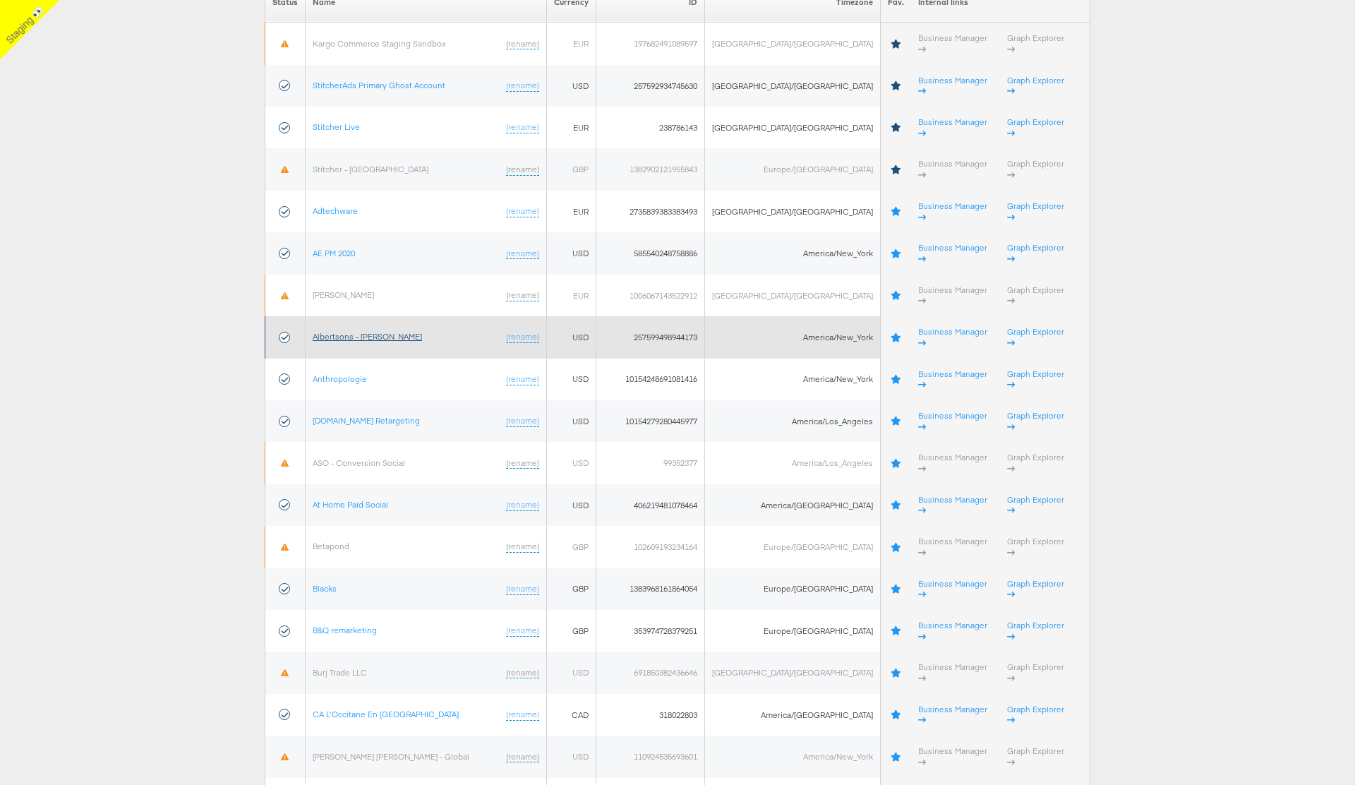
click at [371, 331] on link "Albertsons - [PERSON_NAME]" at bounding box center [367, 336] width 109 height 11
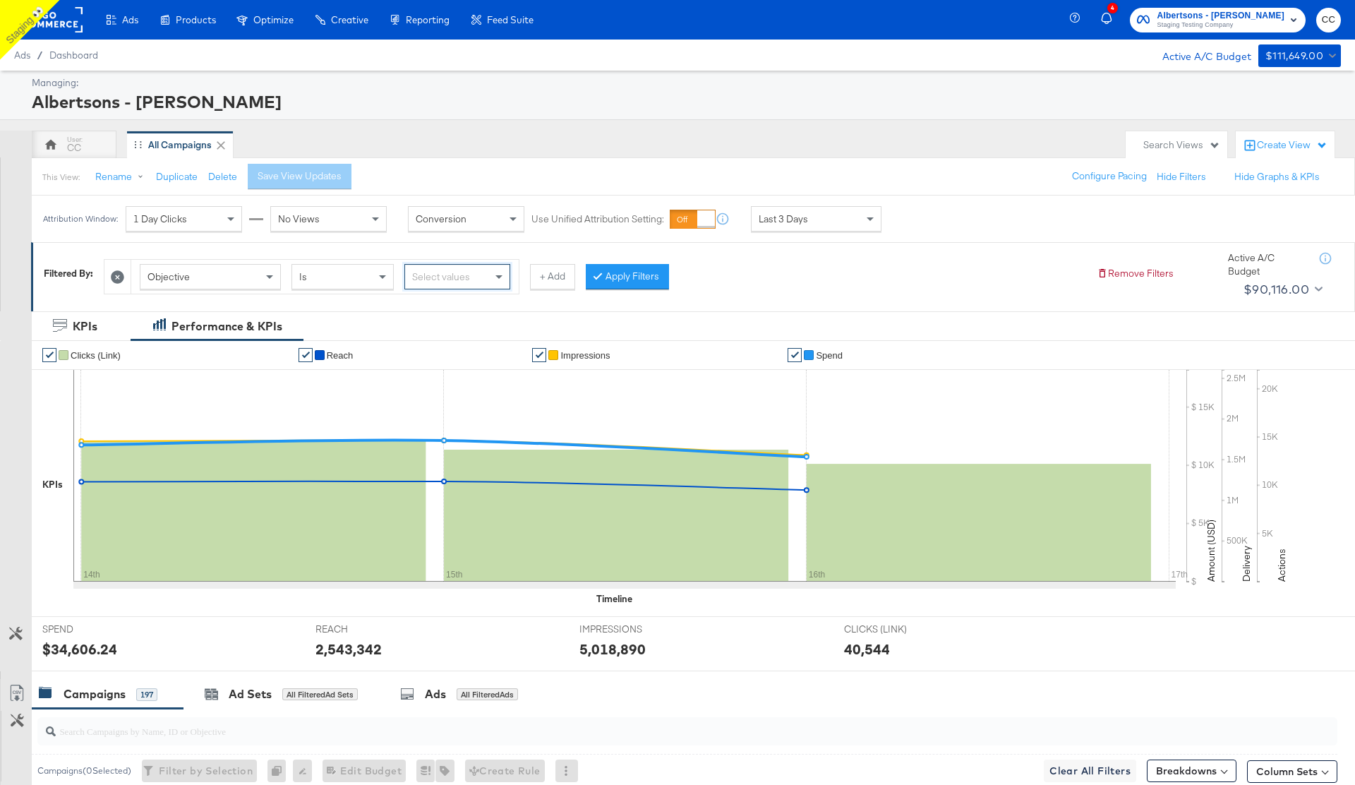
drag, startPoint x: 119, startPoint y: 281, endPoint x: 151, endPoint y: 284, distance: 31.9
click at [119, 281] on icon at bounding box center [117, 276] width 13 height 13
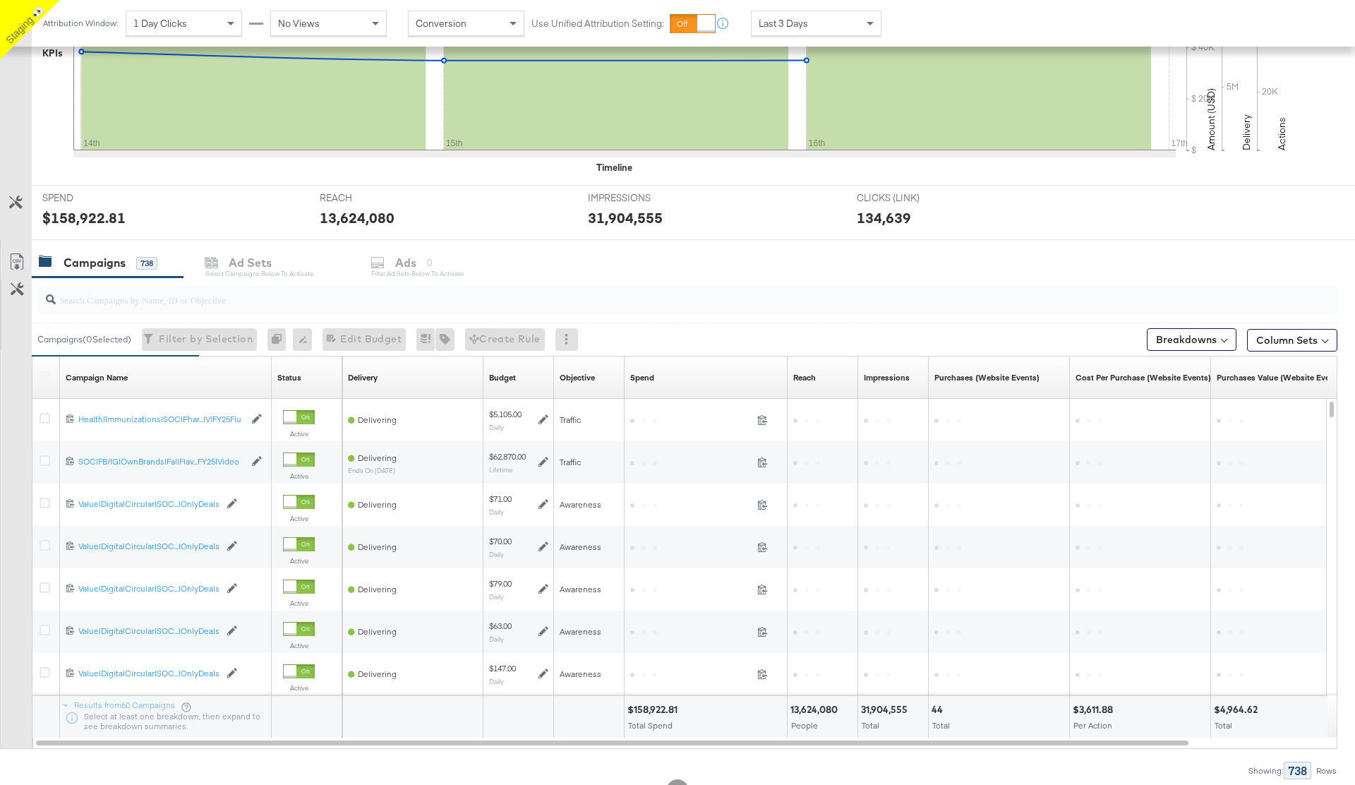
scroll to position [401, 0]
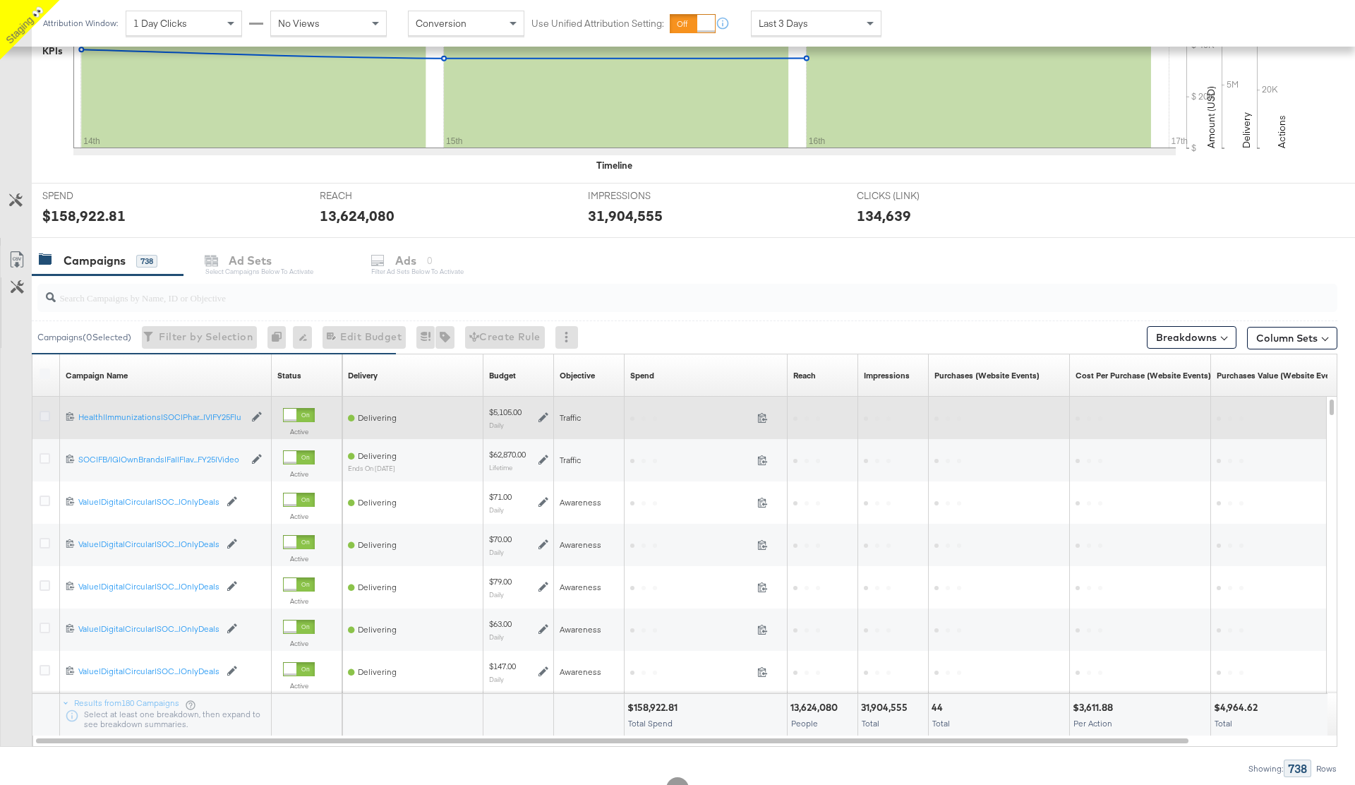
click at [46, 416] on icon at bounding box center [45, 416] width 11 height 11
click at [0, 0] on input "checkbox" at bounding box center [0, 0] width 0 height 0
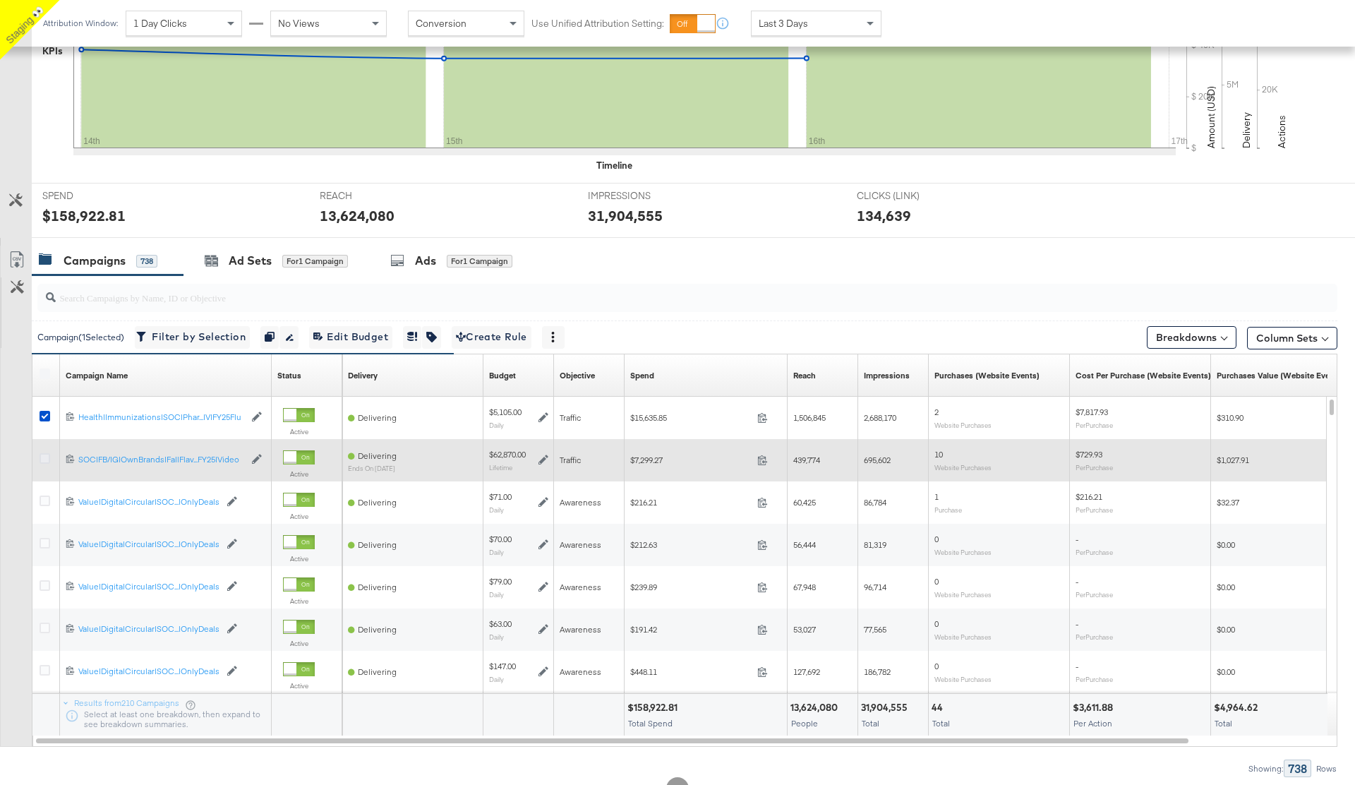
click at [44, 457] on icon at bounding box center [45, 458] width 11 height 11
click at [0, 0] on input "checkbox" at bounding box center [0, 0] width 0 height 0
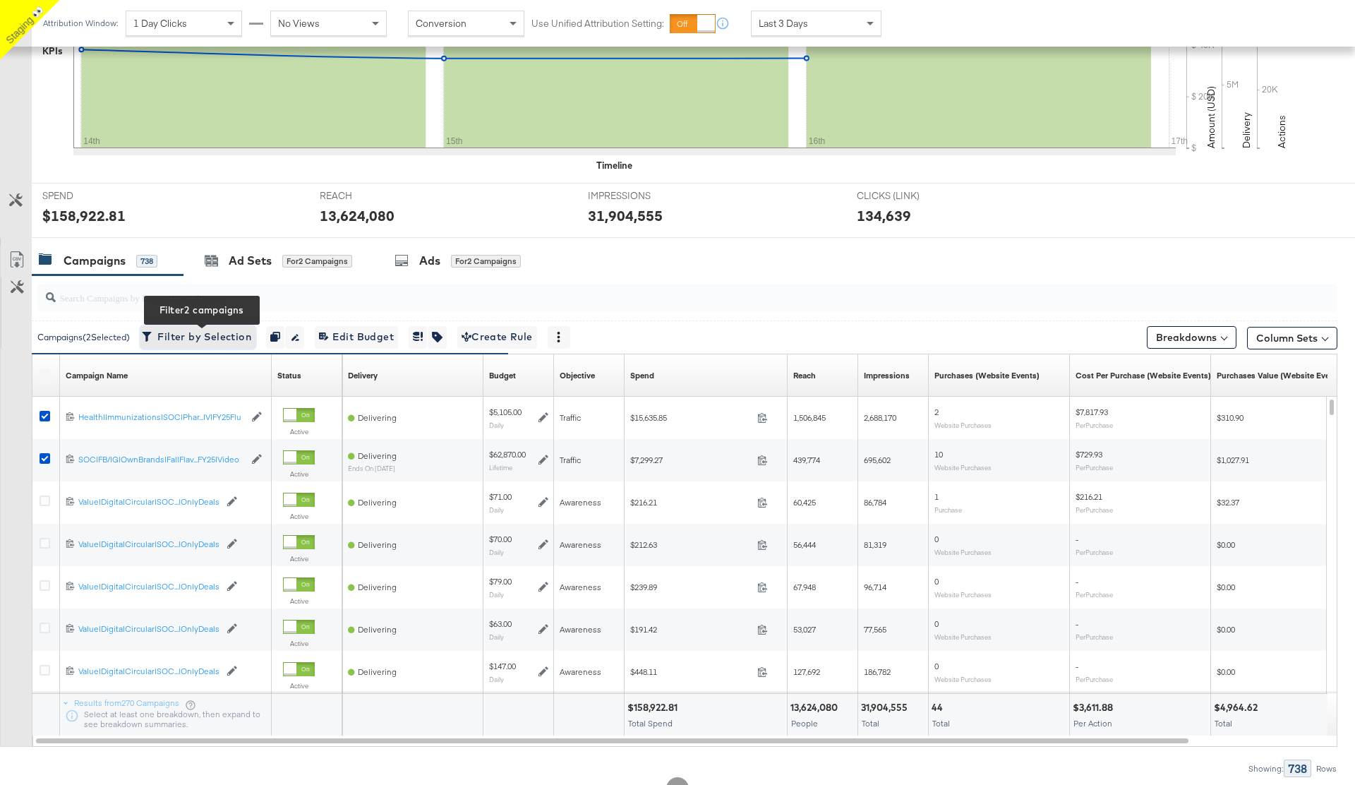
click at [215, 338] on span "Filter by Selection Filter 2 campaigns" at bounding box center [198, 337] width 107 height 18
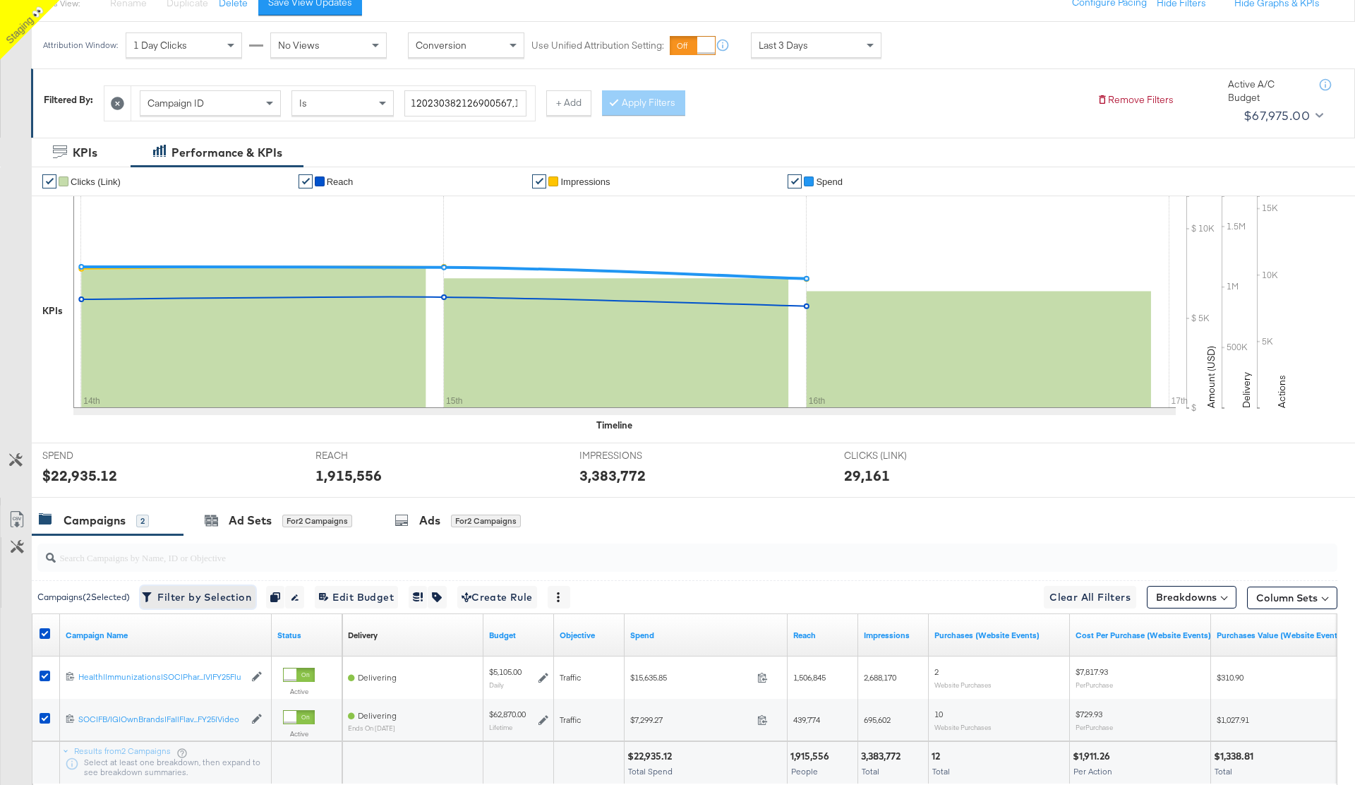
scroll to position [0, 0]
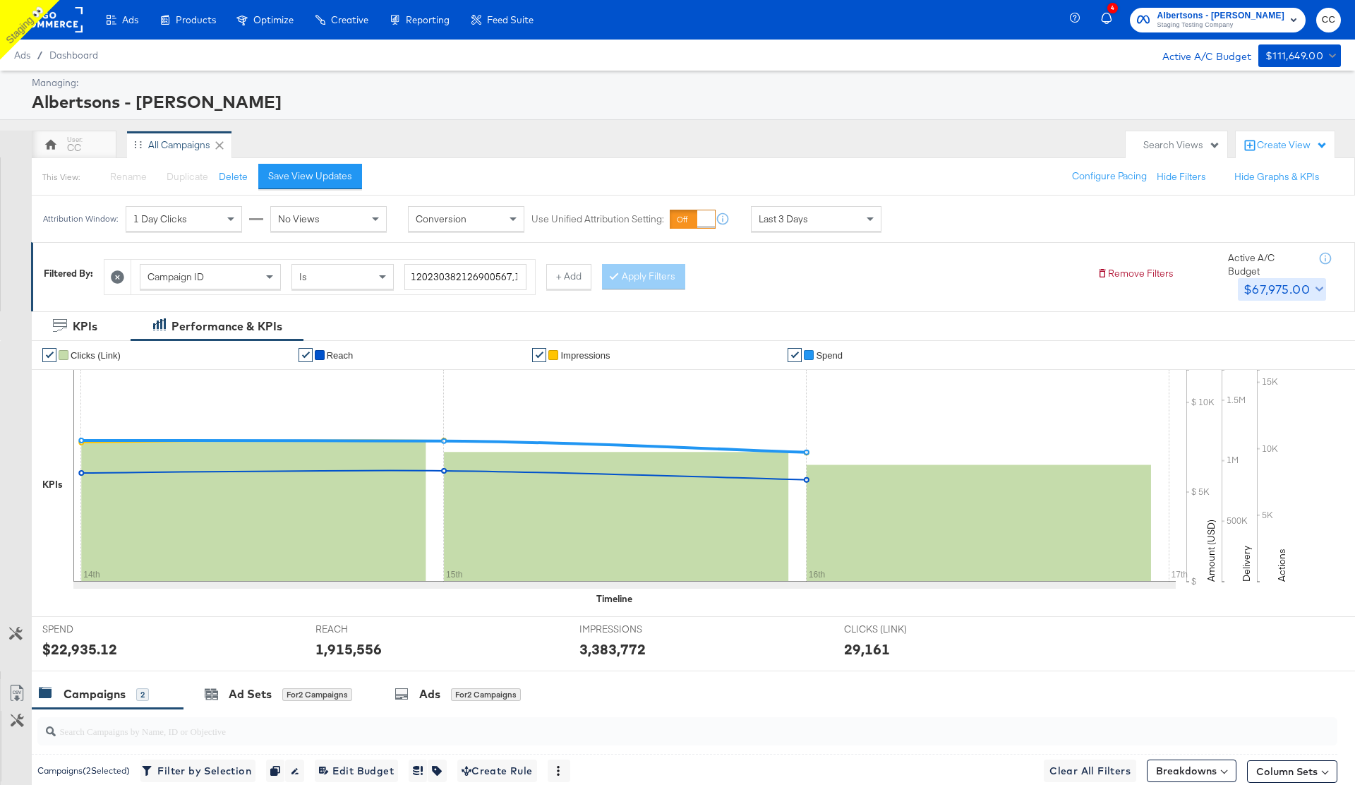
click at [1317, 289] on icon "button" at bounding box center [1320, 289] width 8 height 8
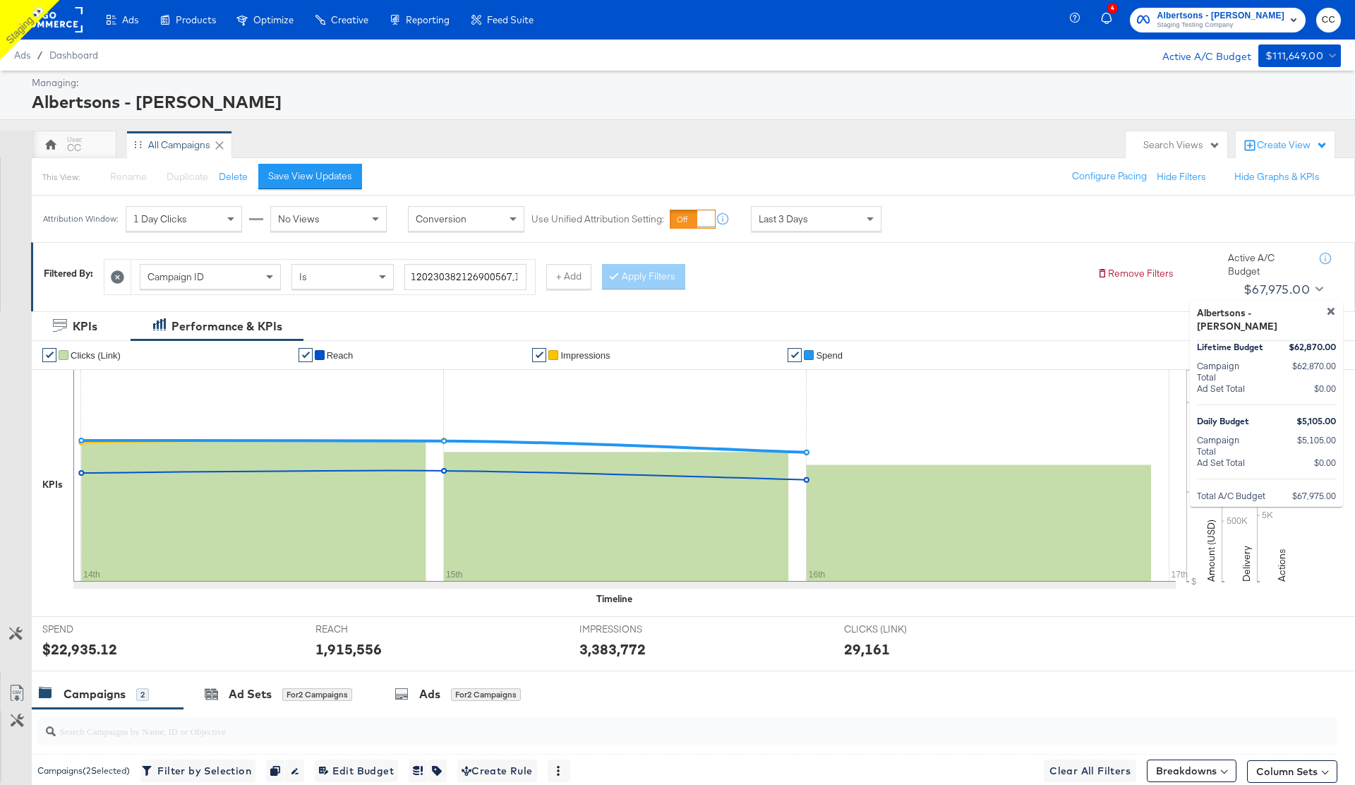
click at [1050, 223] on div at bounding box center [677, 392] width 1355 height 785
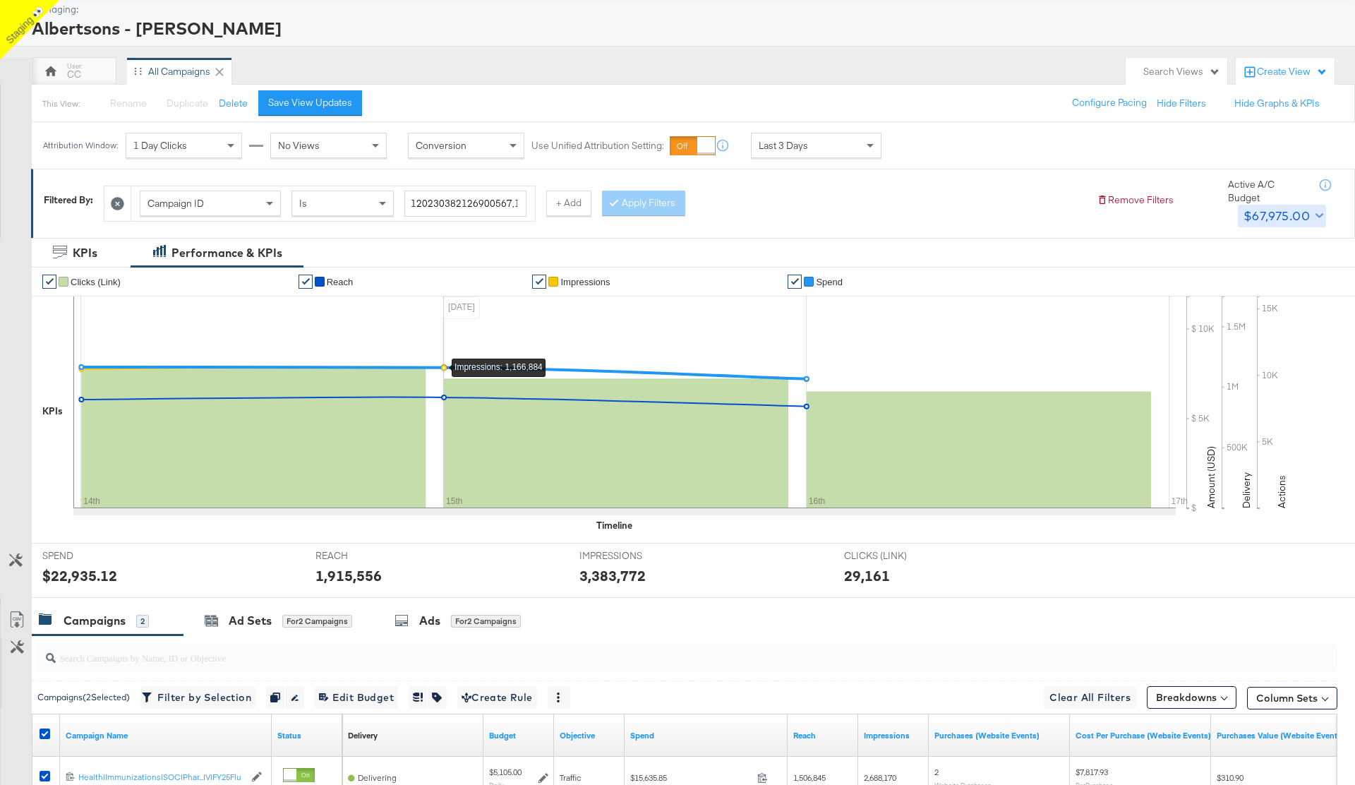
scroll to position [276, 0]
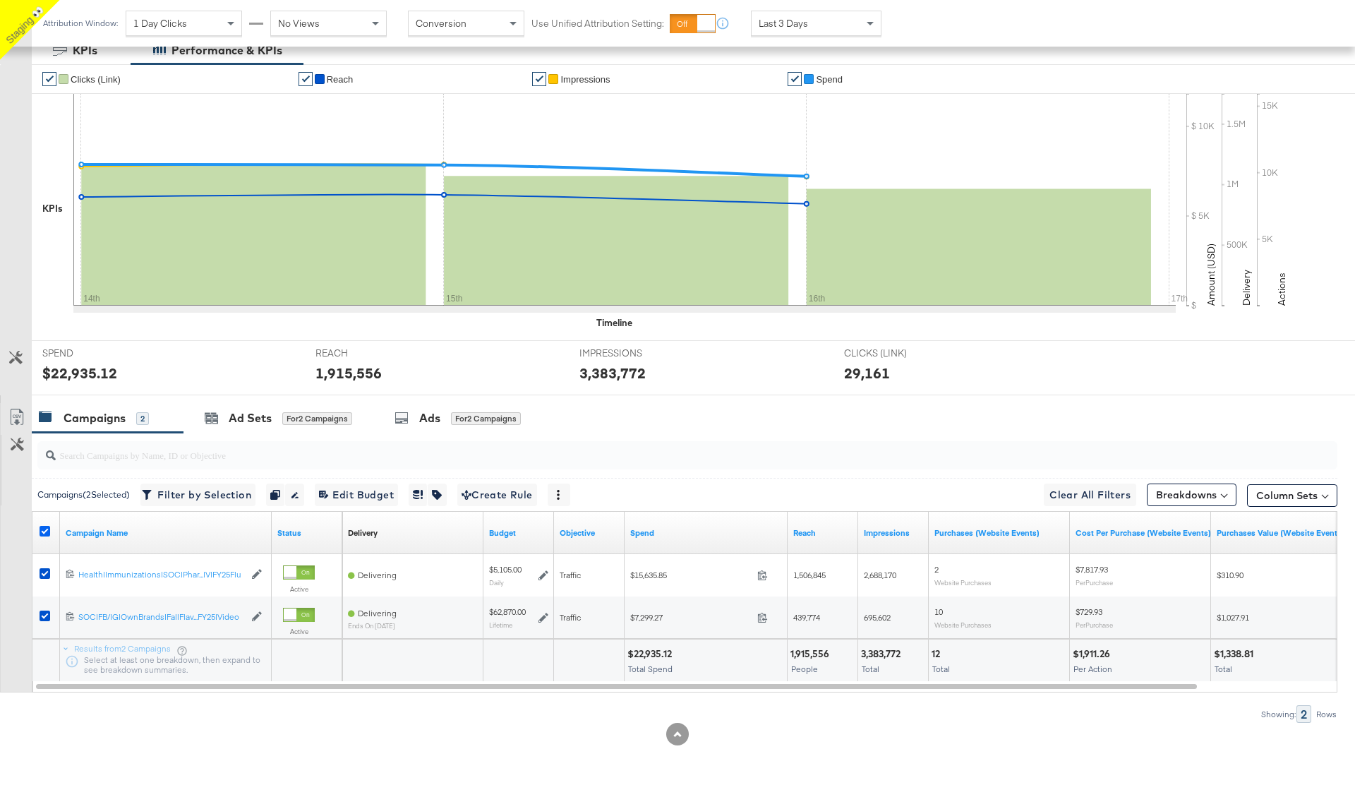
click at [46, 532] on icon at bounding box center [45, 531] width 11 height 11
click at [0, 0] on input "checkbox" at bounding box center [0, 0] width 0 height 0
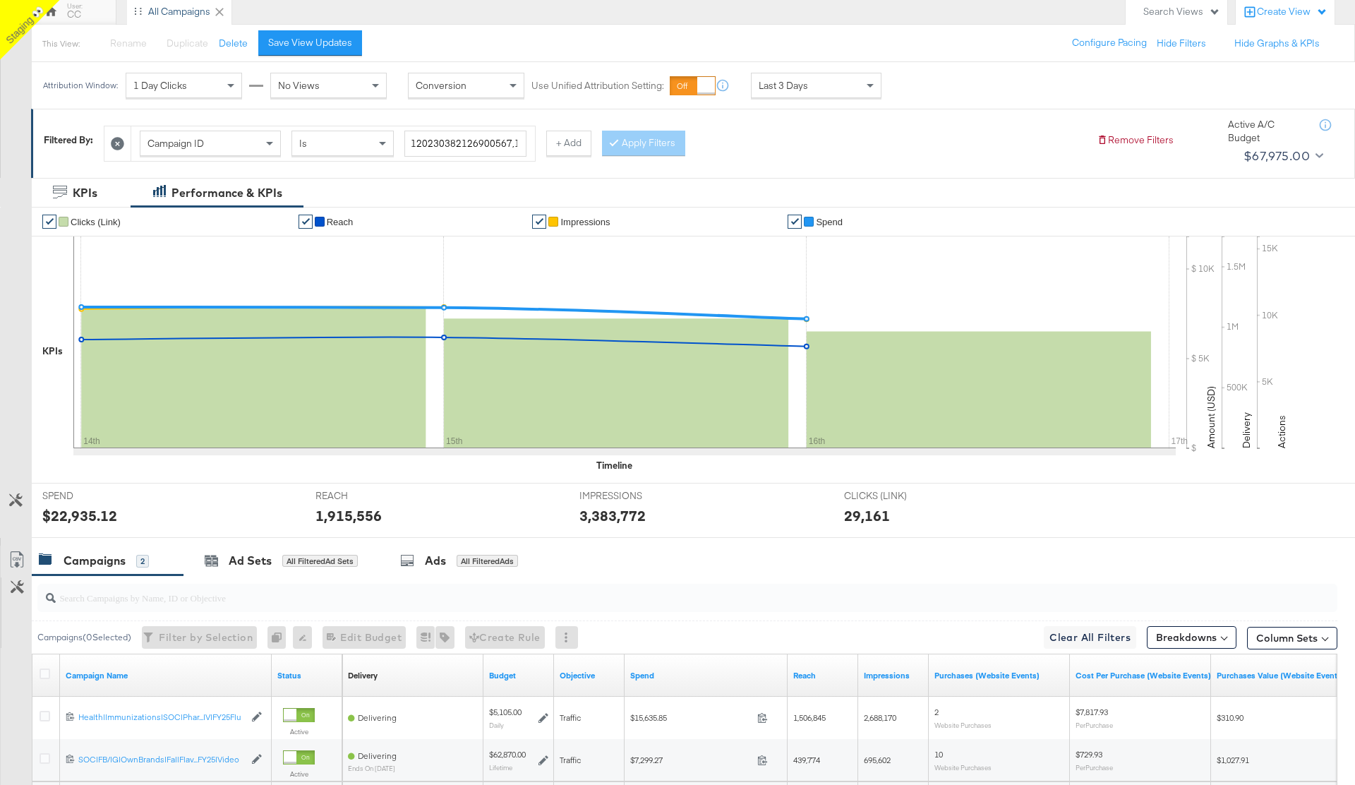
scroll to position [0, 0]
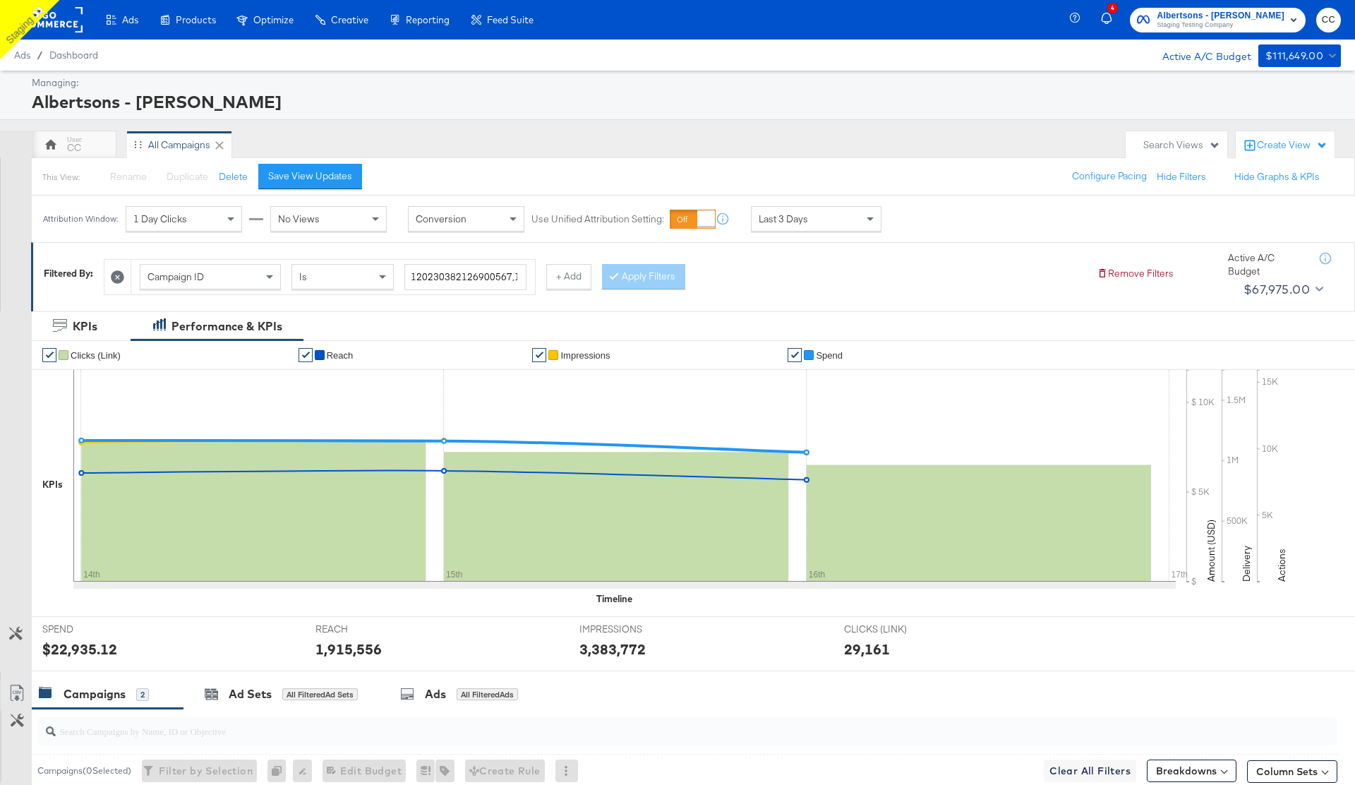
click at [116, 279] on icon at bounding box center [117, 276] width 13 height 13
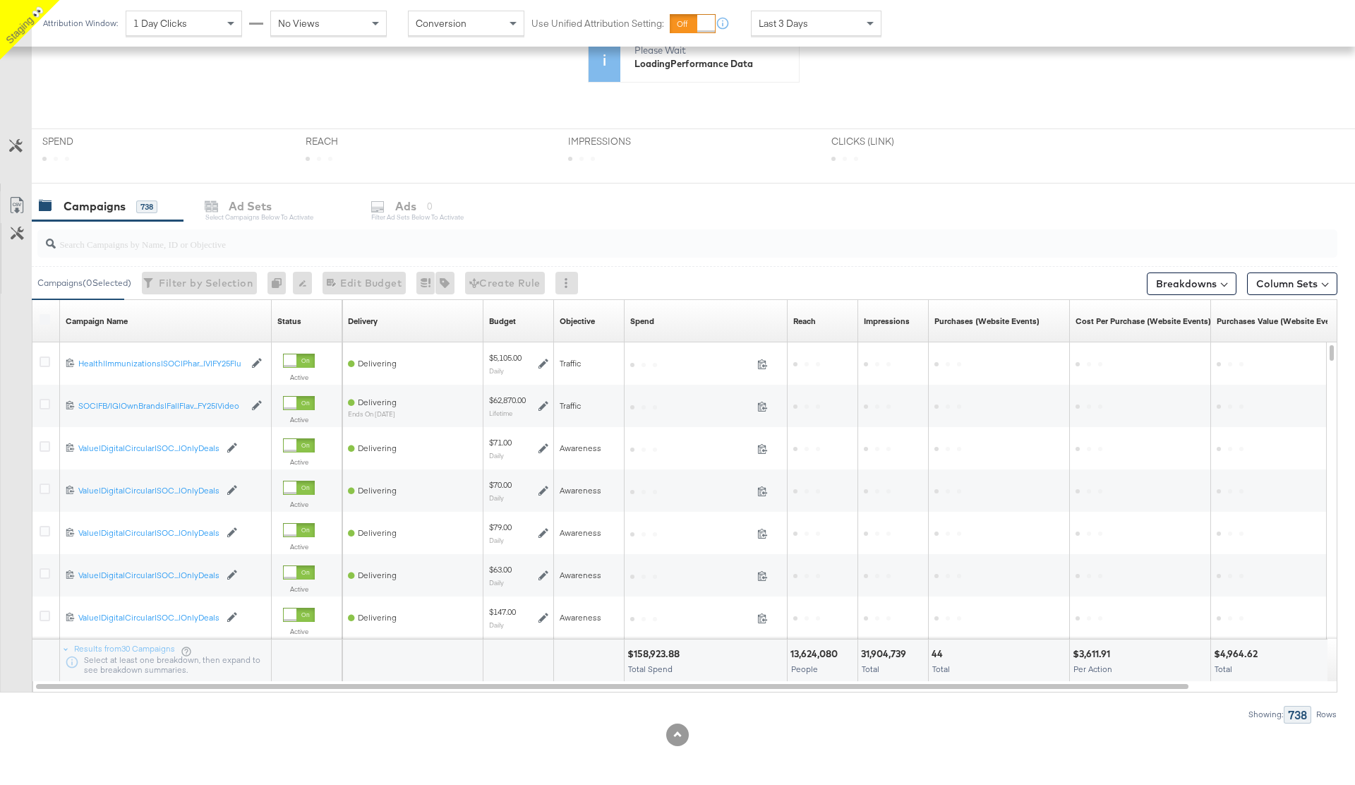
scroll to position [455, 0]
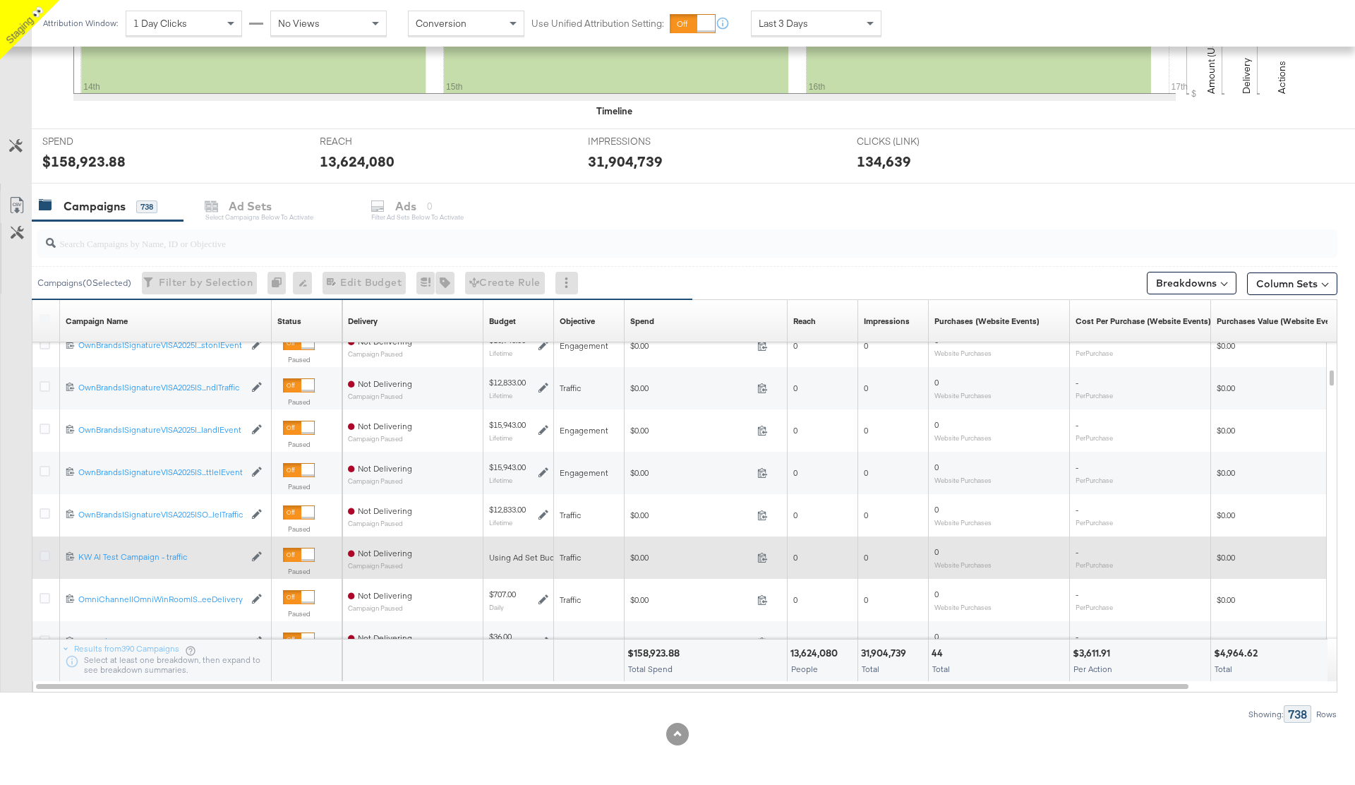
click at [44, 556] on icon at bounding box center [45, 556] width 11 height 11
click at [0, 0] on input "checkbox" at bounding box center [0, 0] width 0 height 0
click at [44, 556] on icon at bounding box center [45, 556] width 11 height 11
click at [0, 0] on input "checkbox" at bounding box center [0, 0] width 0 height 0
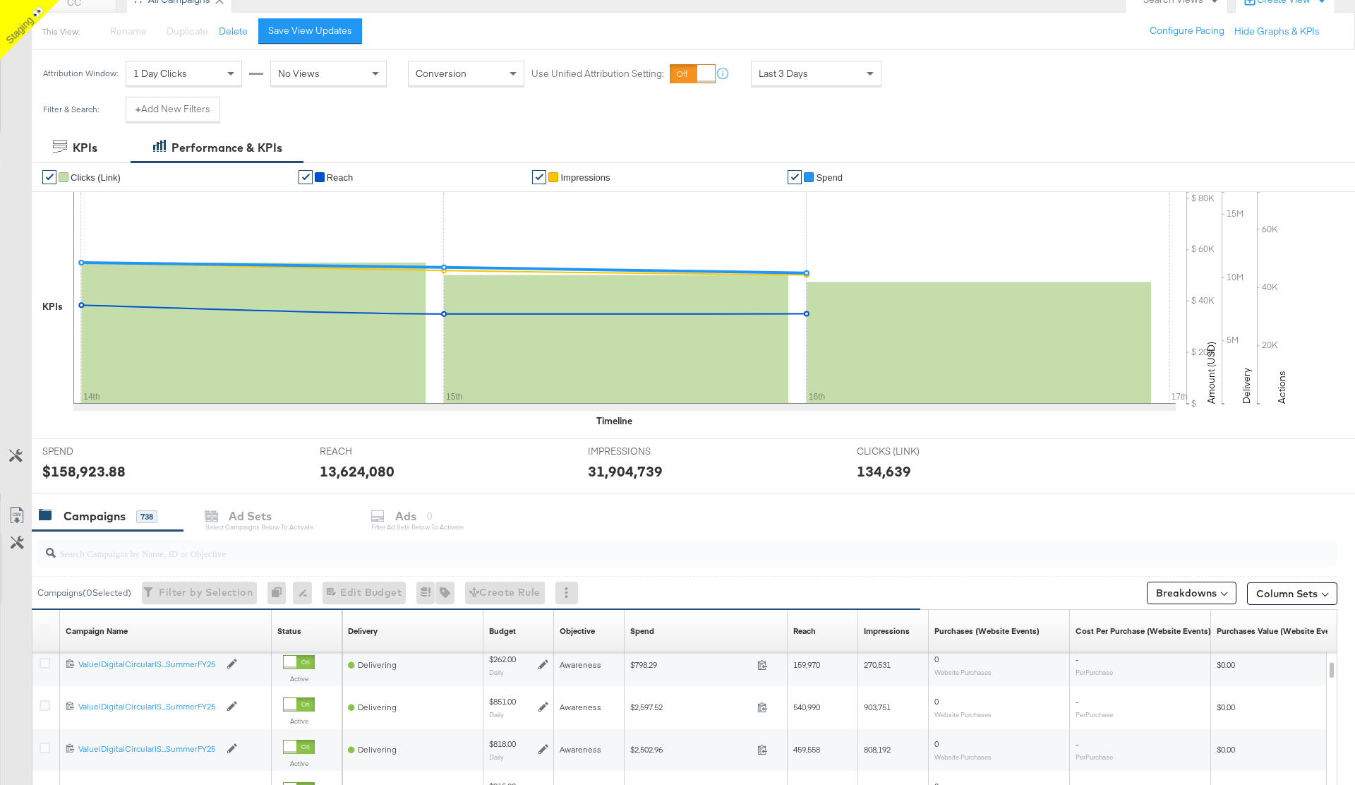
scroll to position [0, 0]
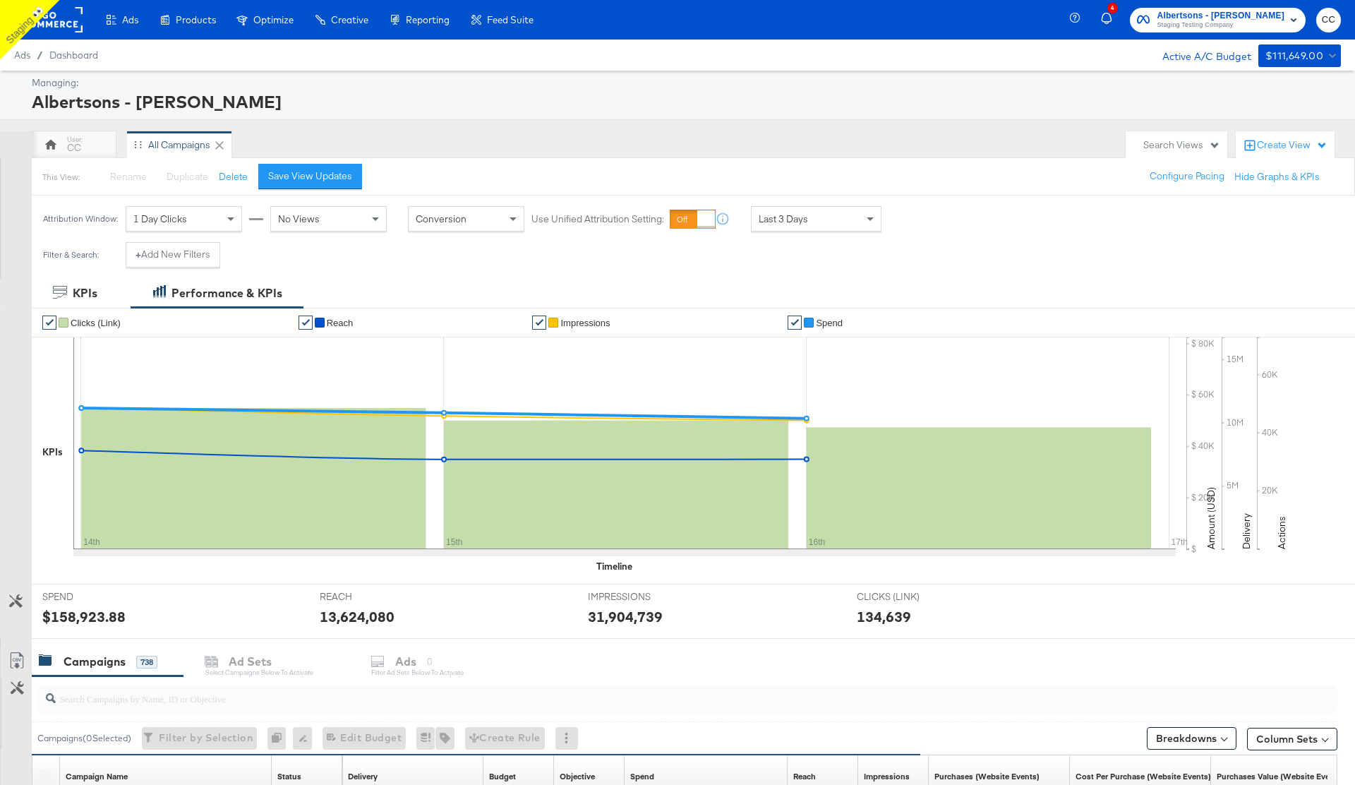
click at [67, 22] on rect at bounding box center [50, 19] width 65 height 25
click at [61, 21] on rect at bounding box center [50, 19] width 65 height 25
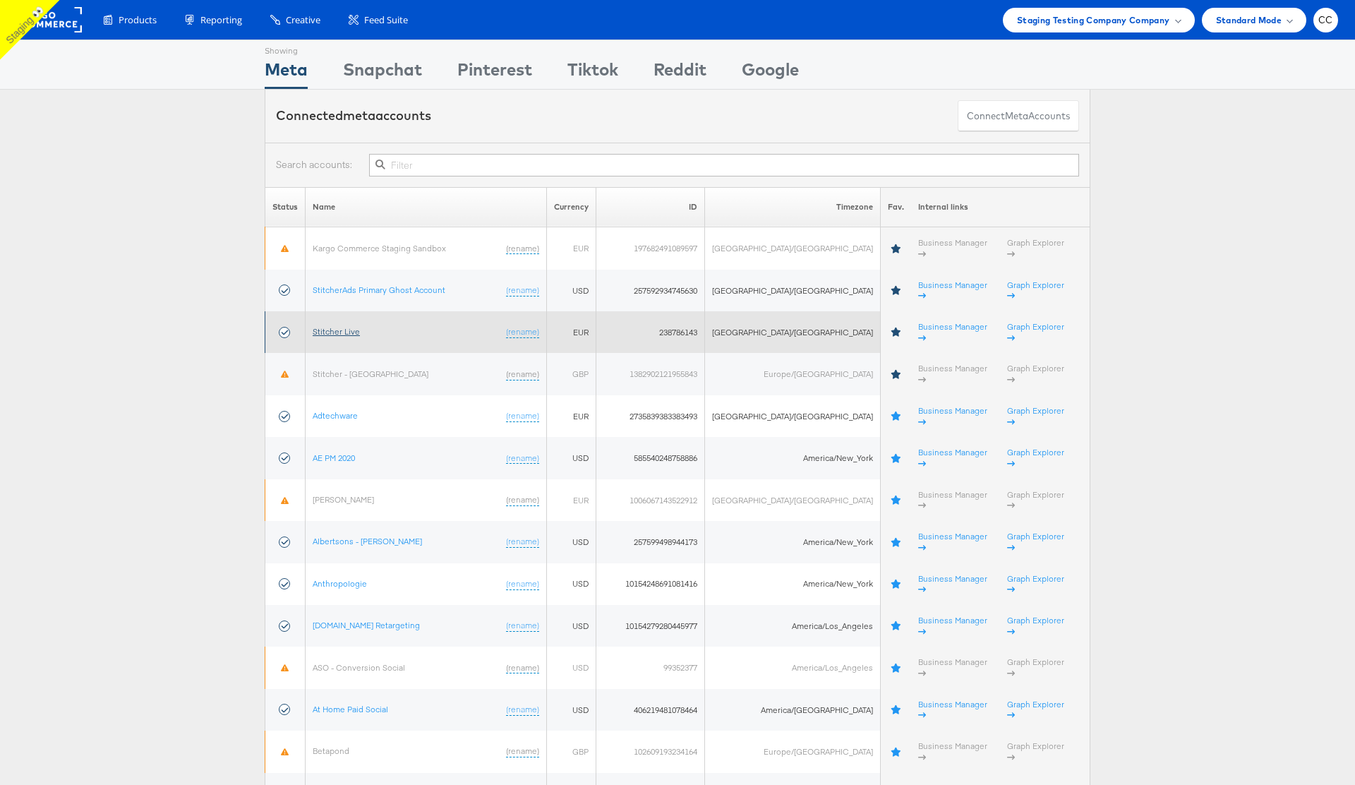
click at [339, 326] on link "Stitcher Live" at bounding box center [336, 331] width 47 height 11
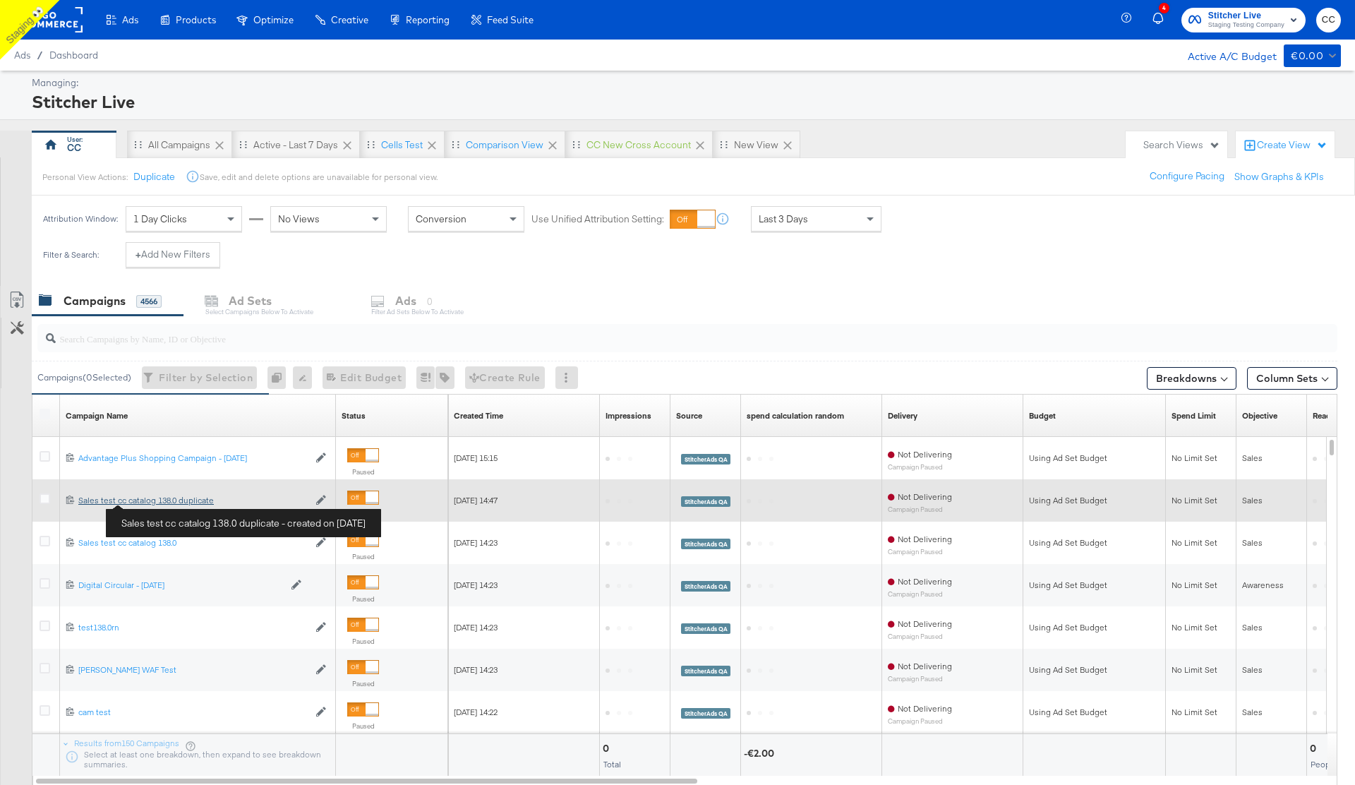
click at [159, 503] on div "Sales test cc catalog 138.0 duplicate Sales test cc catalog 138.0 duplicate" at bounding box center [193, 500] width 230 height 11
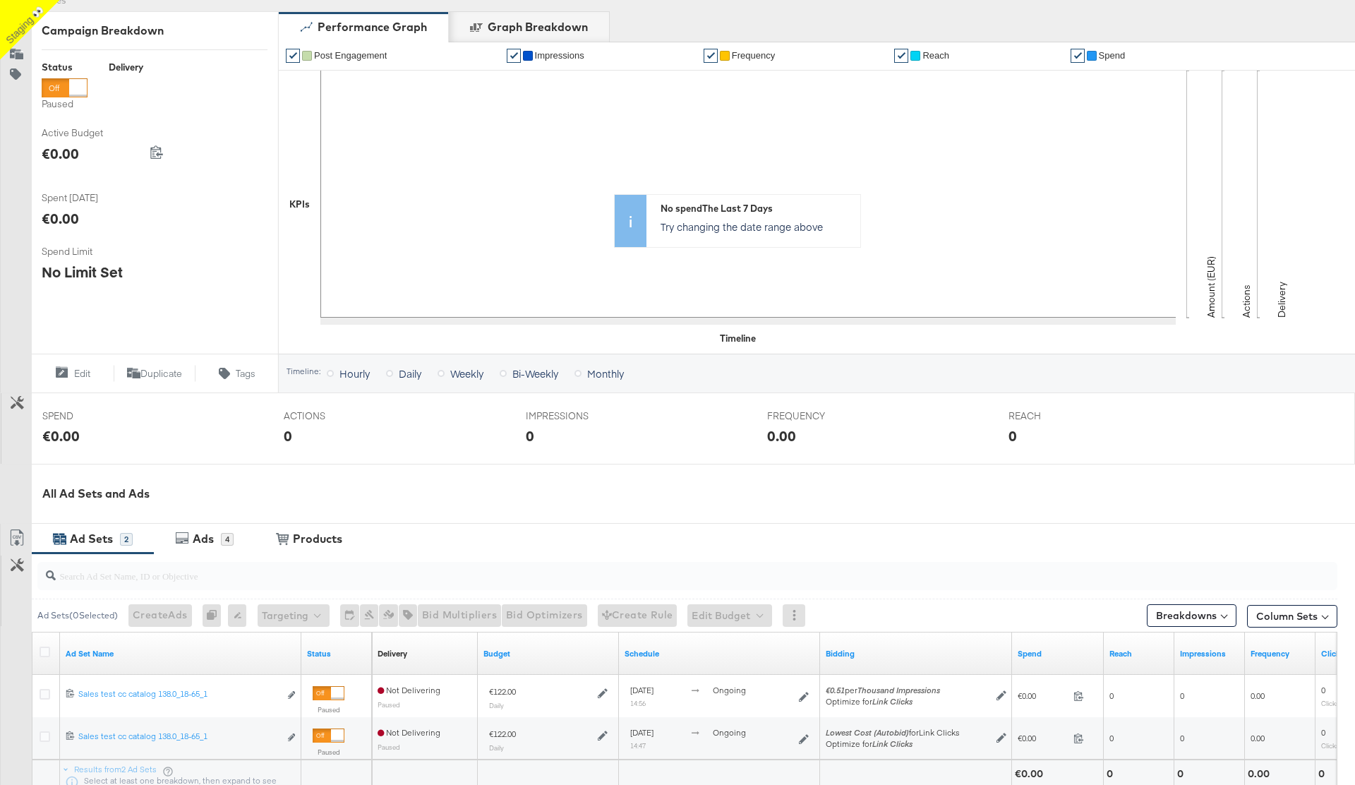
scroll to position [335, 0]
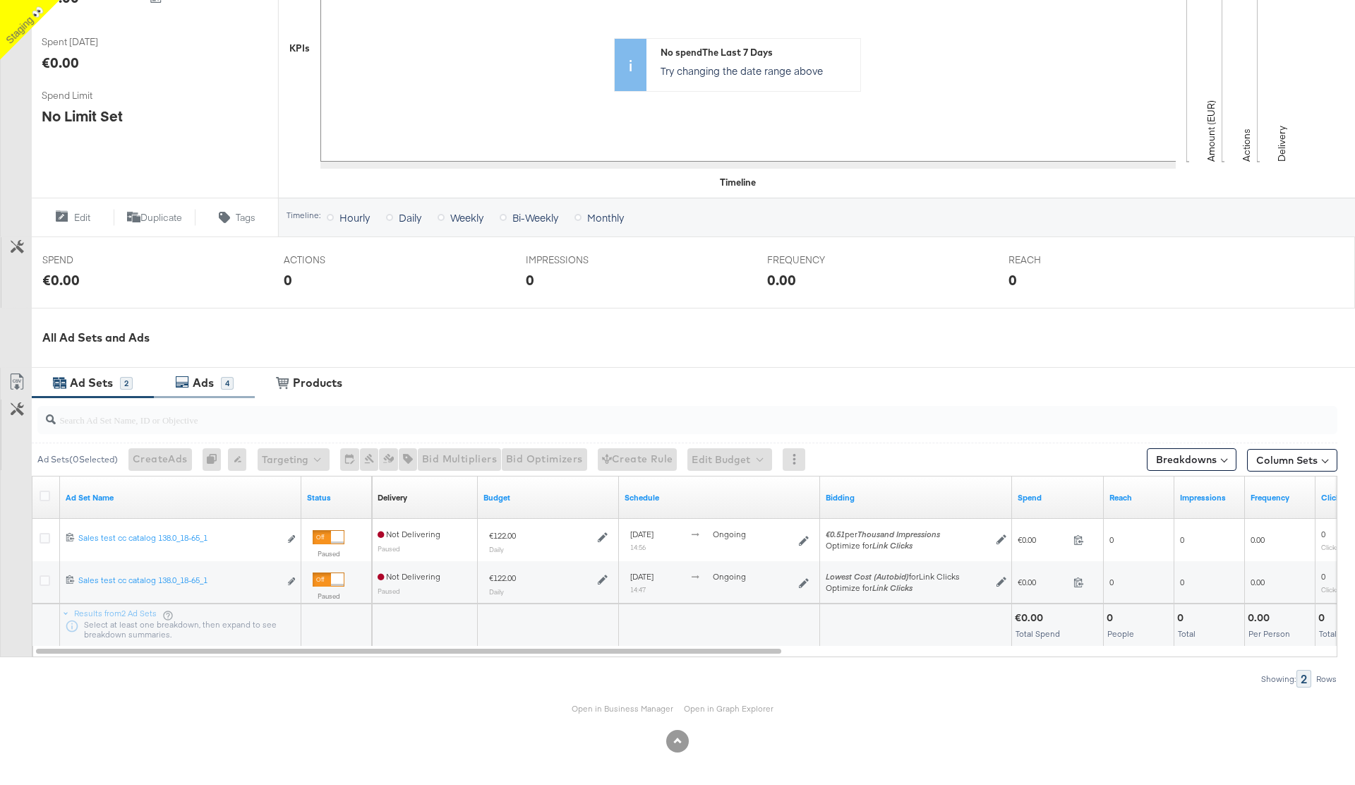
click at [223, 385] on div "4" at bounding box center [227, 383] width 13 height 13
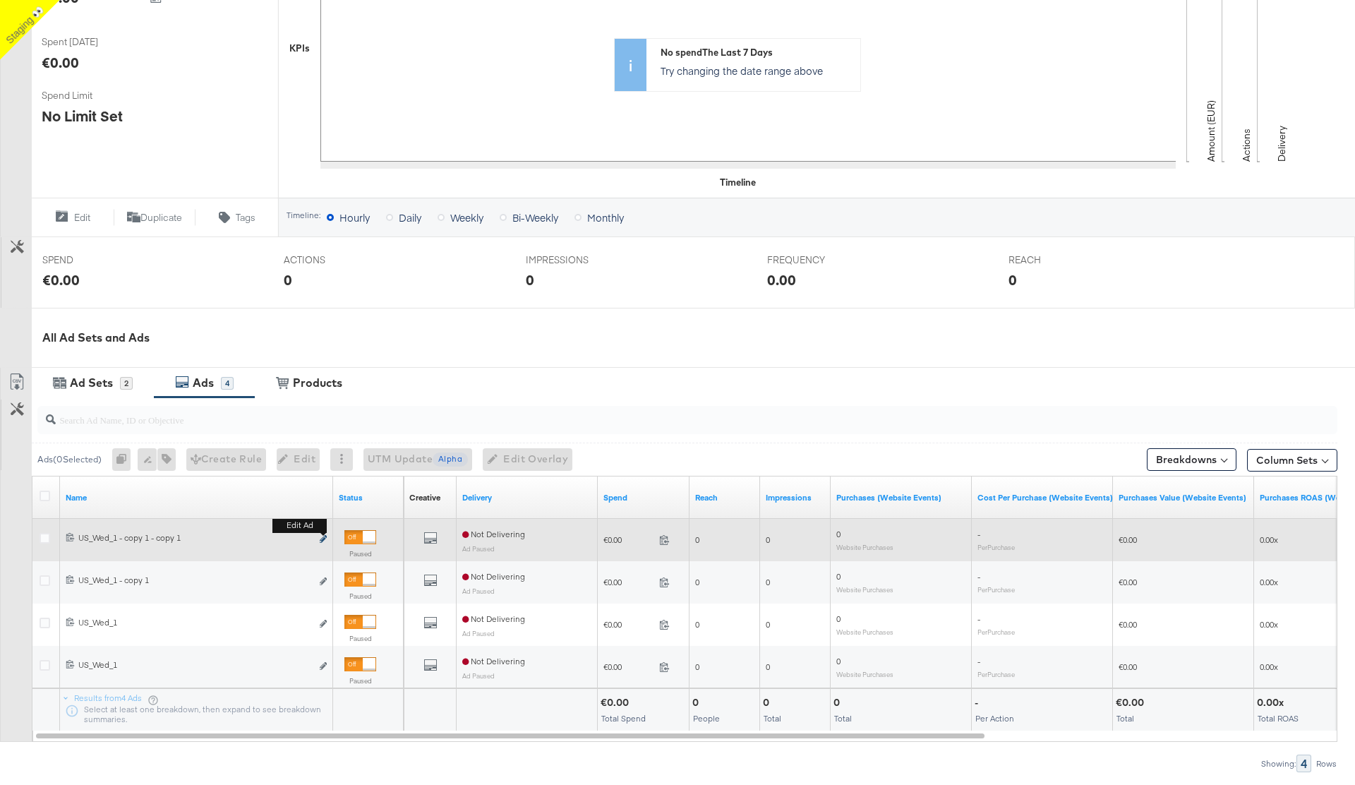
click at [322, 537] on icon "link" at bounding box center [323, 539] width 7 height 8
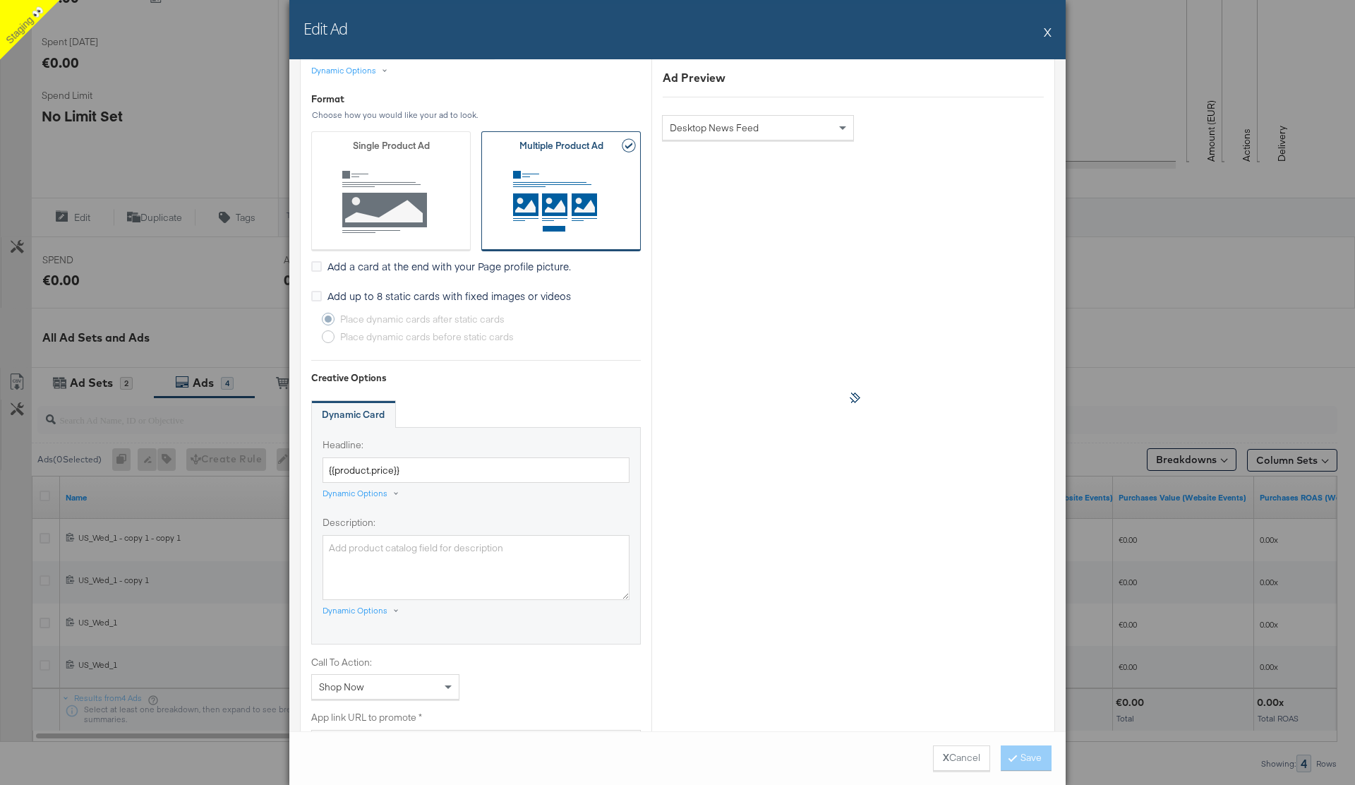
scroll to position [505, 0]
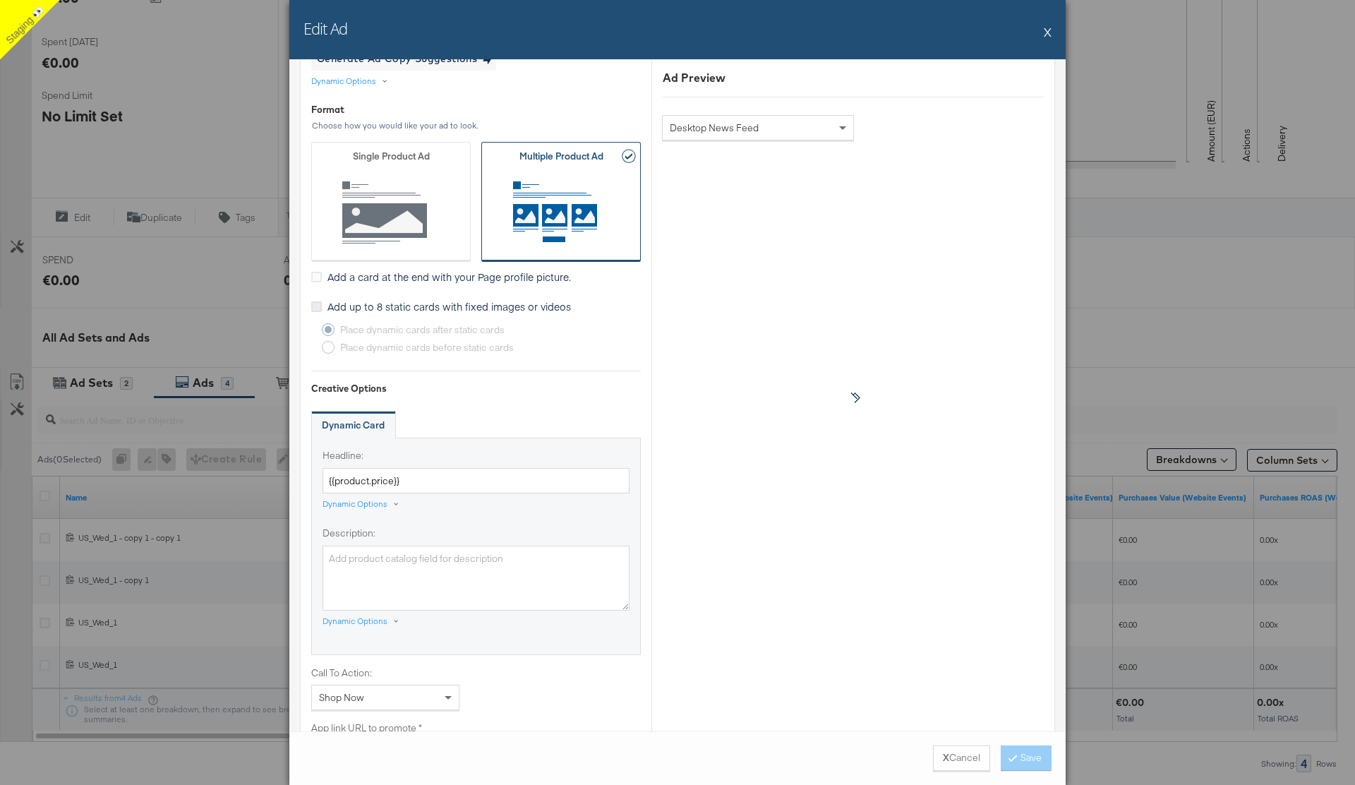
click at [316, 308] on icon at bounding box center [316, 306] width 11 height 11
click at [0, 0] on input "Add up to 8 static cards with fixed images or videos" at bounding box center [0, 0] width 0 height 0
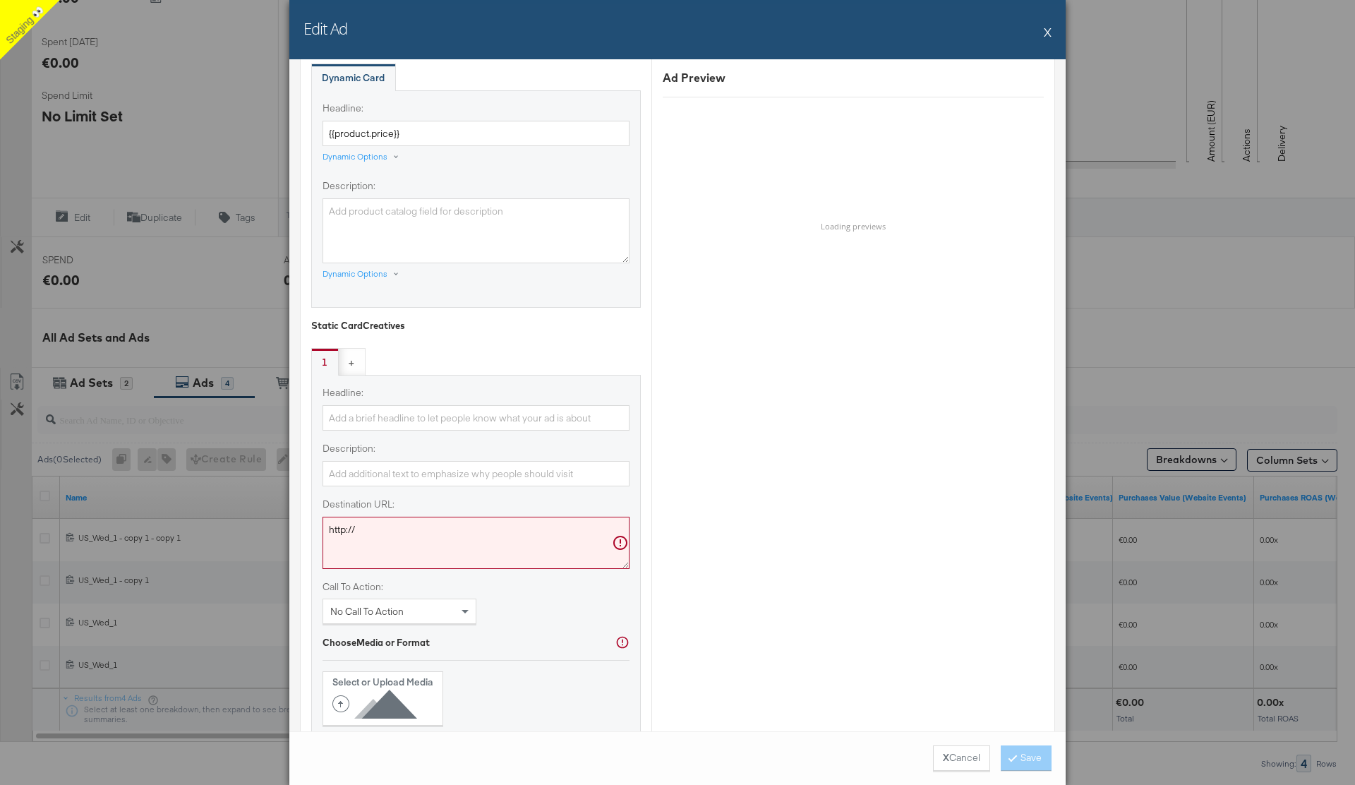
scroll to position [988, 0]
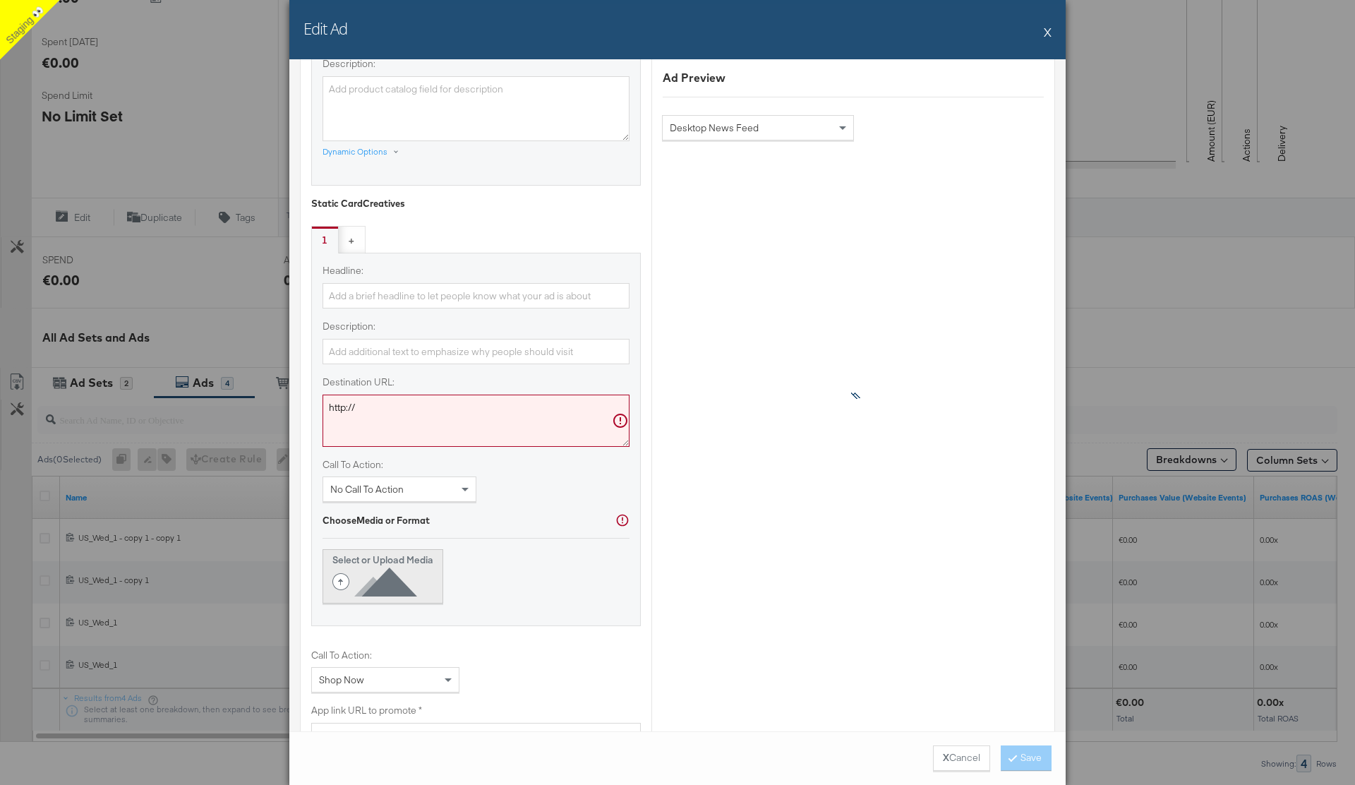
click at [379, 573] on icon at bounding box center [377, 582] width 90 height 32
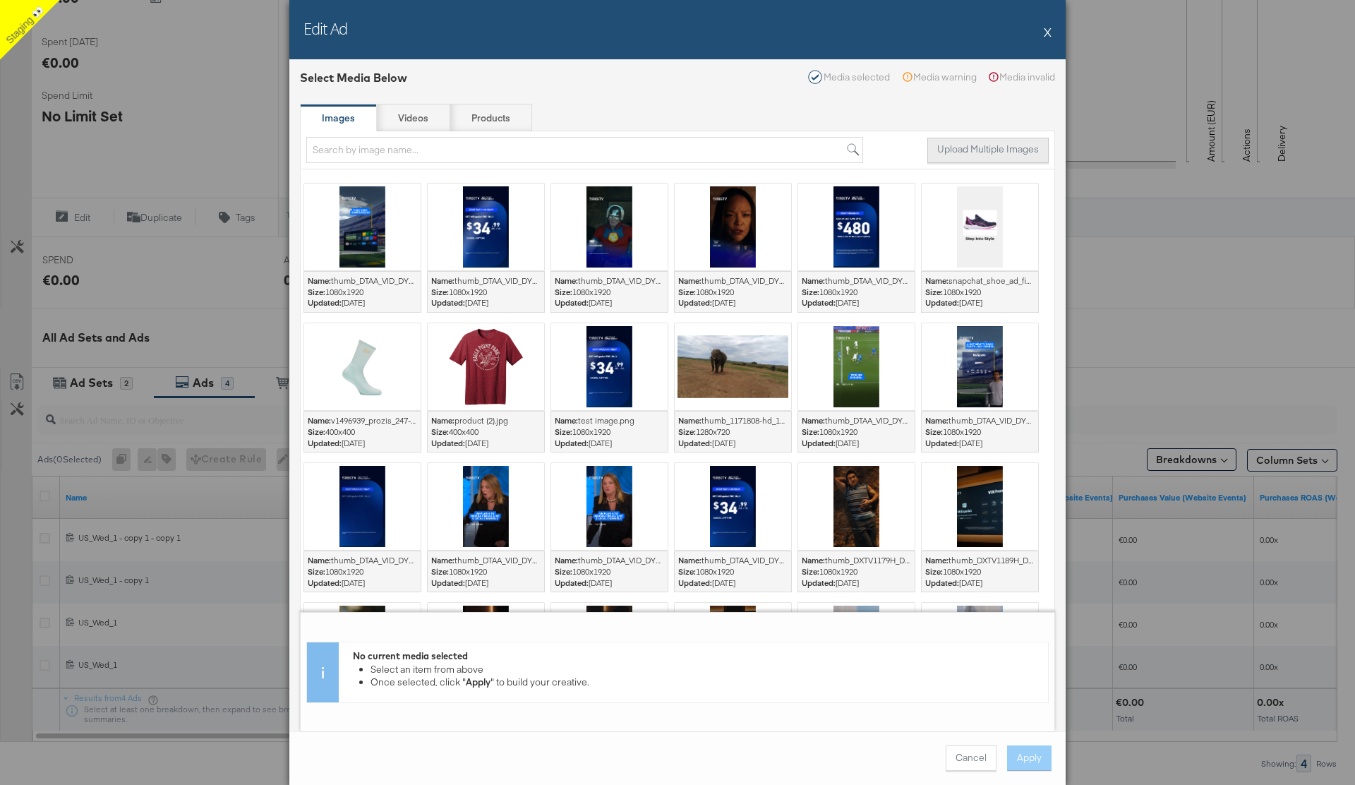
click at [991, 149] on button "Upload Multiple Images" at bounding box center [987, 150] width 121 height 25
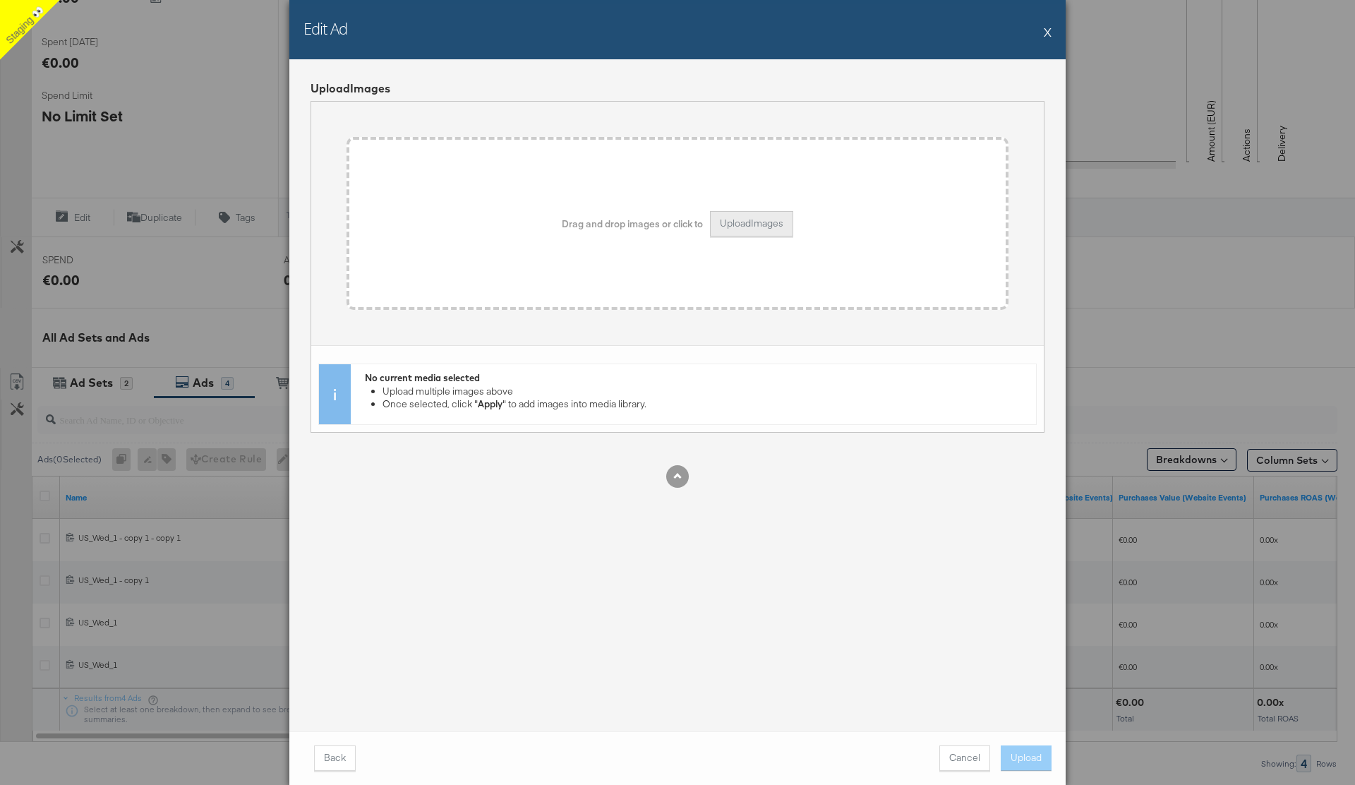
click at [763, 220] on button "Upload Images" at bounding box center [751, 223] width 83 height 25
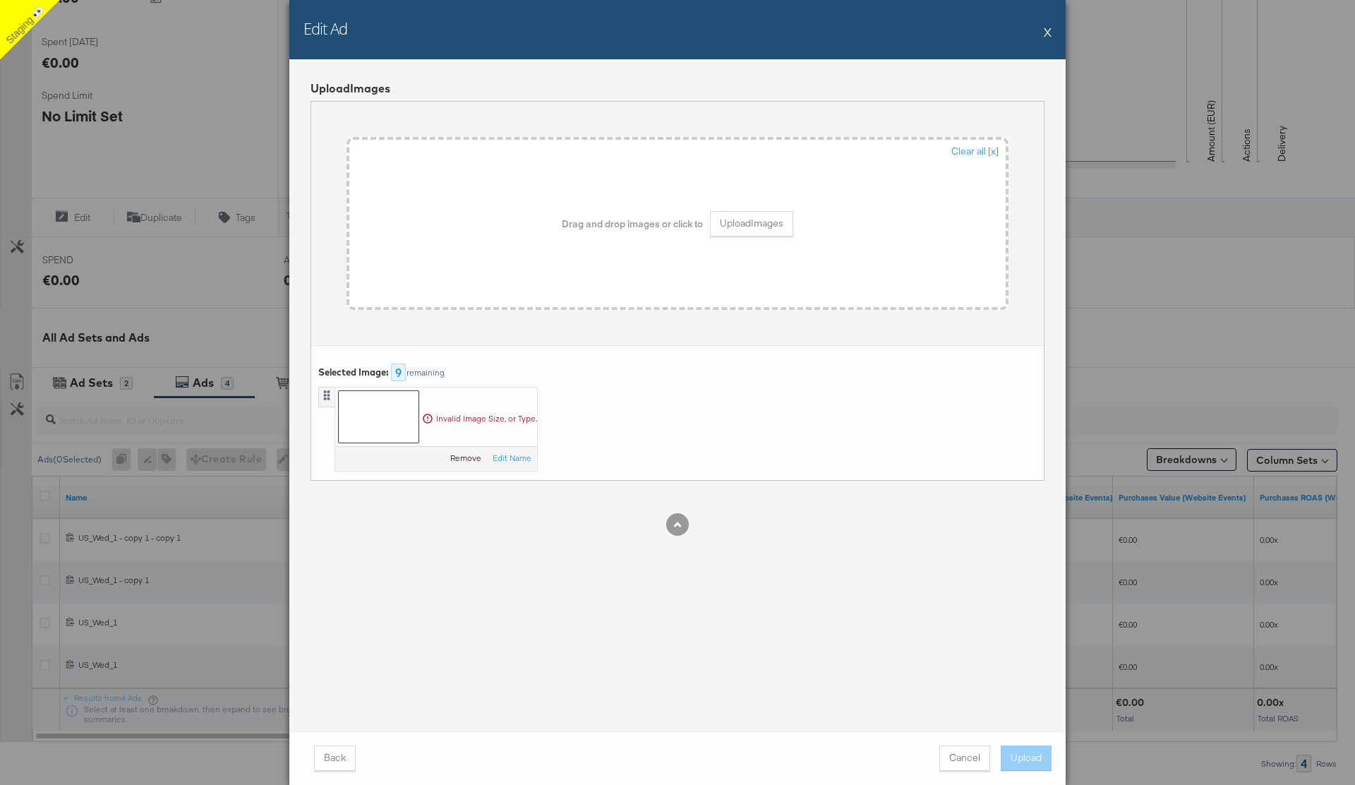
click at [462, 462] on button "Remove" at bounding box center [465, 457] width 31 height 11
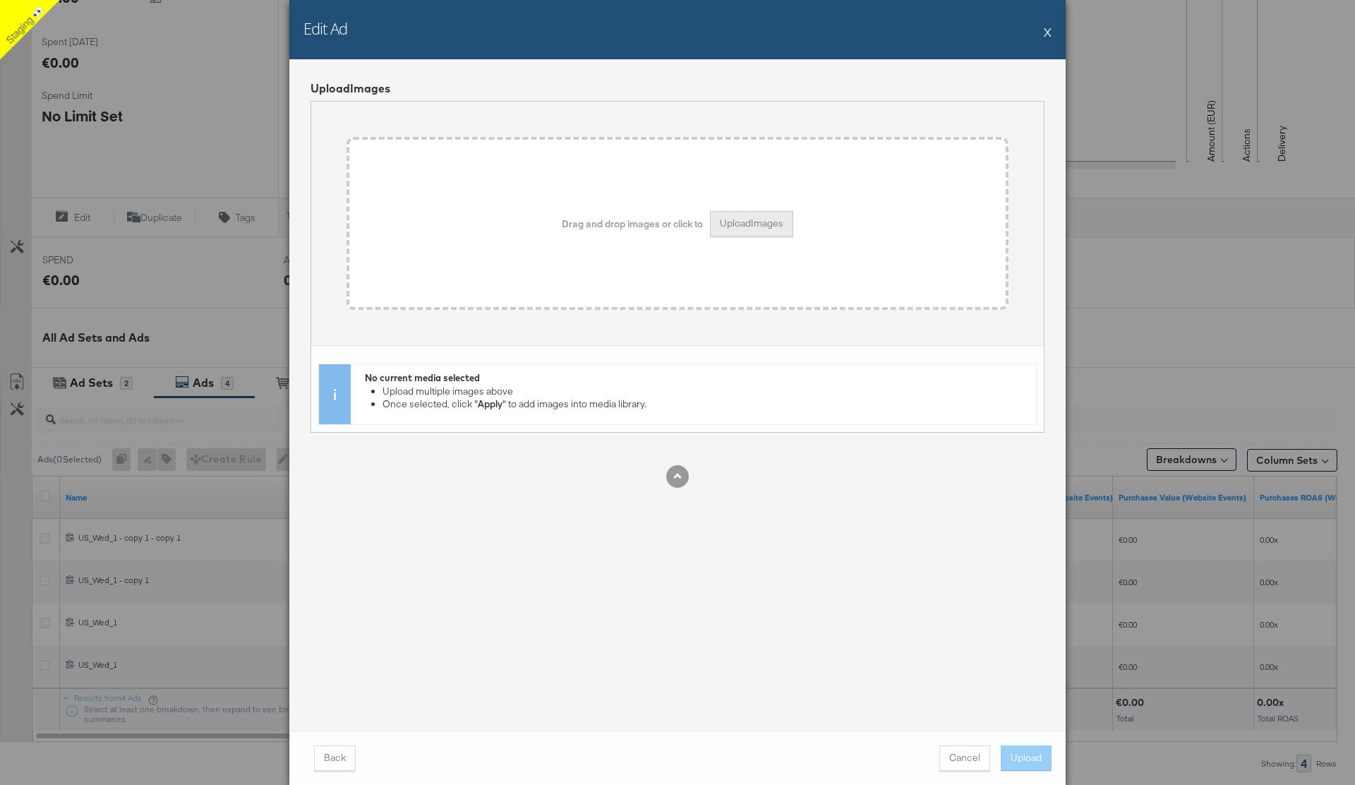
click at [751, 222] on button "Upload Images" at bounding box center [751, 223] width 83 height 25
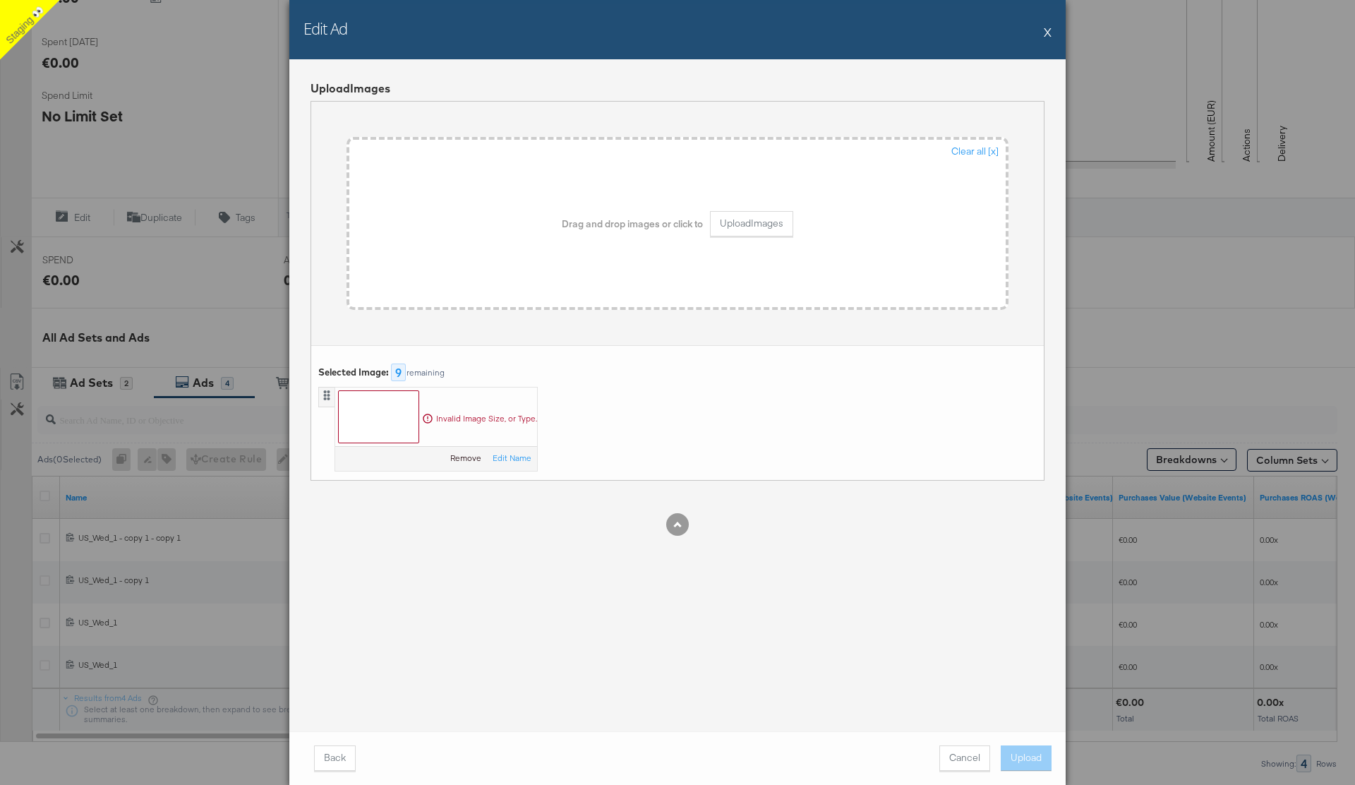
click at [459, 458] on button "Remove" at bounding box center [465, 457] width 31 height 11
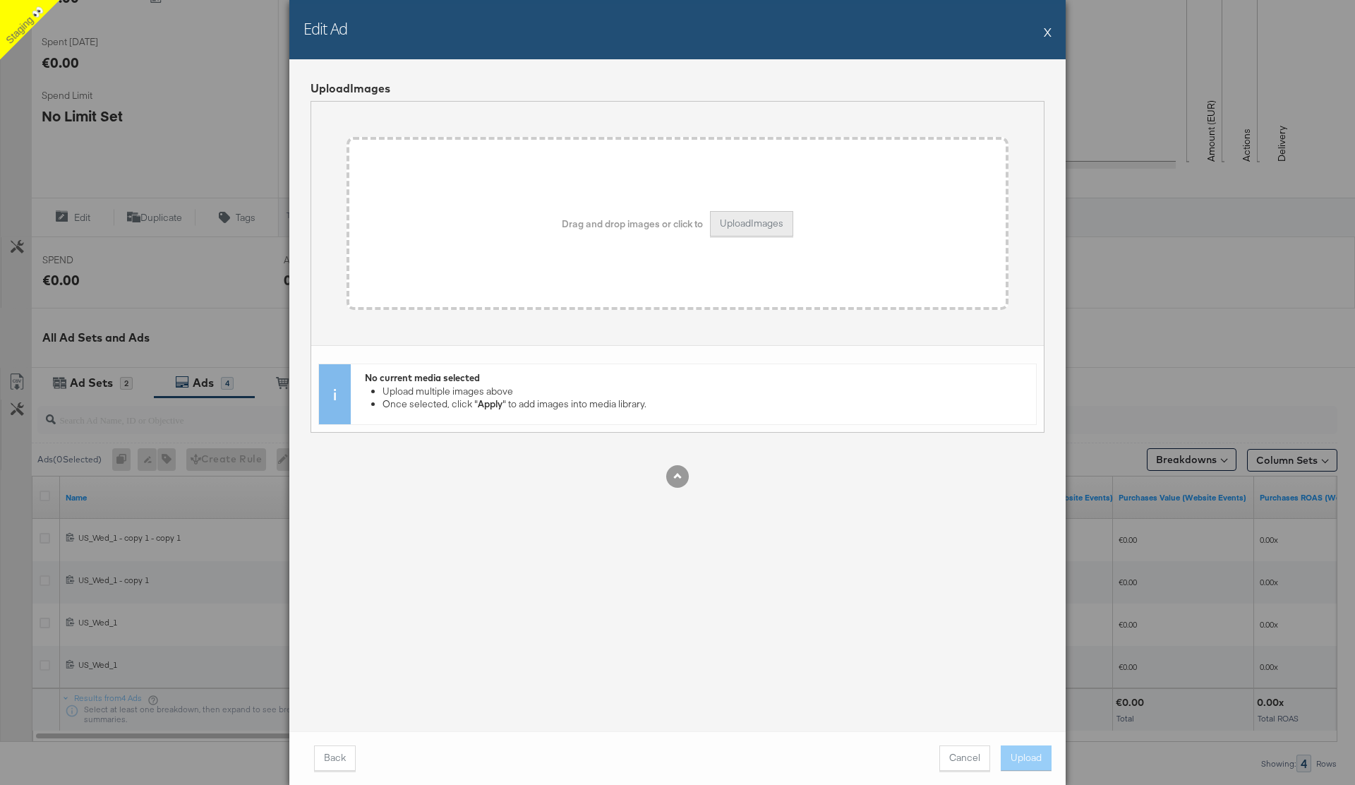
click at [758, 212] on button "Upload Images" at bounding box center [751, 223] width 83 height 25
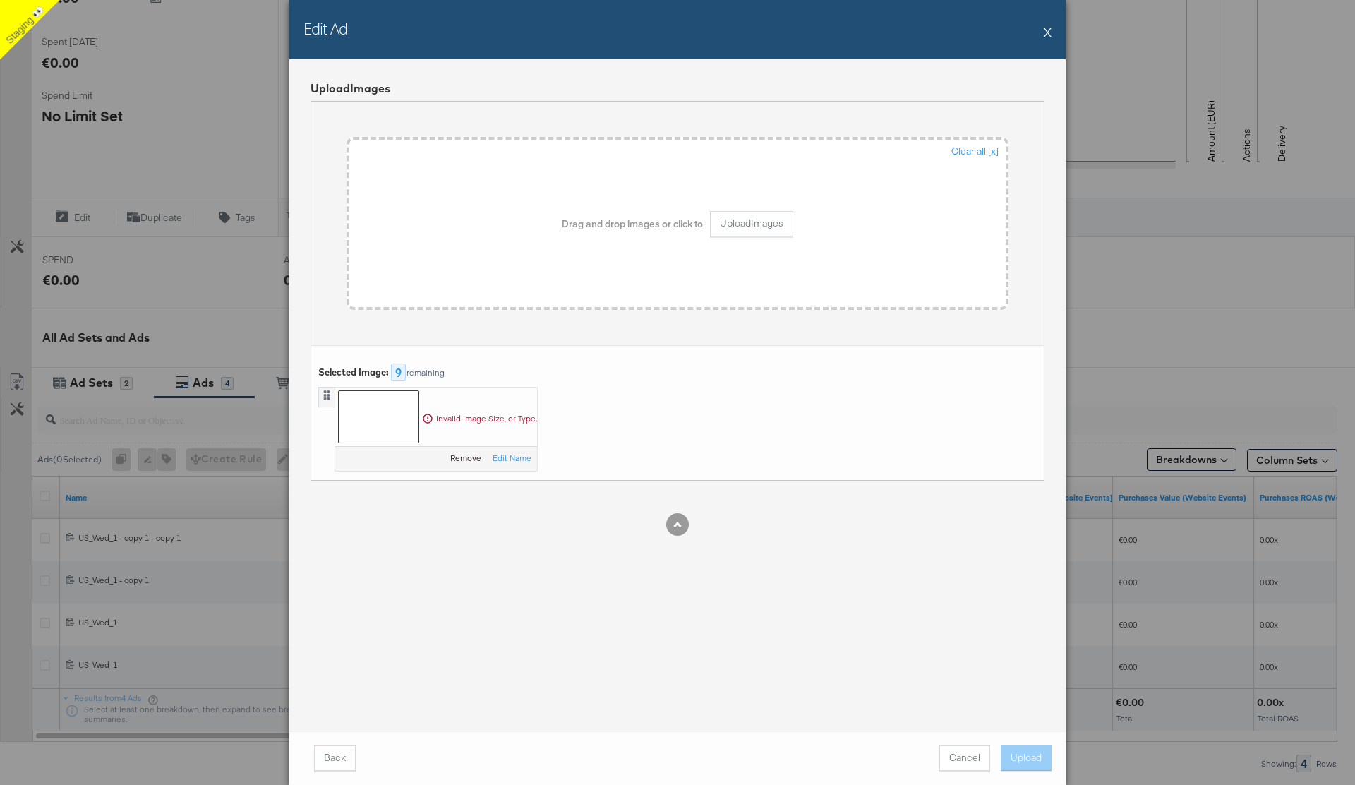
click at [464, 455] on button "Remove" at bounding box center [465, 457] width 31 height 11
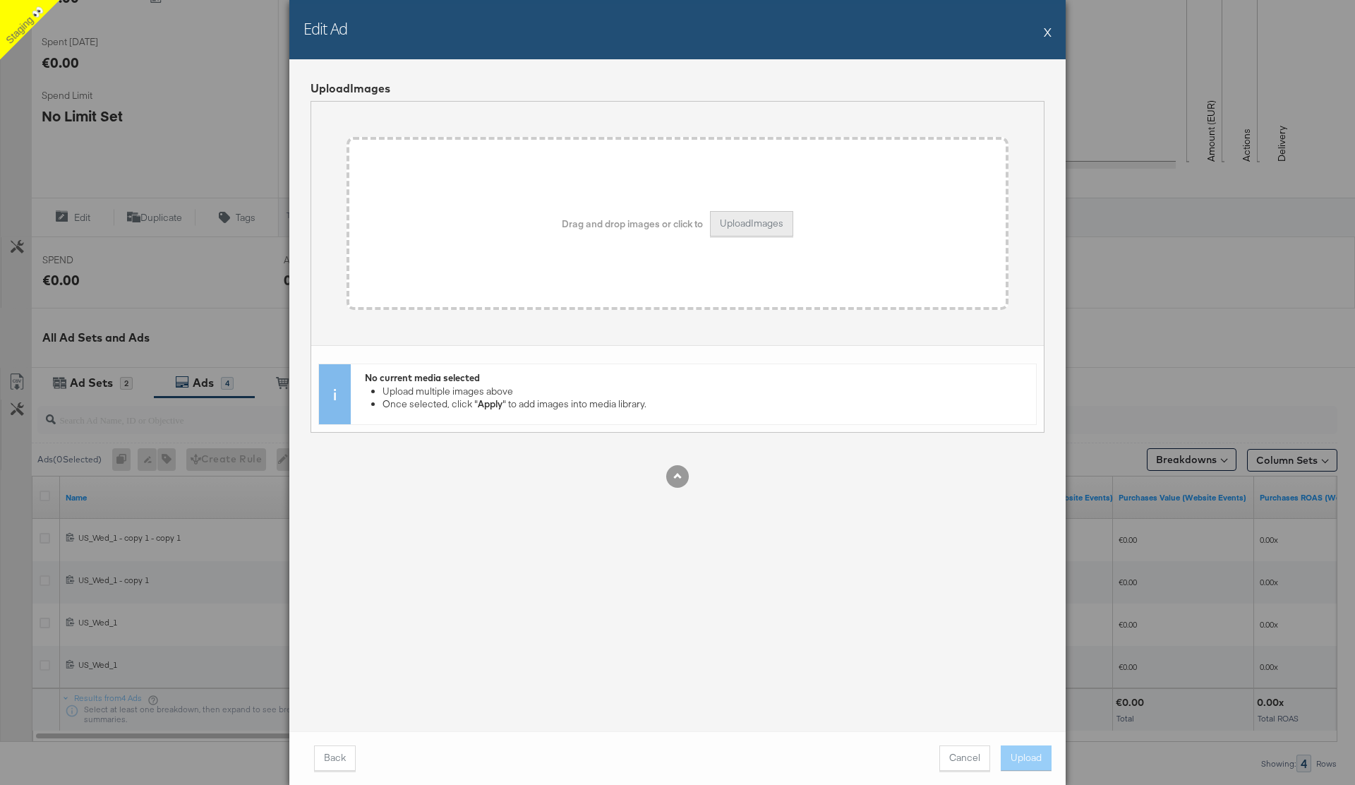
click at [752, 232] on button "Upload Images" at bounding box center [751, 223] width 83 height 25
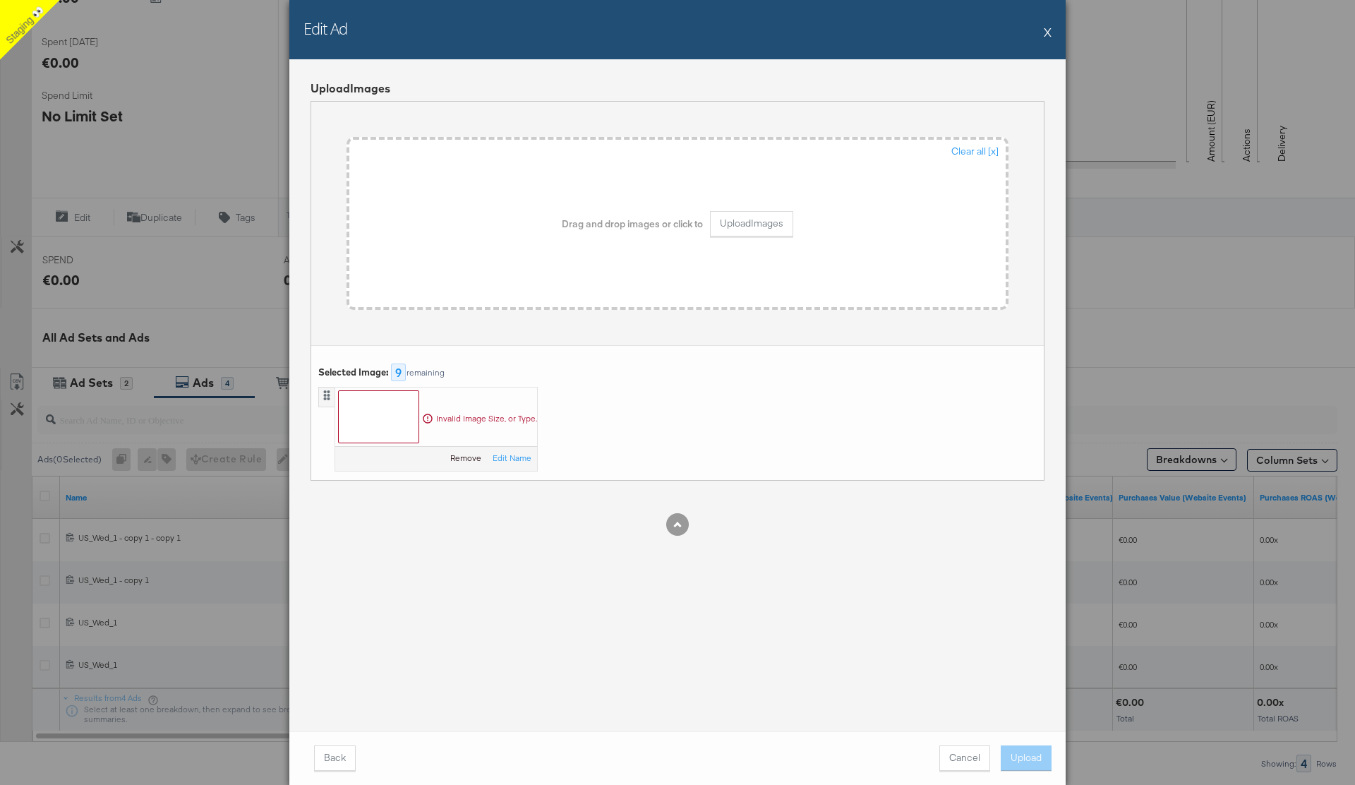
click at [466, 459] on button "Remove" at bounding box center [465, 457] width 31 height 11
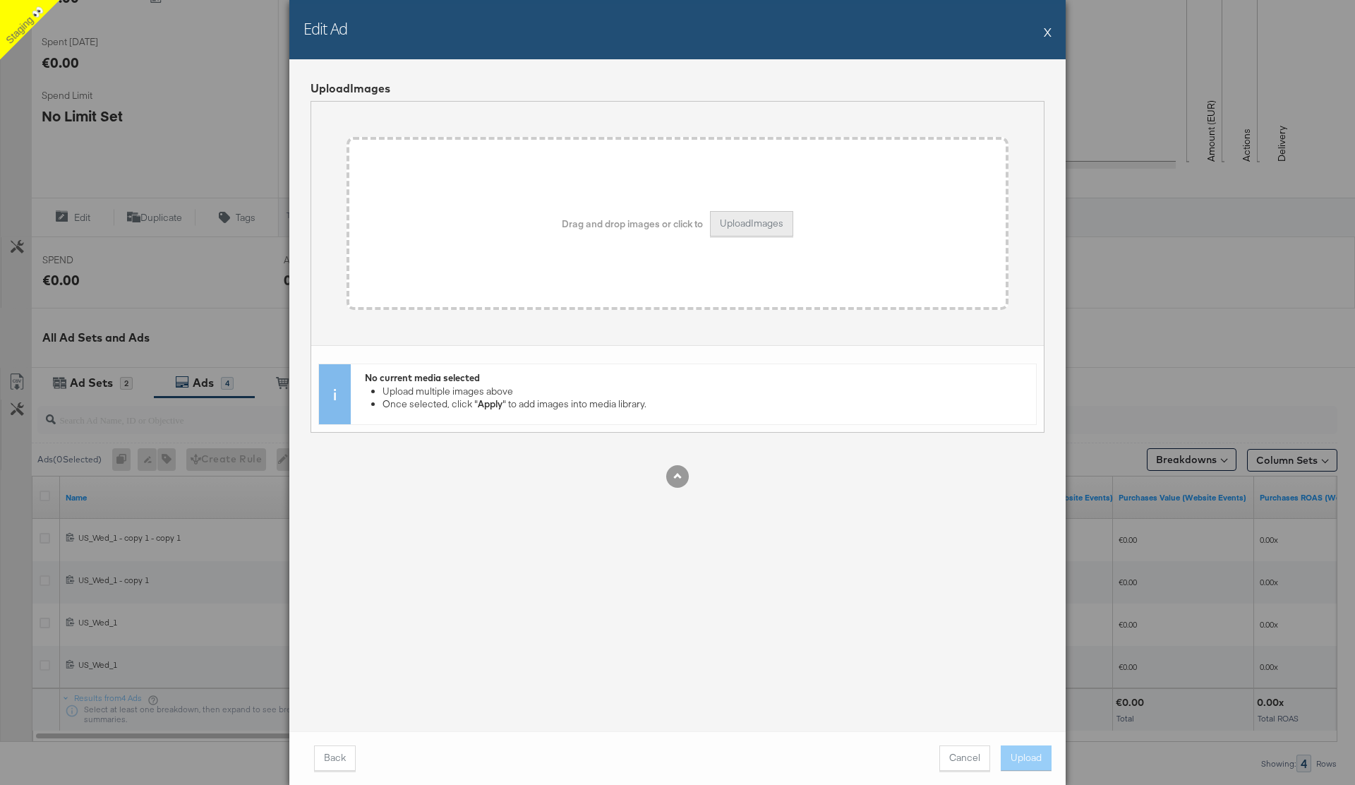
click at [759, 220] on button "Upload Images" at bounding box center [751, 223] width 83 height 25
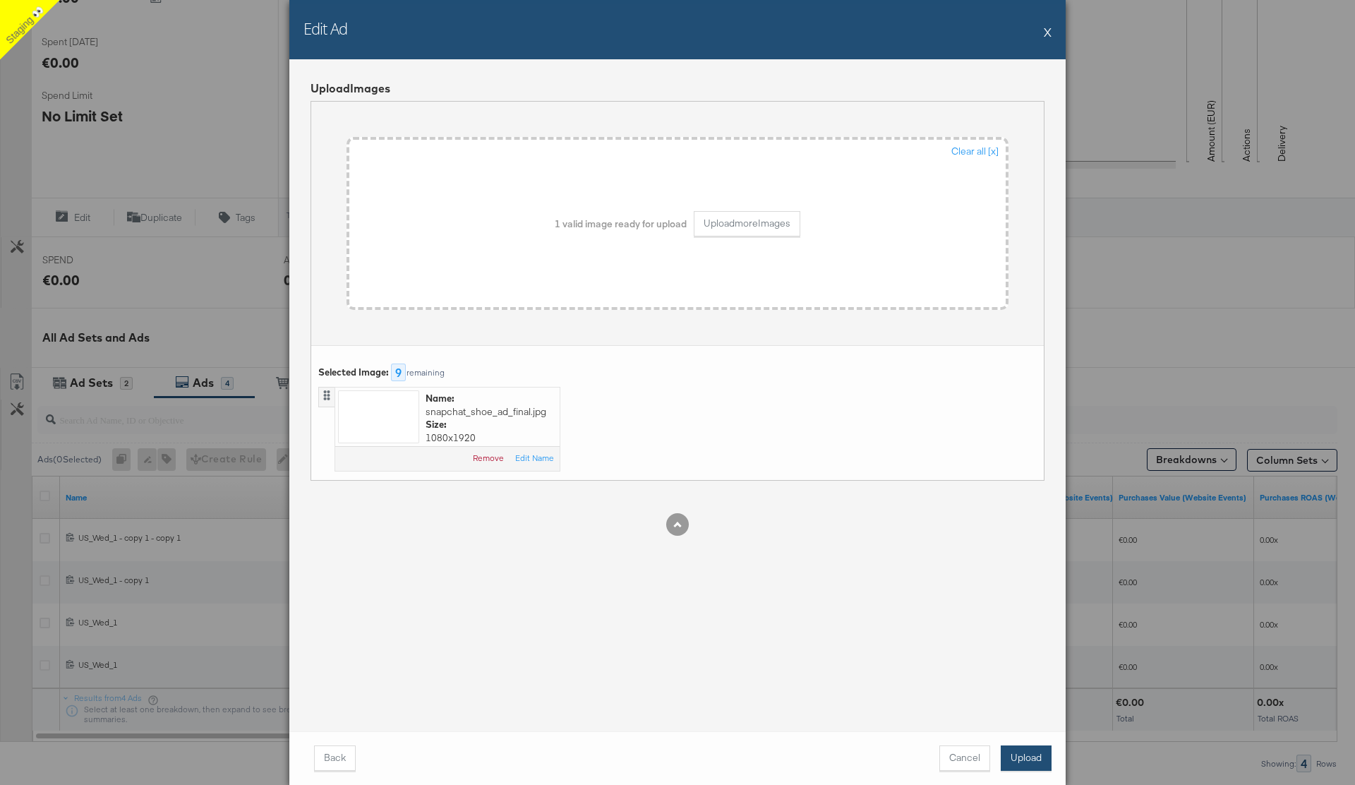
click at [1045, 760] on button "Upload" at bounding box center [1026, 757] width 51 height 25
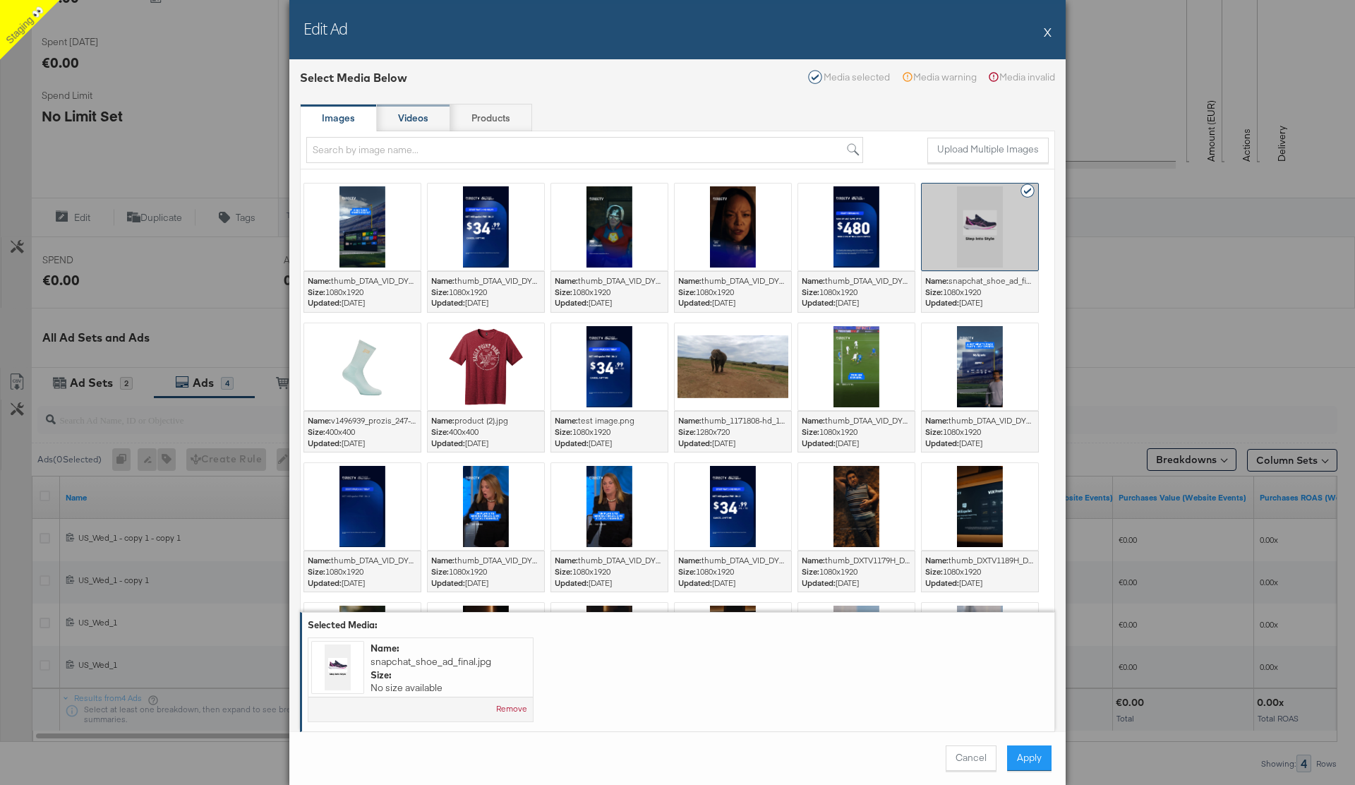
click at [417, 116] on strong "Videos" at bounding box center [413, 118] width 30 height 13
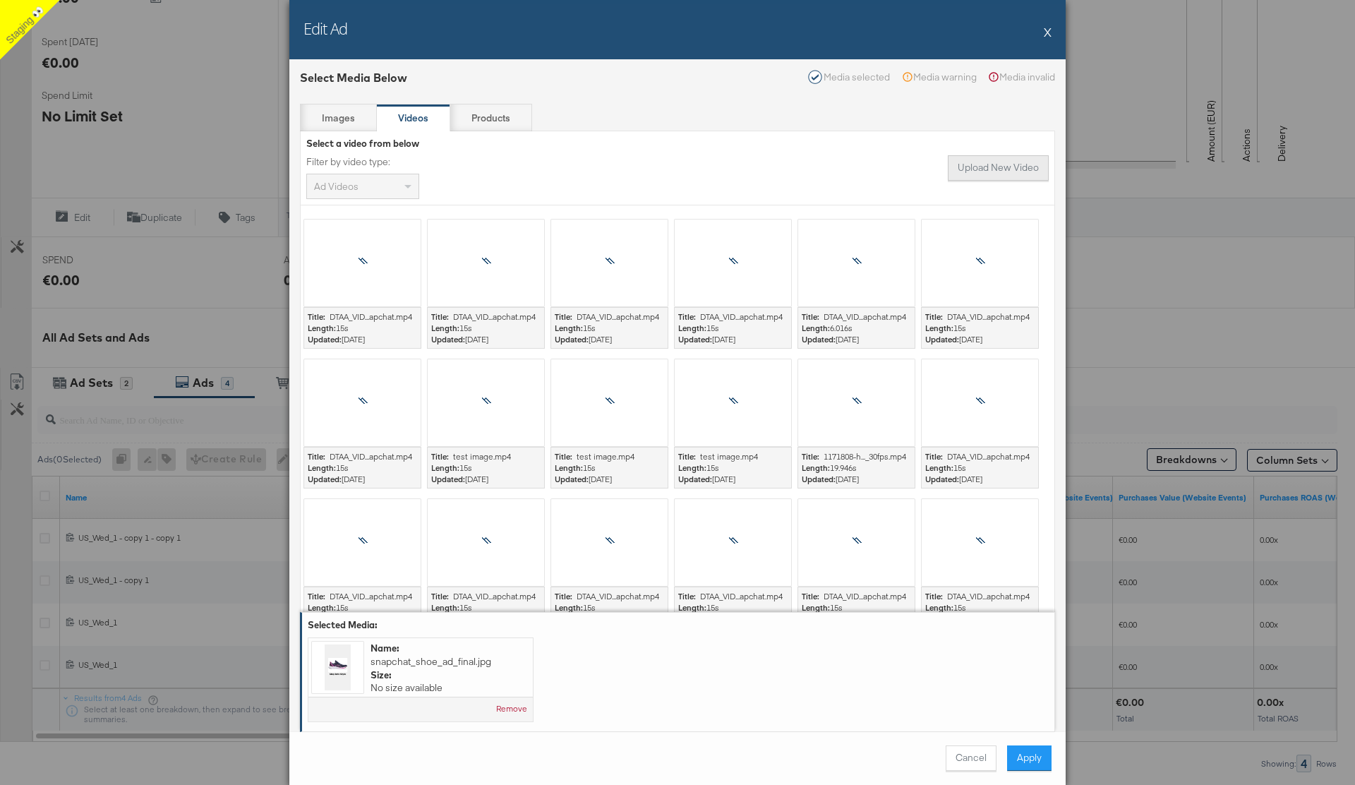
click at [1012, 169] on button "Upload New Video" at bounding box center [998, 167] width 101 height 25
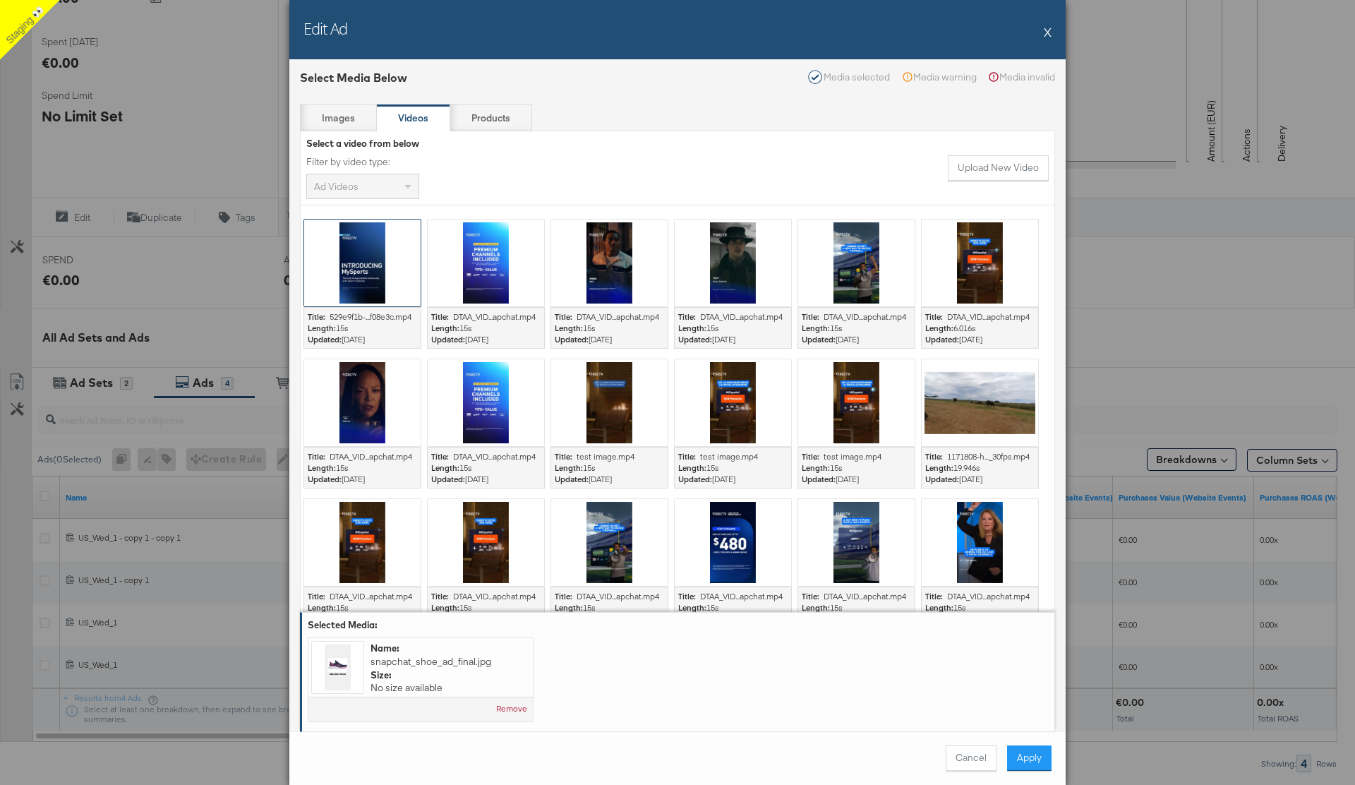
click at [368, 268] on div at bounding box center [362, 263] width 116 height 87
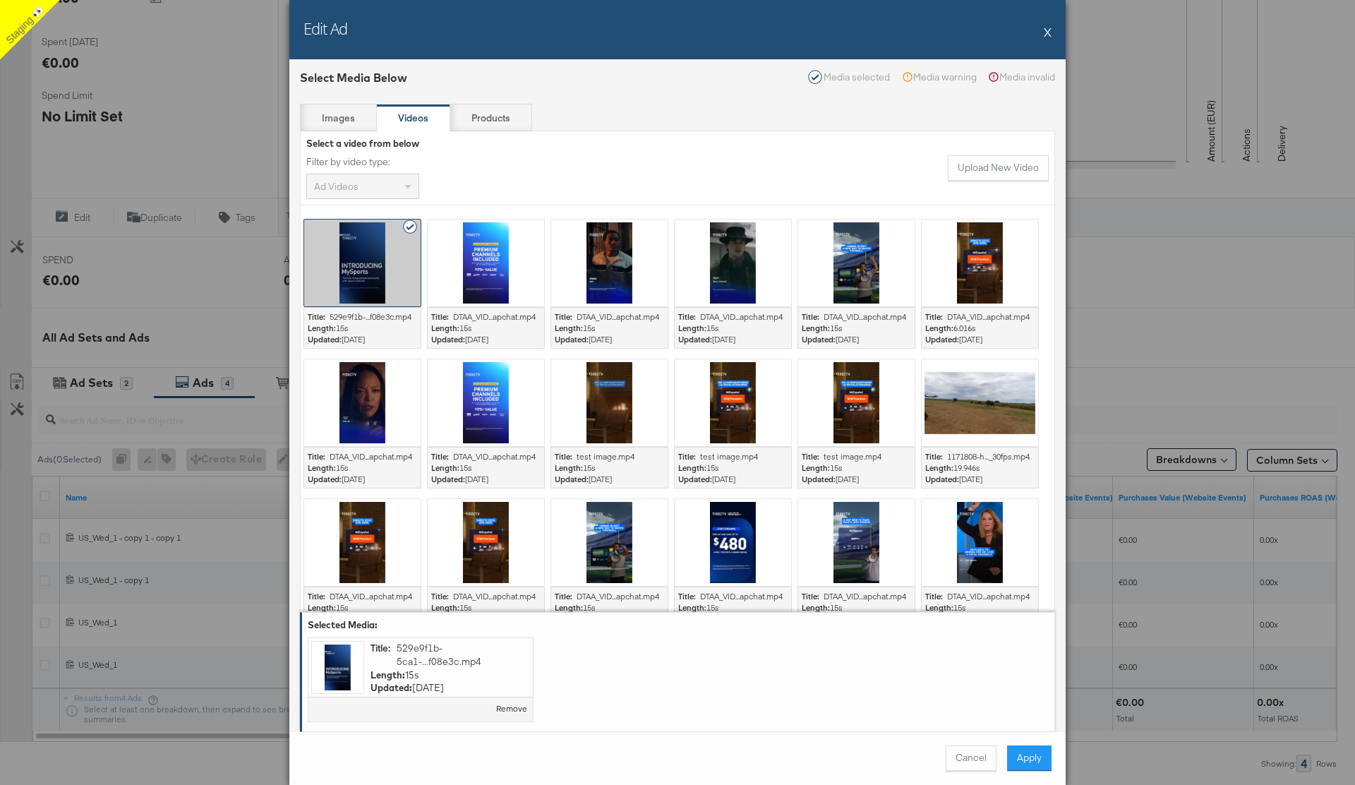
click at [519, 706] on button "Remove" at bounding box center [511, 708] width 31 height 11
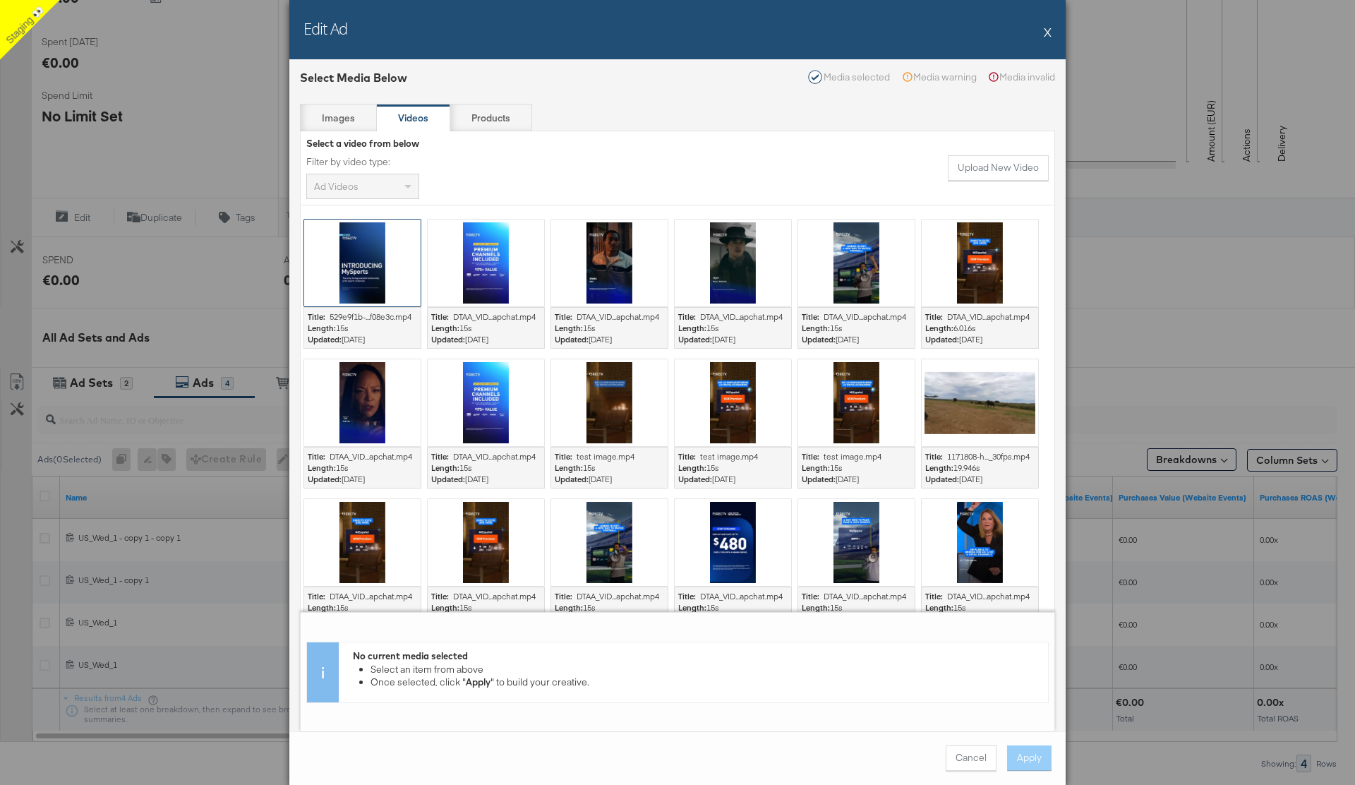
click at [371, 263] on div at bounding box center [362, 263] width 116 height 87
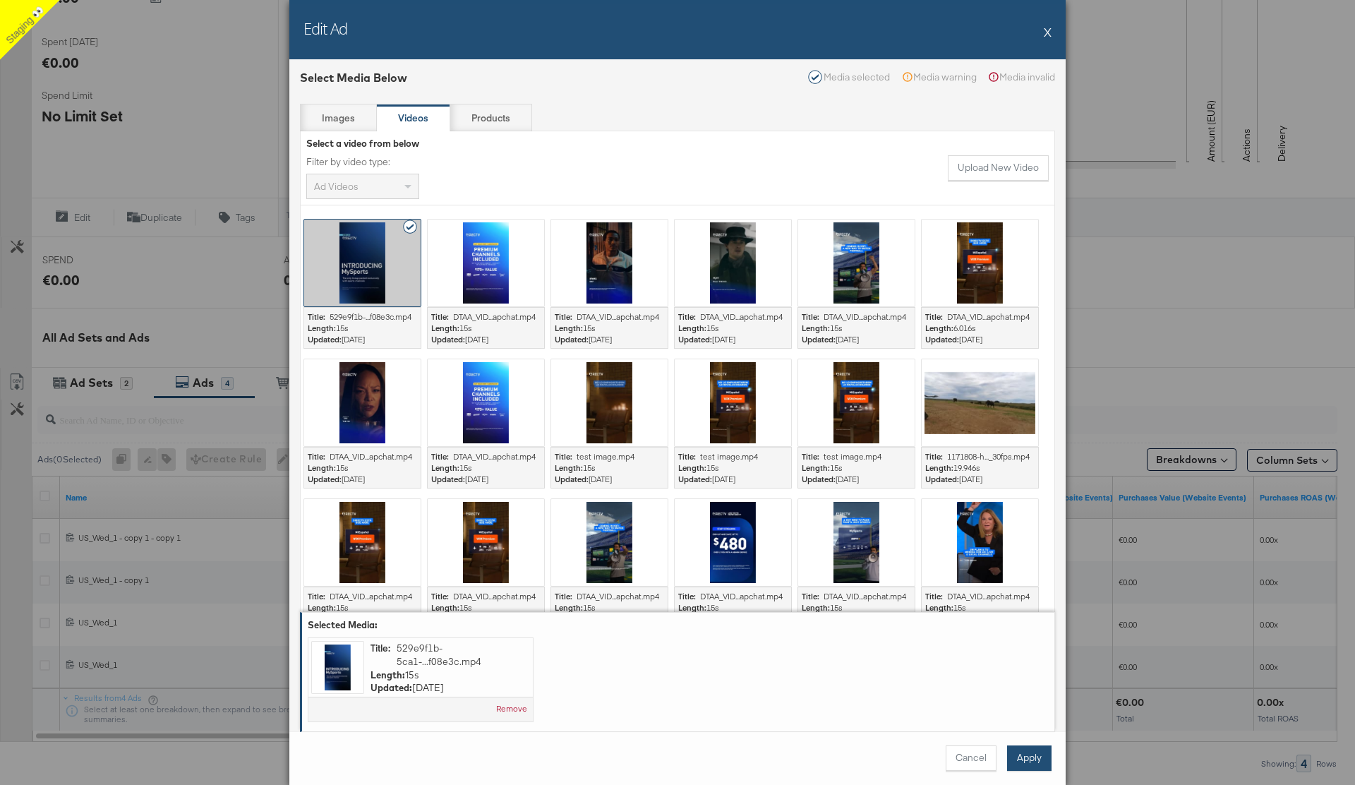
click at [1035, 763] on button "Apply" at bounding box center [1029, 757] width 44 height 25
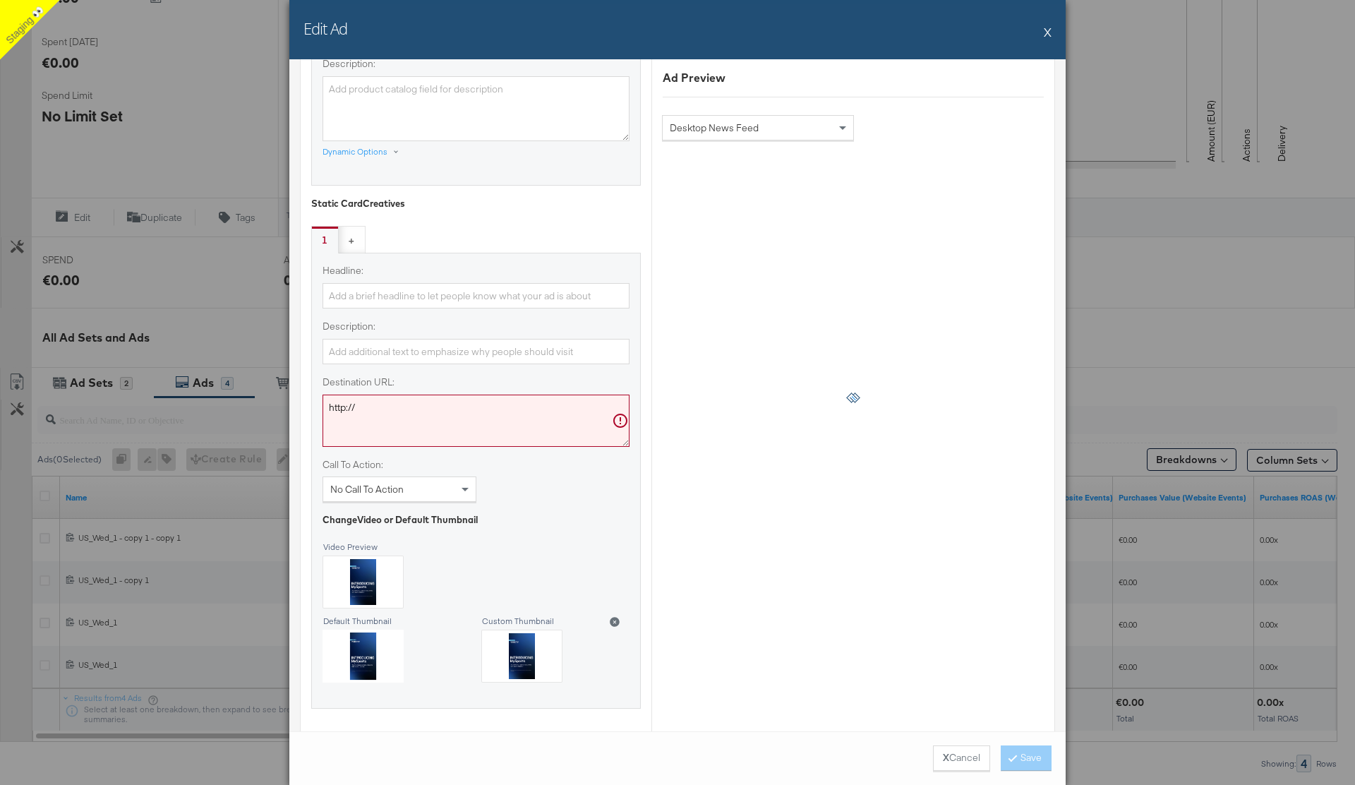
click at [1049, 33] on button "X" at bounding box center [1048, 32] width 8 height 28
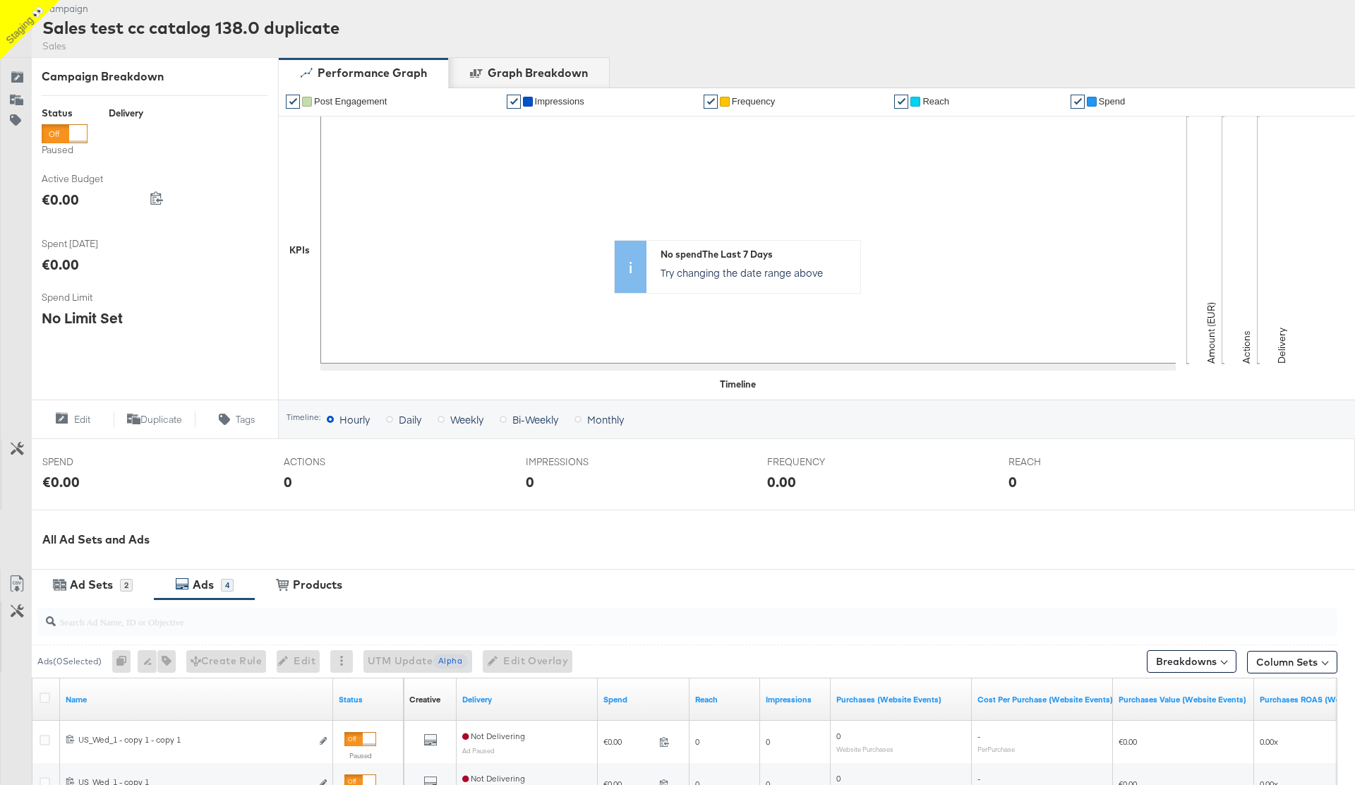
scroll to position [0, 0]
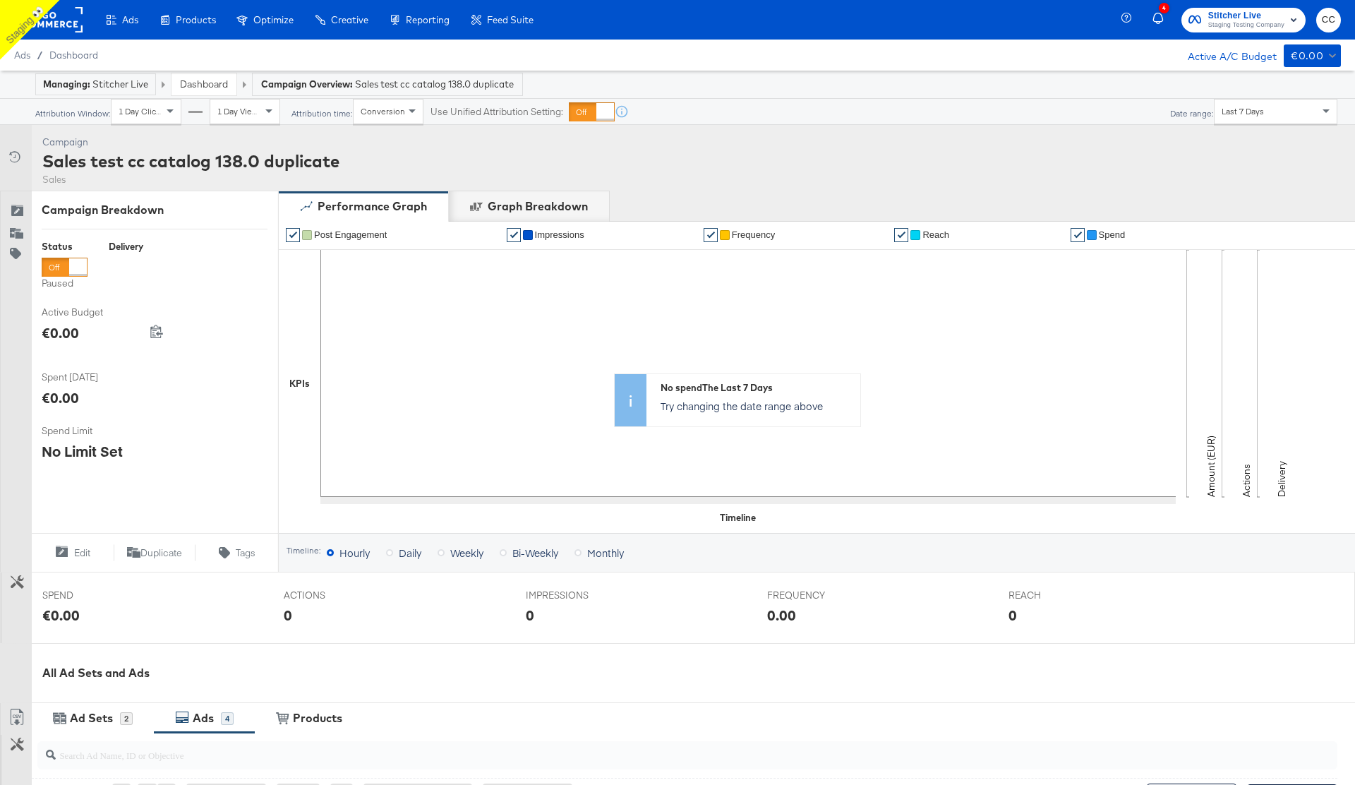
click at [73, 24] on rect at bounding box center [50, 19] width 65 height 25
click at [66, 23] on rect at bounding box center [50, 19] width 65 height 25
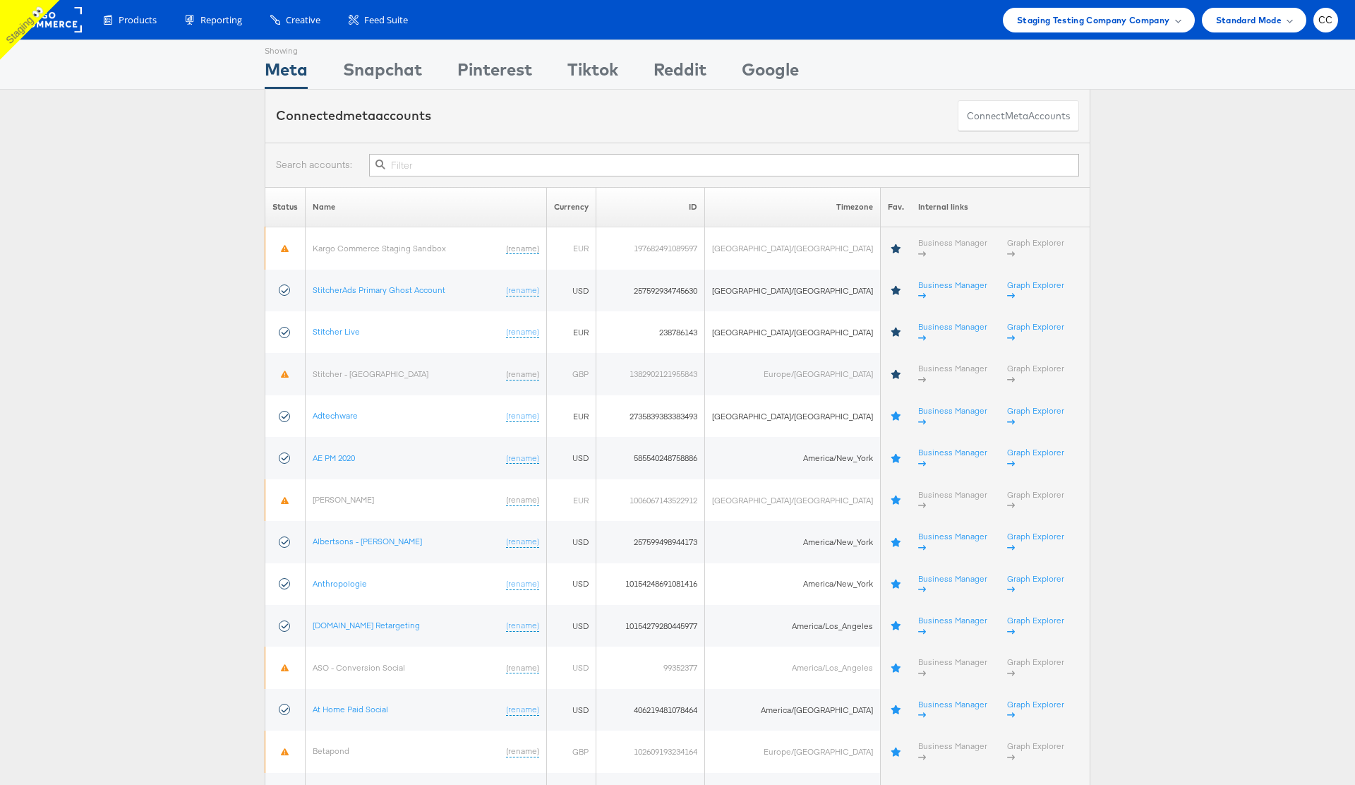
click at [428, 166] on input "text" at bounding box center [724, 165] width 710 height 23
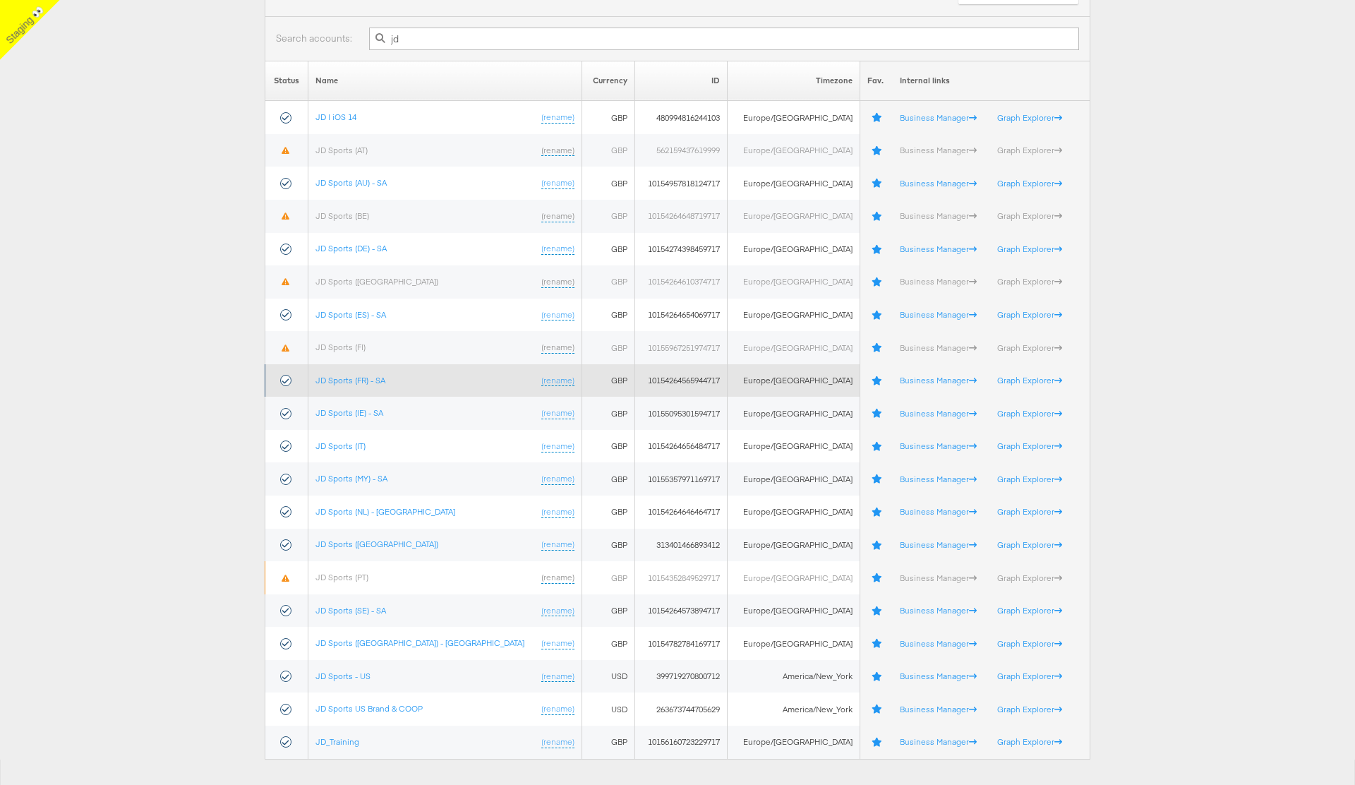
scroll to position [145, 0]
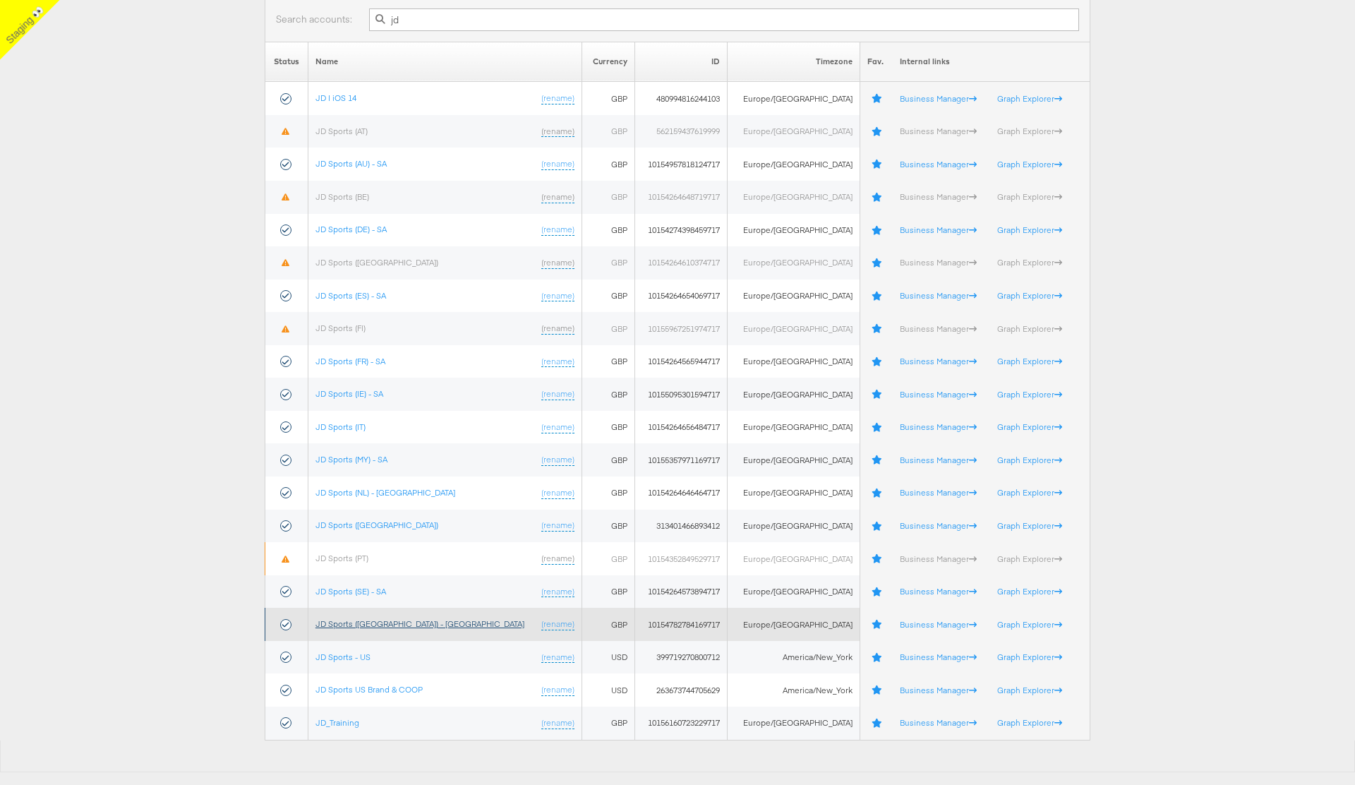
type input "jd"
click at [364, 623] on link "JD Sports ([GEOGRAPHIC_DATA]) - [GEOGRAPHIC_DATA]" at bounding box center [419, 623] width 209 height 11
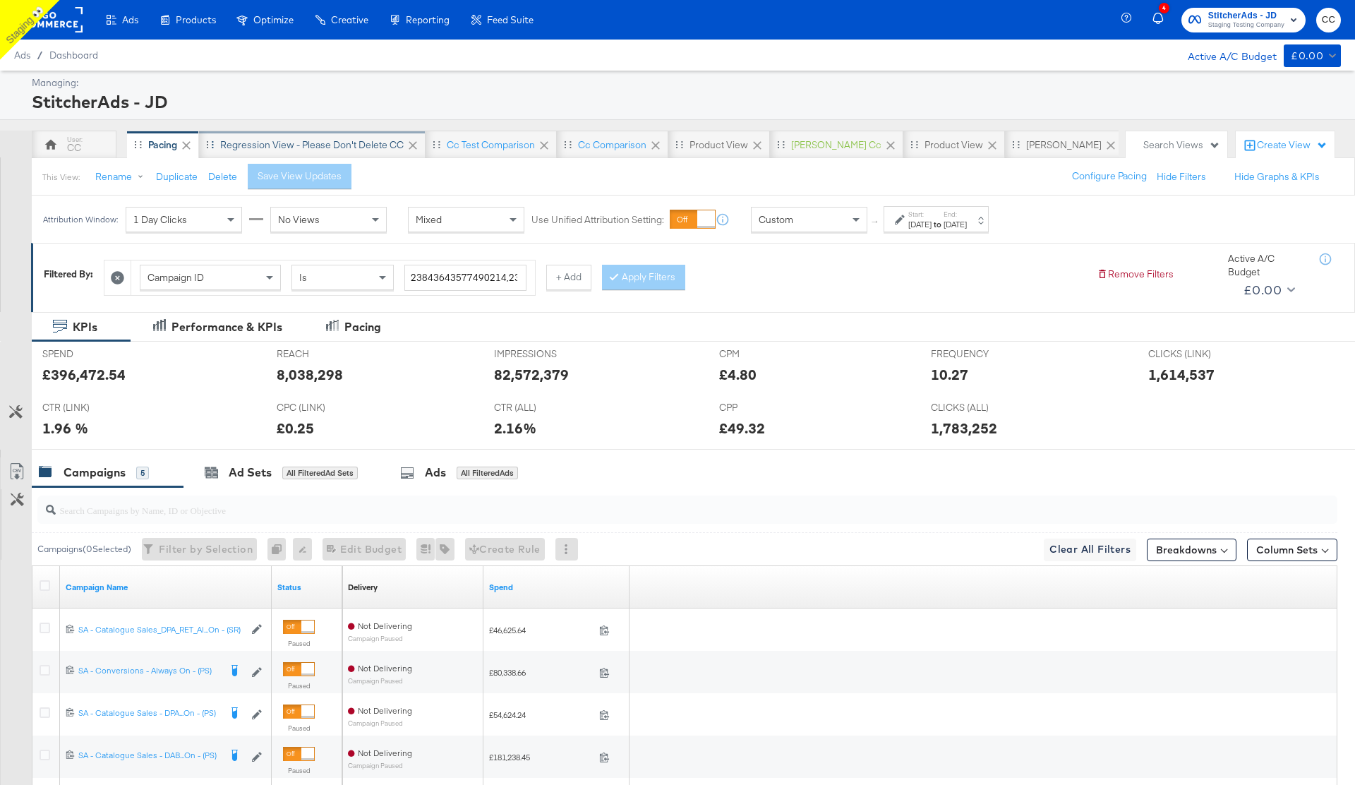
click at [344, 147] on div "Regression View - Please don't Delete CC" at bounding box center [312, 144] width 184 height 13
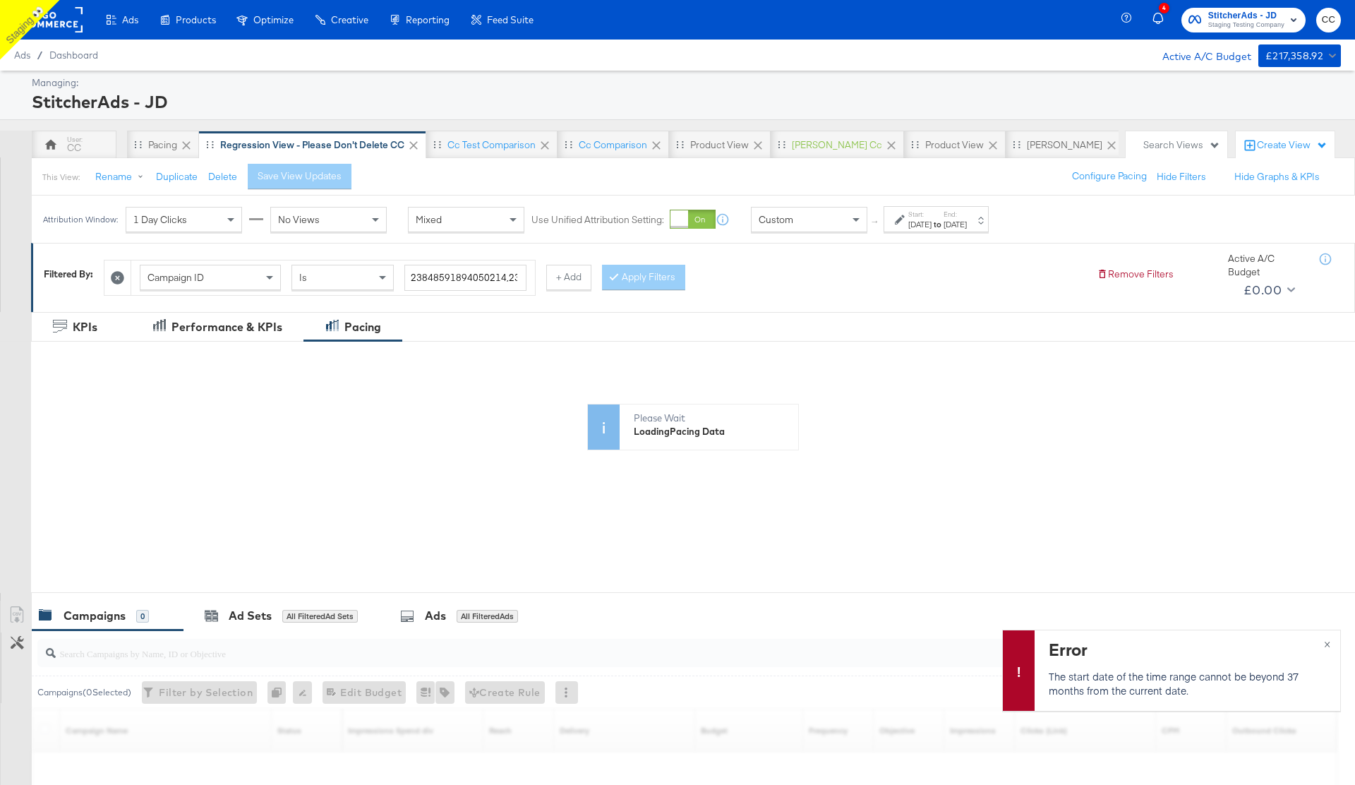
click at [989, 220] on div "Start: Jul 15th 2021 to End: Aug 26th 2021" at bounding box center [936, 219] width 105 height 26
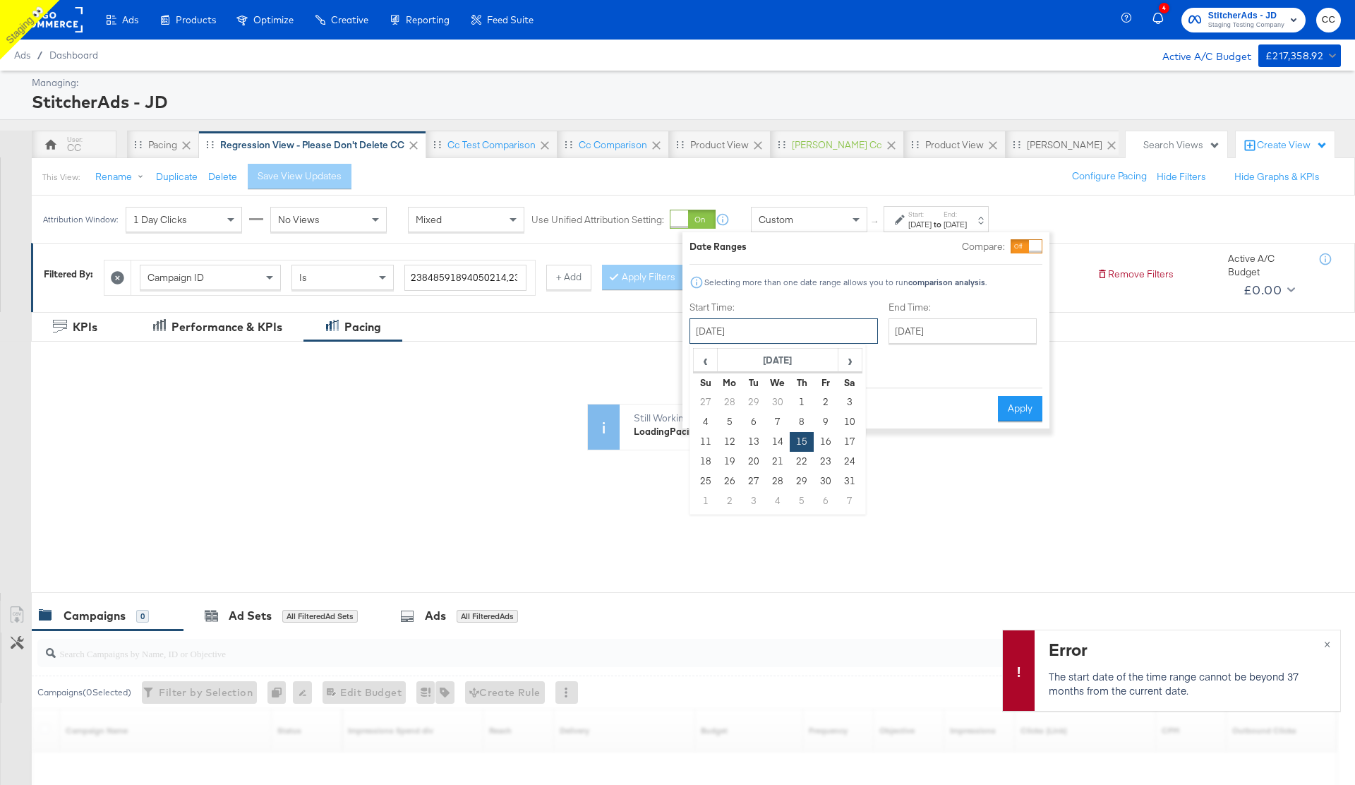
click at [765, 332] on input "July 15th 2021" at bounding box center [784, 330] width 188 height 25
click at [855, 360] on span "›" at bounding box center [850, 359] width 22 height 21
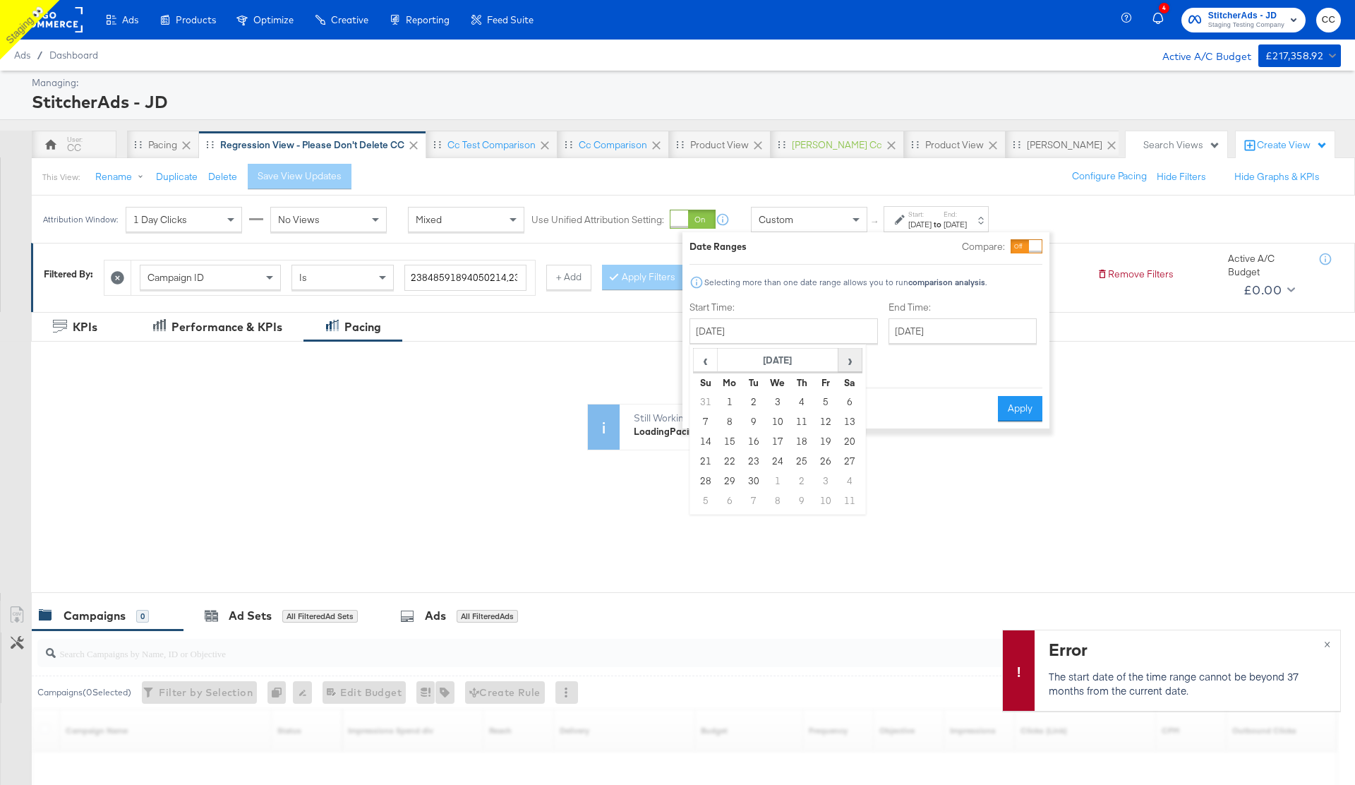
click at [855, 360] on span "›" at bounding box center [850, 359] width 22 height 21
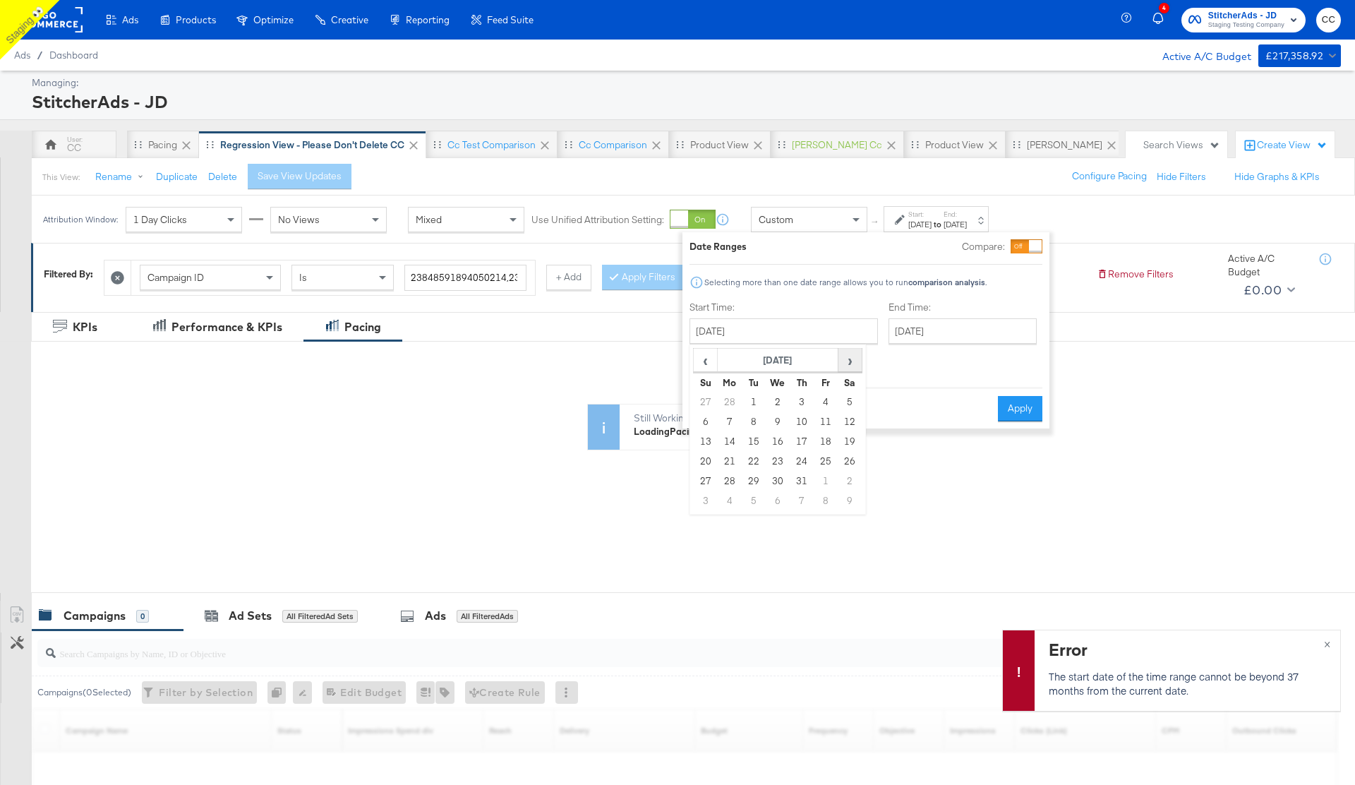
click at [855, 360] on span "›" at bounding box center [850, 359] width 22 height 21
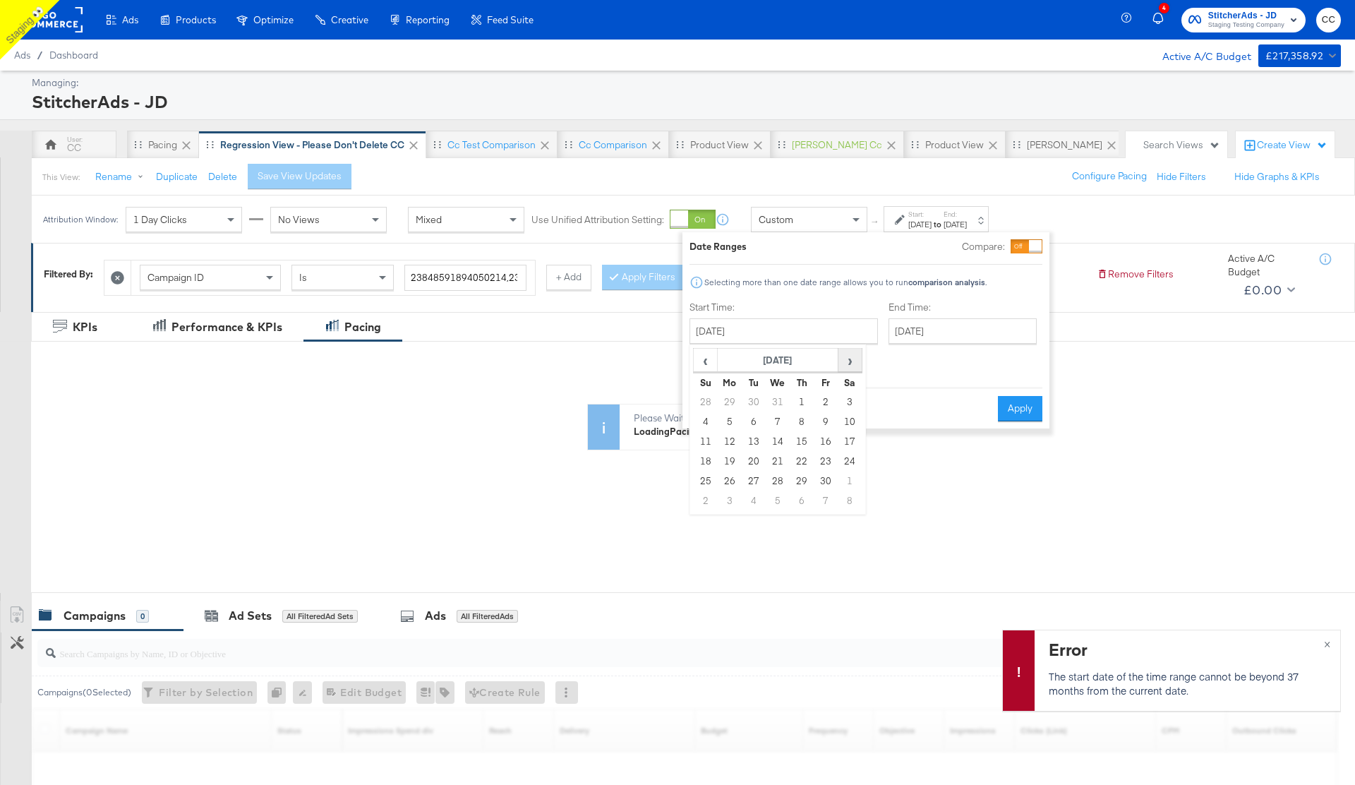
click at [855, 360] on span "›" at bounding box center [850, 359] width 22 height 21
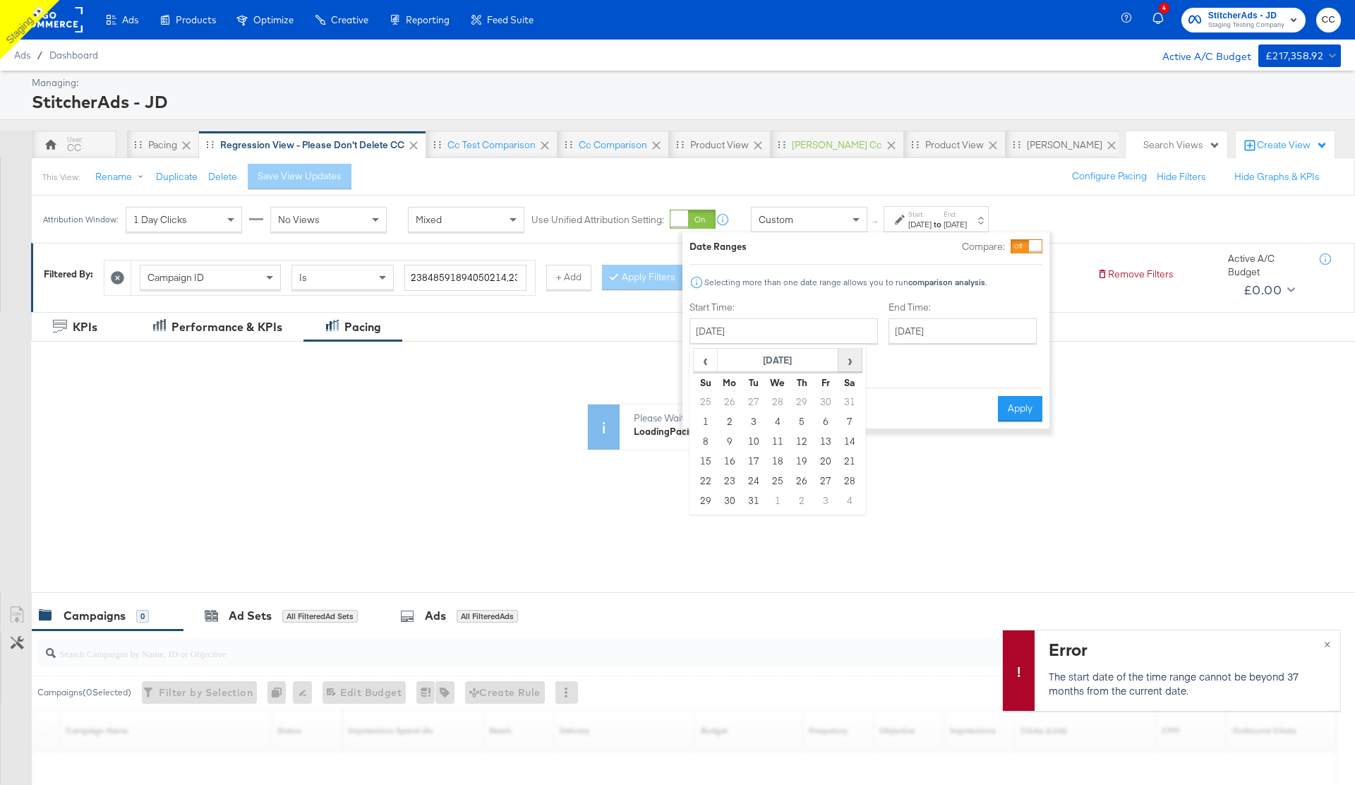
click at [855, 360] on span "›" at bounding box center [850, 359] width 22 height 21
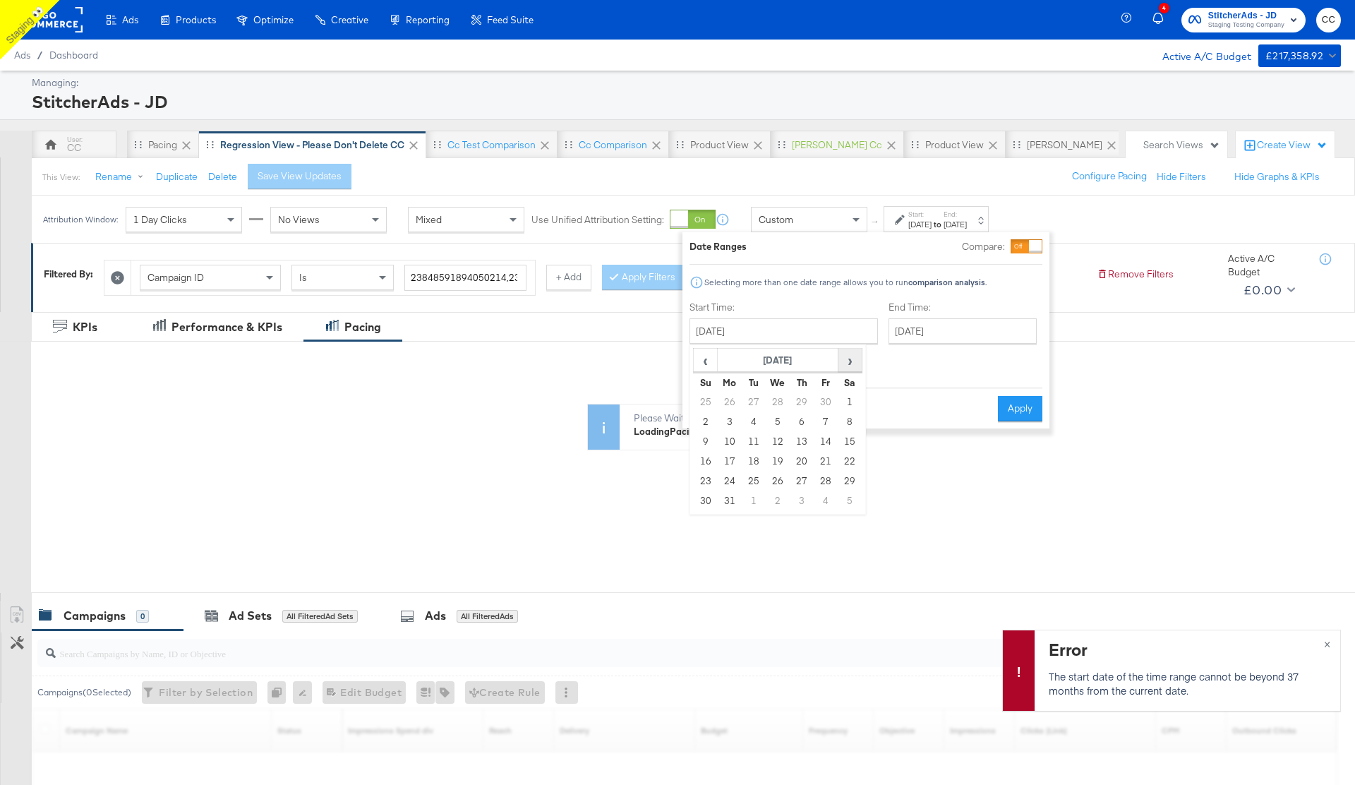
click at [855, 360] on span "›" at bounding box center [850, 359] width 22 height 21
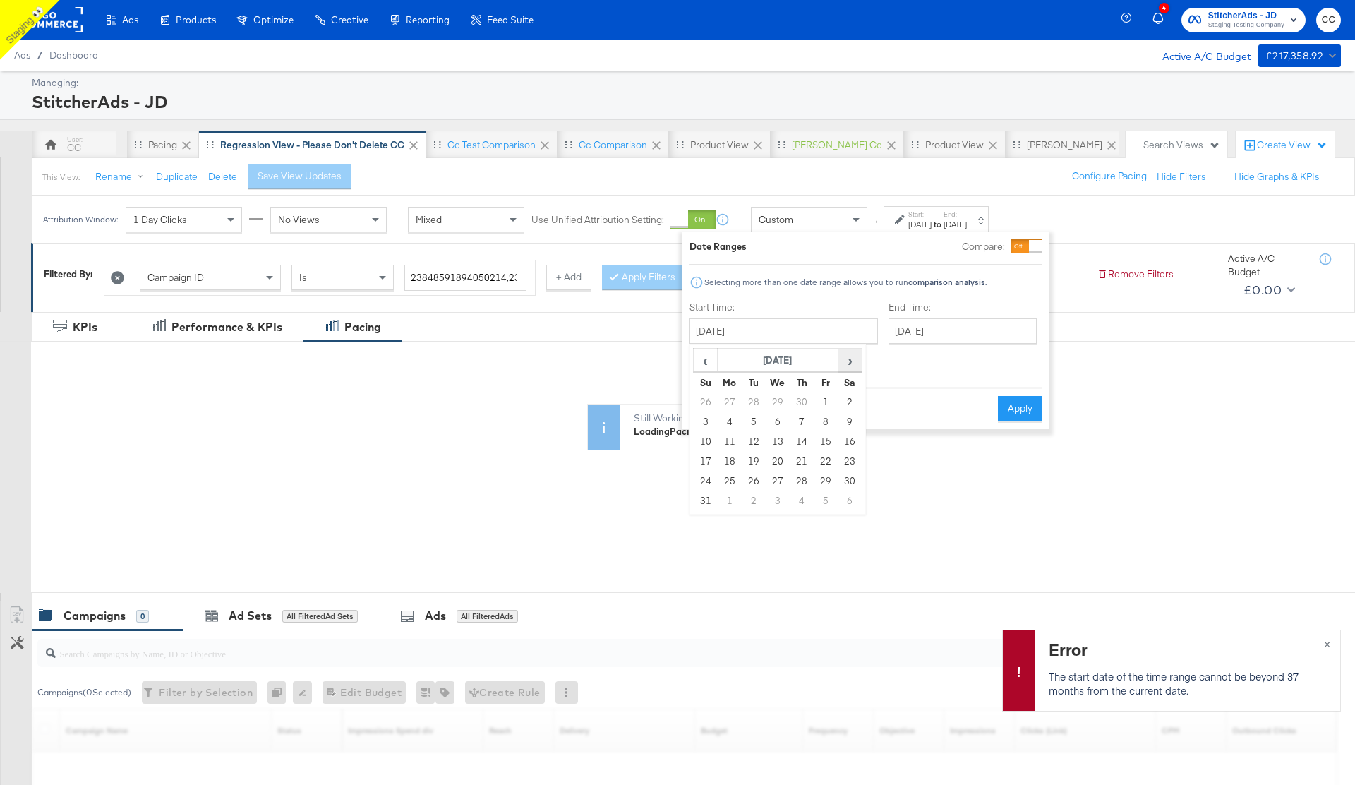
click at [855, 360] on span "›" at bounding box center [850, 359] width 22 height 21
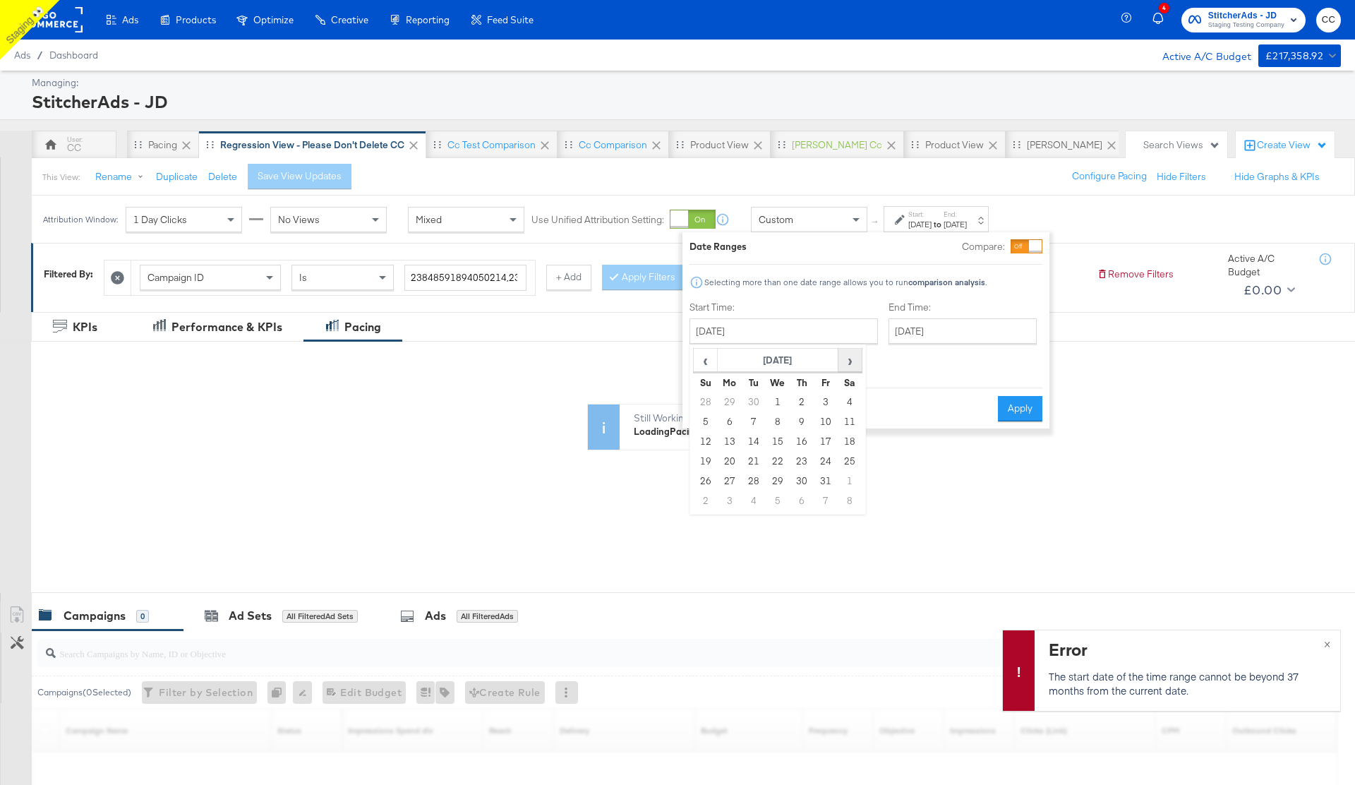
click at [855, 360] on span "›" at bounding box center [850, 359] width 22 height 21
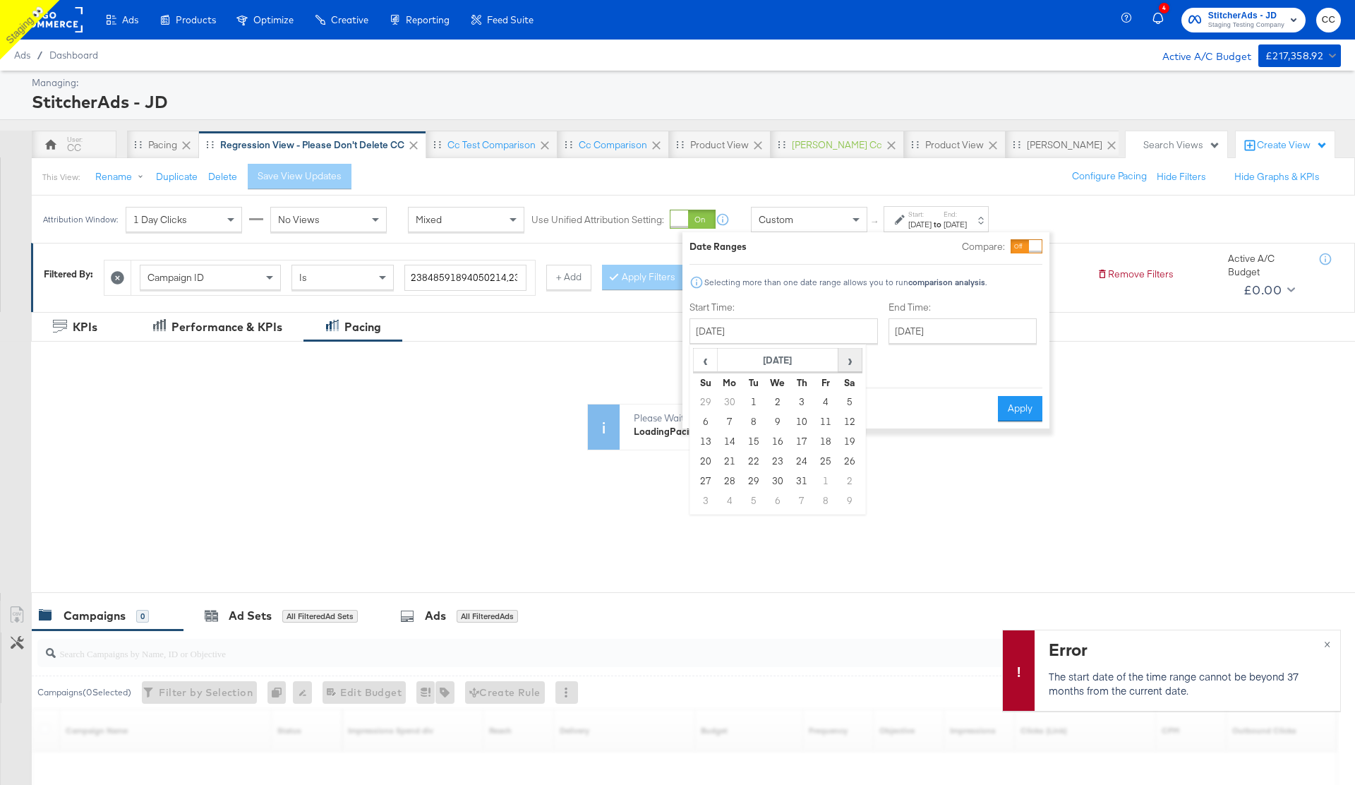
click at [855, 360] on span "›" at bounding box center [850, 359] width 22 height 21
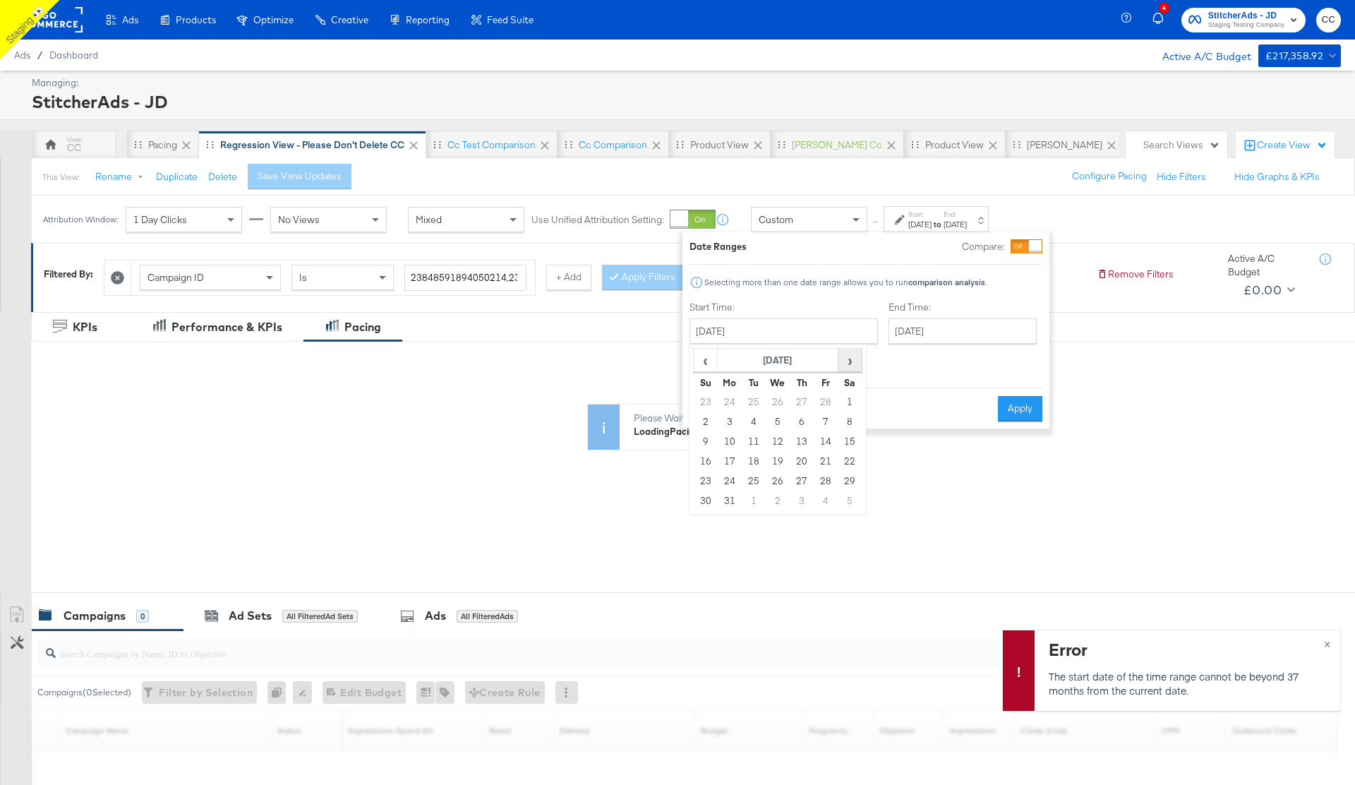
click at [855, 360] on span "›" at bounding box center [850, 359] width 22 height 21
click at [755, 440] on td "15" at bounding box center [754, 442] width 24 height 20
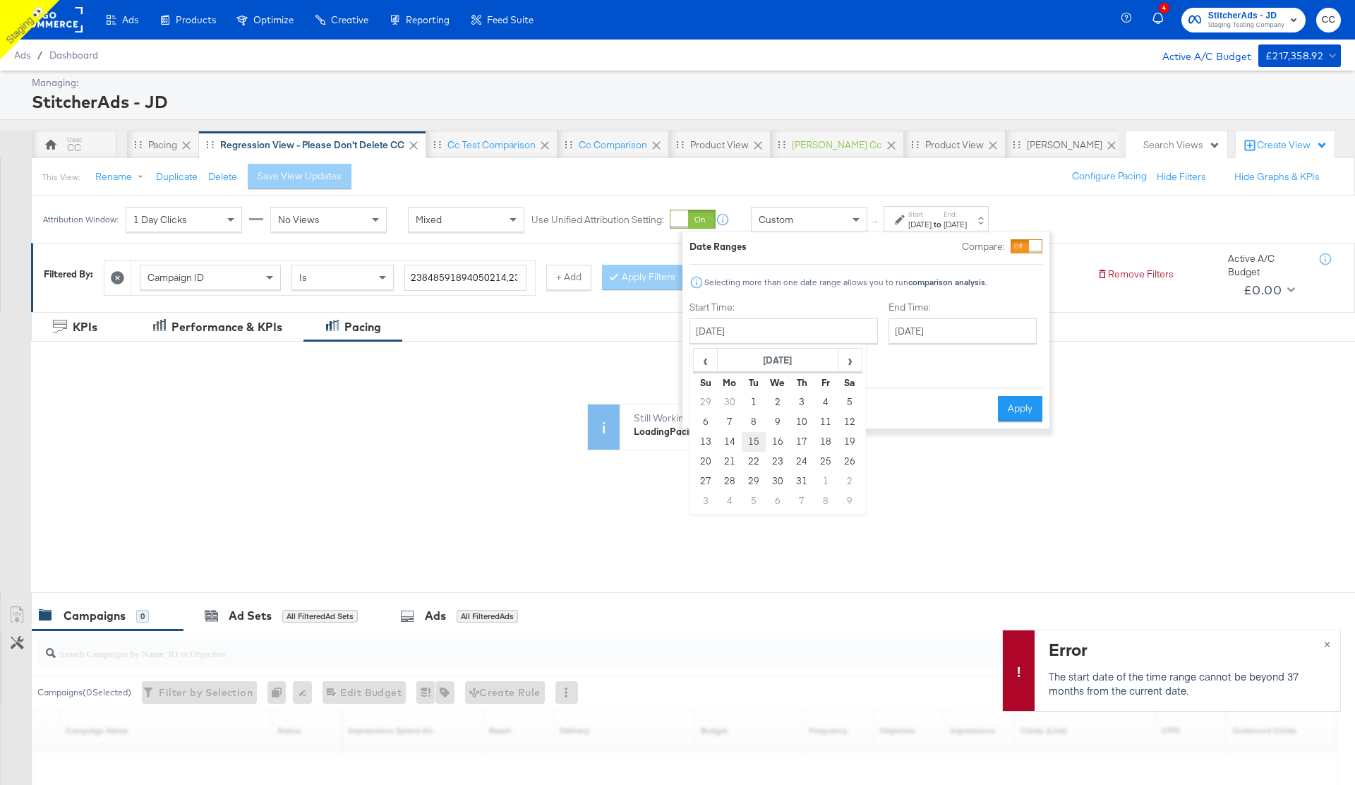
type input "July 15th 2025"
click at [918, 335] on input "July 15th 2025" at bounding box center [959, 330] width 148 height 25
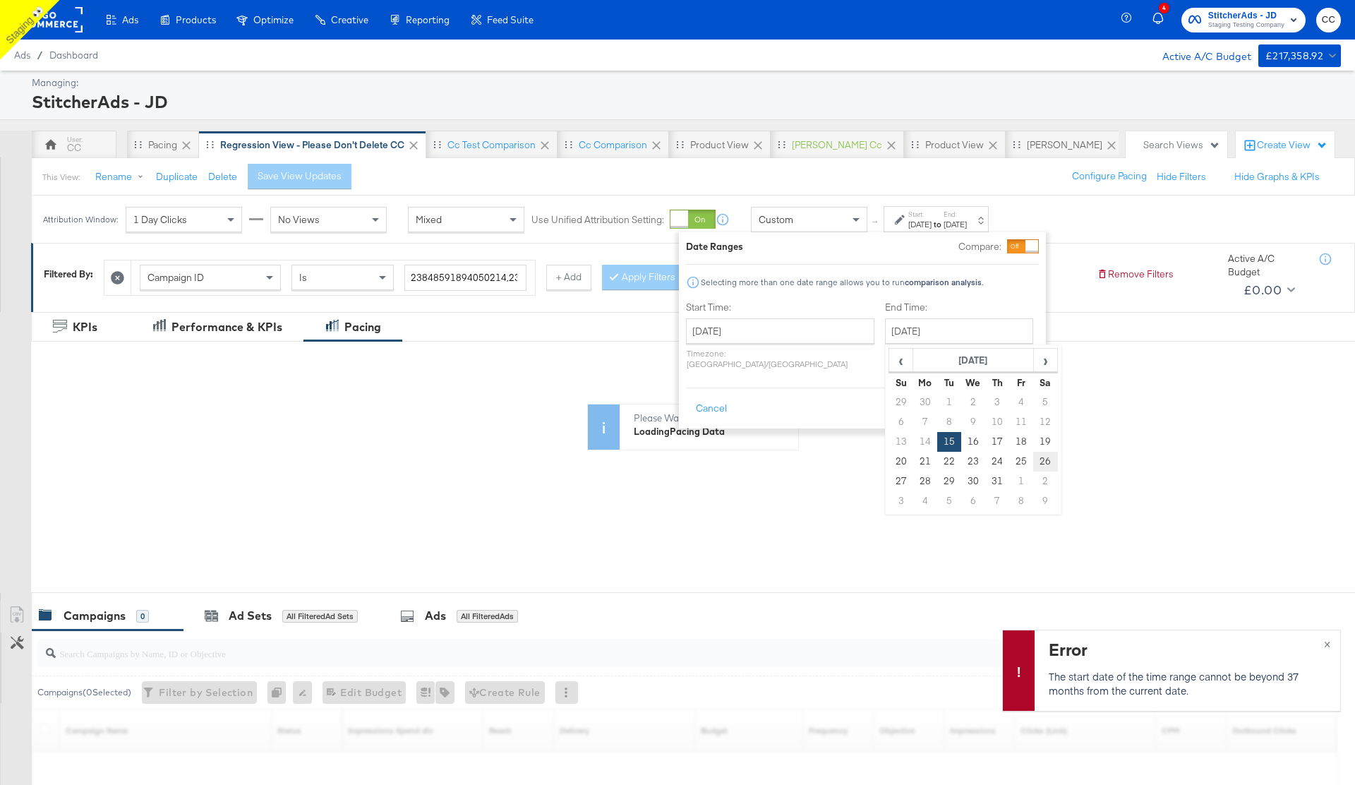
click at [1033, 460] on td "26" at bounding box center [1045, 462] width 24 height 20
type input "July 26th 2025"
click at [1016, 402] on button "Apply" at bounding box center [1016, 408] width 44 height 25
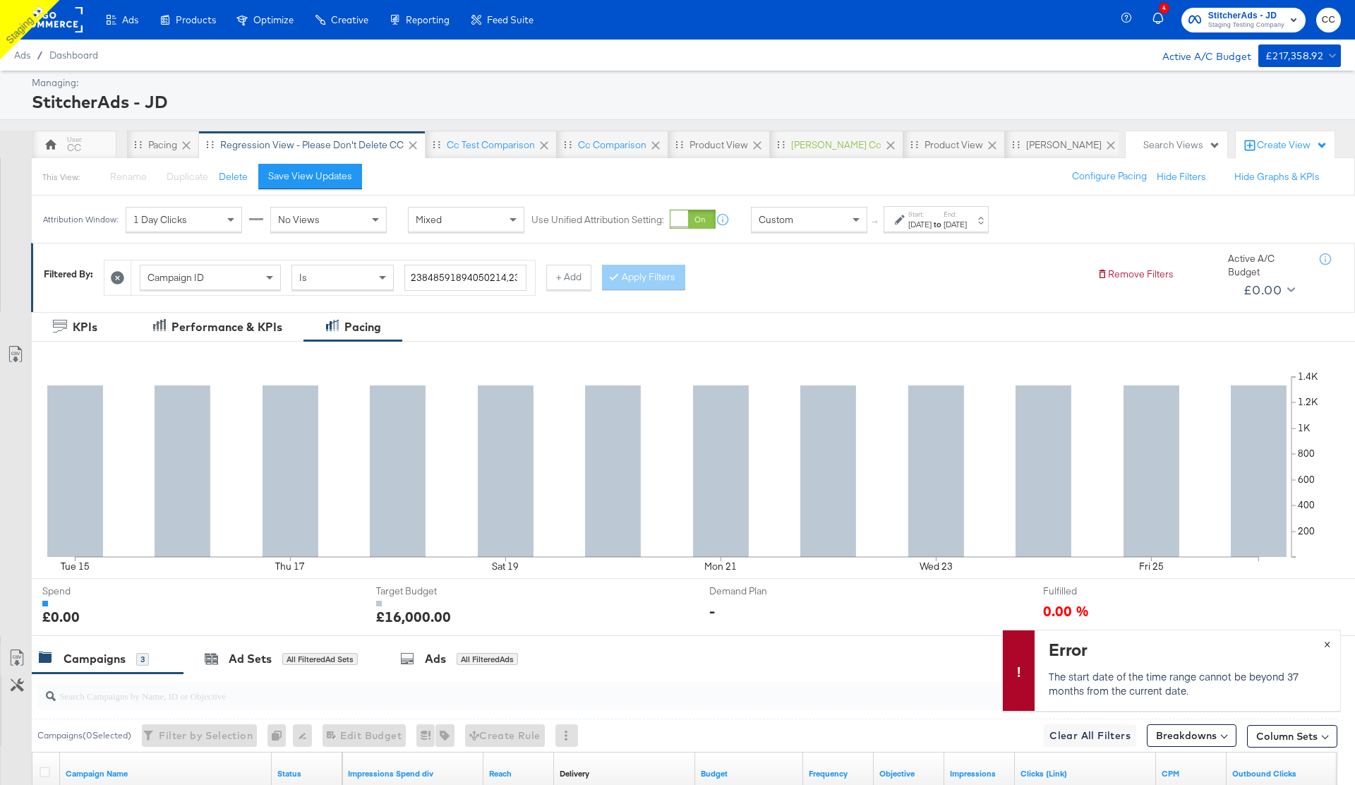
click at [1330, 645] on span "×" at bounding box center [1327, 643] width 6 height 16
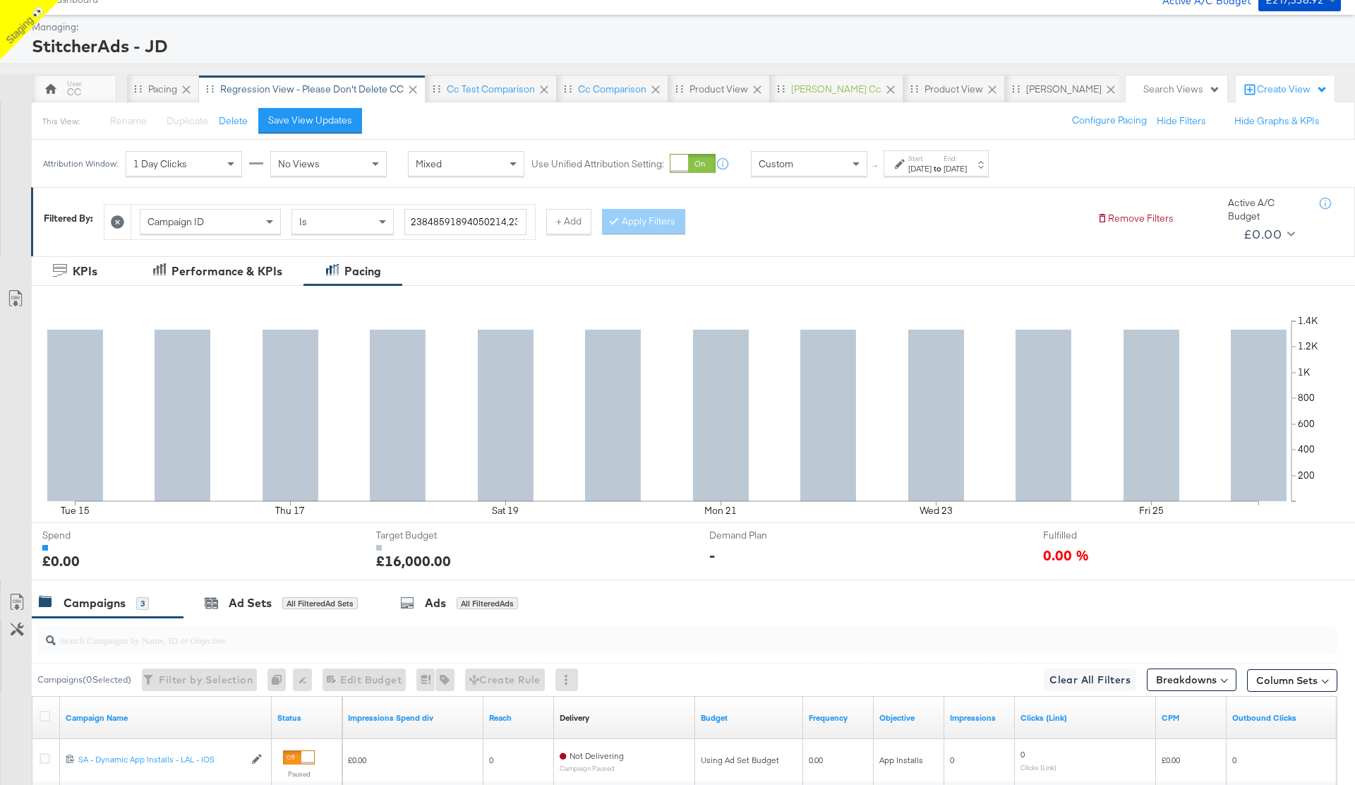
scroll to position [58, 0]
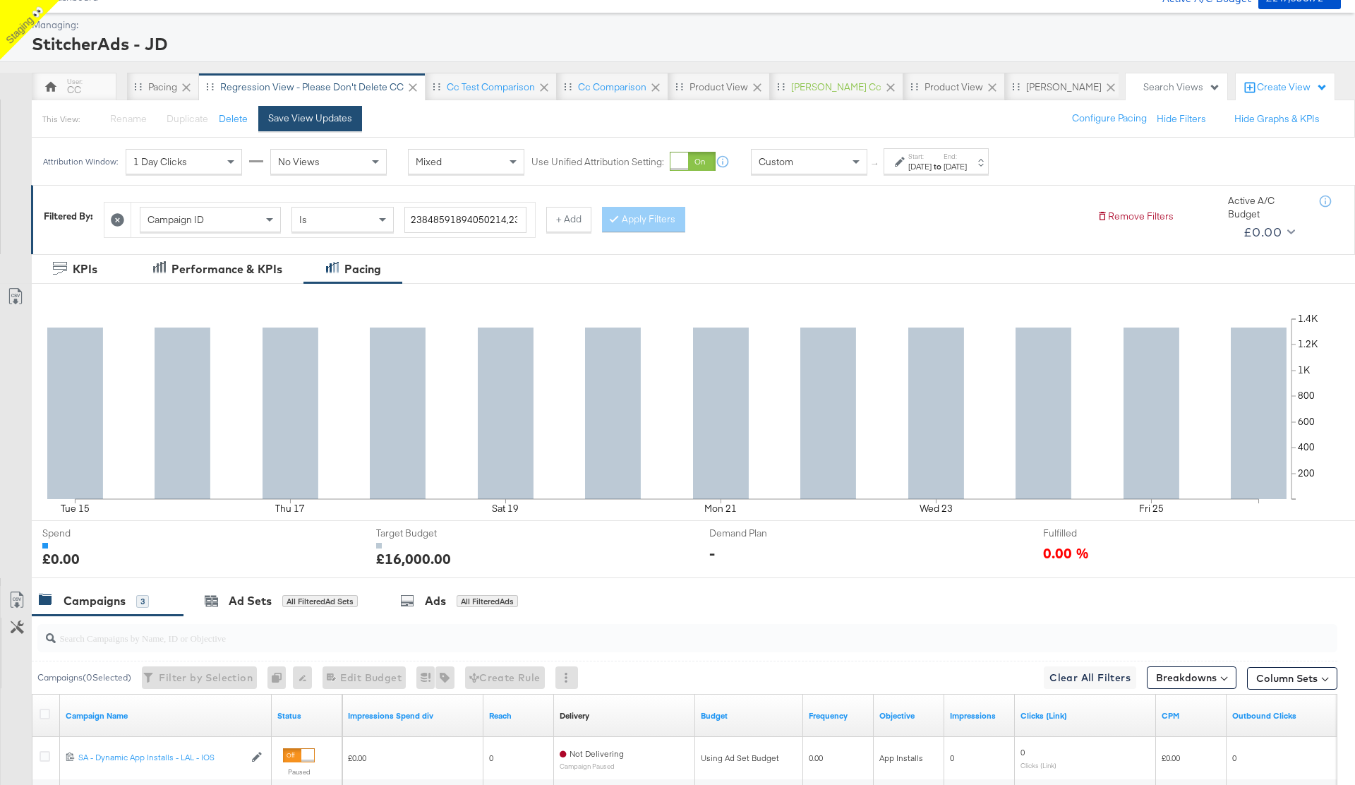
click at [324, 123] on div "Save View Updates" at bounding box center [310, 118] width 84 height 13
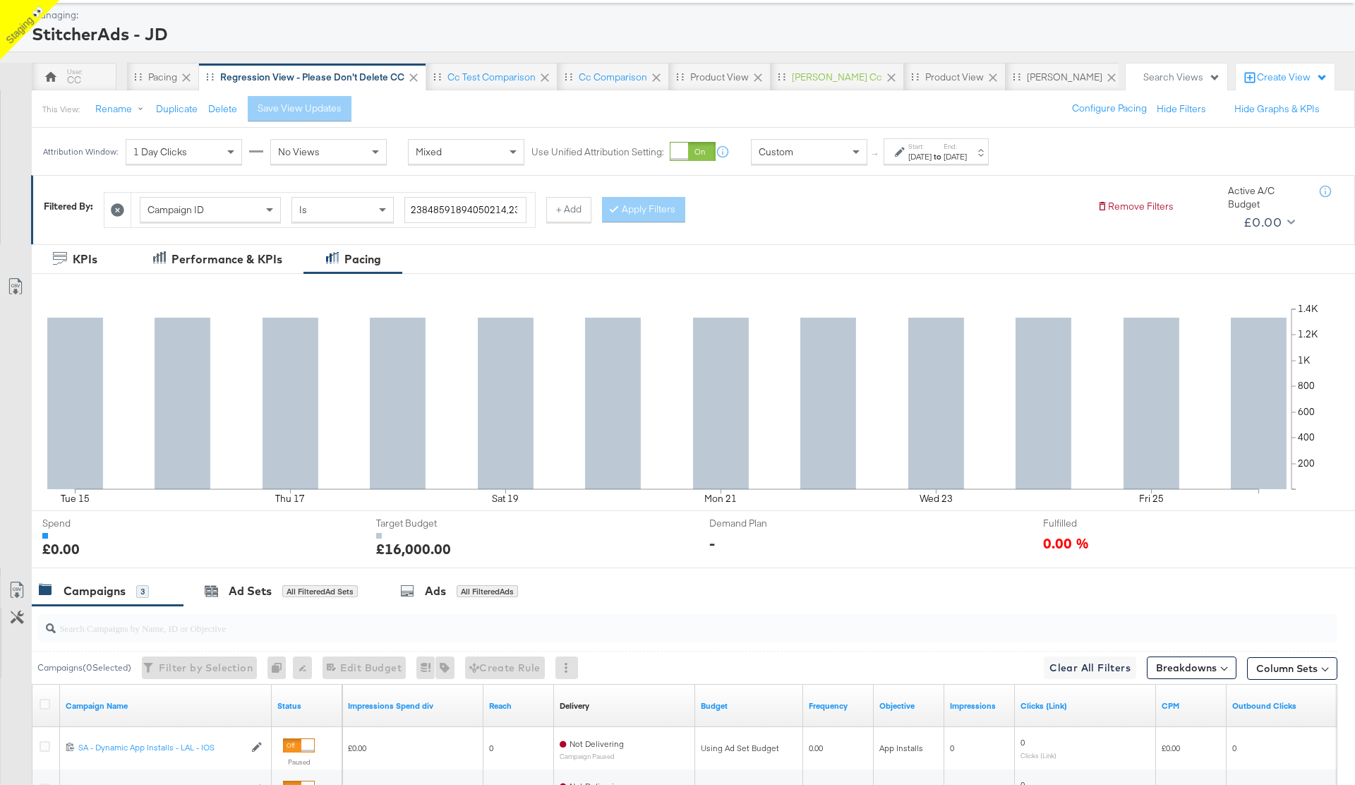
scroll to position [0, 0]
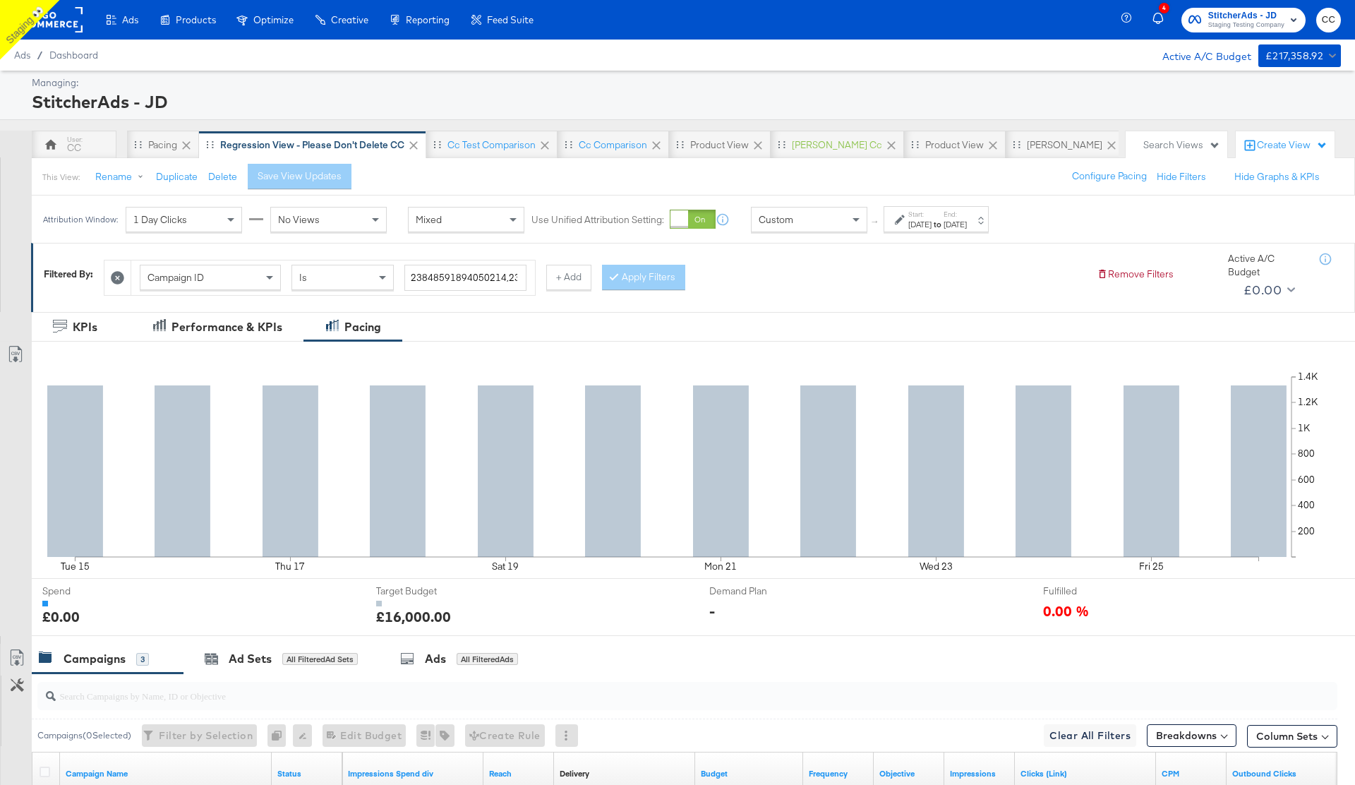
click at [121, 276] on icon at bounding box center [117, 277] width 13 height 13
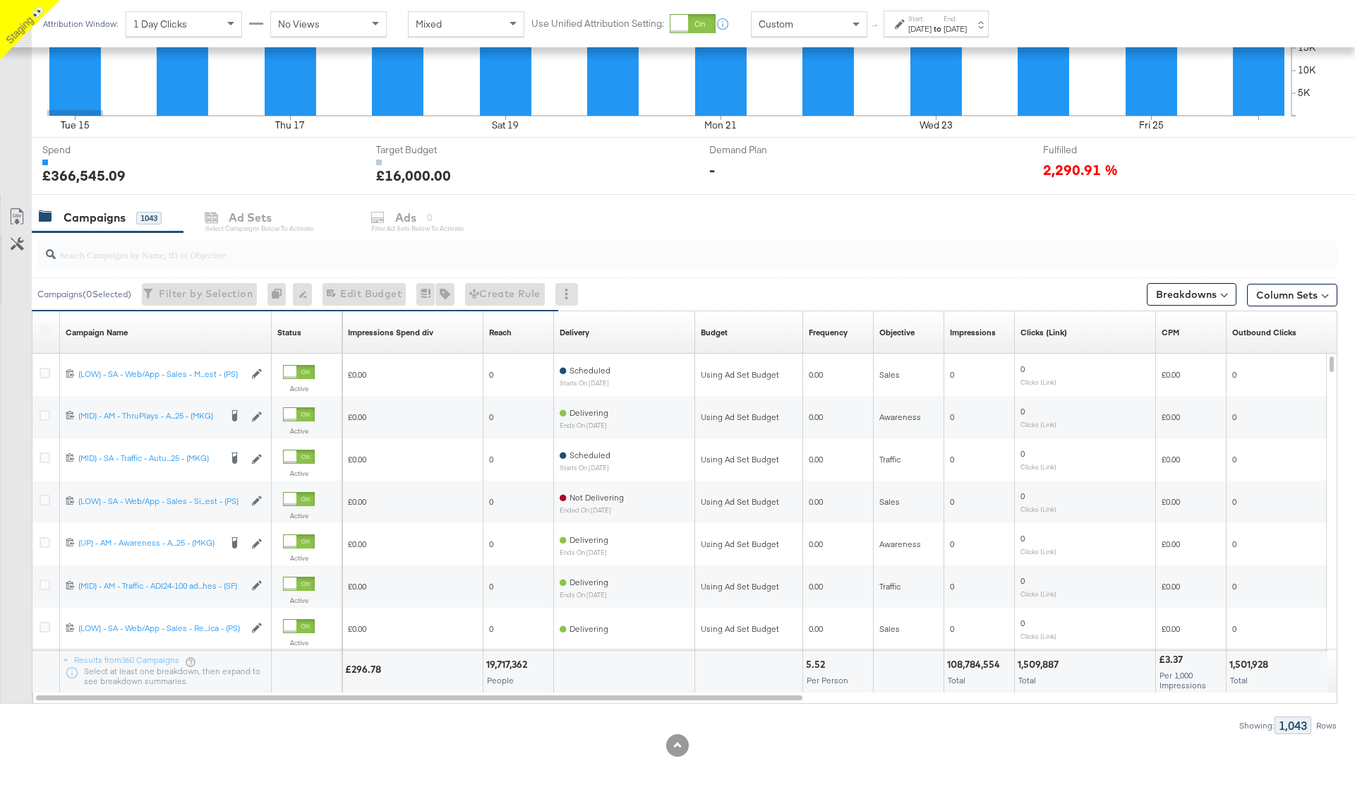
scroll to position [420, 0]
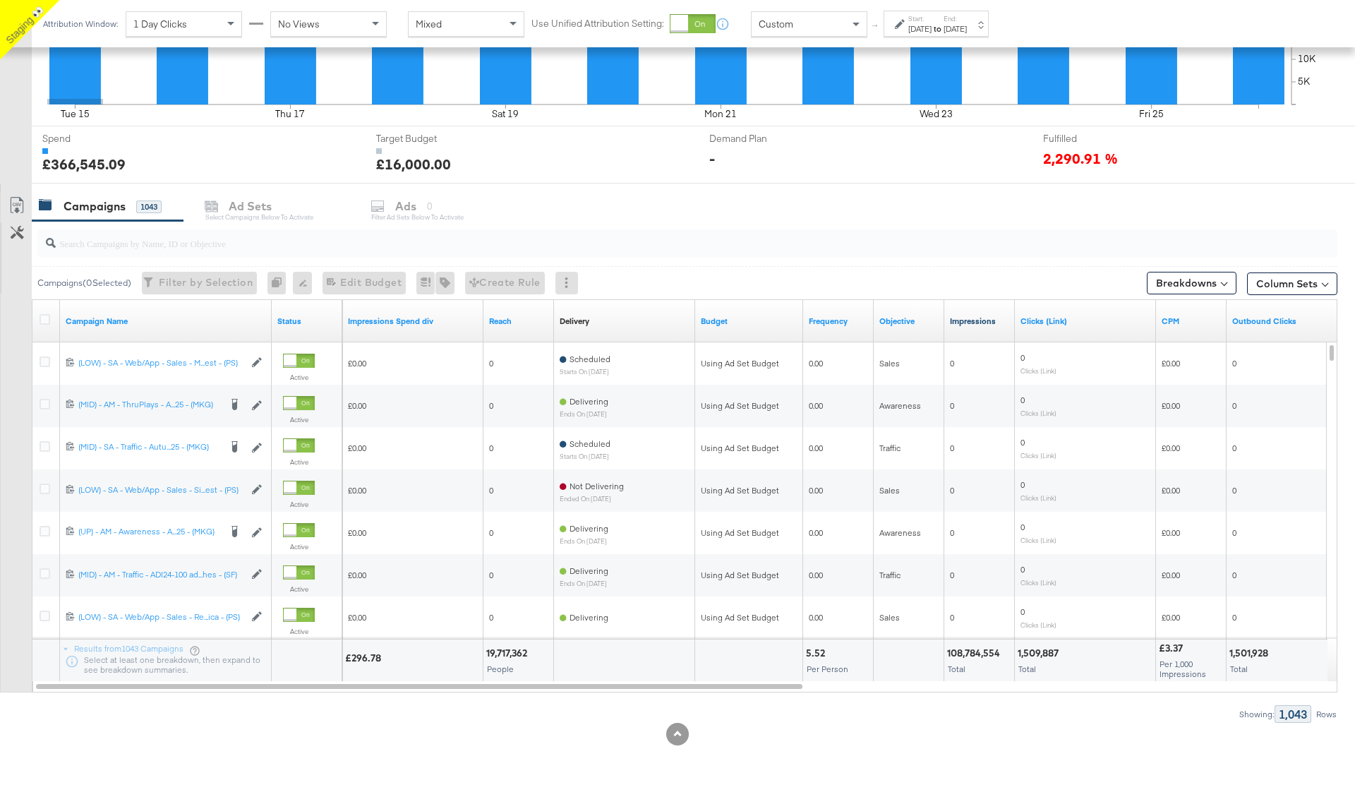
click at [980, 324] on link "Impressions" at bounding box center [979, 320] width 59 height 11
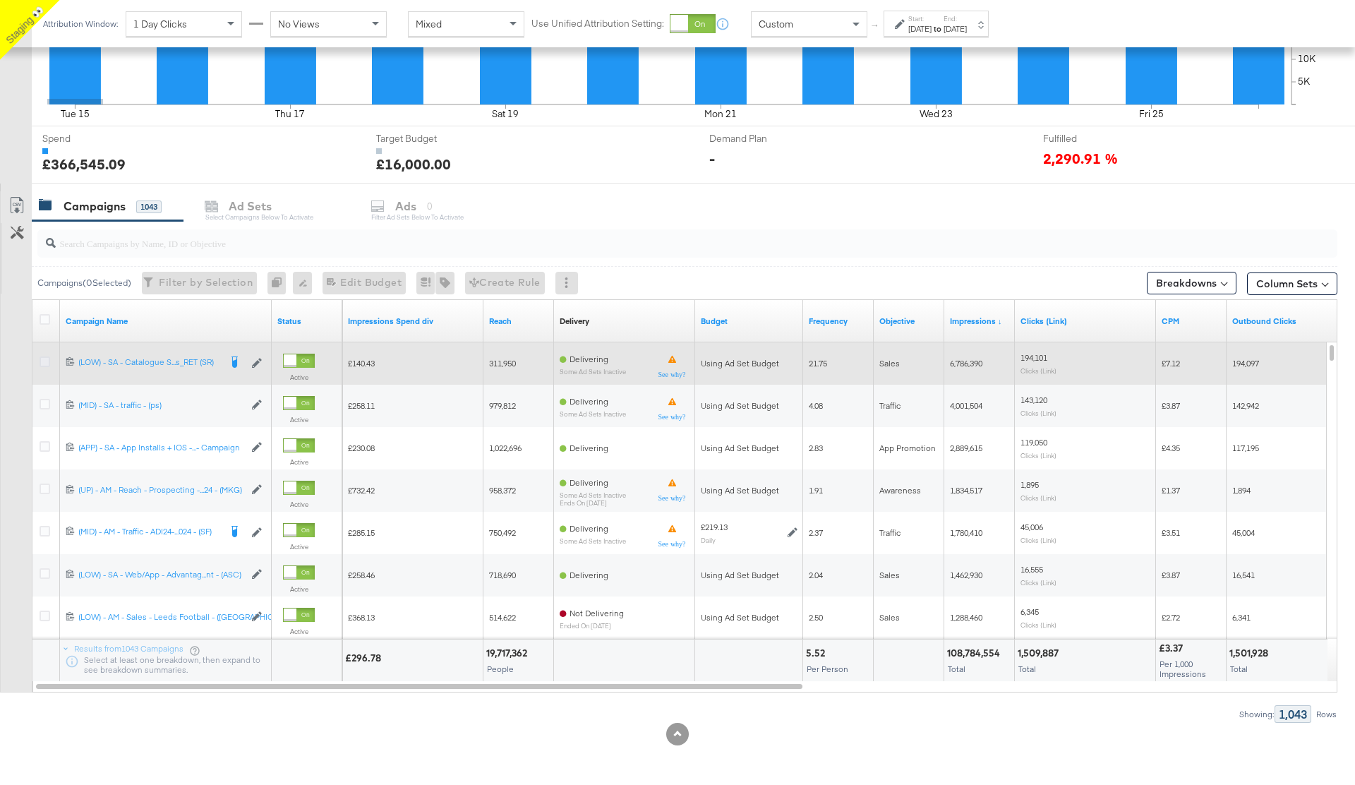
click at [47, 359] on icon at bounding box center [45, 361] width 11 height 11
click at [0, 0] on input "checkbox" at bounding box center [0, 0] width 0 height 0
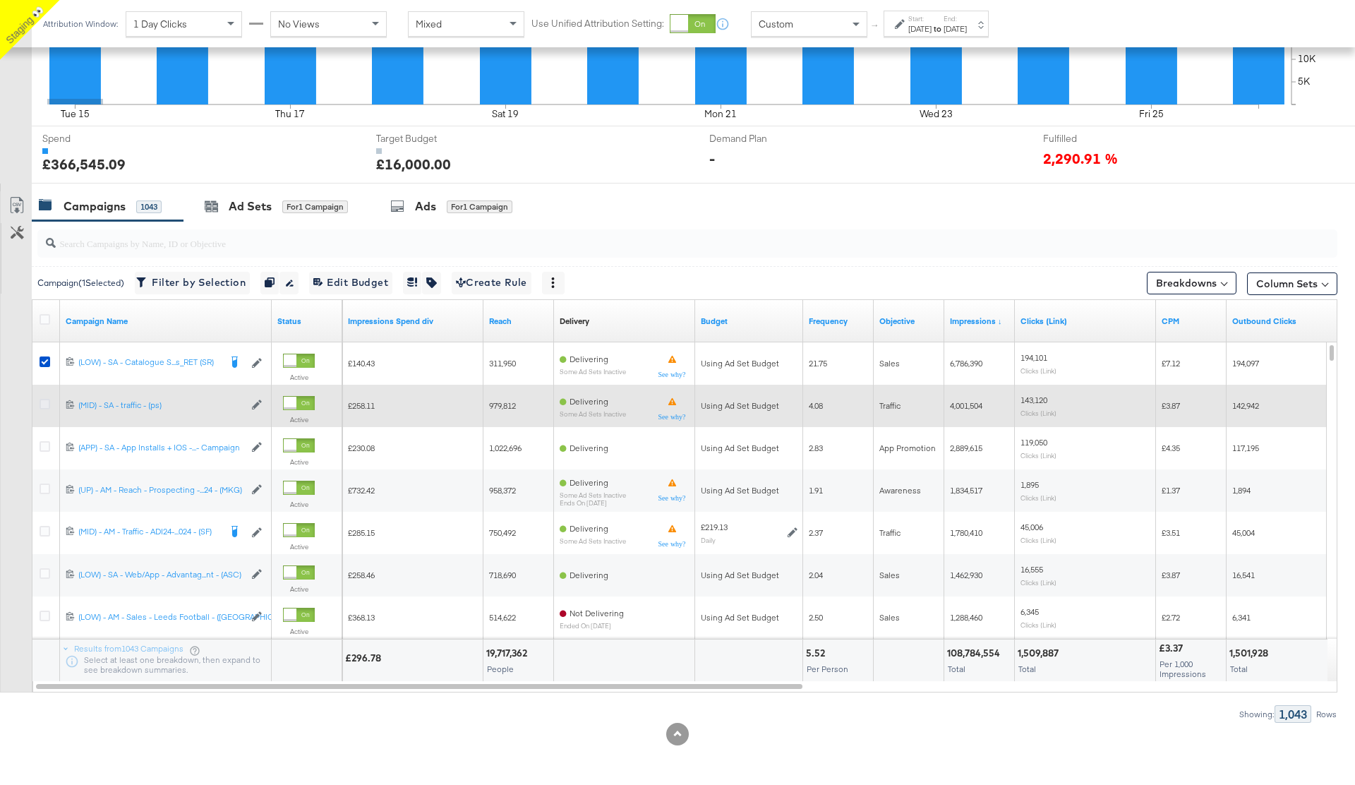
click at [45, 402] on icon at bounding box center [45, 404] width 11 height 11
click at [0, 0] on input "checkbox" at bounding box center [0, 0] width 0 height 0
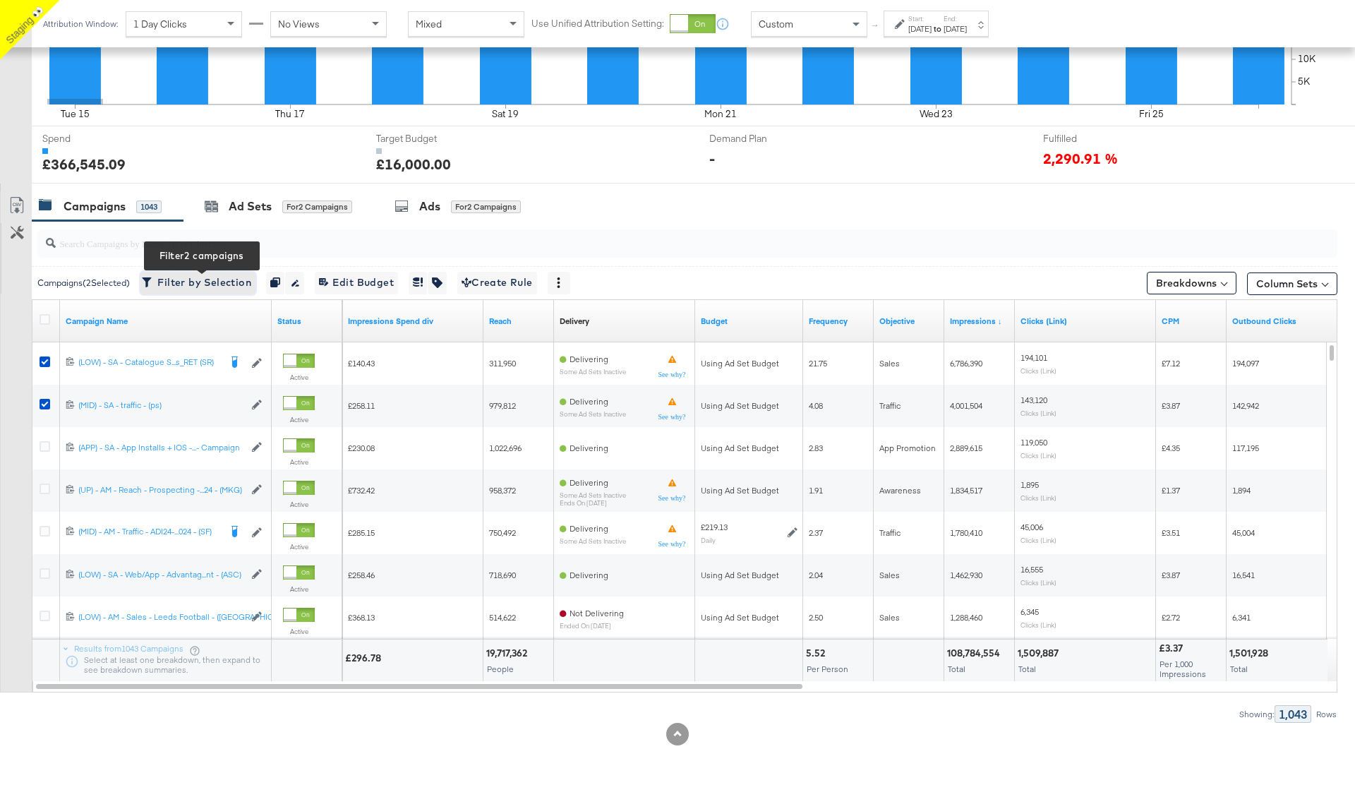
click at [192, 287] on span "Filter by Selection Filter 2 campaigns" at bounding box center [198, 283] width 107 height 18
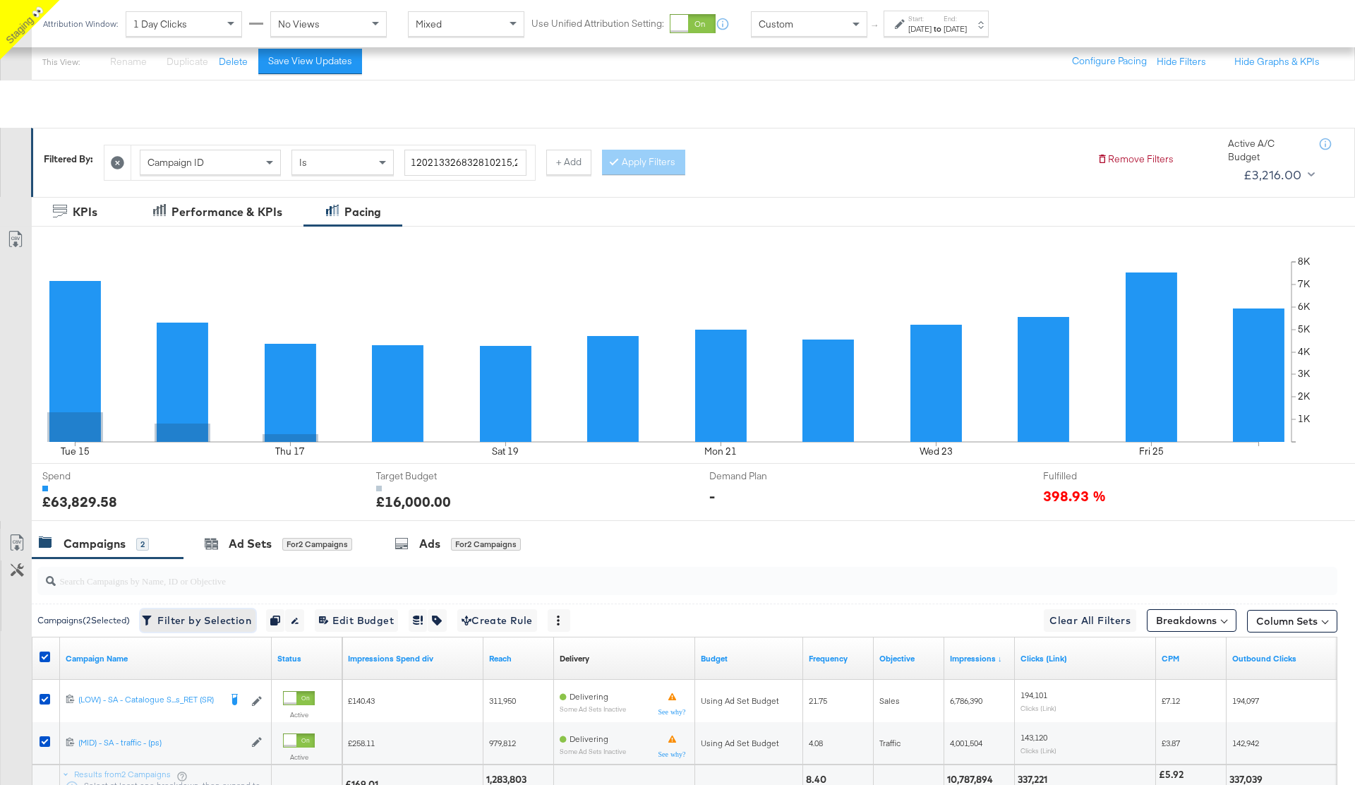
scroll to position [0, 0]
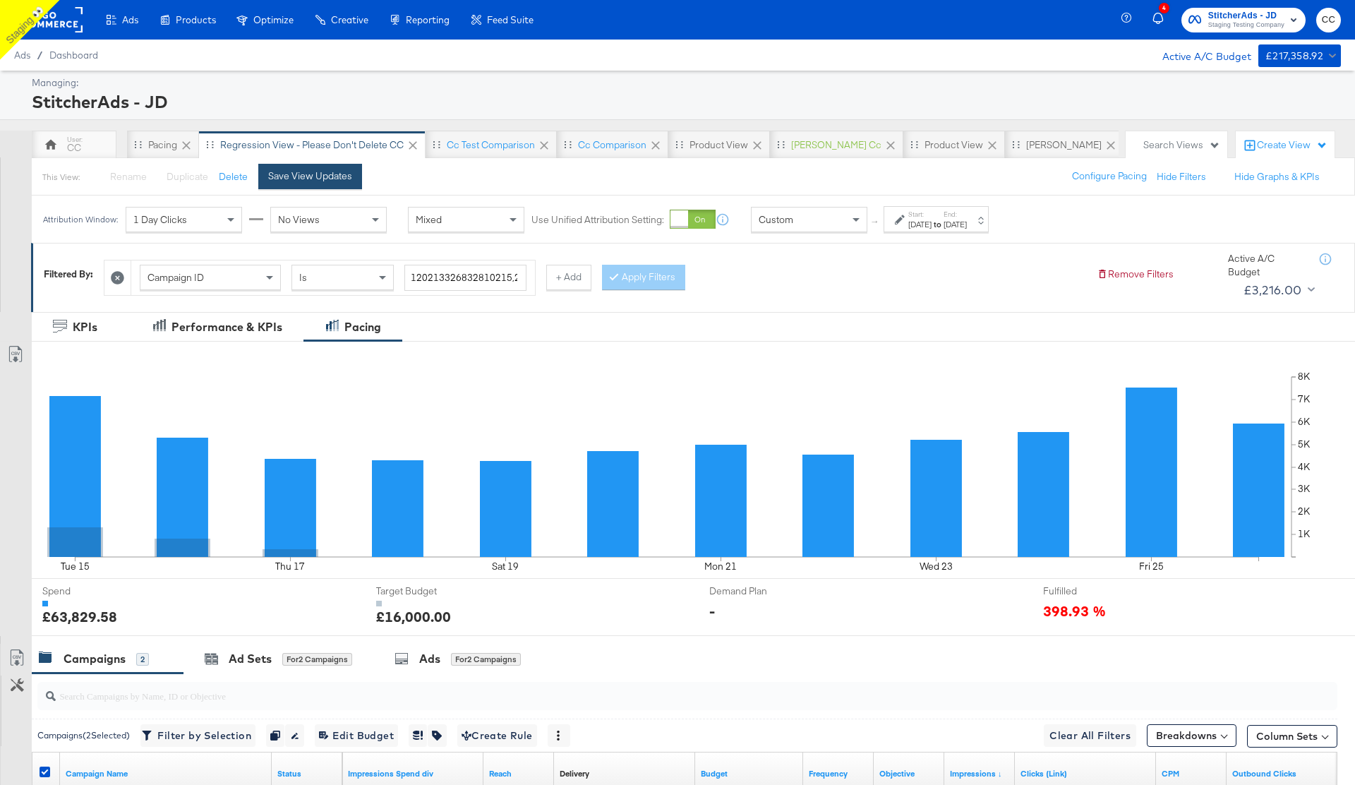
click at [312, 178] on div "Save View Updates" at bounding box center [310, 175] width 84 height 13
click at [200, 27] on div "Products" at bounding box center [188, 20] width 78 height 28
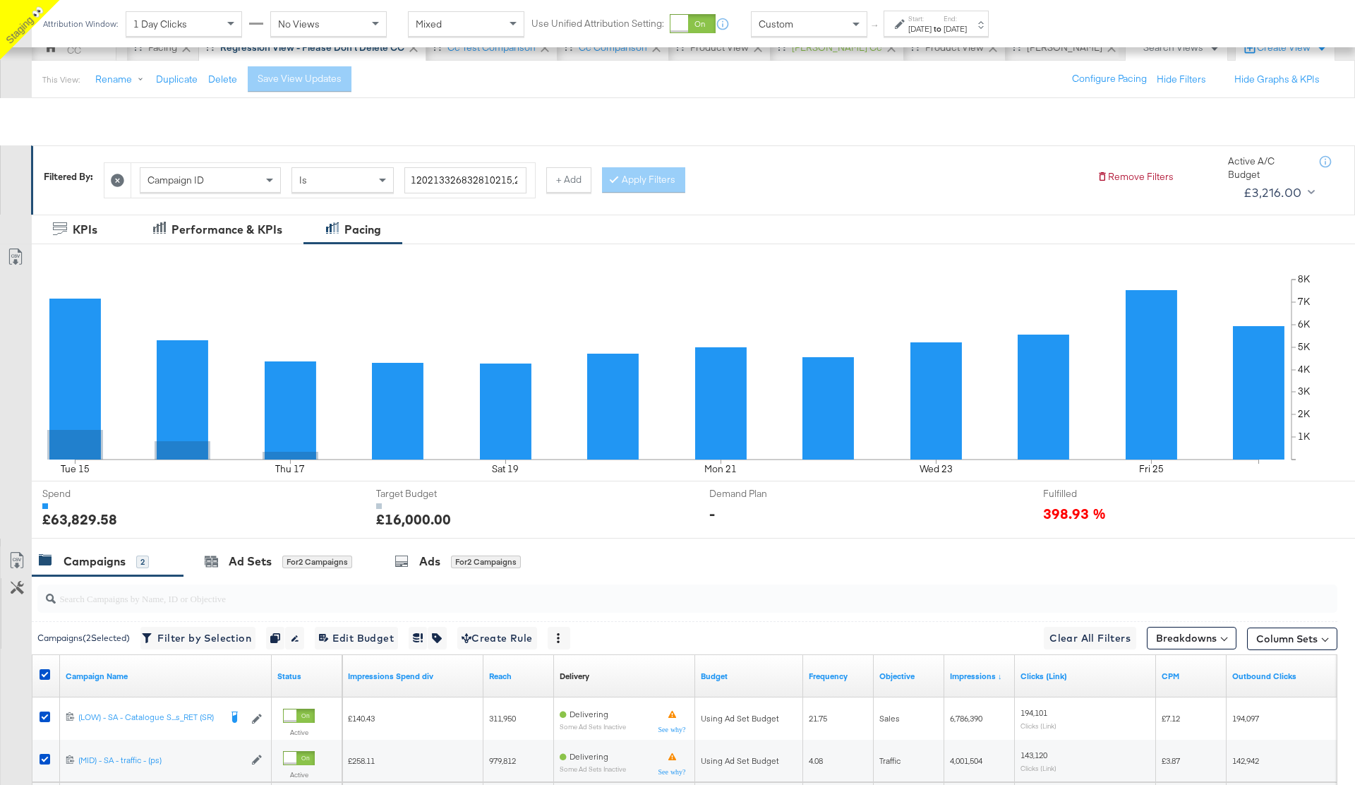
scroll to position [71, 0]
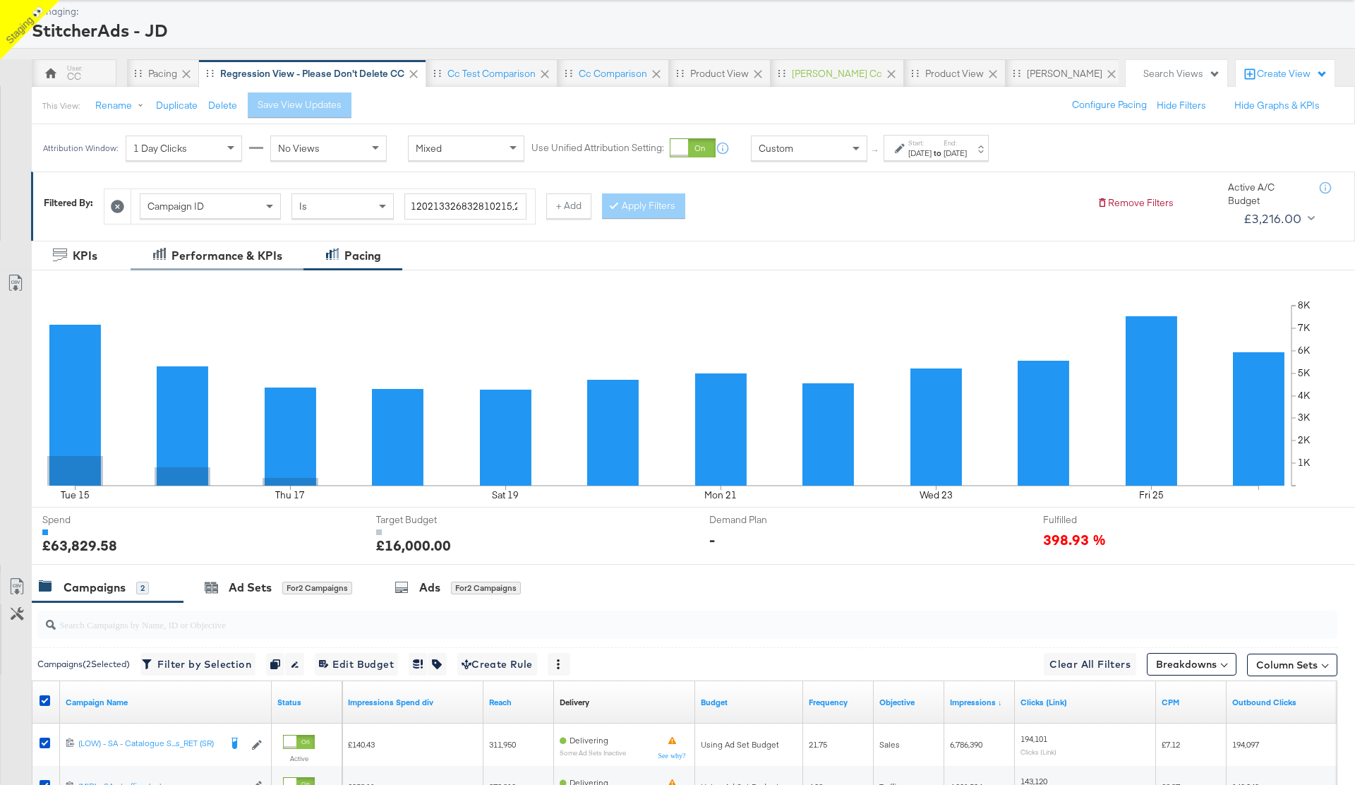
click at [212, 258] on div "Performance & KPIs" at bounding box center [227, 256] width 111 height 16
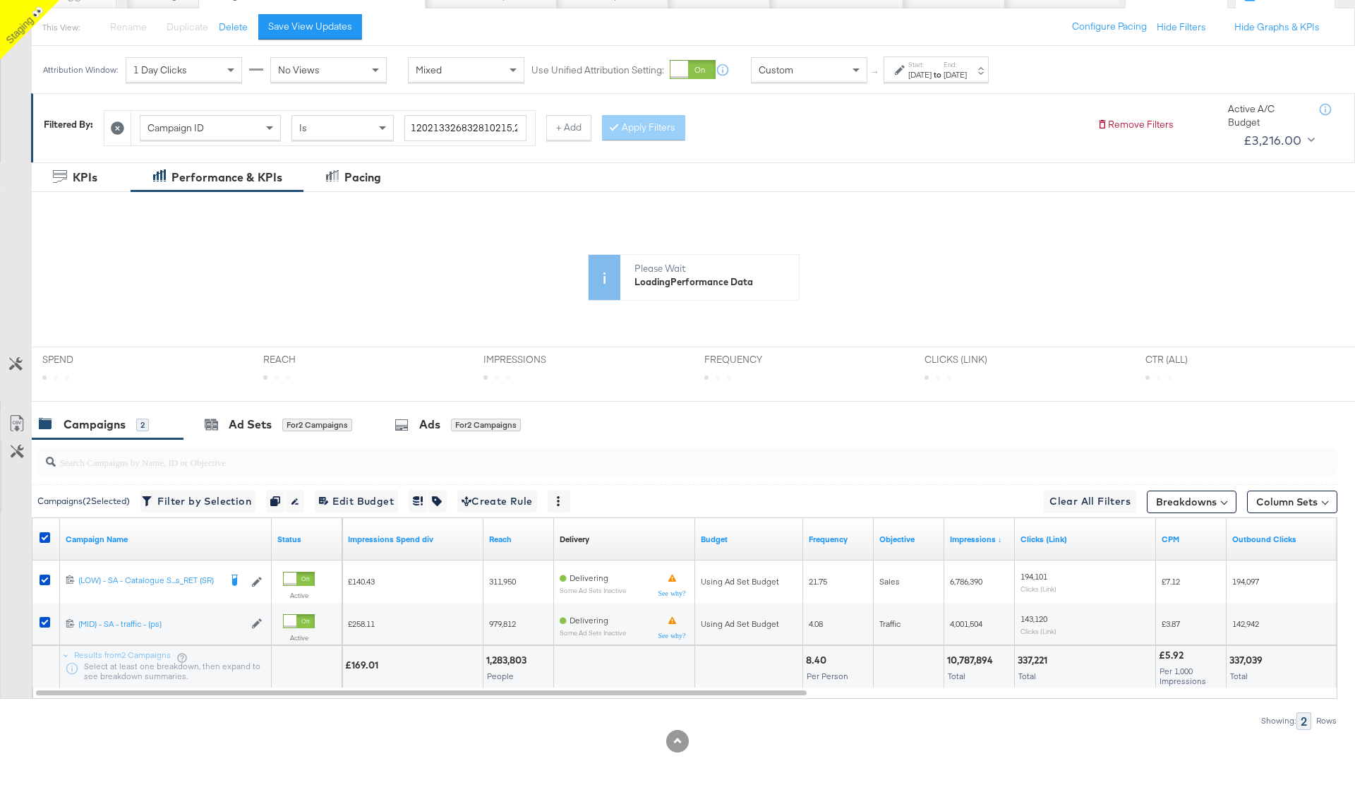
scroll to position [156, 0]
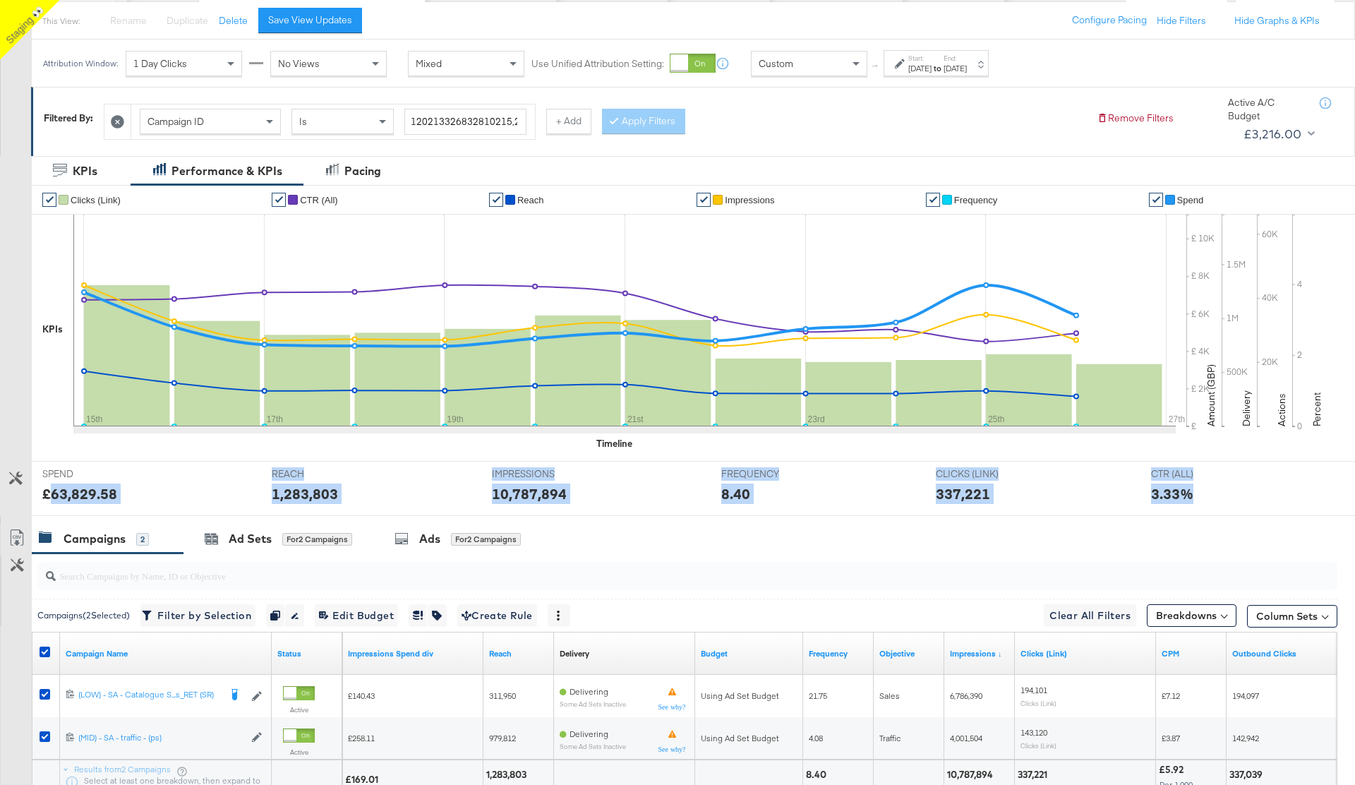
drag, startPoint x: 51, startPoint y: 496, endPoint x: 1170, endPoint y: 507, distance: 1119.5
click at [1170, 507] on div "SPEND SPEND £63,829.58 REACH REACH 1,283,803 IMPRESSIONS IMPRESSIONS 10,787,894…" at bounding box center [693, 488] width 1323 height 55
click at [1106, 491] on div "337,221" at bounding box center [1033, 493] width 194 height 20
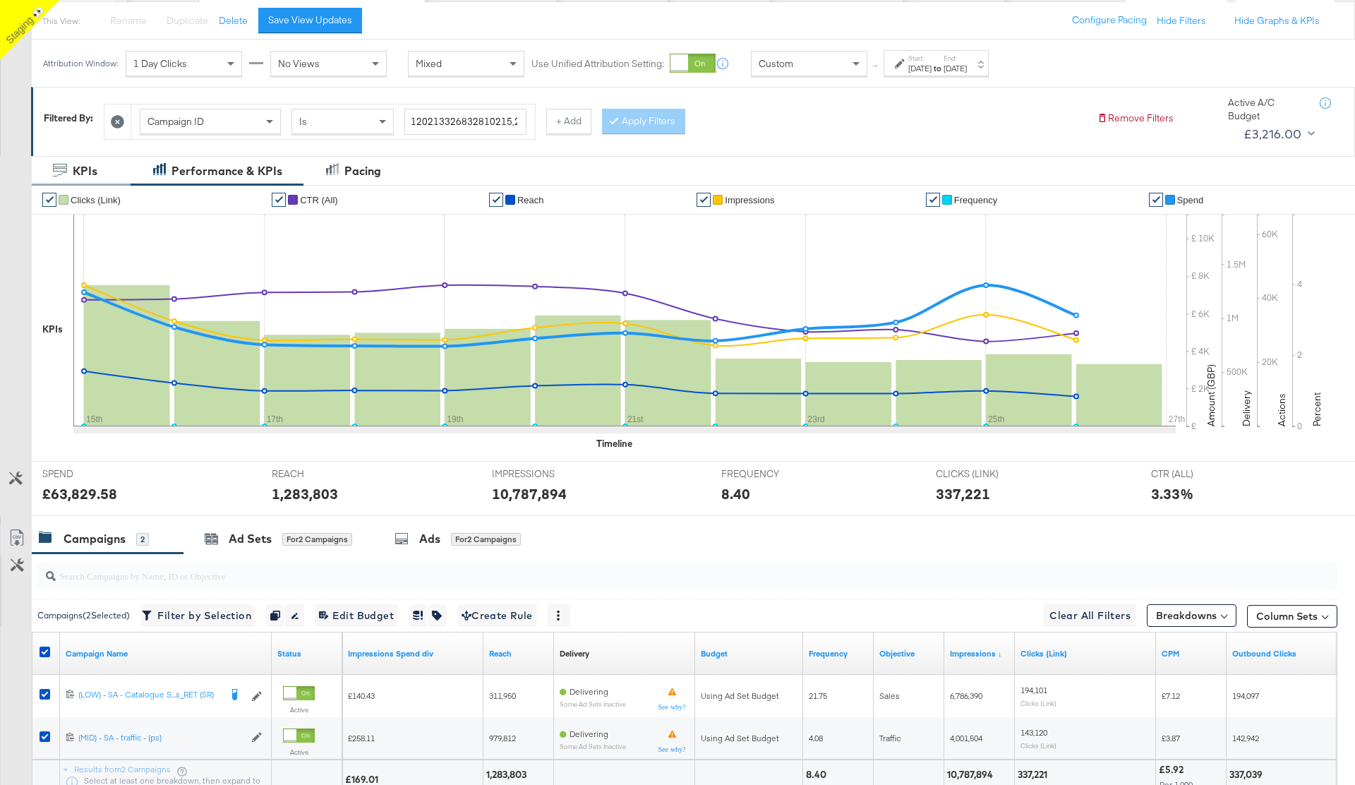
click at [78, 175] on div "KPIs" at bounding box center [85, 171] width 25 height 16
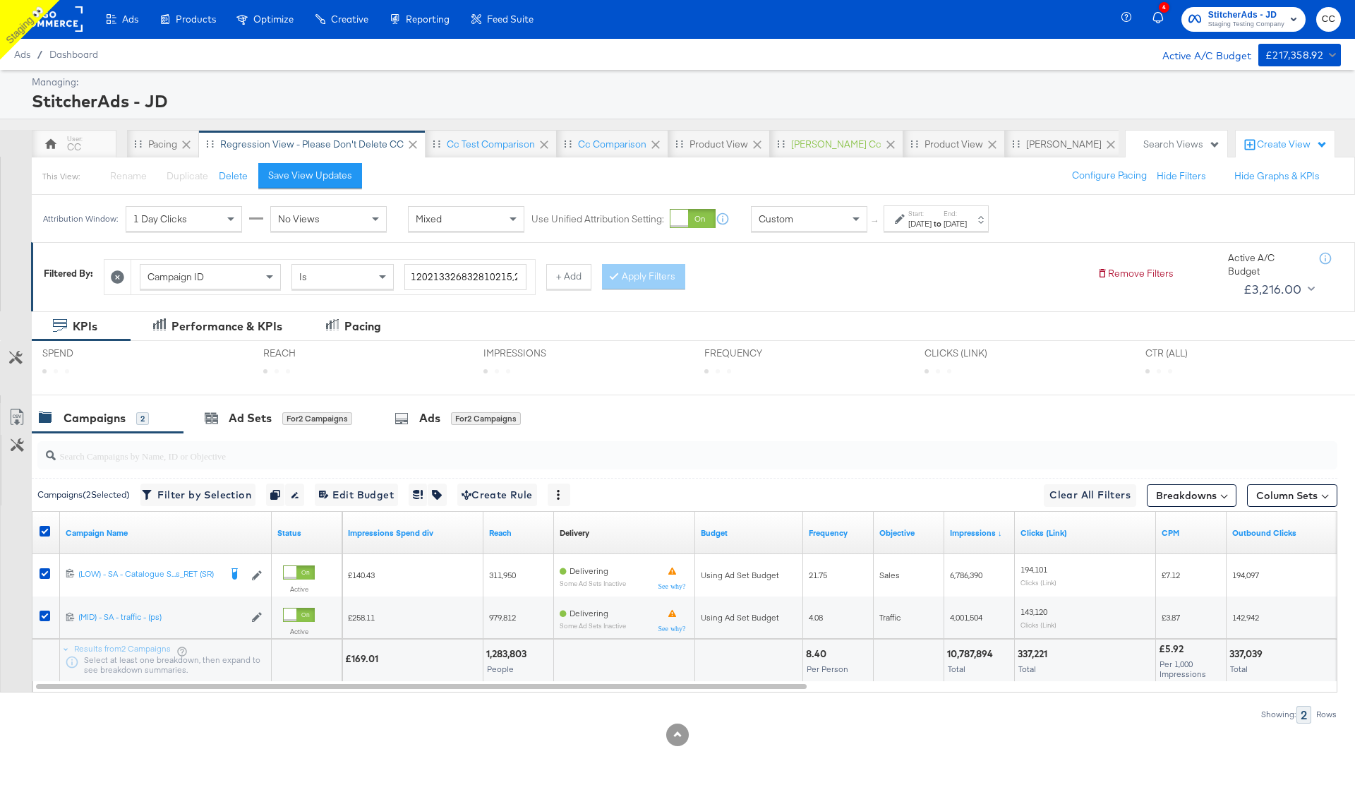
scroll to position [1, 0]
click at [254, 416] on div "Ad Sets" at bounding box center [250, 418] width 43 height 16
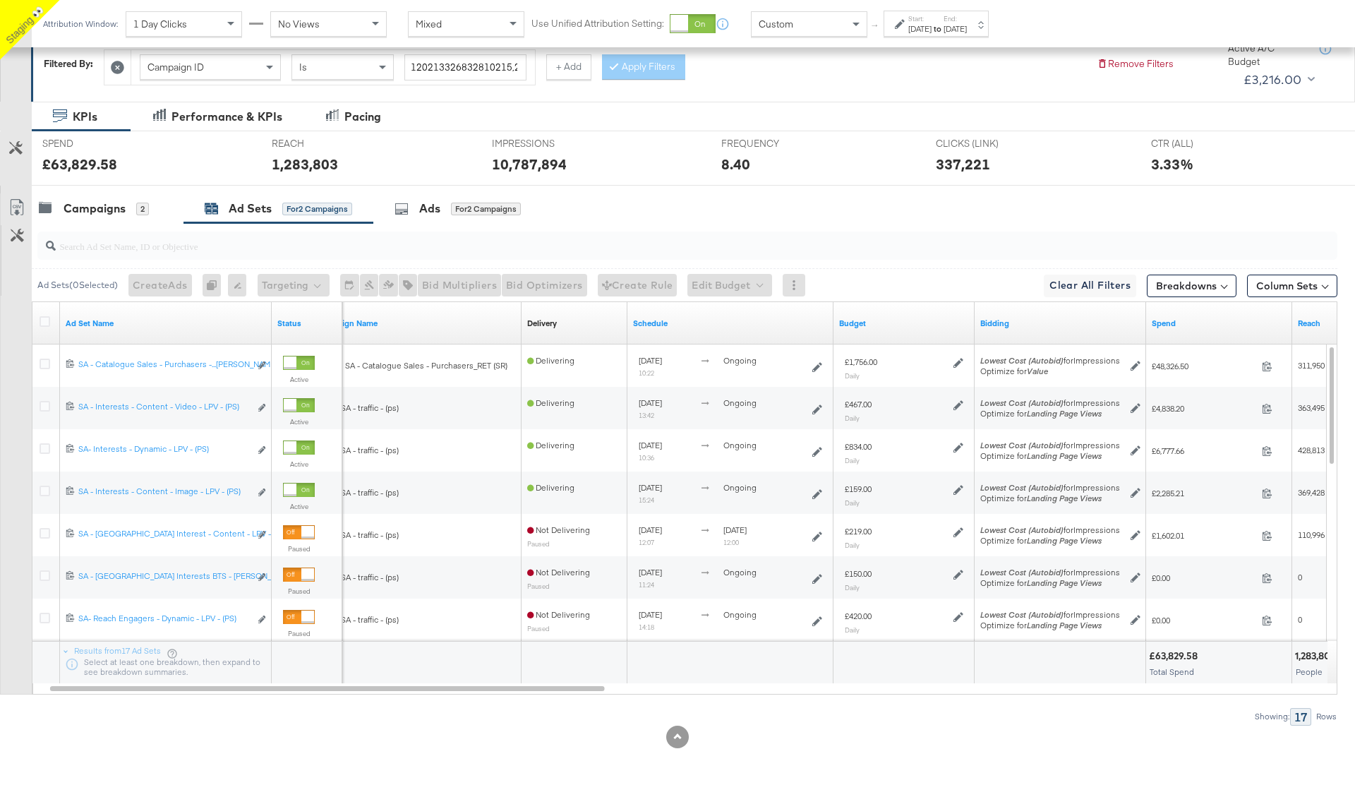
scroll to position [212, 0]
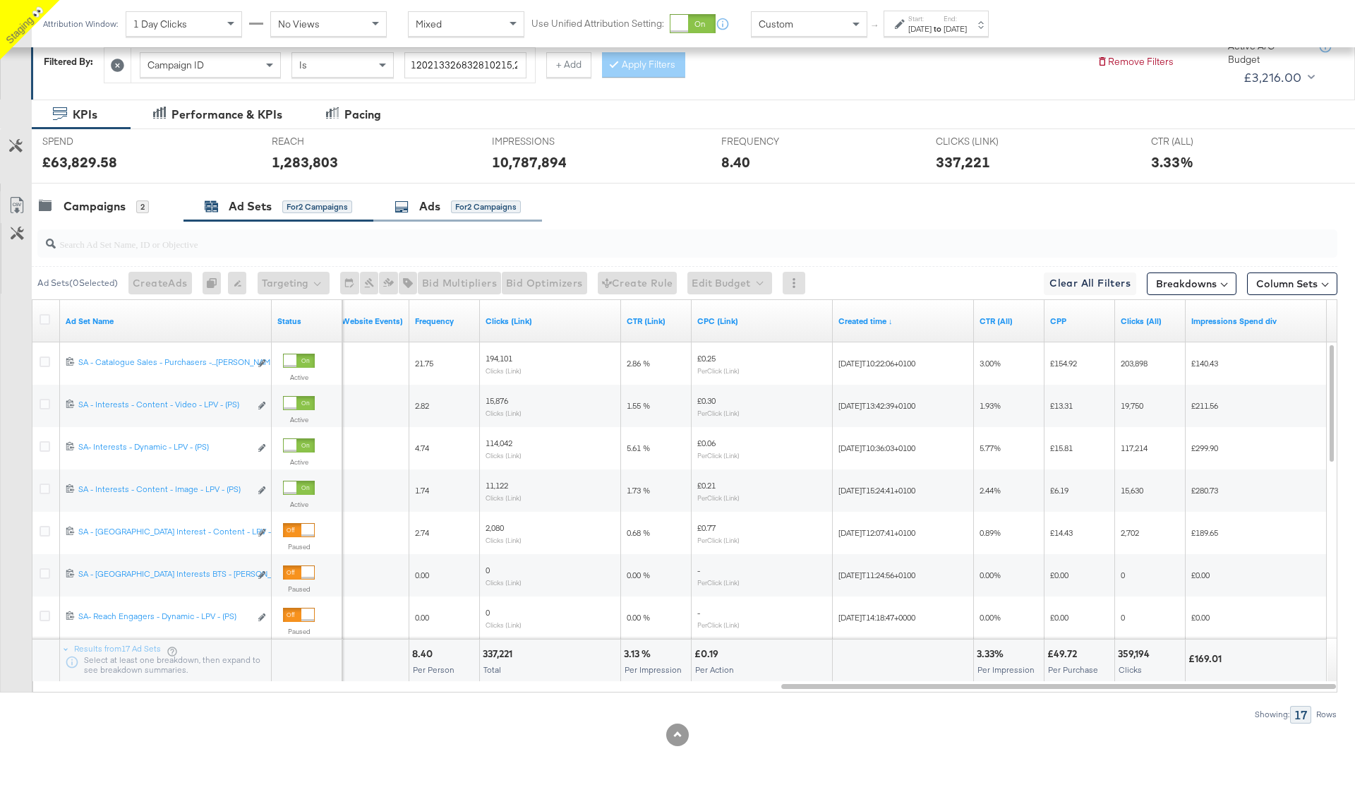
click at [440, 203] on div "Ads" at bounding box center [429, 206] width 21 height 16
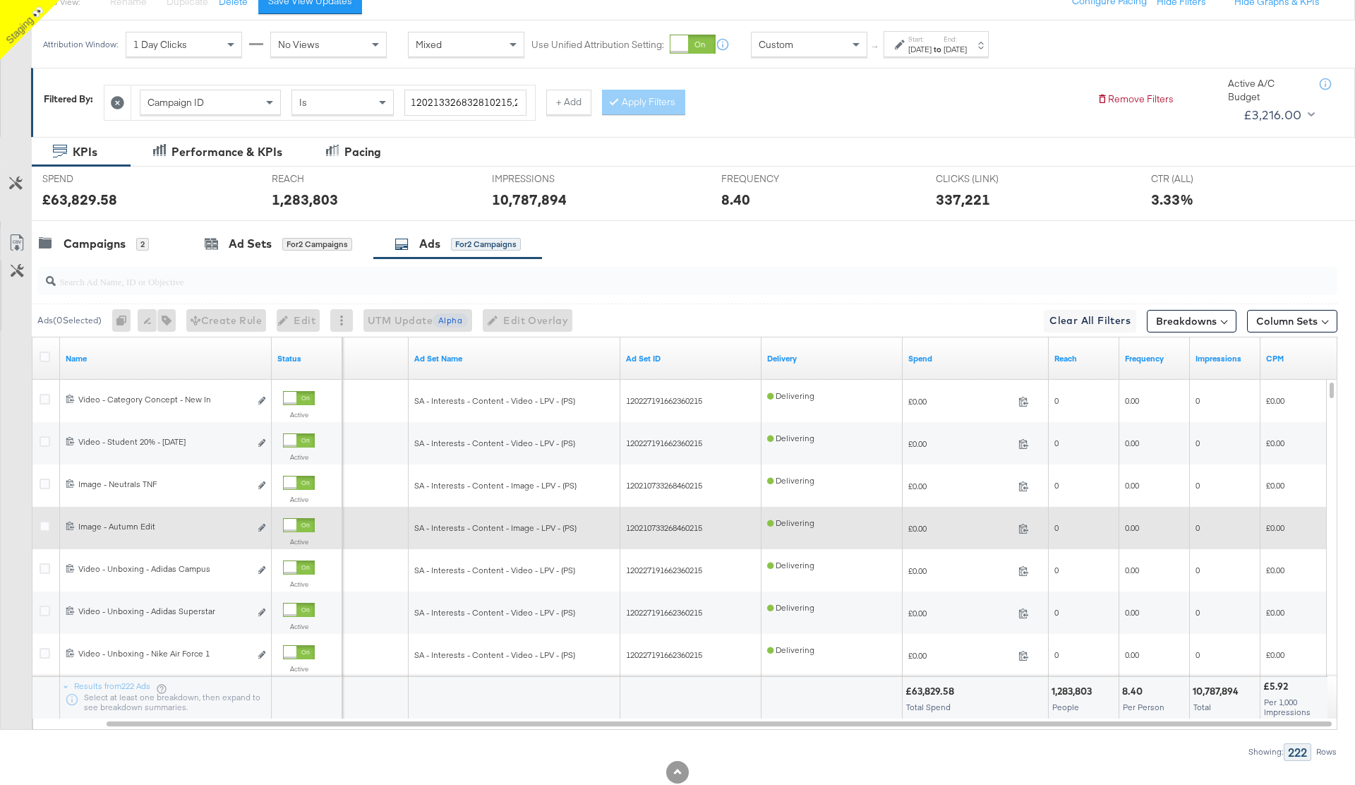
scroll to position [165, 0]
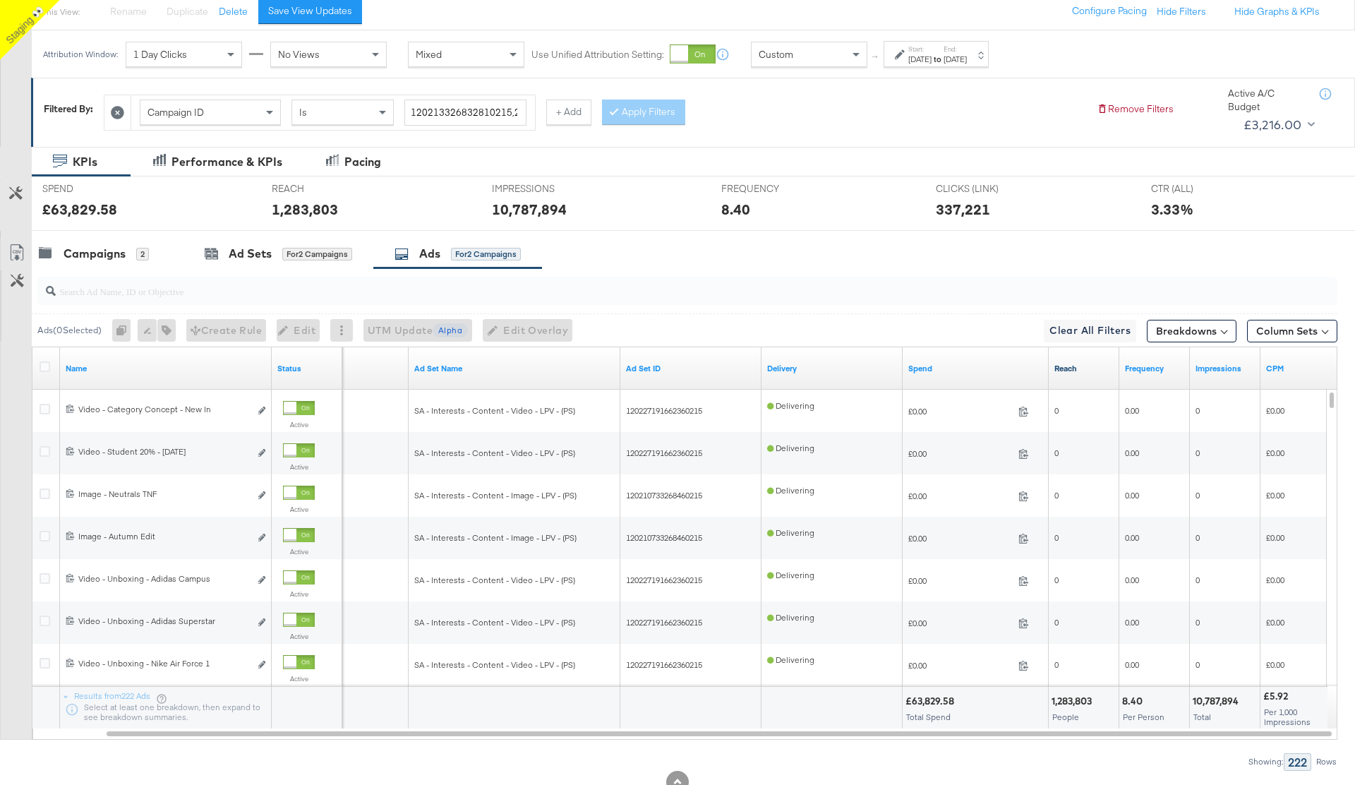
click at [1070, 369] on link "Reach" at bounding box center [1083, 368] width 59 height 11
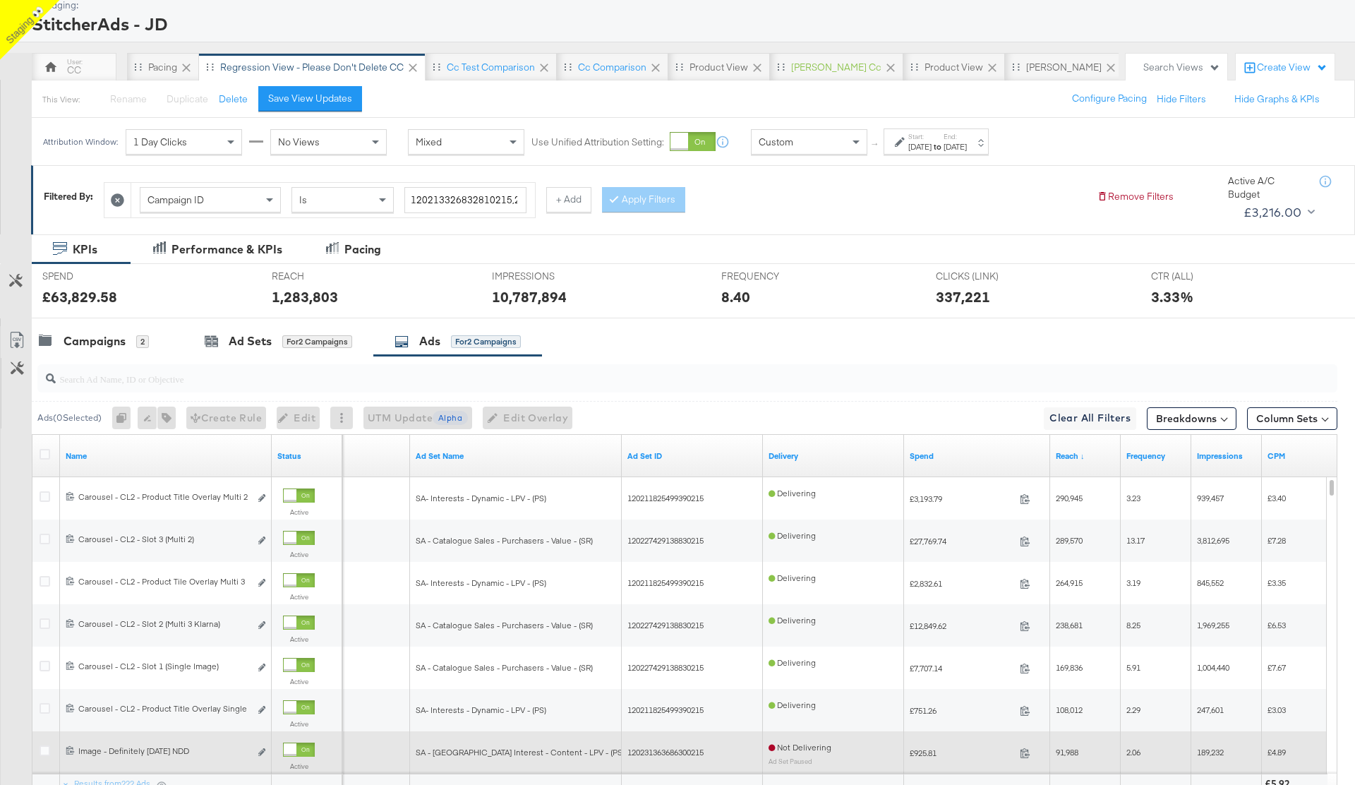
scroll to position [76, 0]
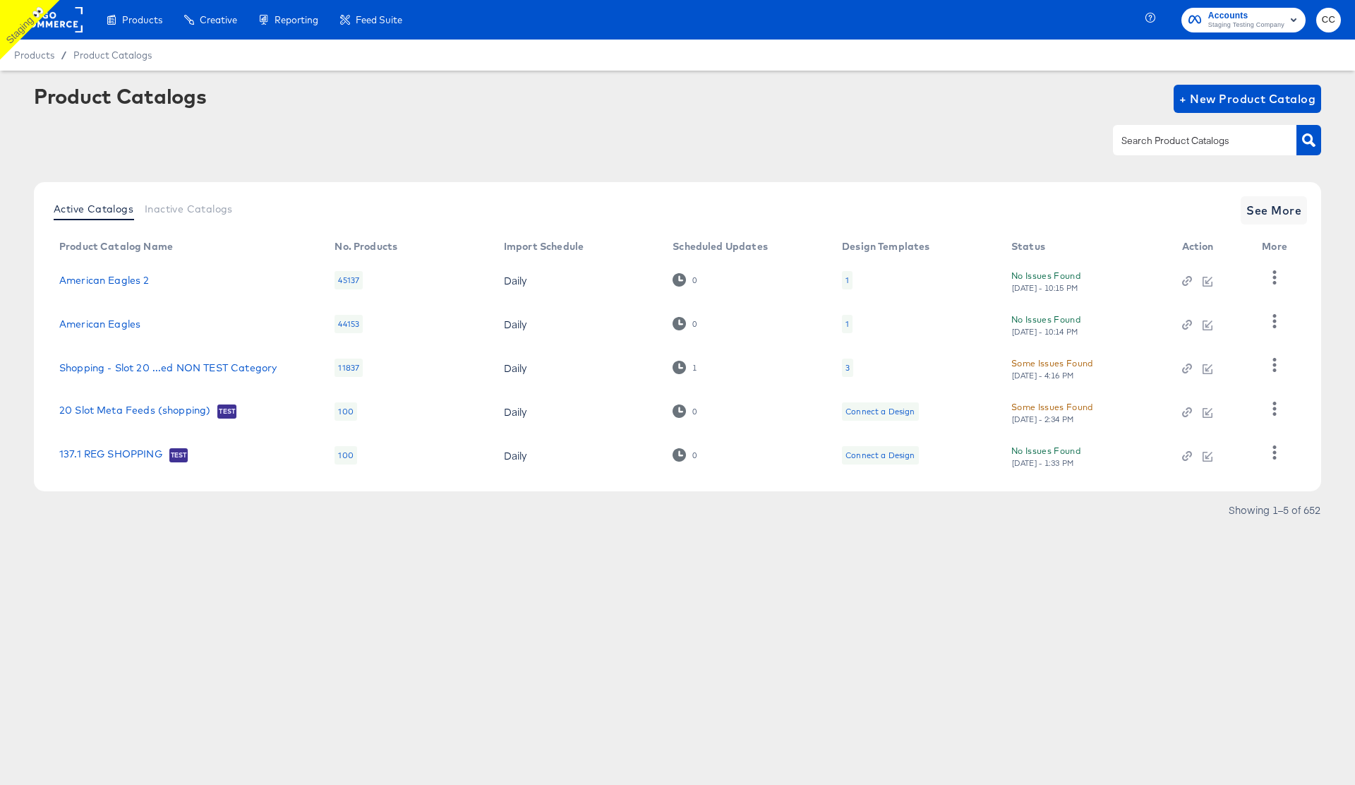
click at [150, 374] on td "Shopping - Slot 20 ...ed NON TEST Category" at bounding box center [185, 368] width 275 height 44
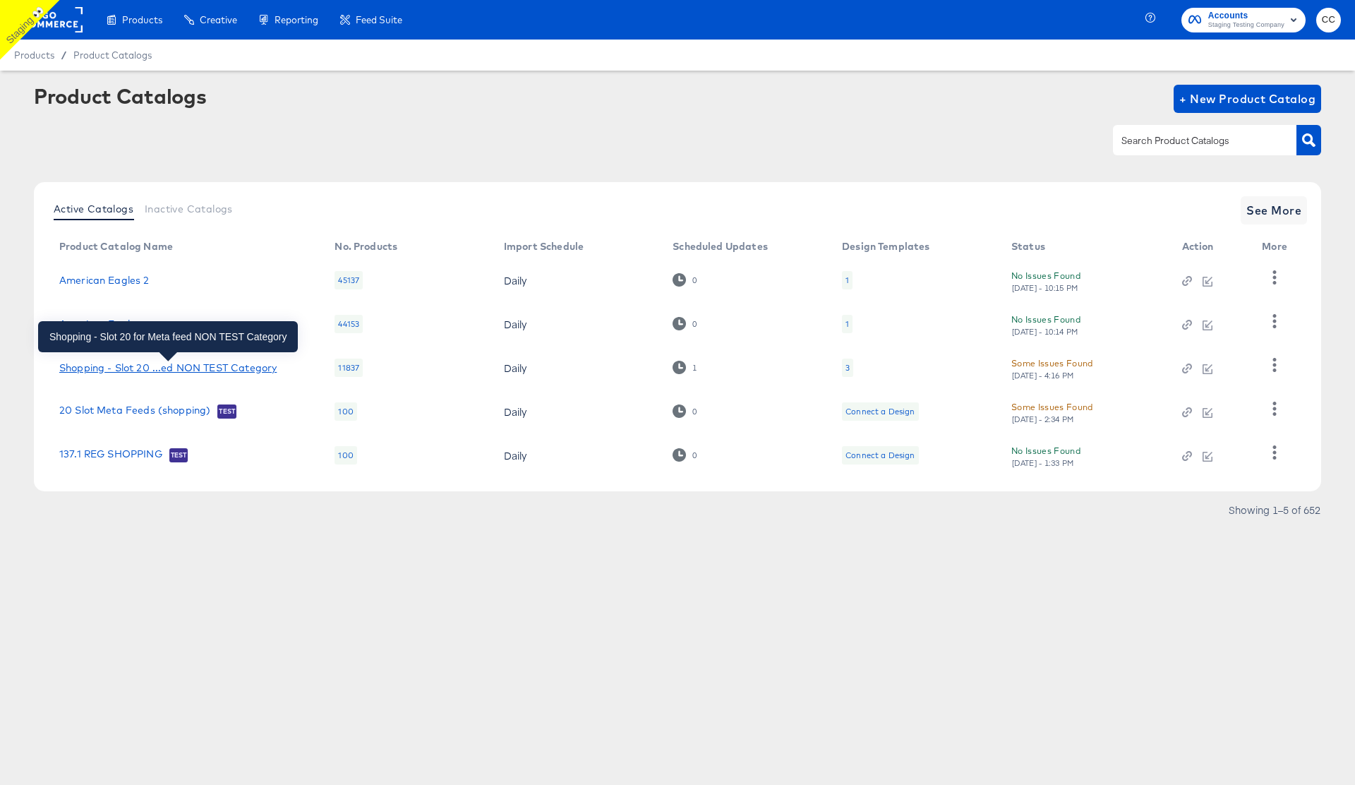
click at [162, 367] on div "Shopping - Slot 20 ...ed NON TEST Category" at bounding box center [167, 367] width 217 height 11
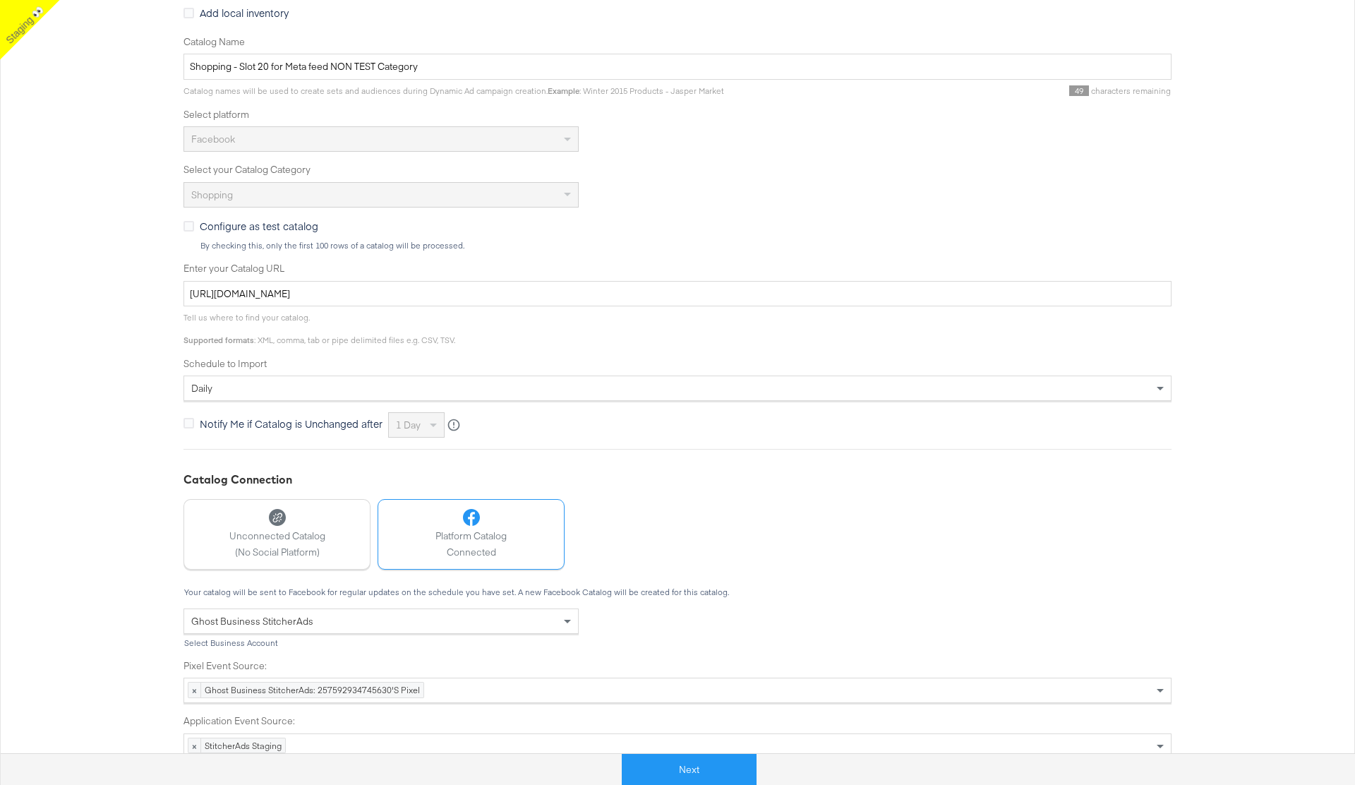
scroll to position [272, 0]
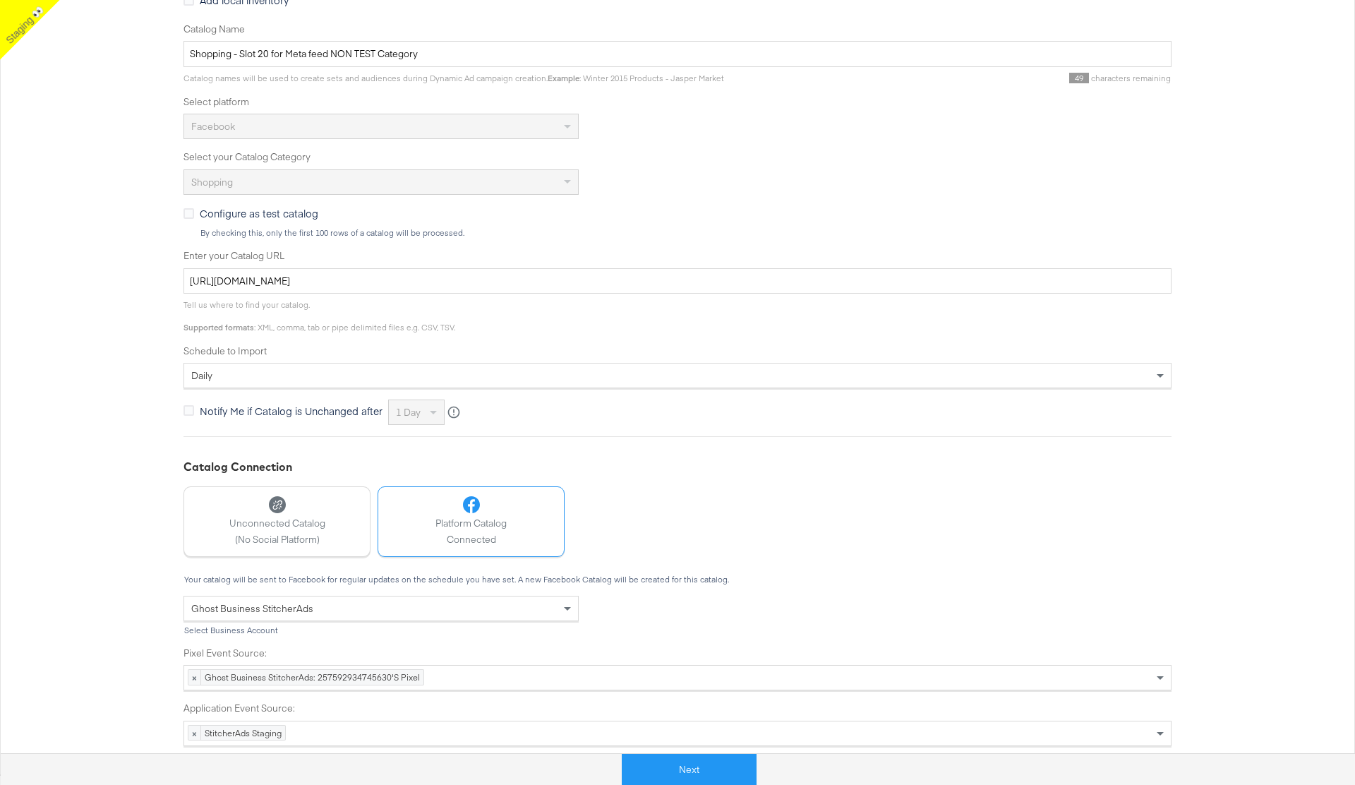
click at [411, 728] on div "× StitcherAds Staging" at bounding box center [678, 733] width 988 height 25
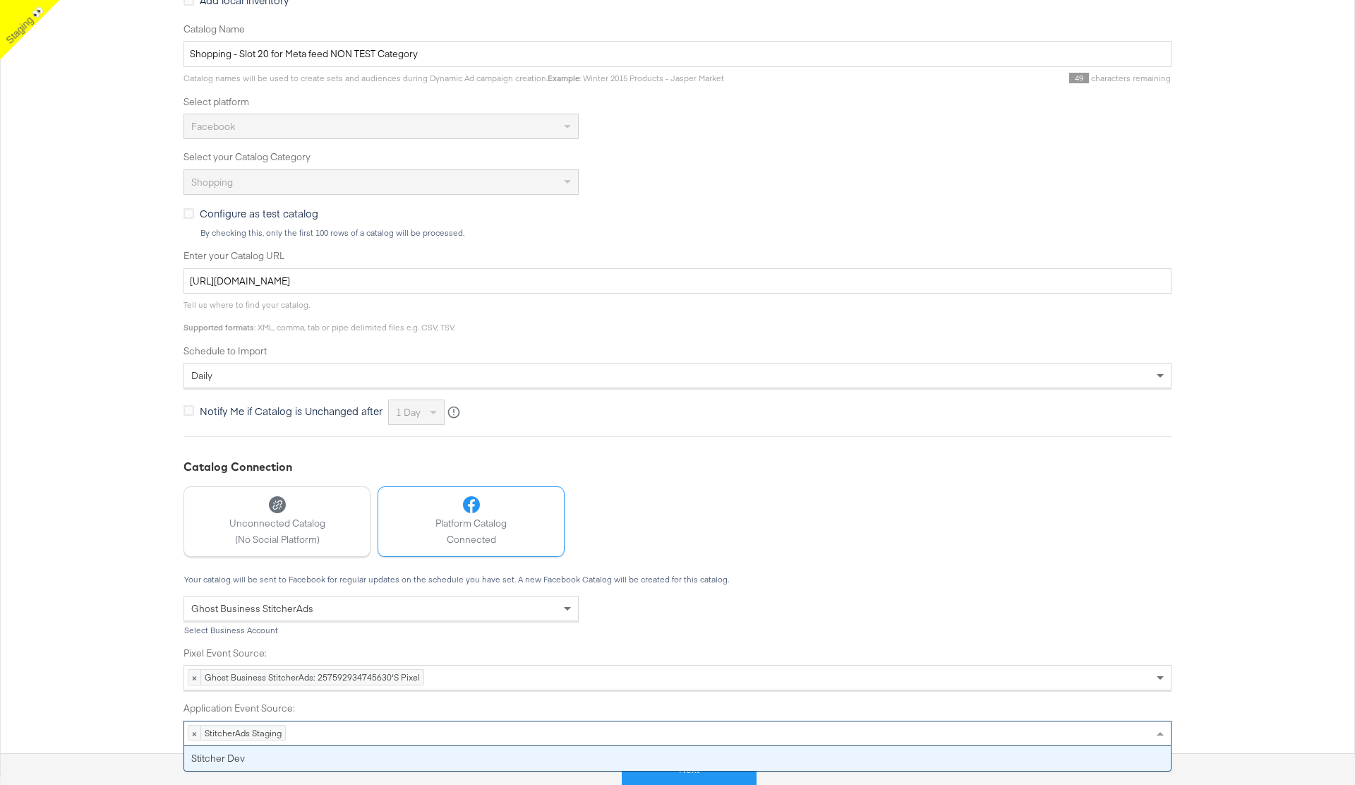
click at [704, 642] on div "Pixel Event Source: × Ghost Business StitcherAds: 257592934745630's Pixel Appli…" at bounding box center [678, 690] width 988 height 111
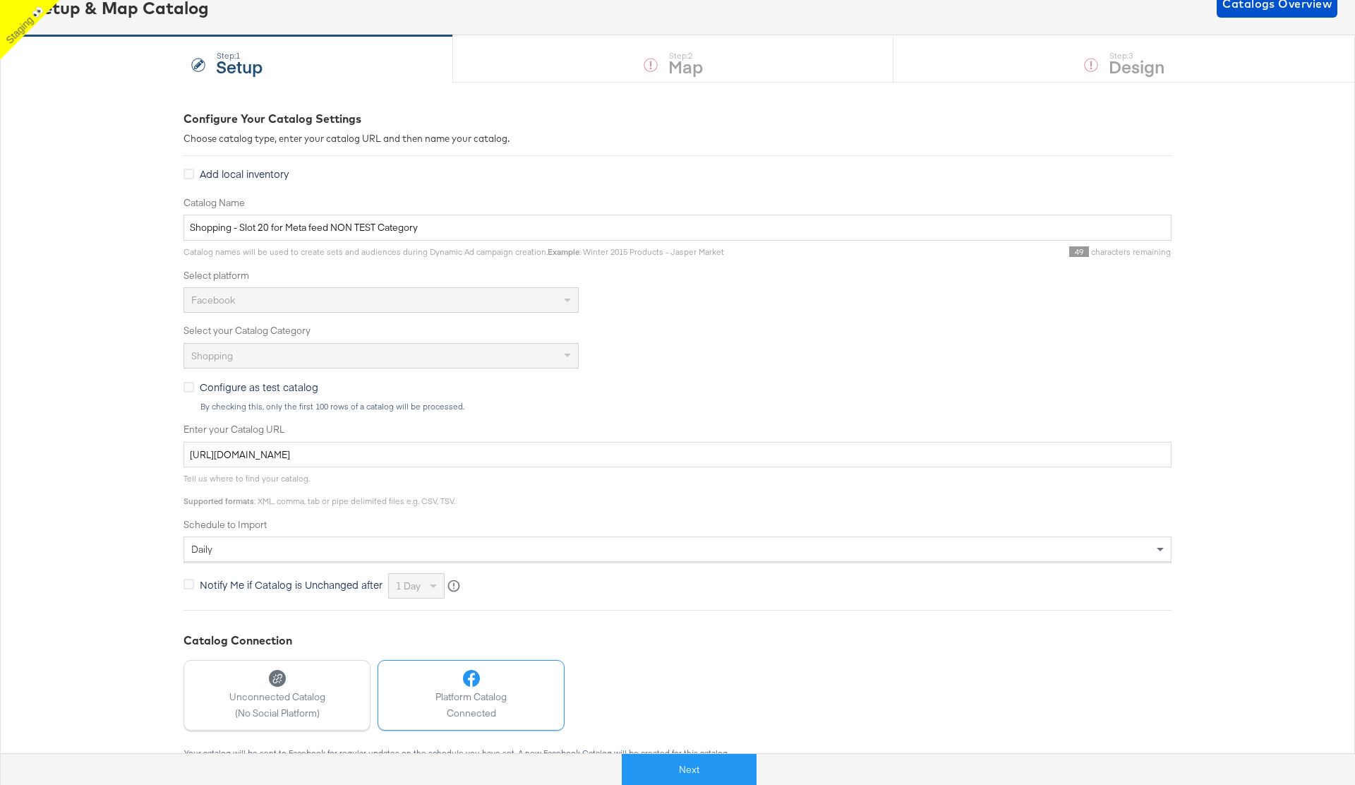
scroll to position [0, 0]
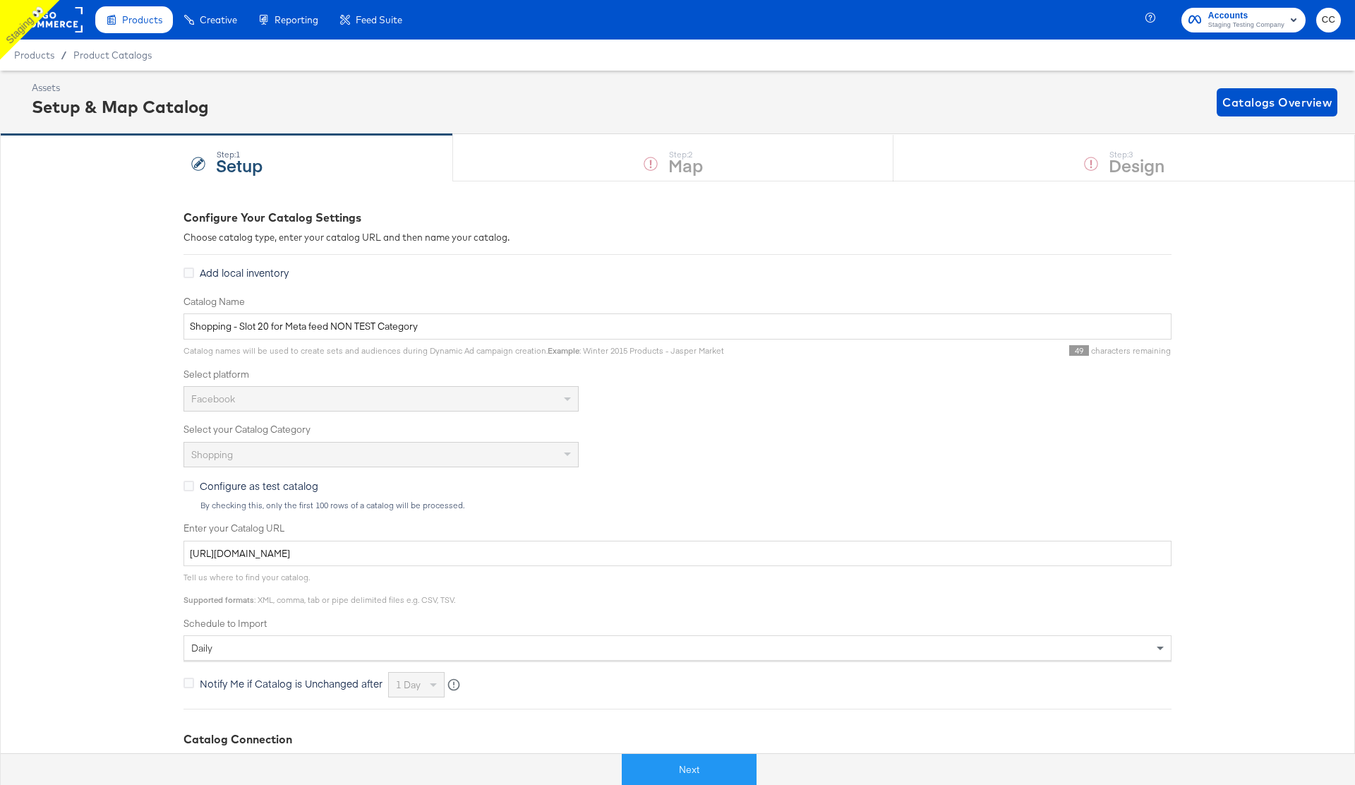
click at [142, 23] on span "Products" at bounding box center [142, 19] width 40 height 11
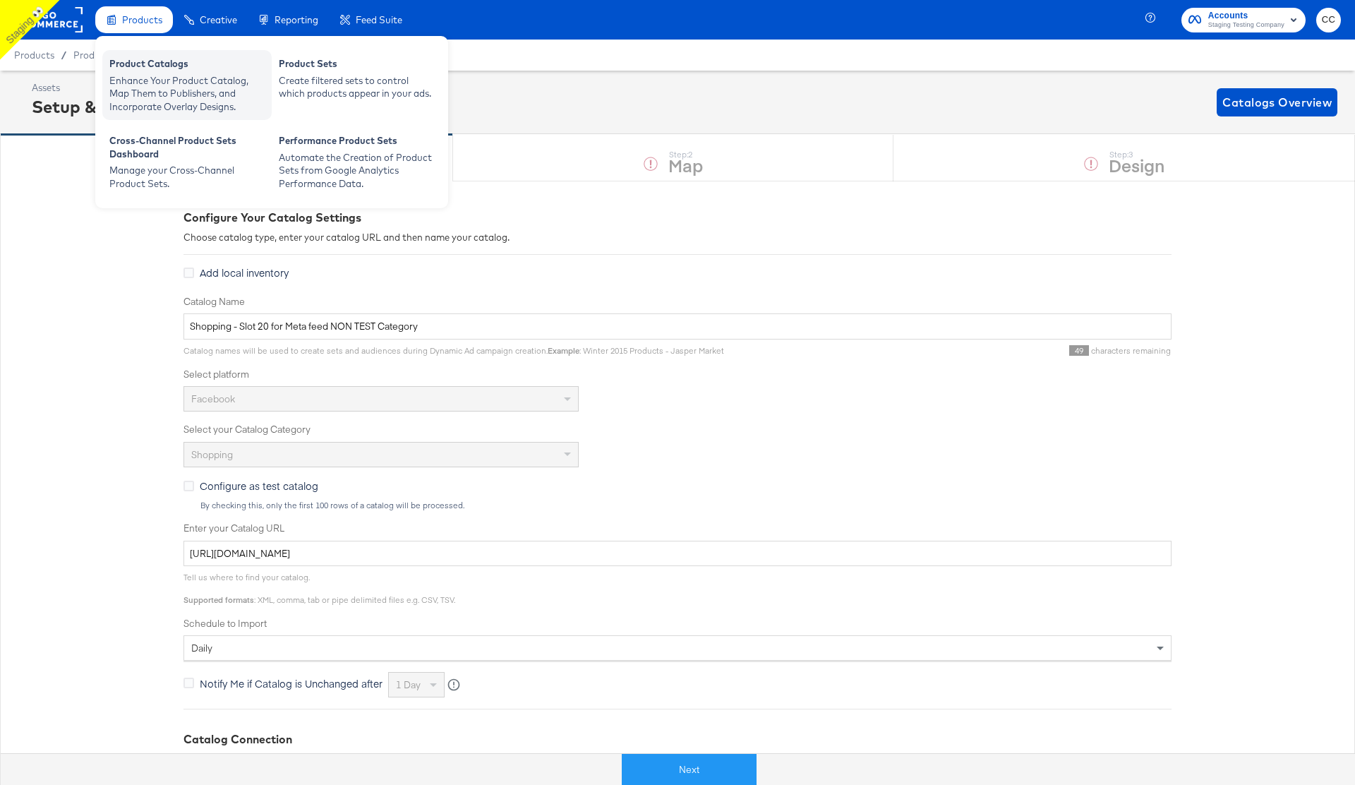
click at [184, 74] on div "Enhance Your Product Catalog, Map Them to Publishers, and Incorporate Overlay D…" at bounding box center [186, 94] width 155 height 40
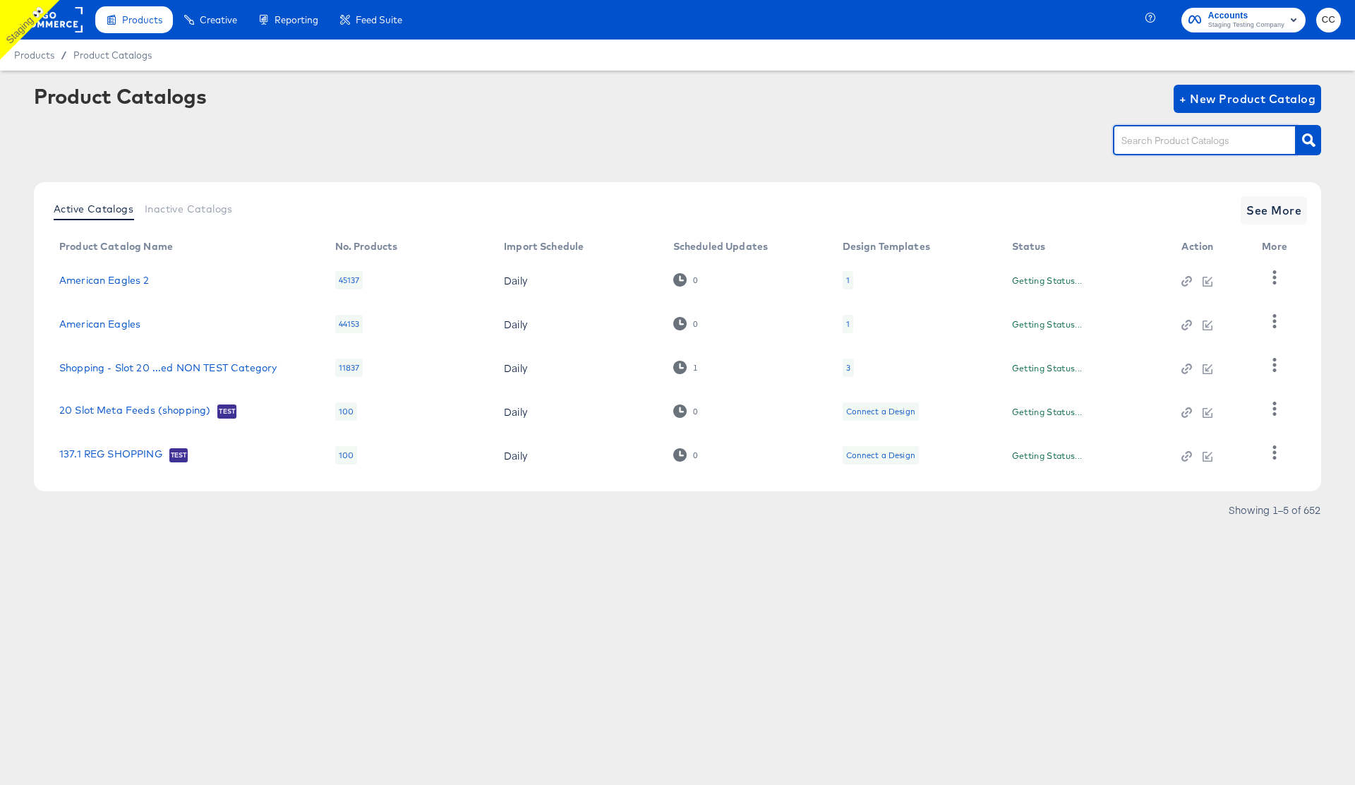
click at [1168, 147] on input "text" at bounding box center [1194, 141] width 150 height 16
type input "snap"
click at [120, 284] on link "snap value fields only cc" at bounding box center [117, 280] width 116 height 14
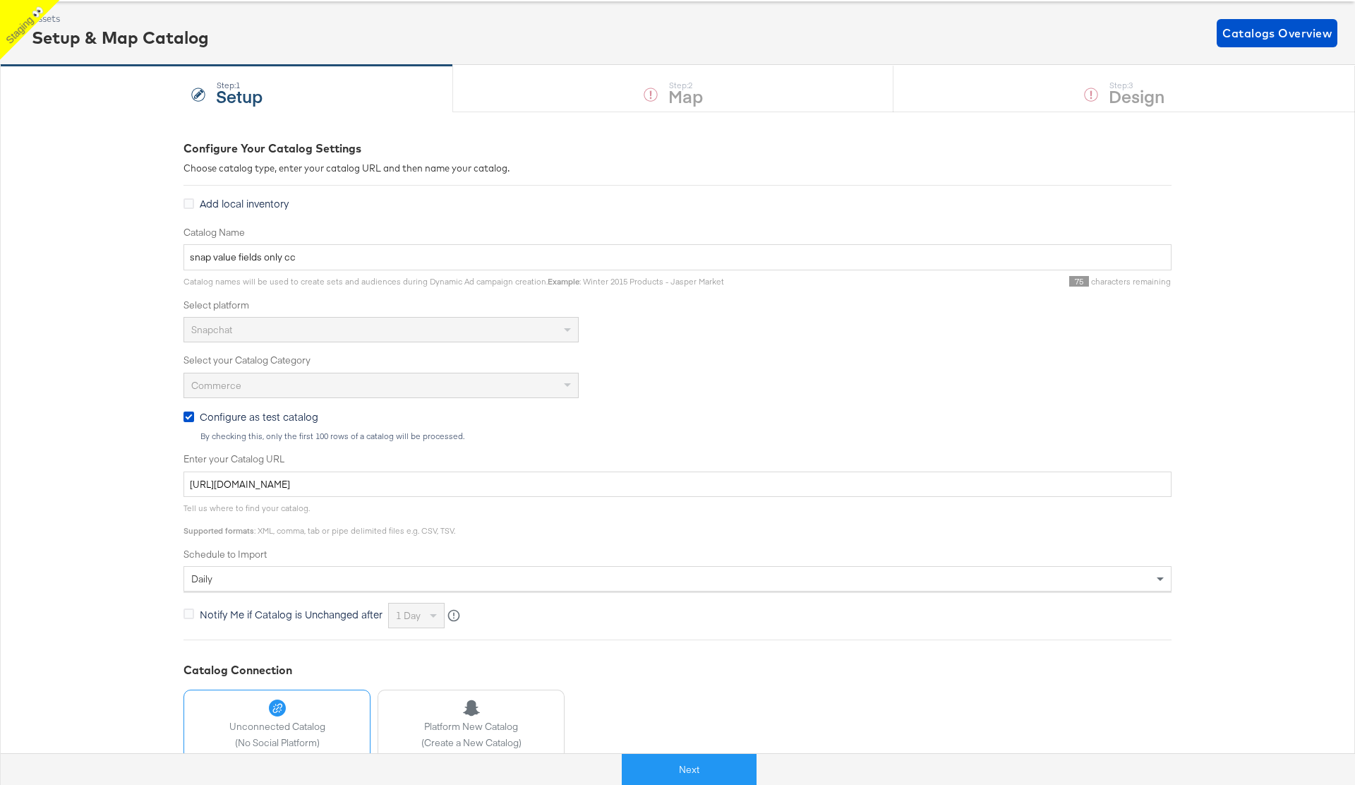
scroll to position [163, 0]
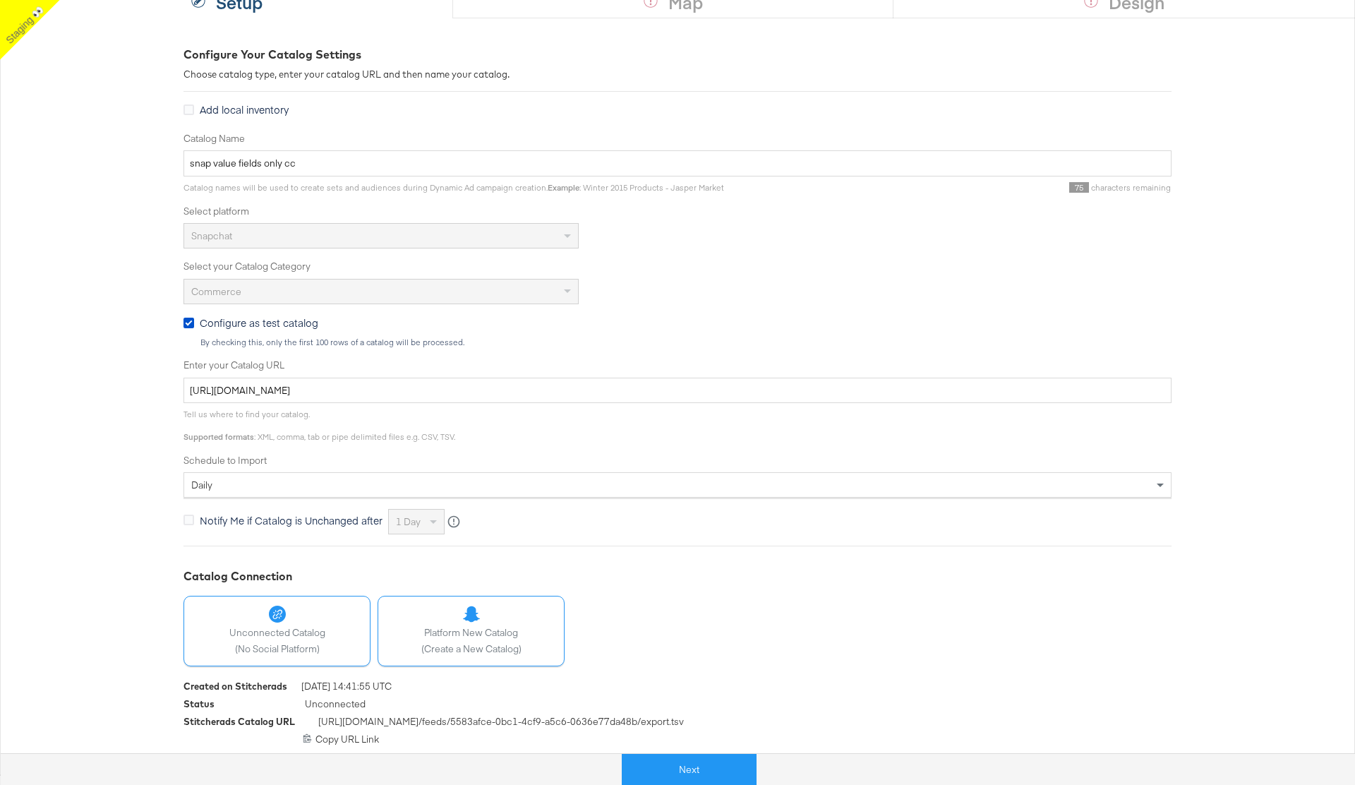
click at [496, 632] on span "Platform New Catalog" at bounding box center [471, 632] width 100 height 13
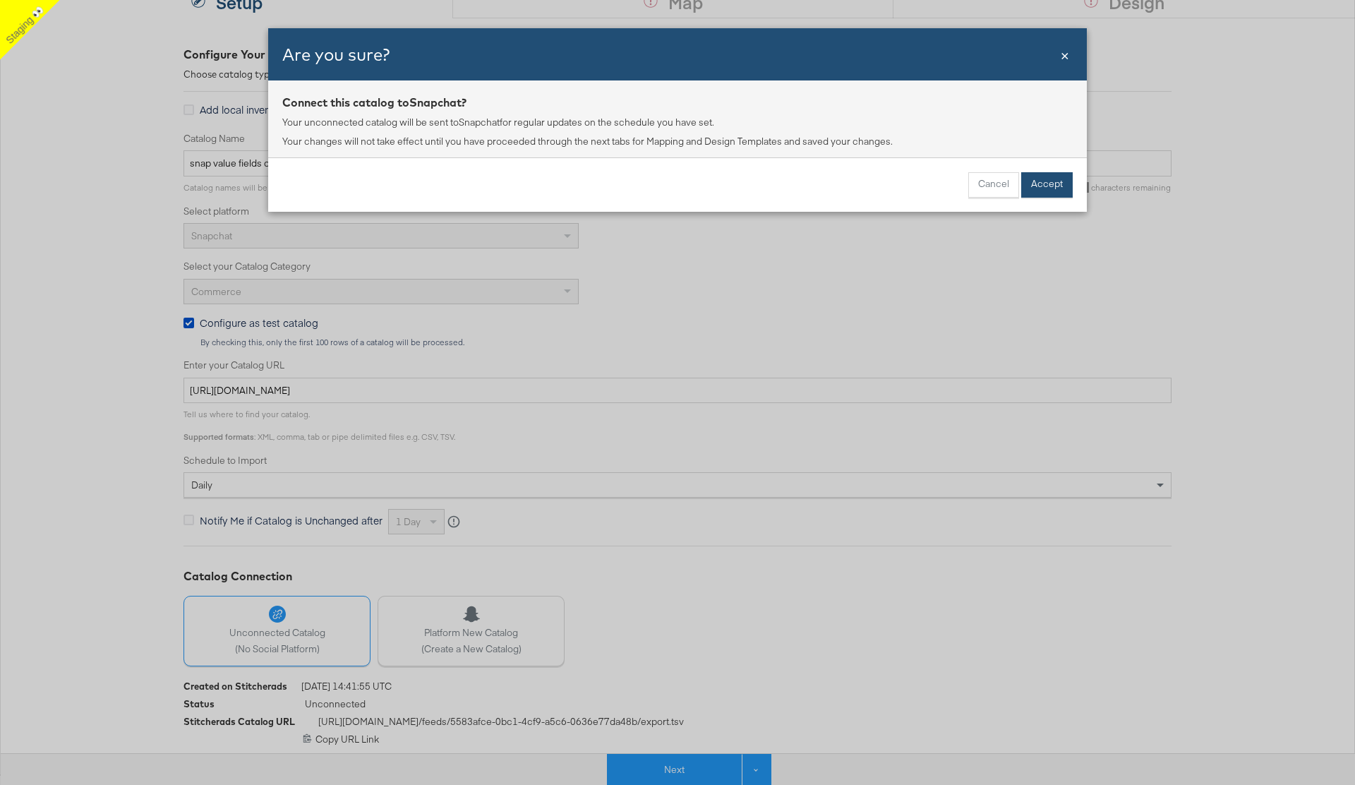
click at [1053, 184] on button "Accept" at bounding box center [1047, 184] width 52 height 25
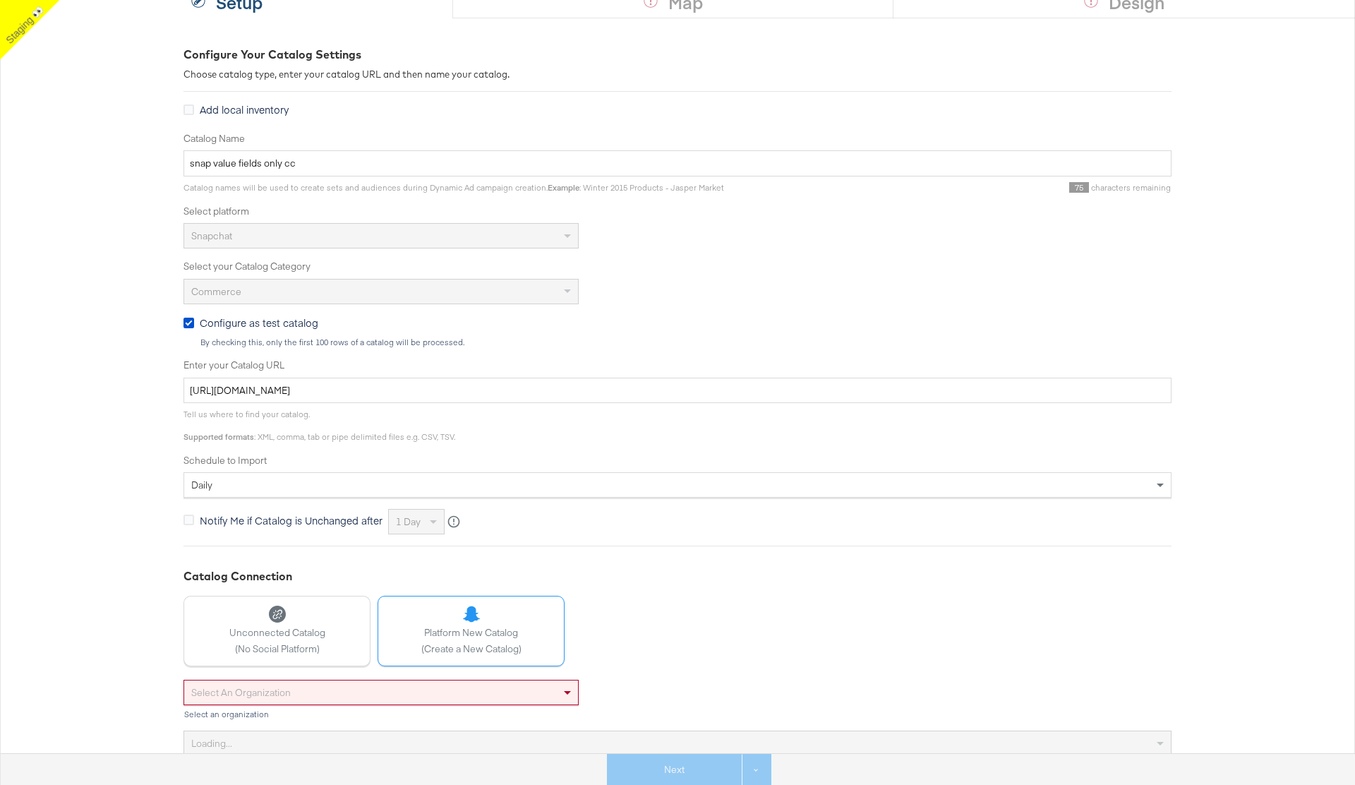
scroll to position [238, 0]
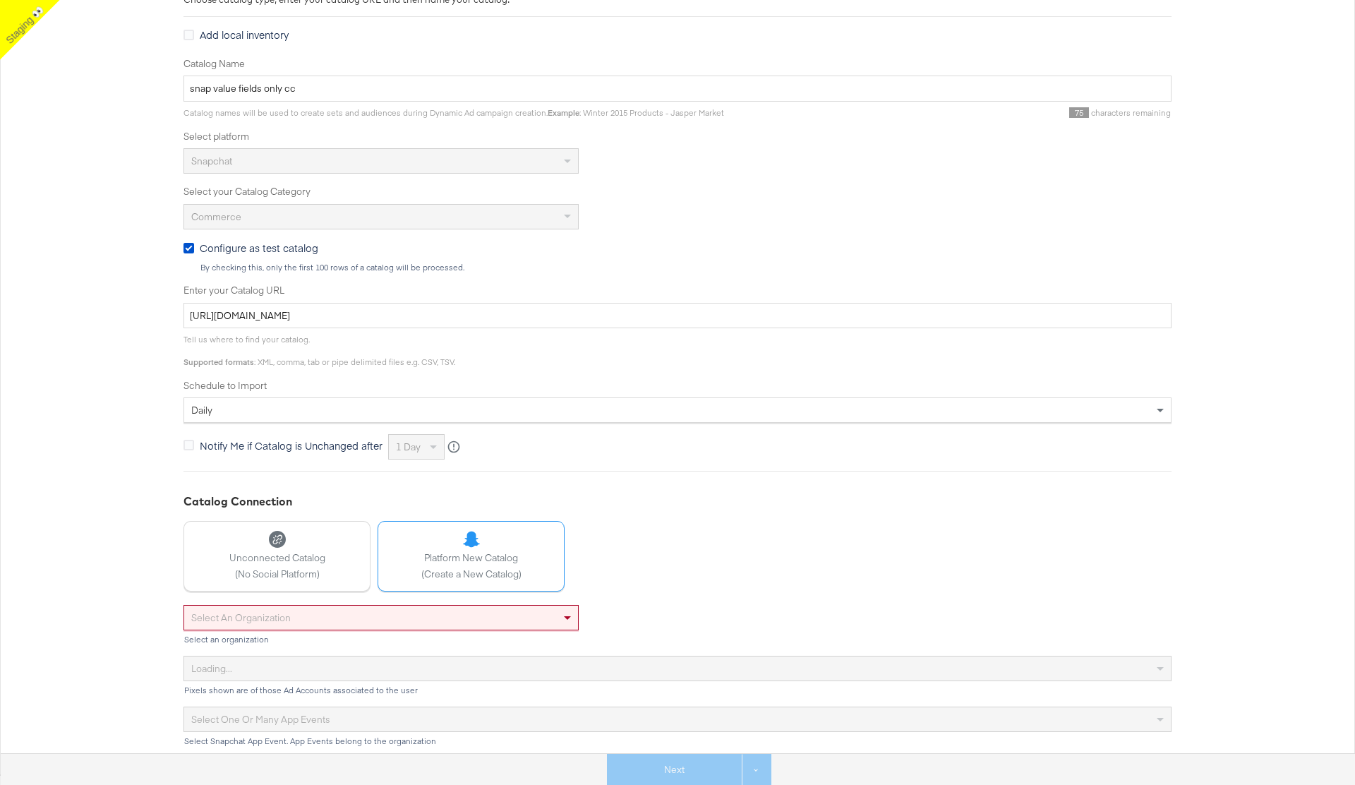
click at [439, 619] on div "Select an organization" at bounding box center [381, 618] width 394 height 24
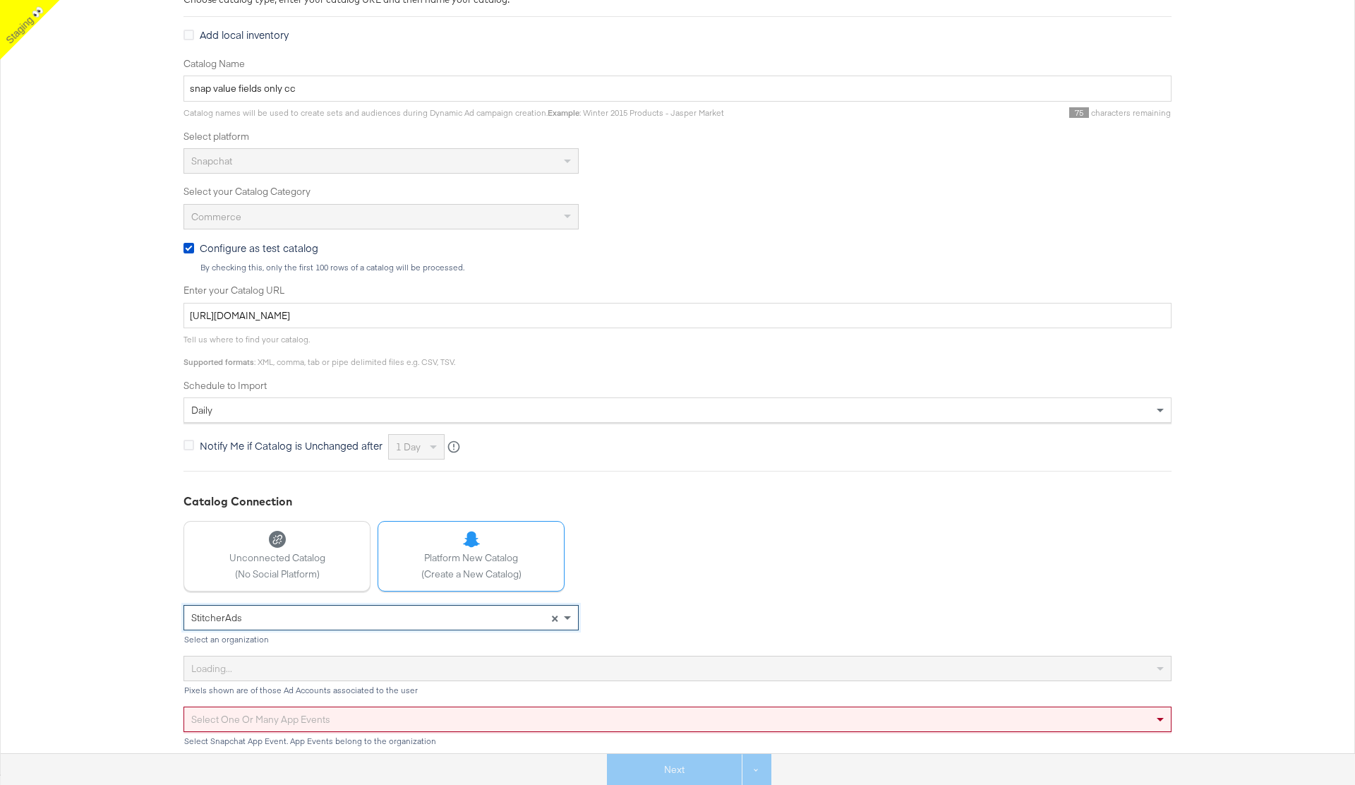
click at [449, 714] on div "Select one or many app events" at bounding box center [677, 719] width 987 height 24
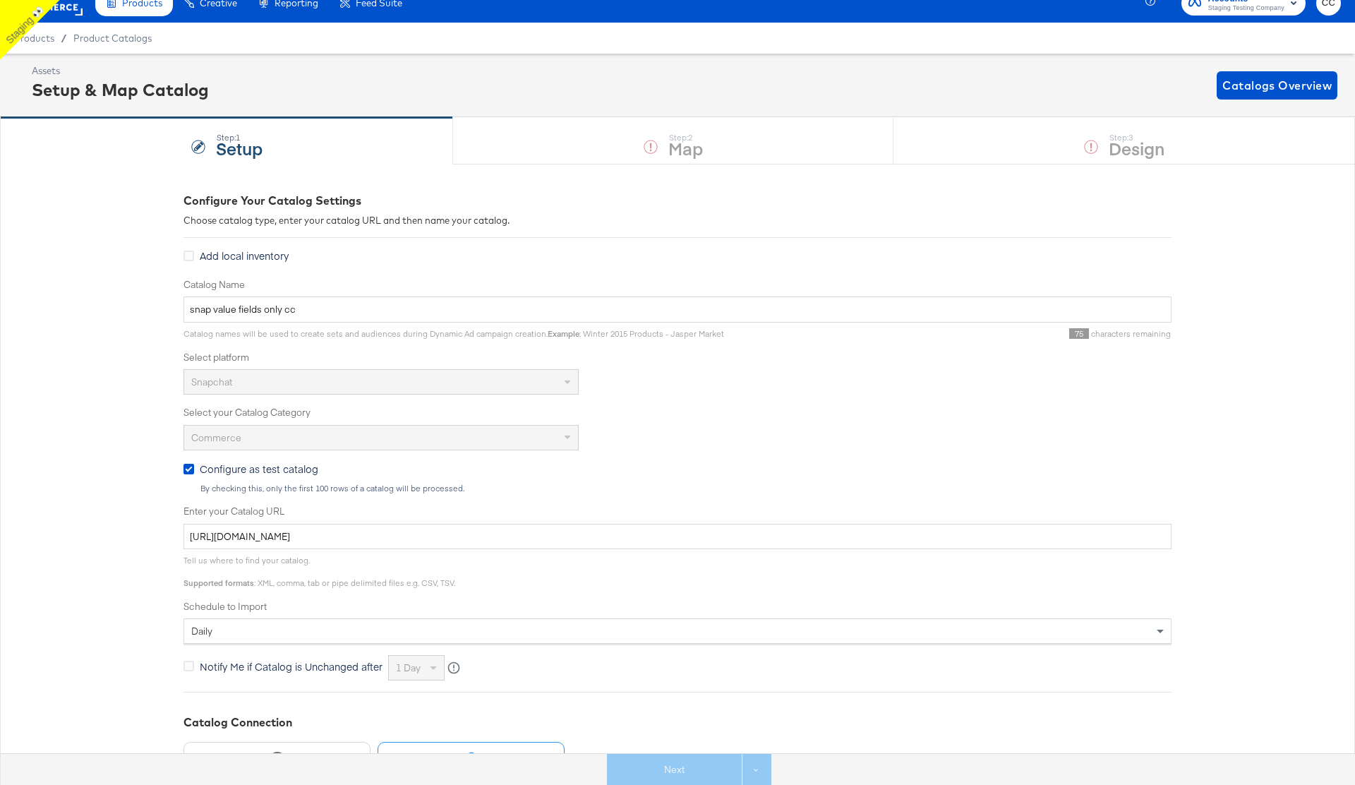
scroll to position [0, 0]
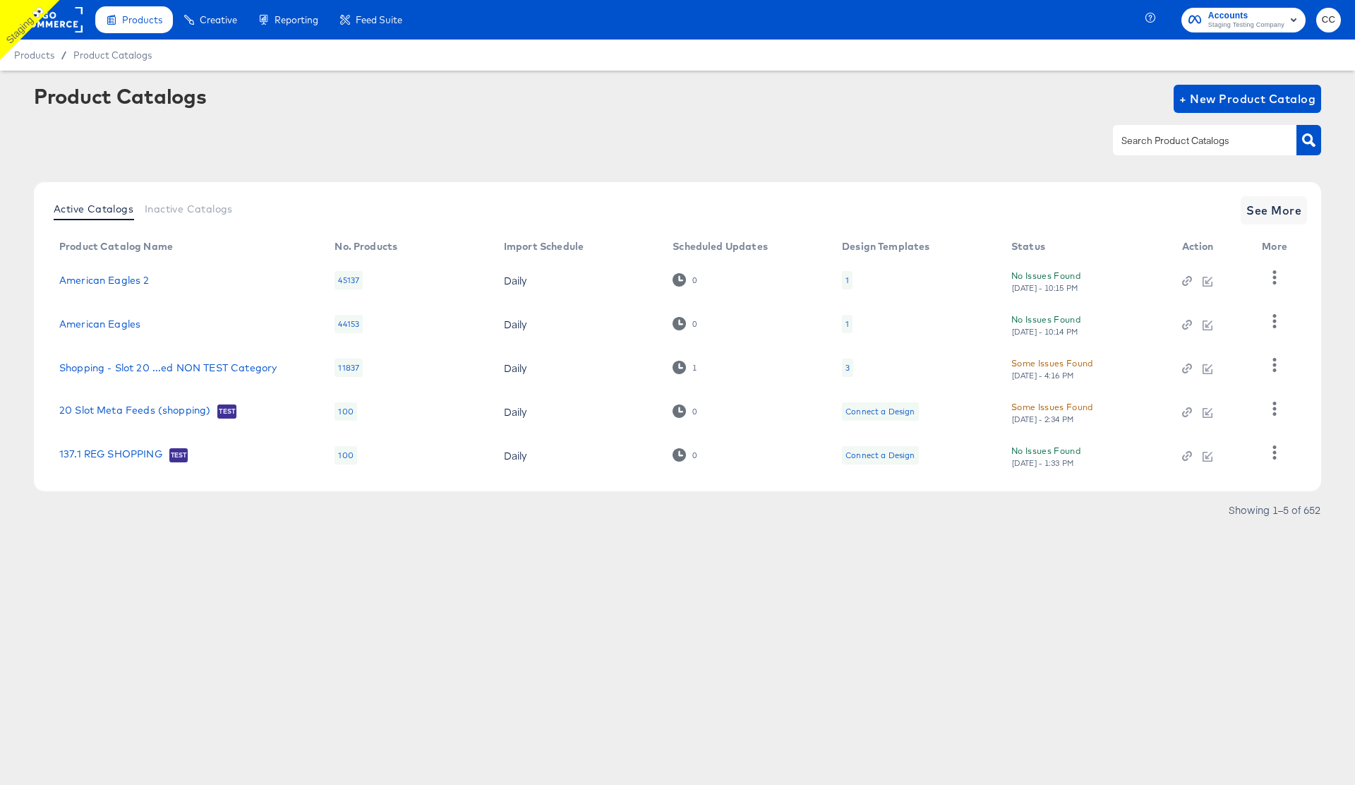
click at [1173, 142] on input "text" at bounding box center [1194, 141] width 150 height 16
type input "pint"
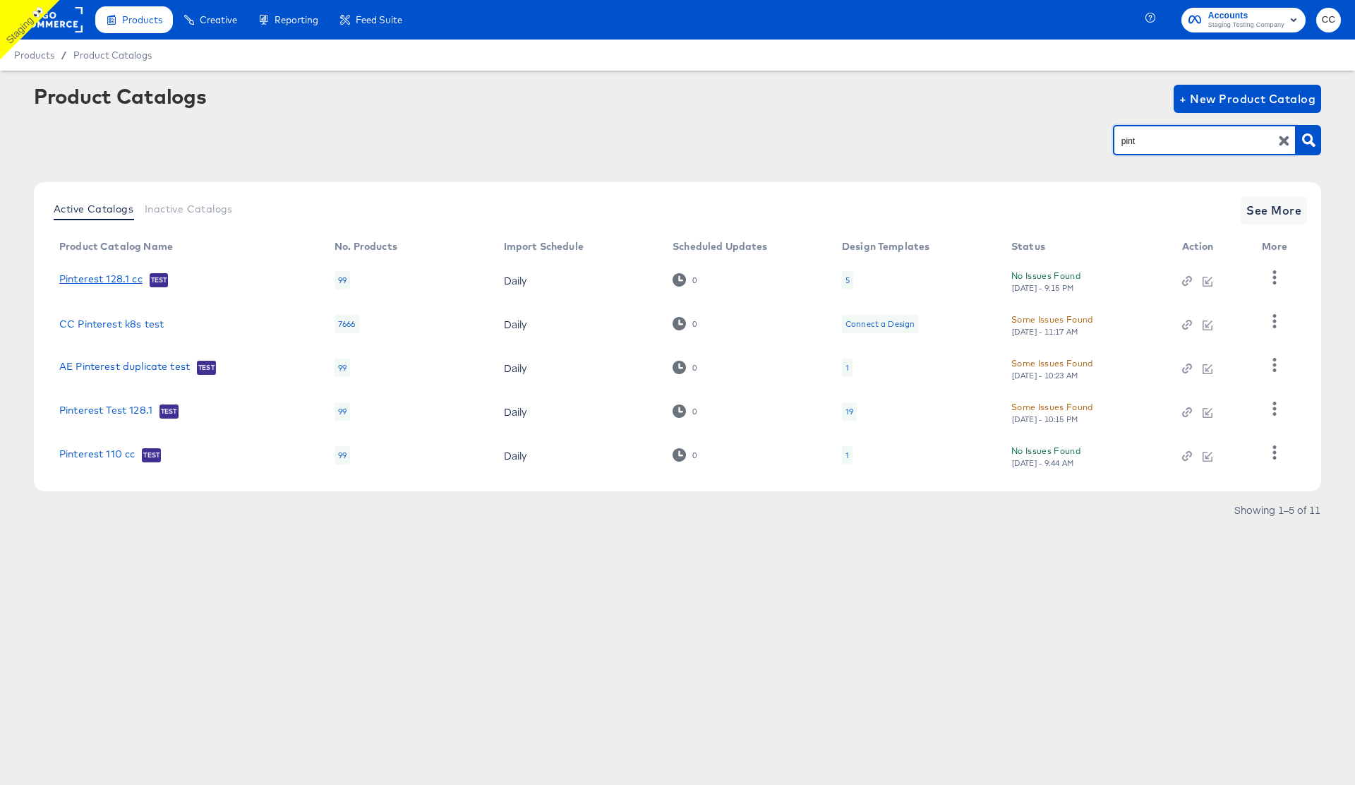
click at [99, 282] on link "Pinterest 128.1 cc" at bounding box center [100, 280] width 83 height 14
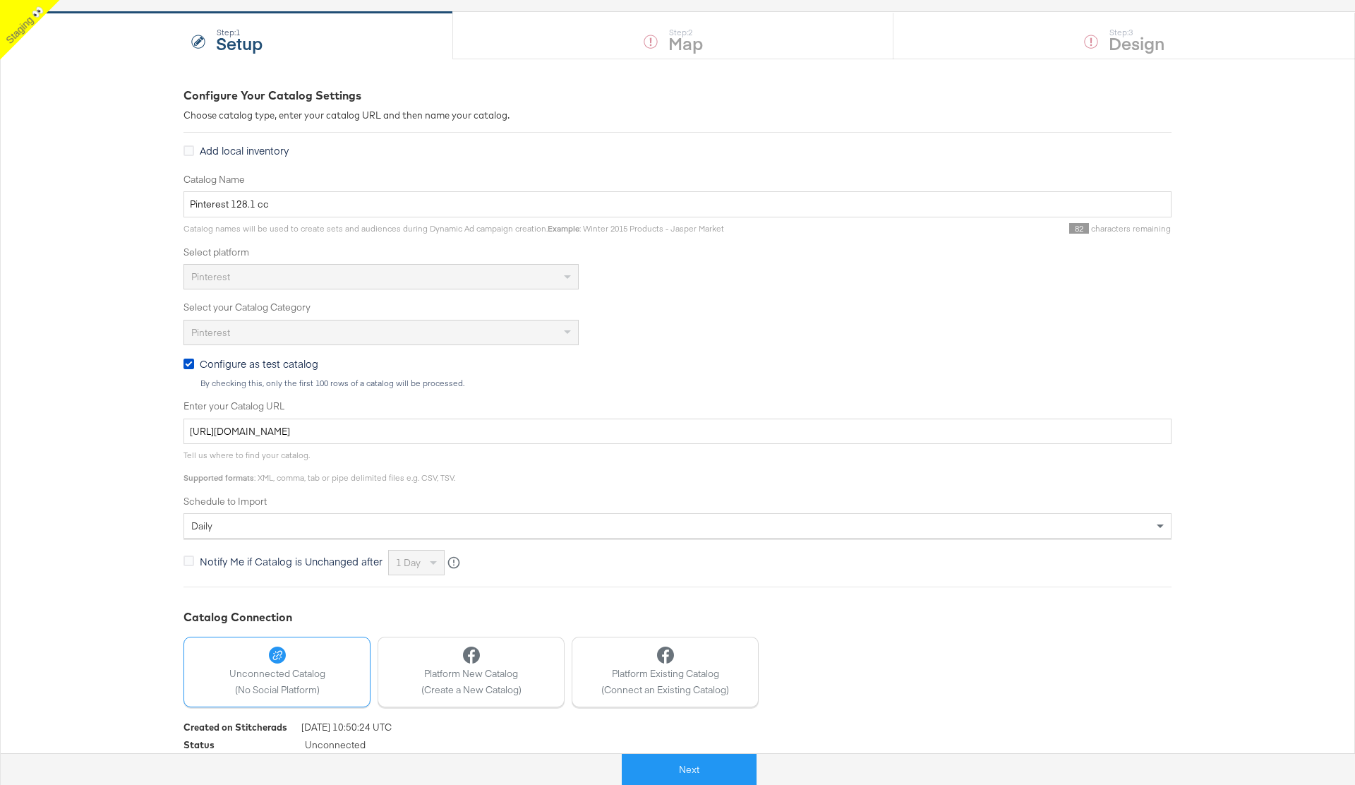
scroll to position [163, 0]
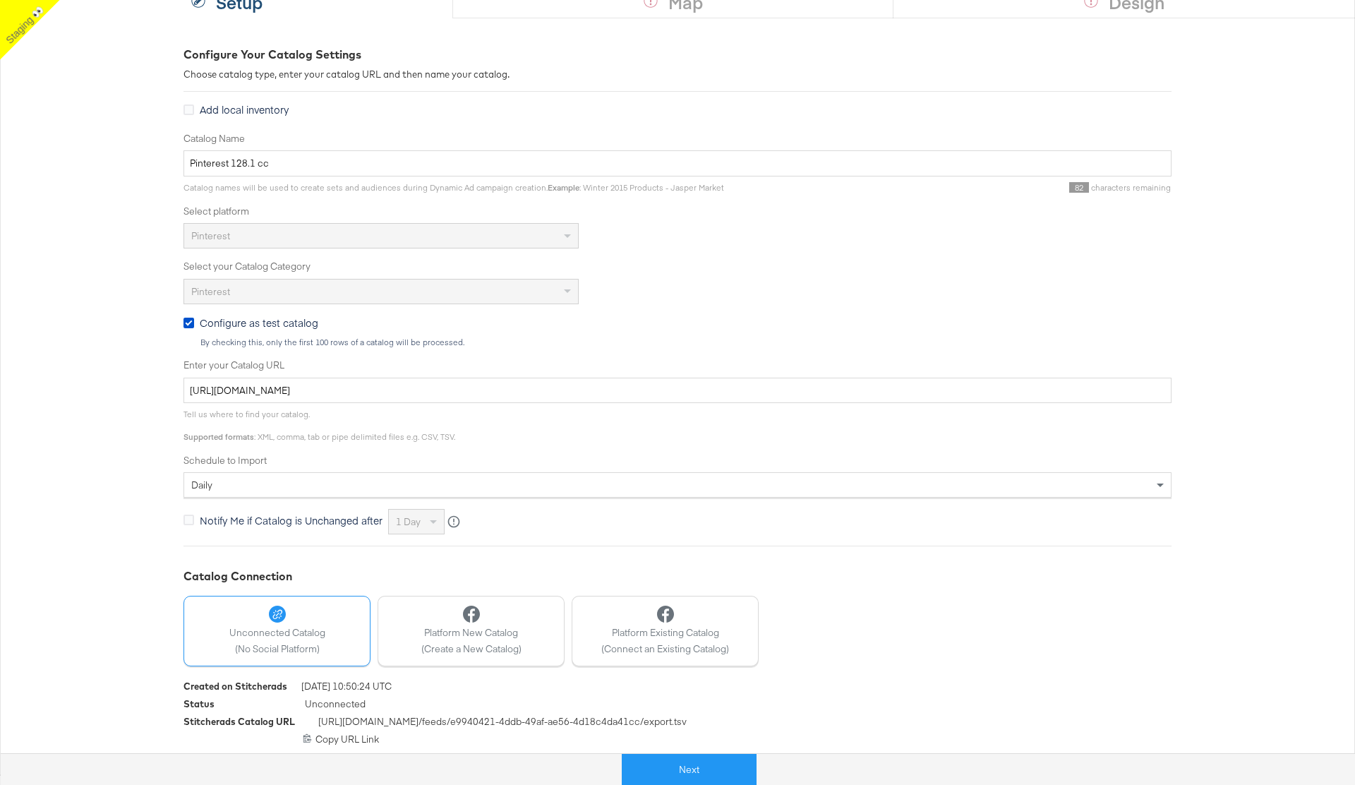
click at [87, 318] on div "Configure Your Catalog Settings Choose catalog type, enter your catalog URL and…" at bounding box center [677, 396] width 1355 height 756
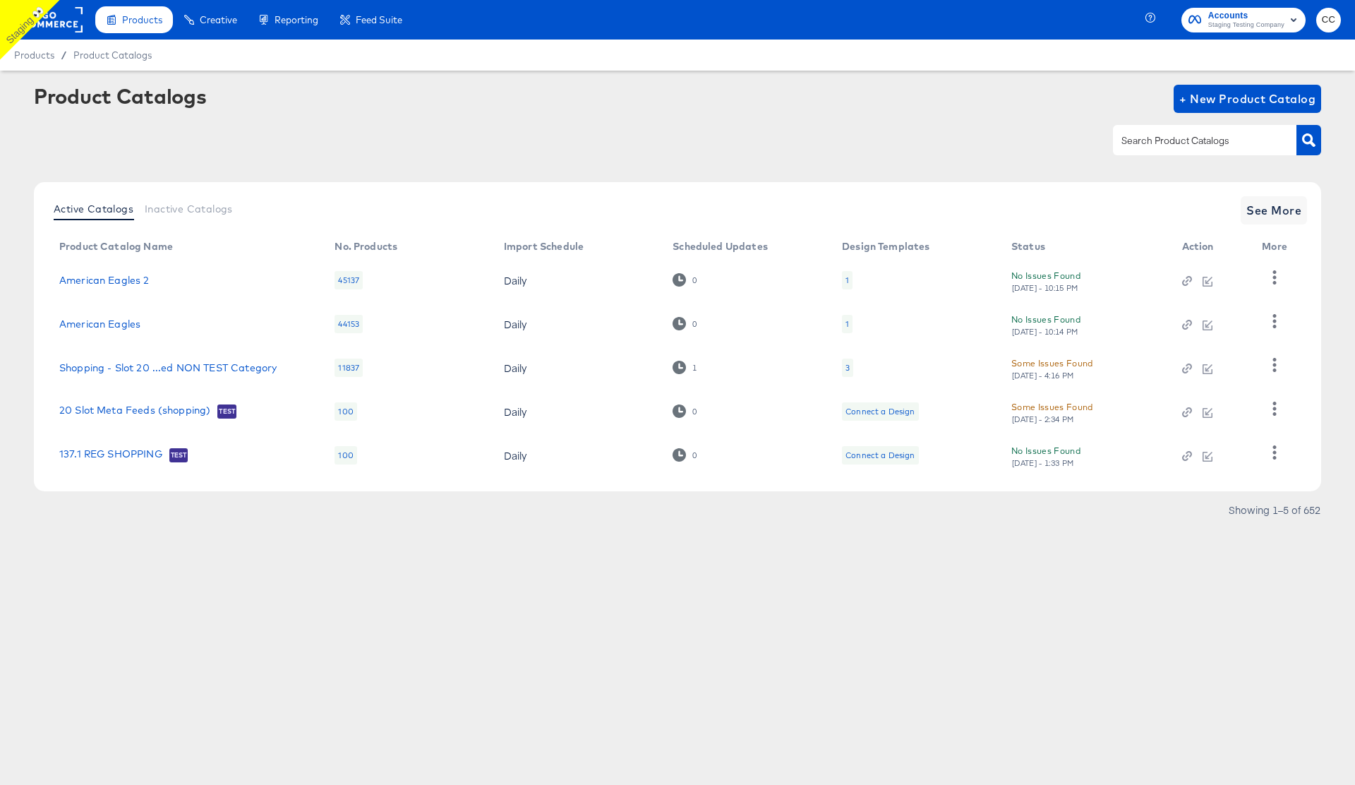
click at [1176, 140] on input "text" at bounding box center [1194, 141] width 150 height 16
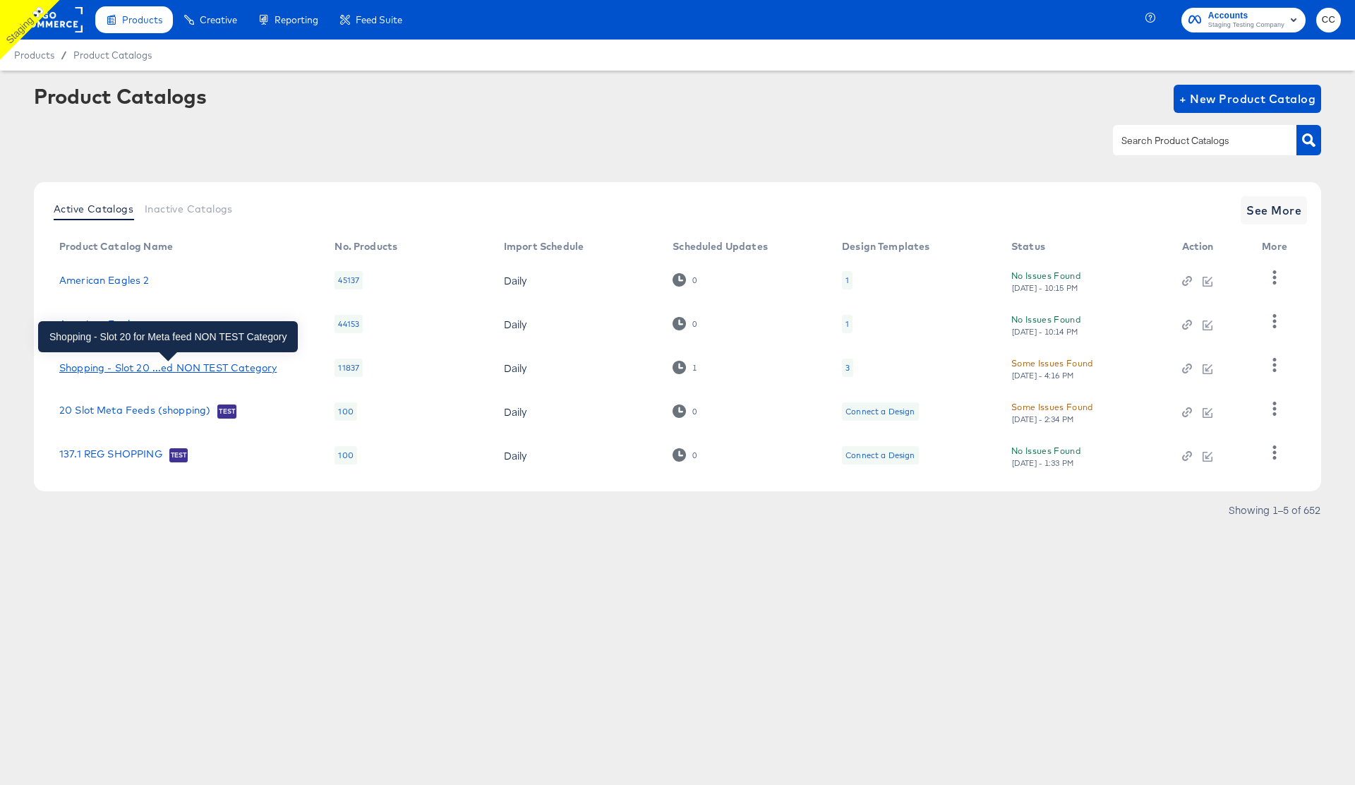
click at [181, 366] on div "Shopping - Slot 20 ...ed NON TEST Category" at bounding box center [167, 367] width 217 height 11
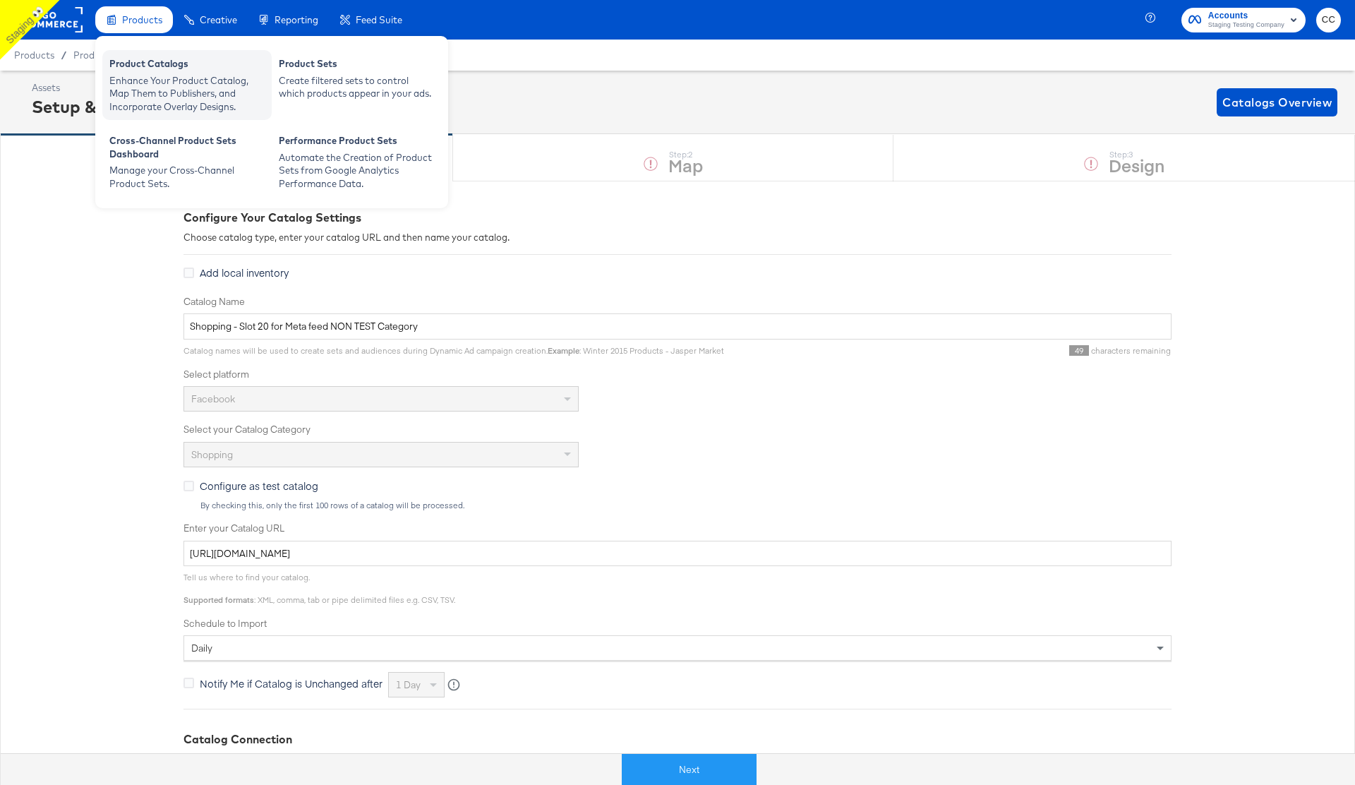
click at [160, 61] on div "Product Catalogs" at bounding box center [186, 65] width 155 height 17
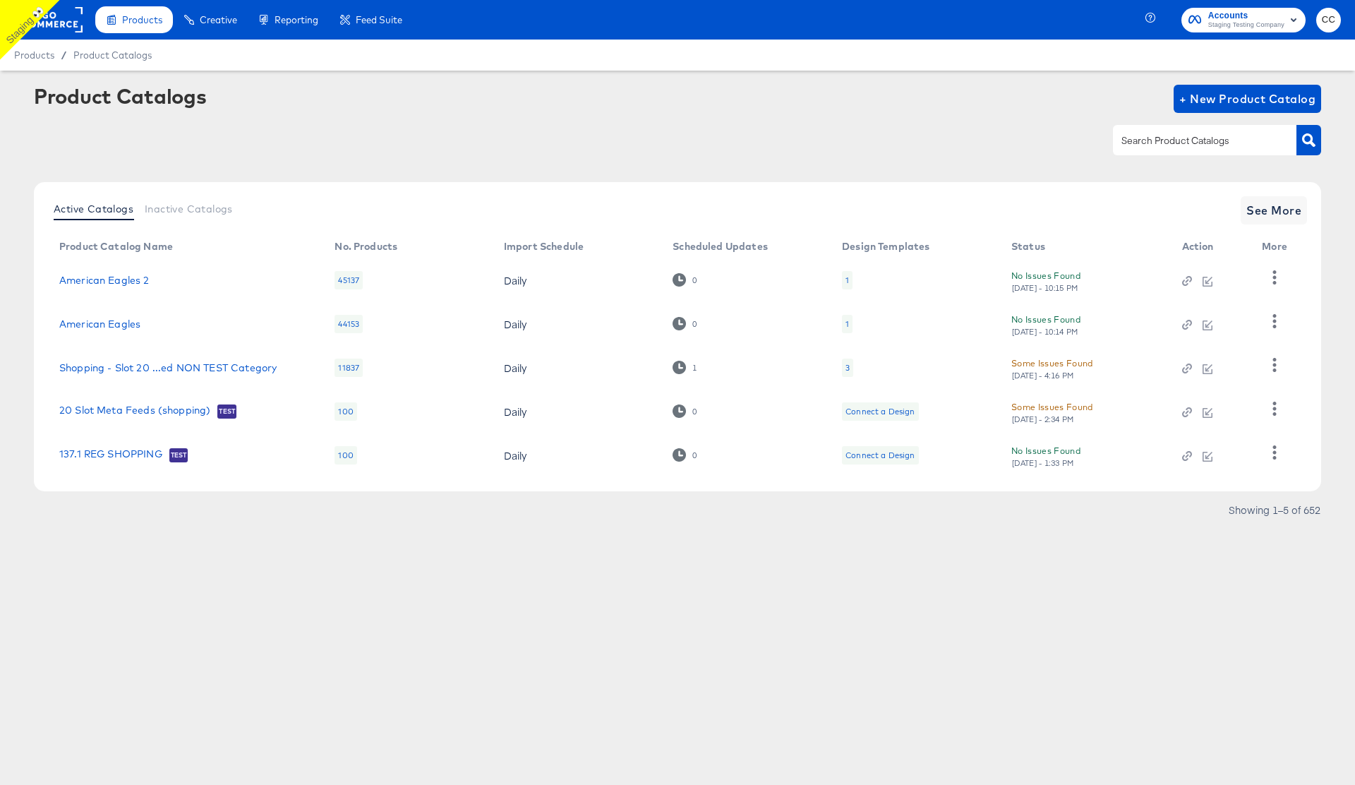
click at [1159, 143] on input "text" at bounding box center [1194, 141] width 150 height 16
type input "local"
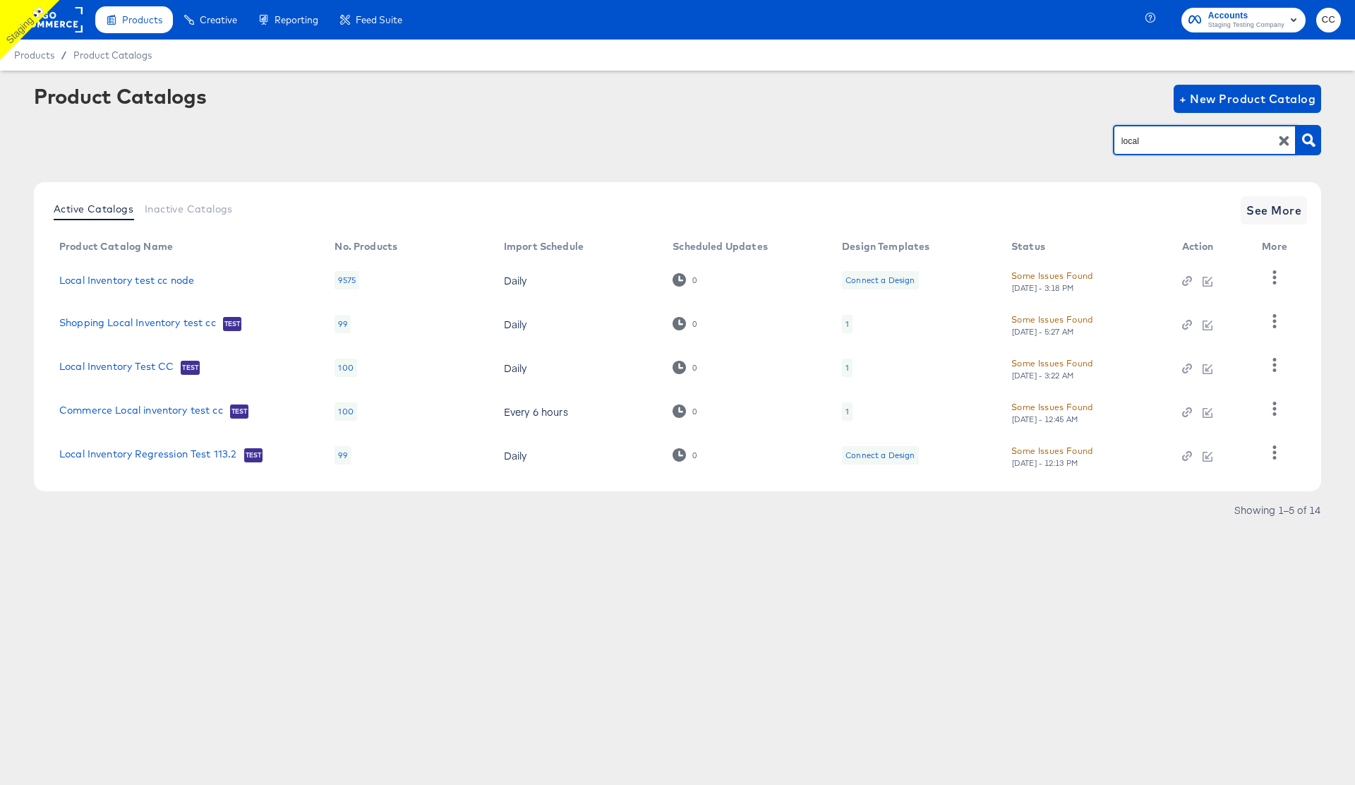
click at [174, 270] on td "Local Inventory test cc node" at bounding box center [185, 280] width 275 height 44
click at [157, 280] on link "Local Inventory test cc node" at bounding box center [126, 280] width 135 height 11
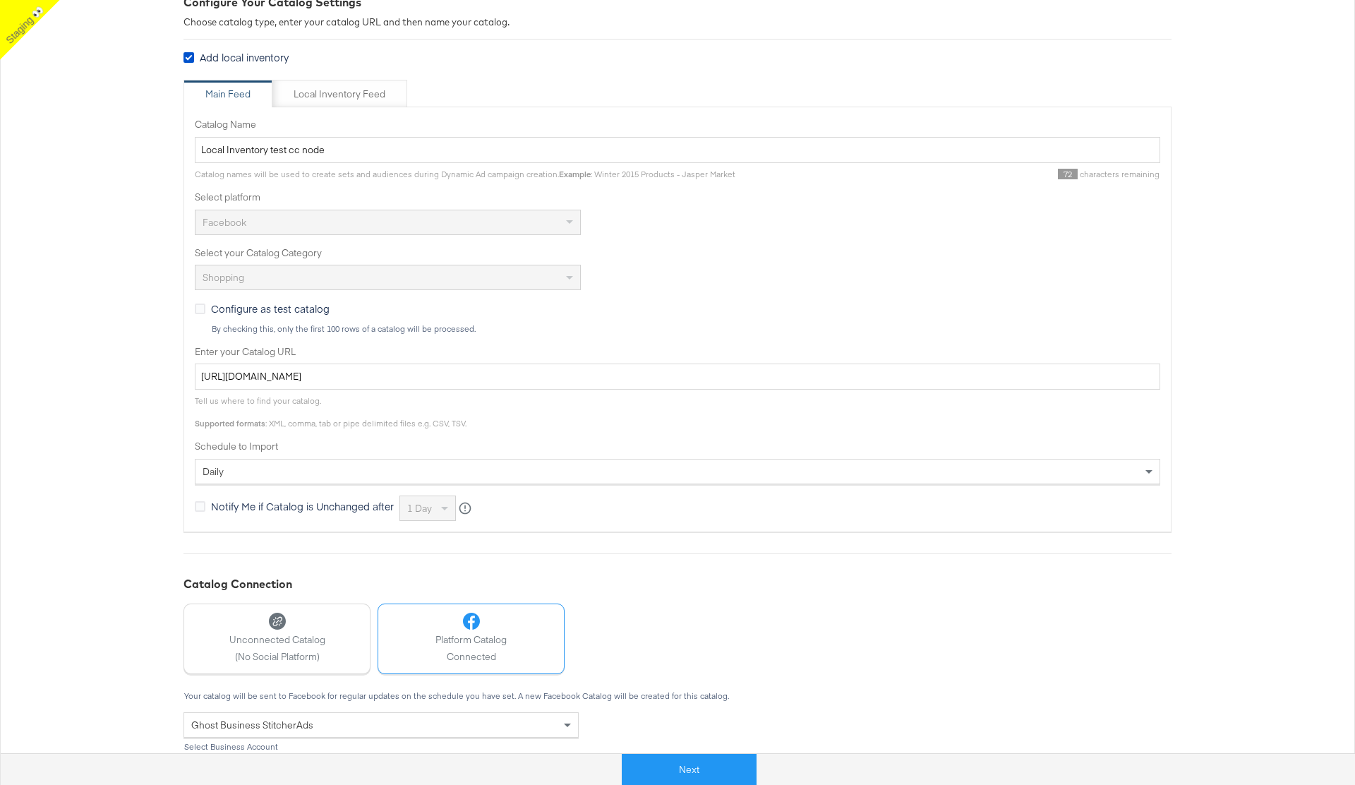
scroll to position [191, 0]
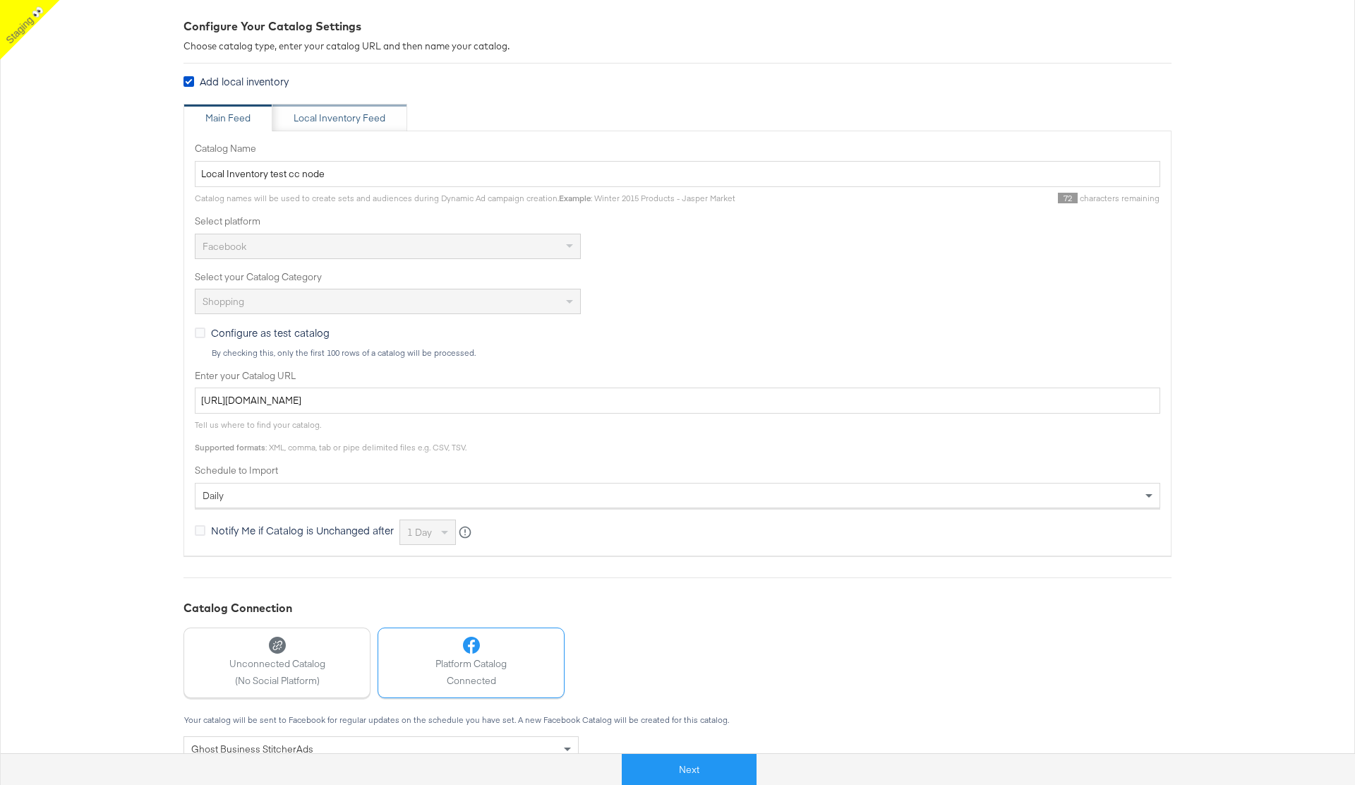
click at [348, 113] on div "Local Inventory Feed" at bounding box center [340, 118] width 92 height 13
type input "Local Inventory Feed for Local Inventory test cc node"
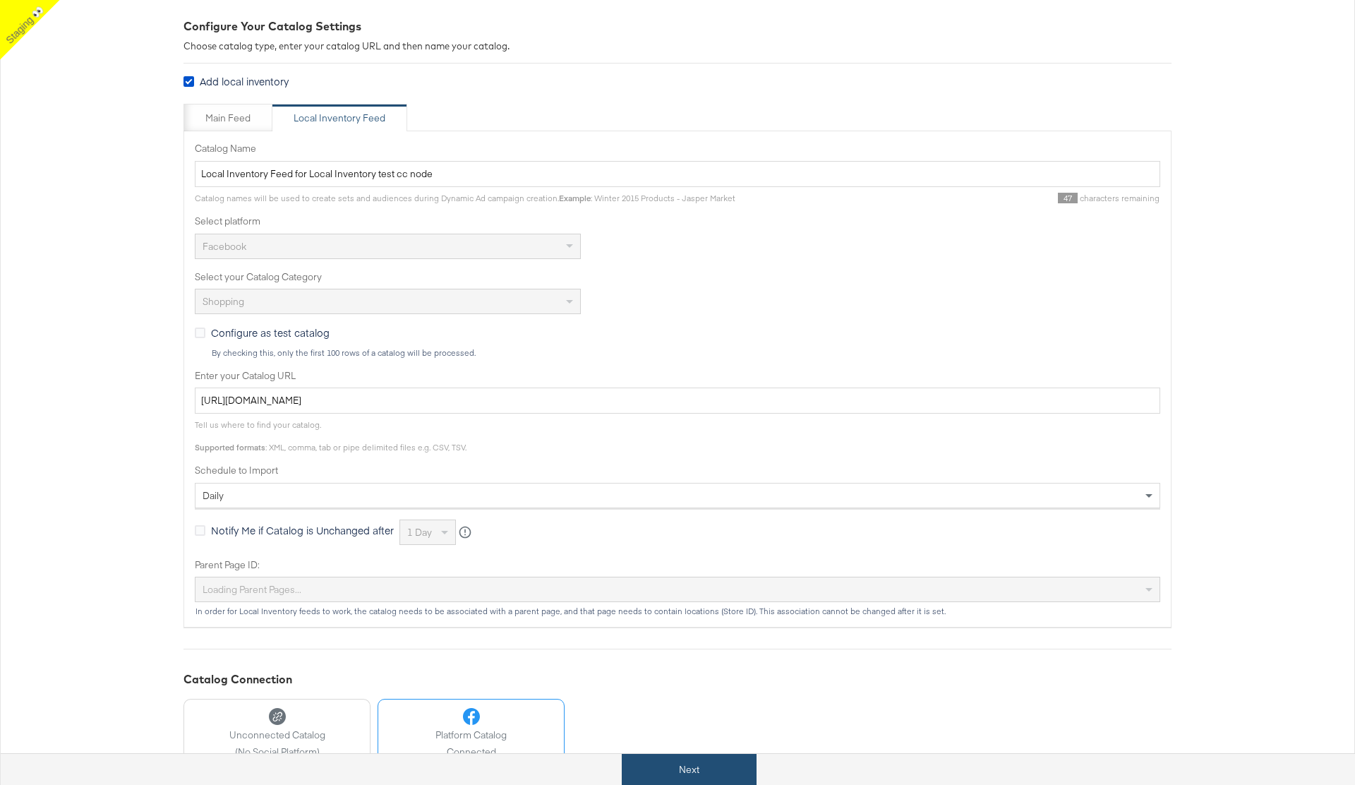
click at [715, 760] on button "Next" at bounding box center [689, 770] width 135 height 32
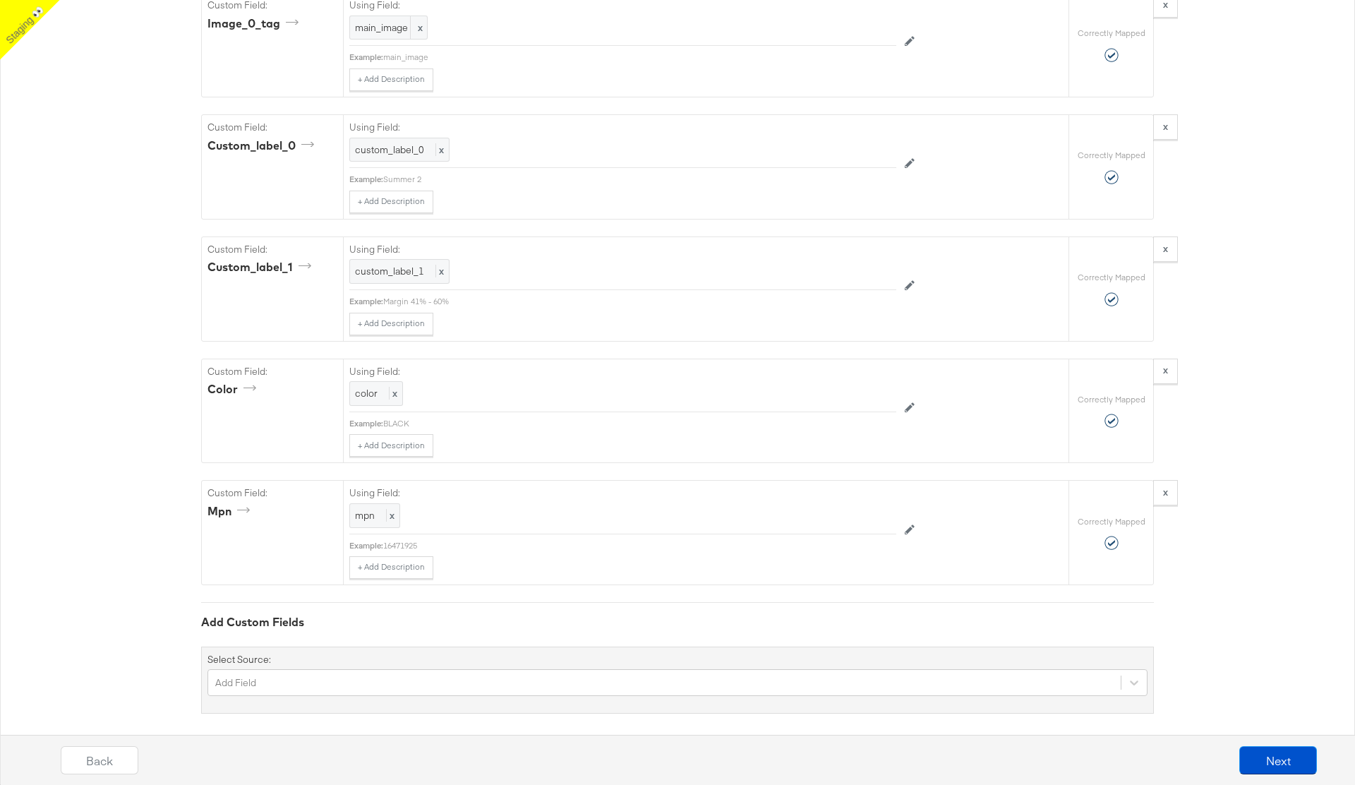
scroll to position [1469, 0]
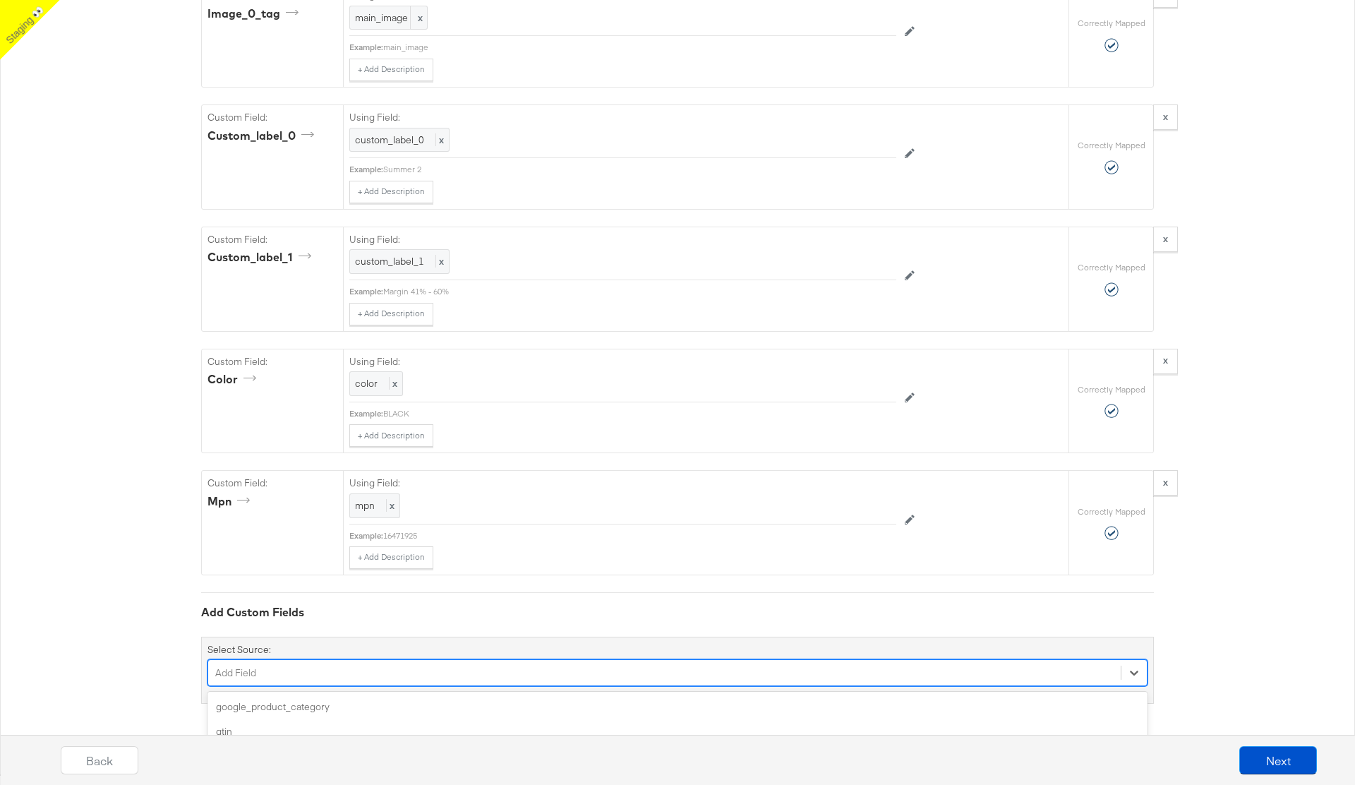
click at [357, 678] on div "option capacity focused, 5 of 167. 167 results available. Use Up and Down to ch…" at bounding box center [678, 672] width 940 height 27
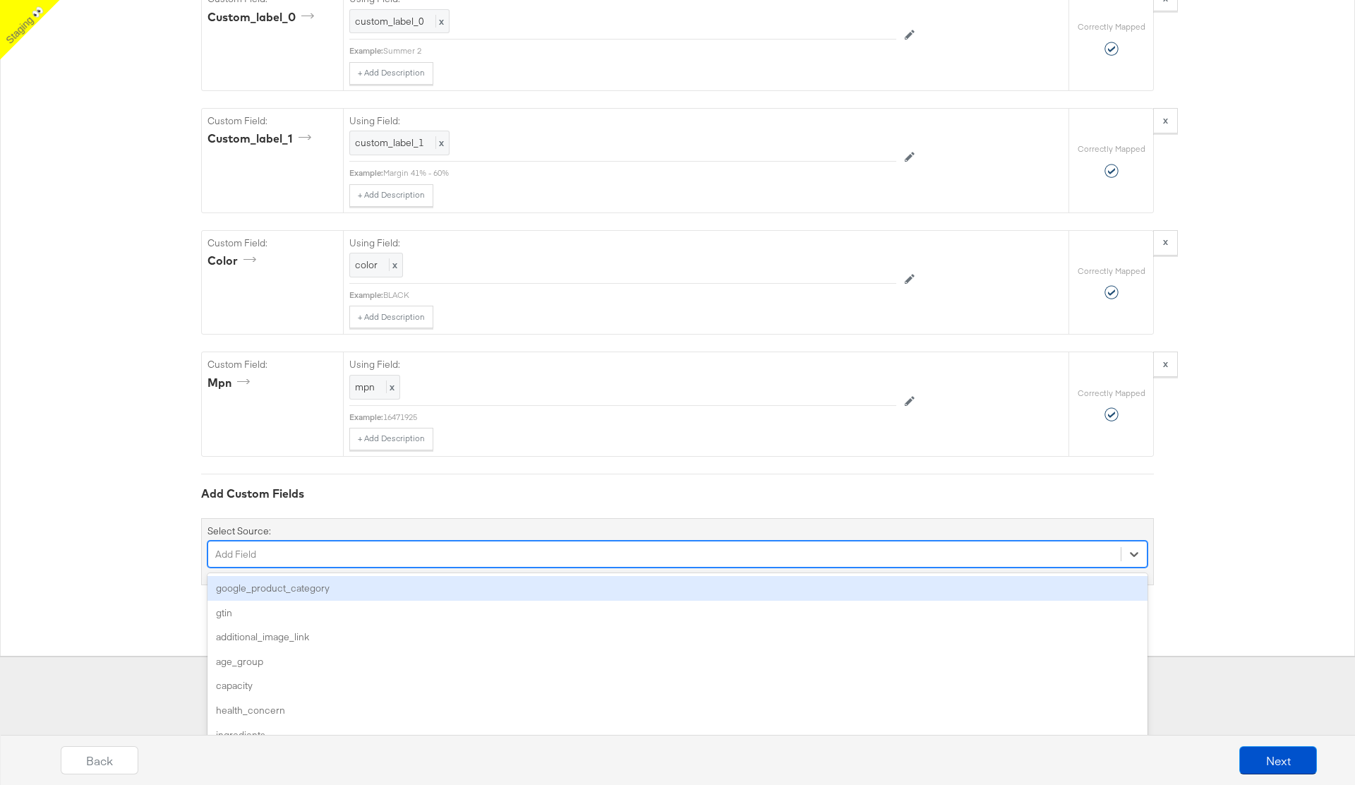
click at [340, 599] on div "google_product_category" at bounding box center [678, 588] width 940 height 25
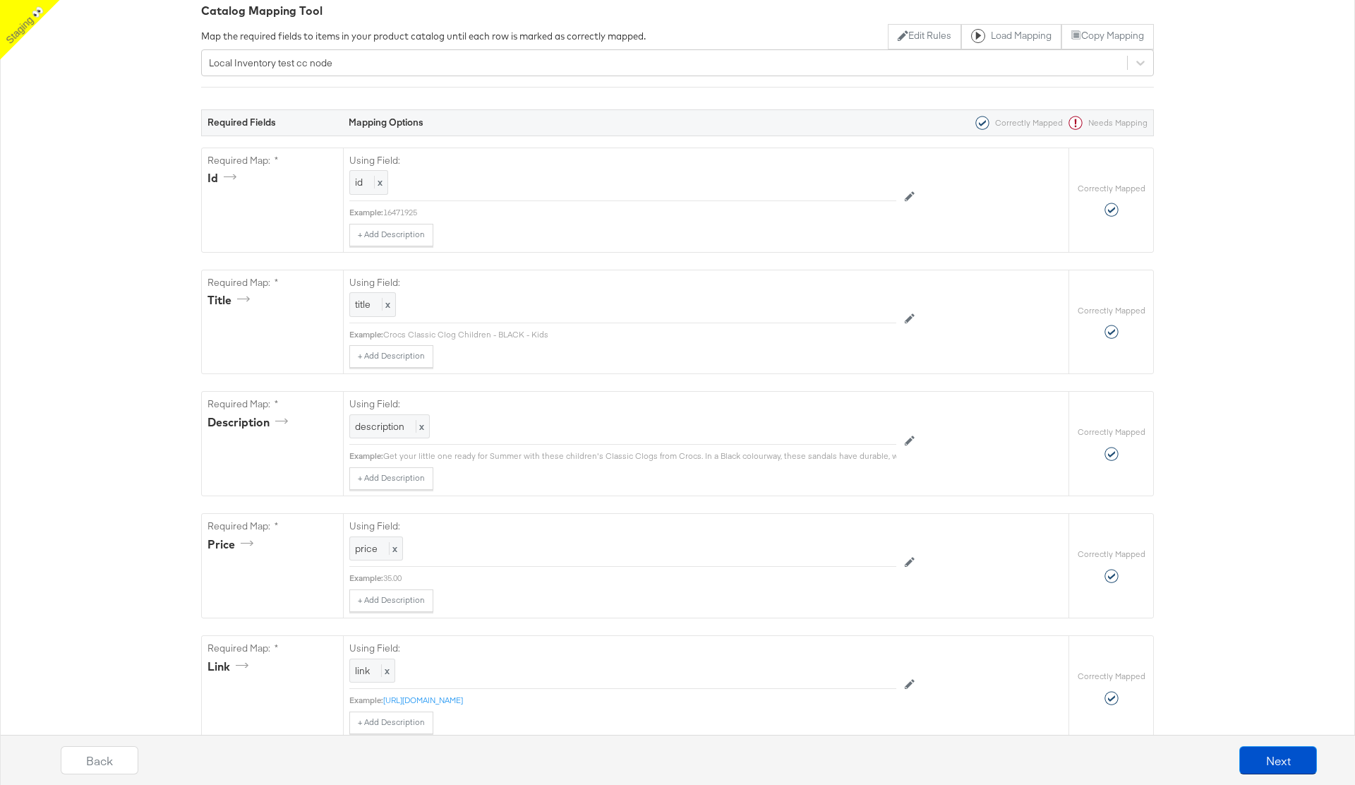
scroll to position [0, 0]
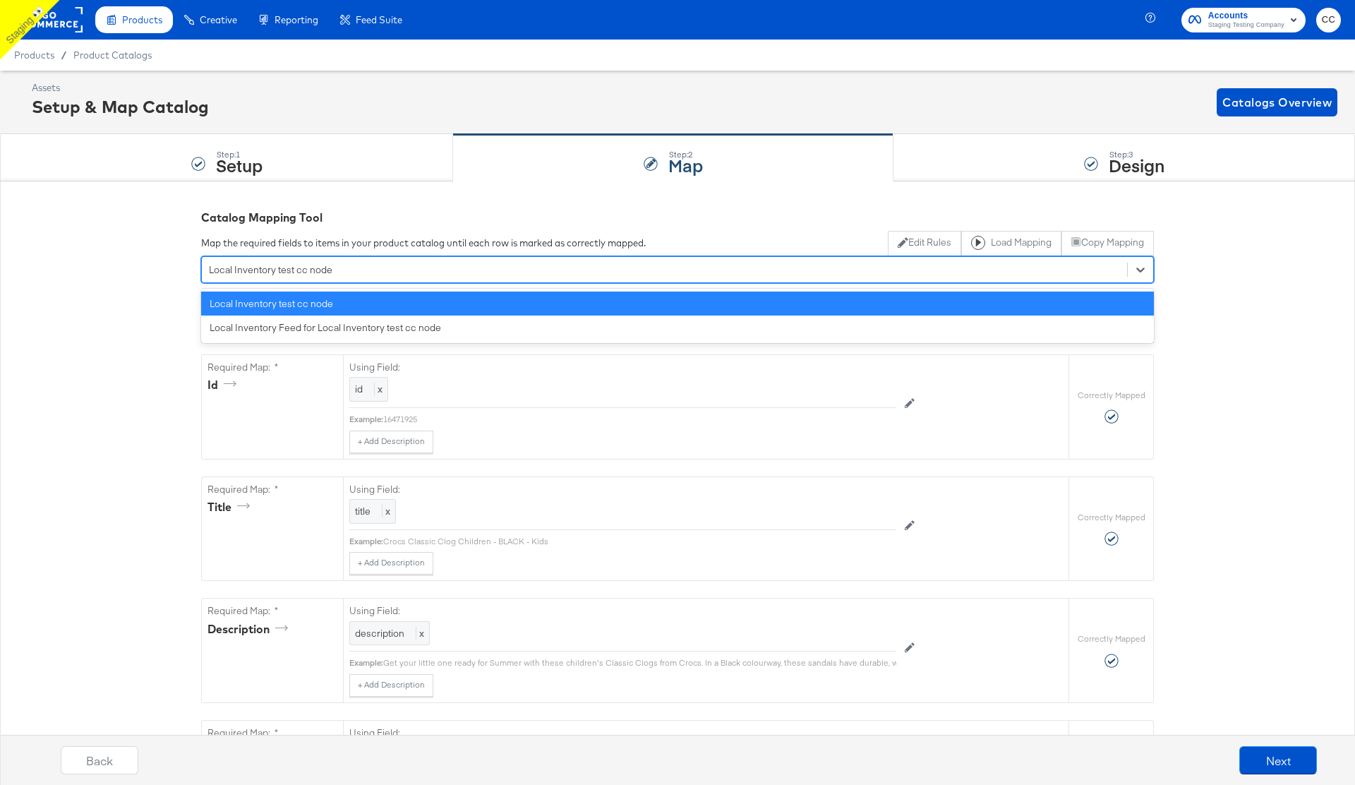
click at [618, 272] on div "Local Inventory test cc node" at bounding box center [664, 269] width 925 height 22
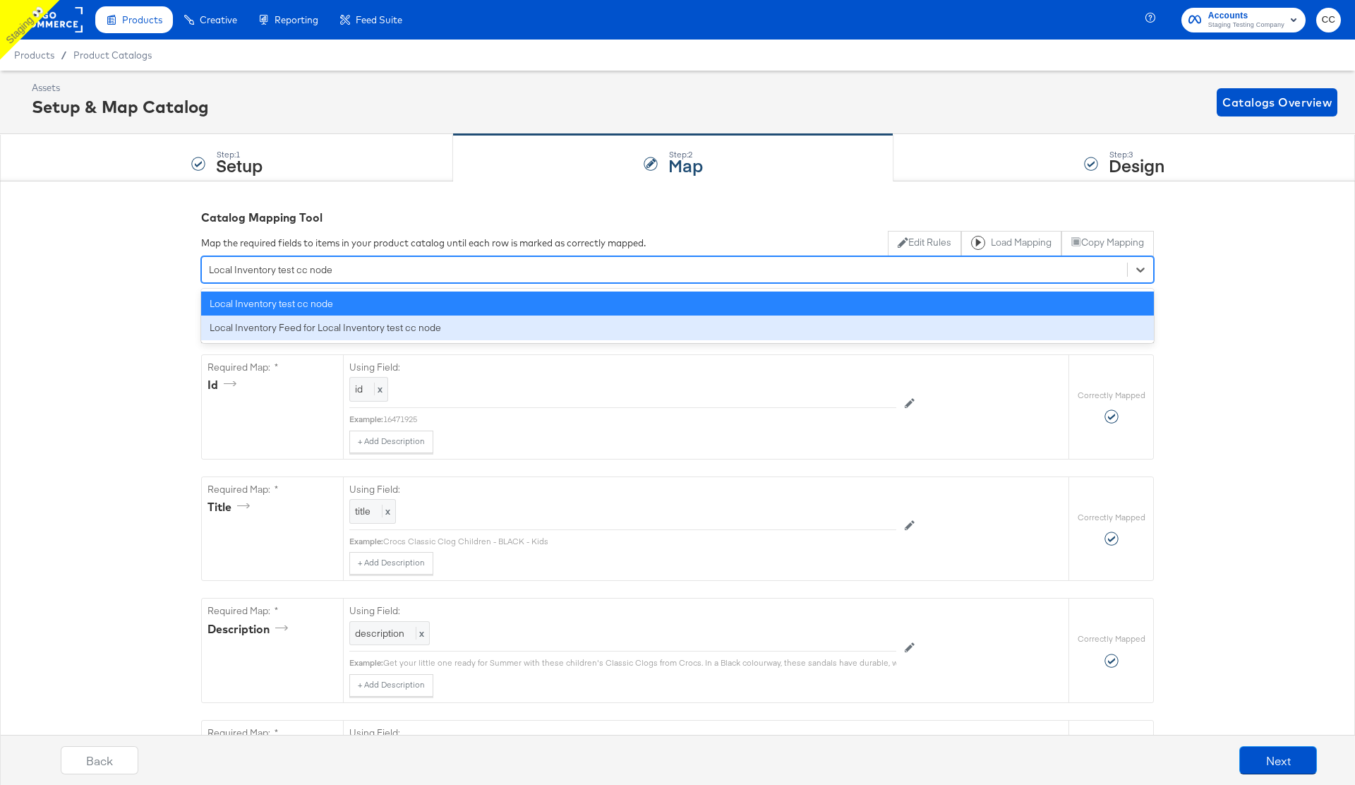
click at [495, 329] on div "Local Inventory Feed for Local Inventory test cc node" at bounding box center [677, 327] width 953 height 25
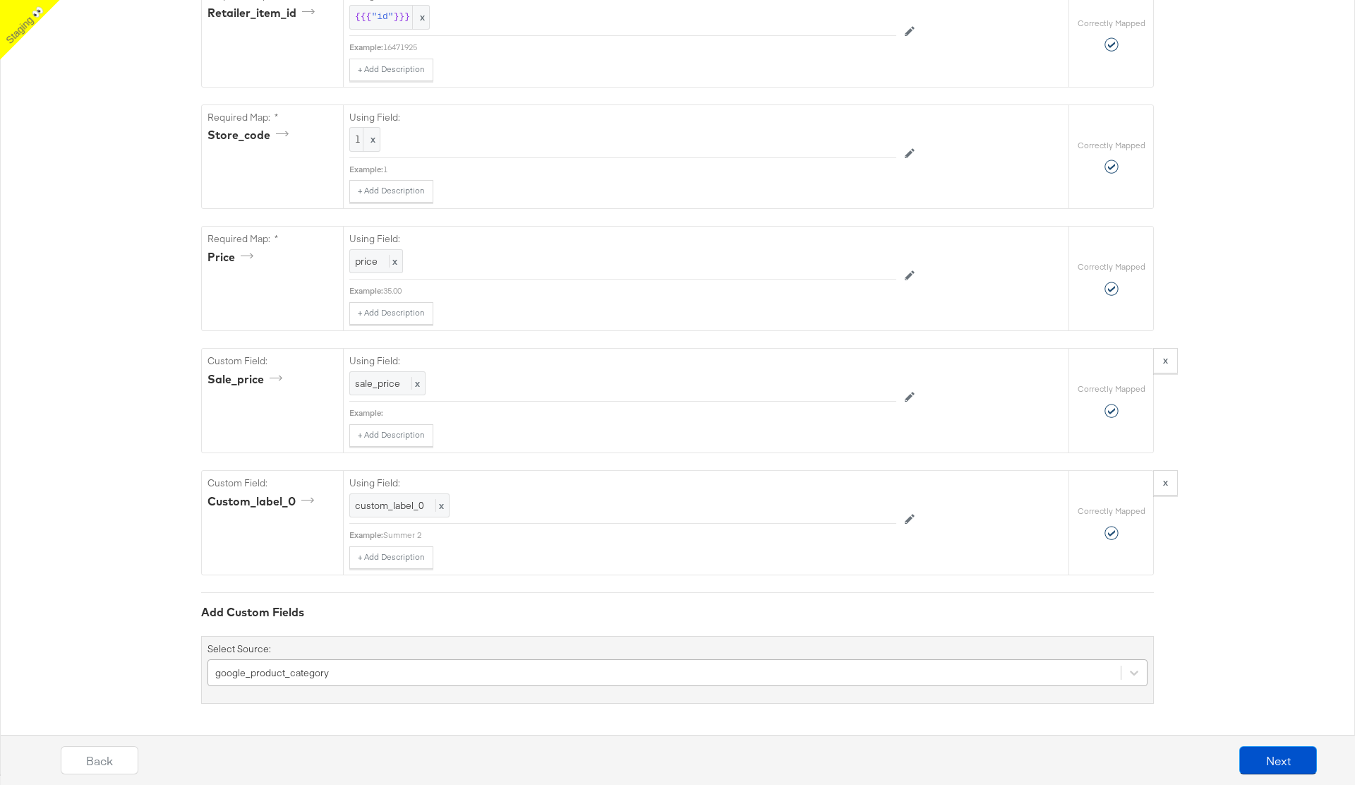
click at [406, 666] on div "google_product_category" at bounding box center [678, 672] width 940 height 27
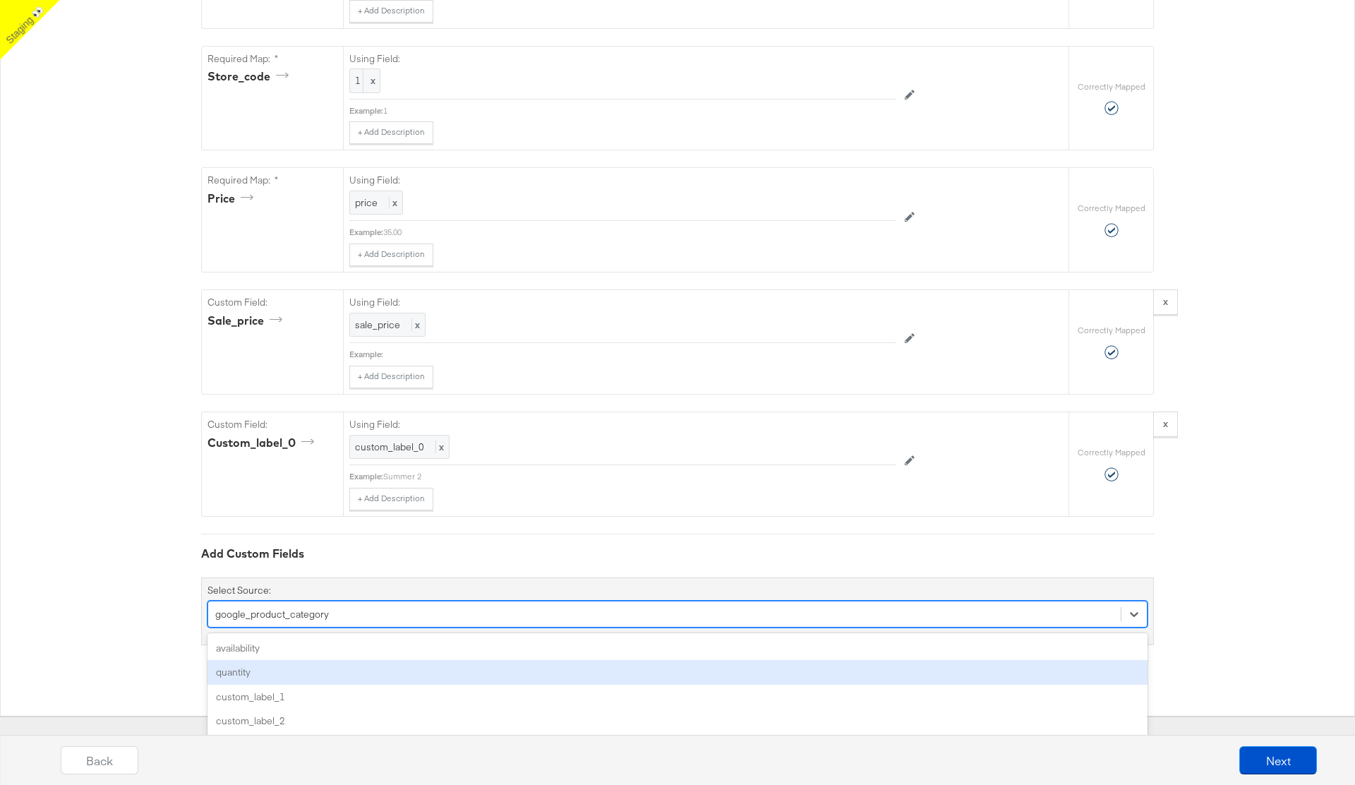
click at [349, 669] on div "quantity" at bounding box center [678, 672] width 940 height 25
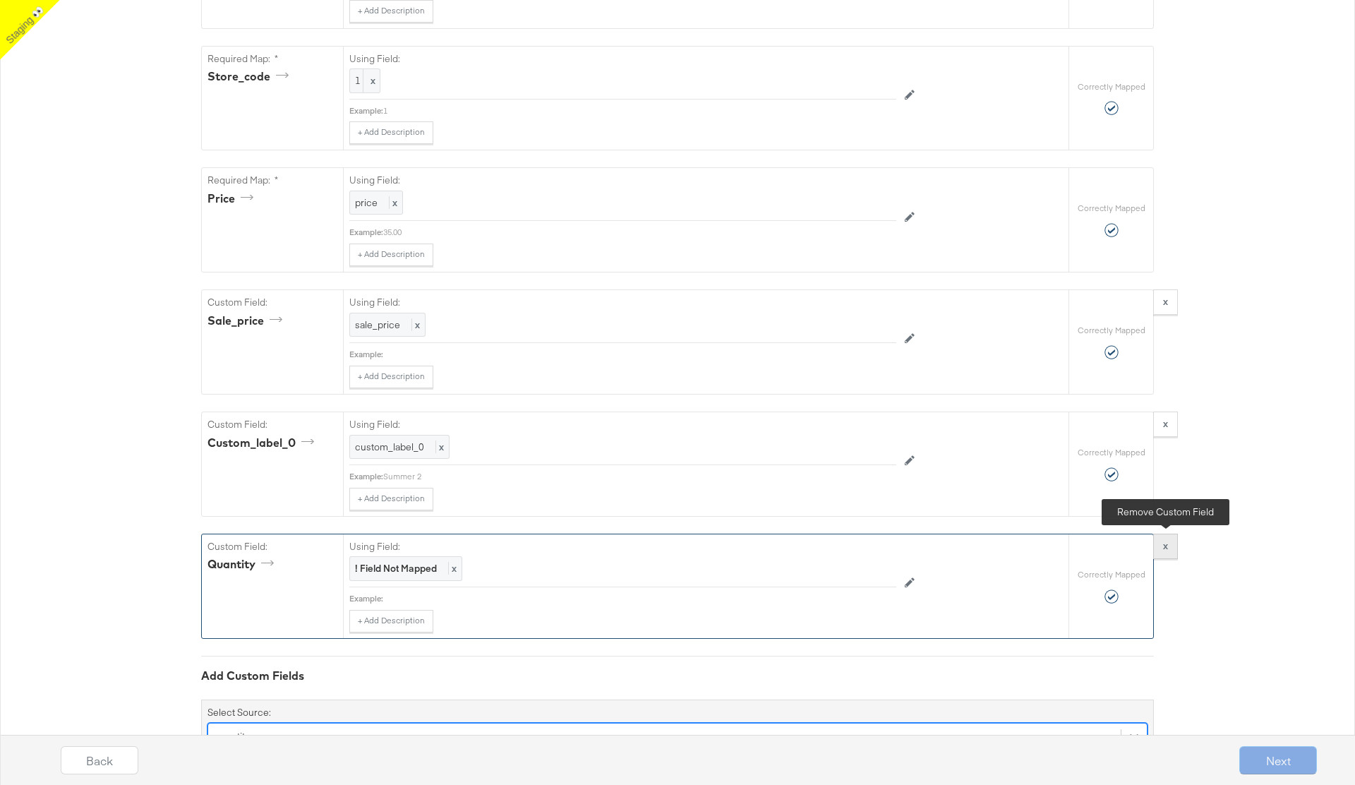
click at [1167, 553] on button "x" at bounding box center [1165, 546] width 25 height 25
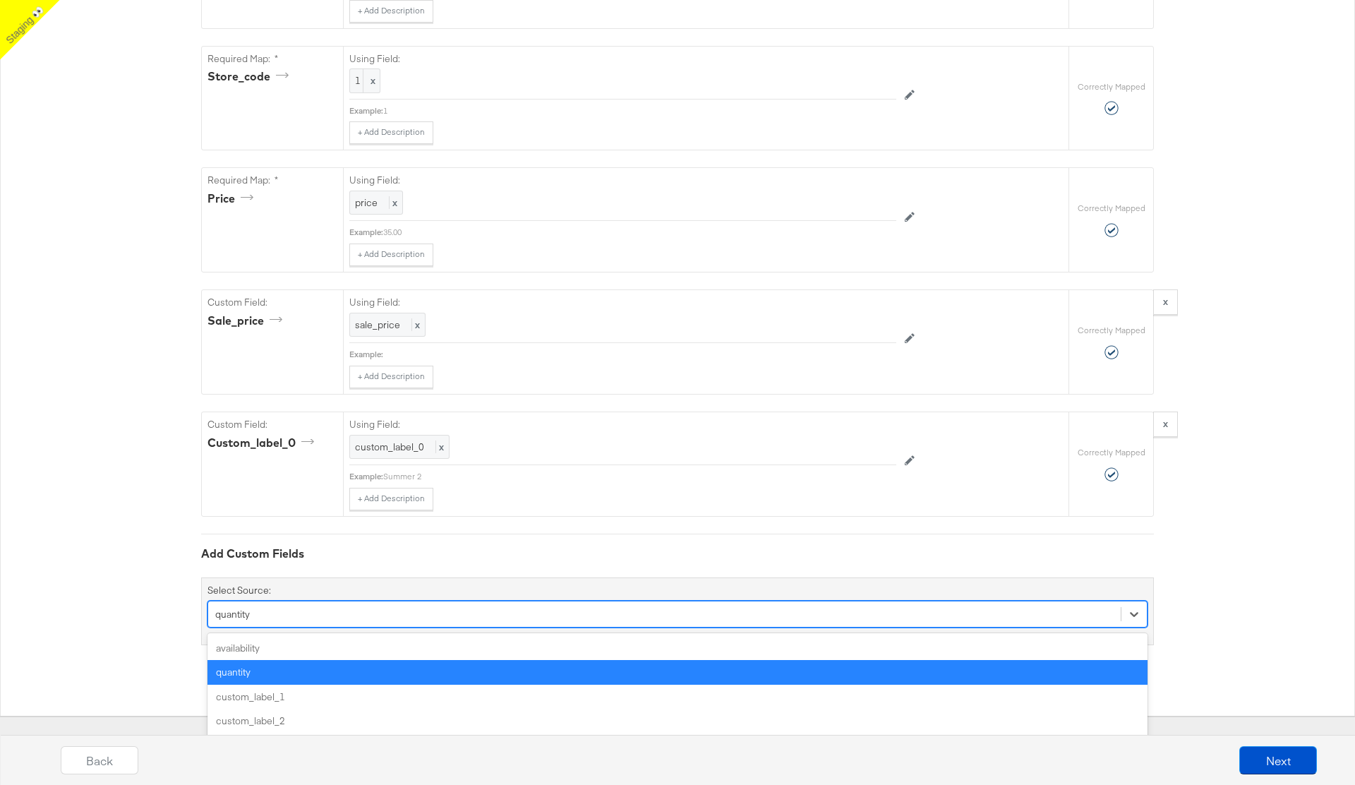
click at [393, 627] on div "option quantity, selected. option quantity focused, 2 of 6. 6 results available…" at bounding box center [678, 614] width 940 height 27
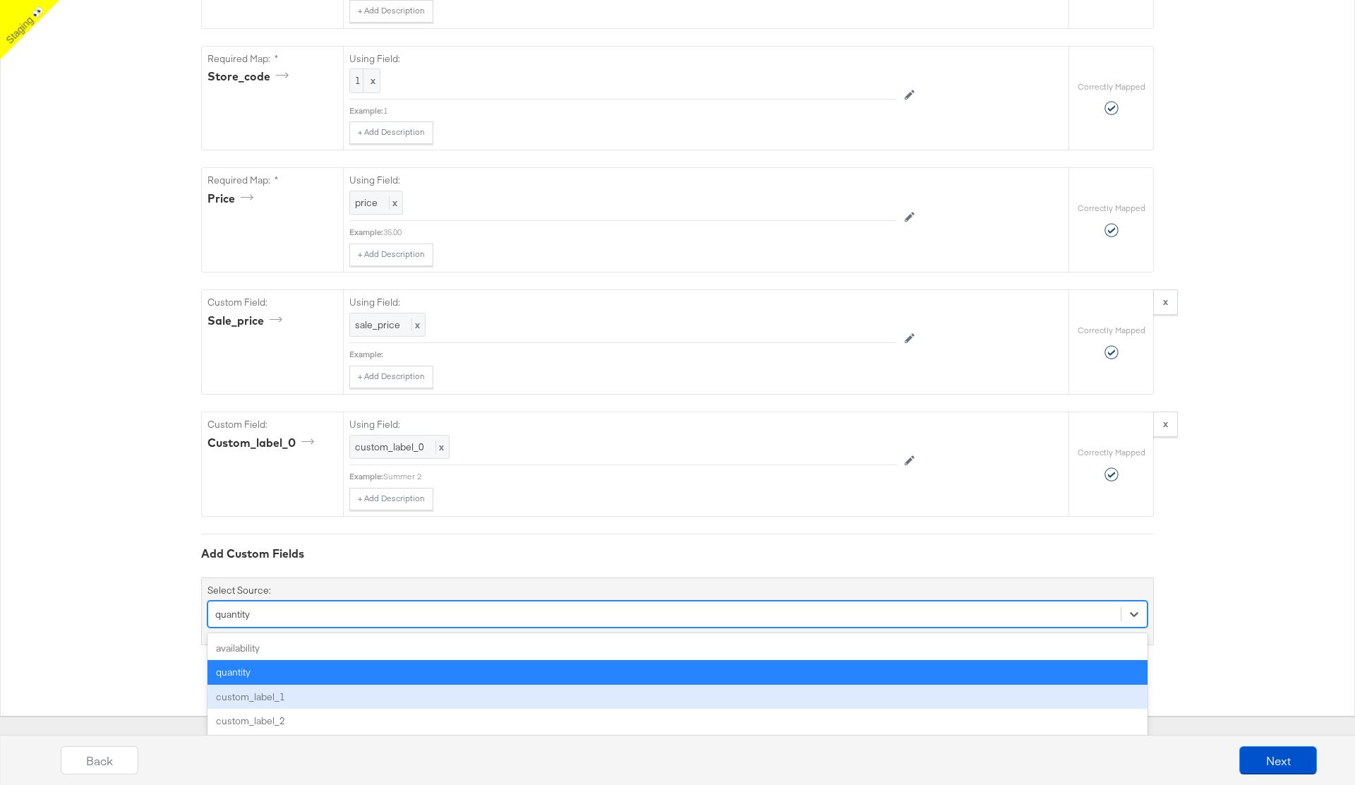
click at [361, 703] on div "custom_label_1" at bounding box center [678, 697] width 940 height 25
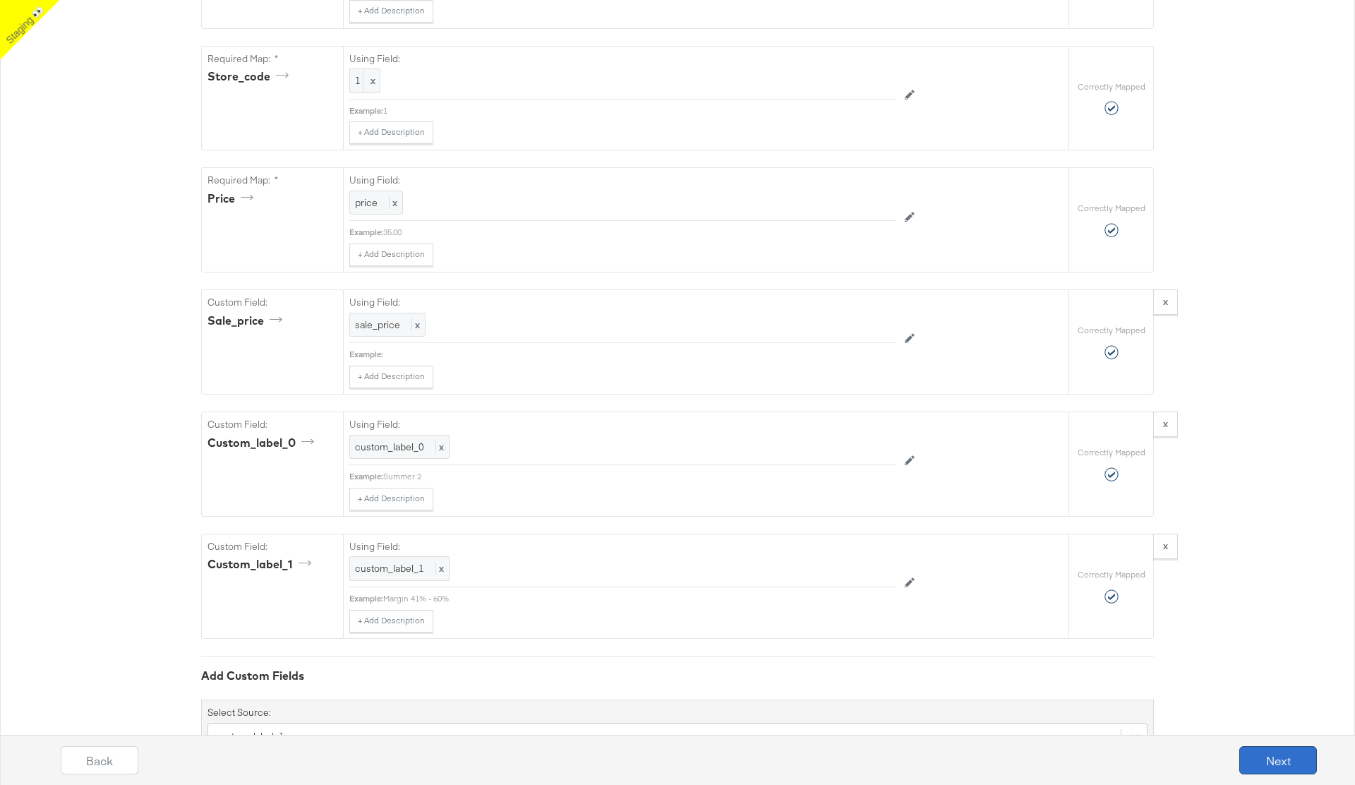
click at [1268, 758] on button "Next" at bounding box center [1278, 760] width 78 height 28
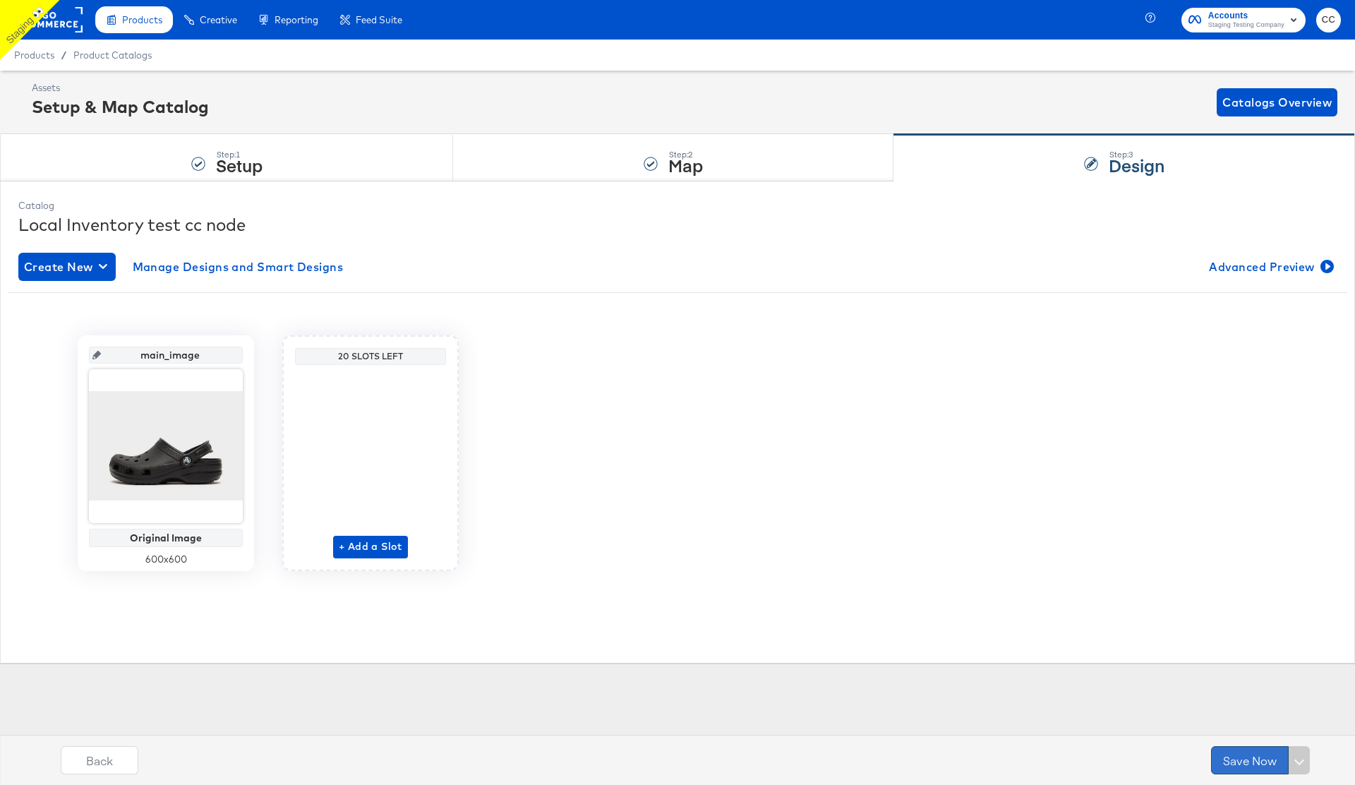
click at [1235, 763] on button "Save Now" at bounding box center [1250, 760] width 78 height 28
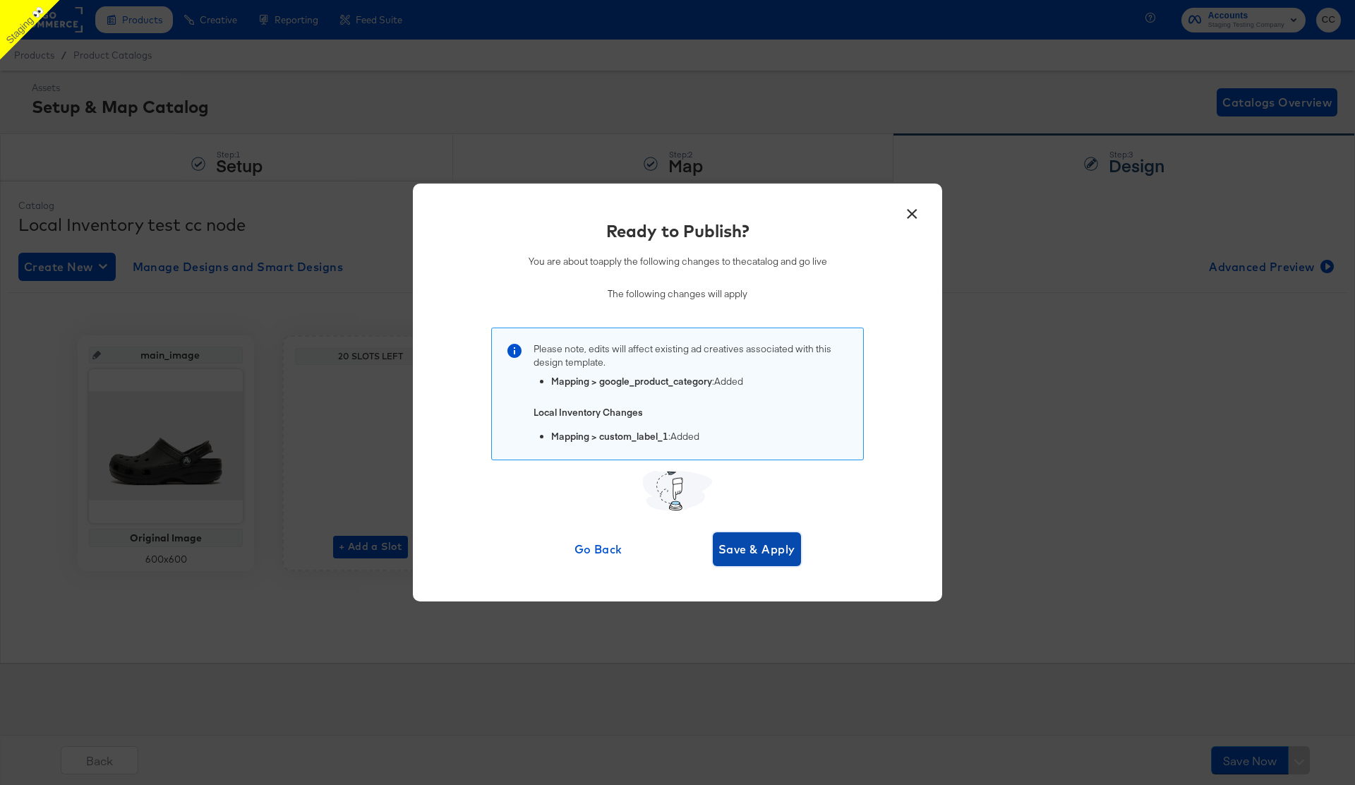
click at [728, 548] on span "Save & Apply" at bounding box center [757, 549] width 77 height 20
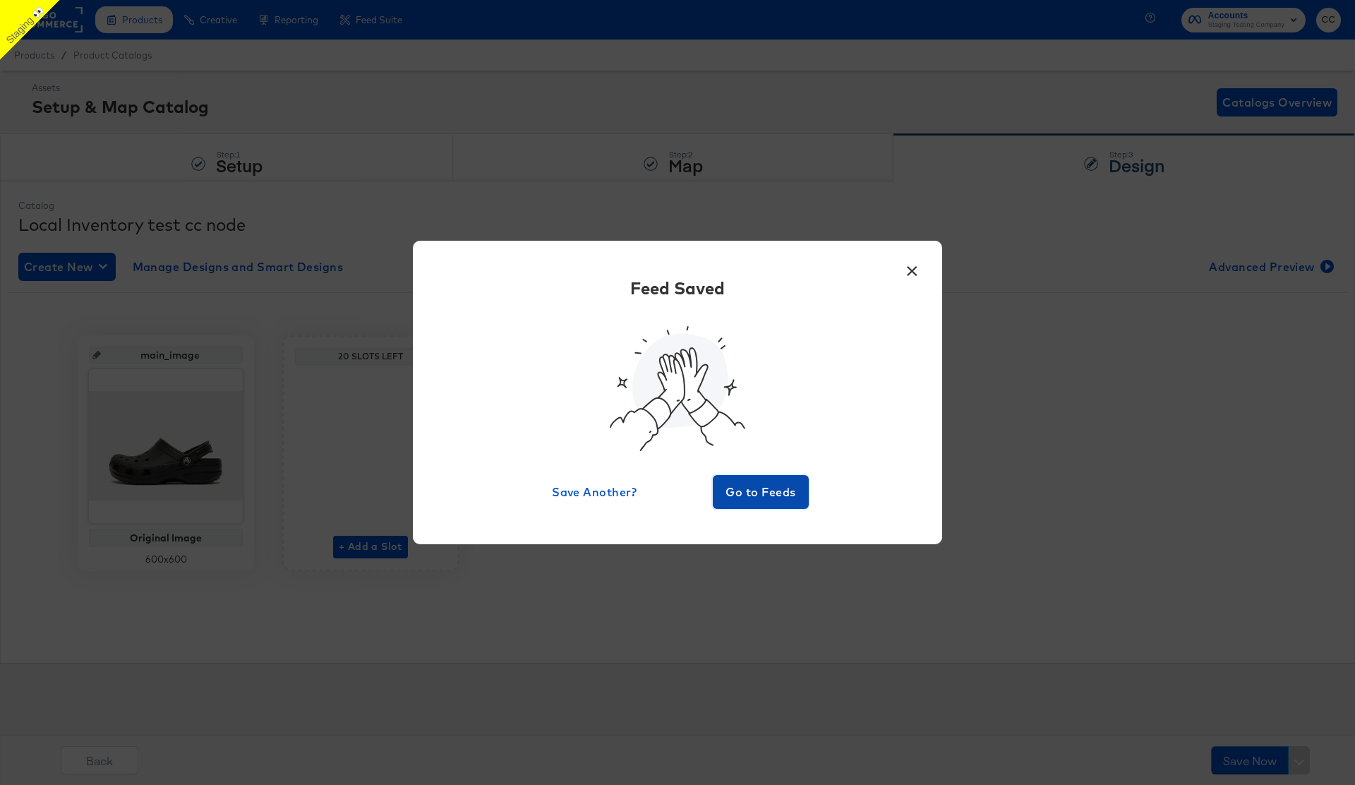
click at [771, 495] on span "Go to Feeds" at bounding box center [761, 492] width 85 height 20
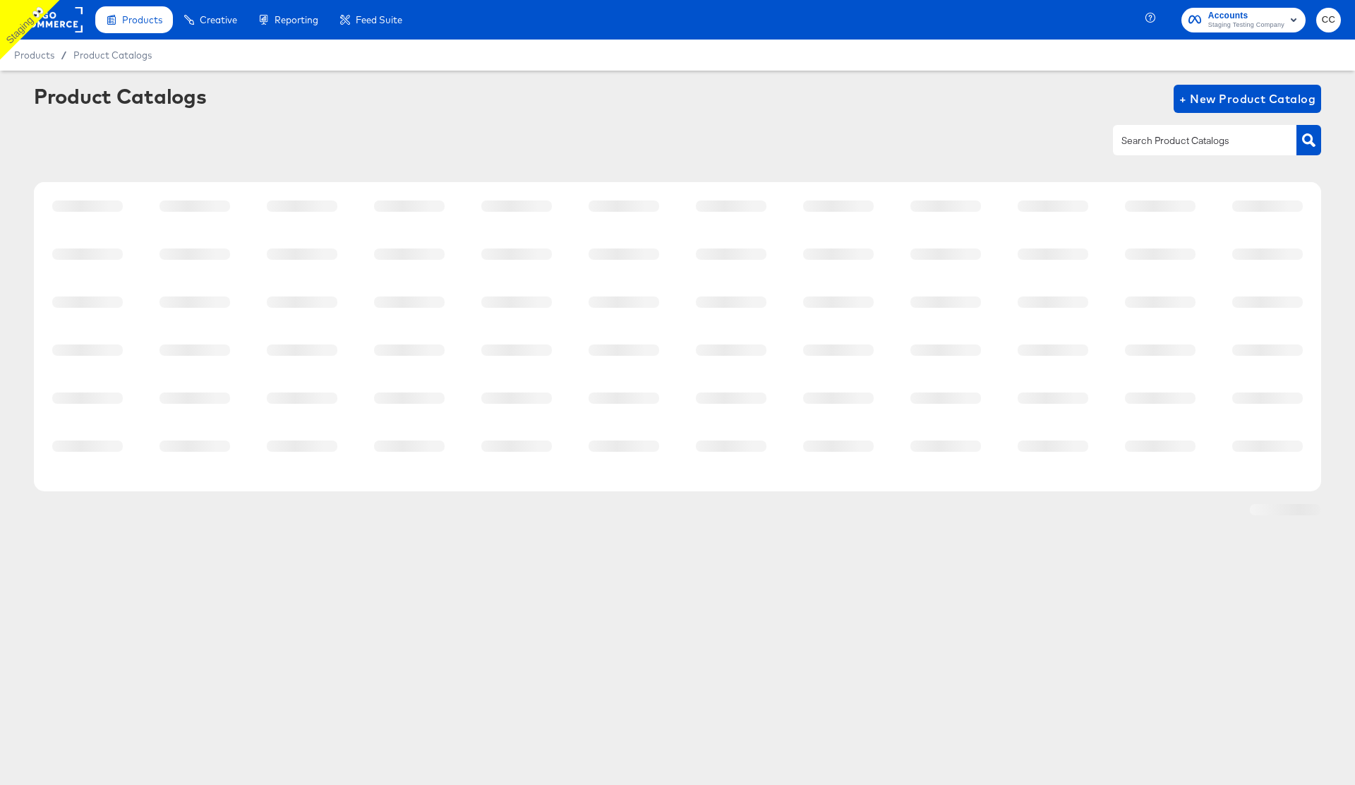
click at [639, 124] on div at bounding box center [677, 140] width 1287 height 32
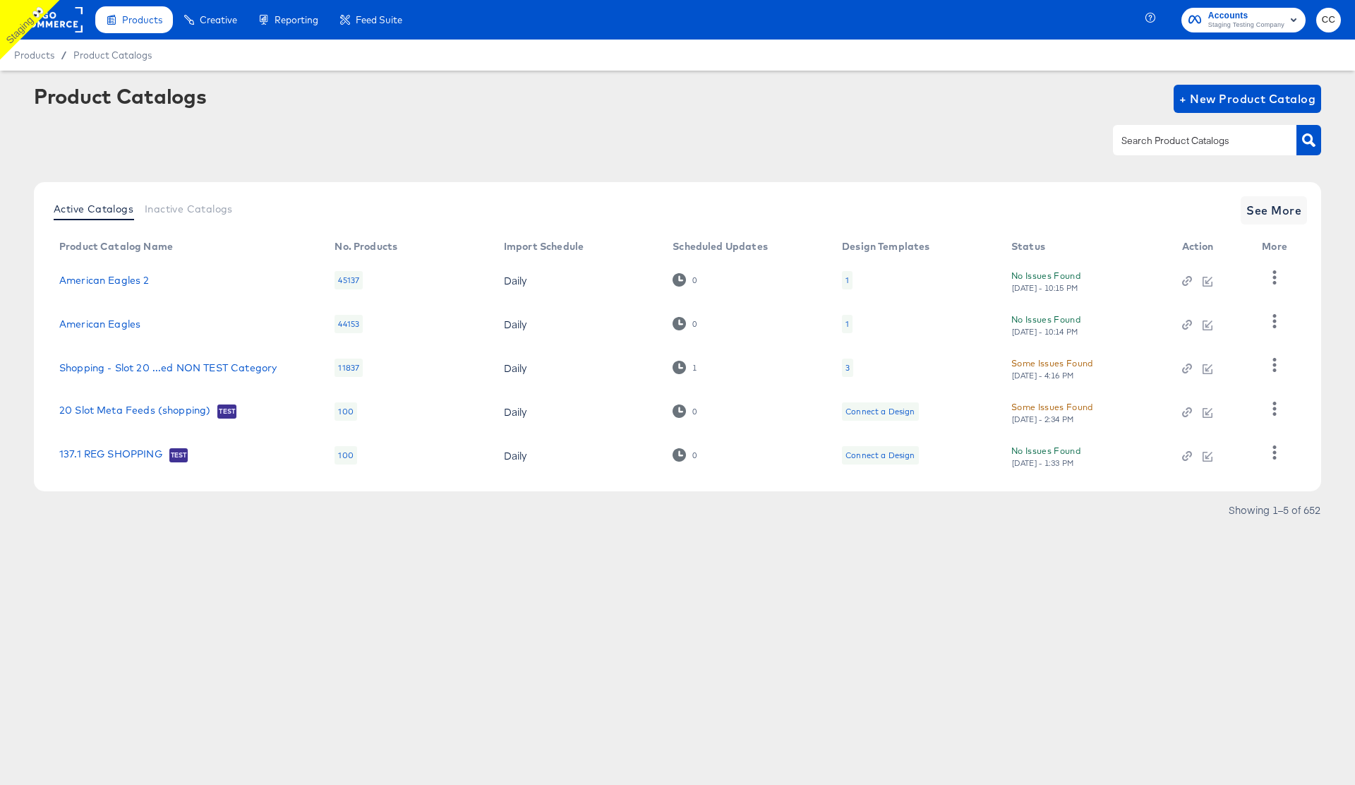
click at [1162, 143] on input "text" at bounding box center [1194, 141] width 150 height 16
type input "local"
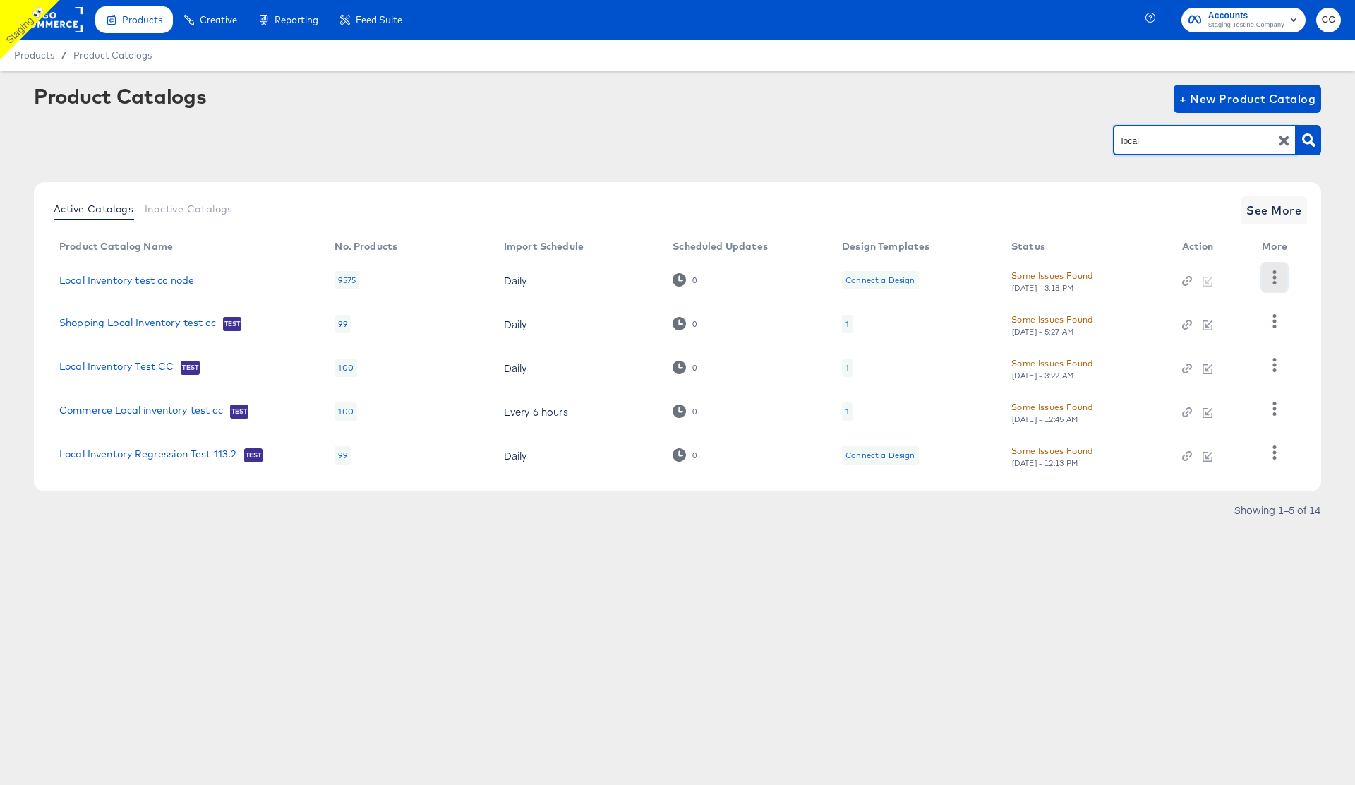
click at [1276, 280] on icon "button" at bounding box center [1274, 276] width 13 height 13
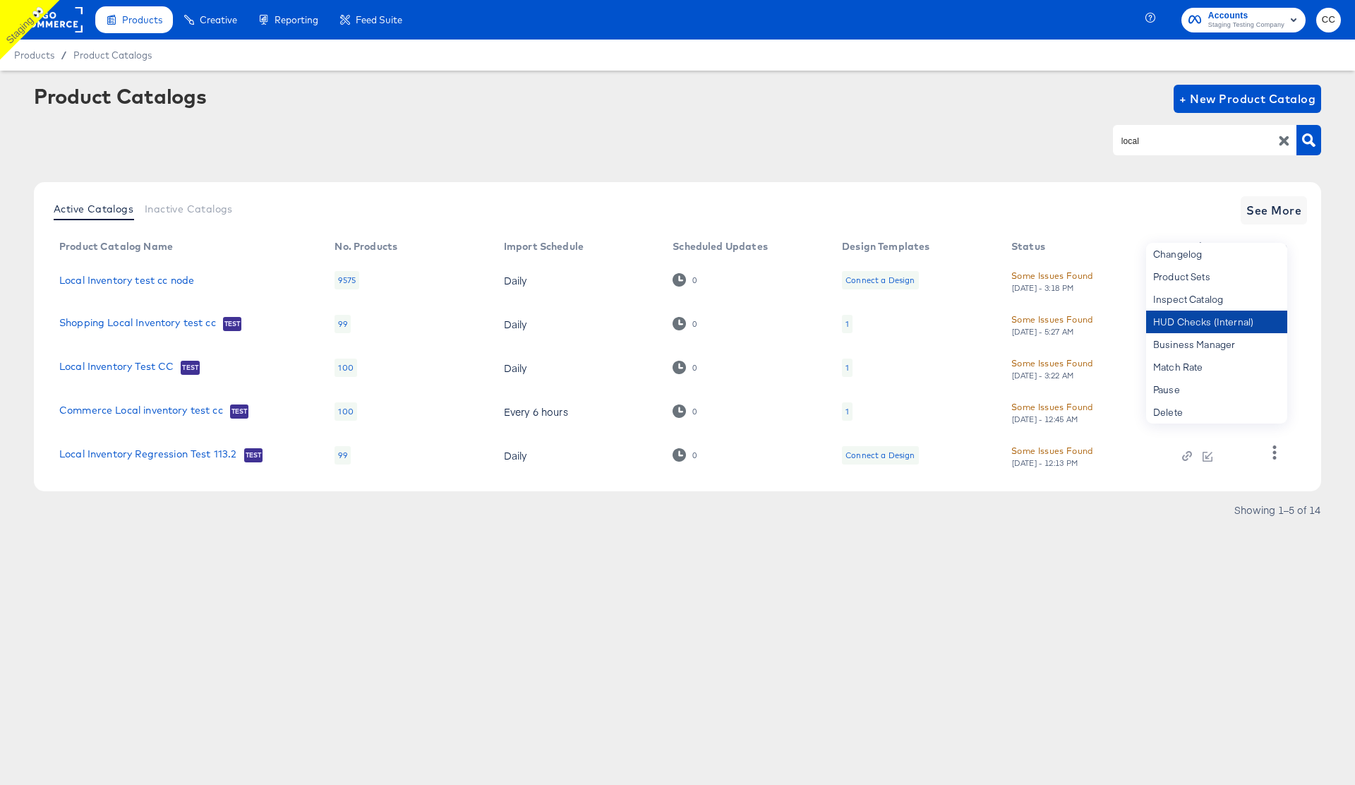
click at [1231, 326] on div "HUD Checks (Internal)" at bounding box center [1216, 322] width 141 height 23
